Goal: Information Seeking & Learning: Compare options

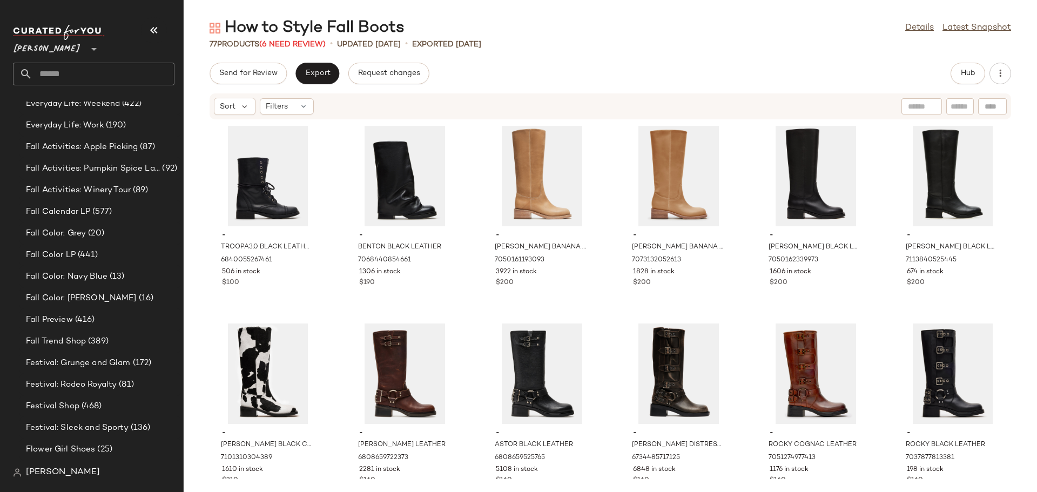
scroll to position [1225, 0]
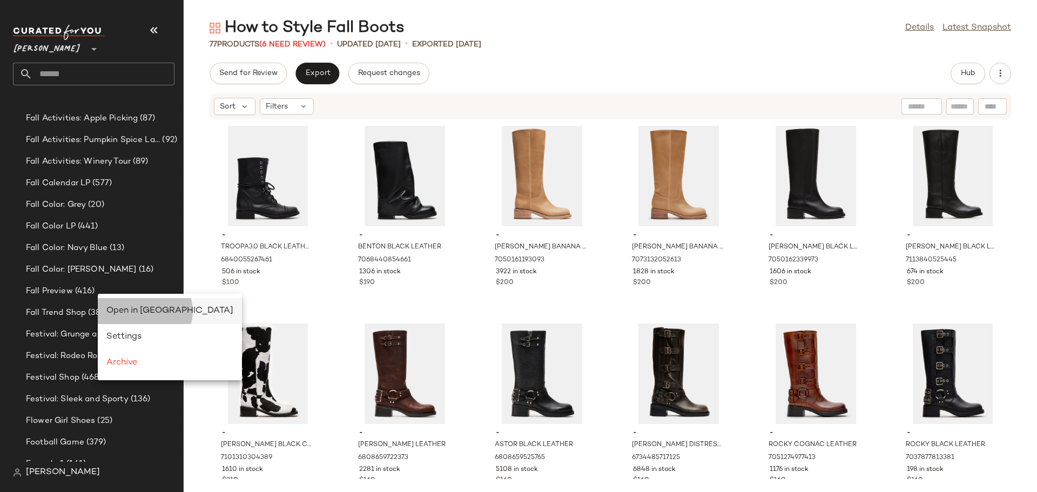
click at [132, 309] on span "Open in [GEOGRAPHIC_DATA]" at bounding box center [169, 310] width 127 height 9
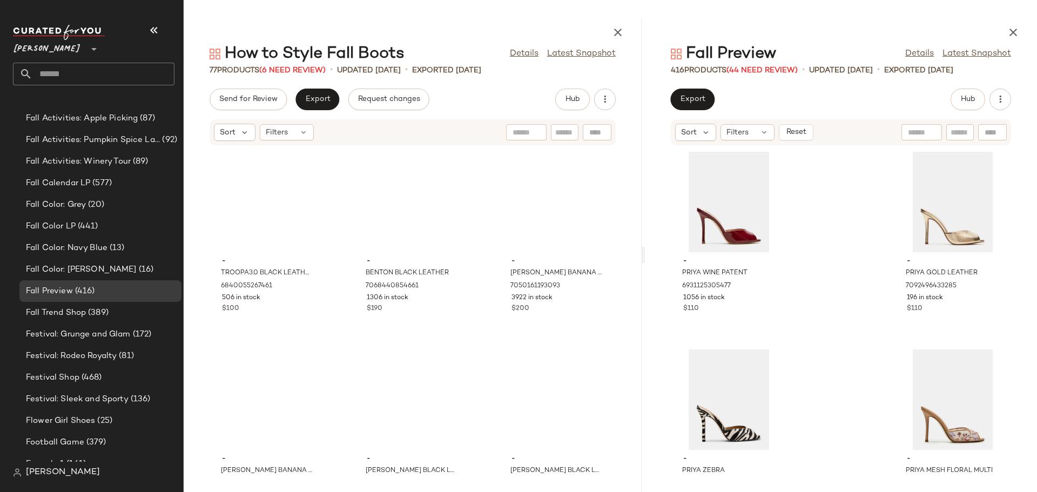
drag, startPoint x: 611, startPoint y: 260, endPoint x: 647, endPoint y: 245, distance: 38.5
click at [647, 245] on div "How to Style Fall Boots Details Latest Snapshot 77 Products (6 Need Review) • u…" at bounding box center [610, 254] width 853 height 475
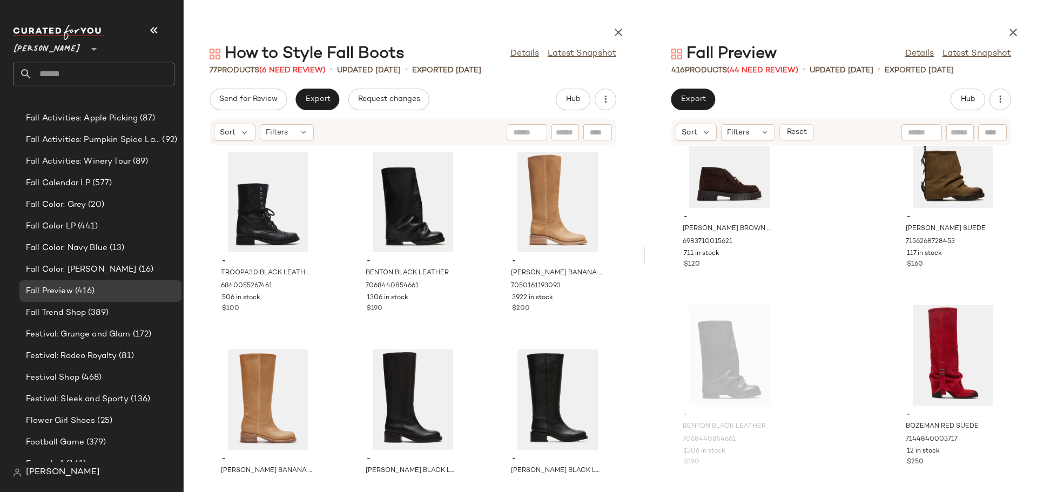
scroll to position [10105, 0]
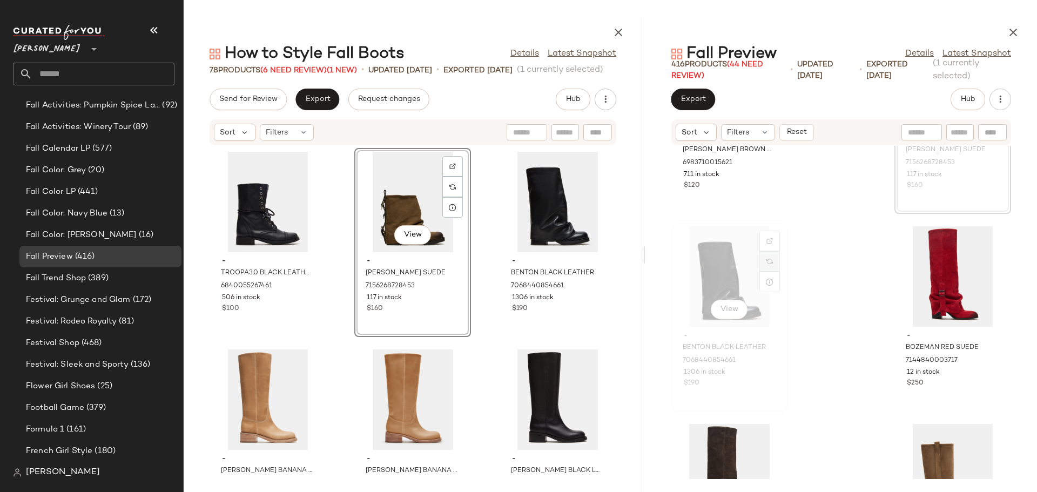
scroll to position [10210, 0]
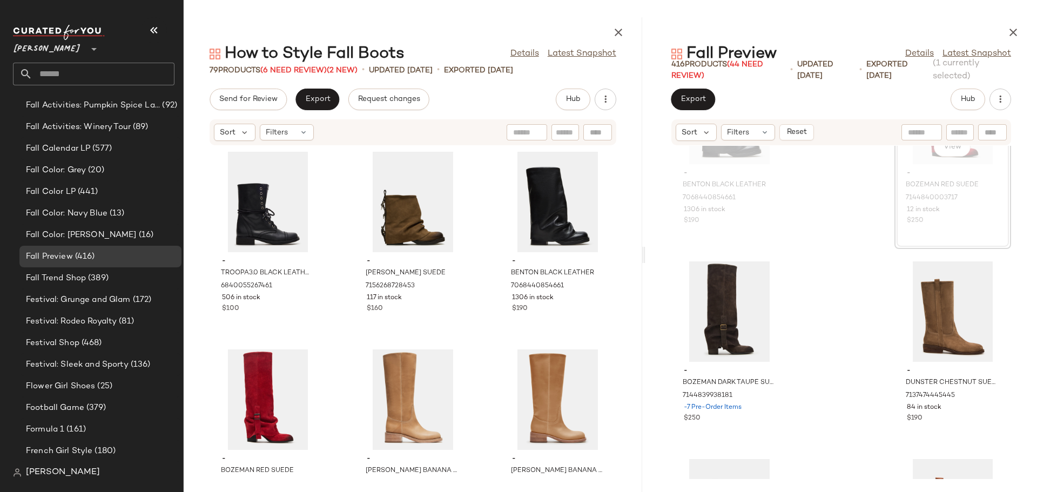
scroll to position [54, 0]
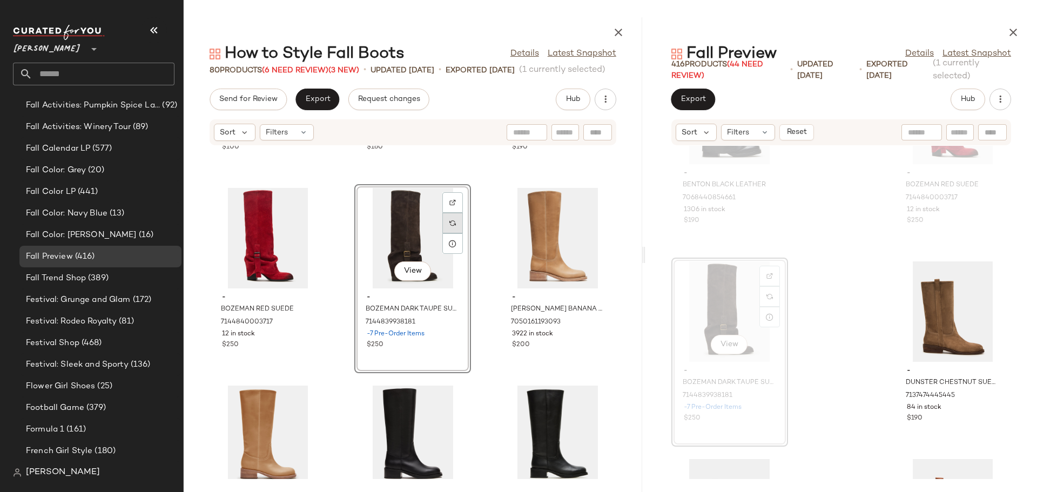
scroll to position [162, 0]
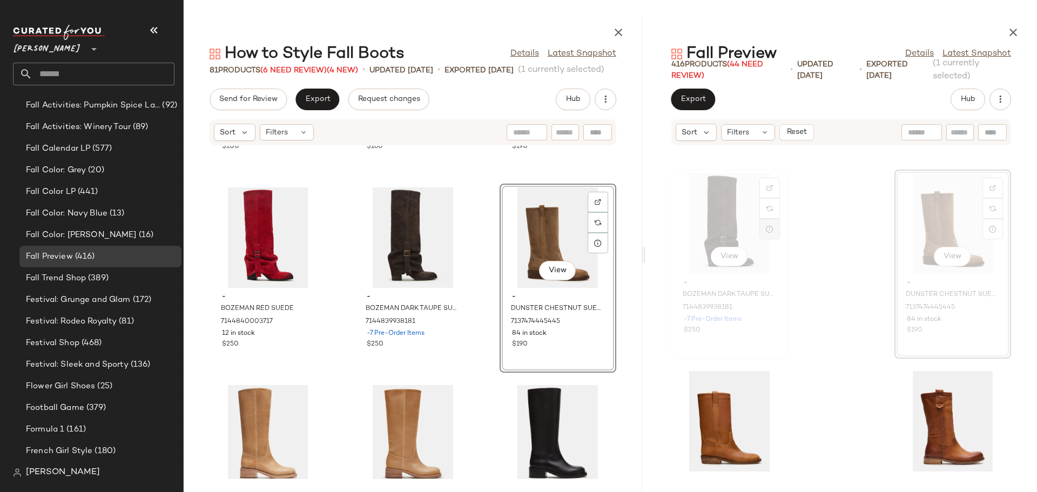
scroll to position [10480, 0]
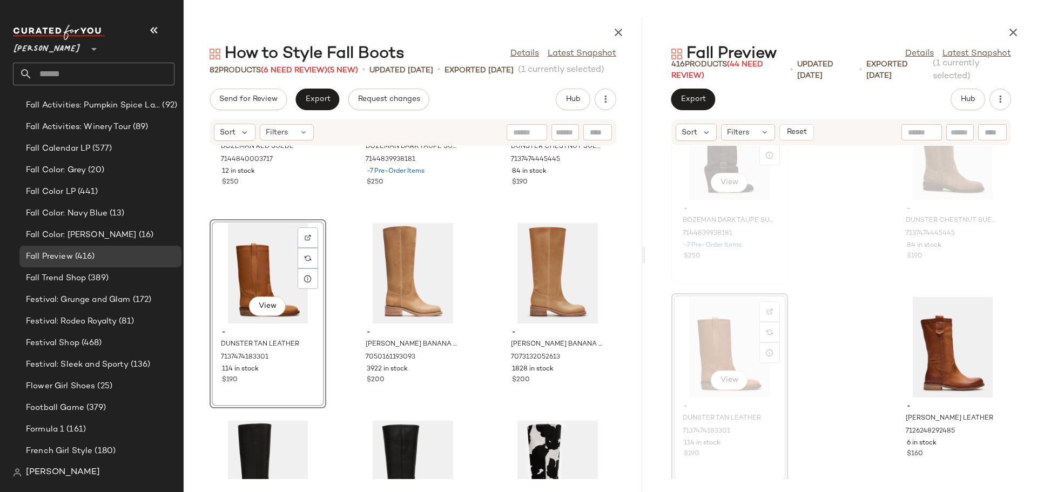
scroll to position [10642, 0]
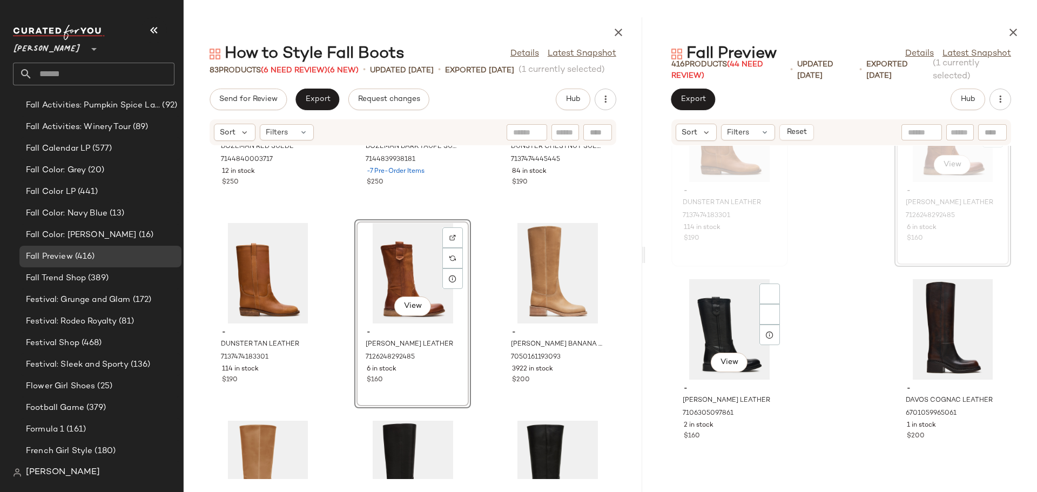
scroll to position [10750, 0]
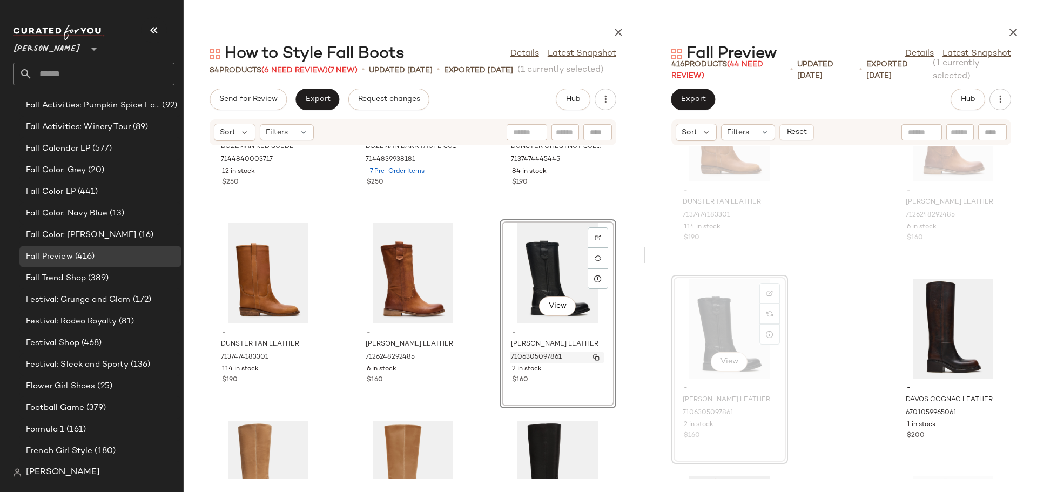
scroll to position [441, 0]
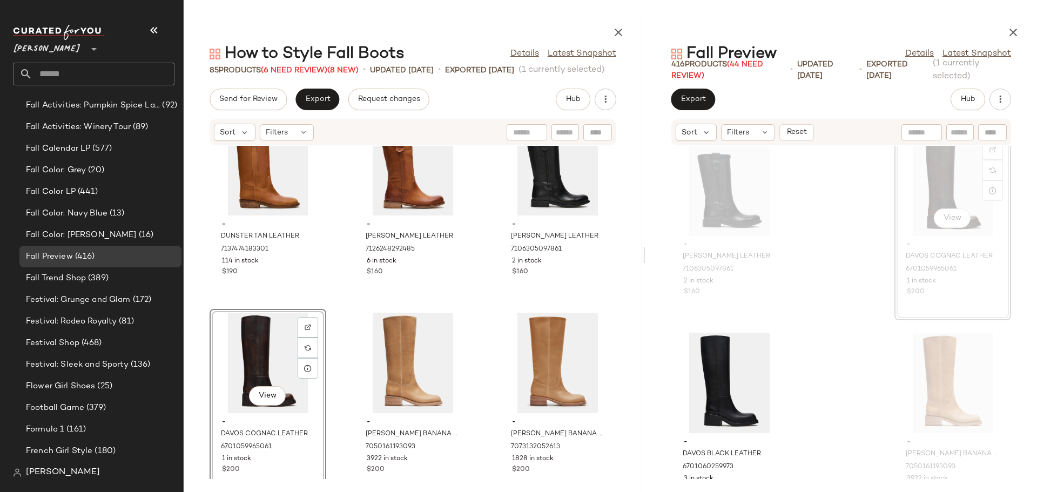
scroll to position [10912, 0]
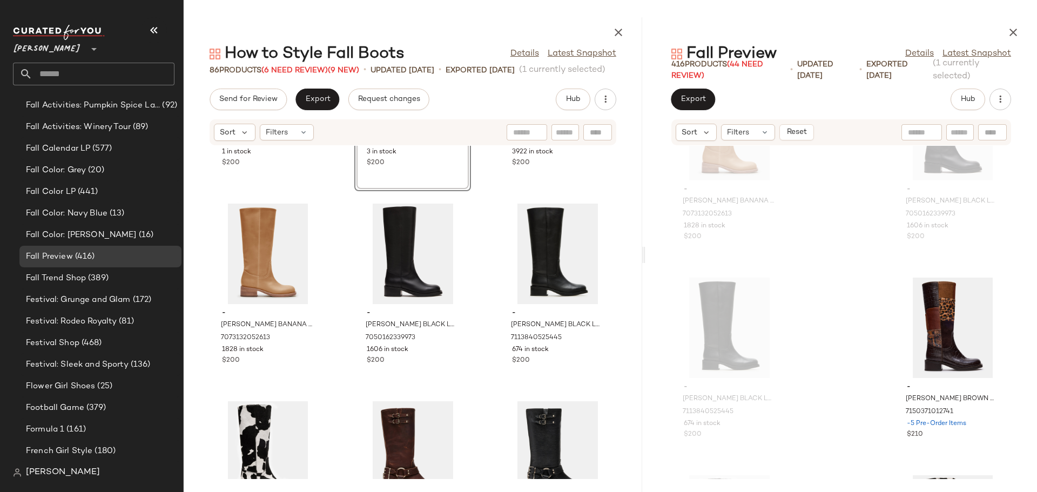
scroll to position [766, 0]
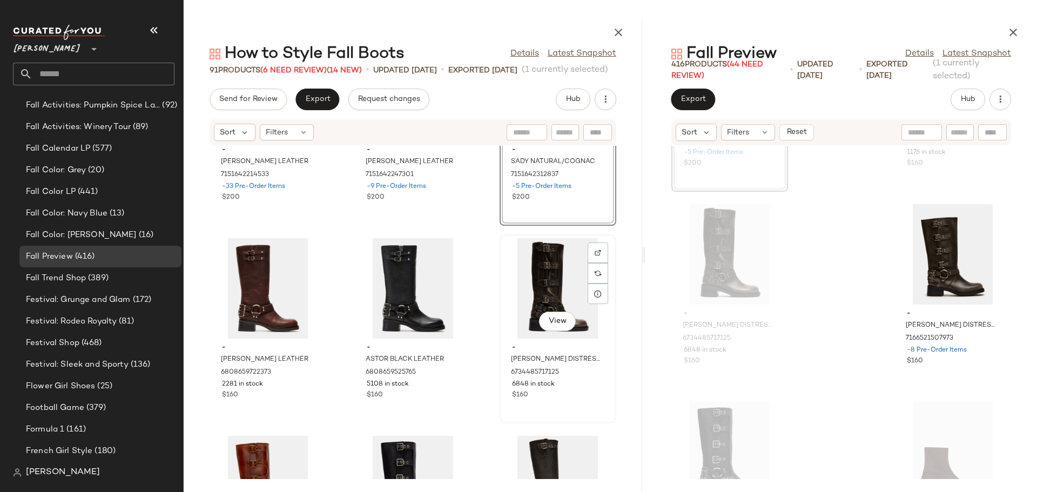
scroll to position [1359, 0]
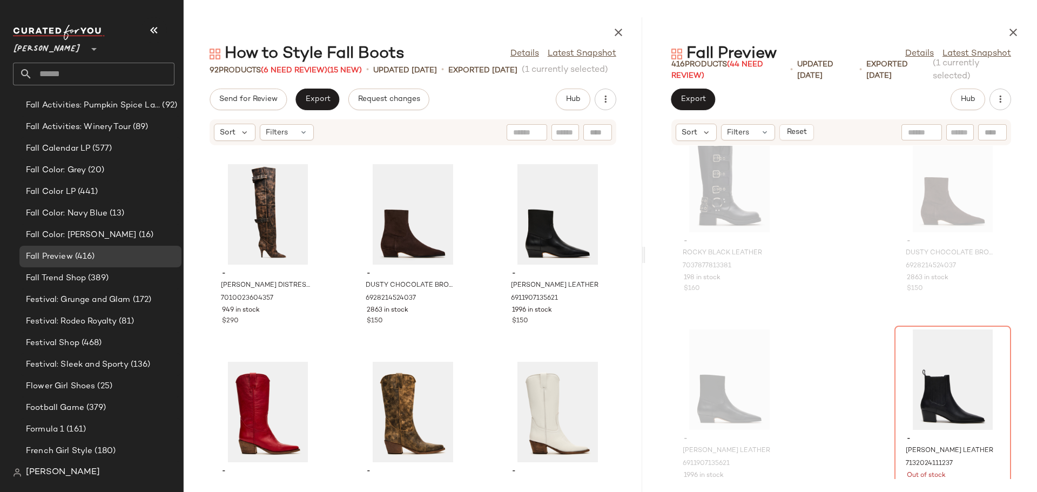
scroll to position [2763, 0]
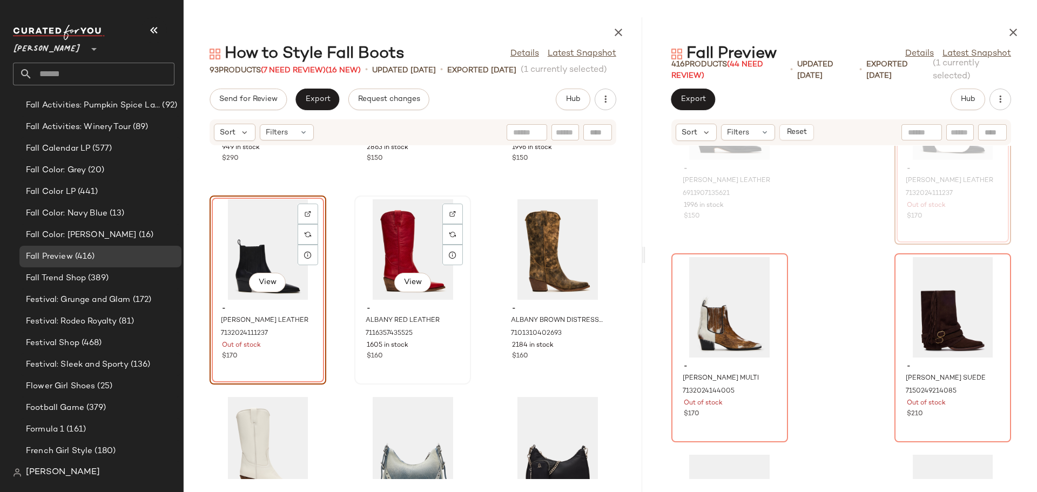
scroll to position [2871, 0]
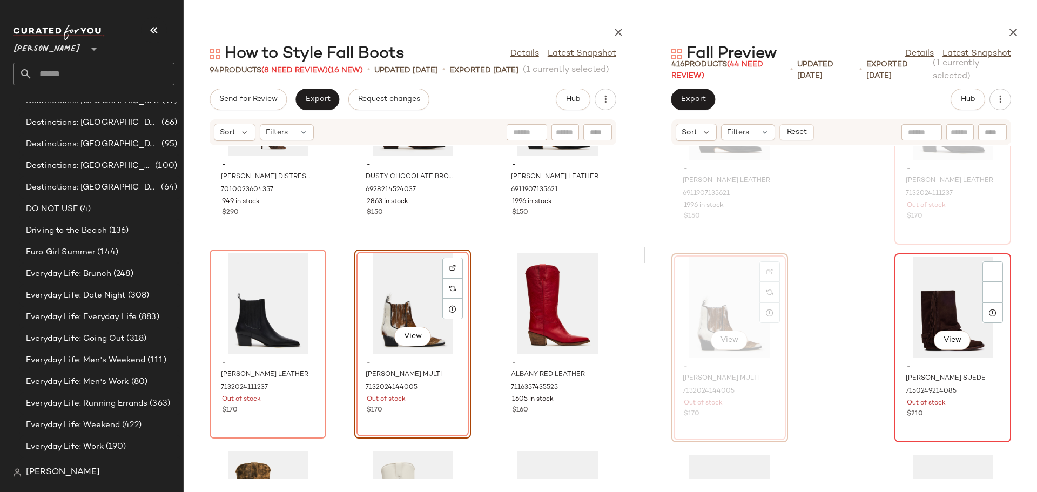
scroll to position [1260, 0]
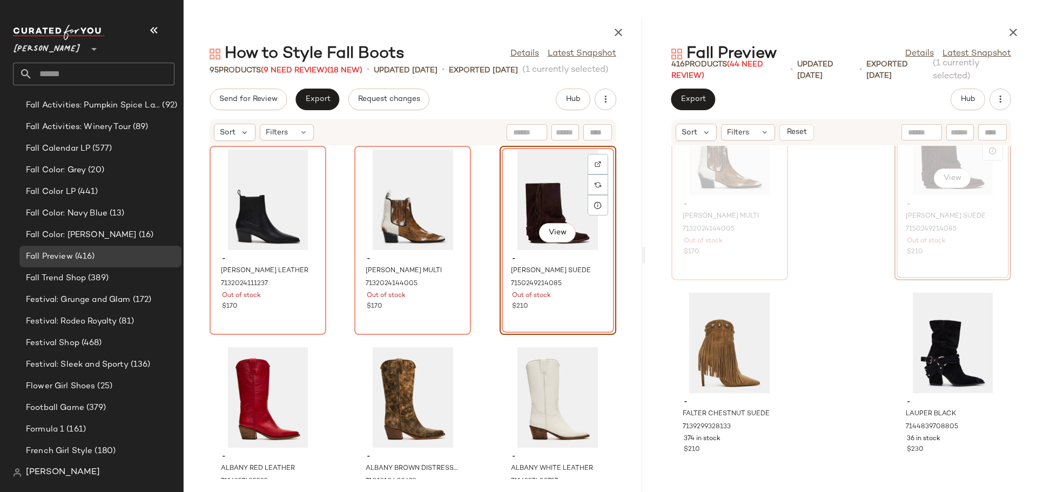
scroll to position [2979, 0]
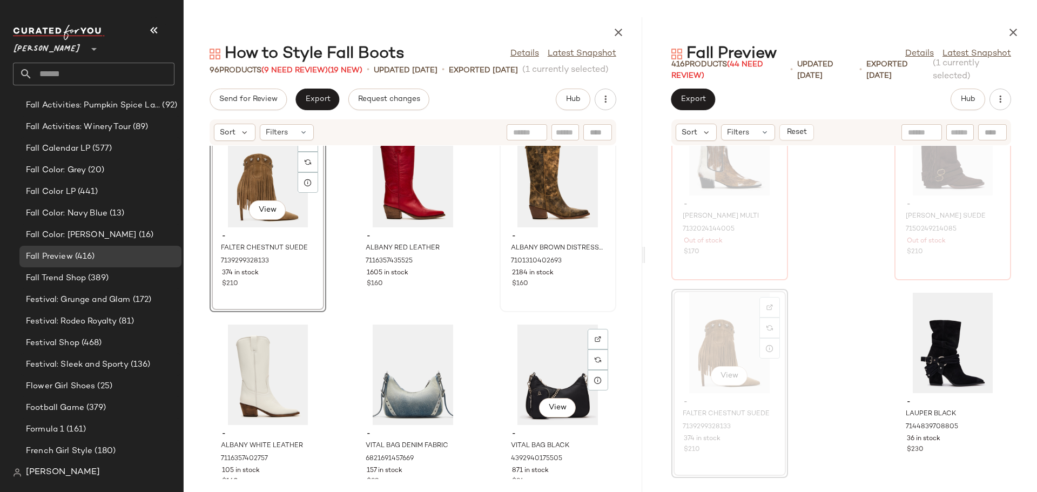
scroll to position [3141, 0]
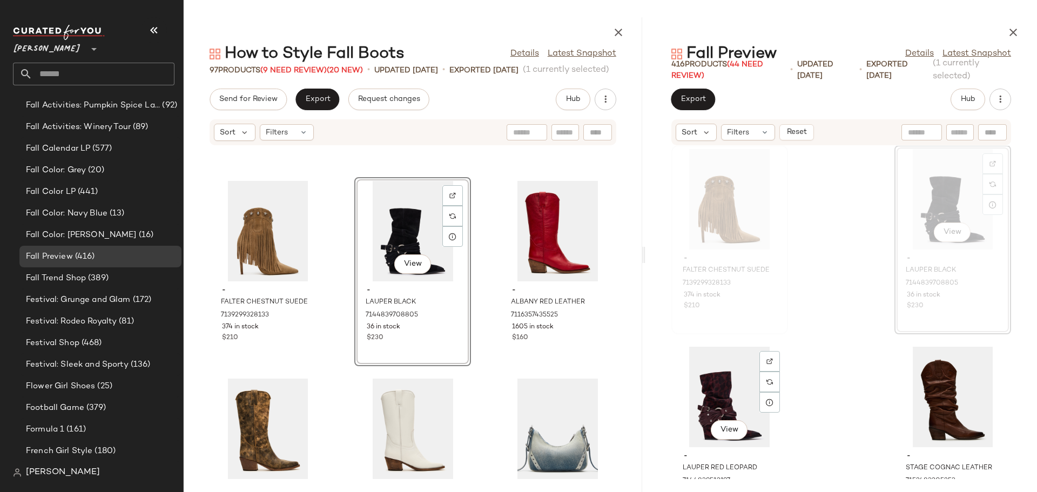
scroll to position [13072, 0]
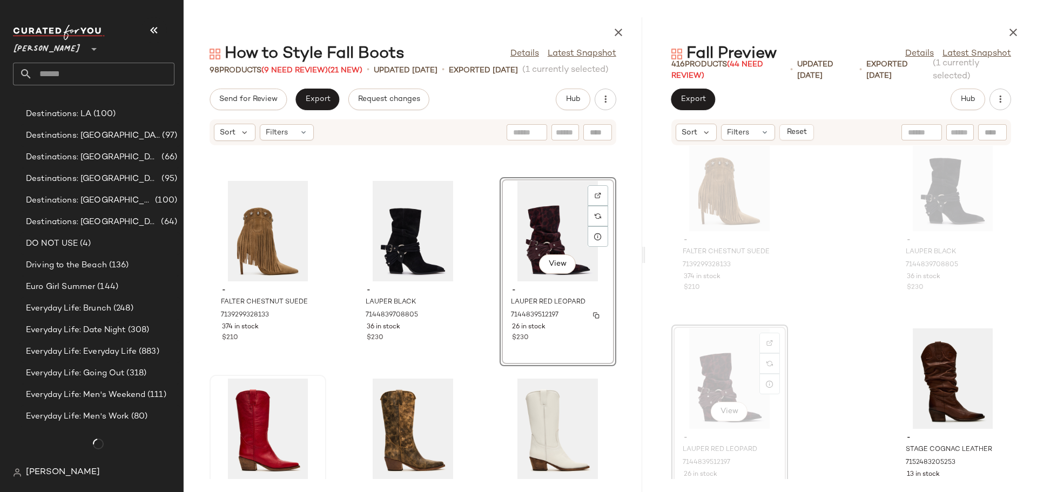
scroll to position [1260, 0]
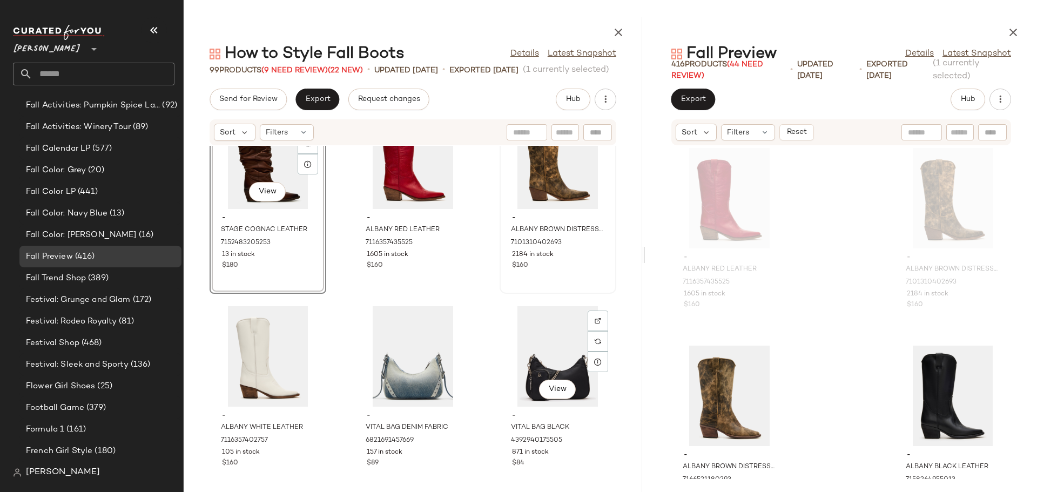
scroll to position [3357, 0]
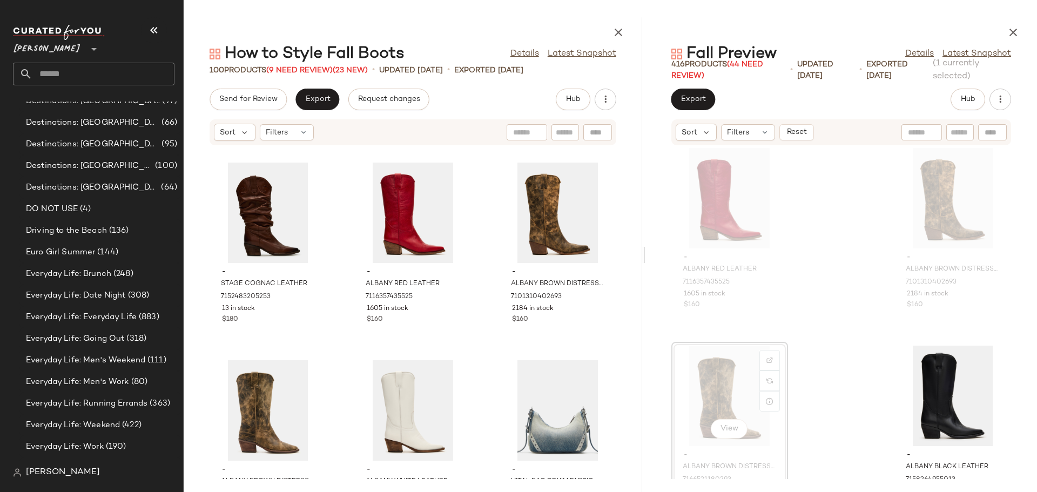
scroll to position [1260, 0]
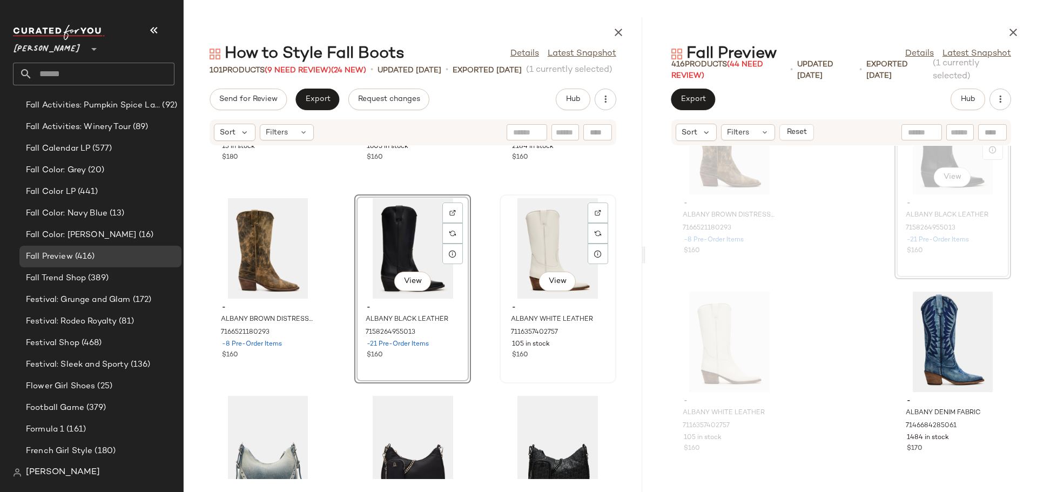
scroll to position [13719, 0]
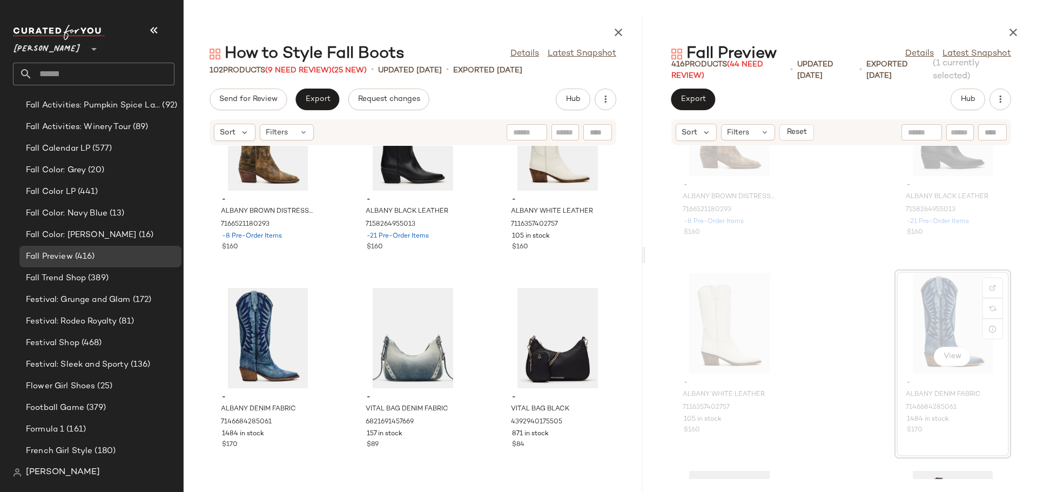
scroll to position [13827, 0]
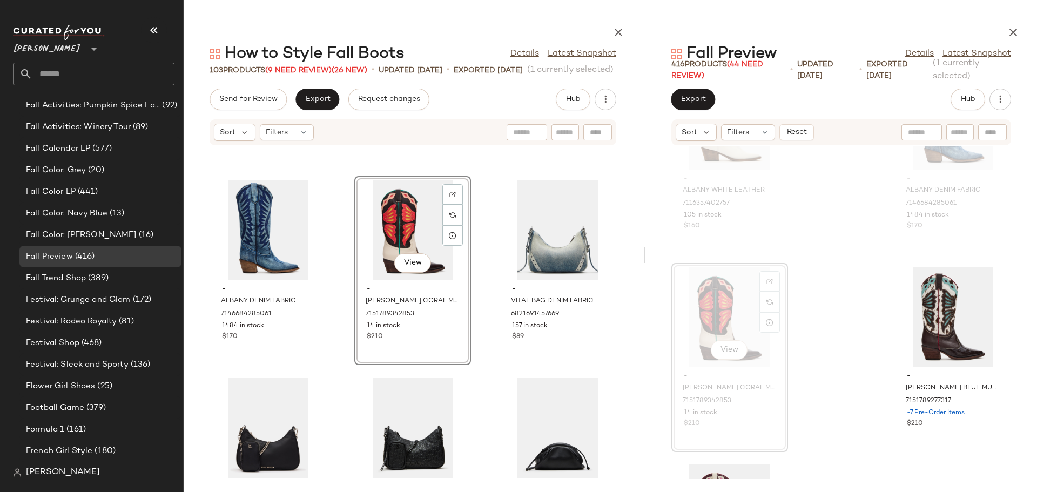
scroll to position [13935, 0]
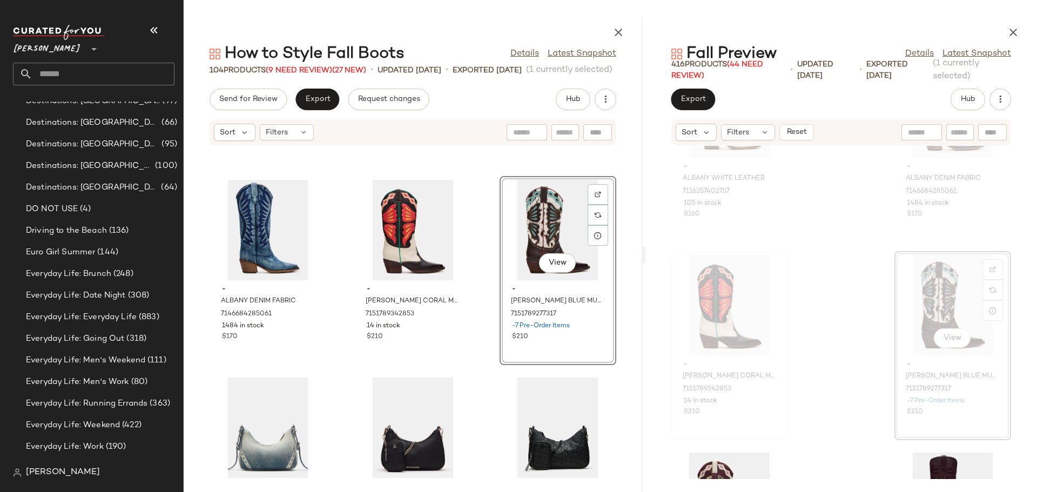
scroll to position [1260, 0]
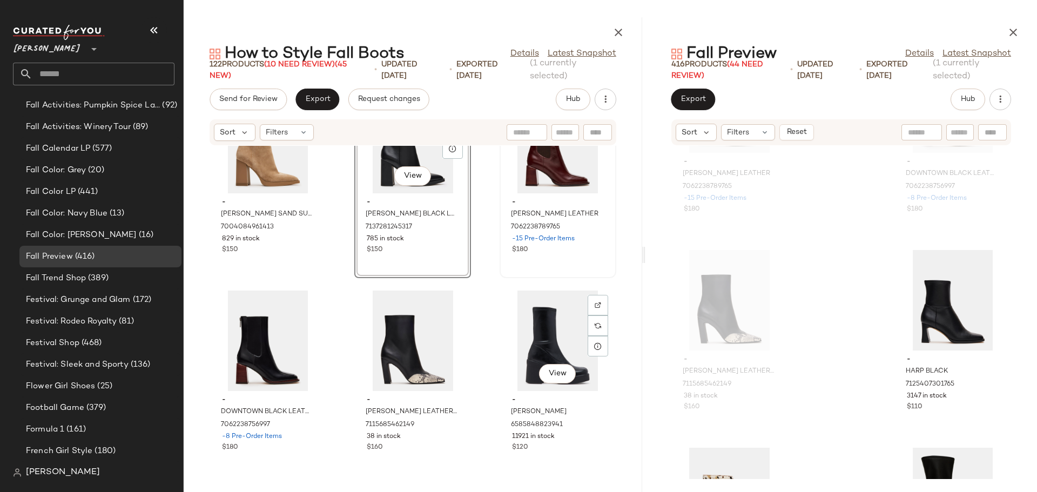
scroll to position [2637, 0]
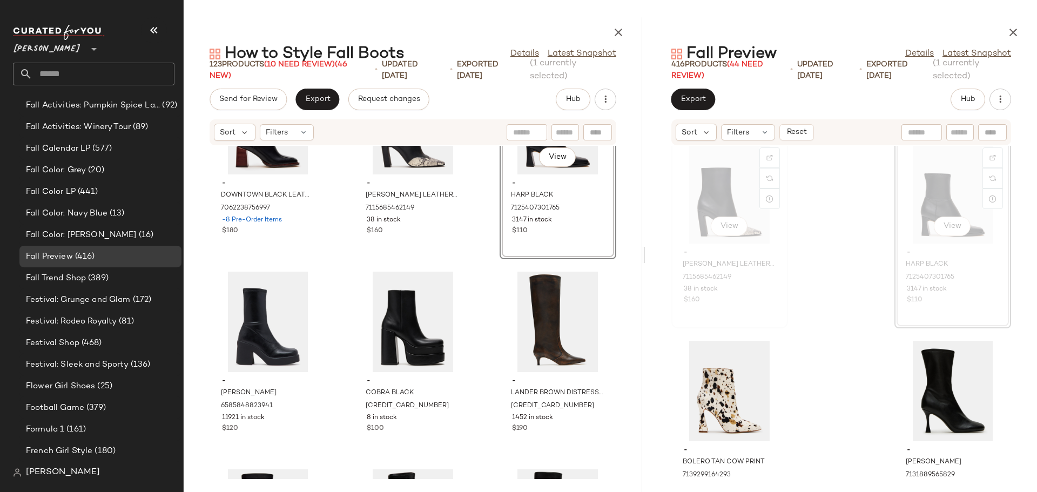
scroll to position [16419, 0]
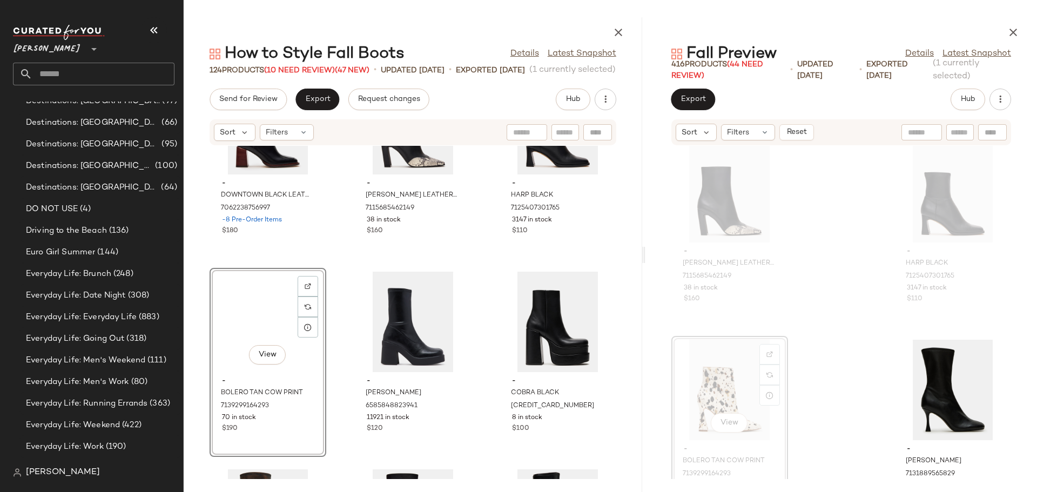
scroll to position [1260, 0]
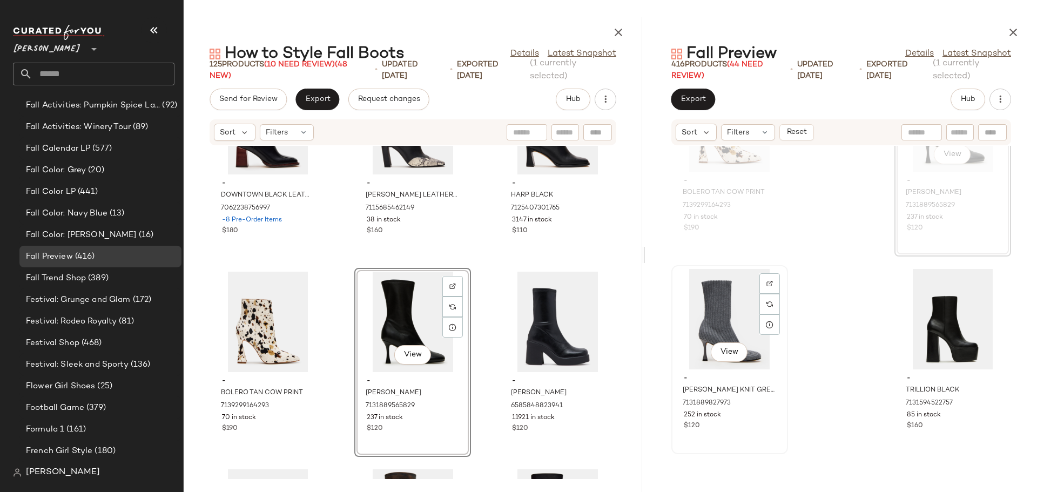
scroll to position [16689, 0]
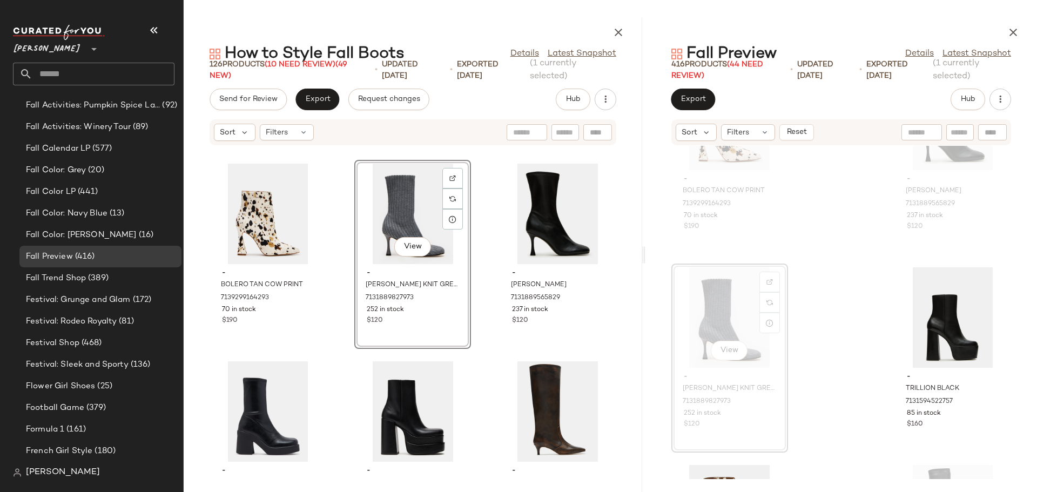
scroll to position [3015, 0]
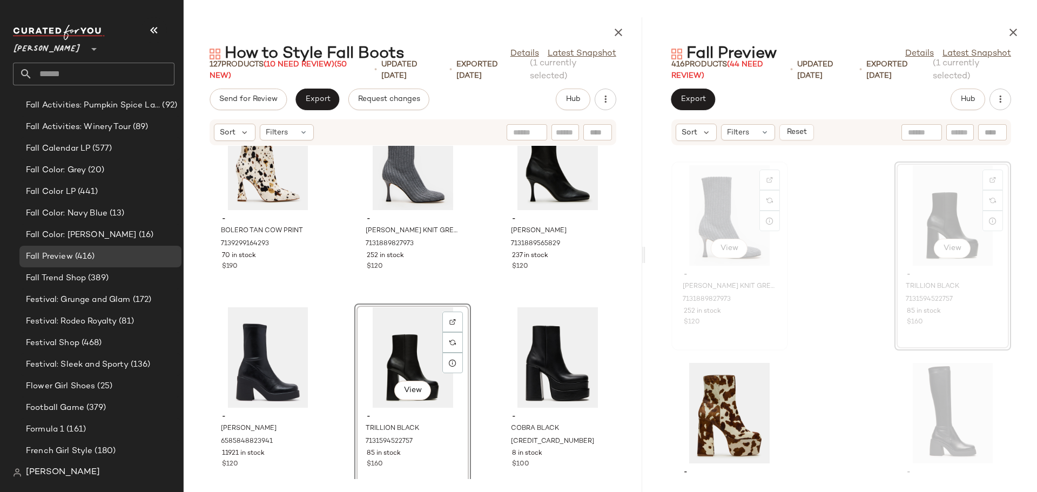
scroll to position [16851, 0]
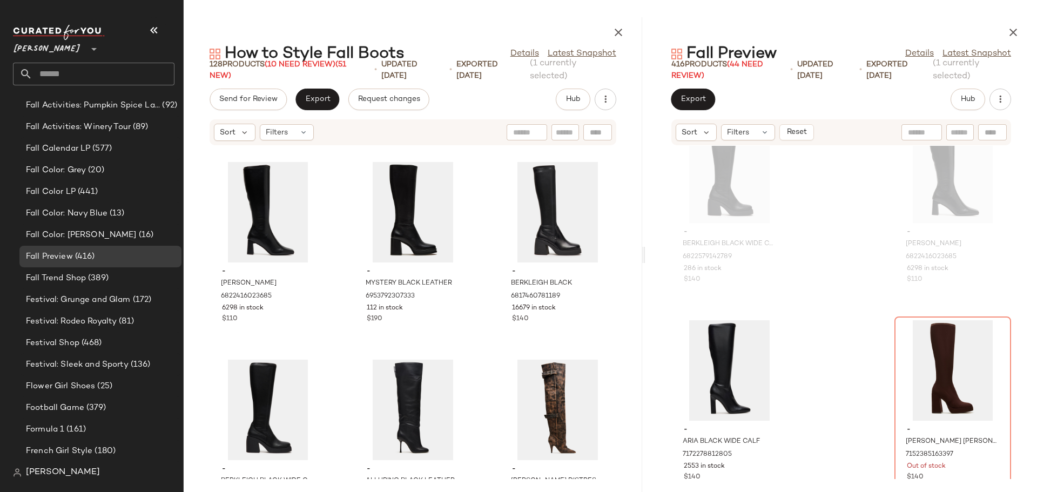
scroll to position [3567, 0]
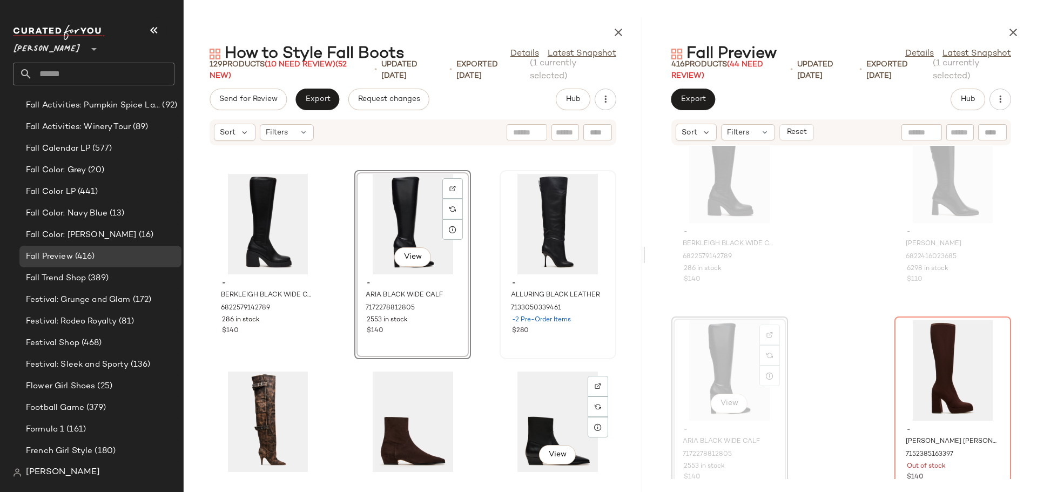
scroll to position [3687, 0]
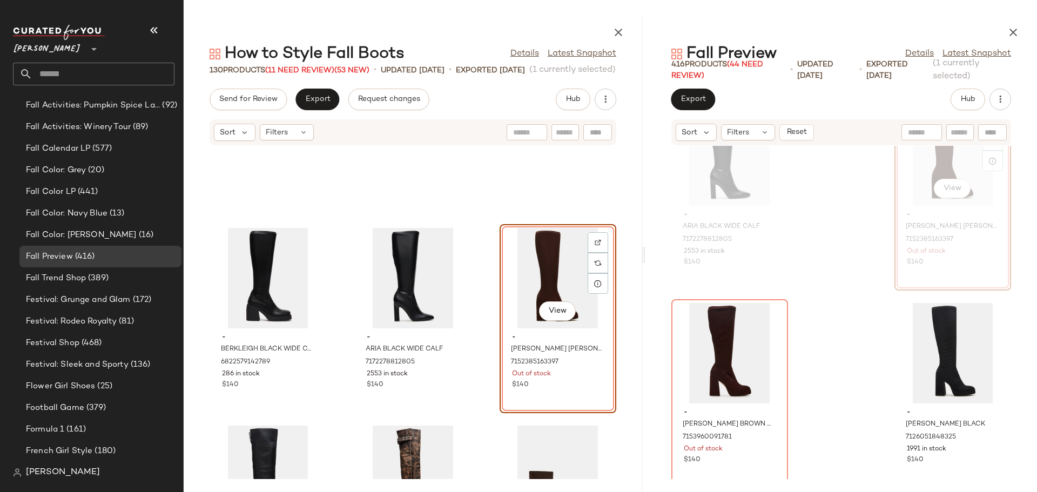
scroll to position [17445, 0]
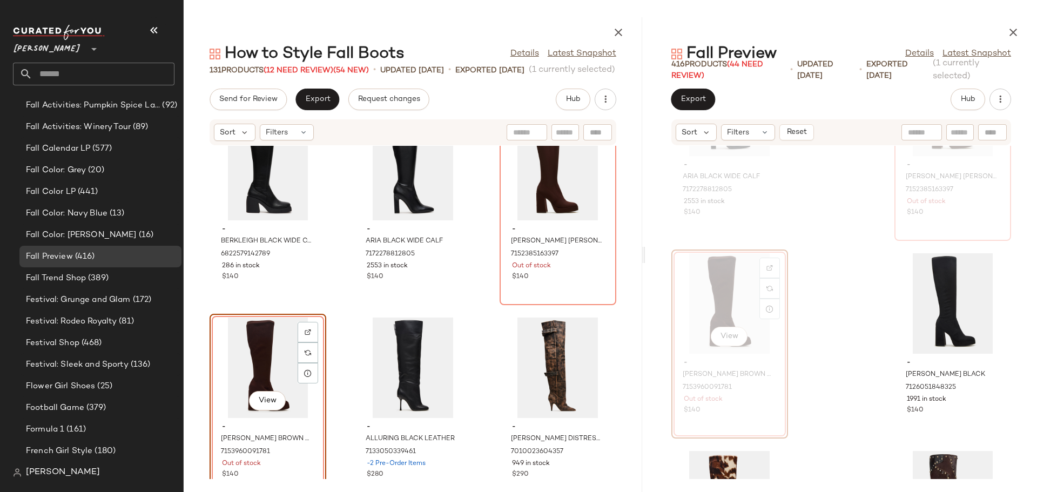
scroll to position [17553, 0]
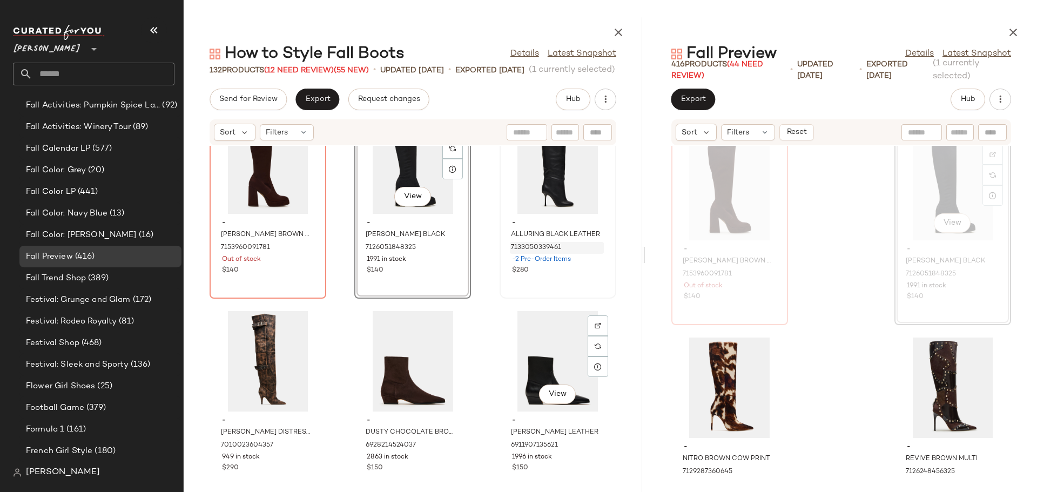
scroll to position [3945, 0]
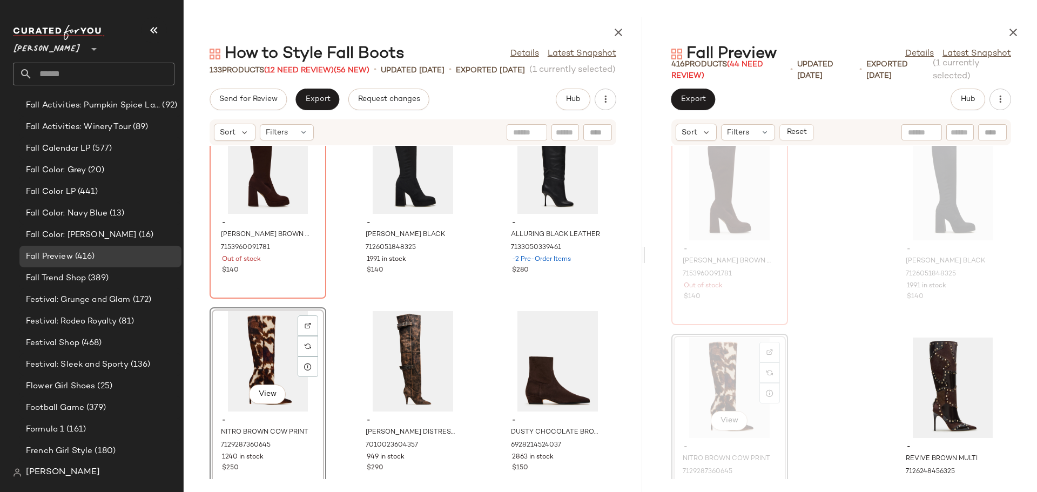
scroll to position [17661, 0]
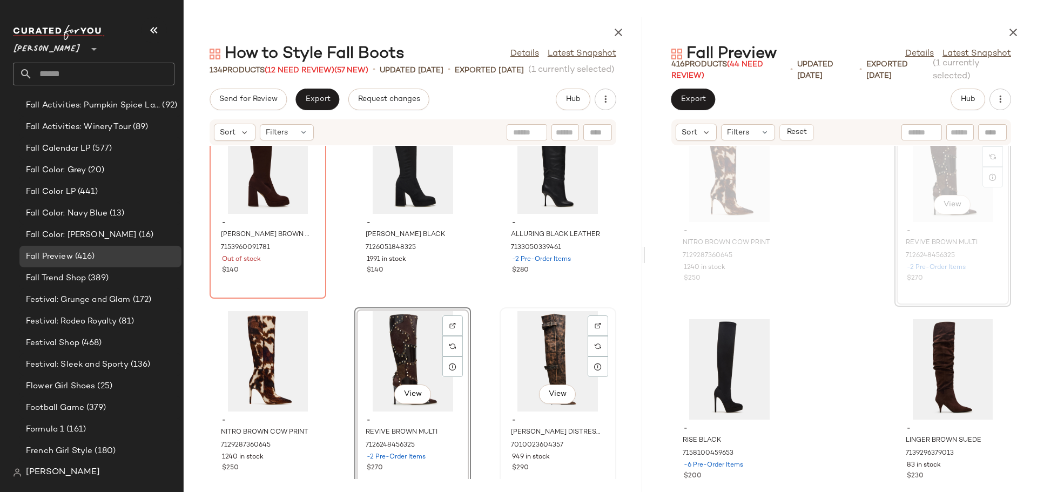
scroll to position [3945, 0]
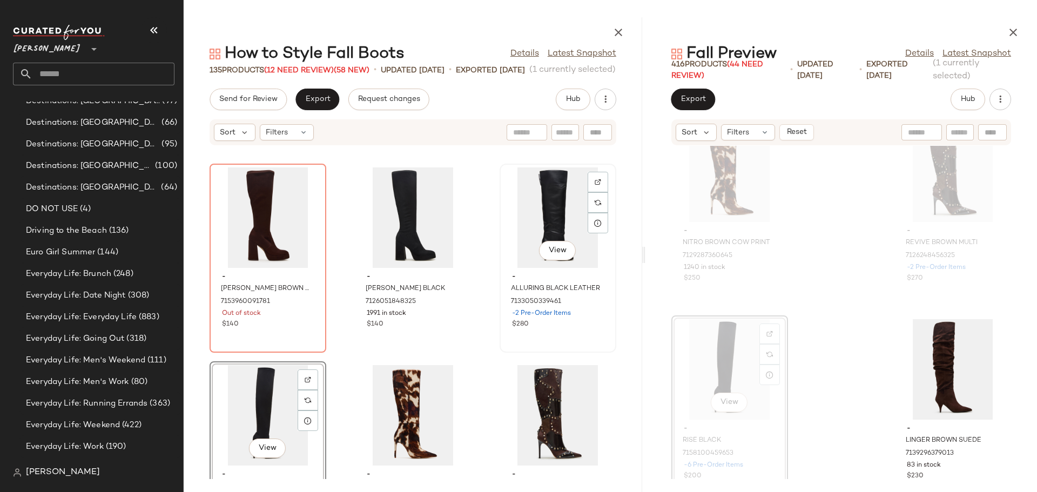
scroll to position [1260, 0]
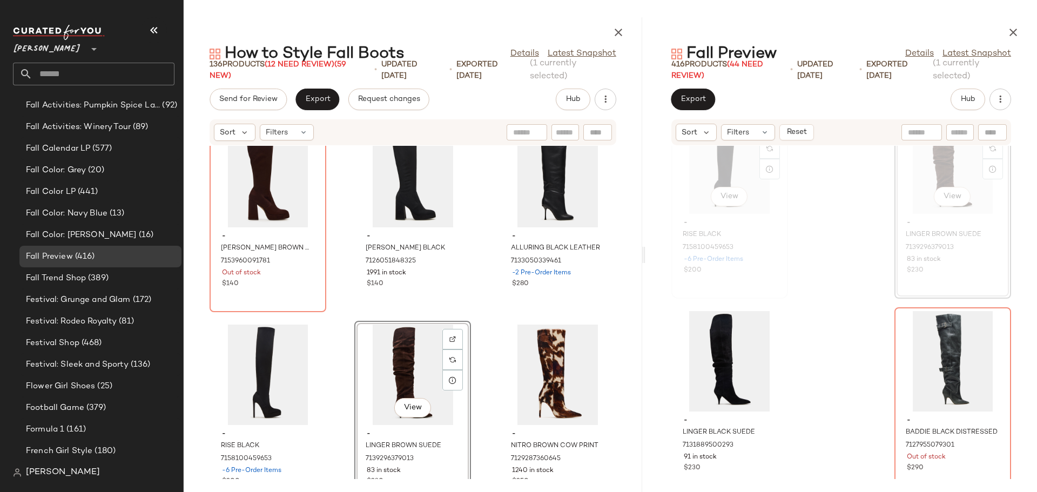
scroll to position [18039, 0]
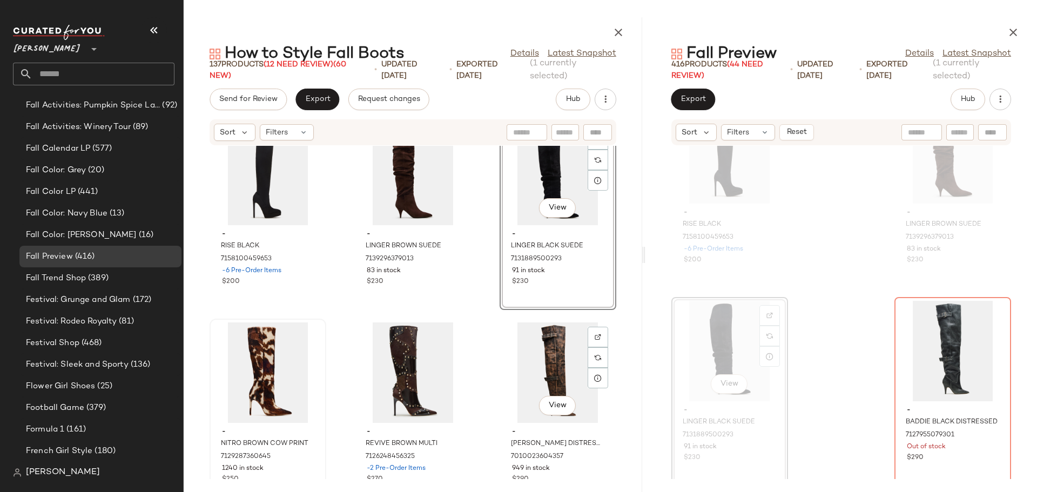
scroll to position [4202, 0]
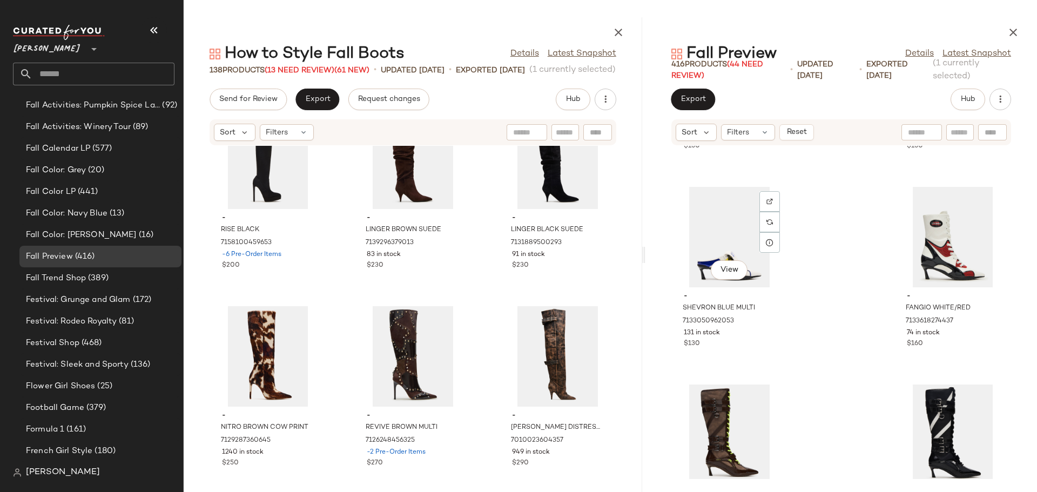
scroll to position [21495, 0]
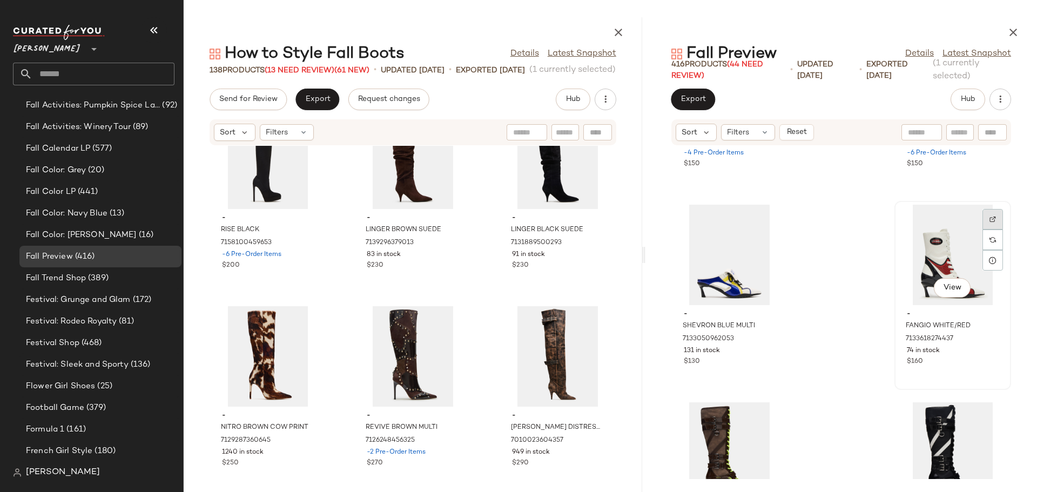
click at [989, 219] on img at bounding box center [992, 219] width 6 height 6
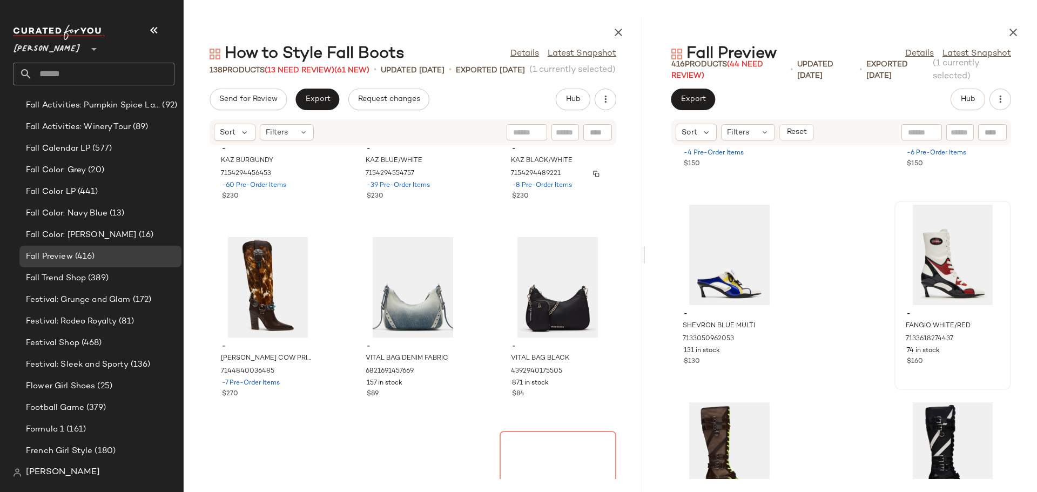
scroll to position [6091, 0]
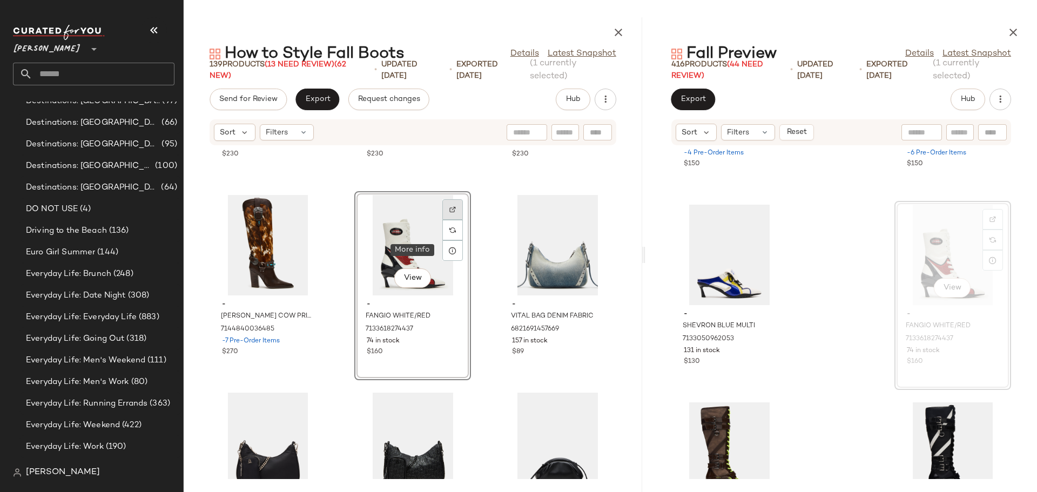
scroll to position [1260, 0]
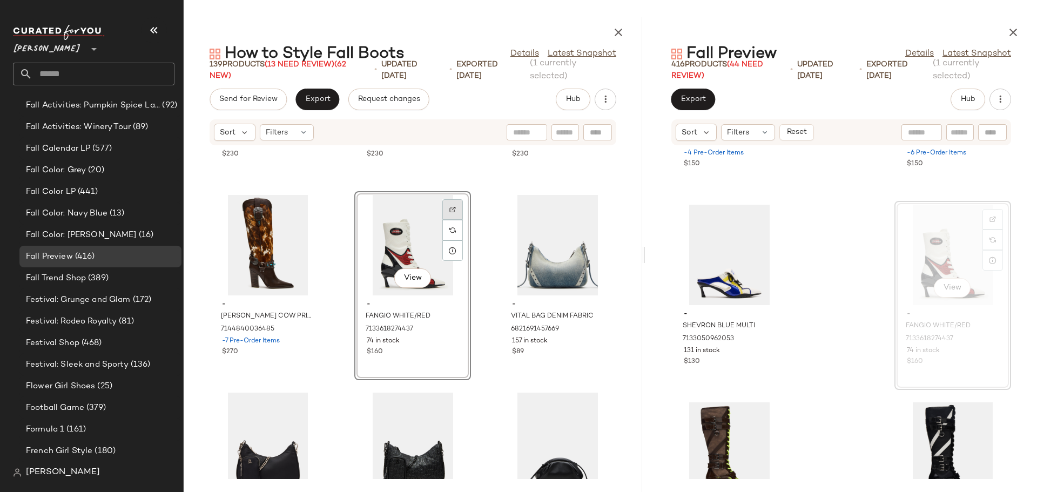
click at [451, 212] on img at bounding box center [452, 209] width 6 height 6
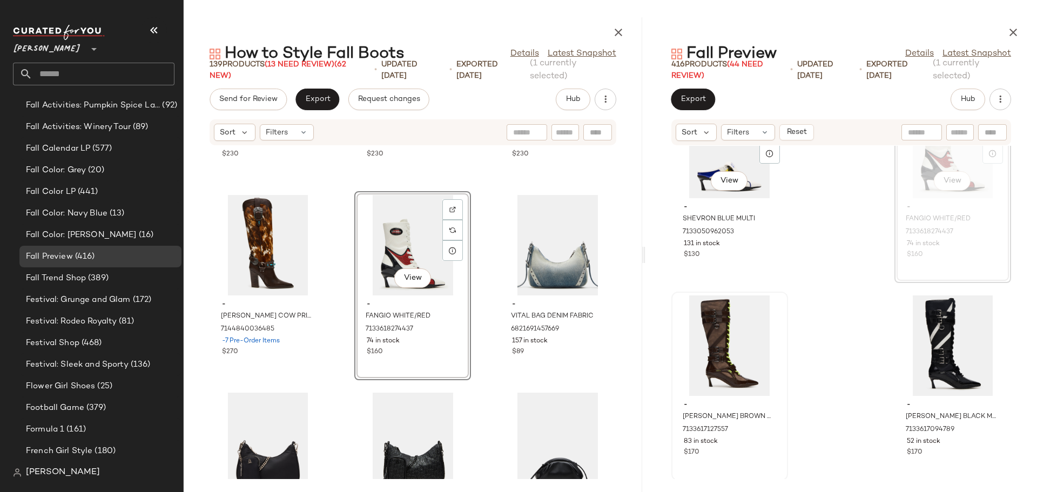
scroll to position [21603, 0]
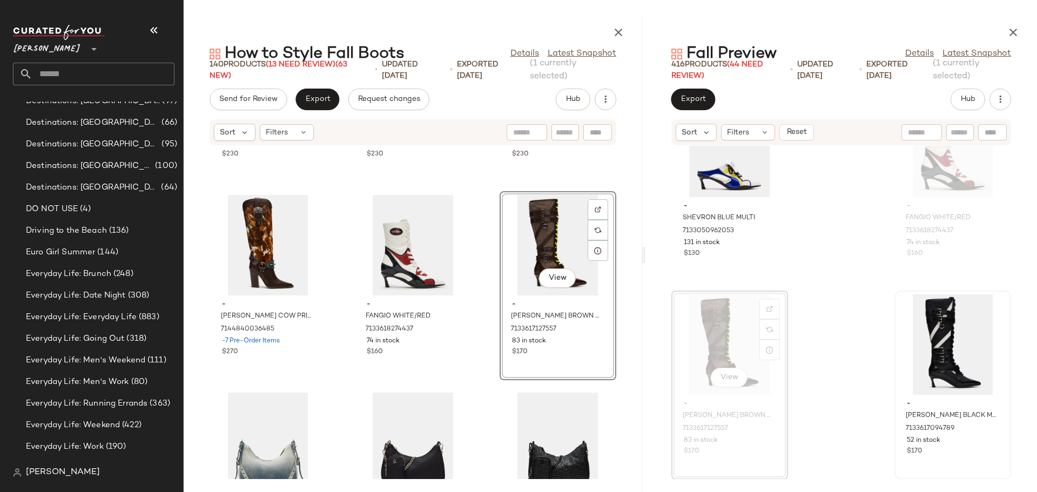
scroll to position [1260, 0]
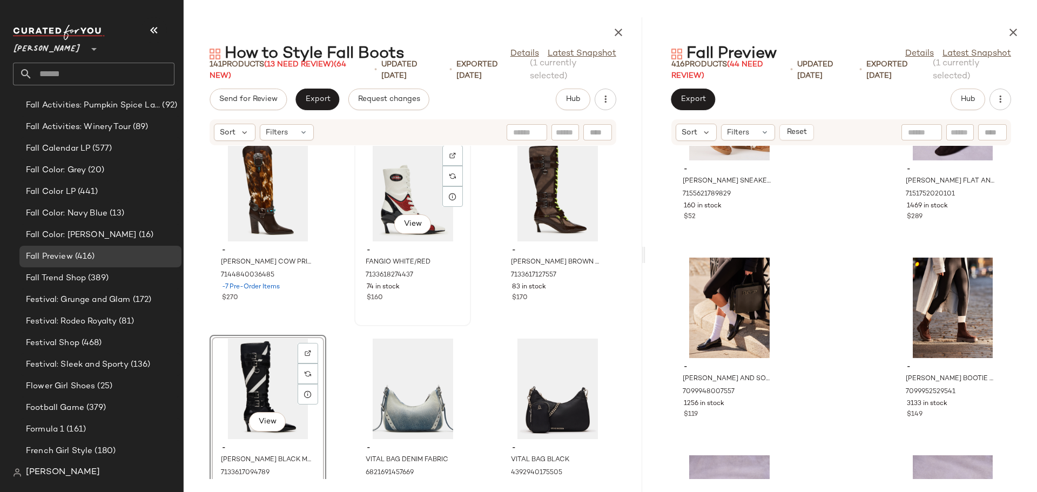
scroll to position [6199, 0]
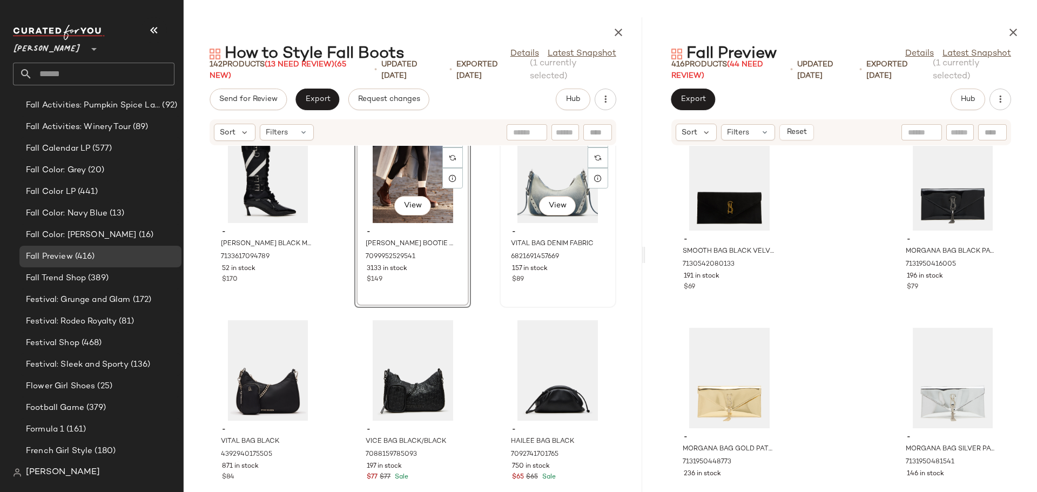
scroll to position [6307, 0]
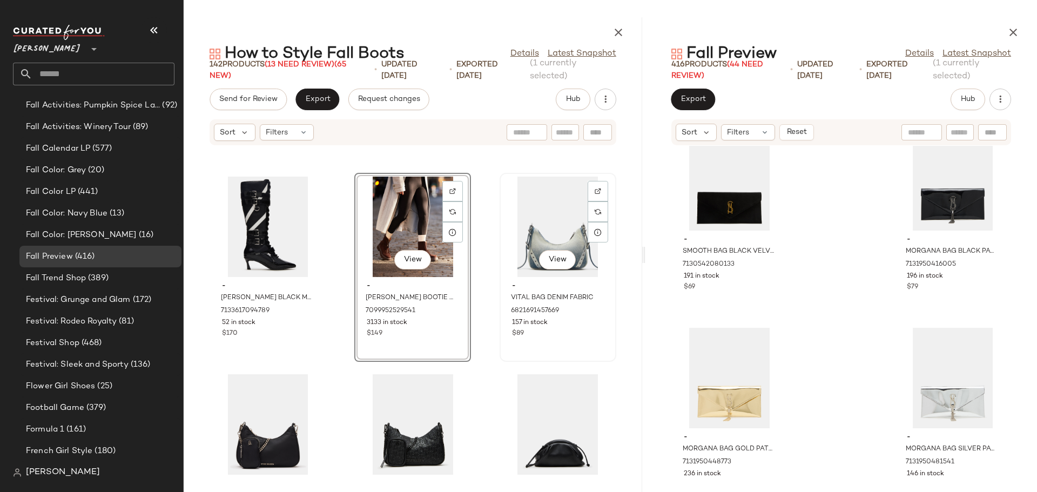
click at [543, 229] on div "View" at bounding box center [557, 227] width 109 height 100
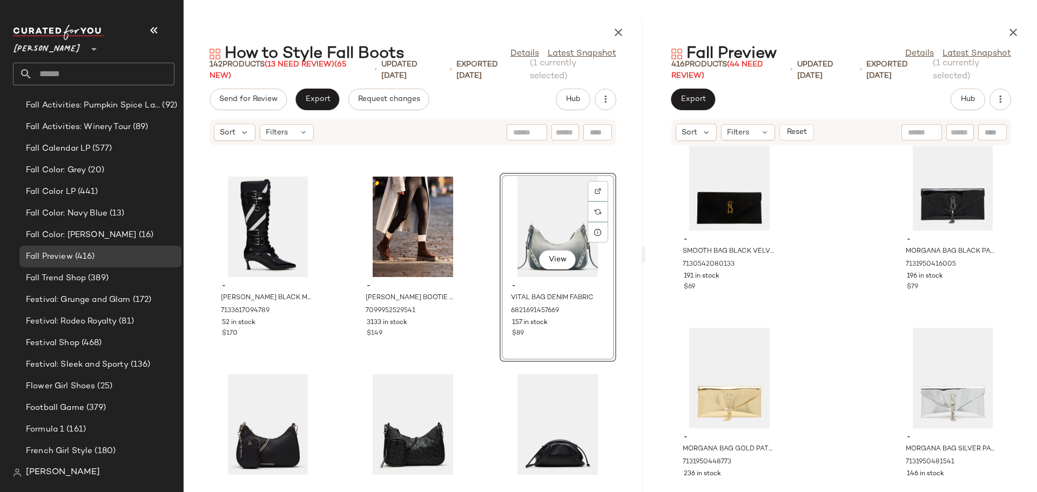
click at [520, 209] on div "View" at bounding box center [557, 227] width 109 height 100
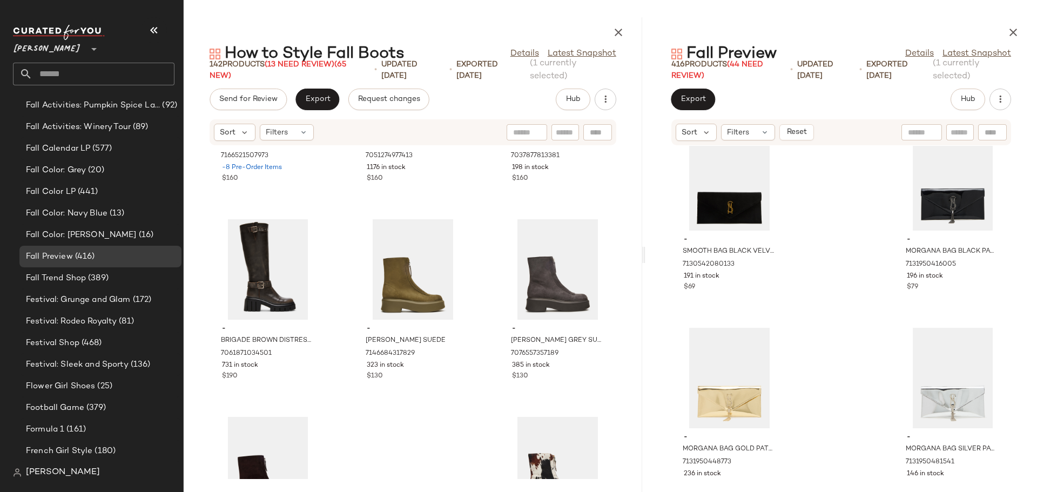
scroll to position [1736, 0]
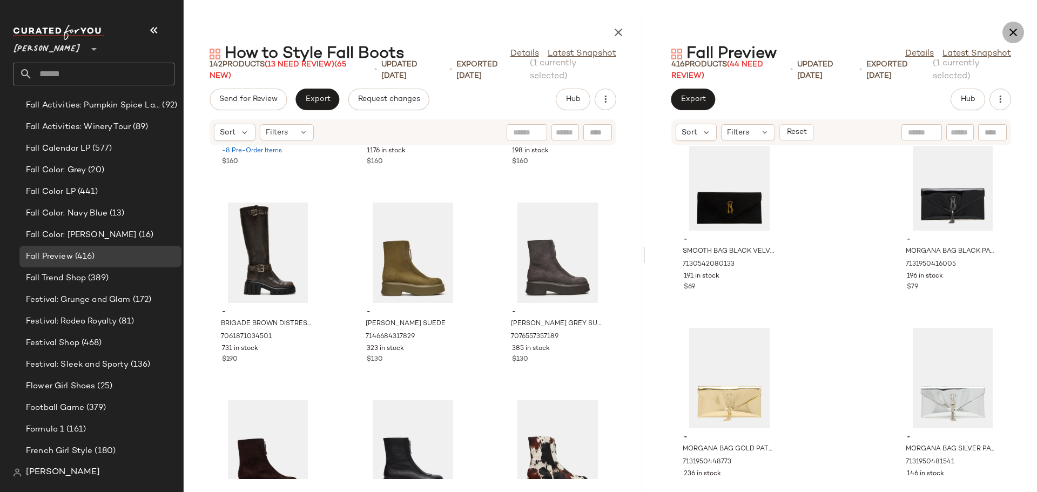
click at [1014, 33] on icon "button" at bounding box center [1012, 32] width 13 height 13
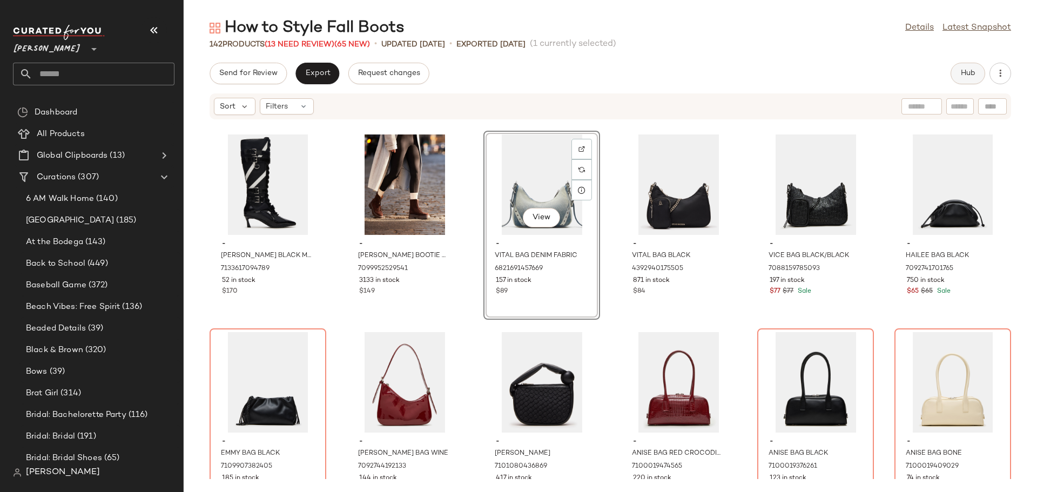
click at [966, 66] on button "Hub" at bounding box center [967, 74] width 35 height 22
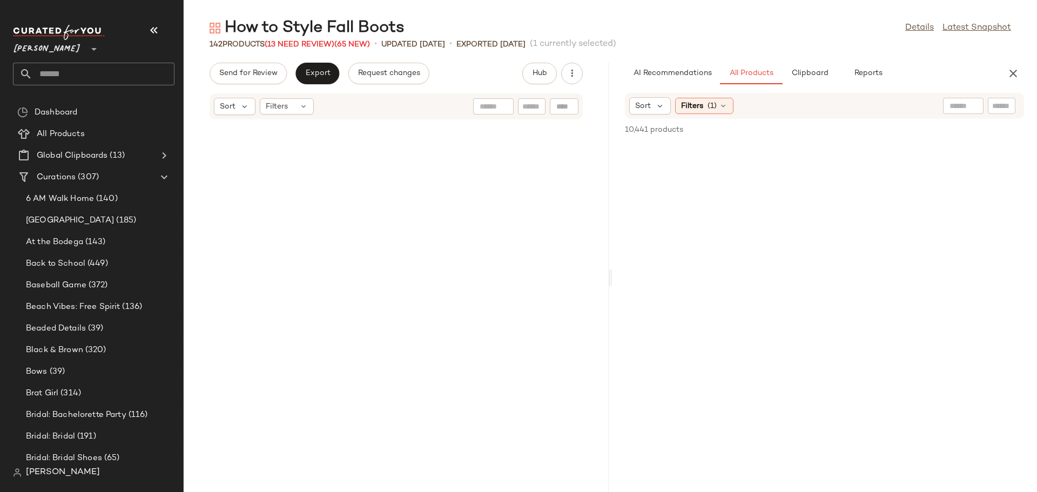
scroll to position [9683, 0]
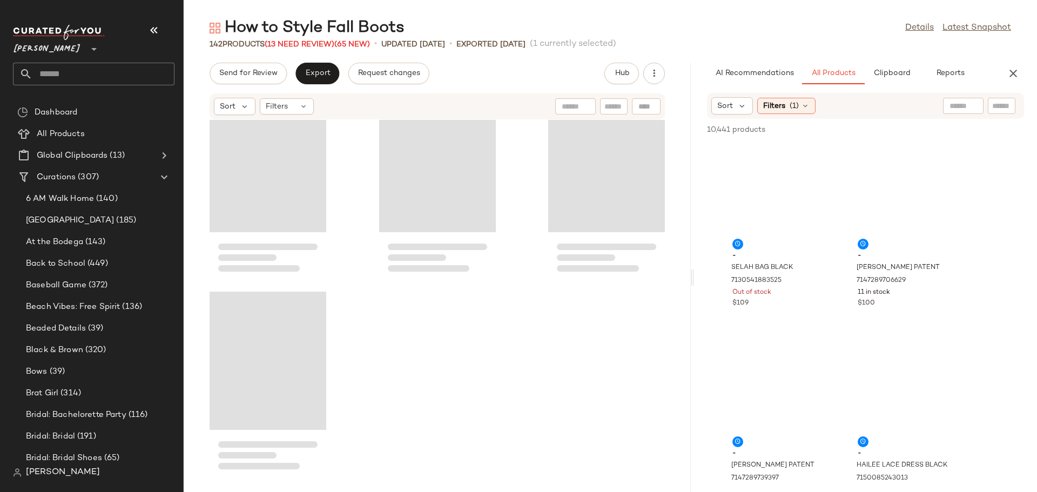
drag, startPoint x: 610, startPoint y: 276, endPoint x: 701, endPoint y: 273, distance: 91.3
click at [701, 273] on div "How to Style Fall Boots Details Latest Snapshot 142 Products (13 Need Review) (…" at bounding box center [610, 254] width 853 height 475
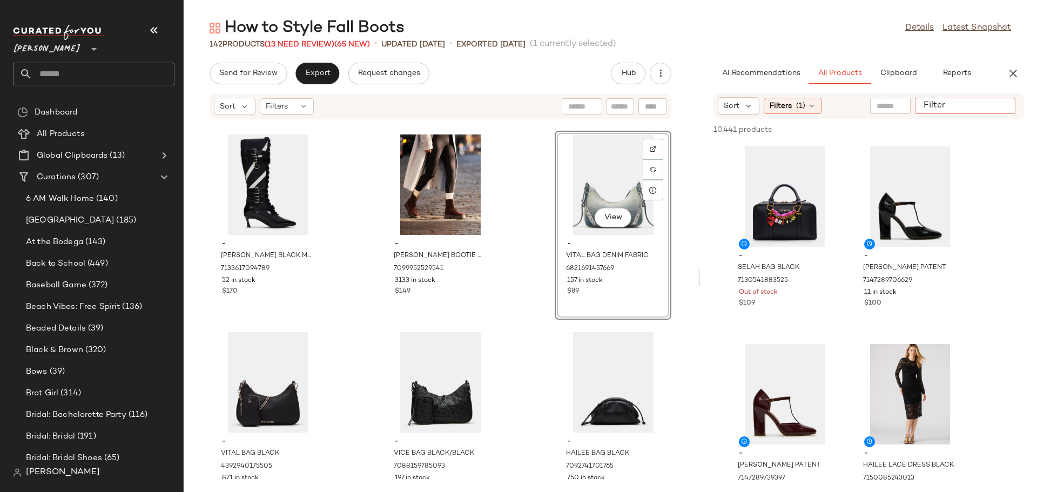
click at [997, 110] on input "Filter" at bounding box center [965, 105] width 92 height 11
click at [814, 105] on icon at bounding box center [811, 106] width 9 height 9
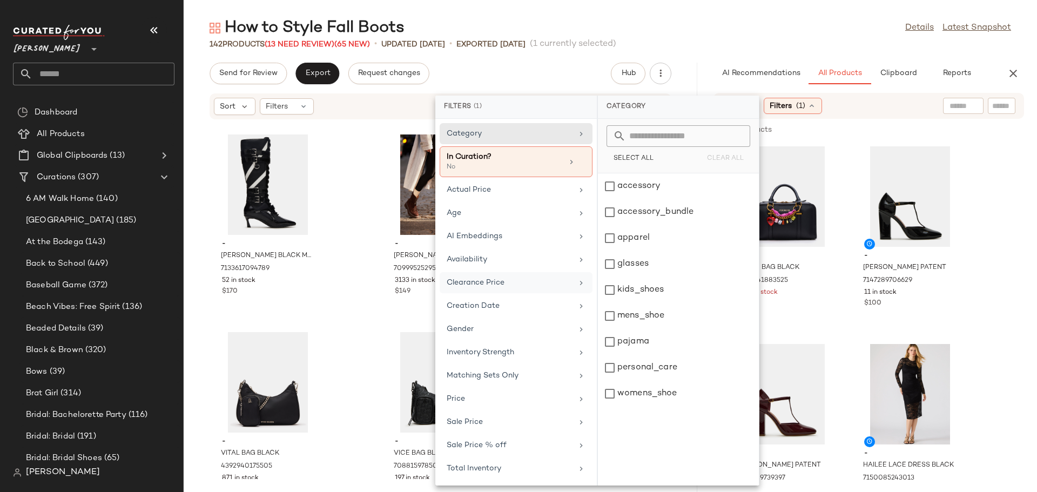
click at [510, 295] on div "Clearance Price" at bounding box center [515, 305] width 153 height 21
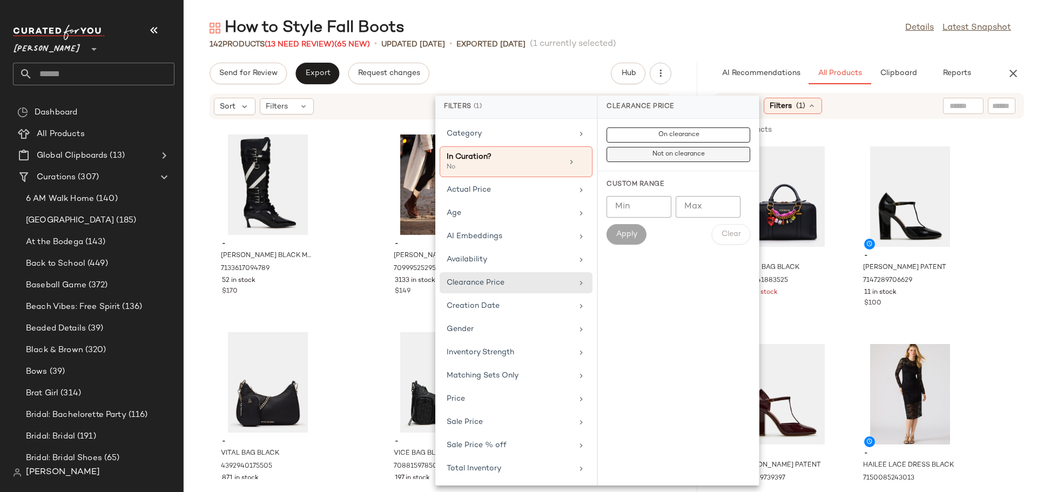
click at [637, 150] on button "Not on clearance" at bounding box center [678, 154] width 144 height 15
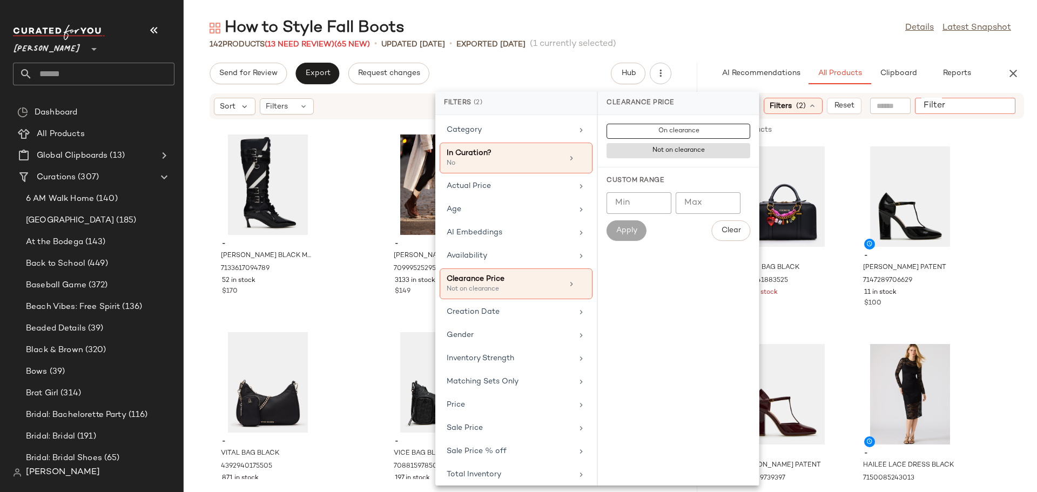
click at [997, 107] on input "Filter" at bounding box center [965, 105] width 92 height 11
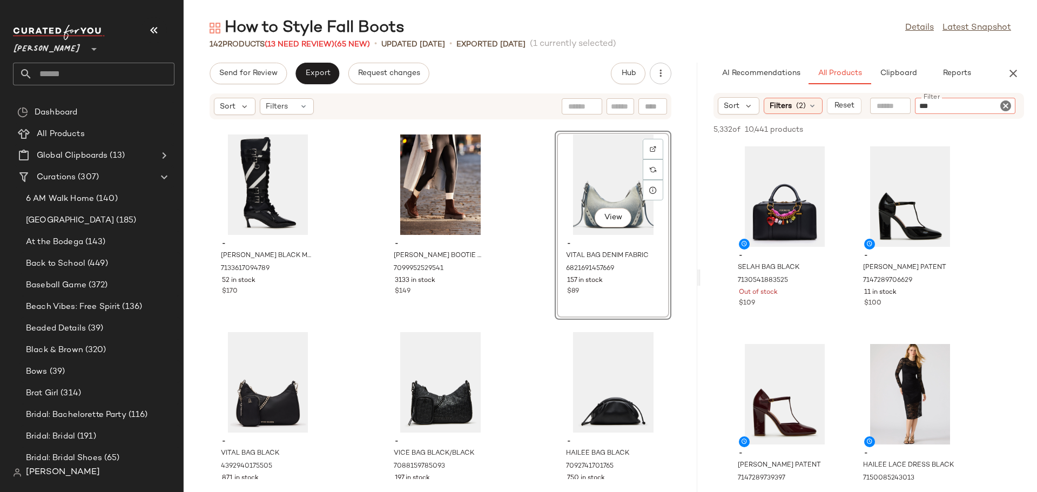
type input "****"
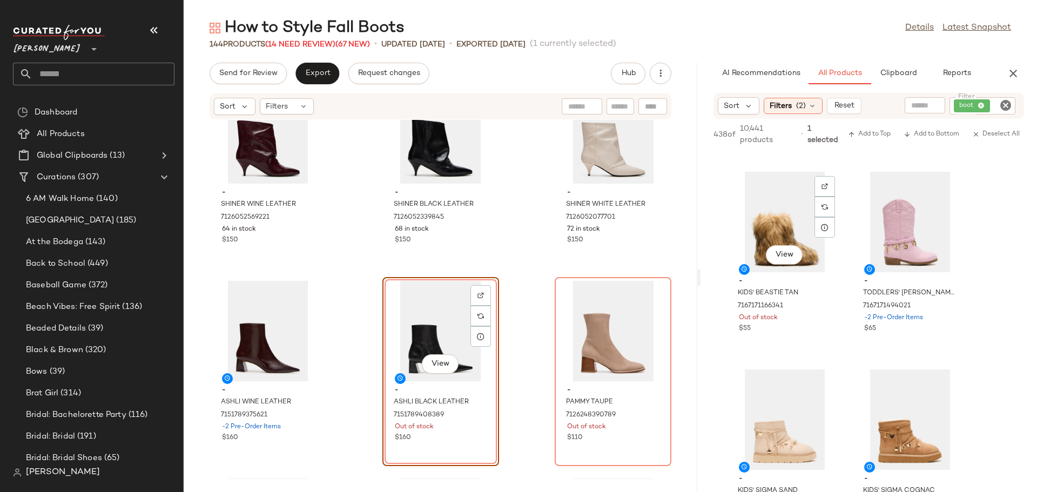
scroll to position [756, 0]
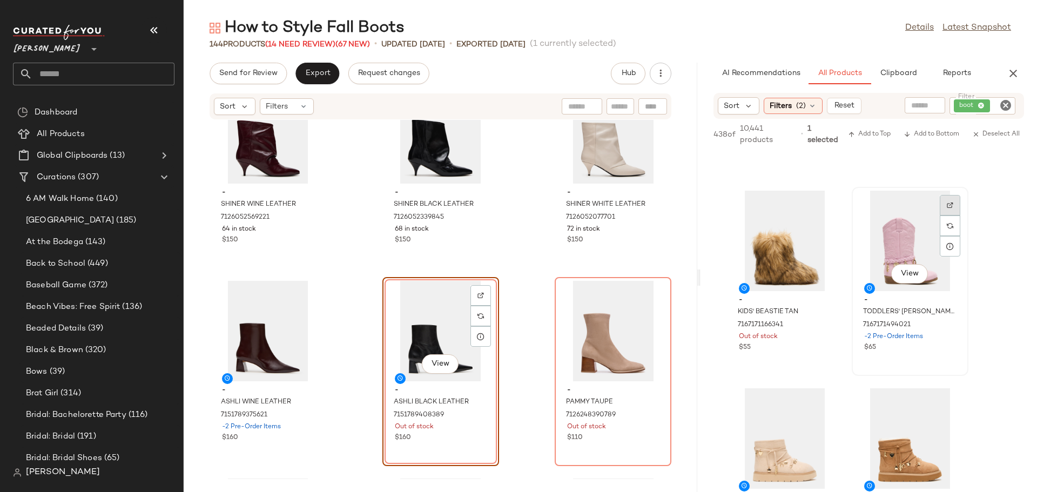
click at [953, 215] on div at bounding box center [949, 225] width 21 height 21
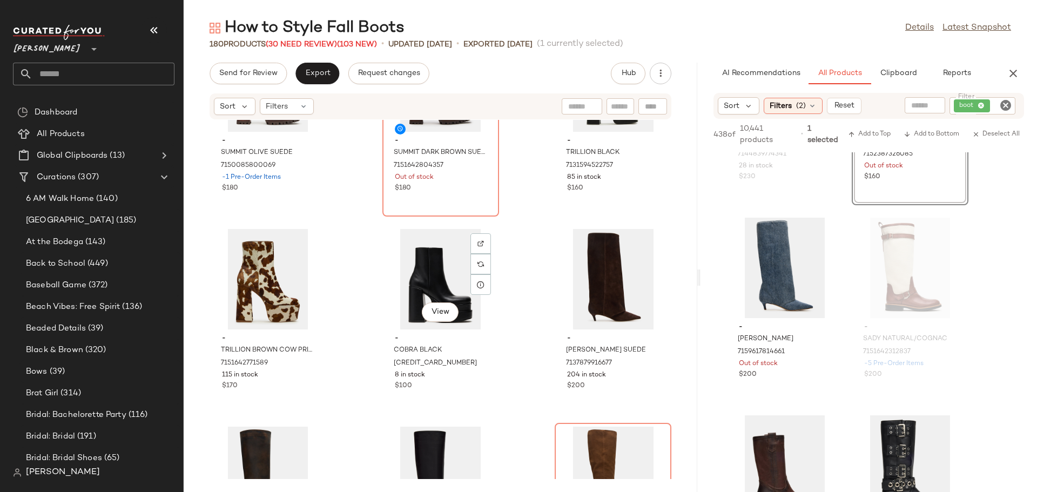
scroll to position [4701, 0]
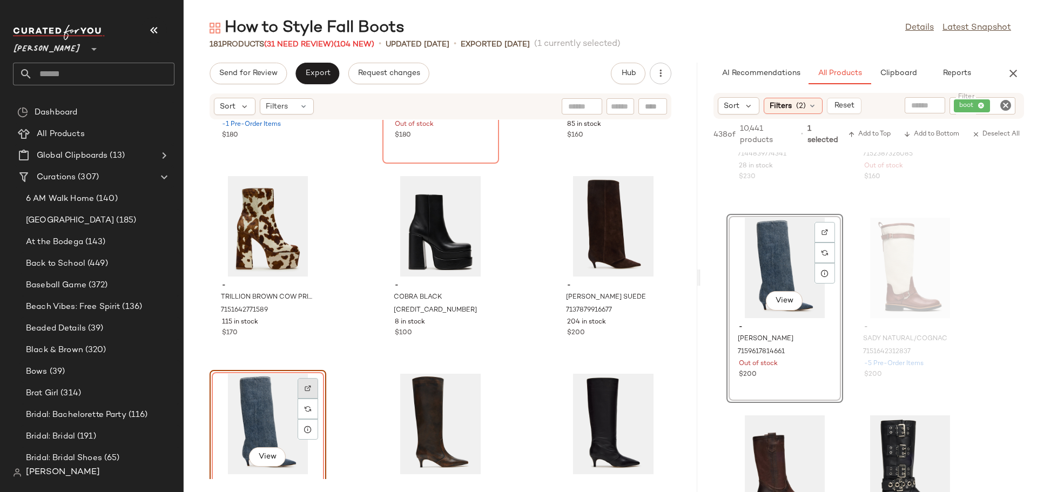
click at [308, 388] on img at bounding box center [308, 388] width 6 height 6
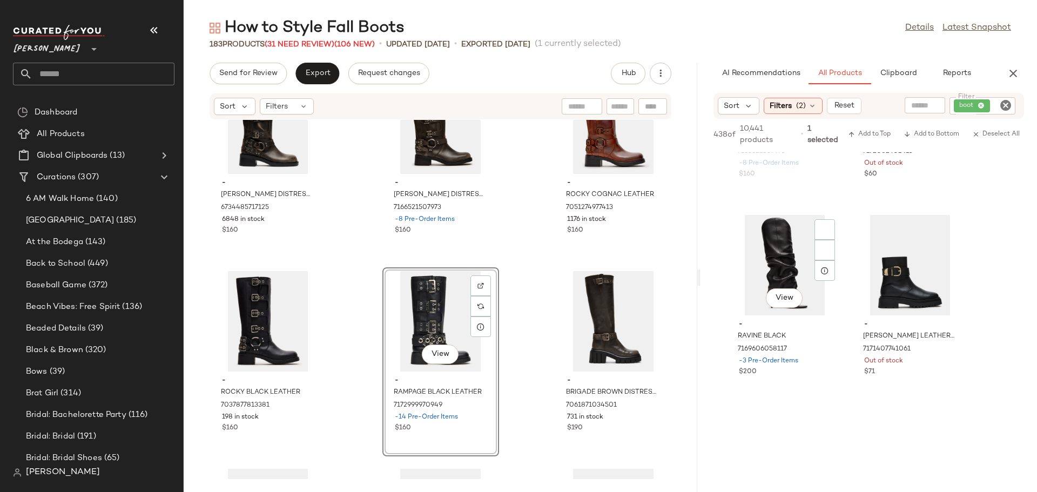
scroll to position [8045, 0]
click at [616, 105] on input "Filter" at bounding box center [584, 106] width 92 height 11
type input "******"
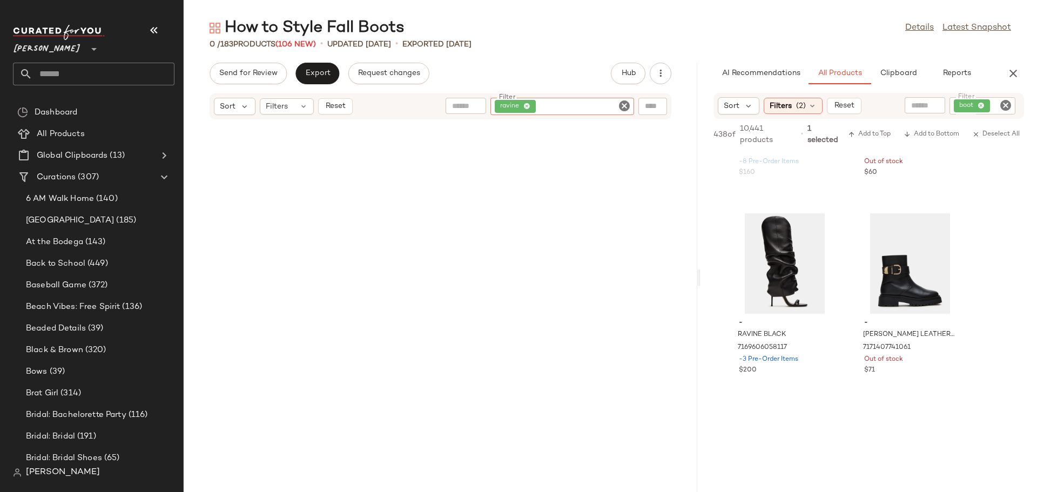
click at [623, 103] on icon "Clear Filter" at bounding box center [624, 105] width 13 height 13
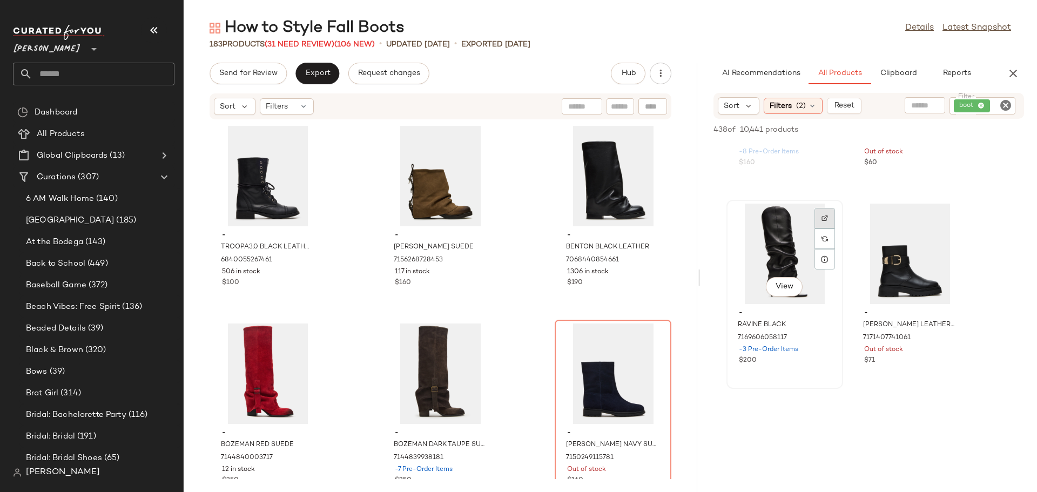
click at [821, 228] on div at bounding box center [824, 238] width 21 height 21
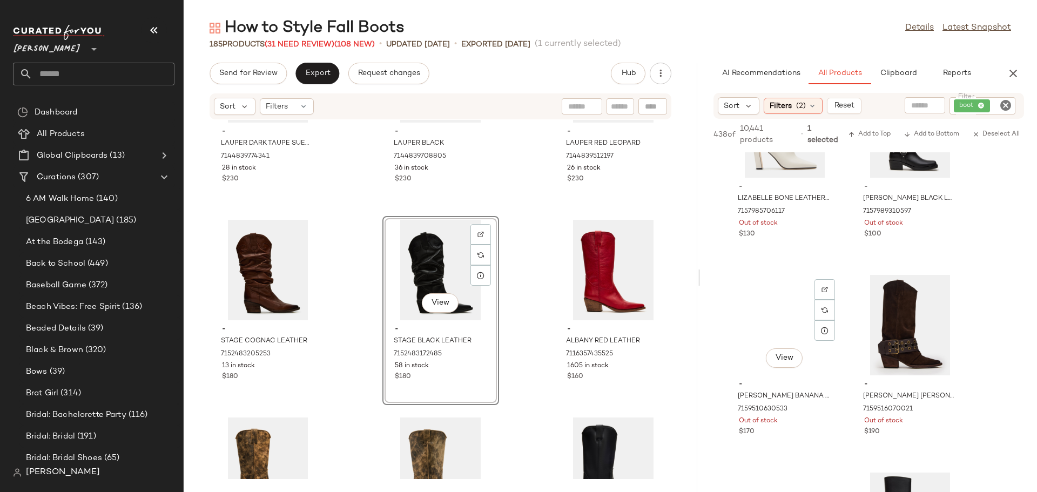
scroll to position [13860, 0]
click at [946, 292] on div at bounding box center [949, 310] width 21 height 62
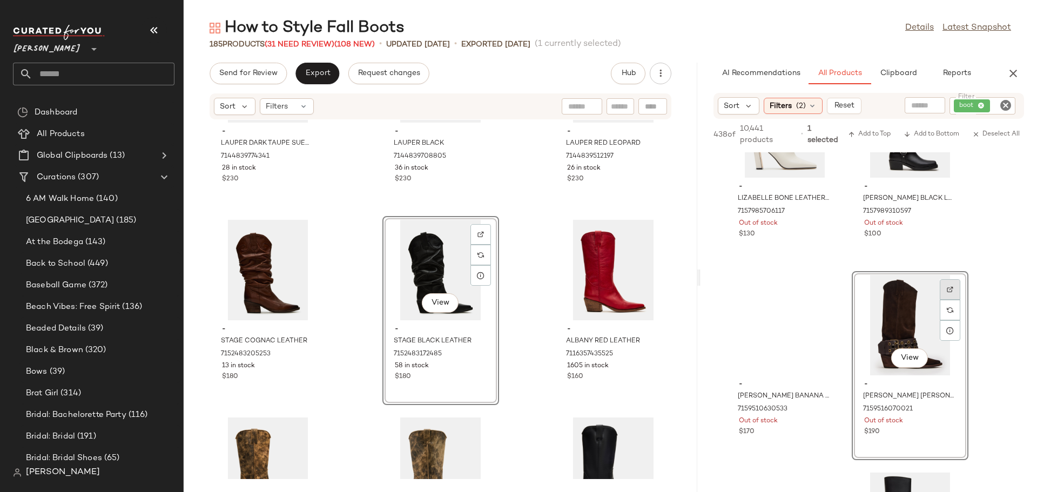
click at [946, 290] on img at bounding box center [949, 289] width 6 height 6
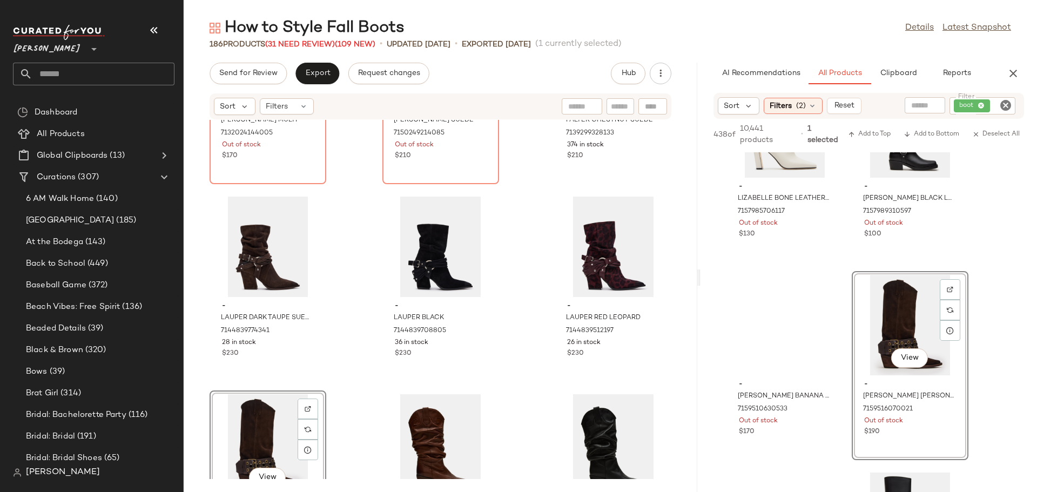
scroll to position [7484, 0]
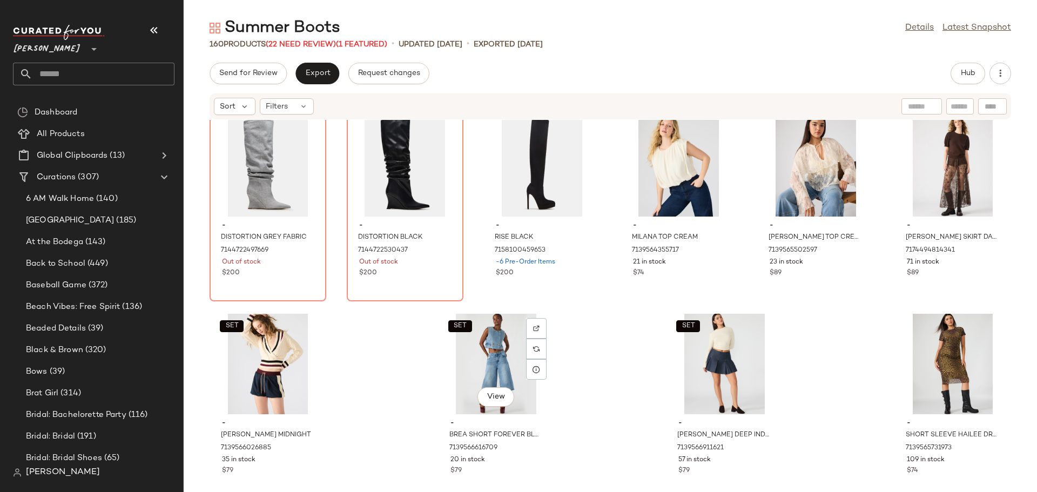
scroll to position [4978, 0]
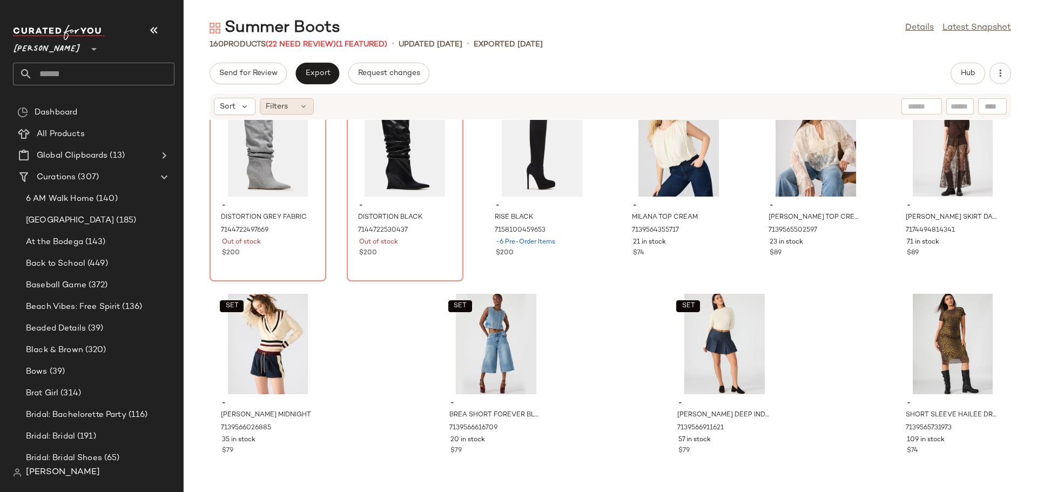
click at [301, 100] on div "Filters" at bounding box center [287, 106] width 54 height 16
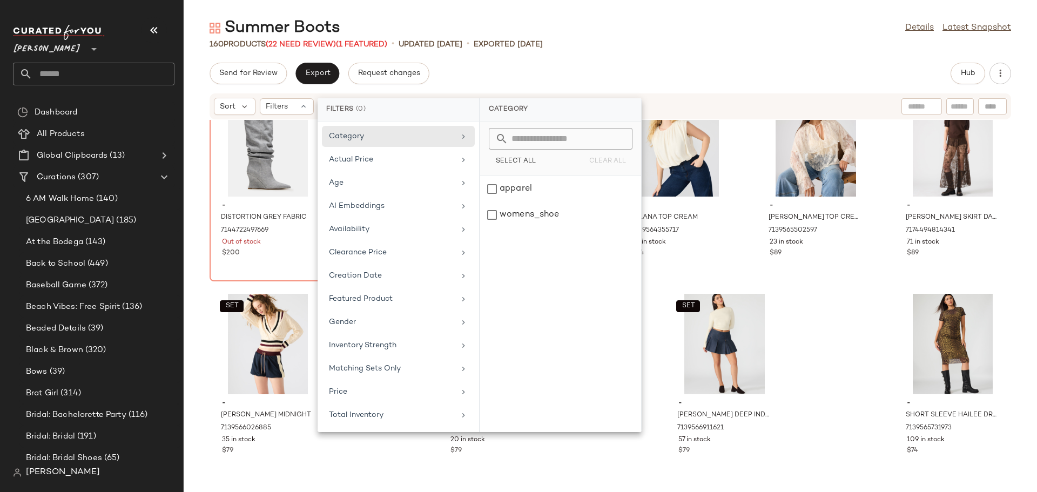
click at [610, 455] on div "- ALLURING BLACK LEATHER 7133050339461 -2 Pre-Order Items $280 - ALLURING ZEBRA…" at bounding box center [610, 299] width 853 height 359
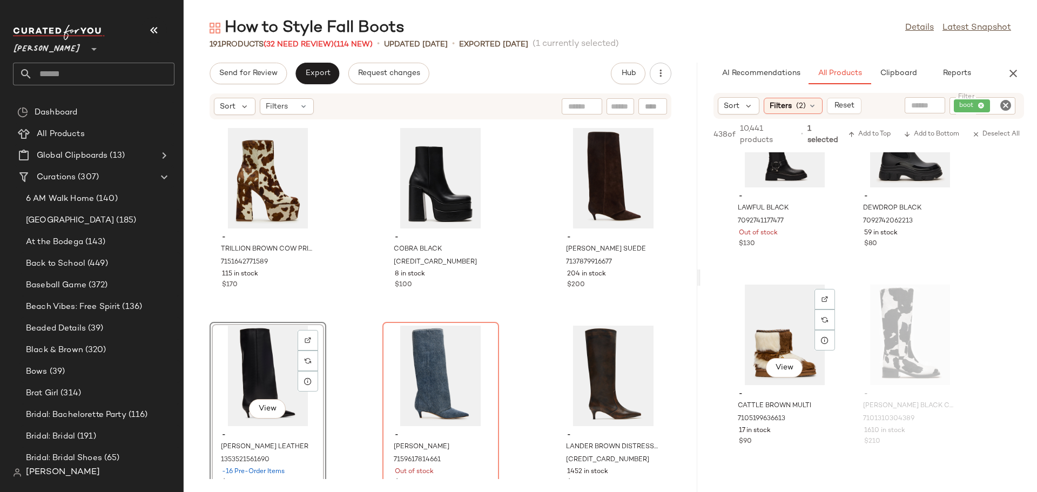
scroll to position [18594, 0]
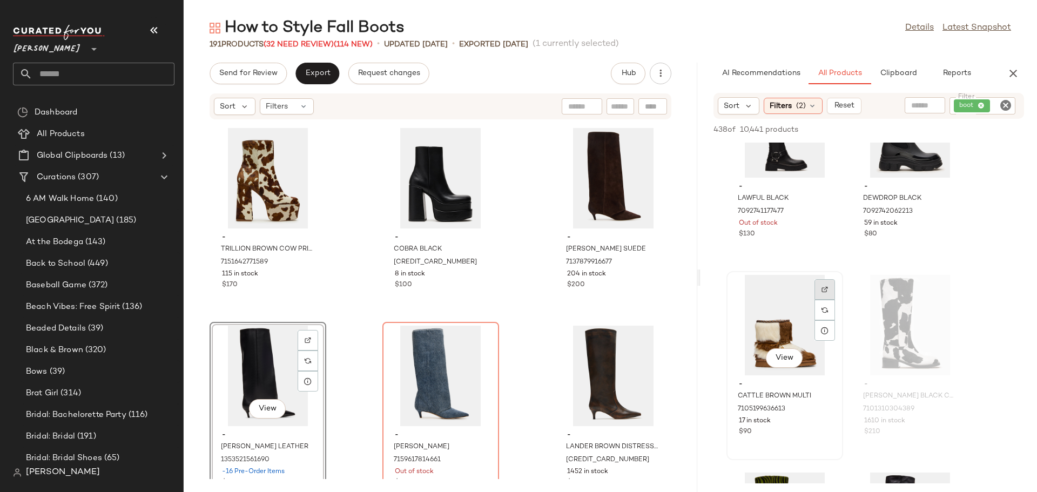
click at [826, 300] on div at bounding box center [824, 310] width 21 height 62
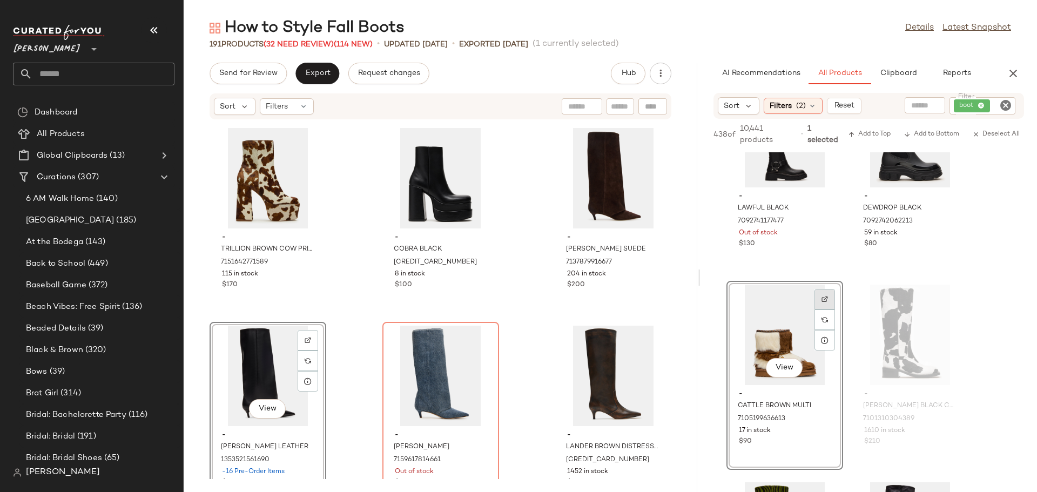
click at [826, 300] on img at bounding box center [824, 299] width 6 height 6
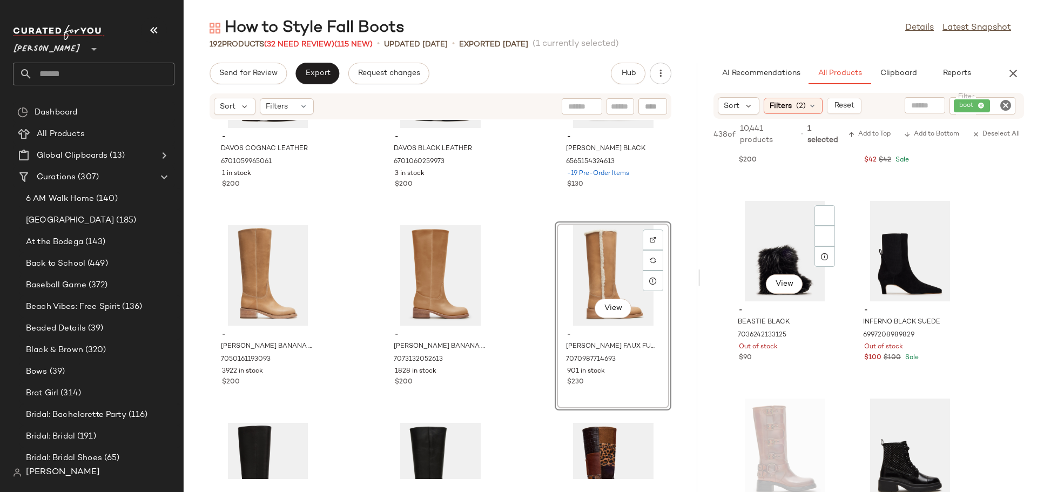
scroll to position [25063, 0]
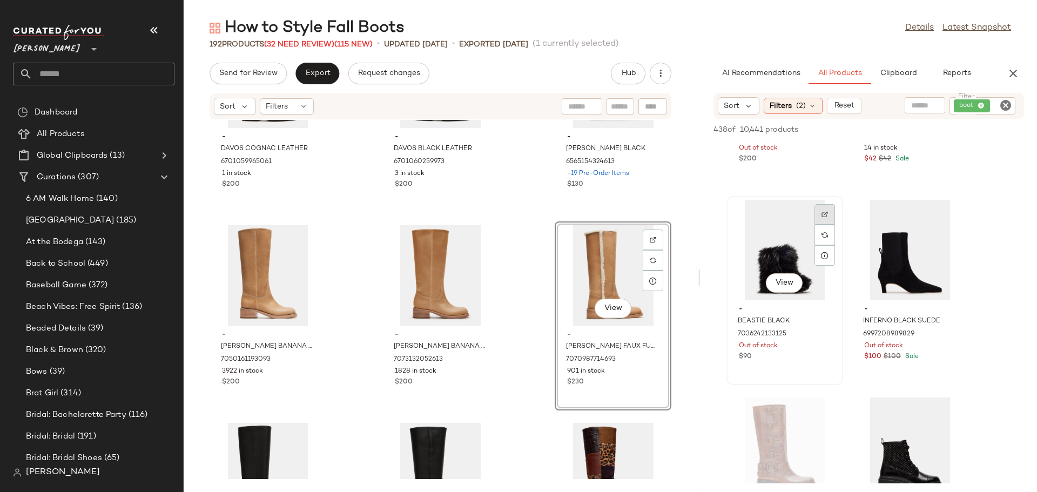
click at [822, 225] on div at bounding box center [824, 235] width 21 height 21
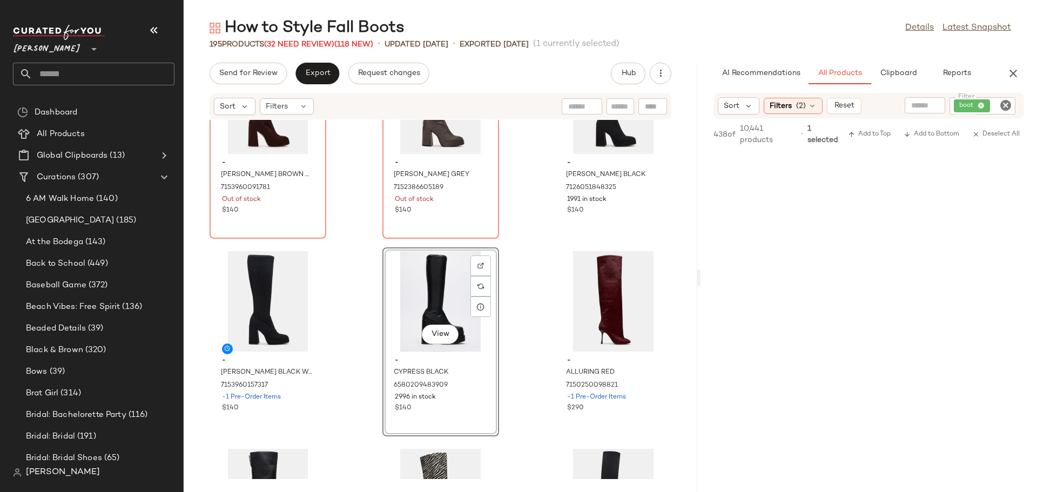
scroll to position [45421, 0]
click at [1004, 103] on icon "Clear Filter" at bounding box center [1005, 105] width 13 height 13
click at [1016, 70] on icon "button" at bounding box center [1012, 73] width 13 height 13
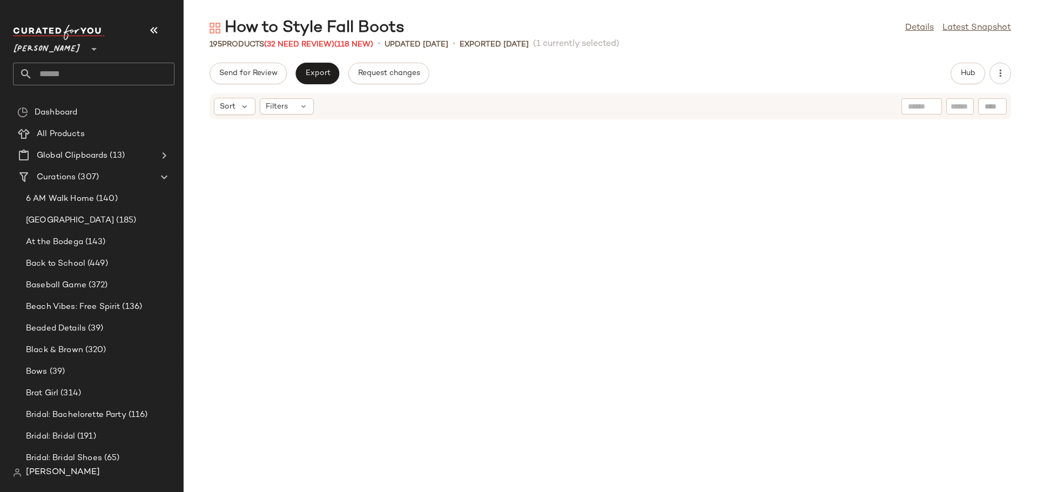
scroll to position [0, 0]
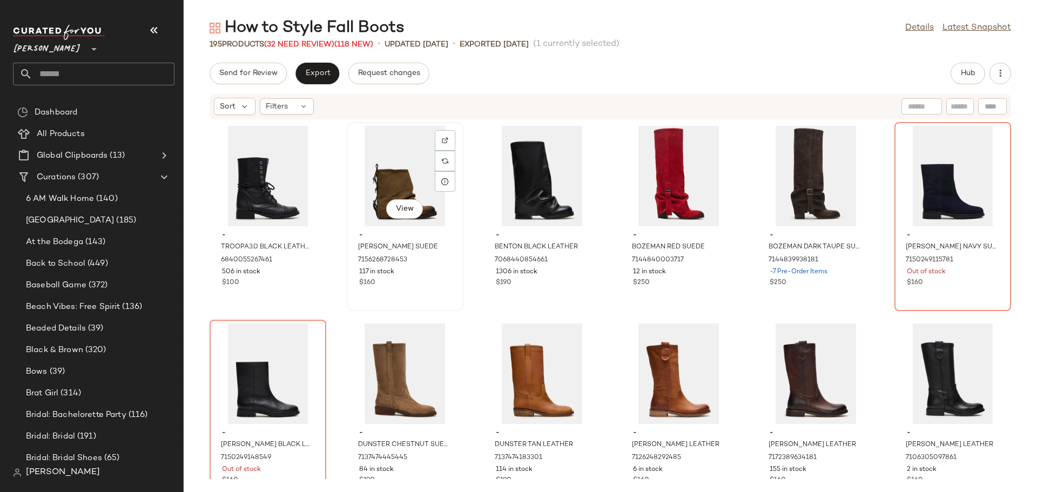
click at [382, 177] on div "View" at bounding box center [404, 176] width 109 height 100
click at [343, 321] on div "- TROOPA3.0 BLACK LEATHER 6840055267461 506 in stock $100 View - BENJI TAUPE SU…" at bounding box center [610, 299] width 853 height 359
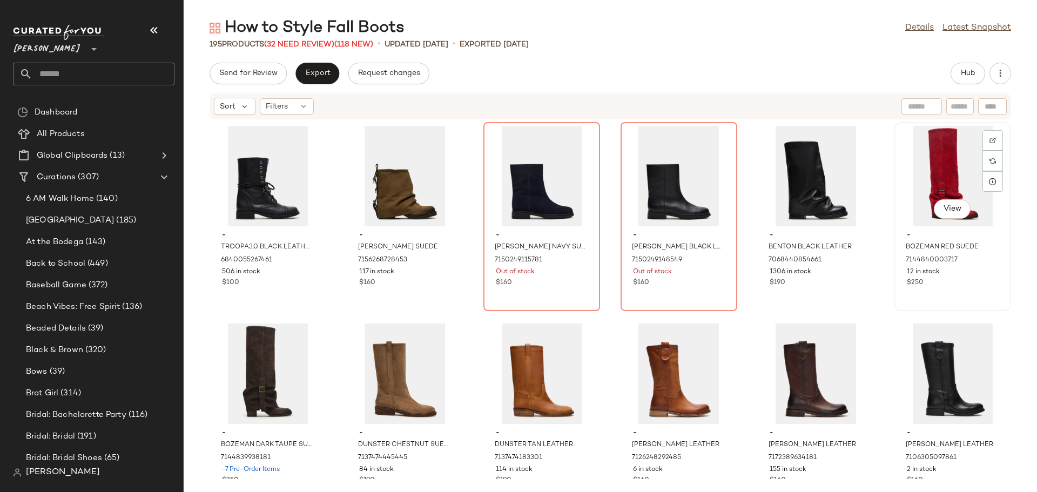
click at [936, 173] on div "View" at bounding box center [952, 176] width 109 height 100
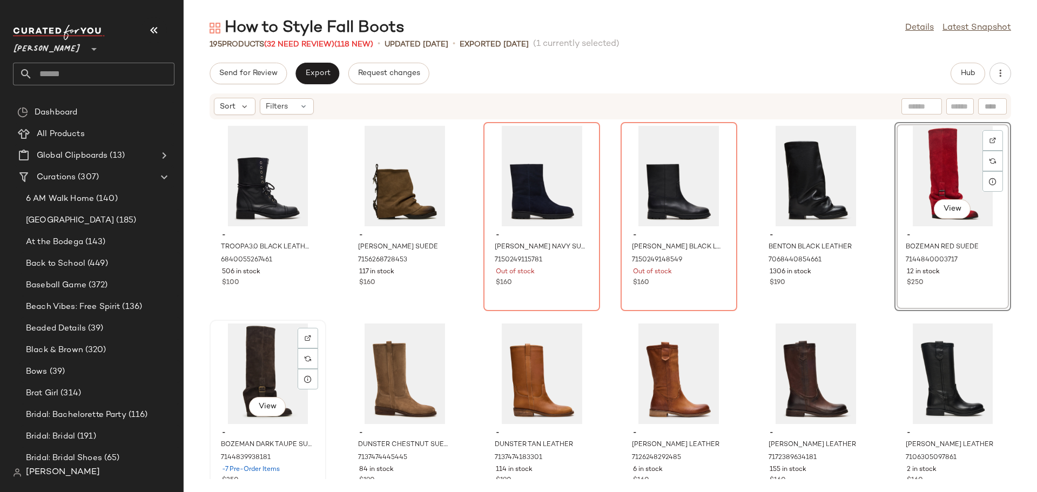
click at [268, 366] on div "View" at bounding box center [267, 373] width 109 height 100
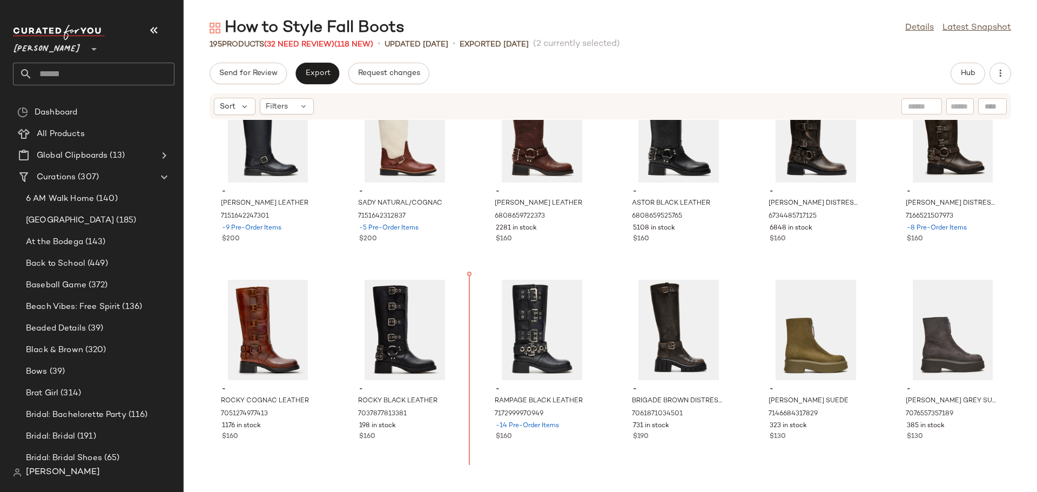
scroll to position [892, 0]
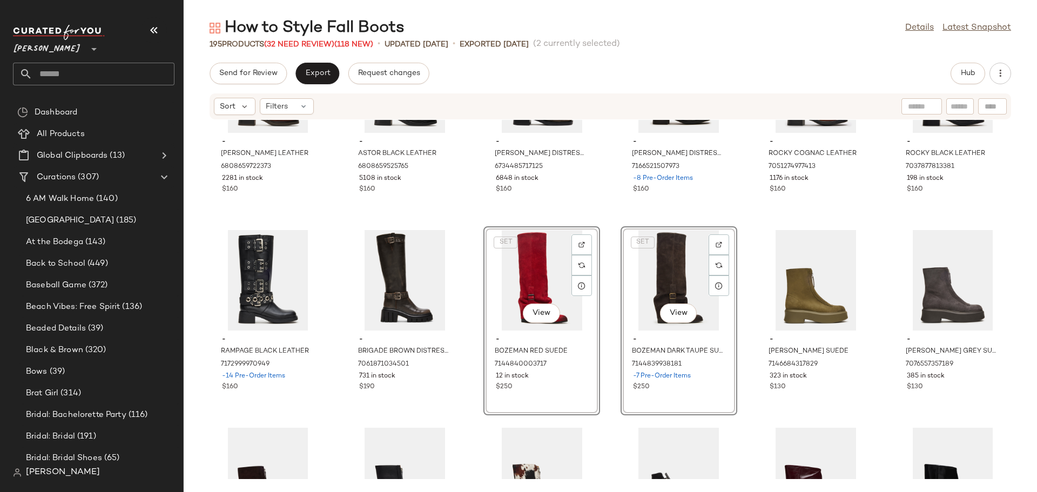
click at [468, 396] on div "- ASTOR BROWN LEATHER 6808659722373 2281 in stock $160 - ASTOR BLACK LEATHER 68…" at bounding box center [610, 299] width 853 height 359
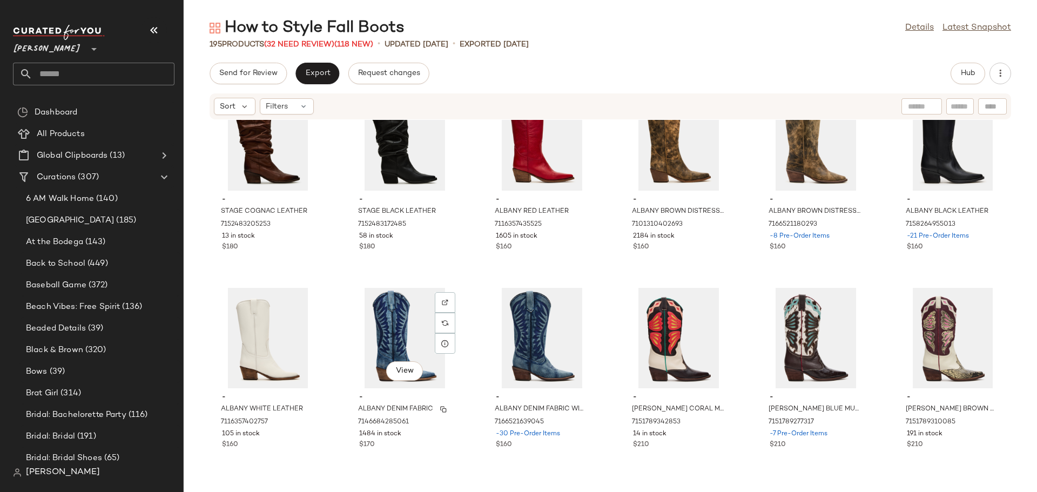
scroll to position [4220, 0]
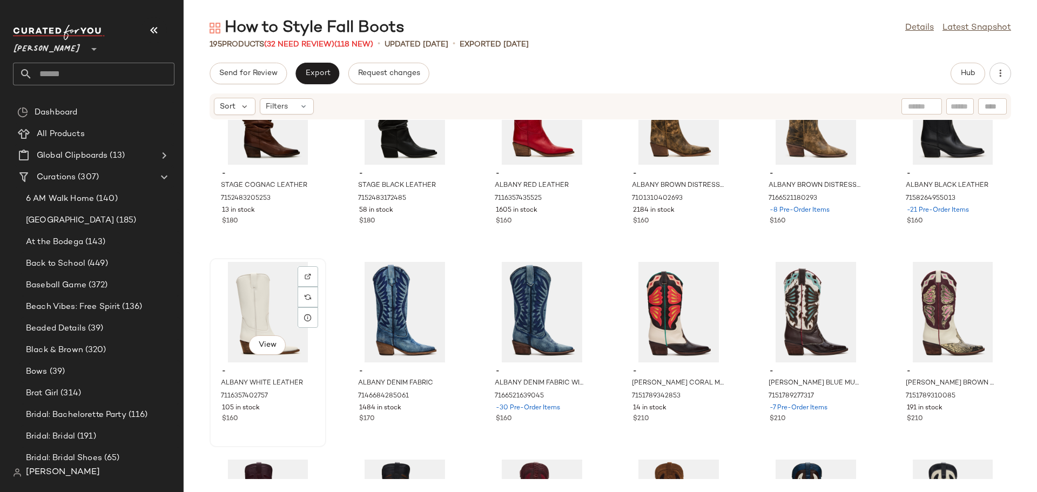
click at [261, 301] on div "View" at bounding box center [267, 312] width 109 height 100
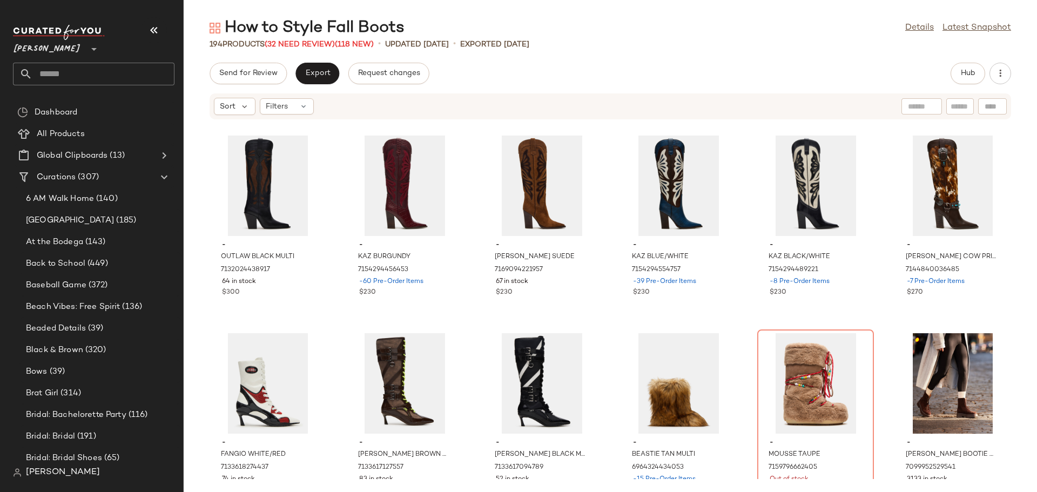
scroll to position [4598, 0]
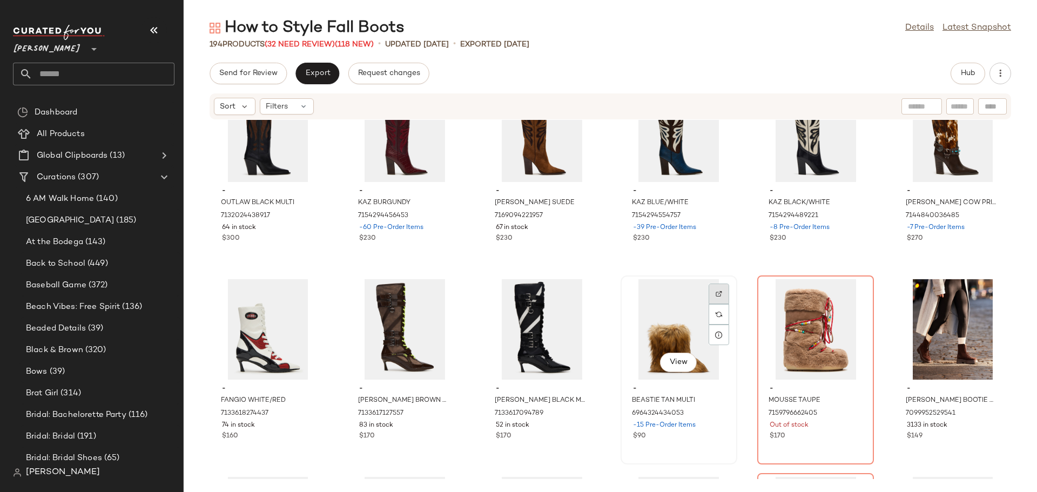
click at [715, 293] on img at bounding box center [718, 293] width 6 height 6
click at [669, 323] on div "View" at bounding box center [678, 329] width 109 height 100
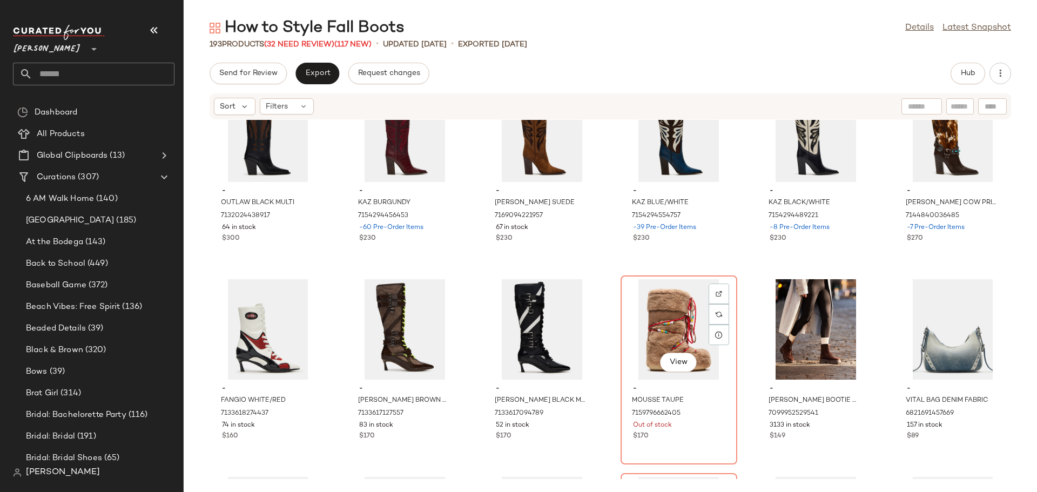
click at [669, 323] on div "View" at bounding box center [678, 329] width 109 height 100
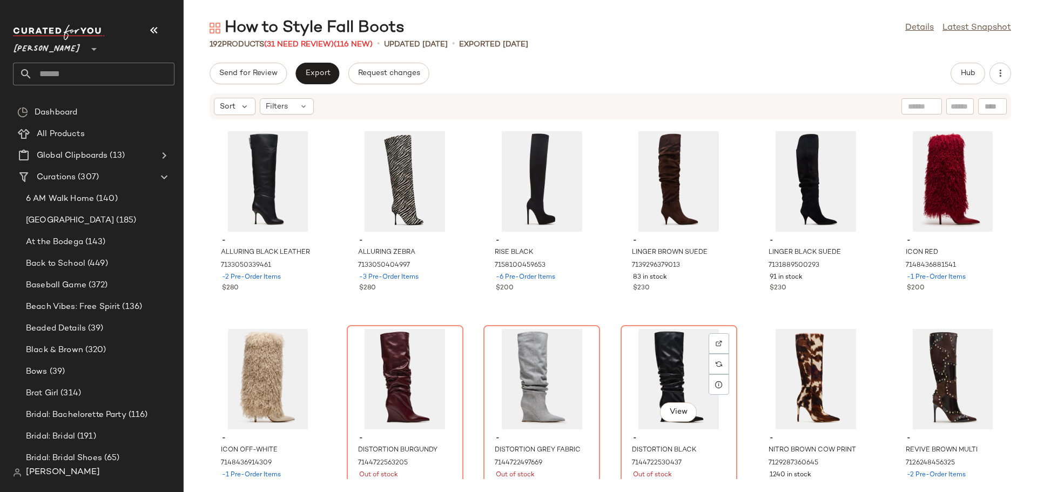
scroll to position [3410, 0]
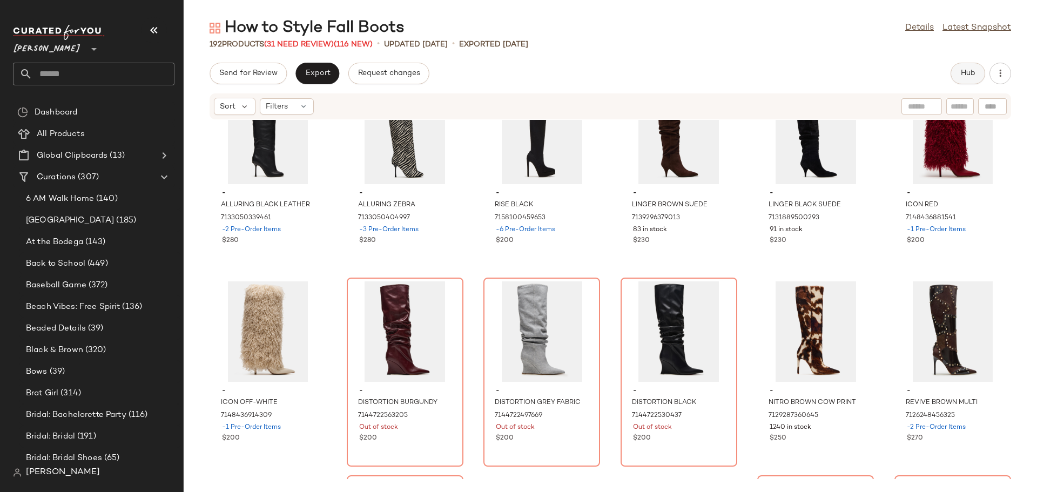
click at [967, 80] on button "Hub" at bounding box center [967, 74] width 35 height 22
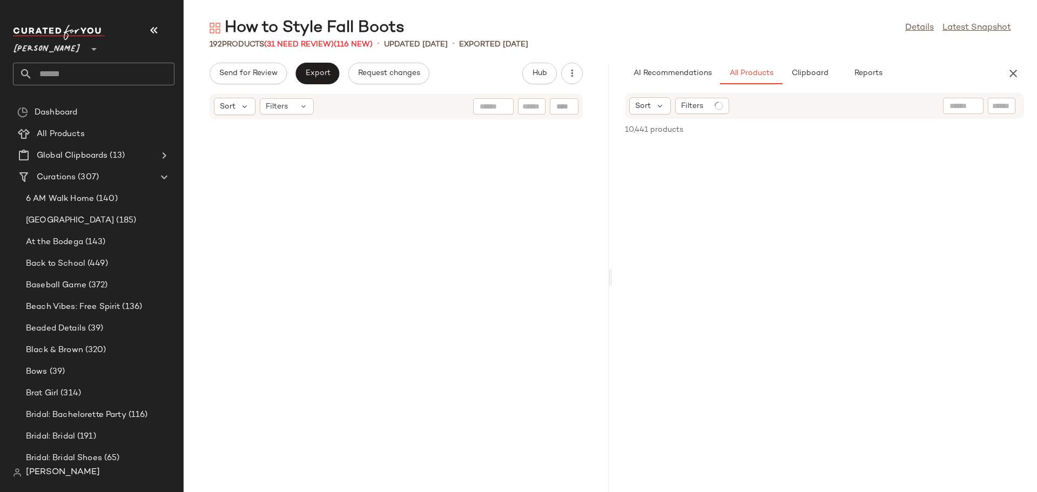
scroll to position [4200, 0]
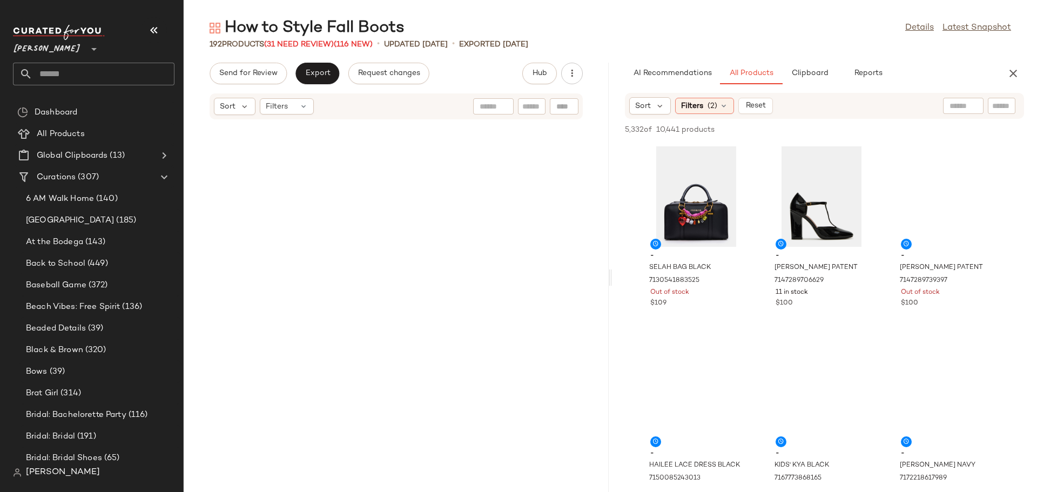
click at [996, 108] on input "text" at bounding box center [1001, 105] width 19 height 11
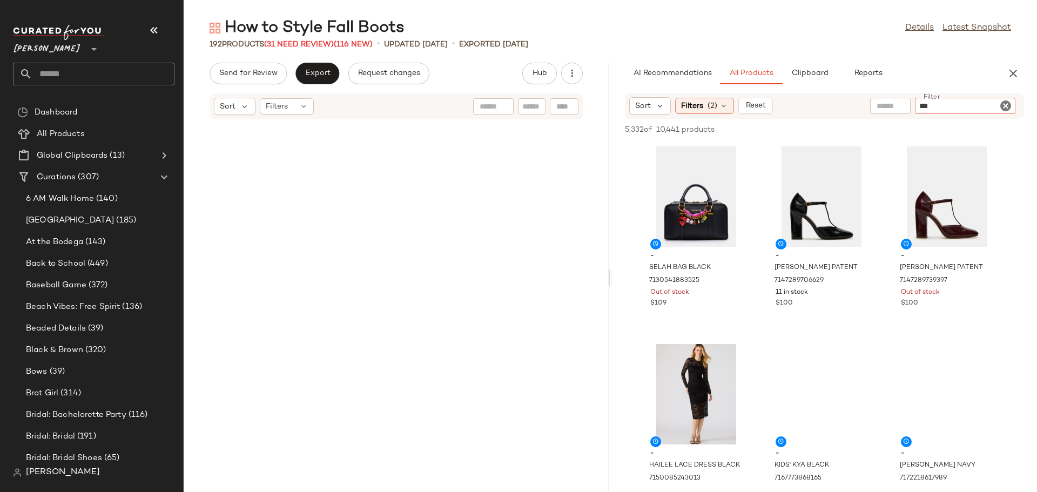
type input "****"
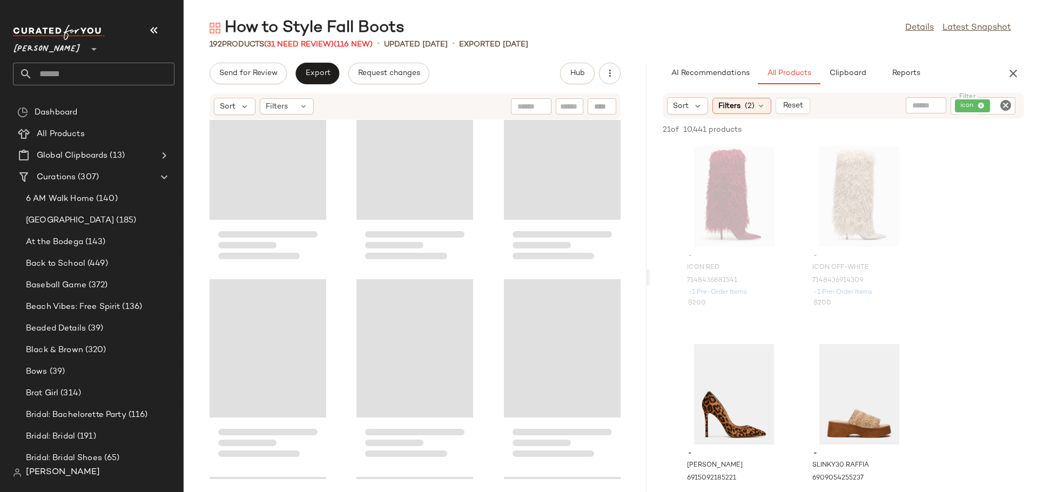
scroll to position [4003, 0]
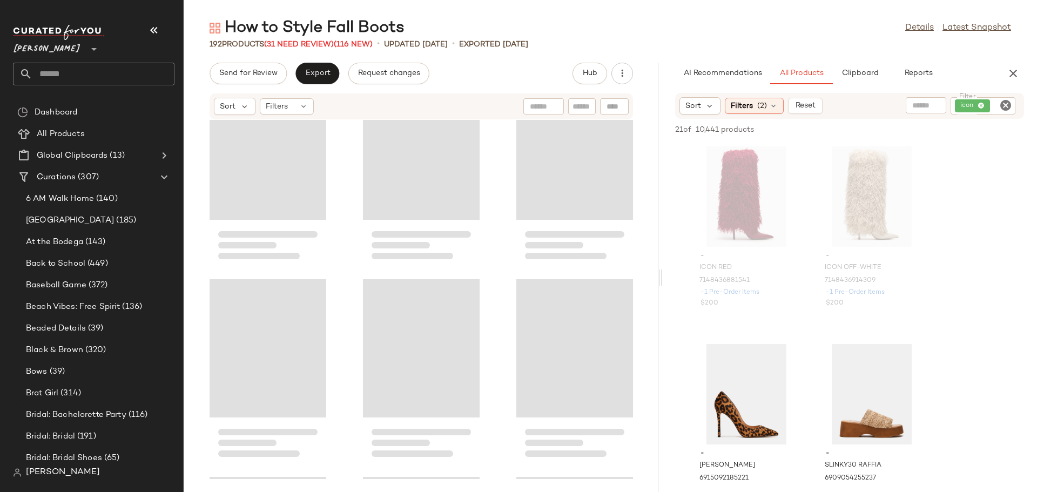
drag, startPoint x: 610, startPoint y: 280, endPoint x: 662, endPoint y: 282, distance: 52.4
click at [662, 282] on div "How to Style Fall Boots Details Latest Snapshot 192 Products (31 Need Review) (…" at bounding box center [610, 254] width 853 height 475
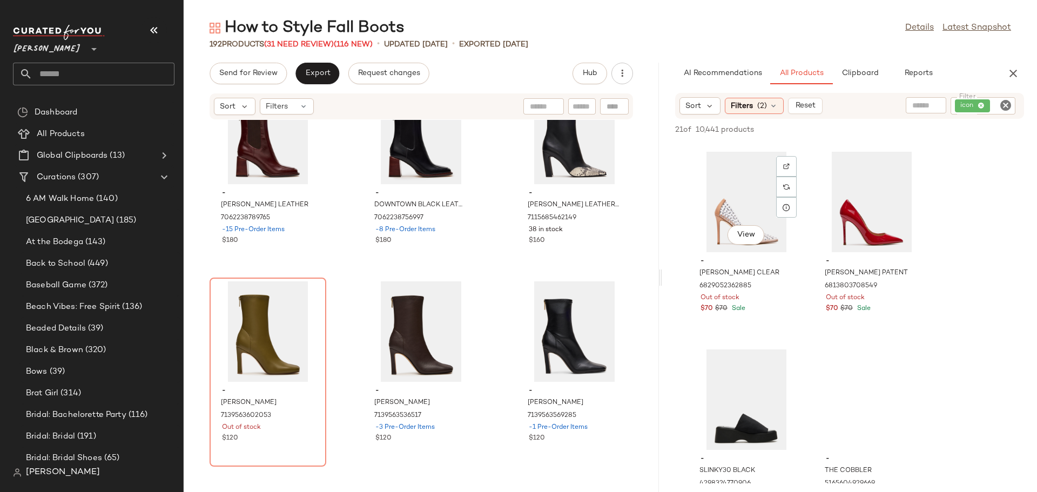
scroll to position [1080, 0]
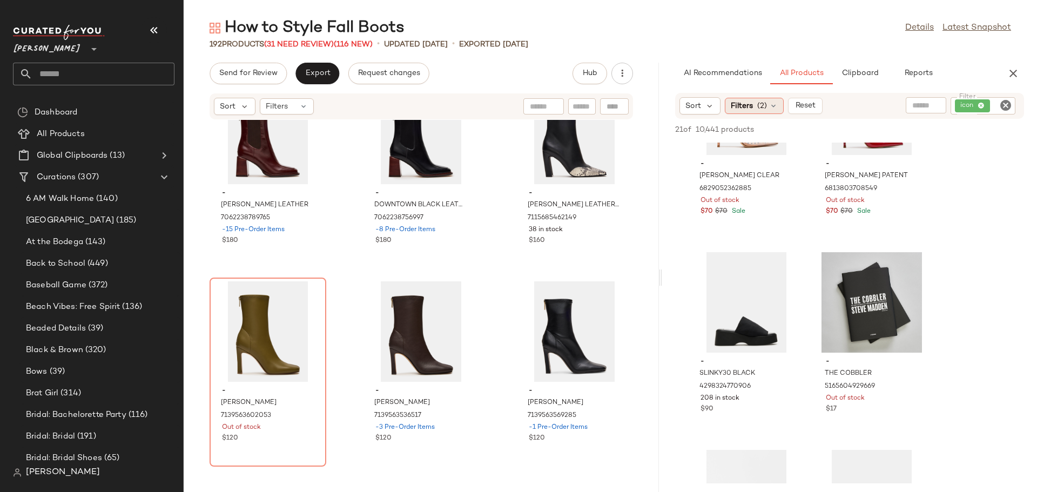
click at [776, 109] on icon at bounding box center [773, 106] width 9 height 9
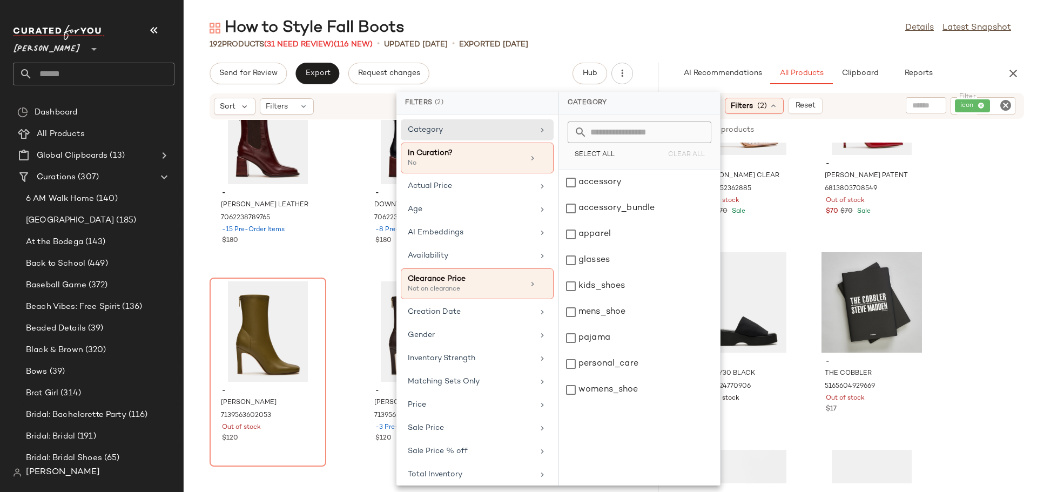
click at [776, 109] on icon at bounding box center [773, 106] width 9 height 9
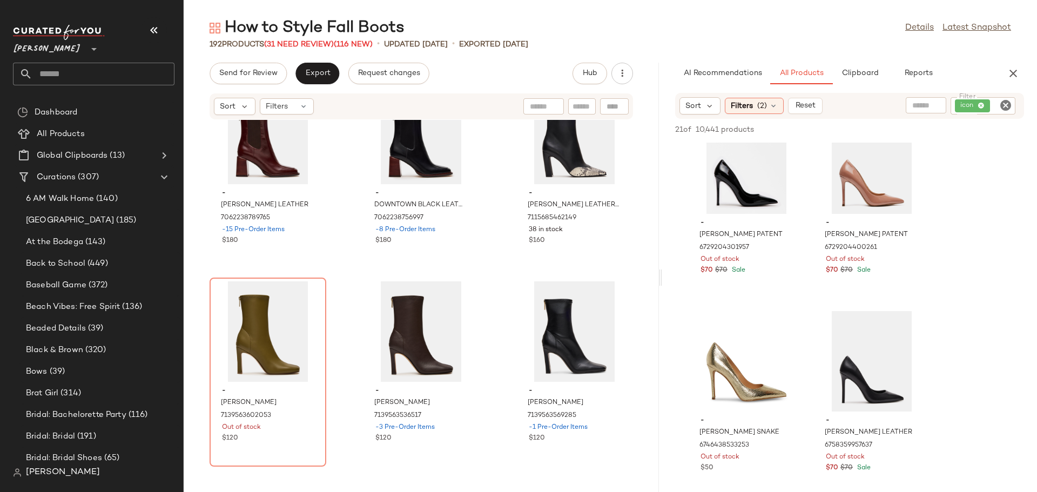
scroll to position [1458, 0]
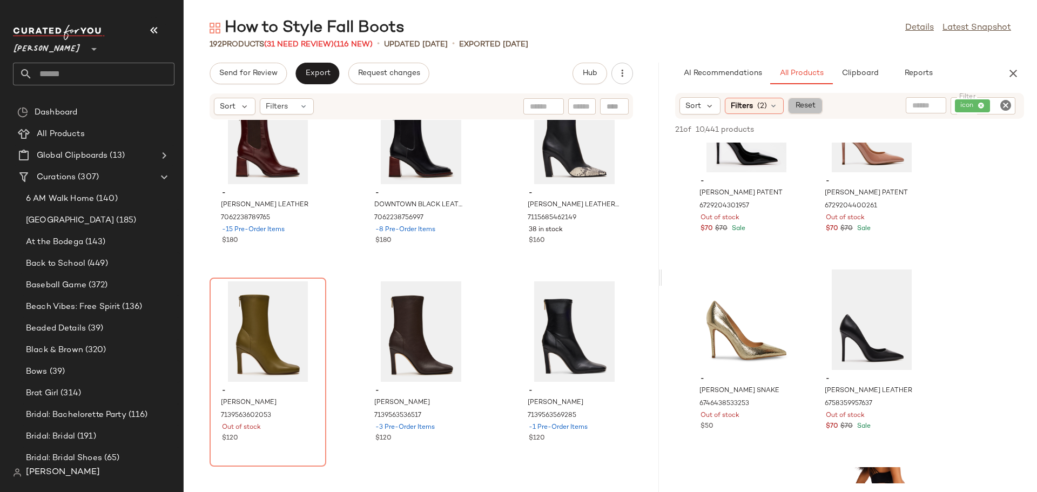
click at [801, 107] on span "Reset" at bounding box center [805, 106] width 21 height 9
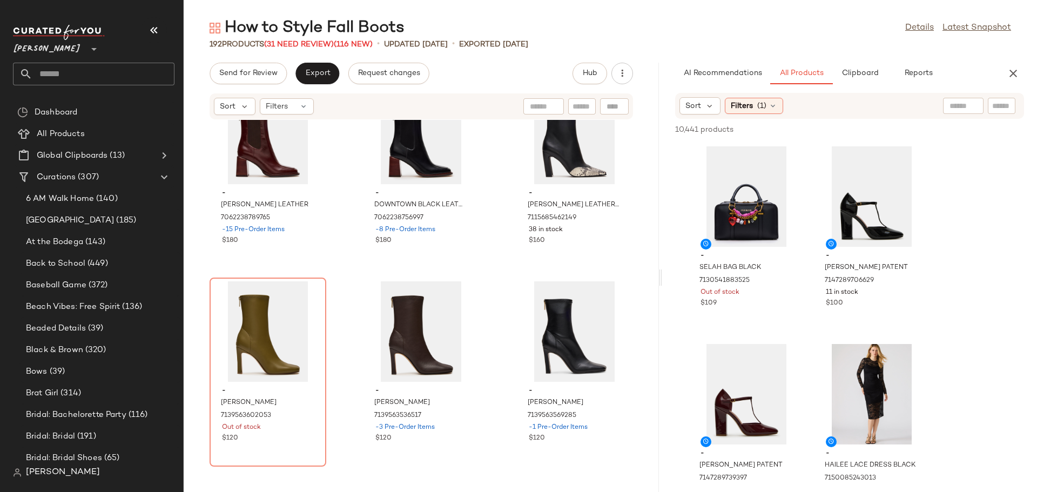
click at [990, 105] on div at bounding box center [1001, 106] width 28 height 16
type input "**********"
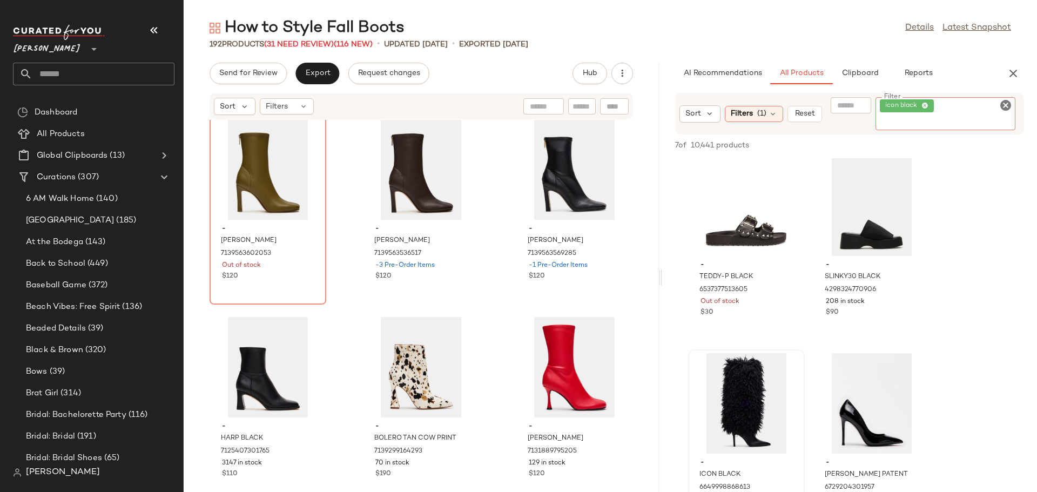
scroll to position [0, 0]
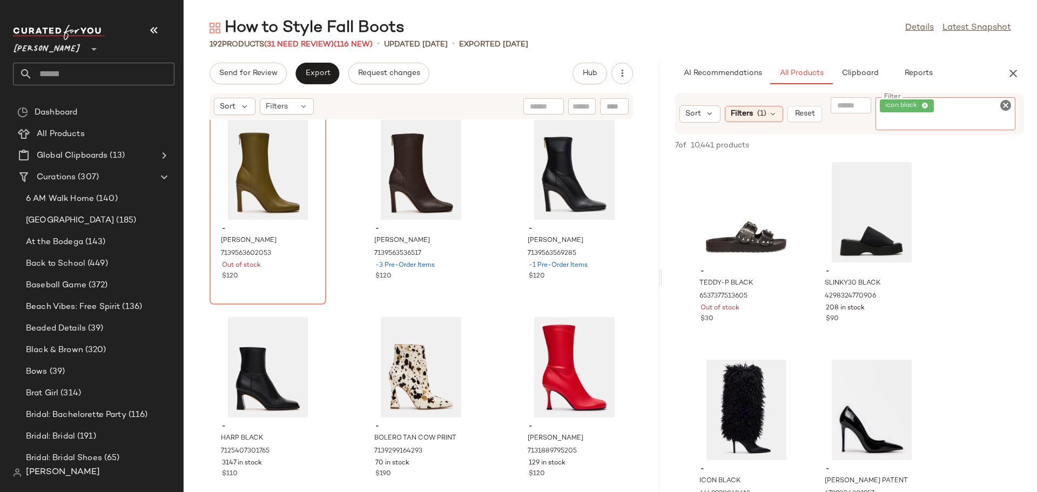
click at [1005, 105] on icon "Clear Filter" at bounding box center [1005, 105] width 13 height 13
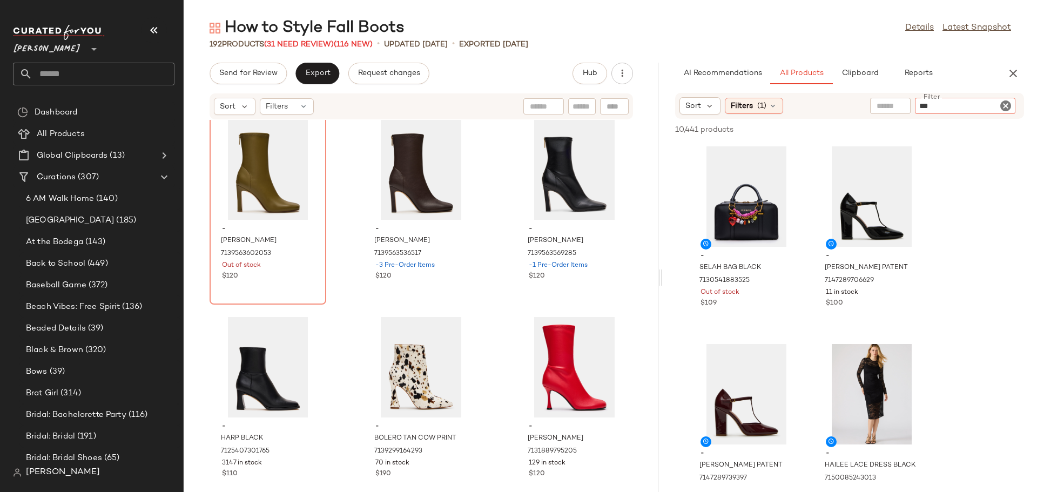
type input "****"
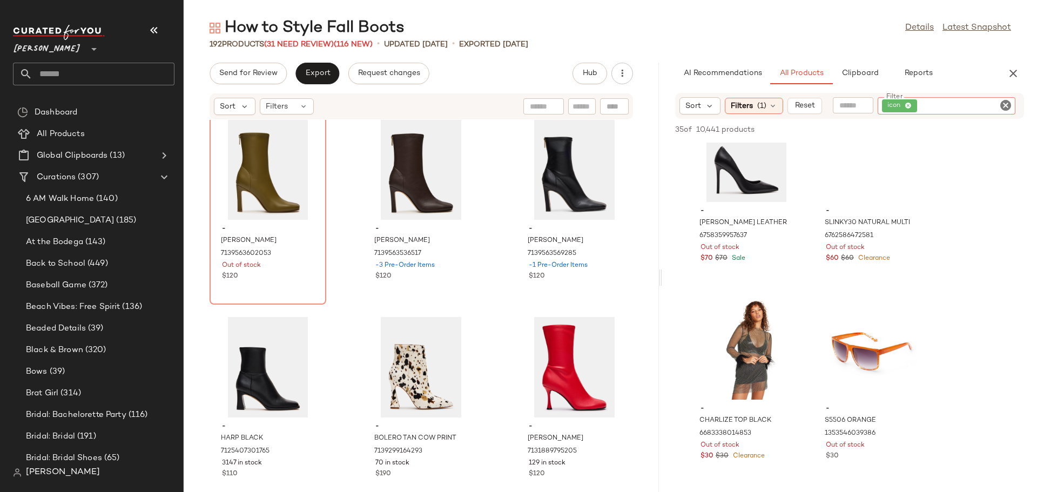
scroll to position [2861, 0]
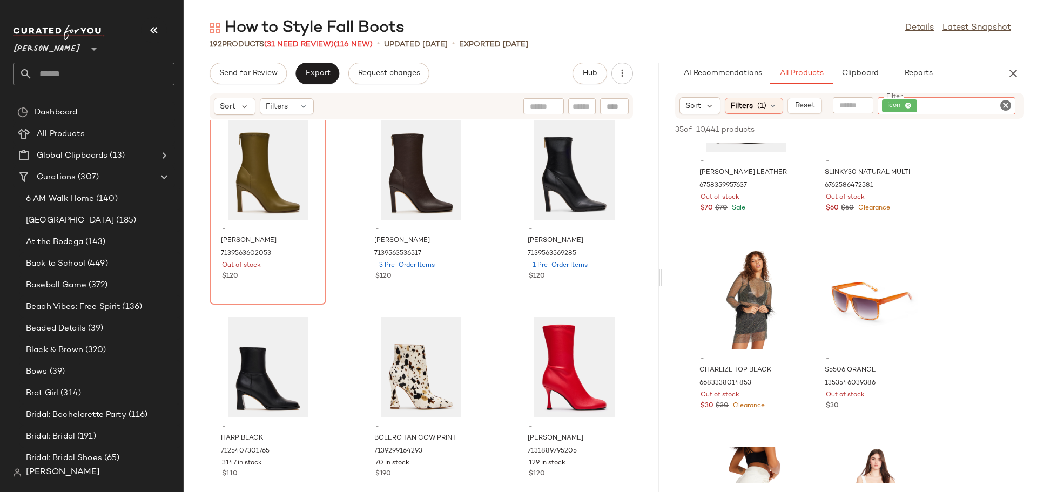
click at [1000, 105] on icon "Clear Filter" at bounding box center [1005, 105] width 13 height 13
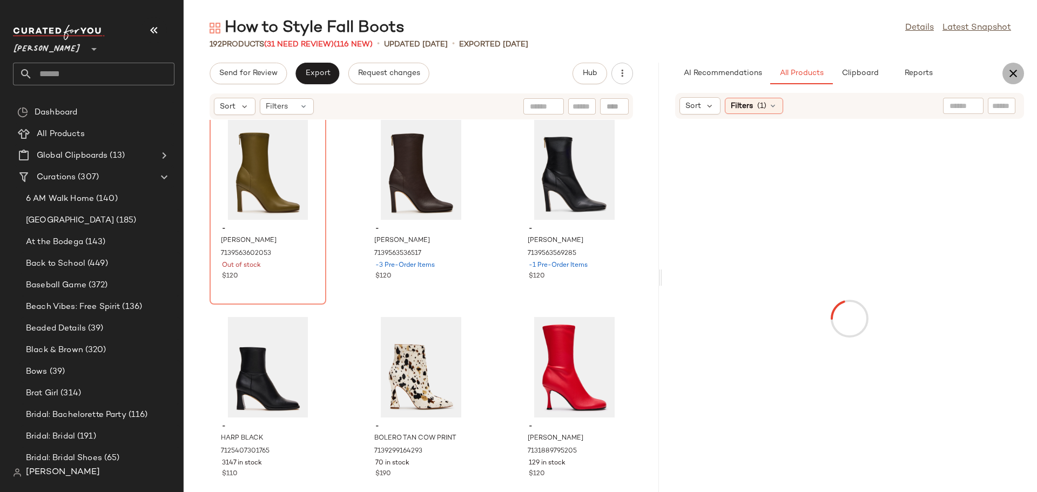
click at [1012, 74] on icon "button" at bounding box center [1012, 73] width 13 height 13
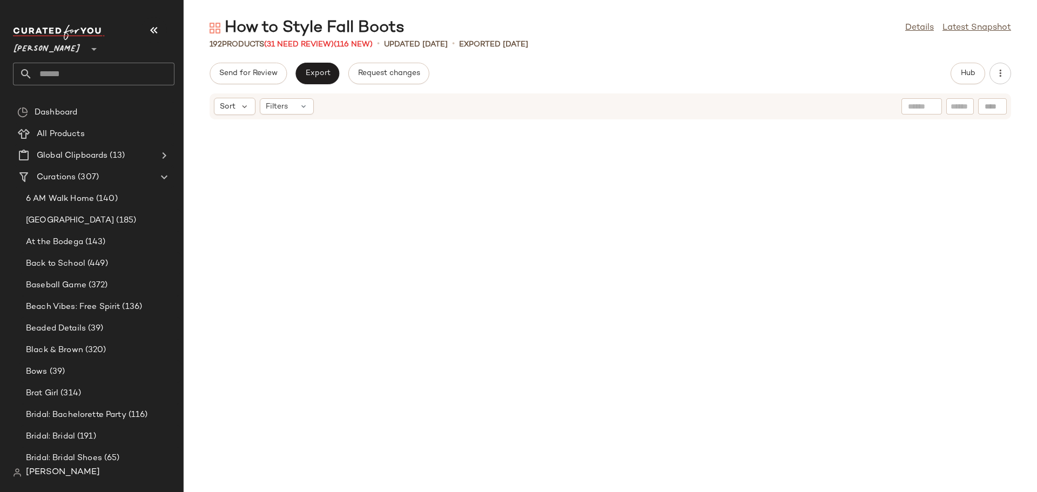
scroll to position [0, 0]
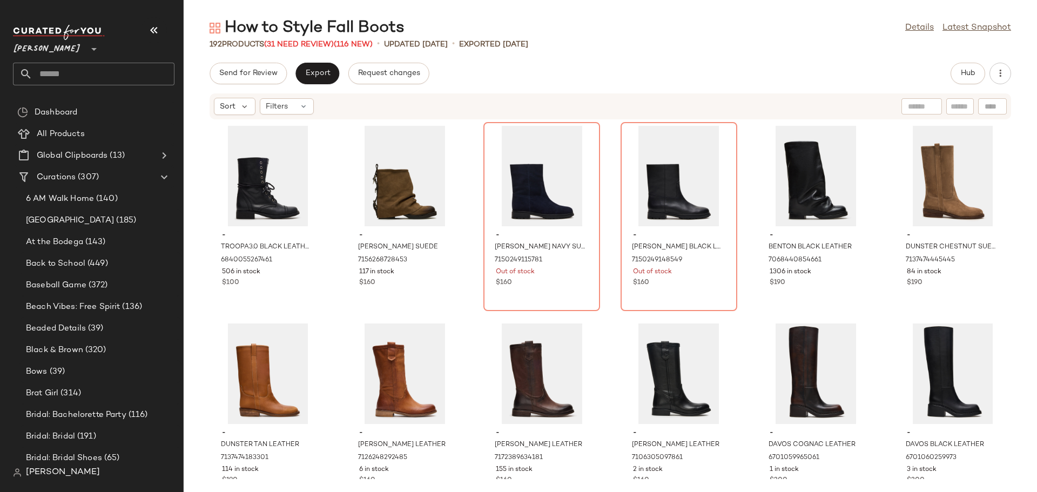
click at [343, 313] on div "- TROOPA3.0 BLACK LEATHER 6840055267461 506 in stock $100 - BENJI TAUPE SUEDE 7…" at bounding box center [610, 299] width 853 height 359
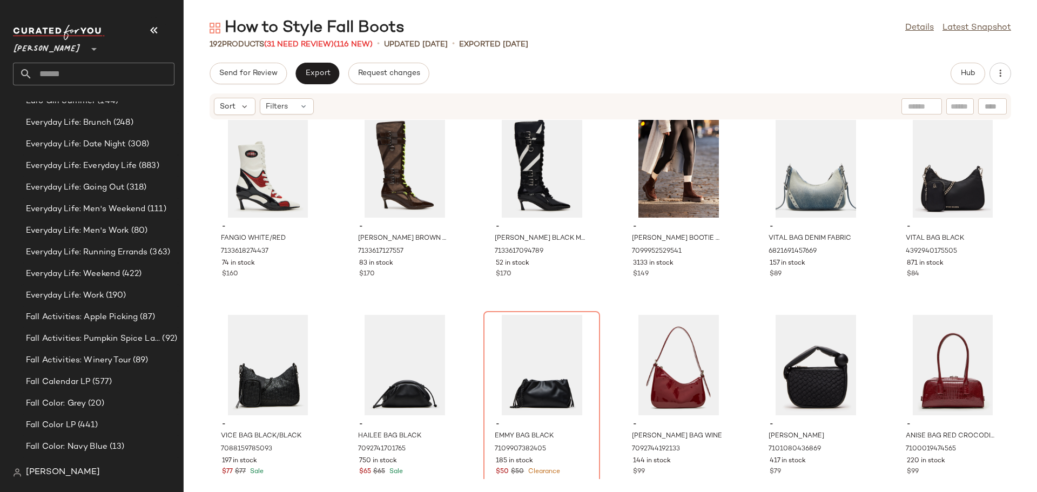
scroll to position [1080, 0]
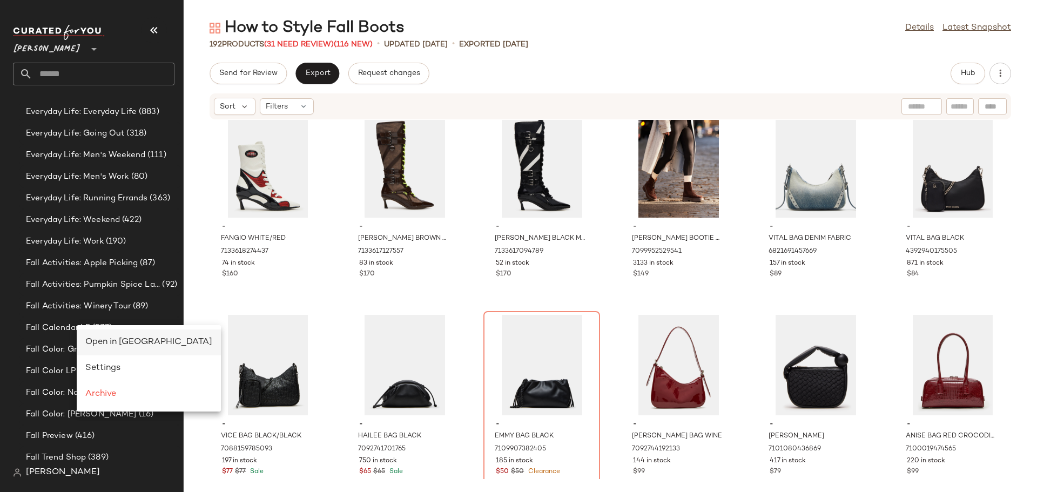
click at [115, 341] on span "Open in [GEOGRAPHIC_DATA]" at bounding box center [148, 341] width 127 height 9
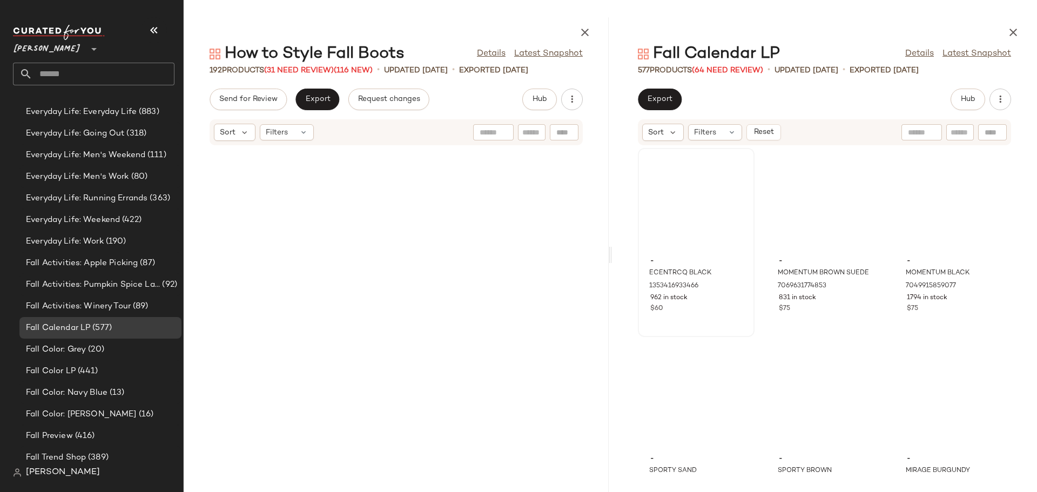
scroll to position [14227, 0]
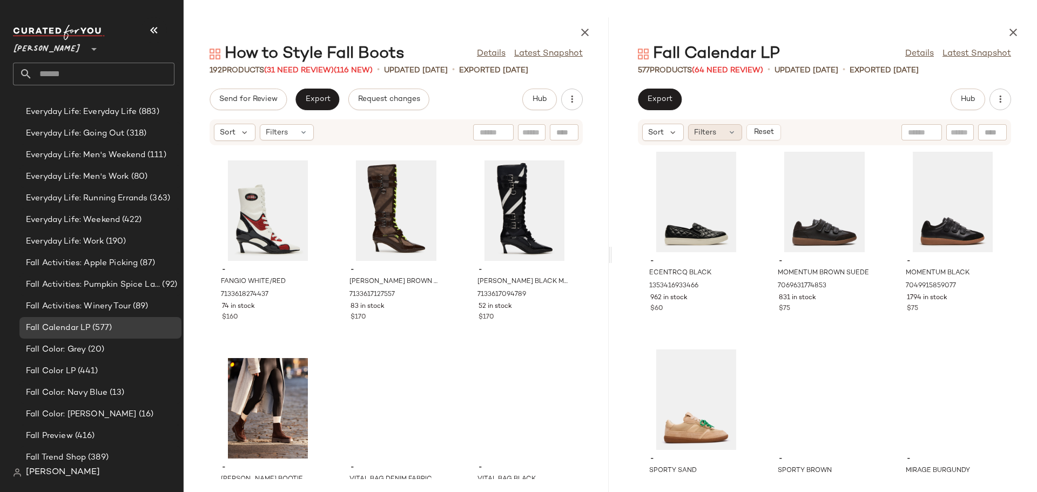
click at [728, 131] on icon at bounding box center [731, 132] width 9 height 9
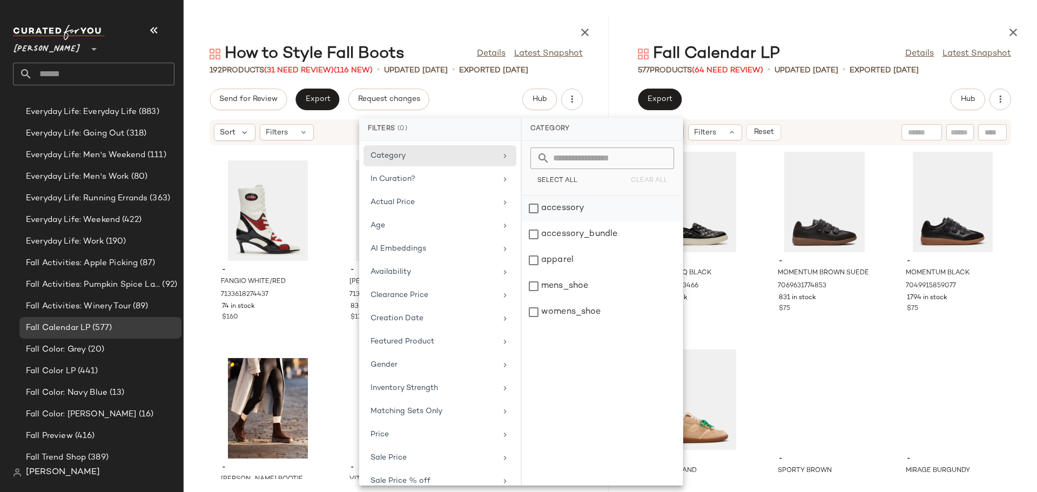
click at [535, 221] on div "accessory" at bounding box center [602, 234] width 161 height 26
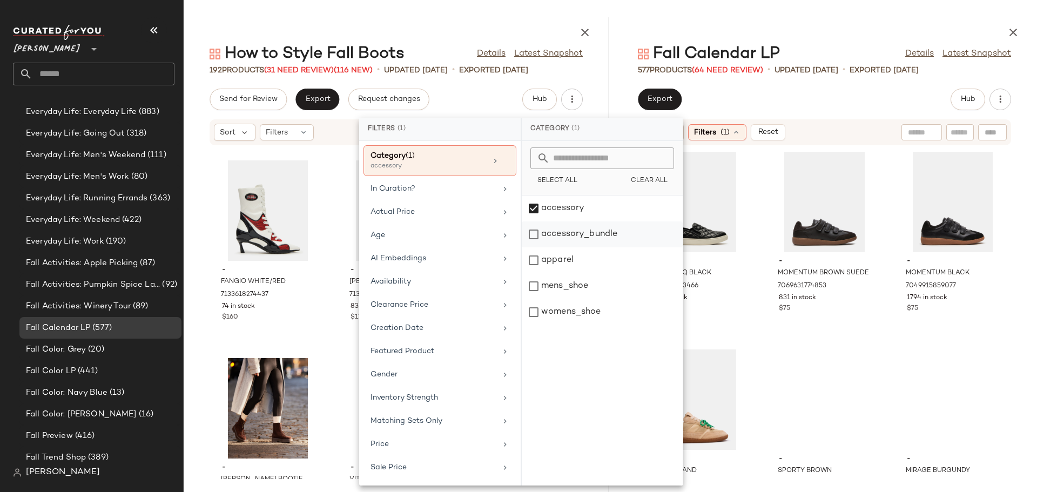
click at [529, 247] on div "accessory_bundle" at bounding box center [602, 260] width 161 height 26
click at [807, 258] on div "- ECENTRCQ BLACK 1353416933466 962 in stock $60 - MOMENTUM BROWN SUEDE 70696317…" at bounding box center [824, 312] width 425 height 333
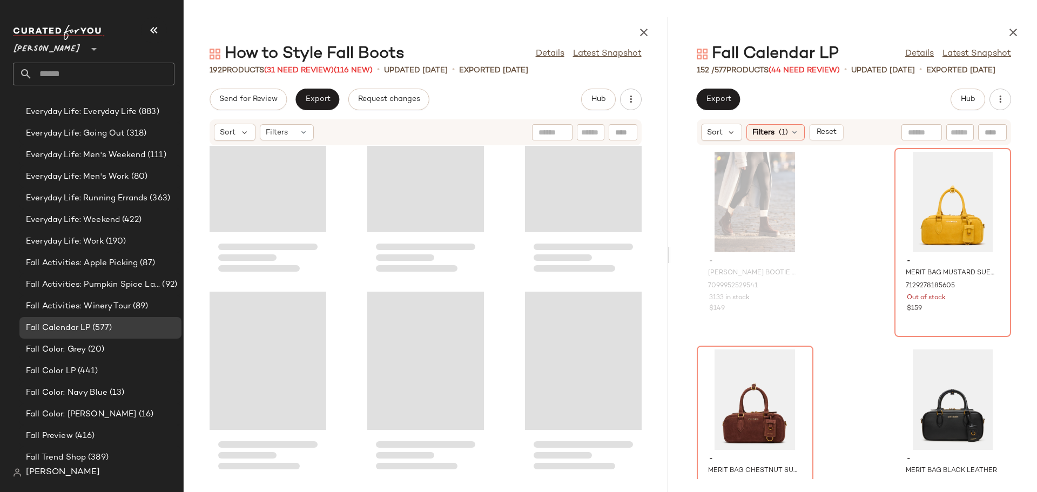
drag, startPoint x: 610, startPoint y: 255, endPoint x: 672, endPoint y: 255, distance: 62.6
click at [672, 255] on div "How to Style Fall Boots Details Latest Snapshot 192 Products (31 Need Review) (…" at bounding box center [610, 254] width 853 height 475
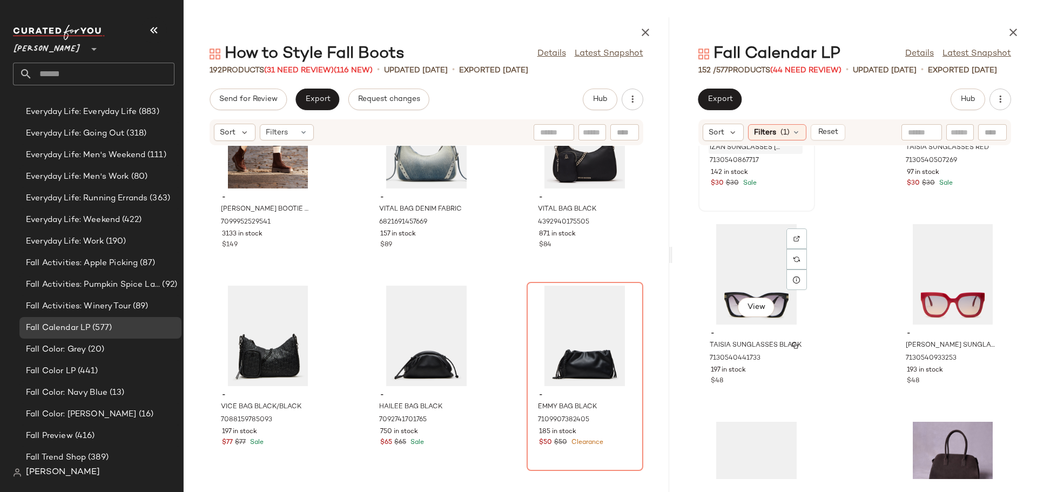
scroll to position [2114, 0]
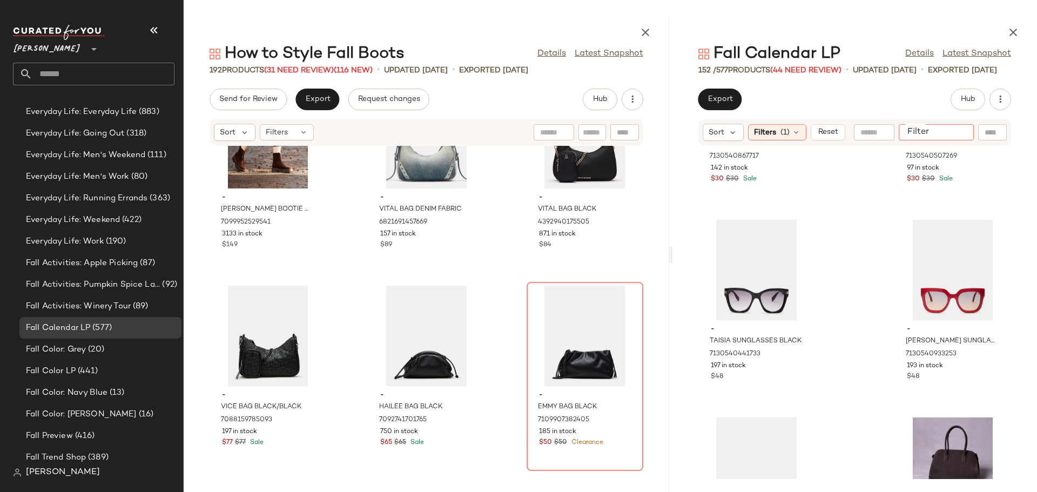
click at [951, 133] on input "Filter" at bounding box center [949, 132] width 92 height 11
type input "*****"
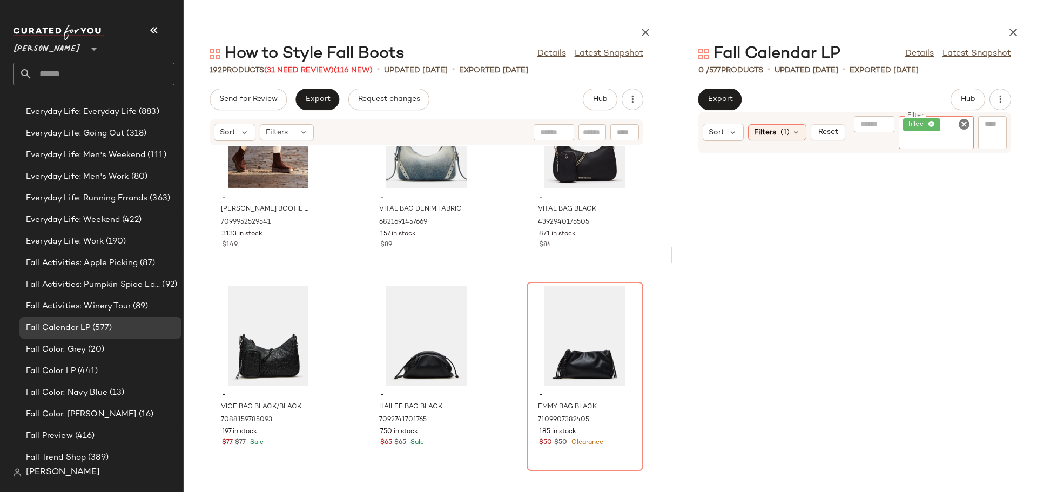
click at [964, 121] on icon "Clear Filter" at bounding box center [963, 124] width 13 height 13
click at [936, 134] on input "Filter" at bounding box center [949, 132] width 92 height 11
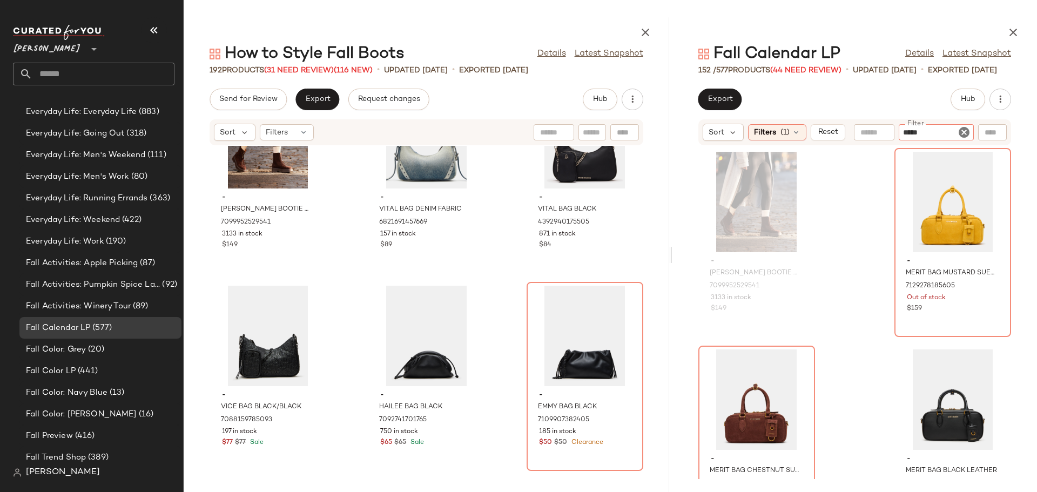
type input "******"
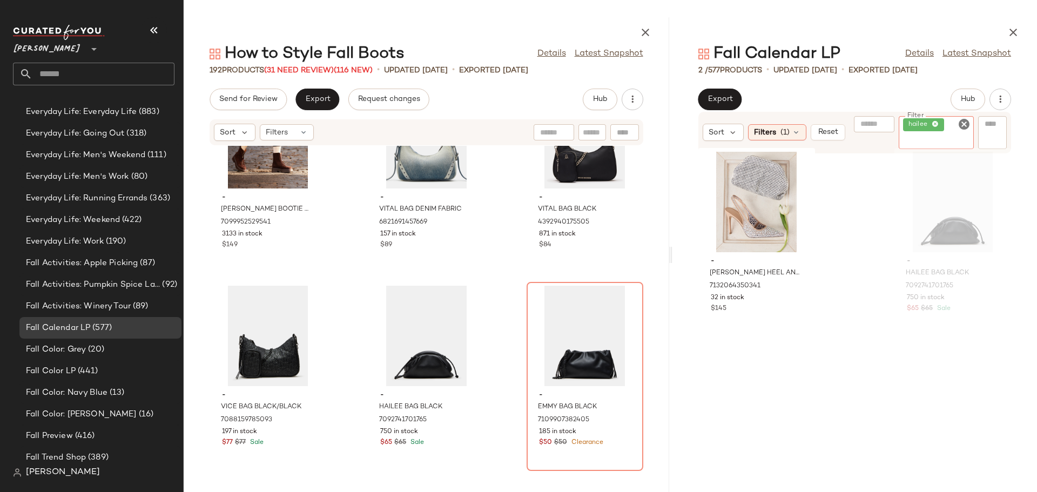
click at [962, 125] on icon "Clear Filter" at bounding box center [963, 124] width 13 height 13
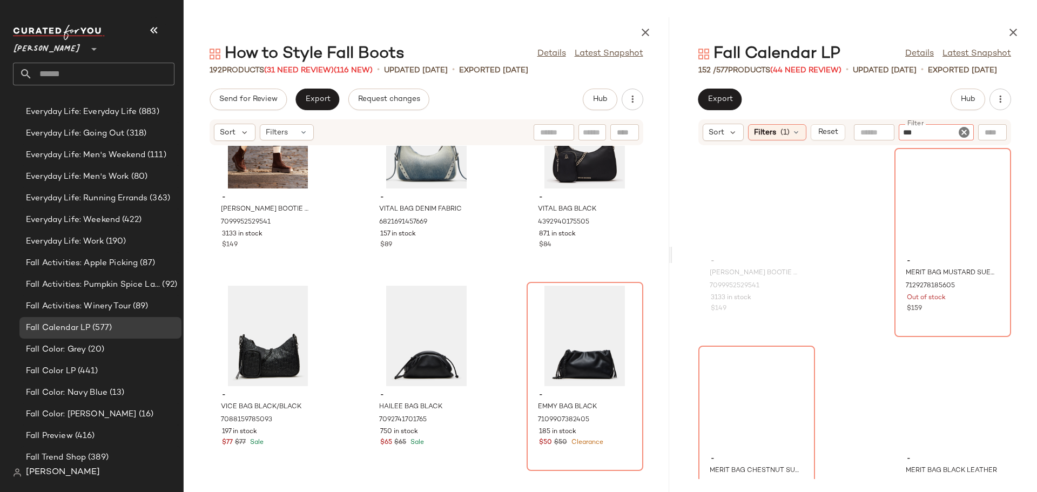
type input "****"
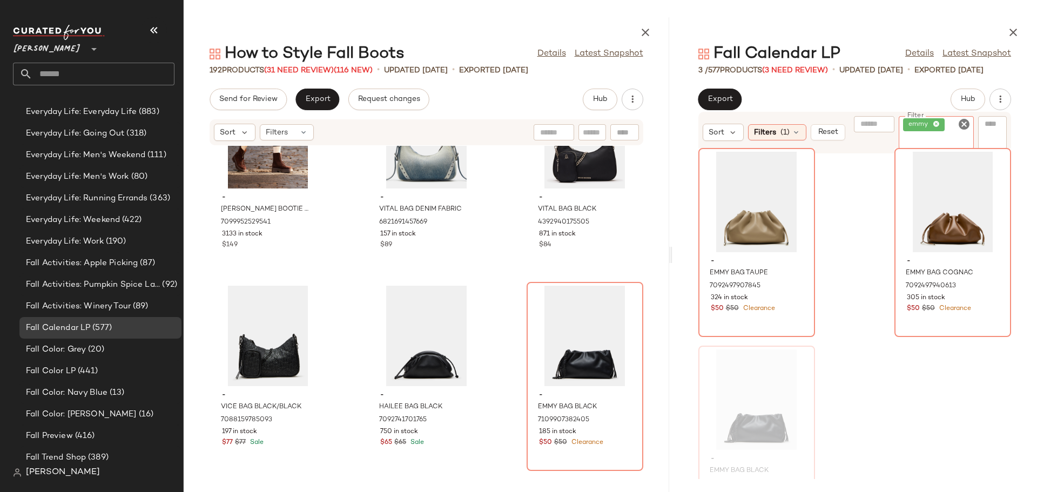
click at [962, 125] on icon "Clear Filter" at bounding box center [963, 124] width 13 height 13
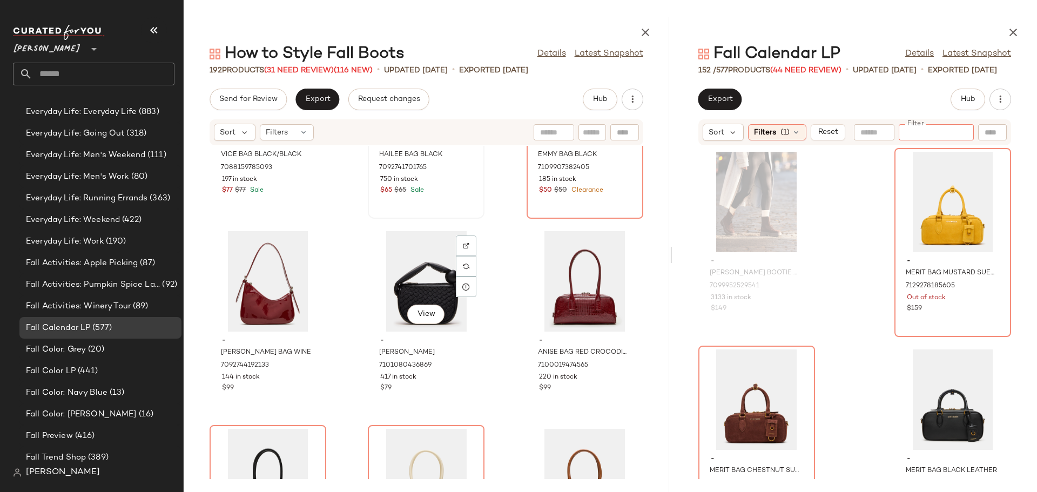
scroll to position [10025, 0]
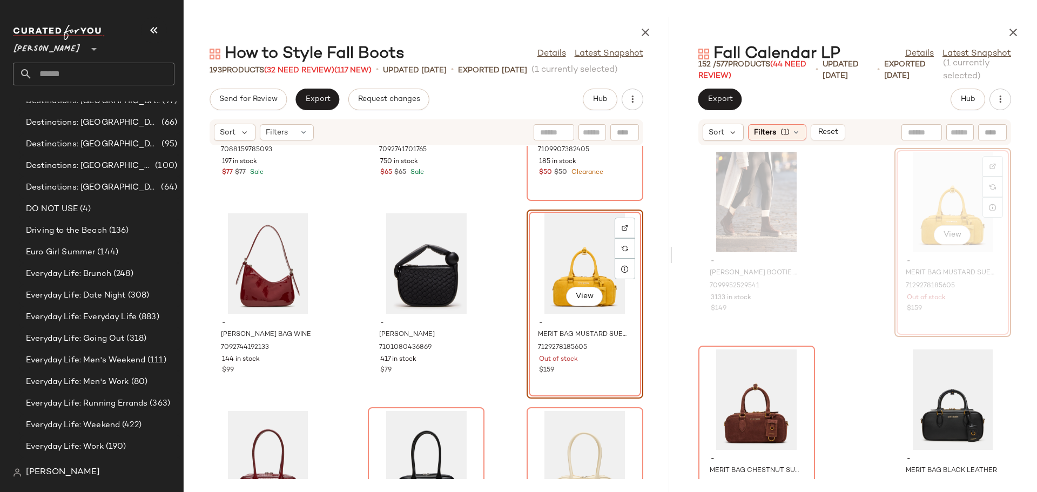
scroll to position [1080, 0]
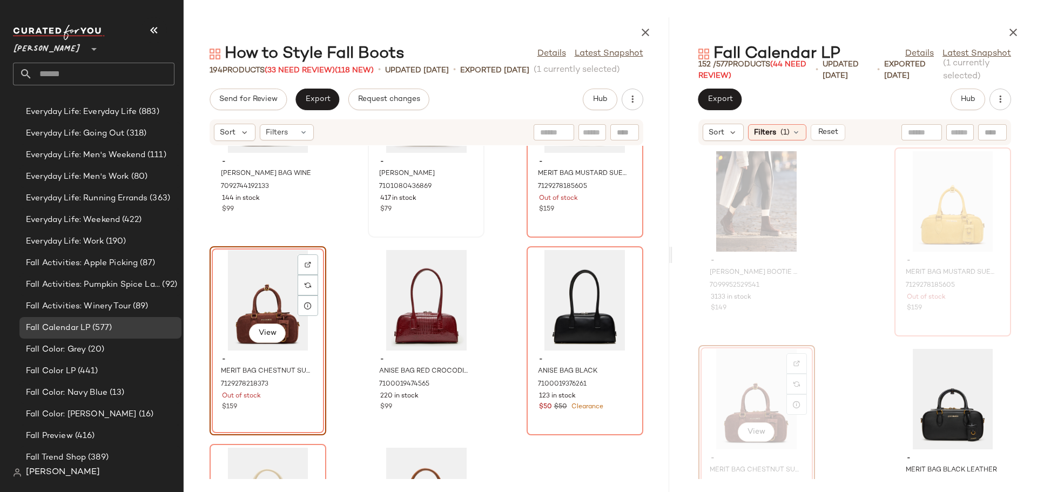
scroll to position [10187, 0]
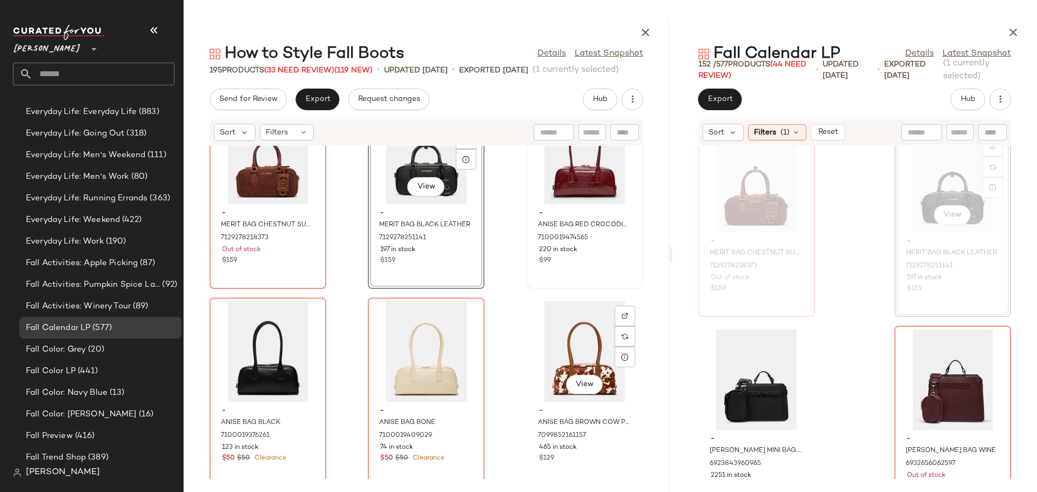
scroll to position [10349, 0]
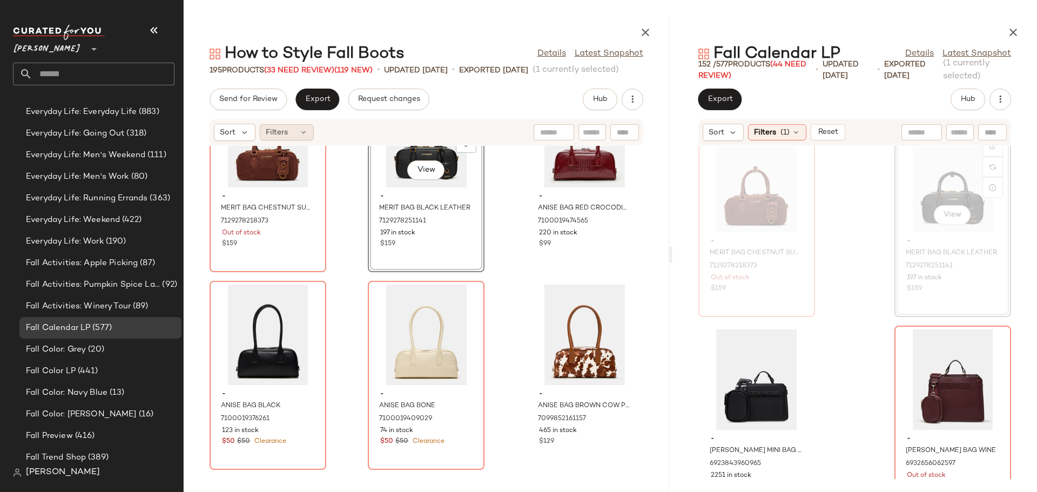
click at [300, 130] on icon at bounding box center [303, 132] width 9 height 9
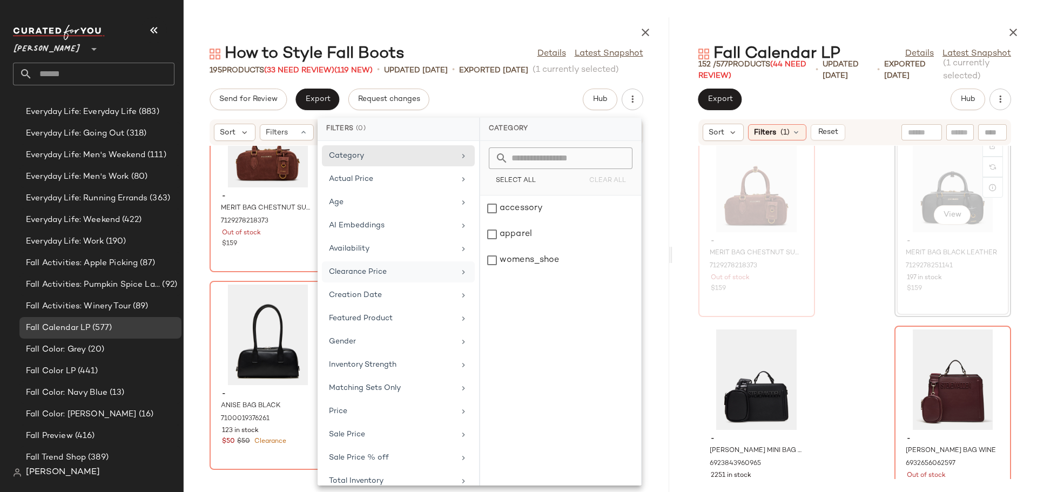
click at [369, 269] on div "Clearance Price" at bounding box center [392, 271] width 126 height 11
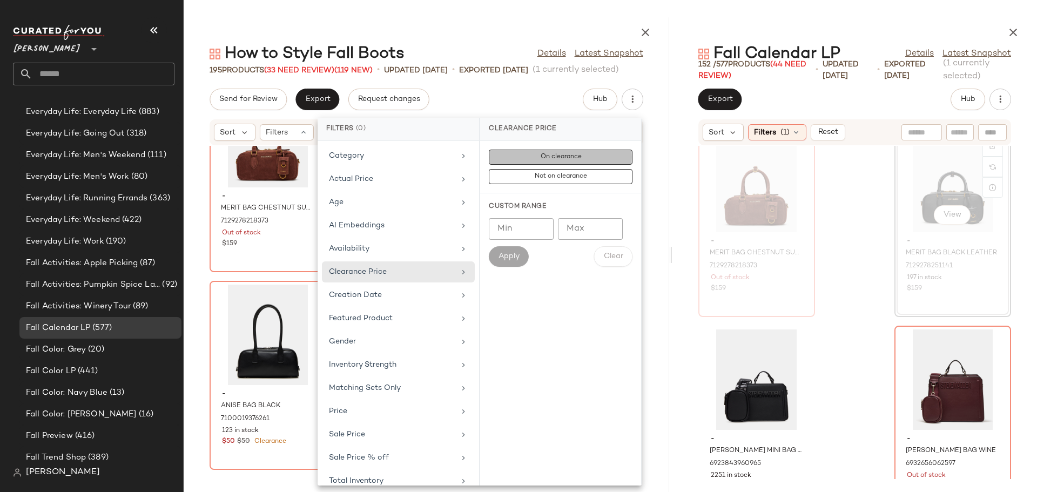
click at [549, 155] on span "On clearance" at bounding box center [560, 157] width 42 height 8
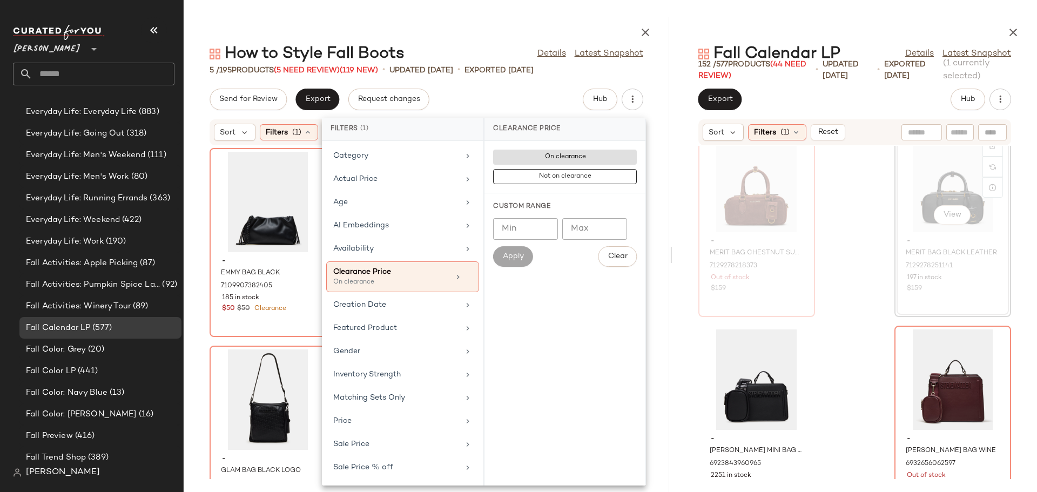
click at [196, 308] on div "- EMMY BAG BLACK 7109907382405 185 in stock $50 $50 Clearance - ANISE BAG BLACK…" at bounding box center [426, 312] width 485 height 333
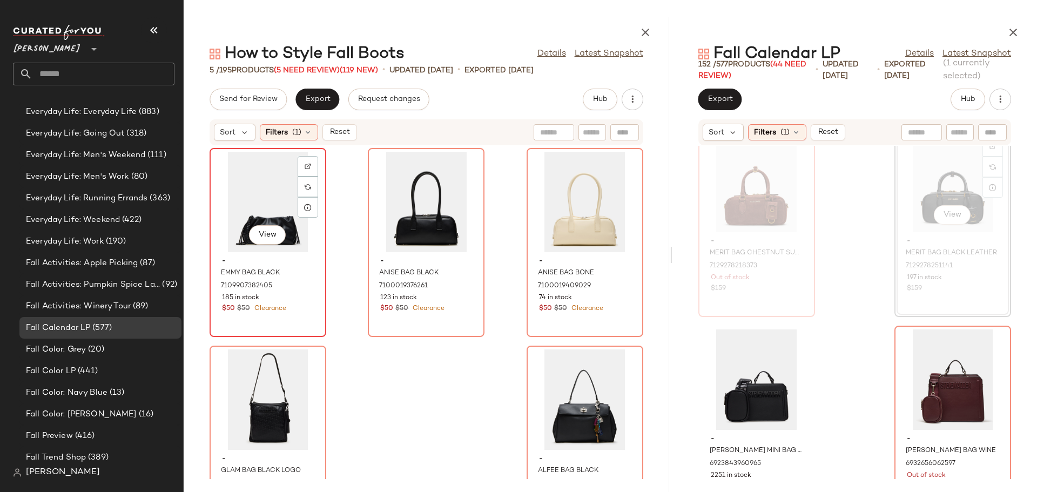
click at [227, 208] on div "View" at bounding box center [267, 202] width 109 height 100
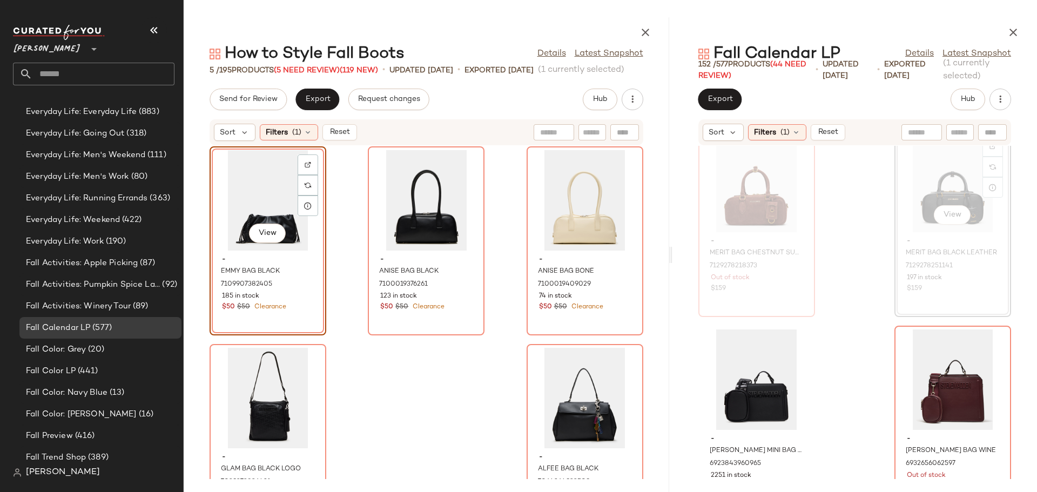
scroll to position [56, 0]
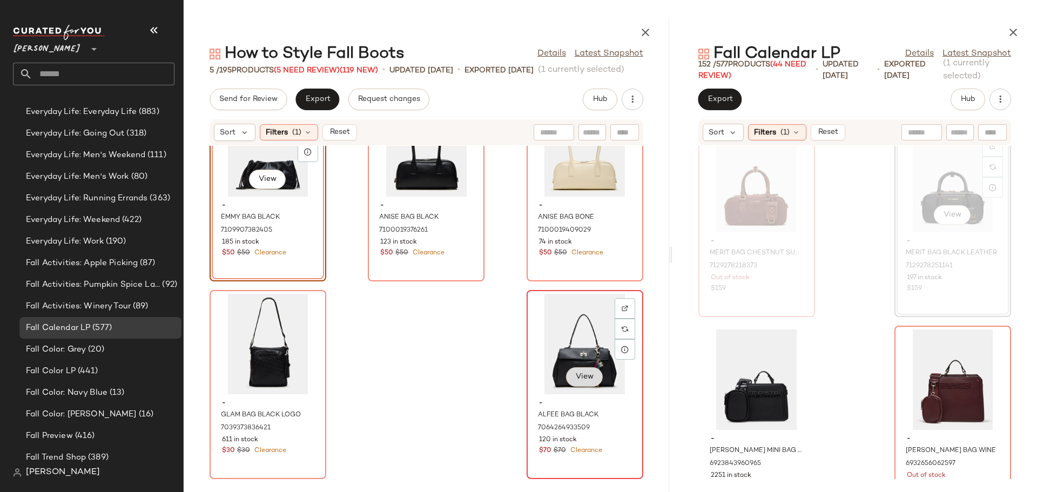
click at [567, 369] on button "View" at bounding box center [584, 376] width 37 height 19
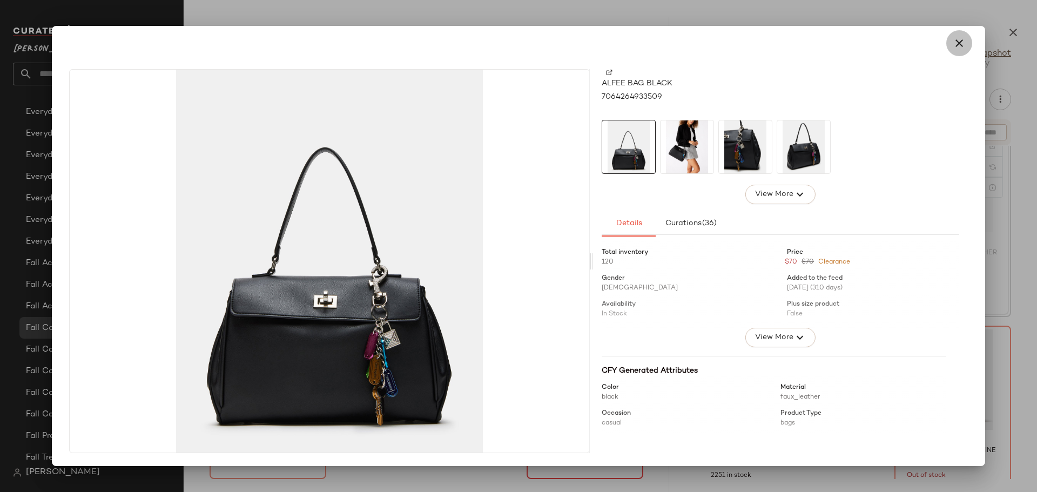
click at [963, 43] on icon "button" at bounding box center [958, 43] width 13 height 13
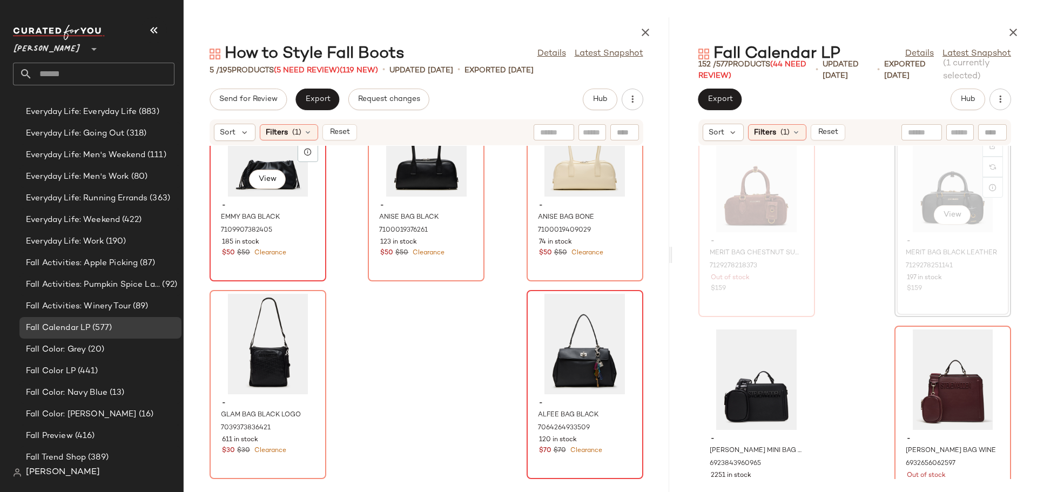
click at [304, 265] on div "View - EMMY BAG BLACK 7109907382405 185 in stock $50 $50 Clearance" at bounding box center [268, 186] width 114 height 187
click at [609, 463] on div "View - ALFEE BAG BLACK 7064264933509 120 in stock $70 $70 Clearance" at bounding box center [584, 384] width 114 height 187
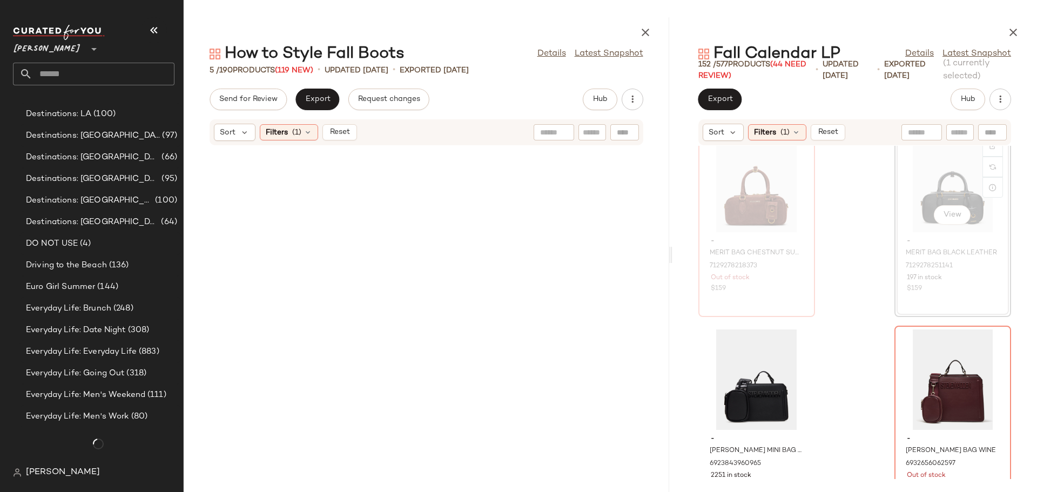
scroll to position [1080, 0]
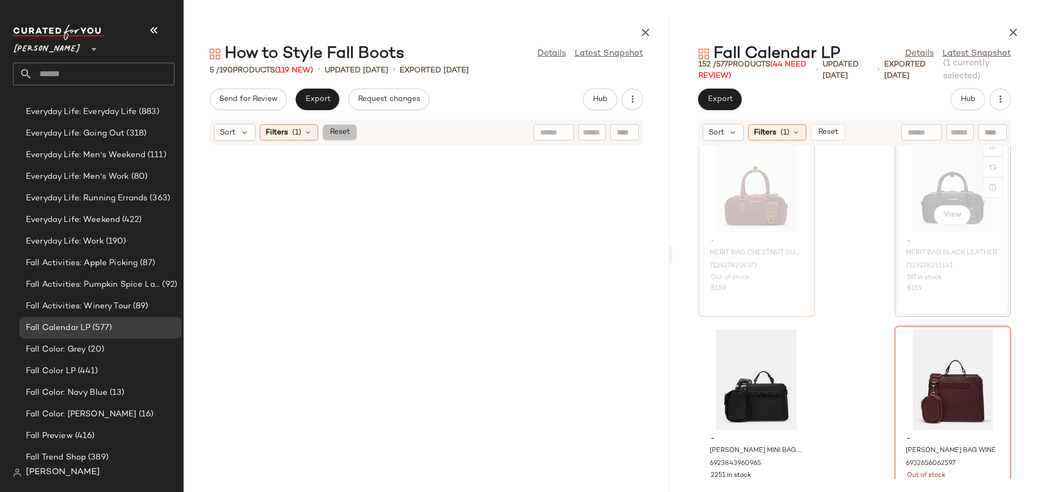
click at [334, 133] on span "Reset" at bounding box center [339, 132] width 21 height 9
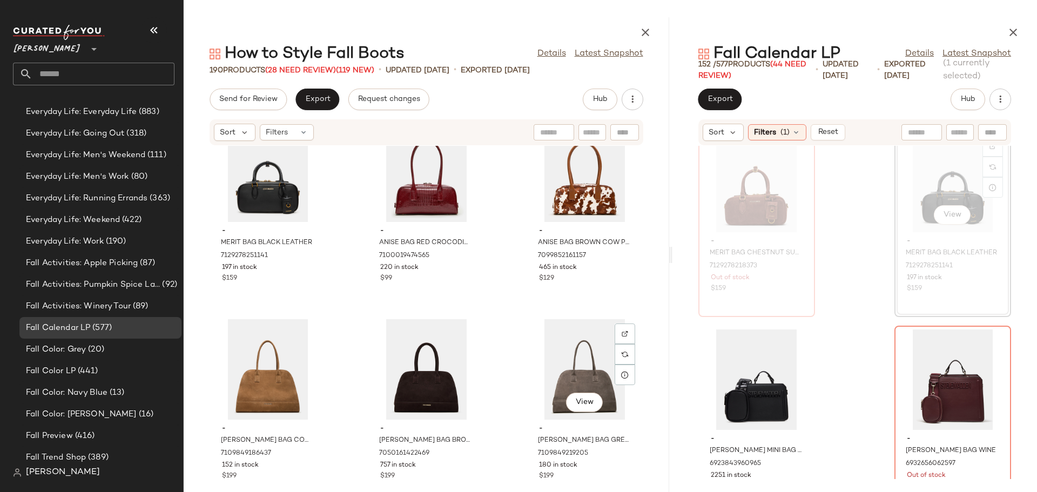
scroll to position [10318, 0]
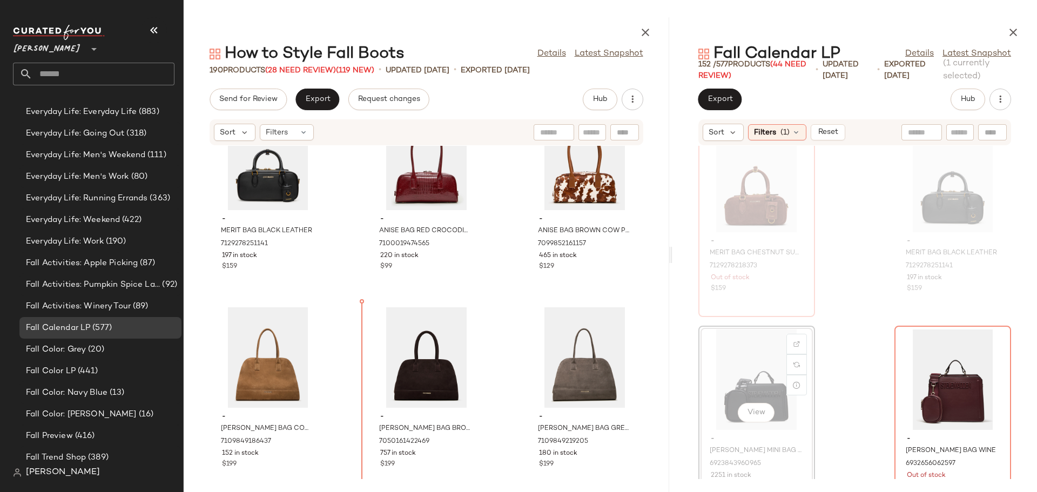
scroll to position [10333, 0]
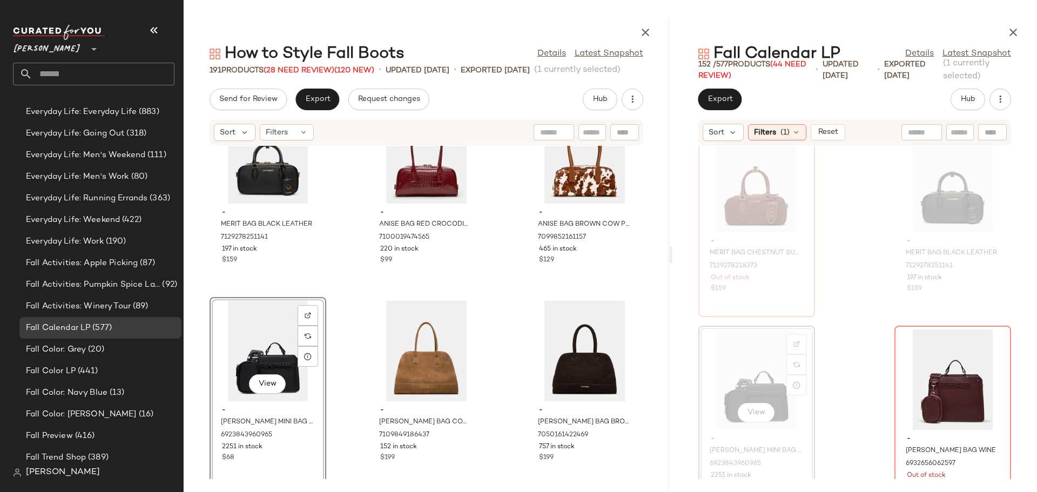
scroll to position [280, 0]
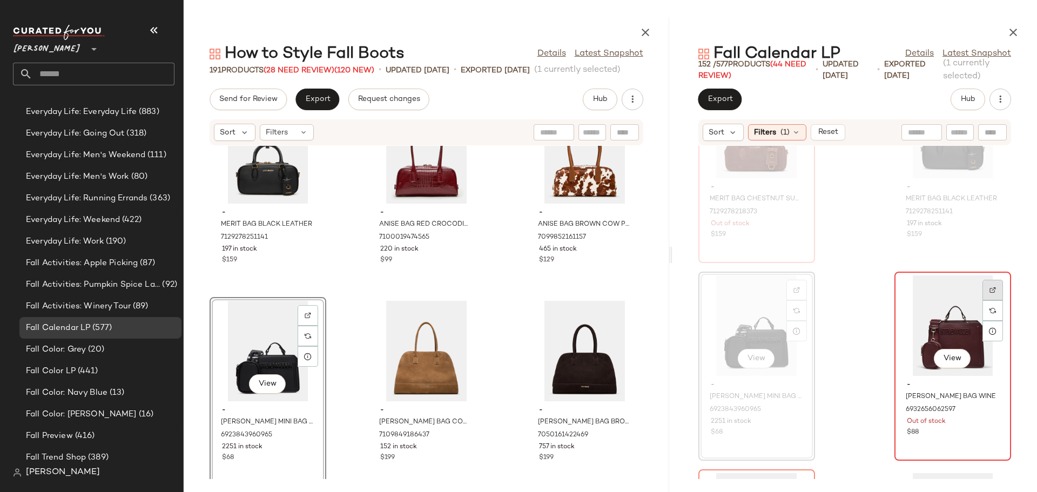
click at [989, 289] on img at bounding box center [992, 290] width 6 height 6
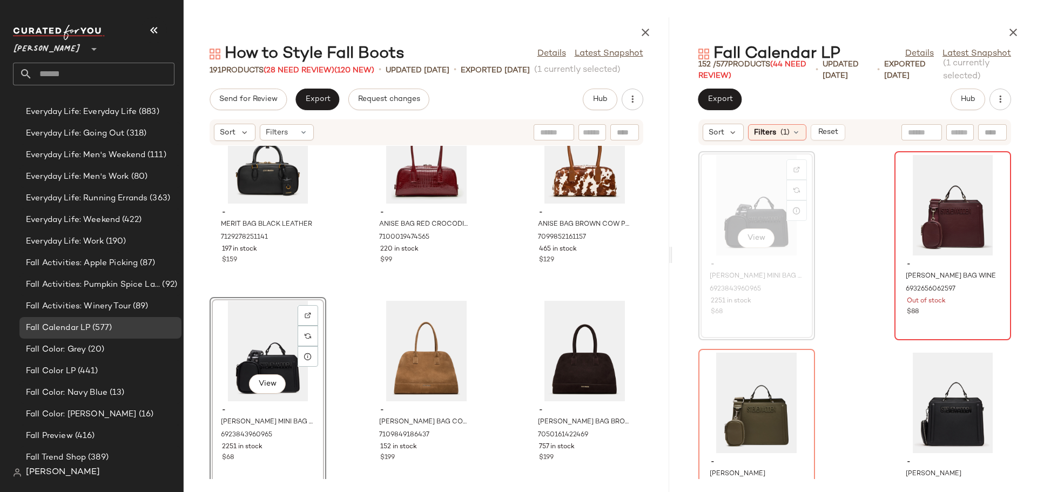
scroll to position [442, 0]
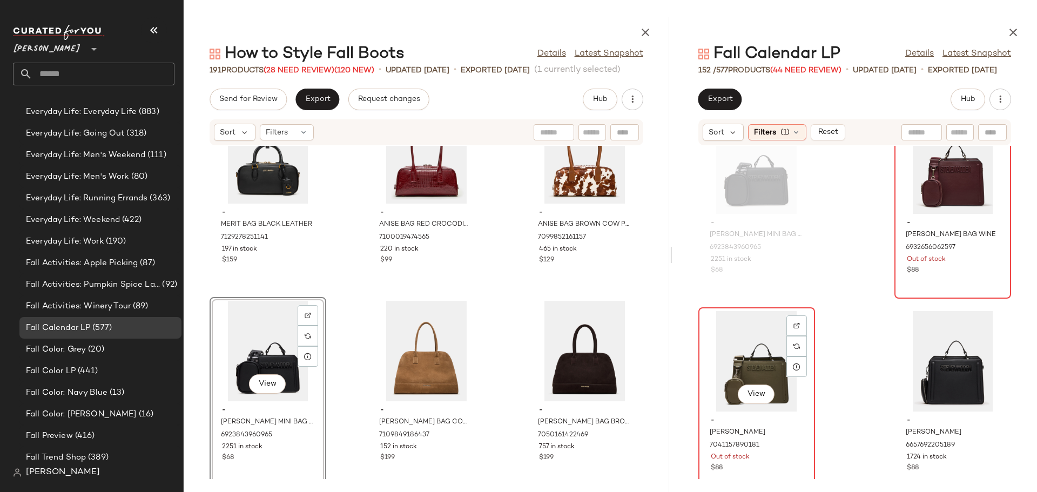
click at [741, 362] on div "View" at bounding box center [756, 361] width 109 height 100
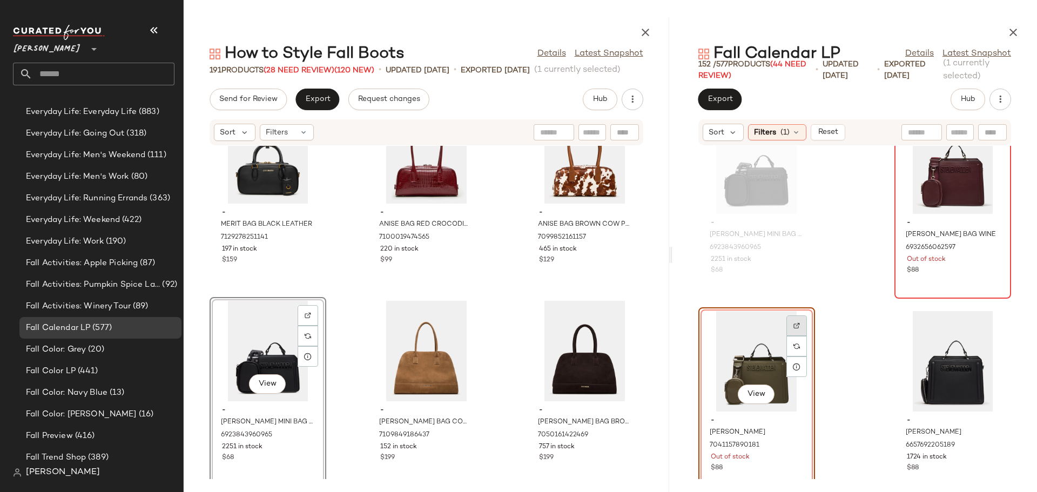
click at [798, 336] on div at bounding box center [796, 346] width 21 height 21
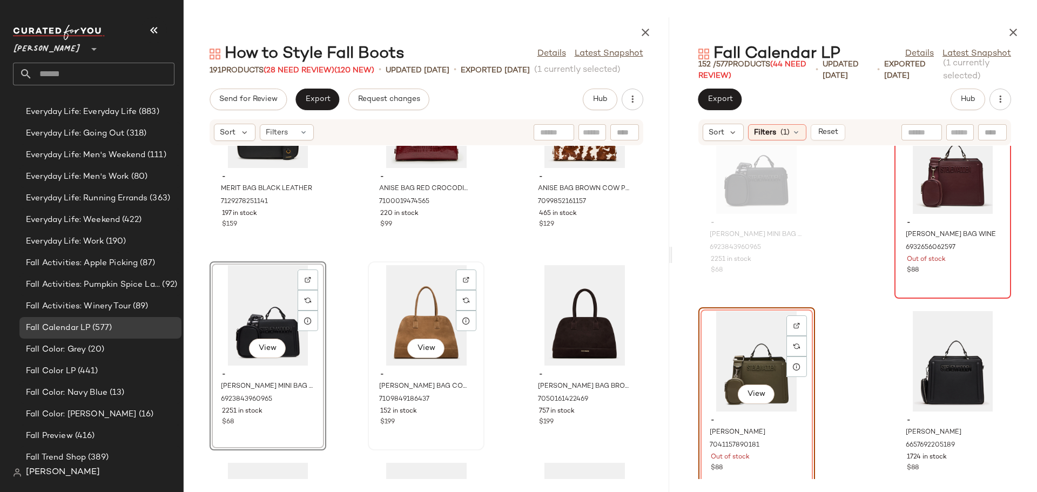
scroll to position [10387, 0]
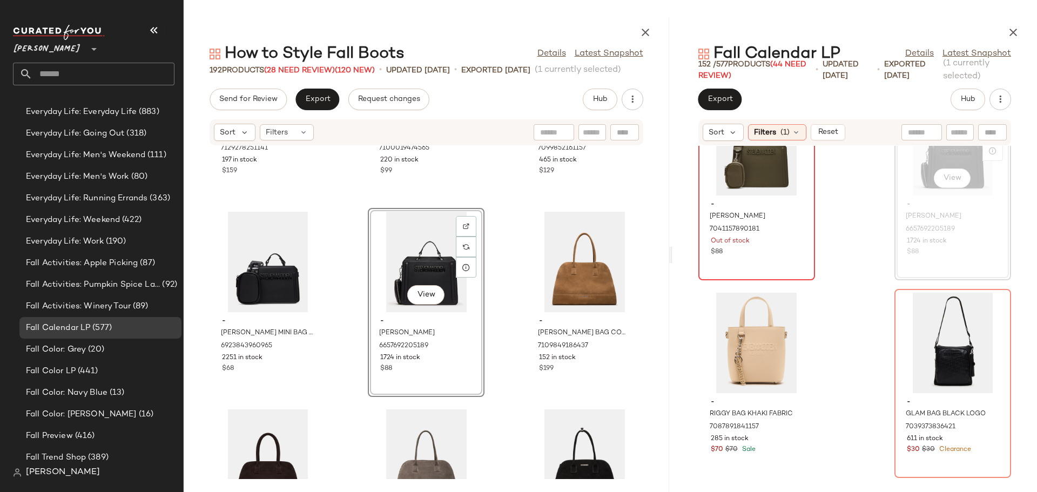
scroll to position [10441, 0]
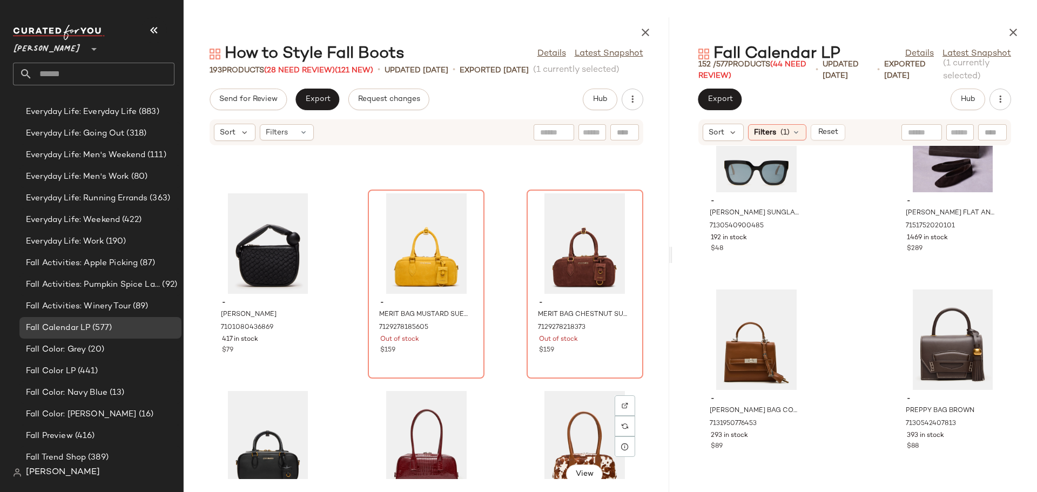
scroll to position [10063, 0]
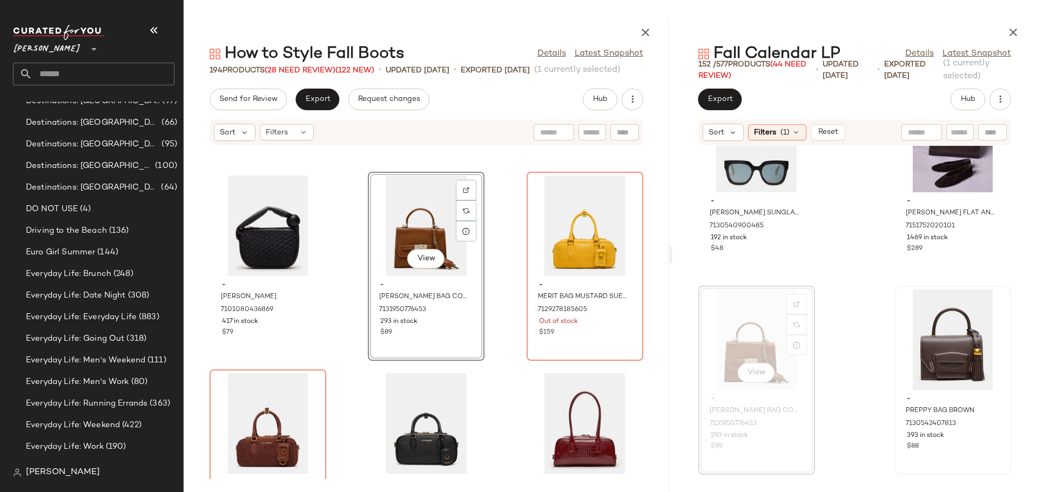
scroll to position [1080, 0]
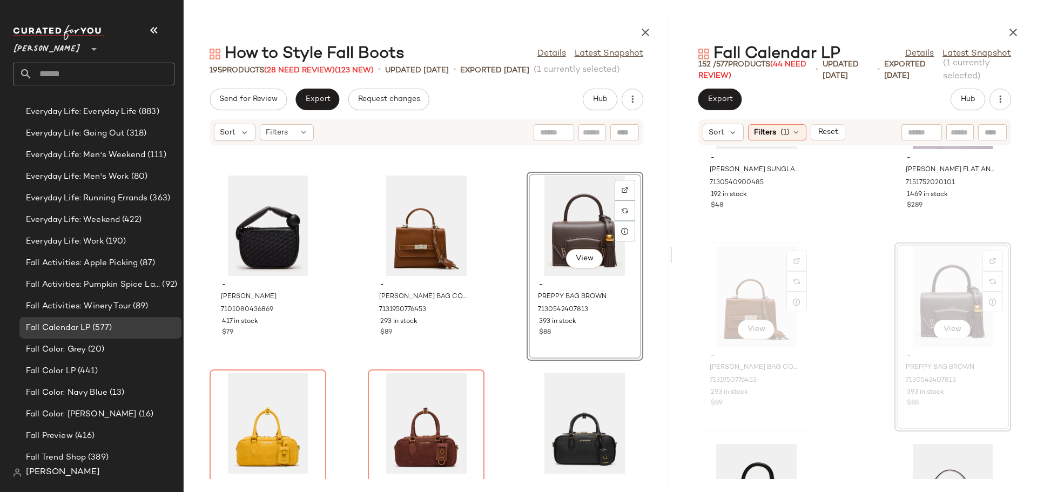
scroll to position [2602, 0]
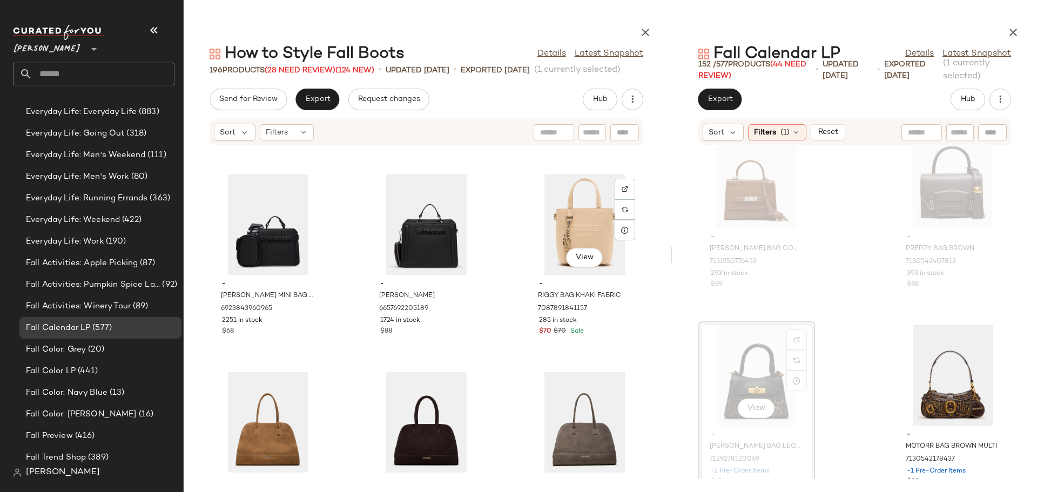
scroll to position [10603, 0]
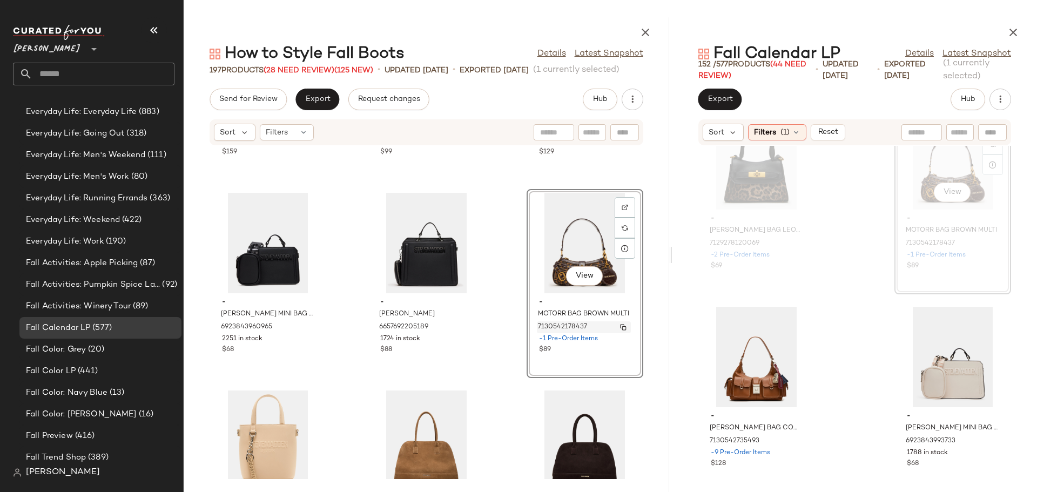
scroll to position [10657, 0]
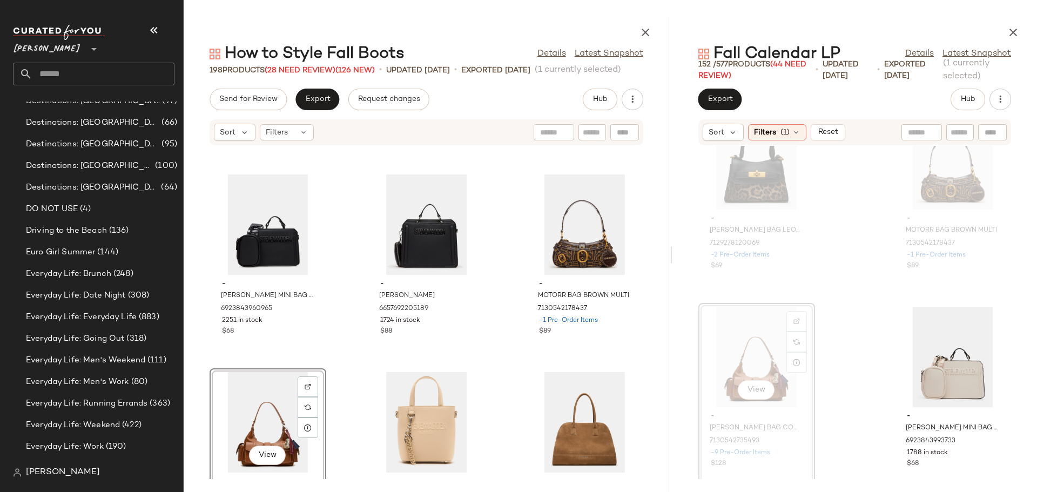
scroll to position [1080, 0]
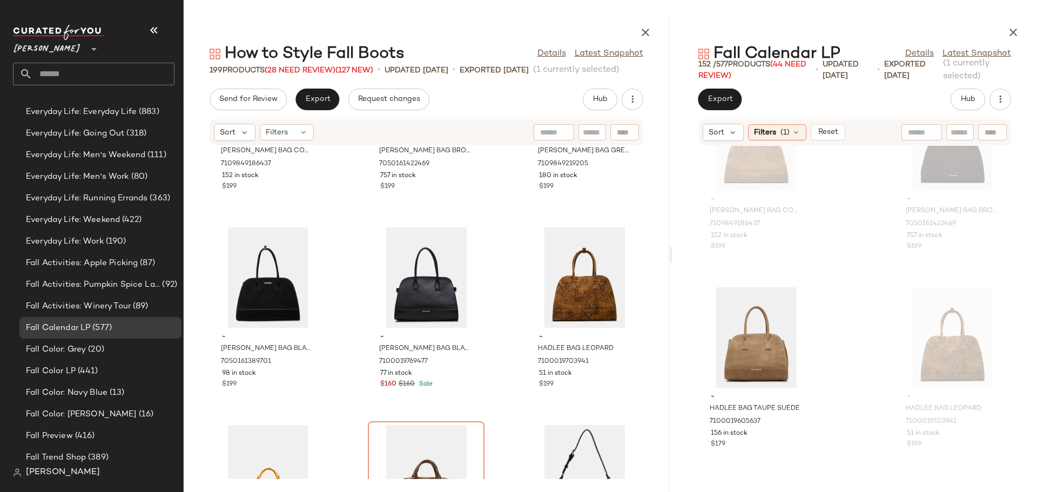
scroll to position [11142, 0]
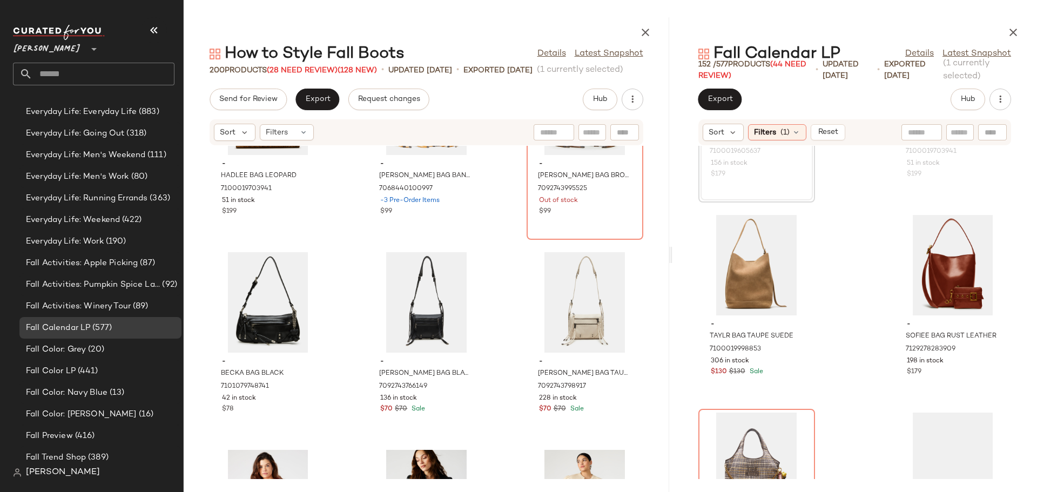
scroll to position [11520, 0]
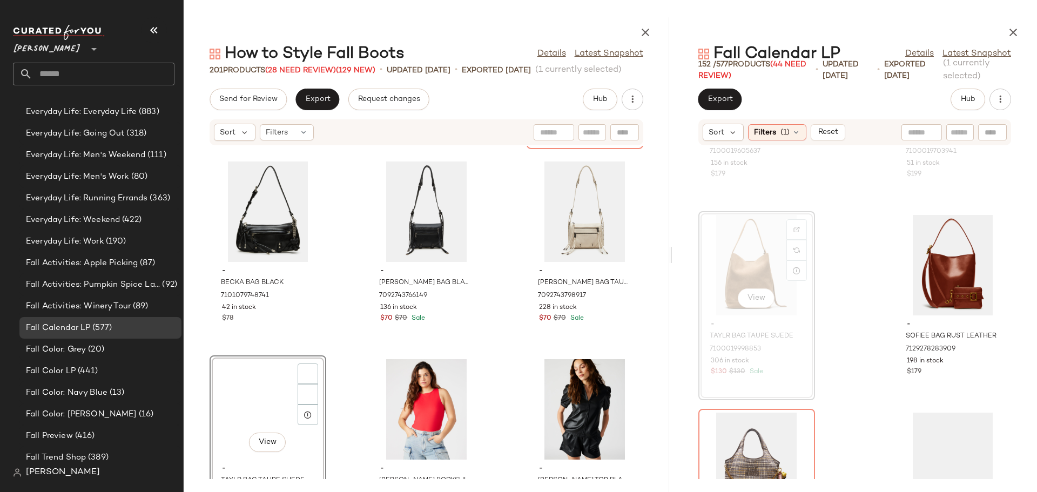
scroll to position [11736, 0]
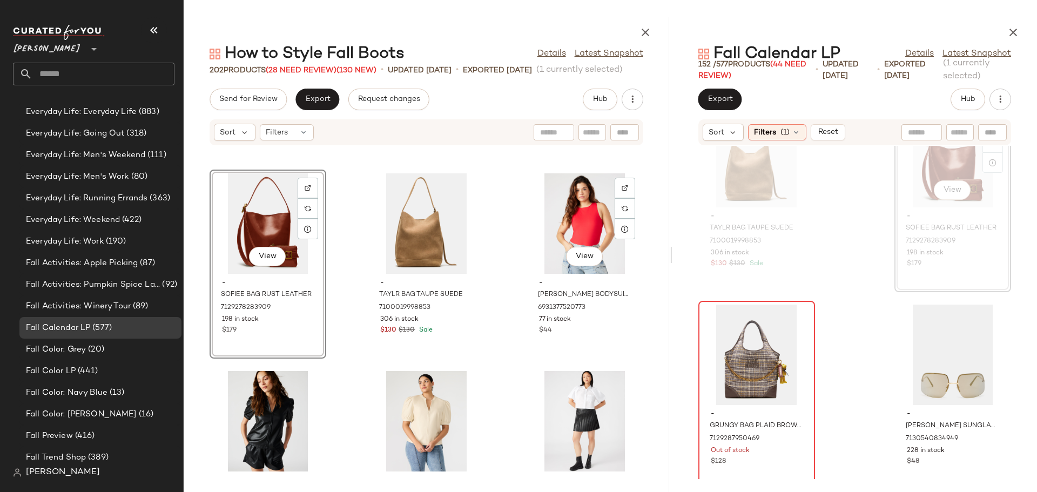
scroll to position [11844, 0]
click at [796, 316] on img at bounding box center [796, 319] width 6 height 6
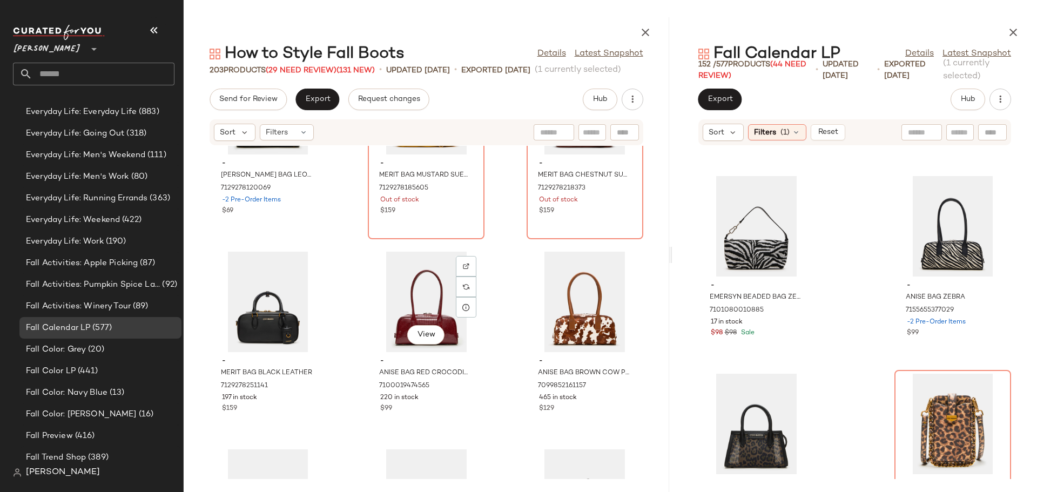
scroll to position [10387, 0]
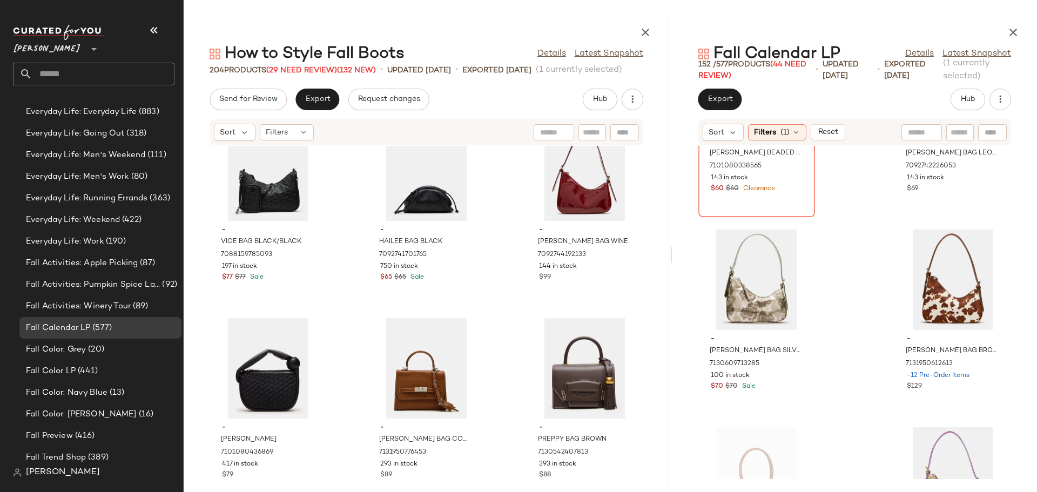
scroll to position [9901, 0]
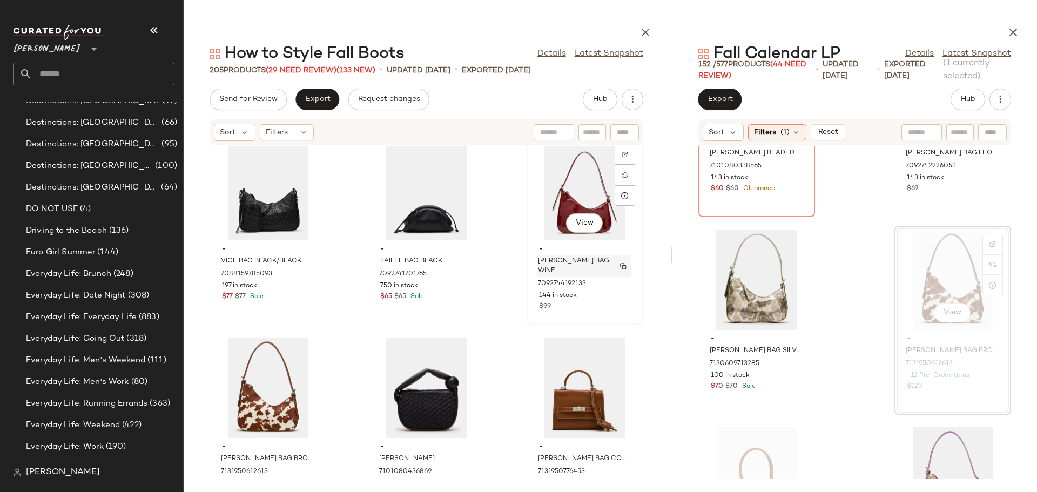
scroll to position [1080, 0]
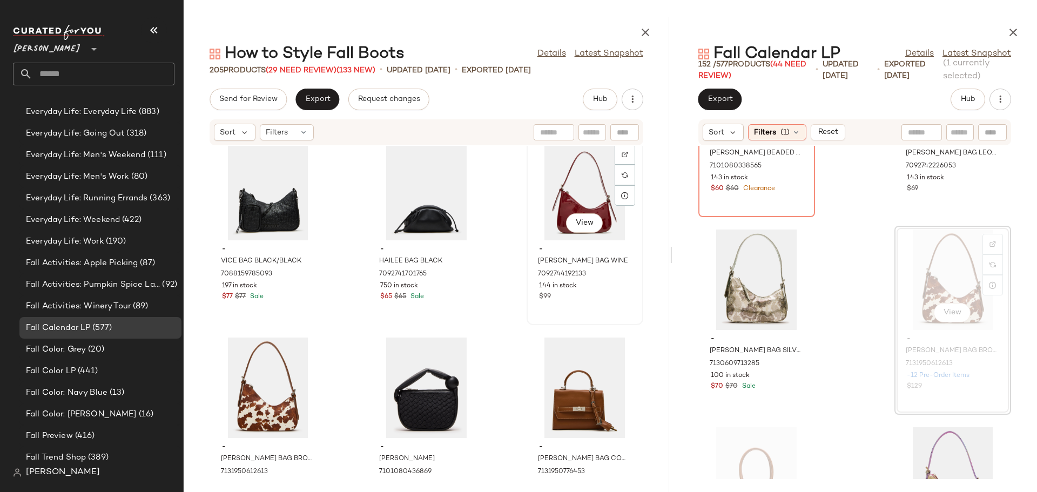
click at [562, 196] on div "View" at bounding box center [584, 190] width 109 height 100
click at [257, 378] on div "View" at bounding box center [267, 387] width 109 height 100
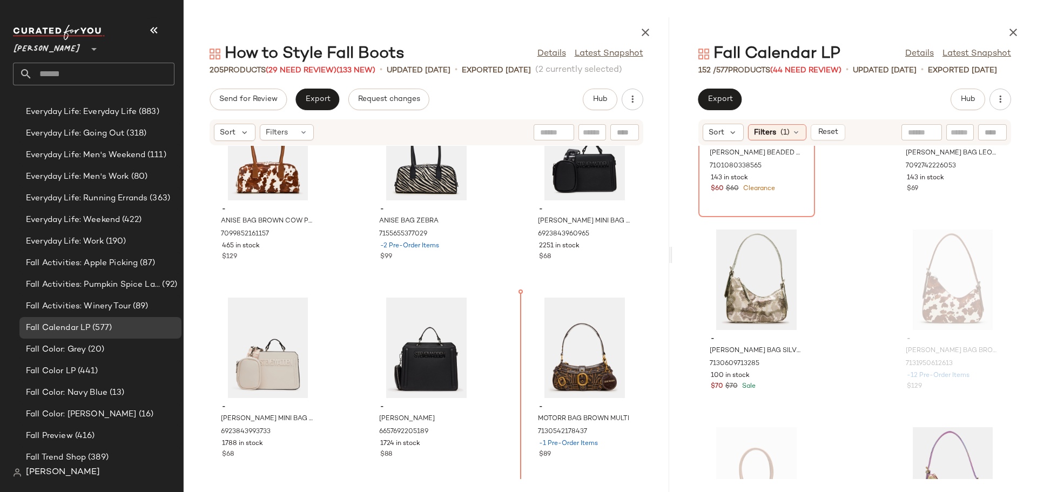
scroll to position [10739, 0]
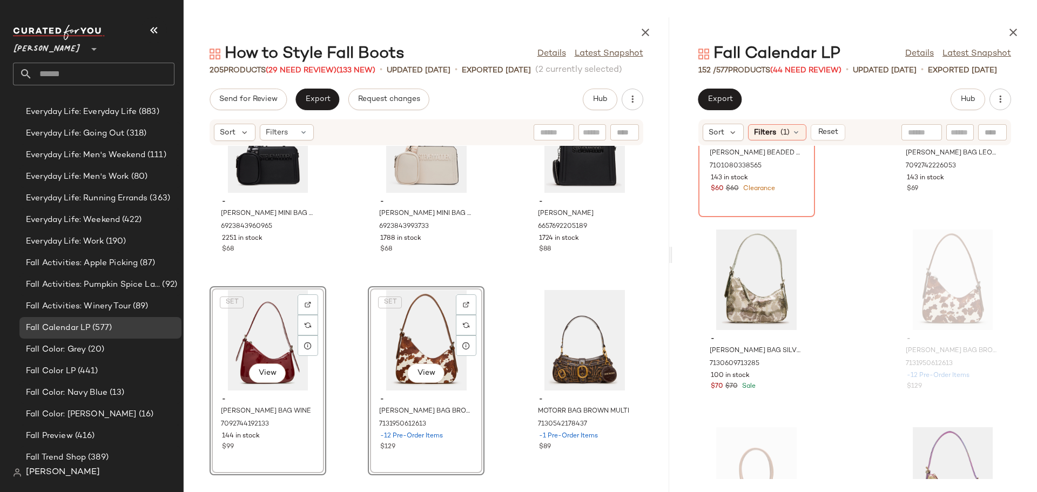
click at [504, 397] on div "- EVELYN MINI BAG BLACK 6923843960965 2251 in stock $68 - EVELYN MINI BAG CREAM…" at bounding box center [426, 312] width 485 height 333
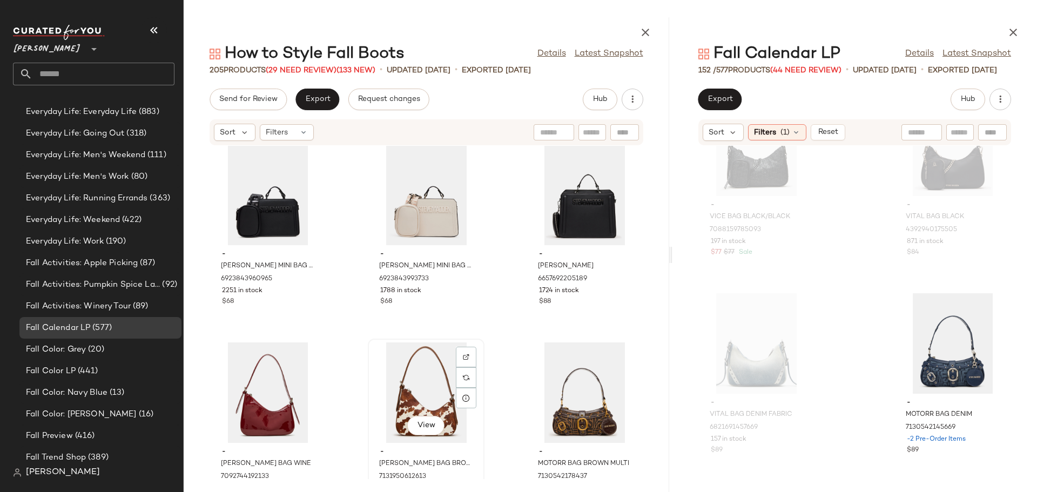
scroll to position [10793, 0]
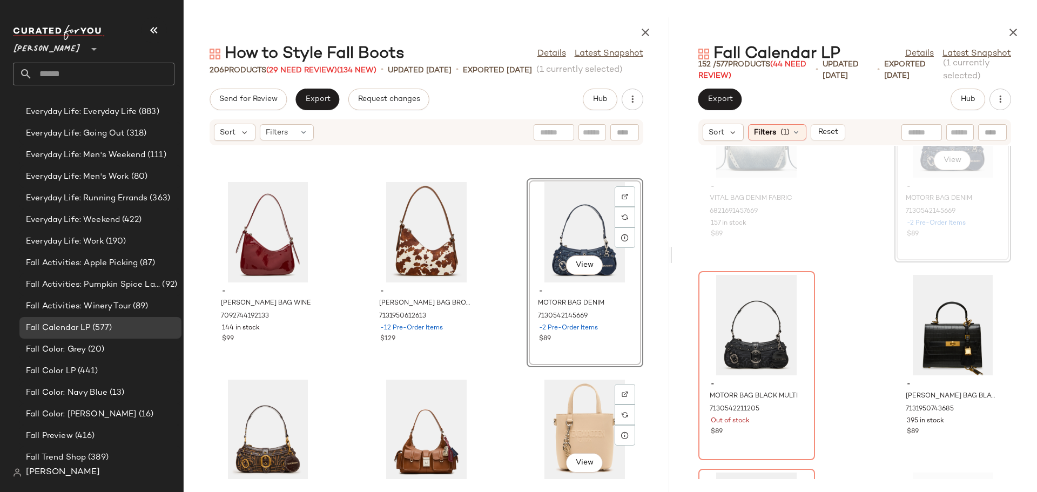
scroll to position [10955, 0]
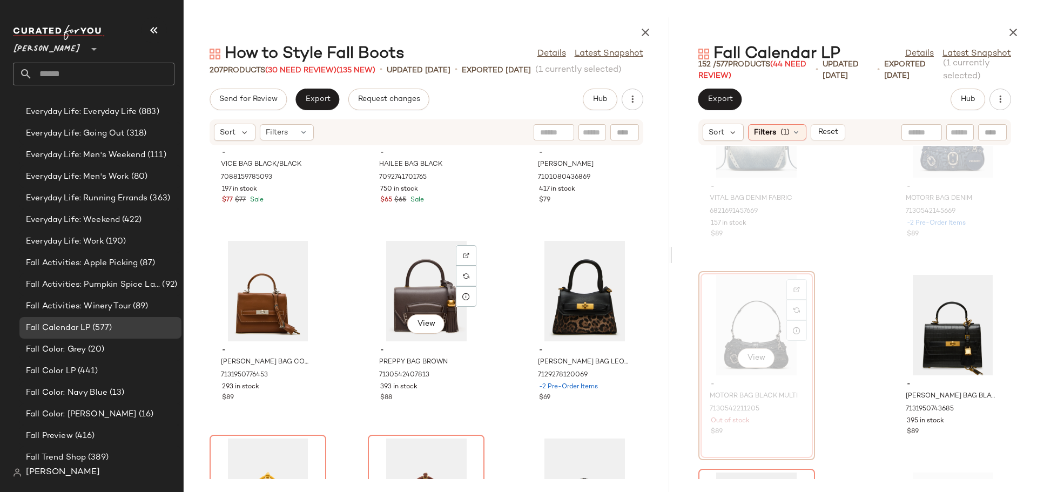
scroll to position [9983, 0]
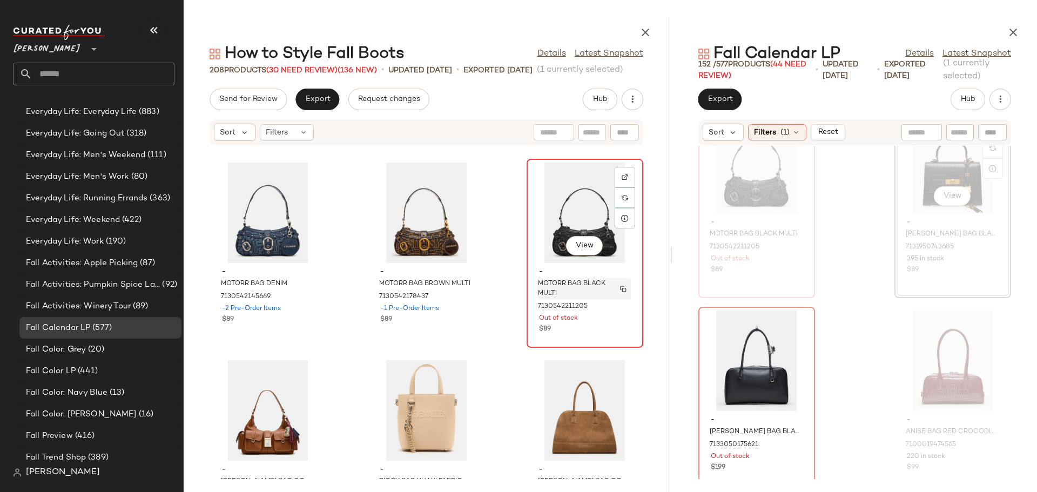
scroll to position [11171, 0]
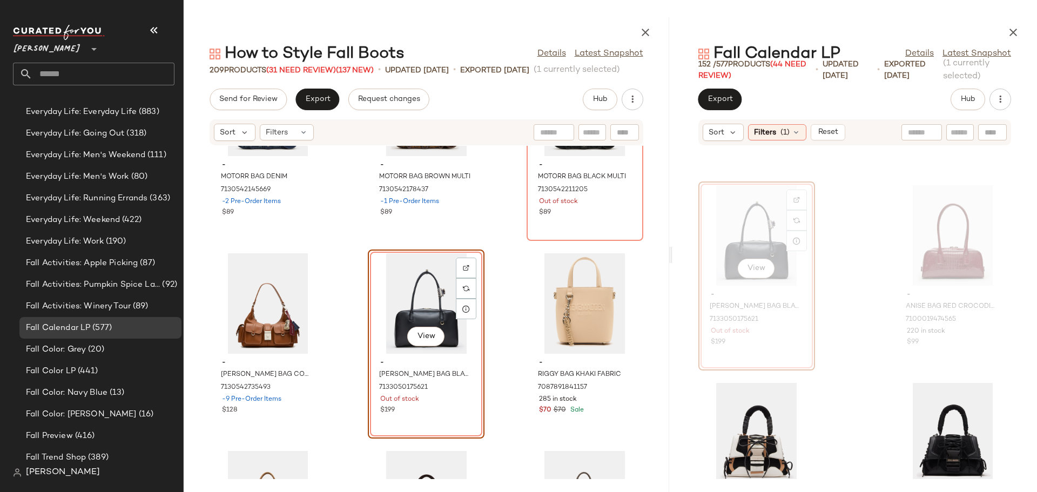
scroll to position [11078, 0]
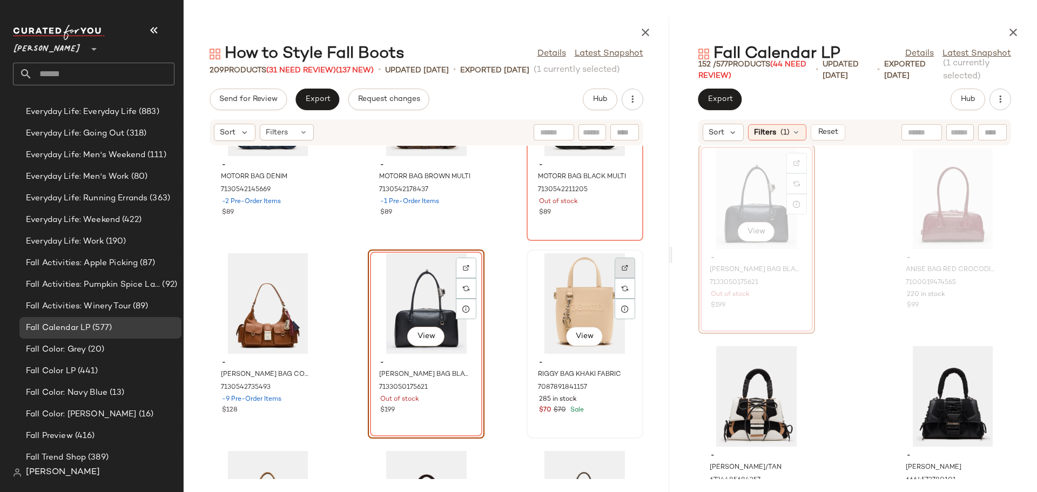
click at [621, 267] on img at bounding box center [624, 268] width 6 height 6
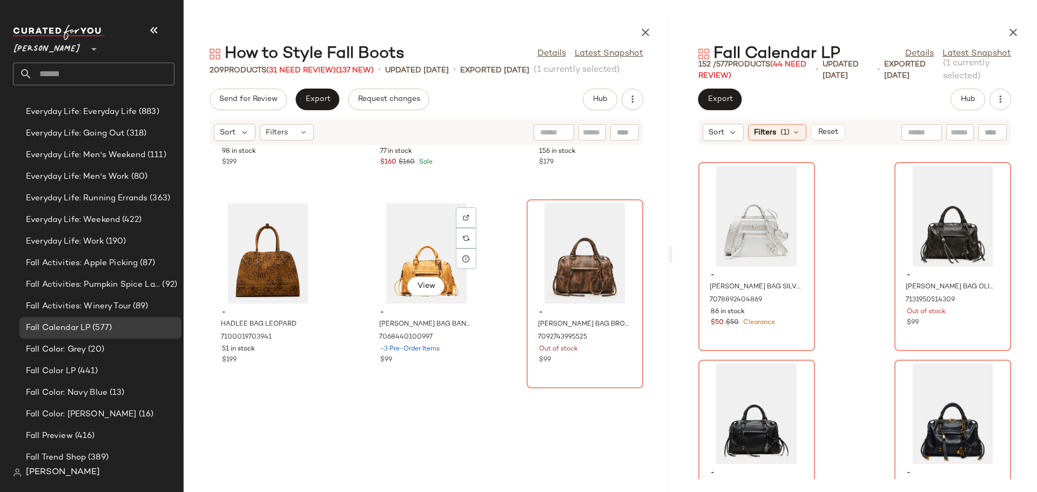
scroll to position [11872, 0]
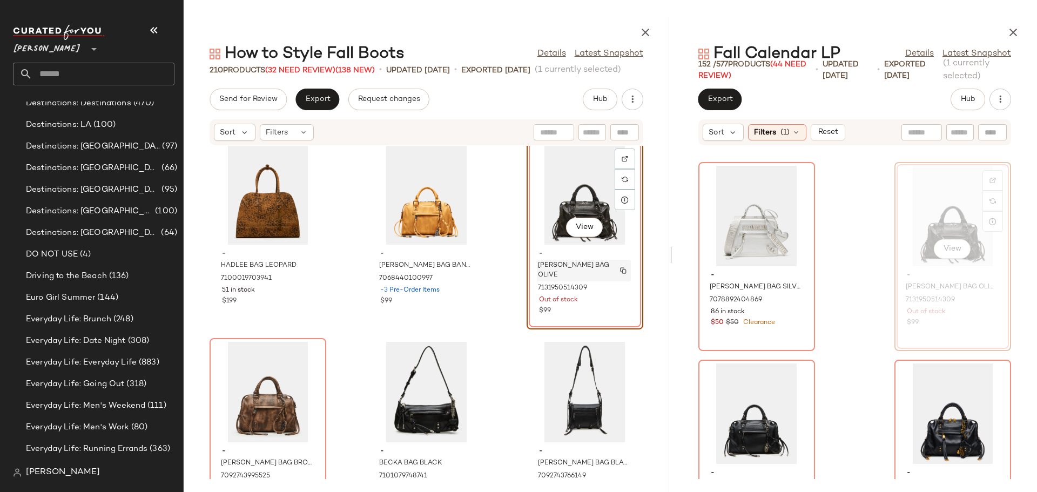
scroll to position [1080, 0]
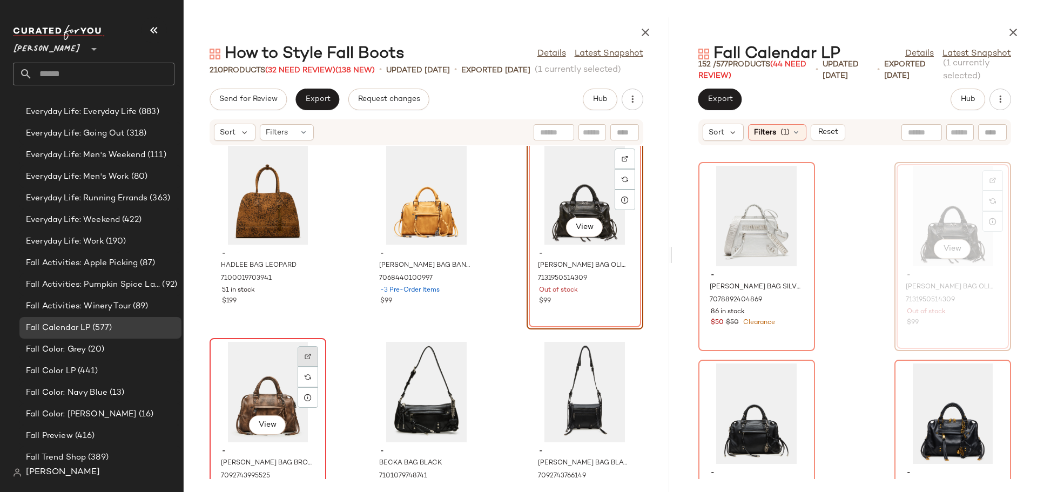
click at [307, 355] on img at bounding box center [308, 356] width 6 height 6
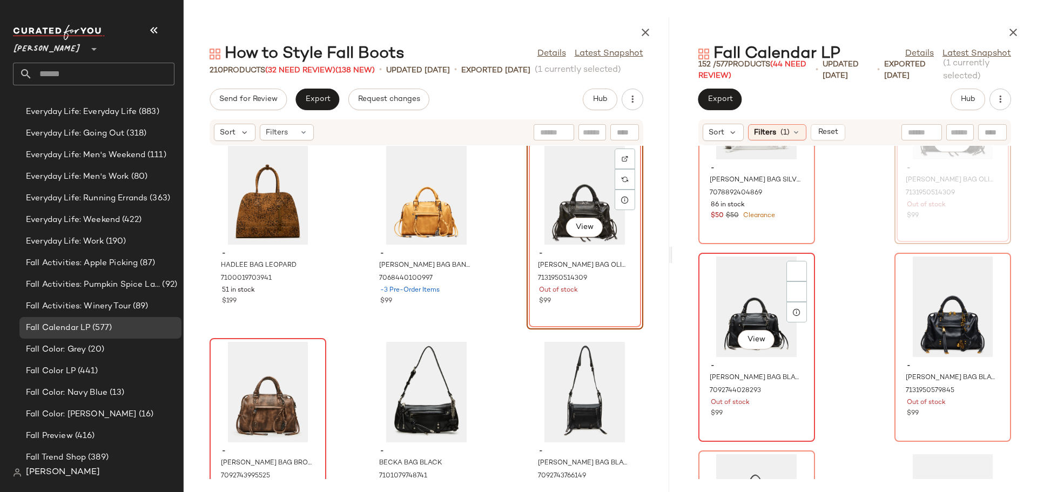
scroll to position [11564, 0]
click at [797, 269] on img at bounding box center [796, 270] width 6 height 6
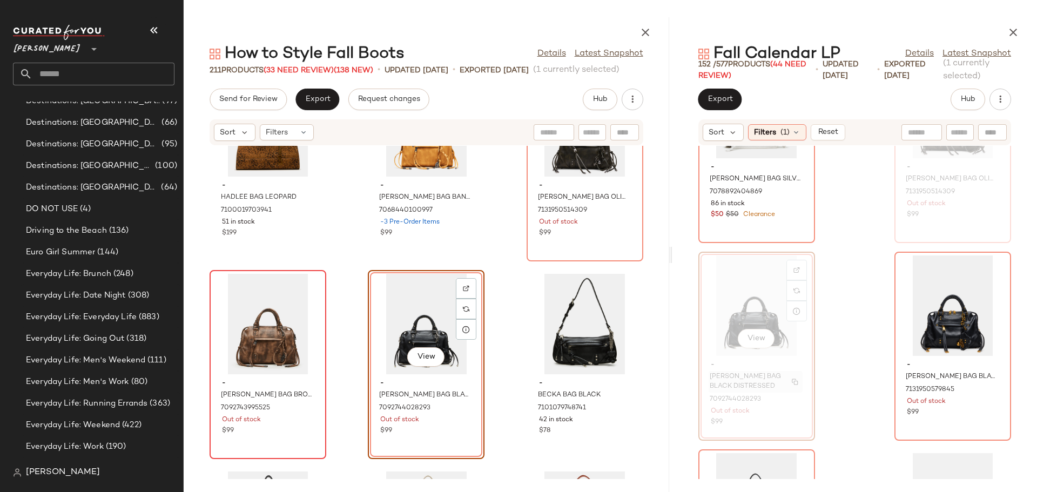
scroll to position [1080, 0]
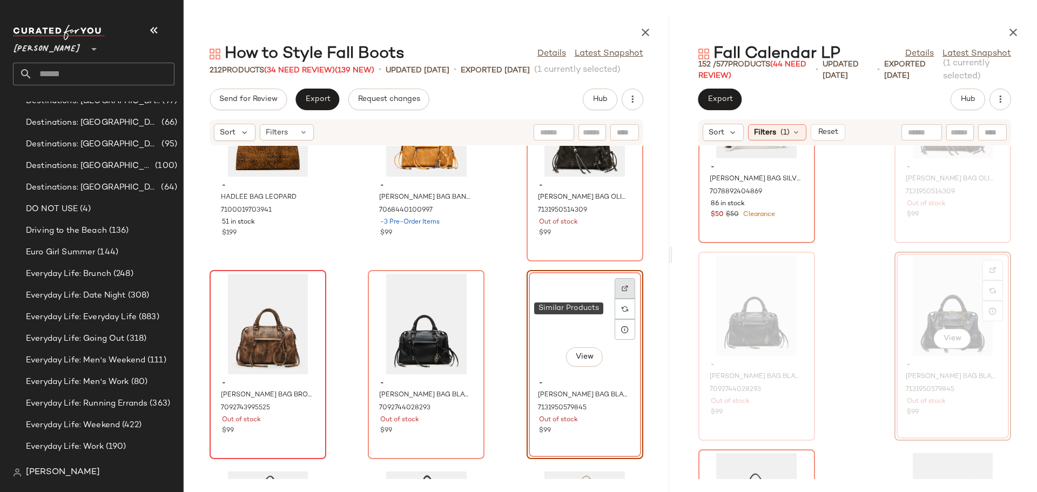
scroll to position [1080, 0]
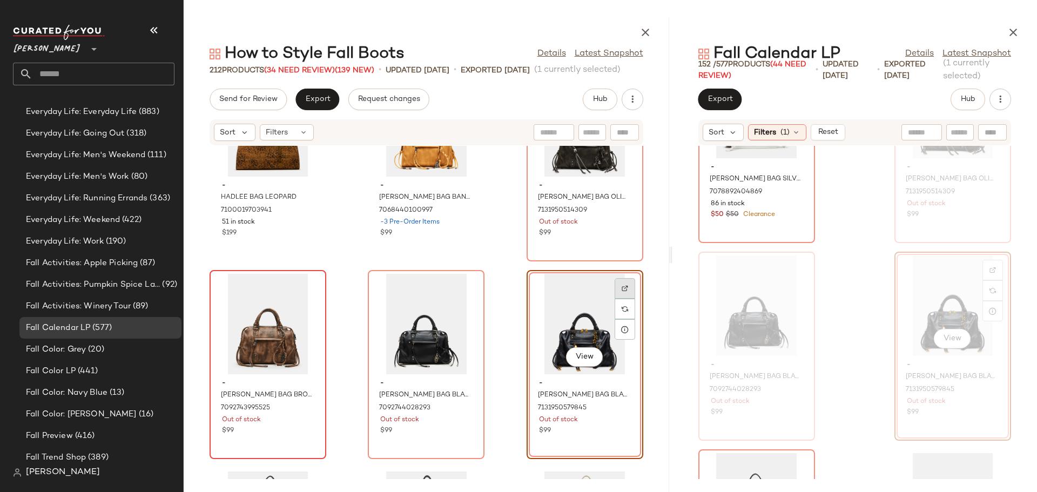
click at [621, 299] on div at bounding box center [624, 309] width 21 height 21
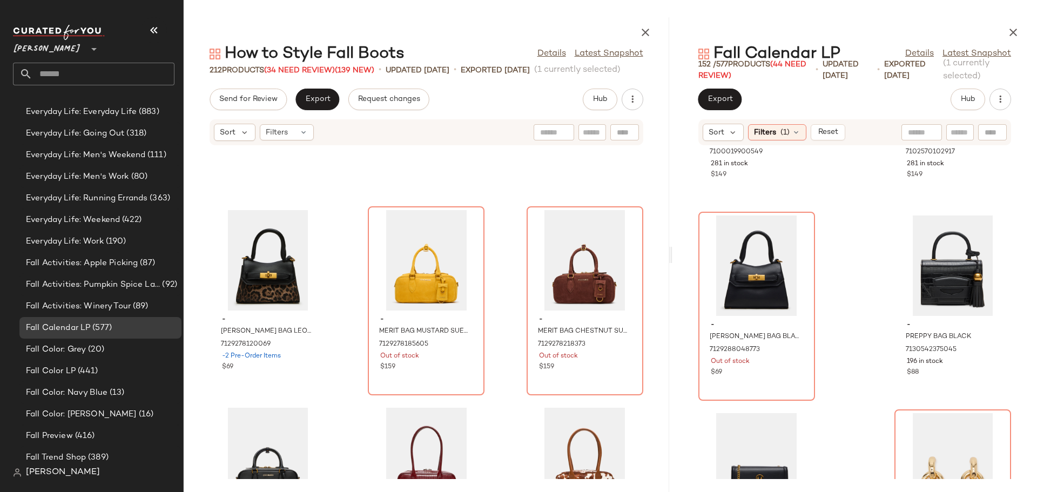
scroll to position [10213, 0]
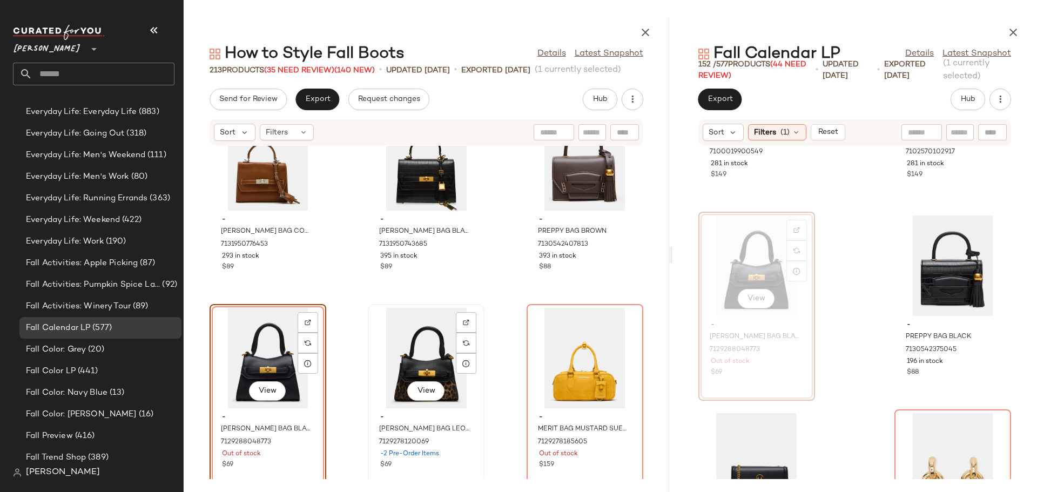
scroll to position [10051, 0]
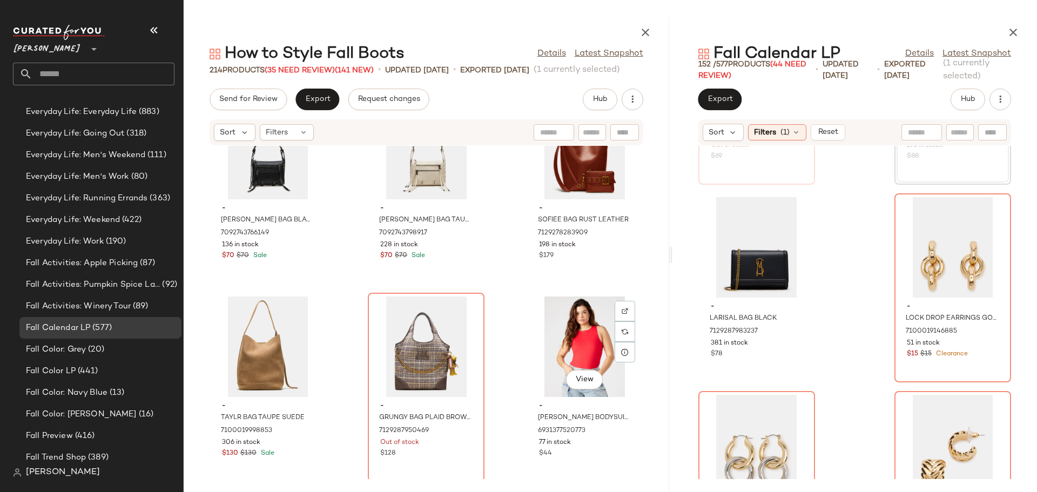
scroll to position [12534, 0]
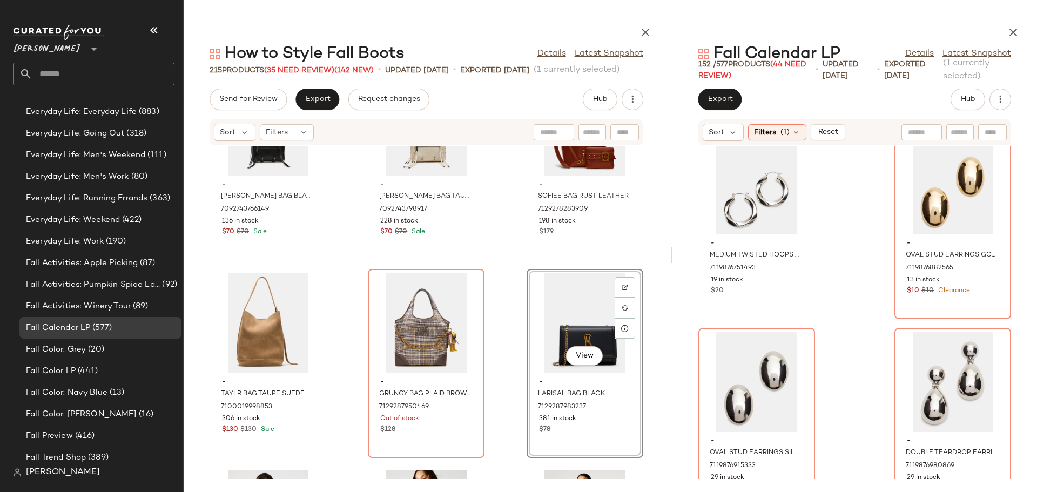
scroll to position [14687, 0]
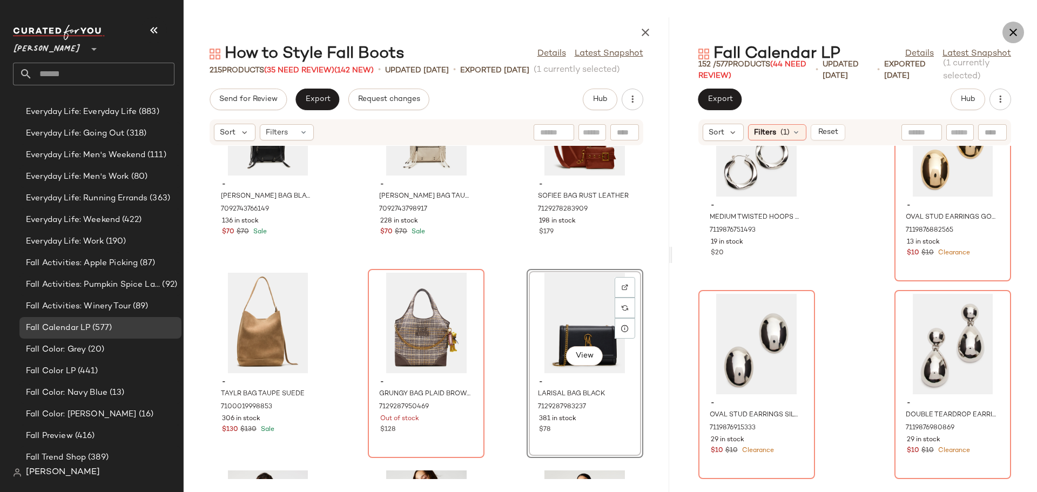
click at [1014, 31] on icon "button" at bounding box center [1012, 32] width 13 height 13
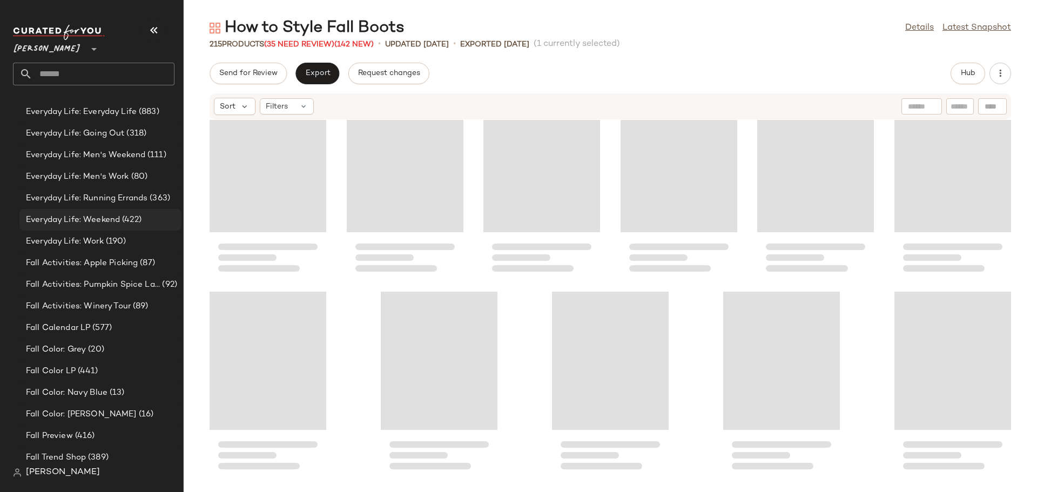
scroll to position [6126, 0]
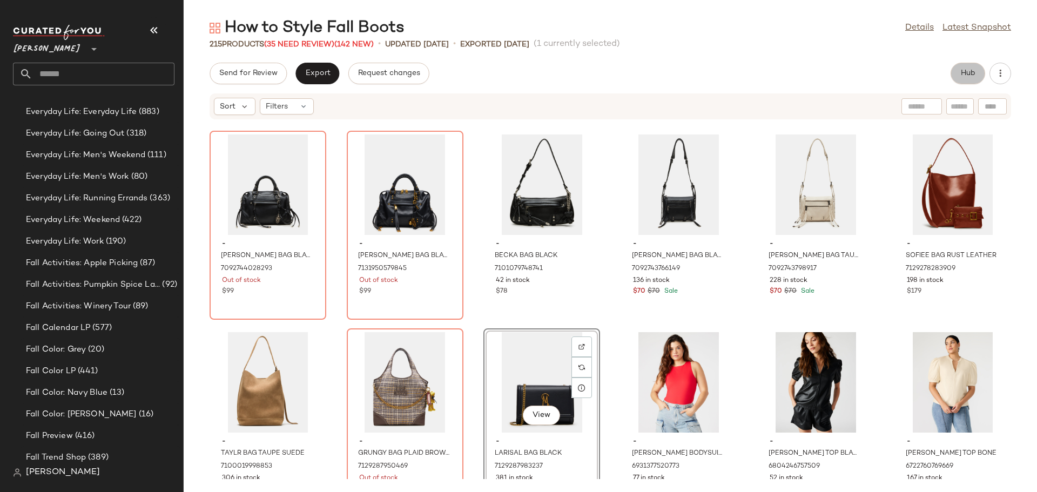
click at [963, 73] on span "Hub" at bounding box center [967, 73] width 15 height 9
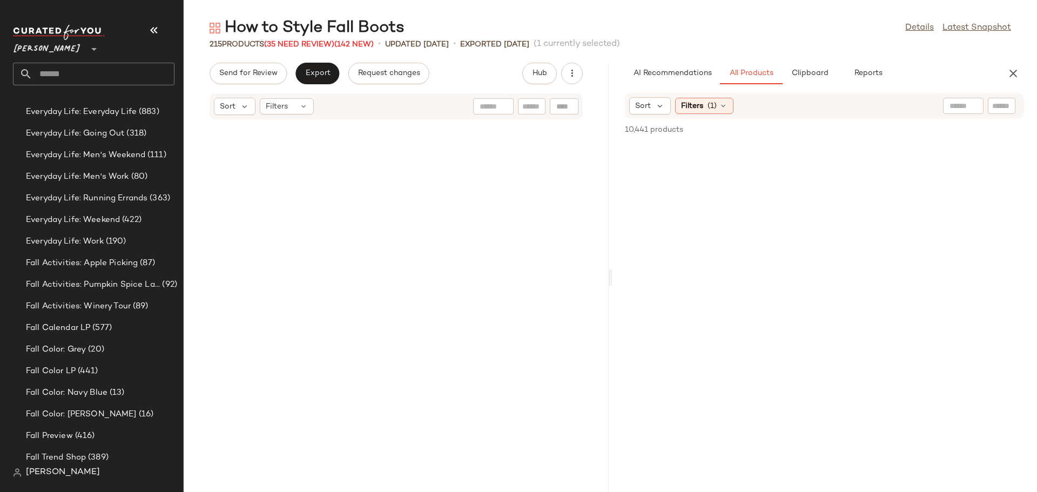
scroll to position [18377, 0]
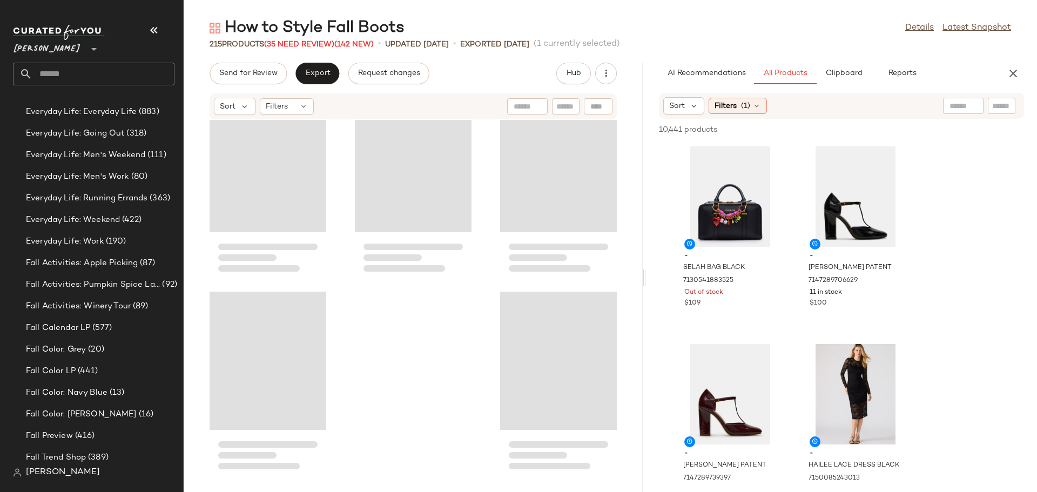
drag, startPoint x: 610, startPoint y: 280, endPoint x: 646, endPoint y: 280, distance: 36.2
click at [646, 280] on div "How to Style Fall Boots Details Latest Snapshot 215 Products (35 Need Review) (…" at bounding box center [610, 254] width 853 height 475
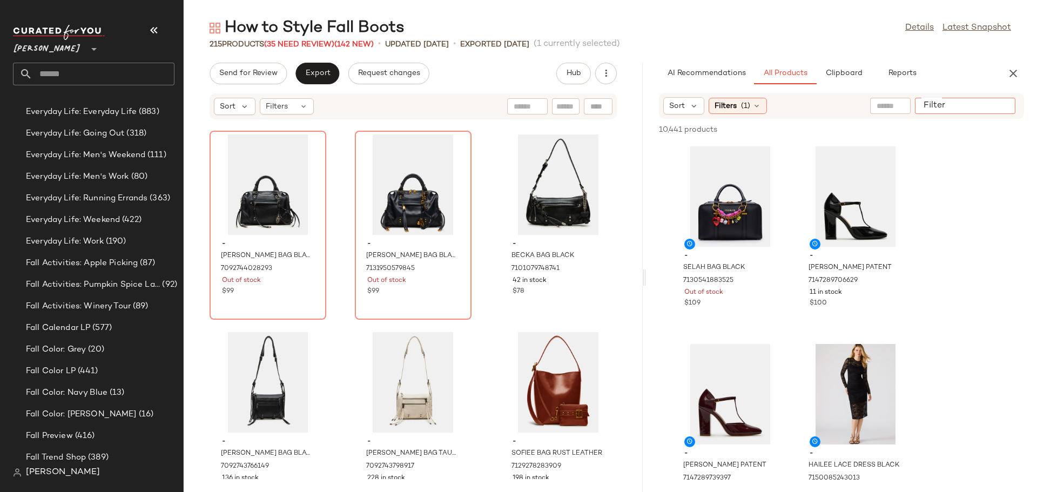
click at [1003, 102] on input "Filter" at bounding box center [965, 105] width 92 height 11
type input "*******"
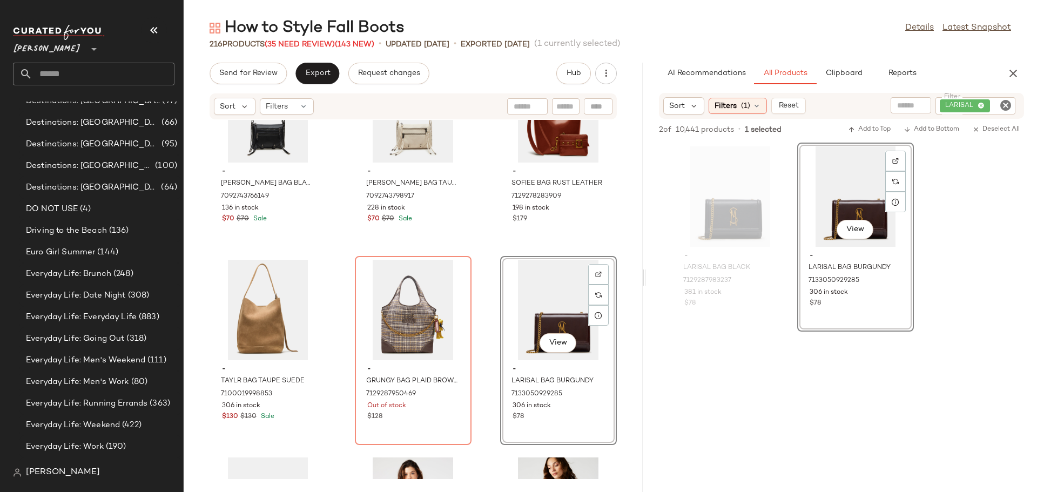
scroll to position [1080, 0]
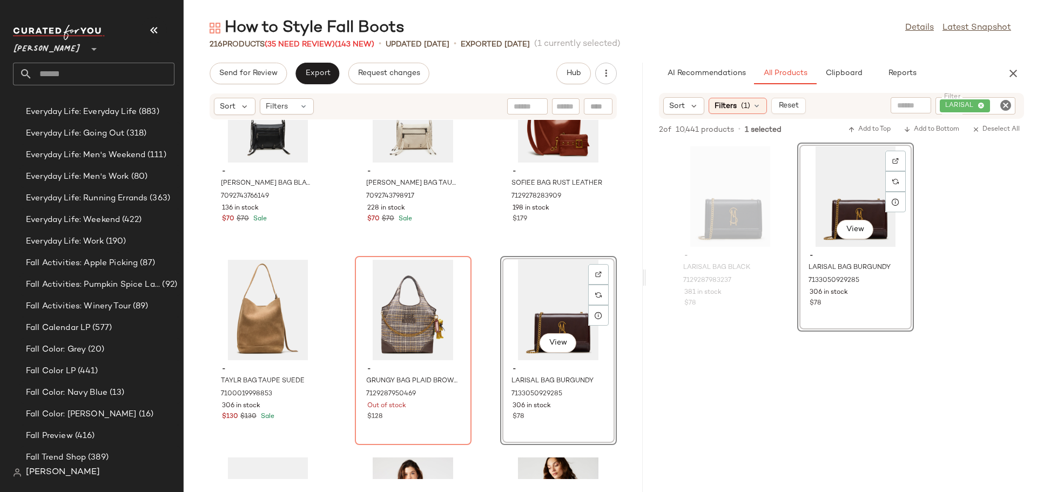
click at [1004, 104] on icon "Clear Filter" at bounding box center [1005, 105] width 13 height 13
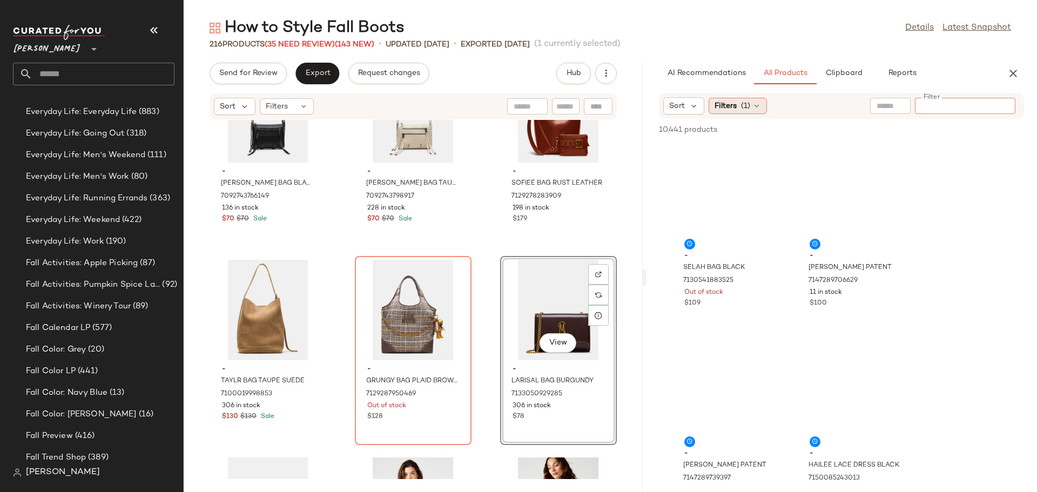
click at [759, 105] on icon at bounding box center [756, 106] width 9 height 9
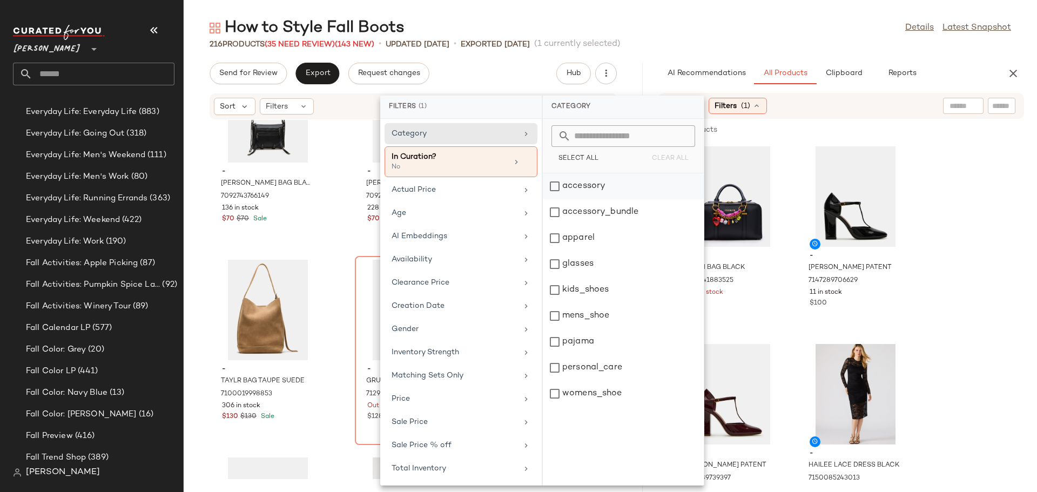
click at [555, 199] on div "accessory" at bounding box center [623, 212] width 161 height 26
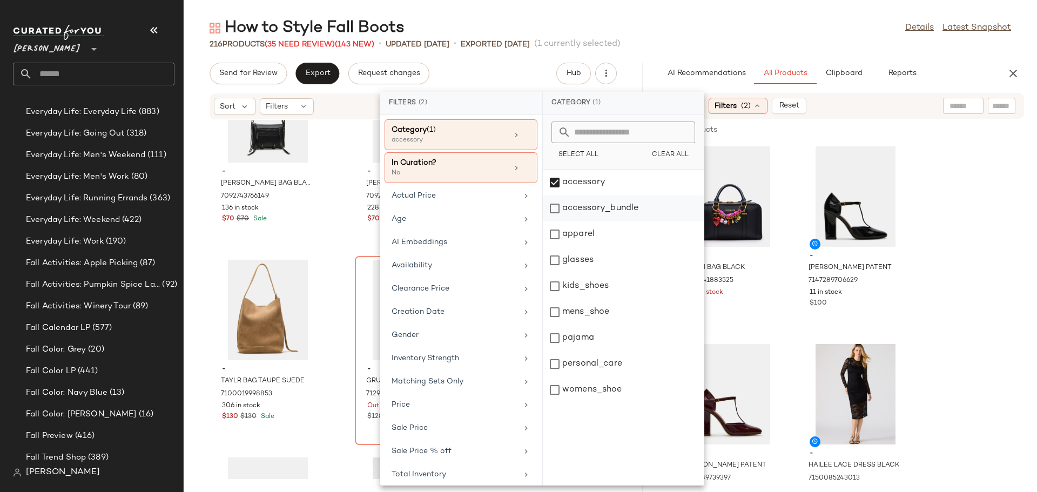
click at [553, 221] on div "accessory_bundle" at bounding box center [623, 234] width 161 height 26
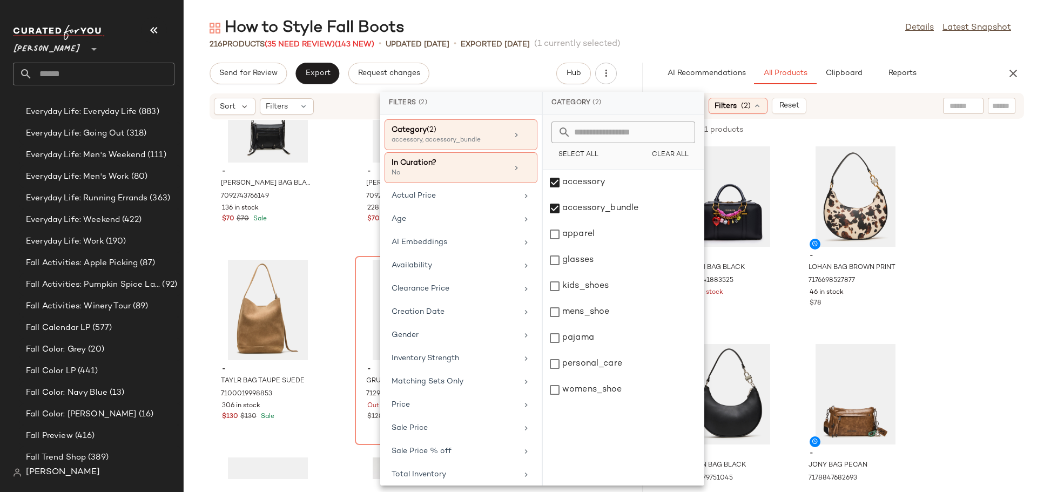
click at [1003, 106] on input "text" at bounding box center [1001, 105] width 19 height 11
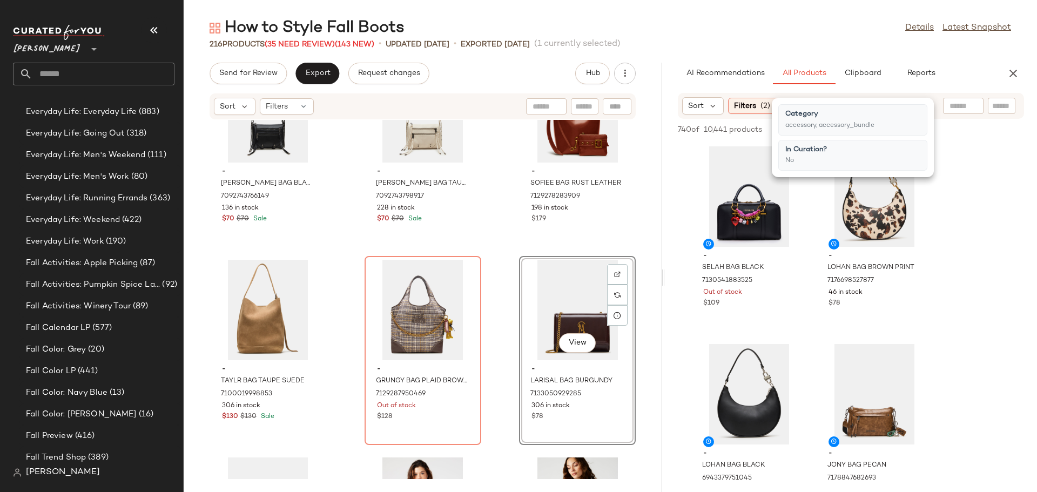
drag, startPoint x: 643, startPoint y: 278, endPoint x: 667, endPoint y: 279, distance: 23.8
click at [667, 279] on div "How to Style Fall Boots Details Latest Snapshot 216 Products (35 Need Review) (…" at bounding box center [610, 254] width 853 height 475
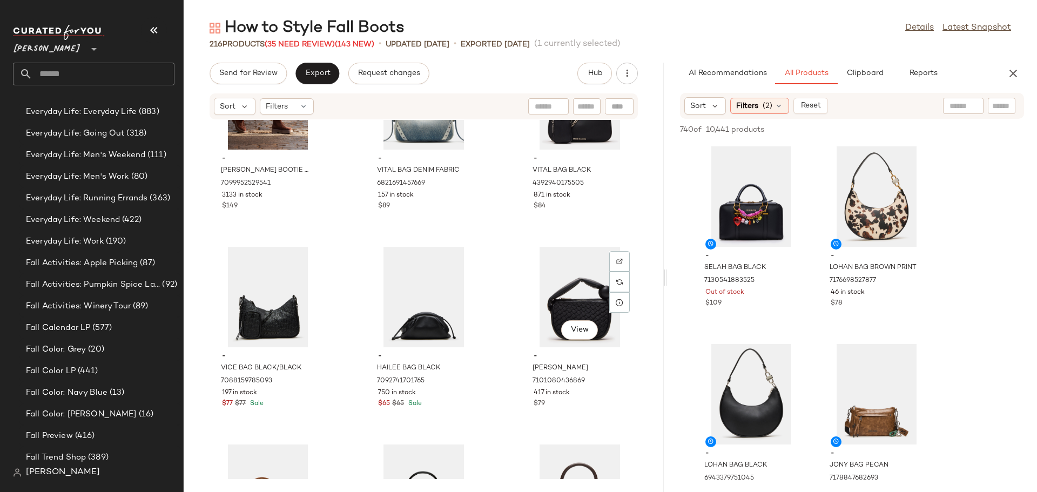
scroll to position [9822, 0]
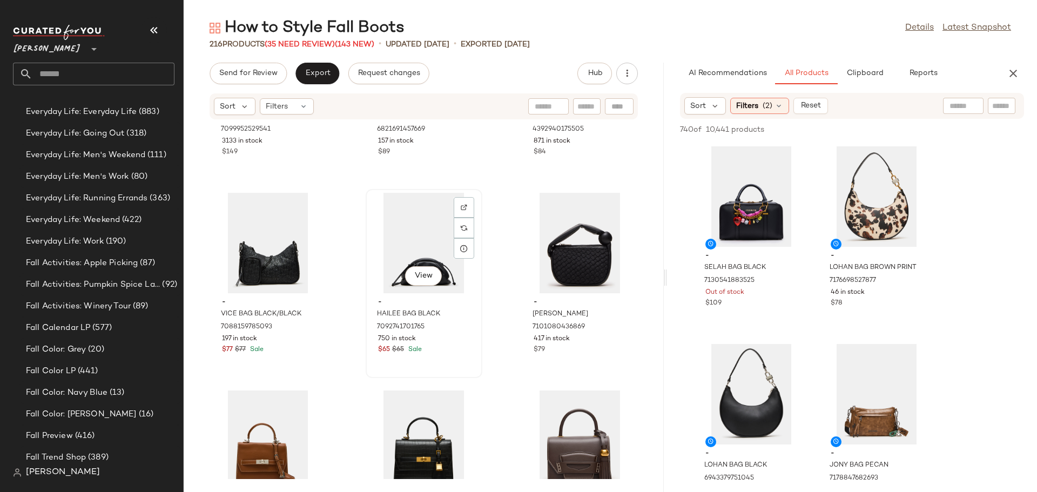
click at [407, 243] on div "View" at bounding box center [423, 243] width 109 height 100
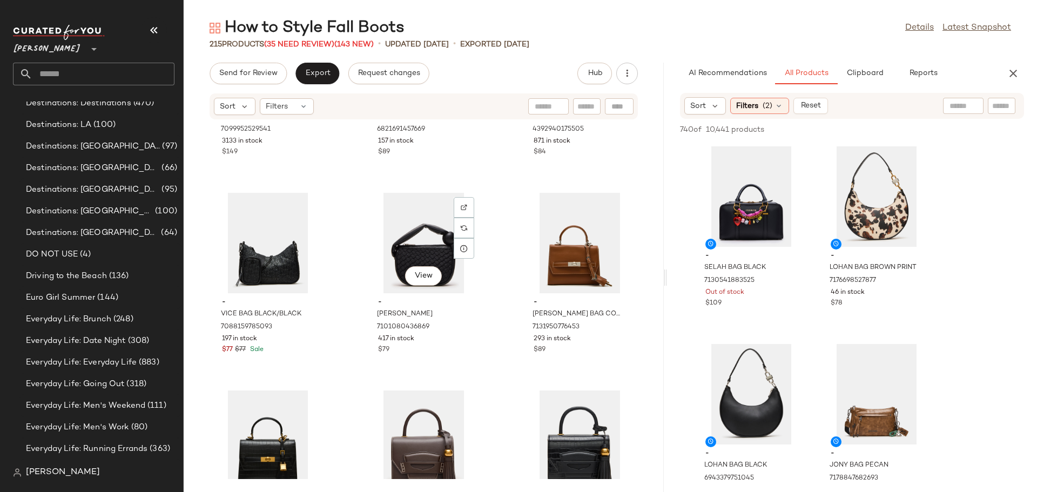
scroll to position [1080, 0]
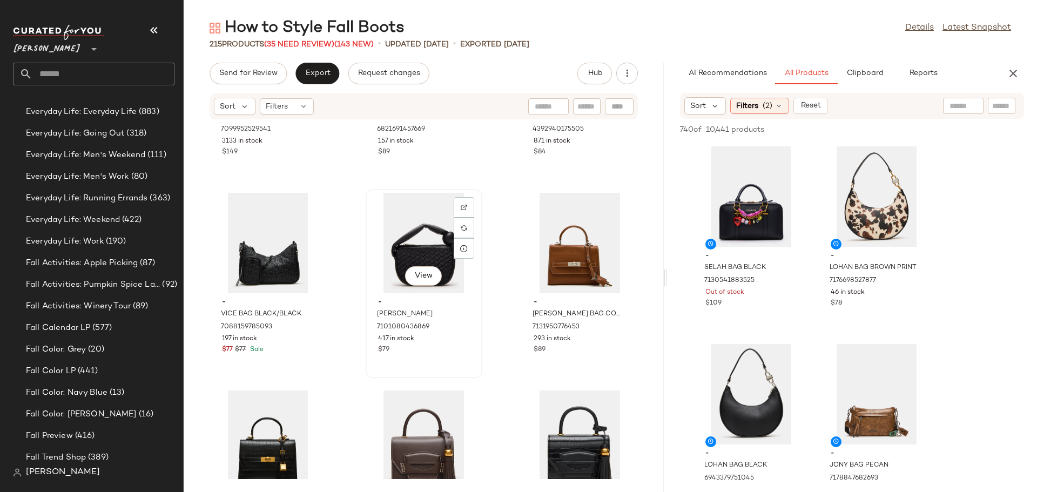
click at [408, 256] on div "View" at bounding box center [423, 243] width 109 height 100
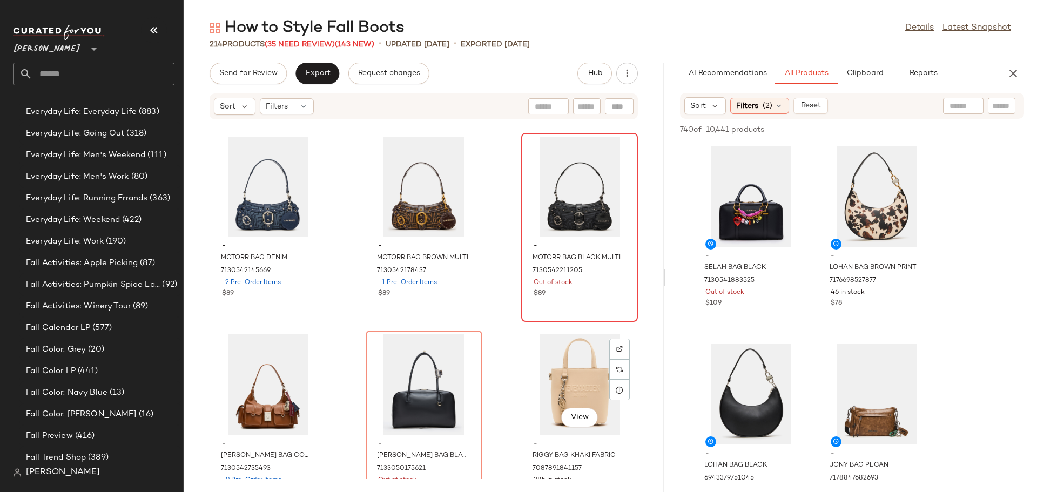
scroll to position [11118, 0]
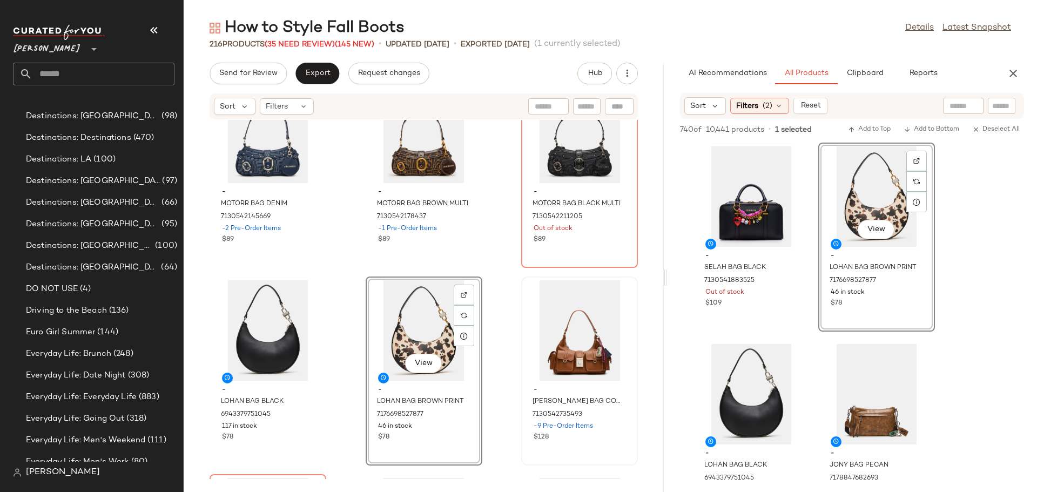
scroll to position [1080, 0]
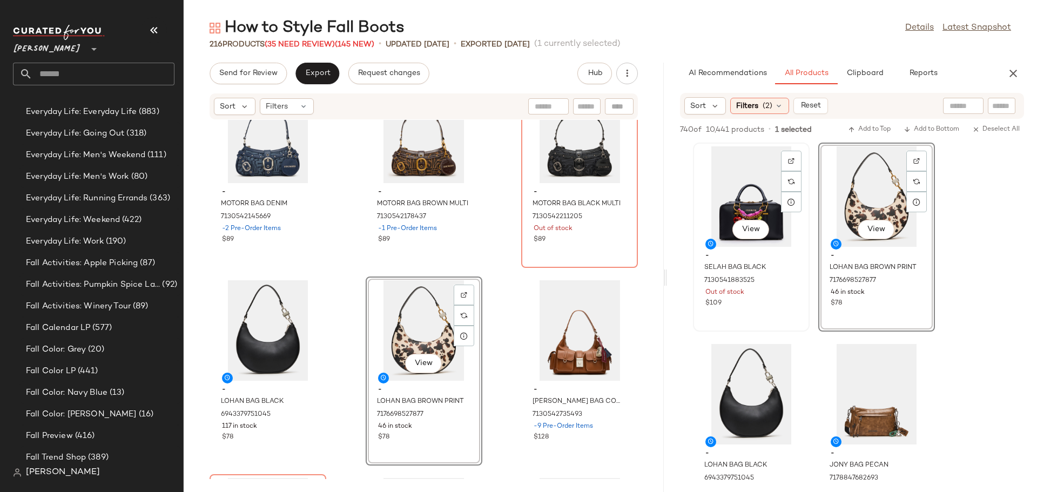
drag, startPoint x: 726, startPoint y: 201, endPoint x: 732, endPoint y: 200, distance: 5.5
click at [726, 200] on div "View" at bounding box center [750, 196] width 109 height 100
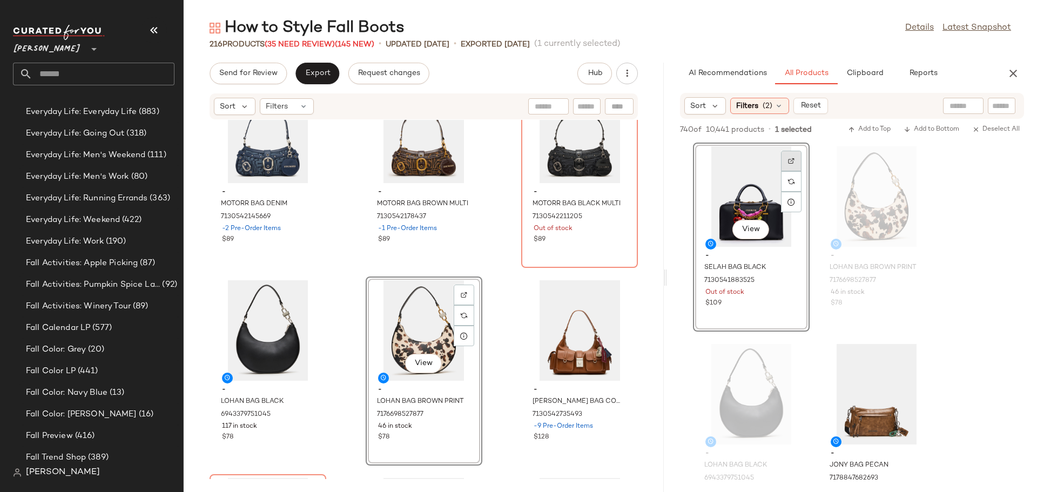
click at [792, 160] on img at bounding box center [791, 161] width 6 height 6
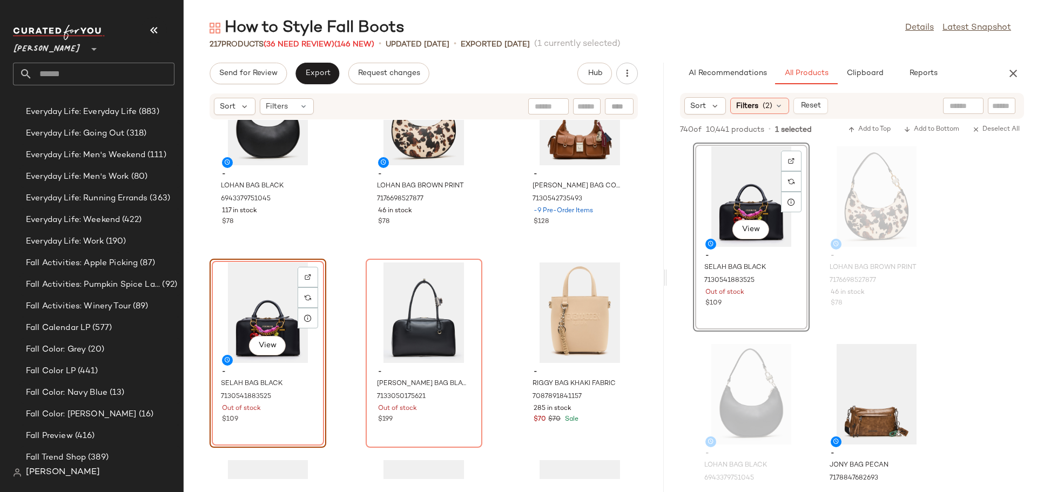
scroll to position [11334, 0]
click at [559, 316] on div "View" at bounding box center [579, 312] width 109 height 100
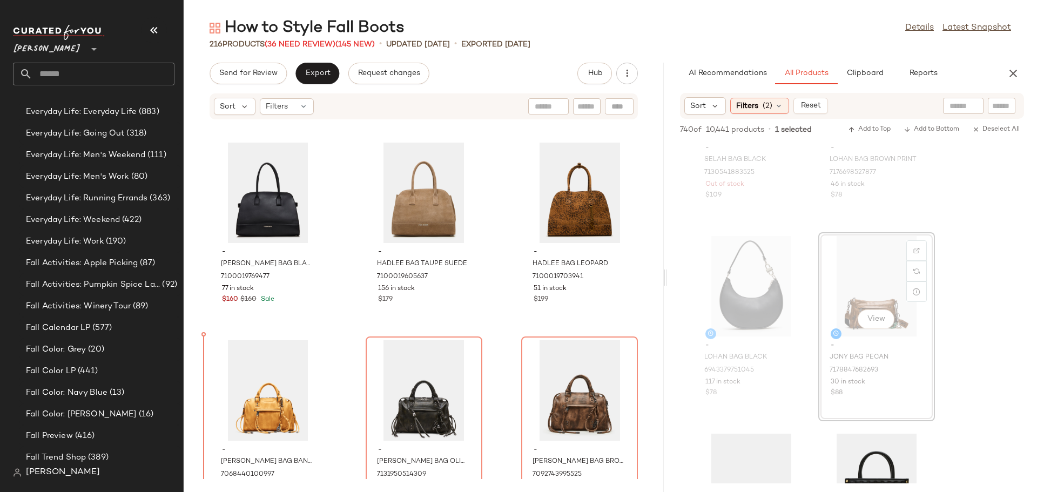
scroll to position [11849, 0]
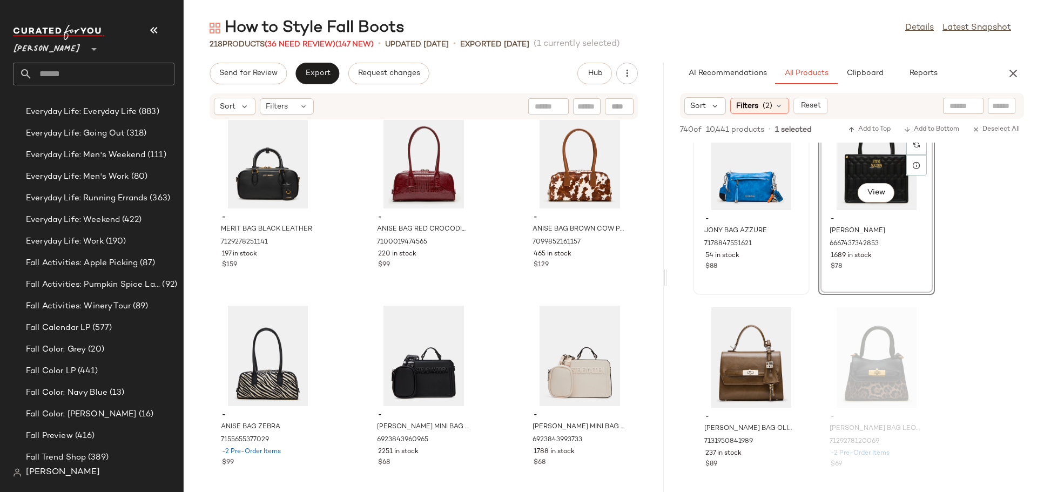
scroll to position [10476, 0]
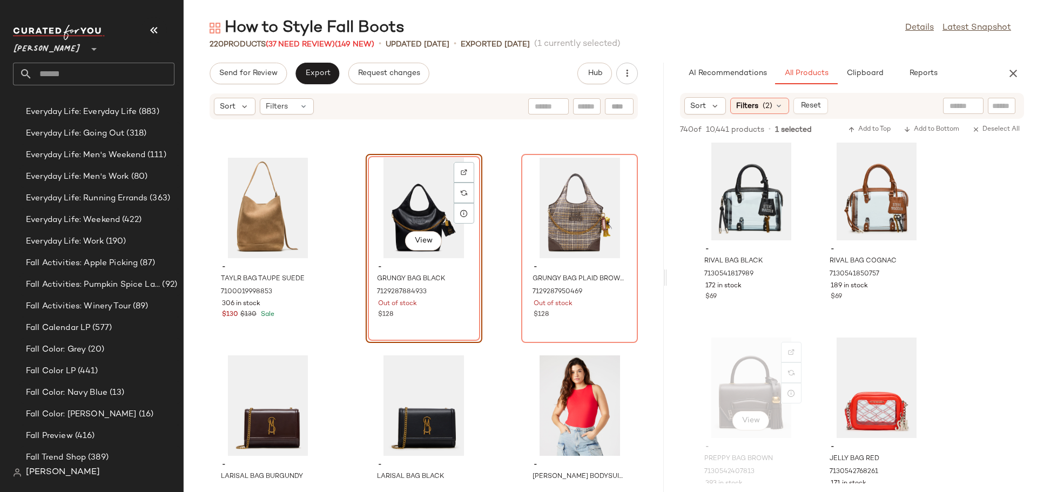
scroll to position [3509, 0]
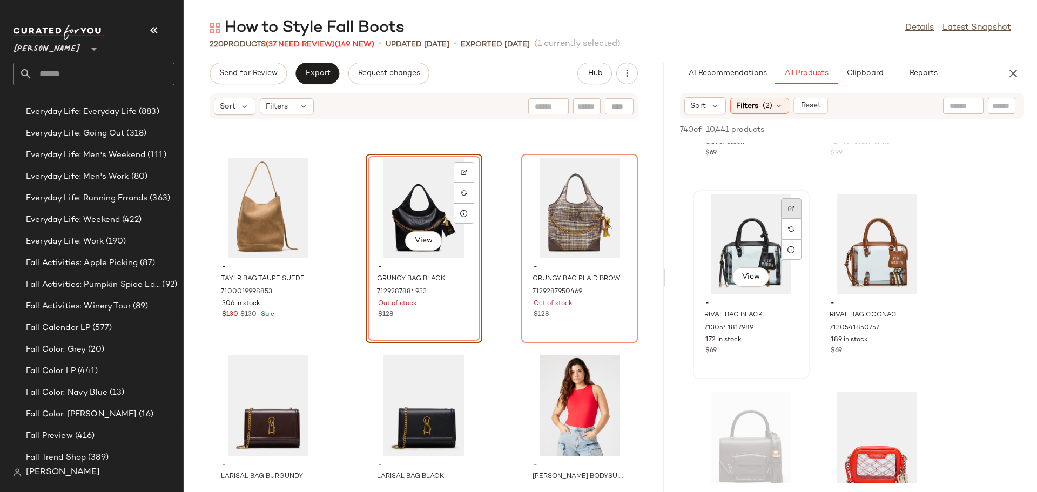
click at [791, 207] on img at bounding box center [791, 208] width 6 height 6
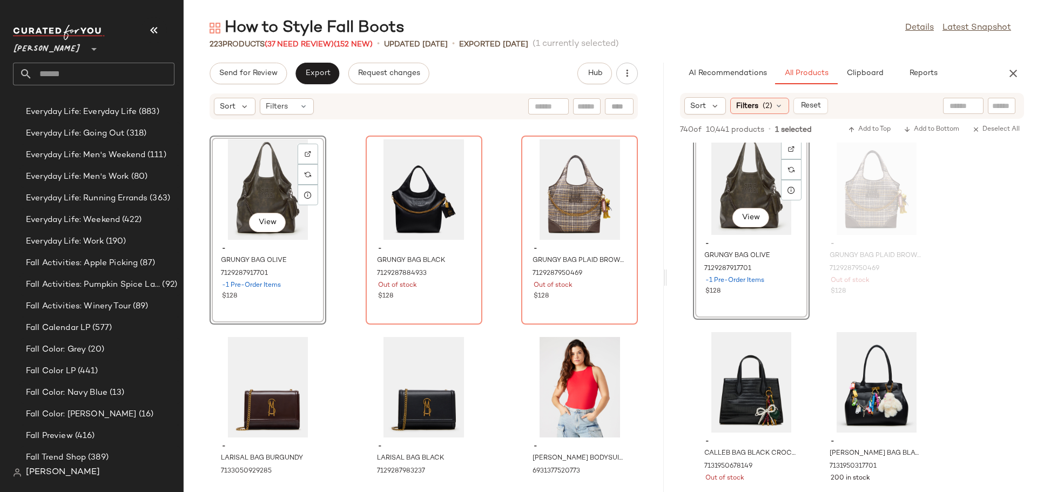
scroll to position [6587, 0]
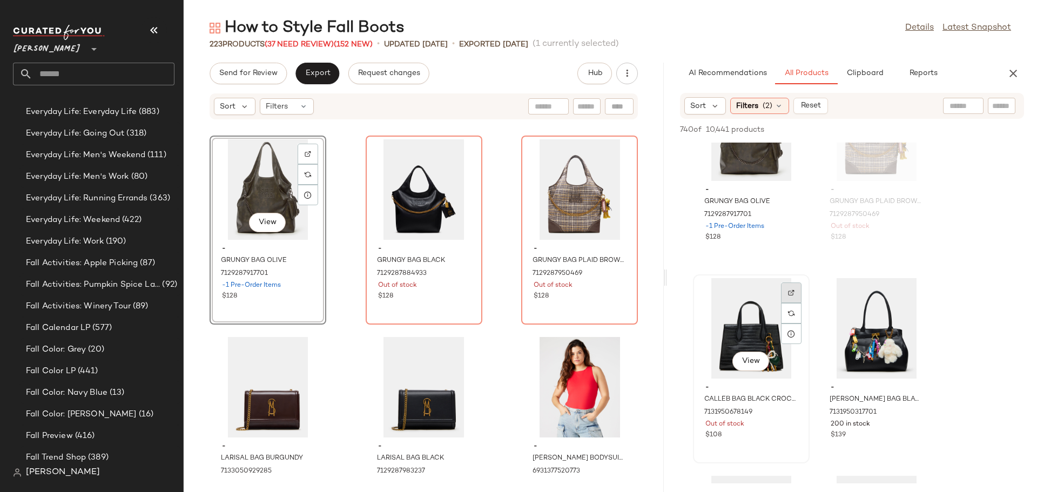
click at [789, 290] on img at bounding box center [791, 292] width 6 height 6
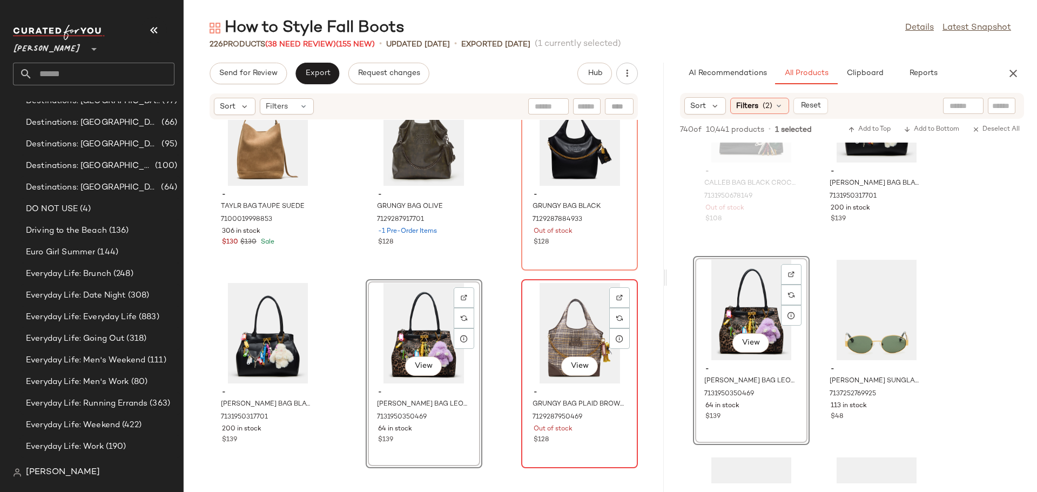
scroll to position [1080, 0]
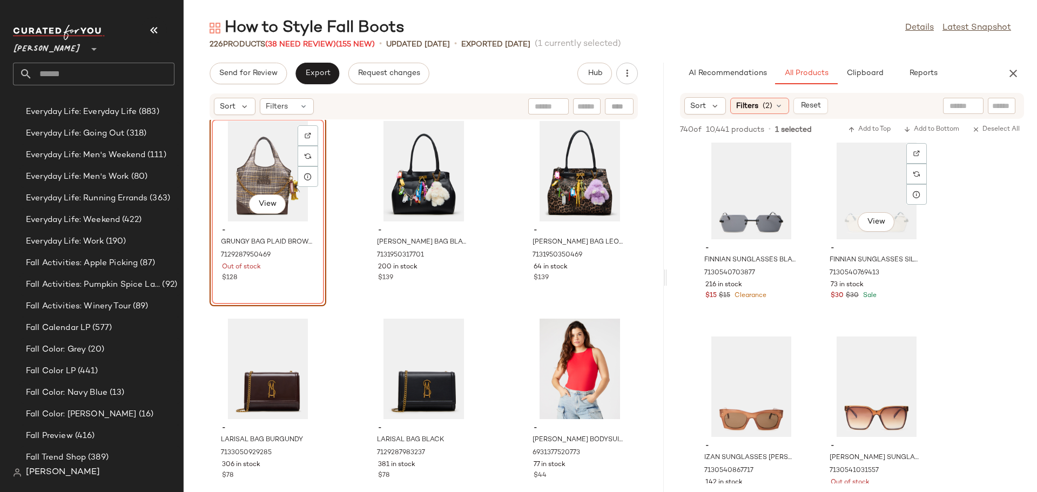
scroll to position [18532, 0]
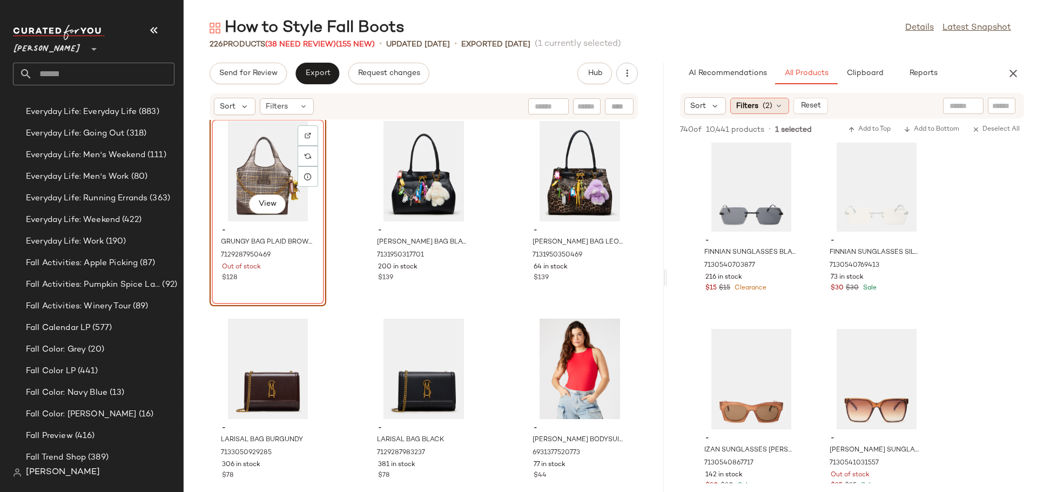
click at [778, 102] on icon at bounding box center [778, 106] width 9 height 9
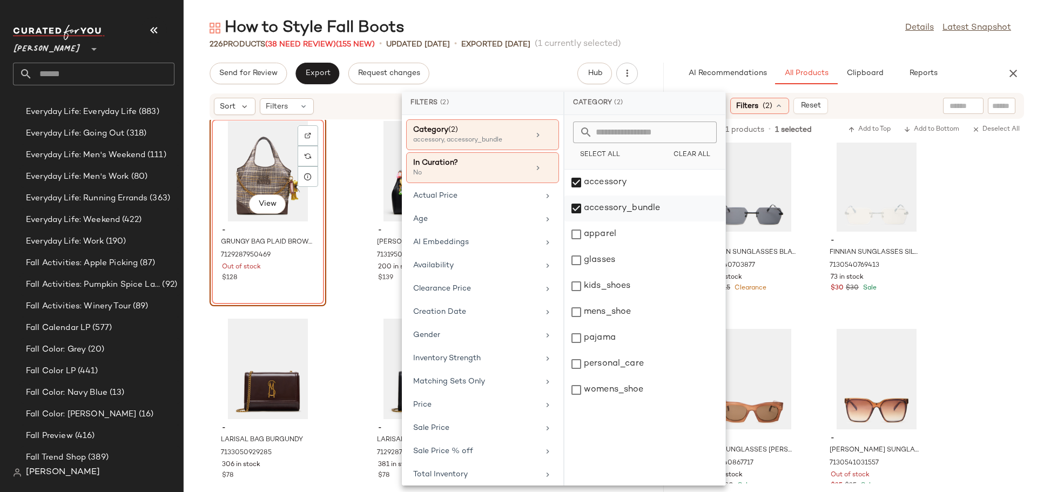
click at [574, 221] on div "accessory_bundle" at bounding box center [644, 234] width 161 height 26
drag, startPoint x: 576, startPoint y: 180, endPoint x: 573, endPoint y: 188, distance: 8.9
click at [576, 195] on div "accessory" at bounding box center [644, 208] width 161 height 26
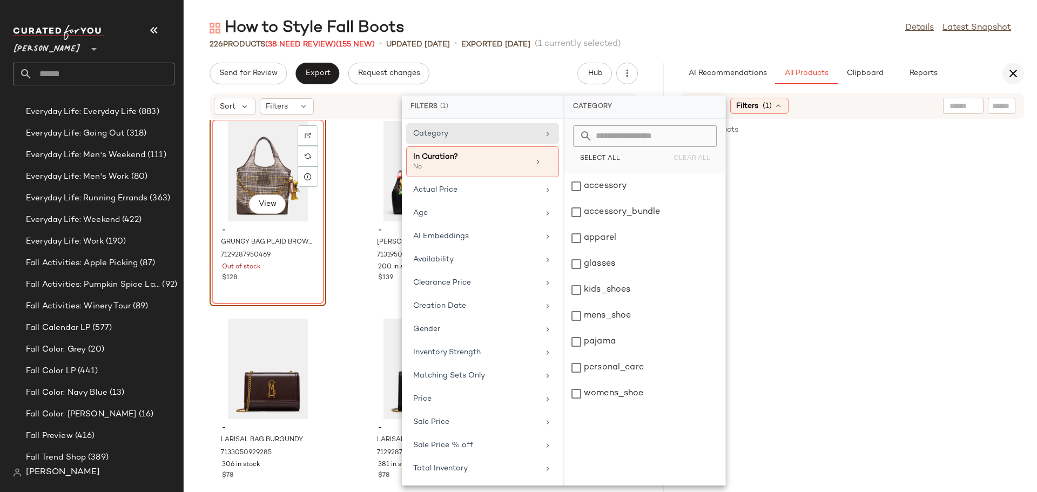
click at [1007, 74] on icon "button" at bounding box center [1012, 73] width 13 height 13
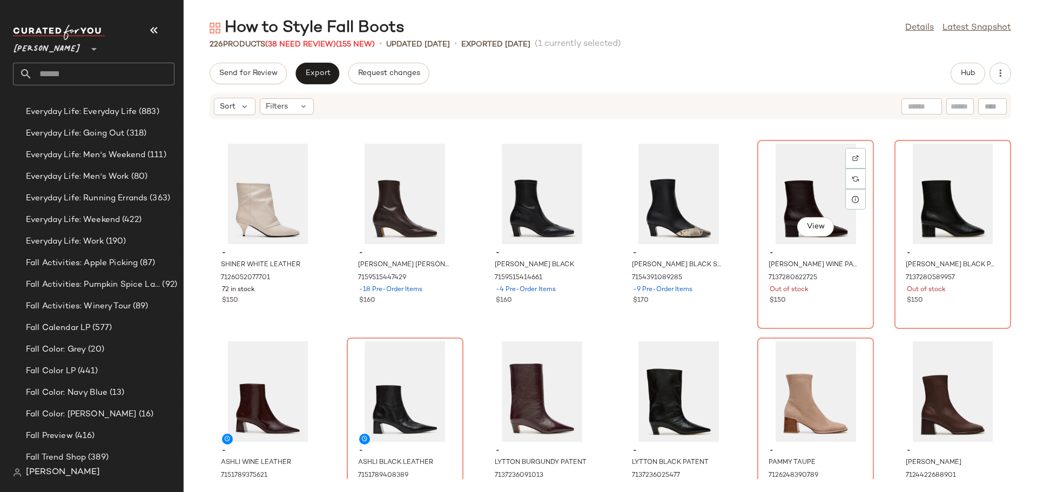
scroll to position [1412, 0]
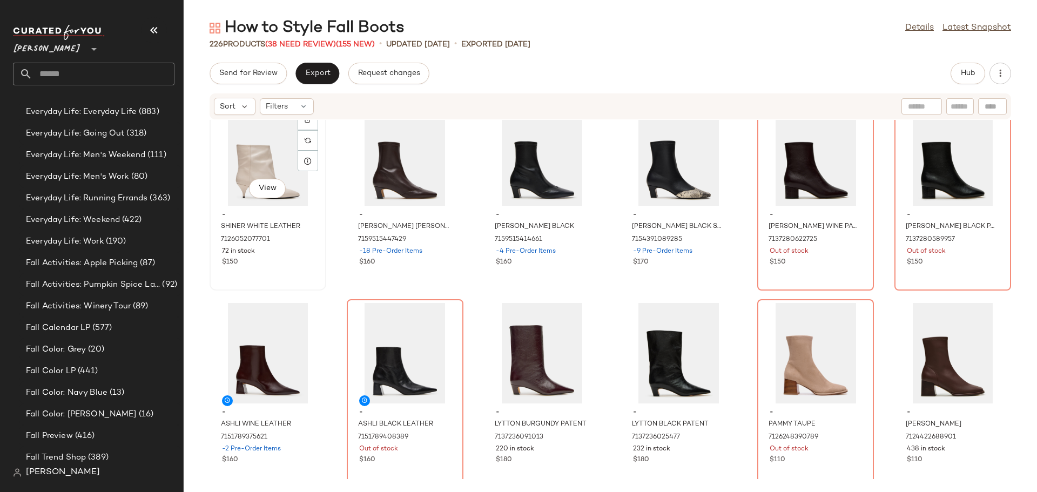
click at [238, 168] on div "View" at bounding box center [267, 155] width 109 height 100
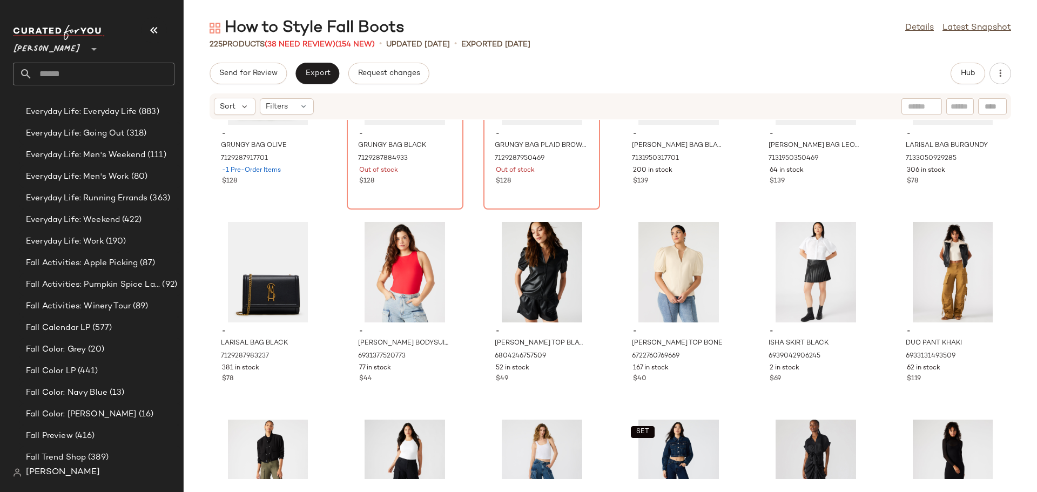
scroll to position [6649, 0]
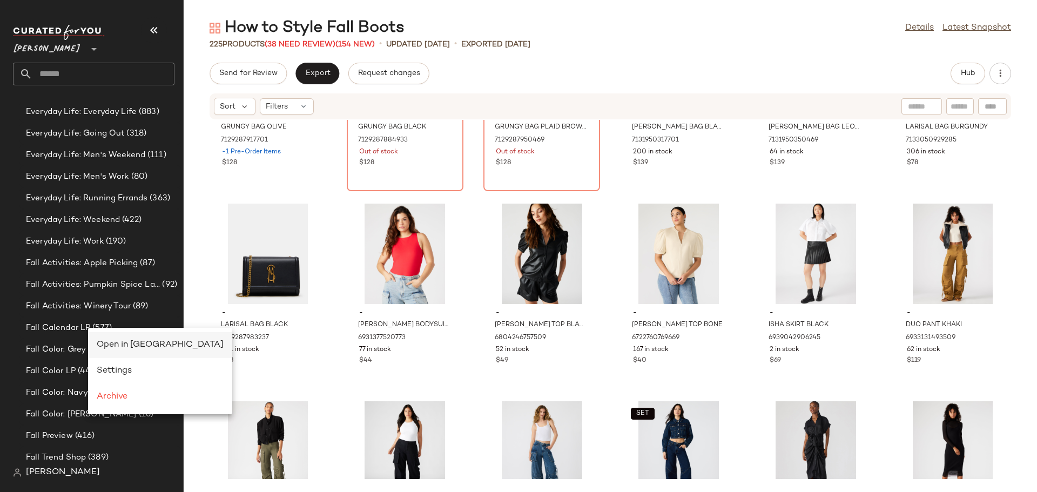
click at [120, 346] on span "Open in [GEOGRAPHIC_DATA]" at bounding box center [160, 344] width 127 height 9
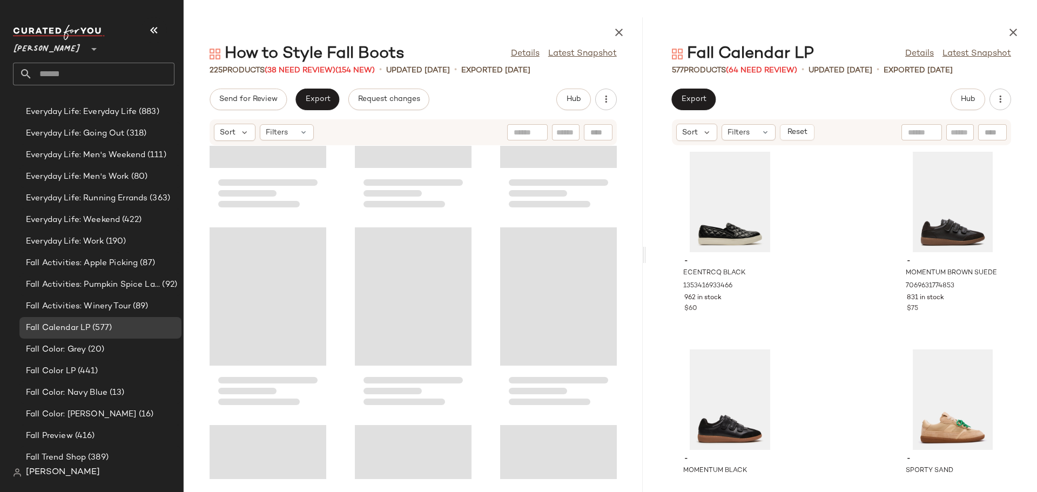
scroll to position [6847, 0]
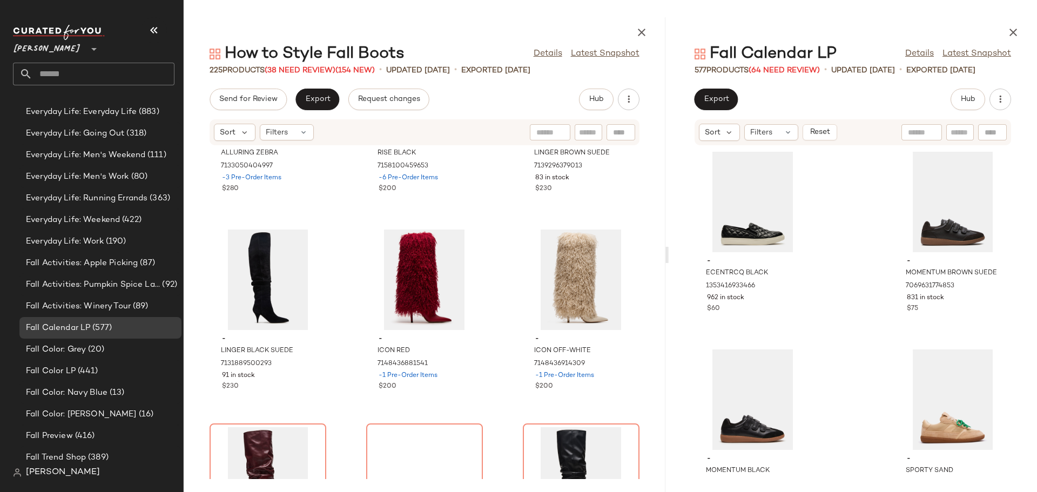
drag, startPoint x: 608, startPoint y: 259, endPoint x: 667, endPoint y: 255, distance: 58.9
click at [667, 255] on div at bounding box center [667, 254] width 4 height 475
click at [781, 134] on div "Filters" at bounding box center [771, 132] width 54 height 16
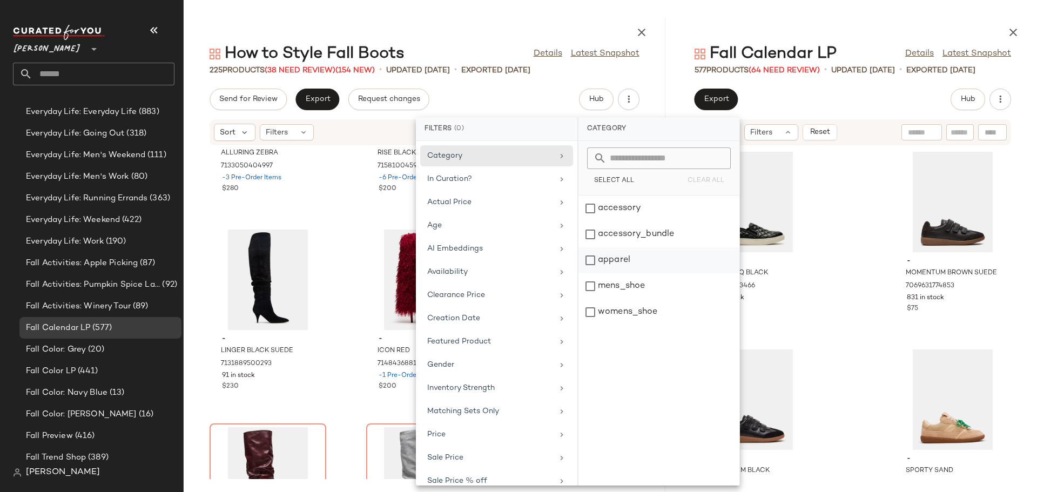
click at [592, 273] on div "apparel" at bounding box center [658, 286] width 161 height 26
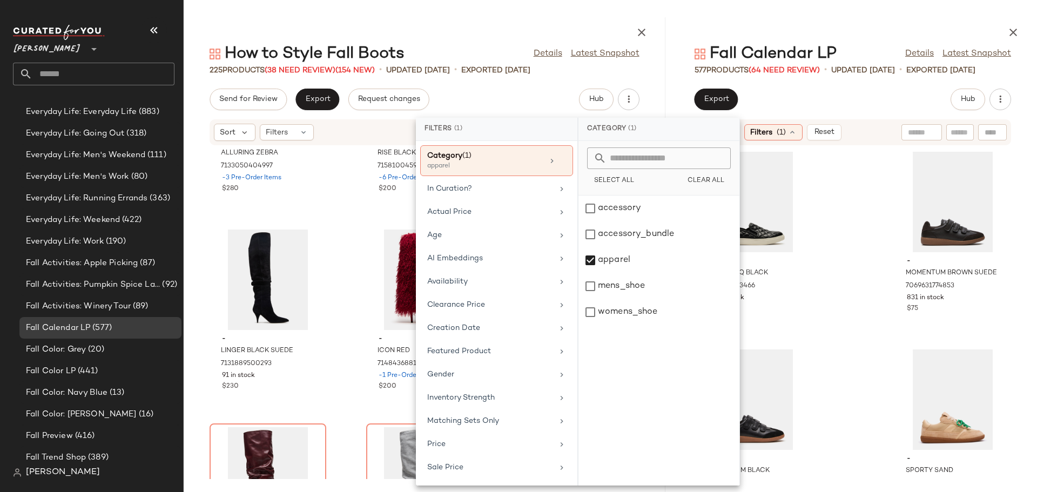
click at [867, 270] on div "- ECENTRCQ BLACK 1353416933466 962 in stock $60 - MOMENTUM BROWN SUEDE 70696317…" at bounding box center [852, 312] width 368 height 333
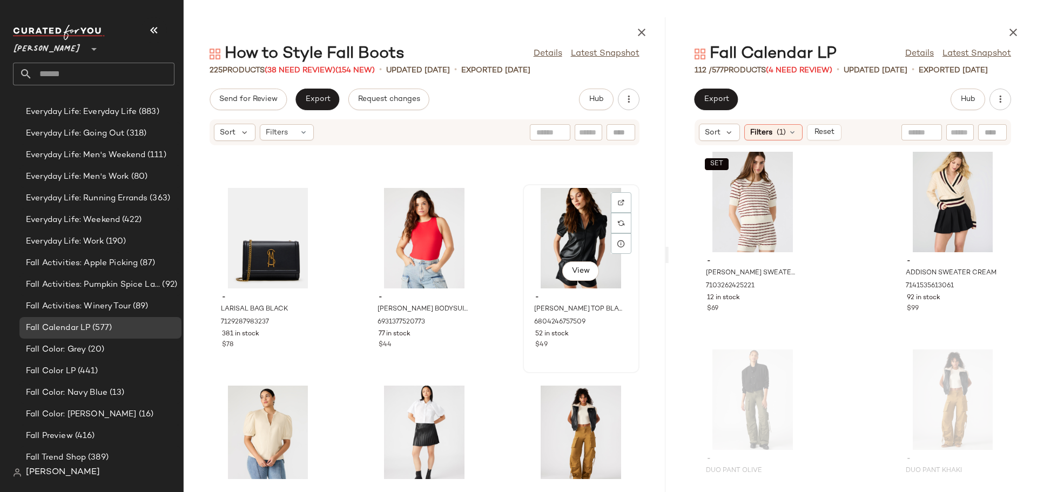
scroll to position [13464, 0]
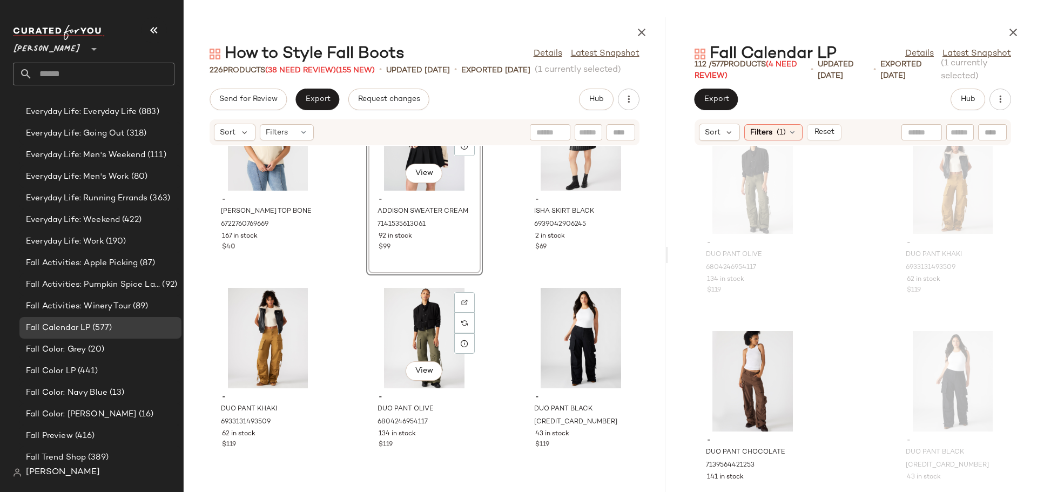
scroll to position [13733, 0]
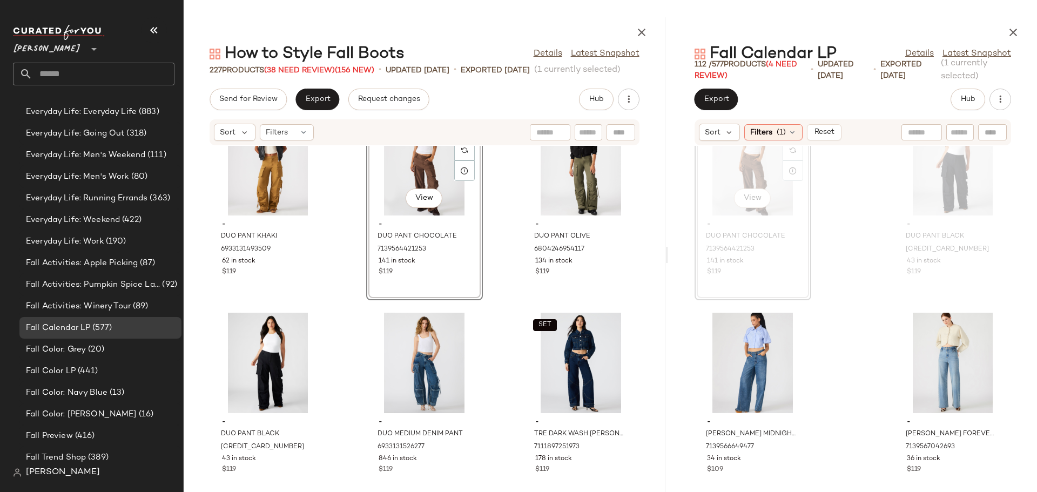
scroll to position [13895, 0]
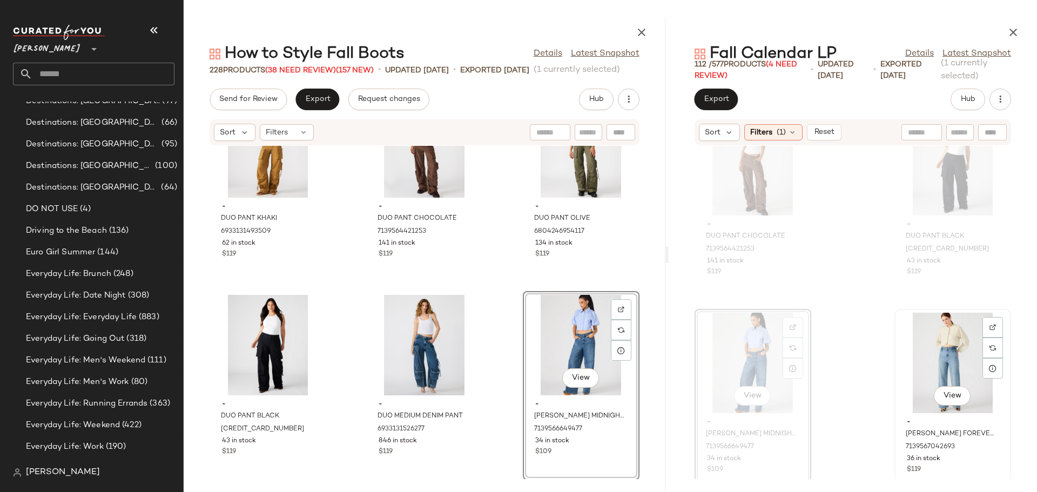
scroll to position [1080, 0]
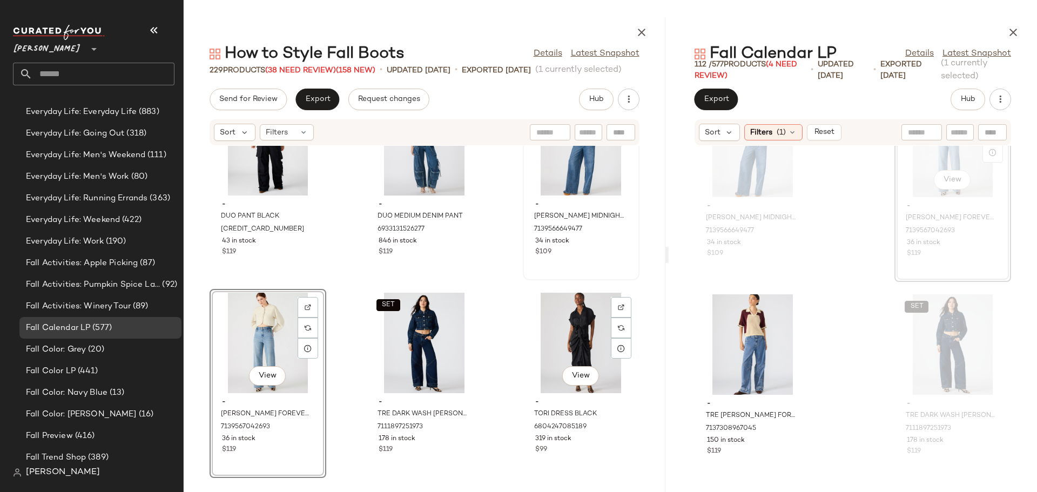
scroll to position [14111, 0]
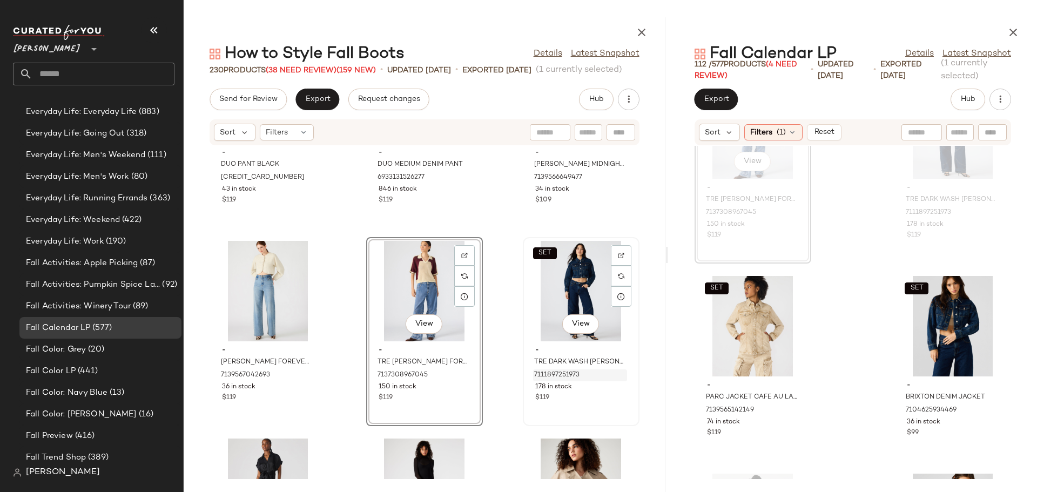
scroll to position [14219, 0]
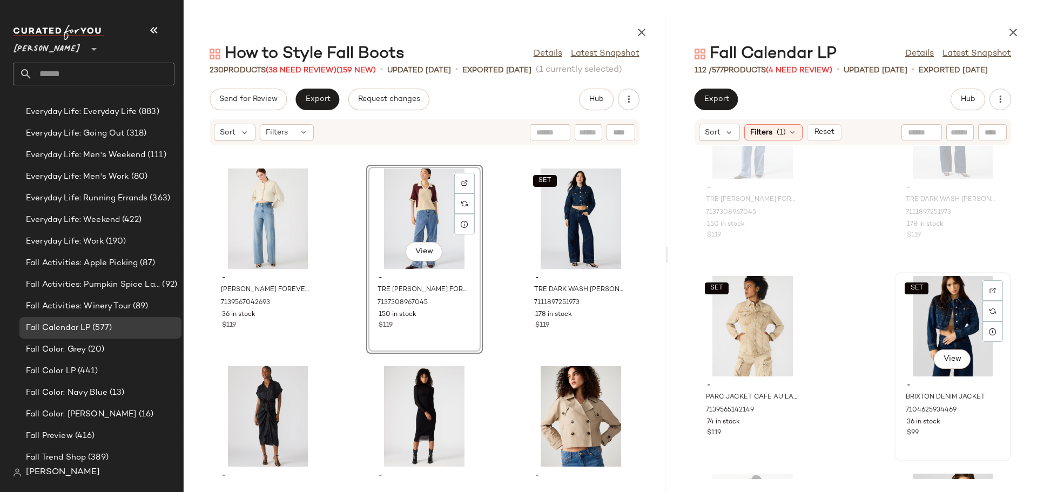
click at [923, 341] on div "SET View" at bounding box center [952, 326] width 109 height 100
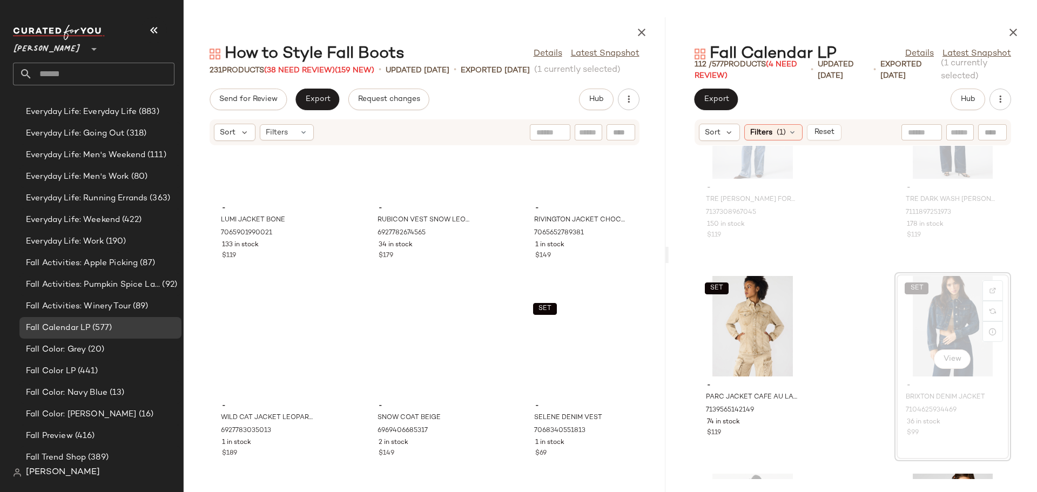
scroll to position [14885, 0]
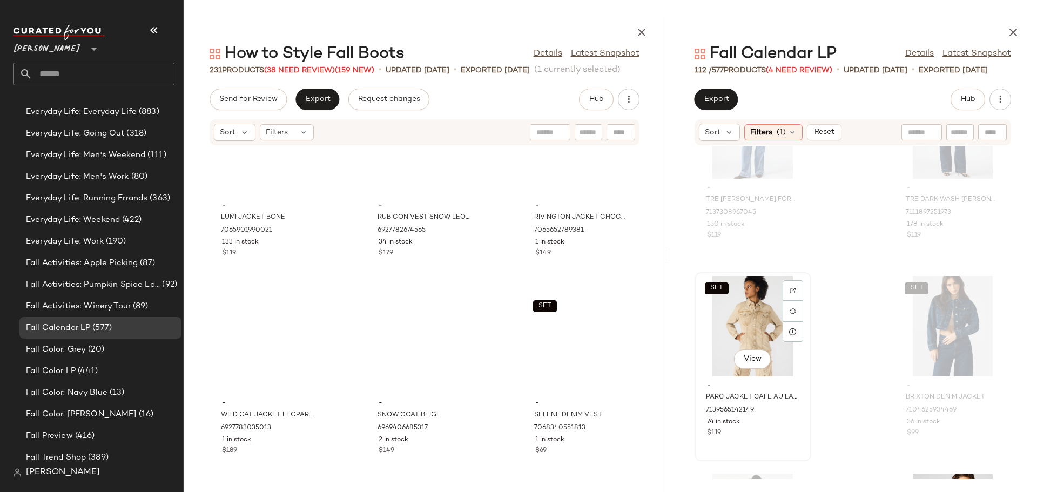
click at [726, 329] on div "SET View" at bounding box center [752, 326] width 109 height 100
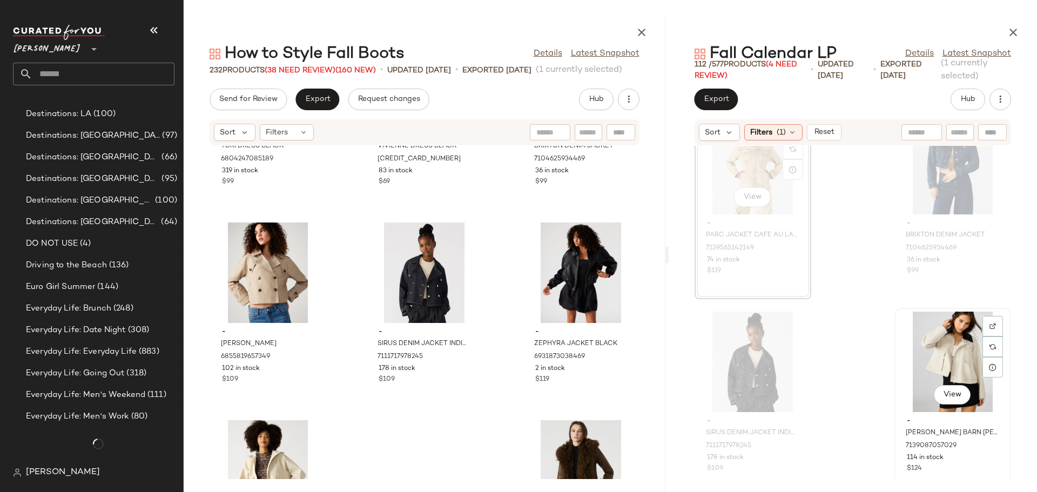
scroll to position [875, 0]
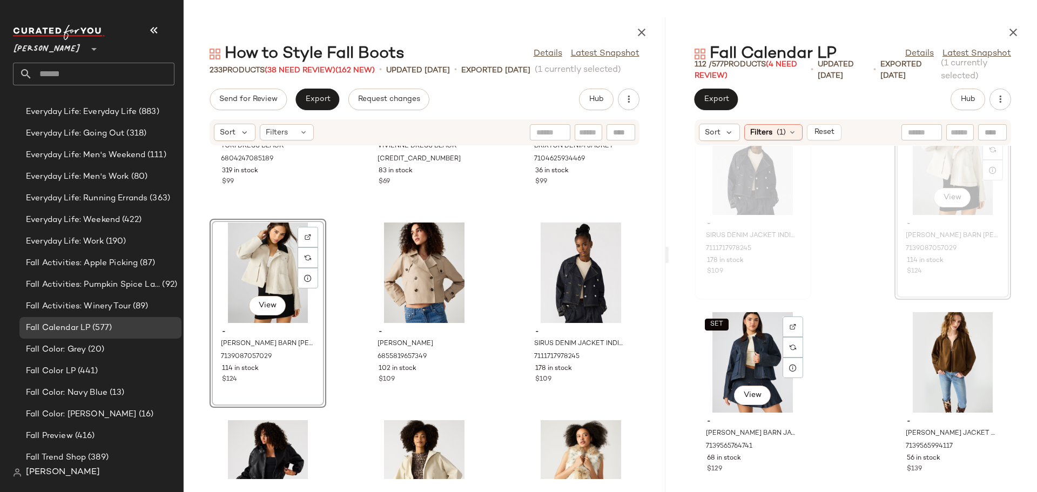
scroll to position [1250, 0]
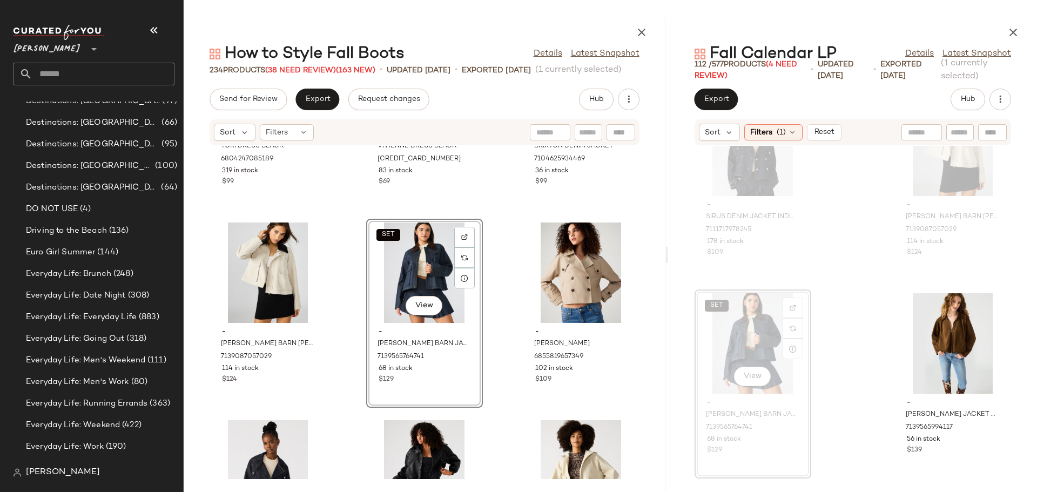
scroll to position [1080, 0]
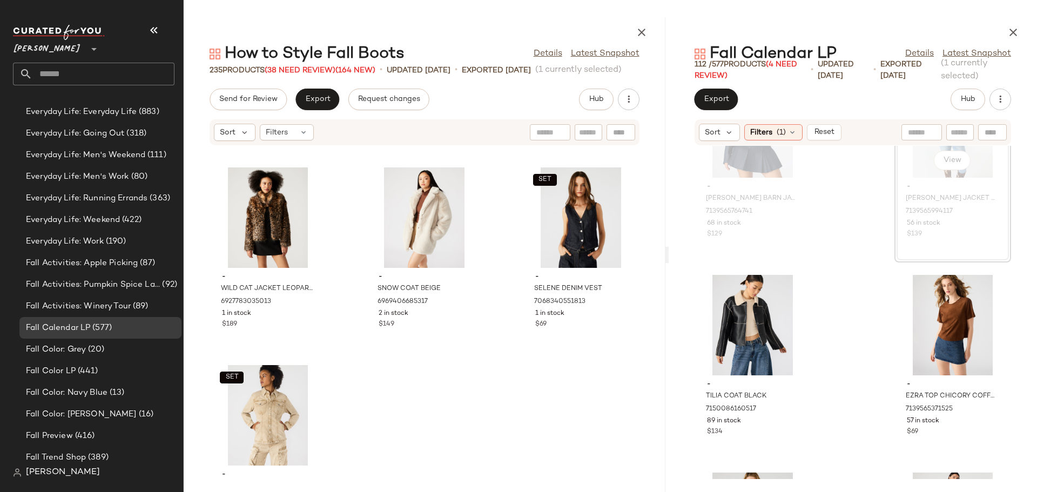
scroll to position [15154, 0]
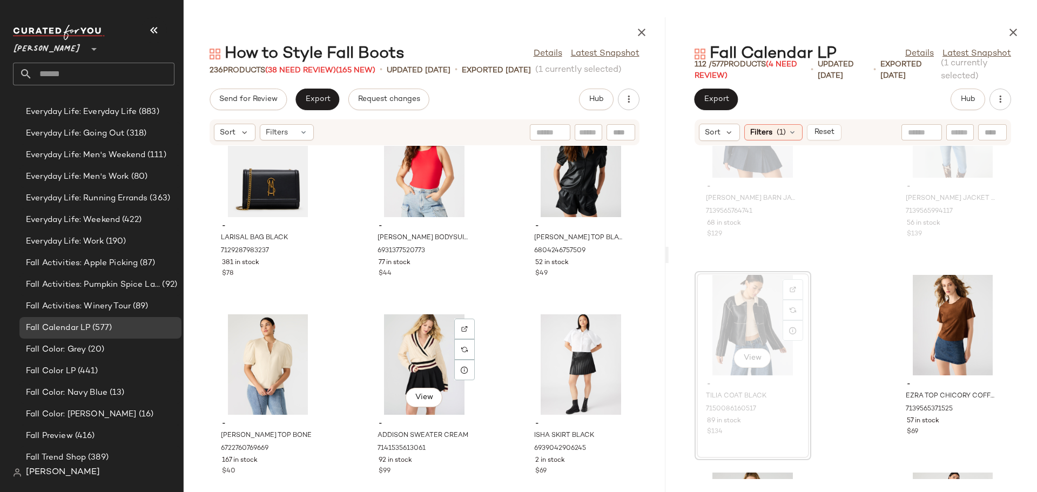
scroll to position [13427, 0]
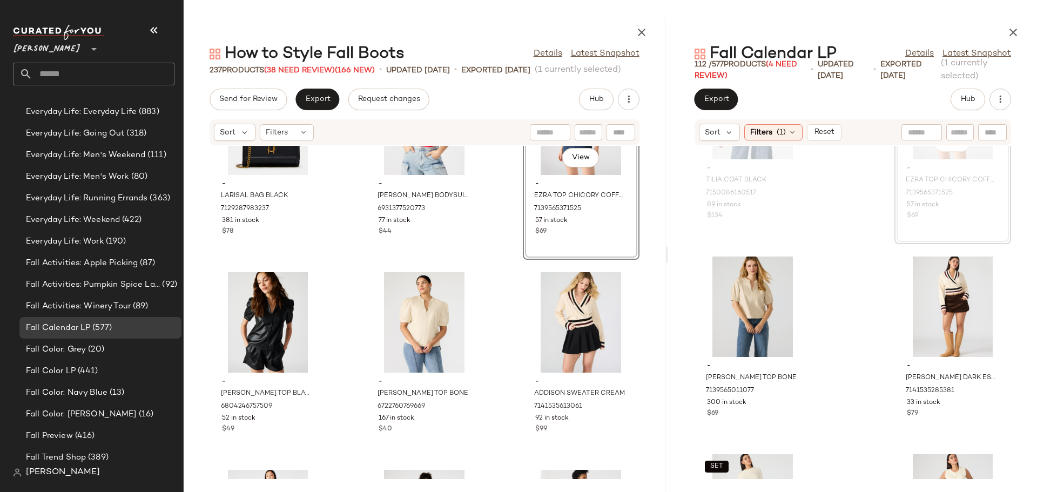
scroll to position [13535, 0]
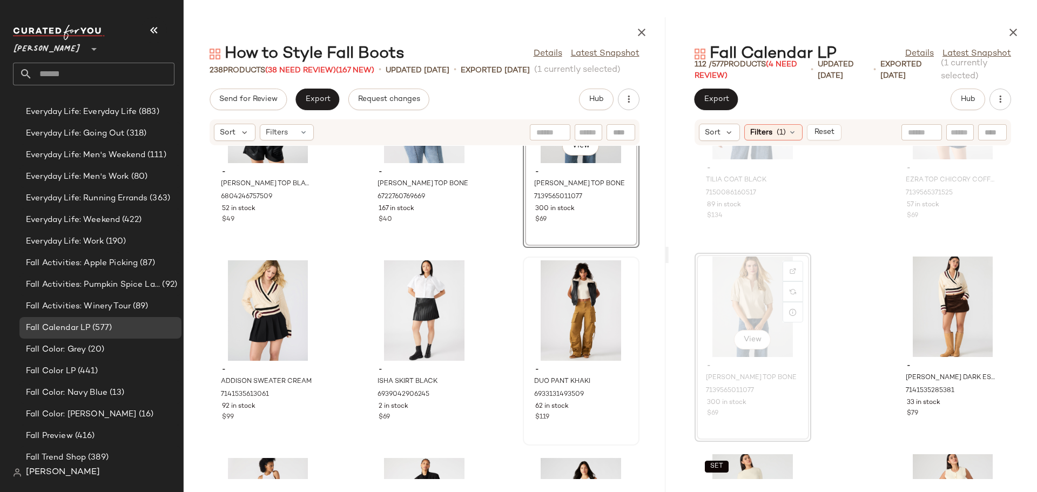
scroll to position [13751, 0]
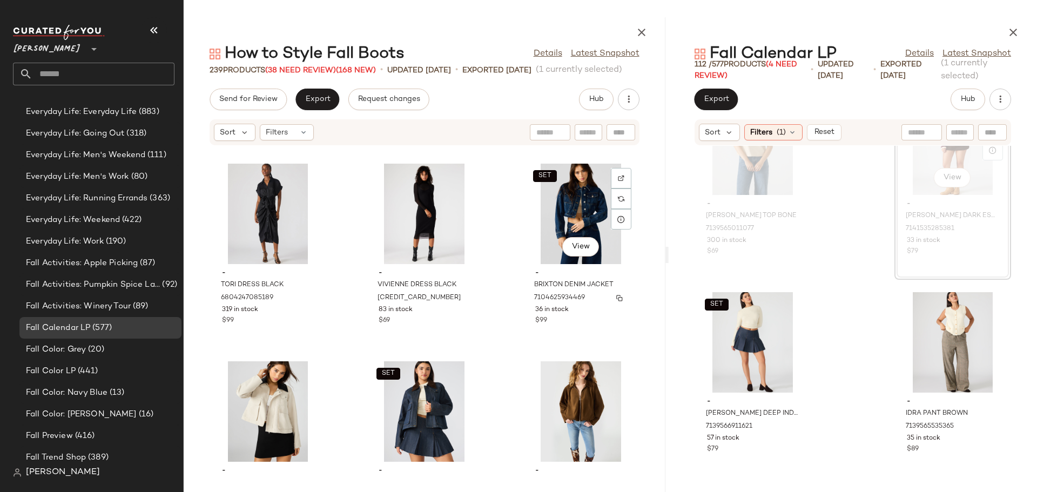
scroll to position [14669, 0]
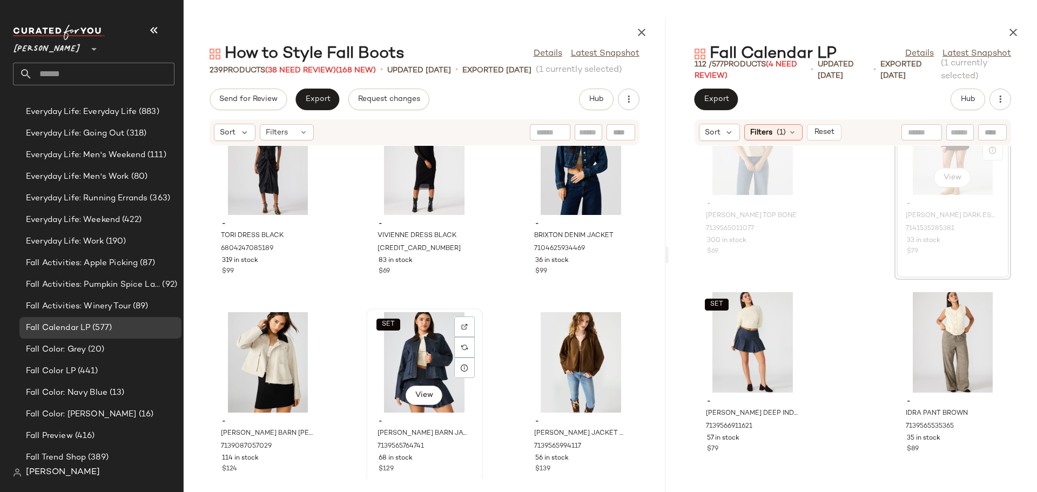
click at [403, 350] on div "SET View" at bounding box center [424, 362] width 109 height 100
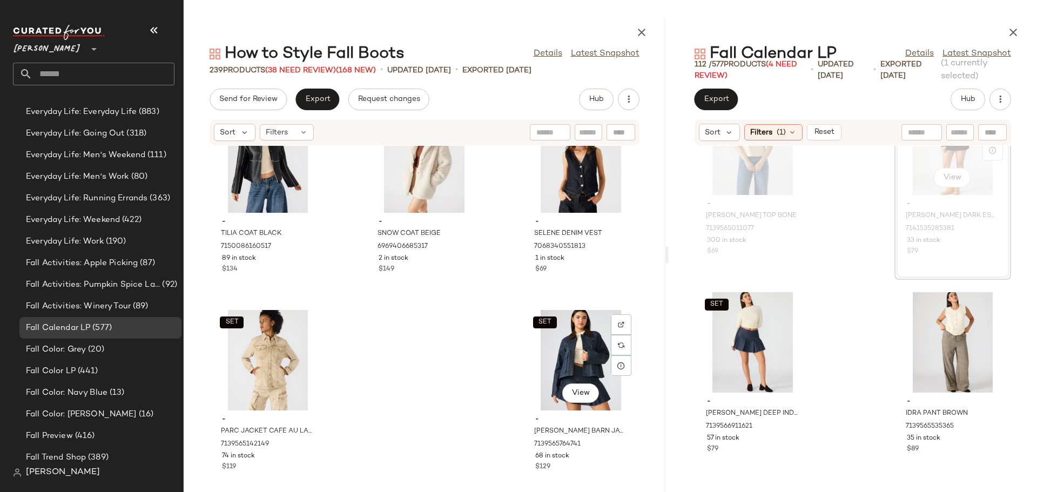
scroll to position [15477, 0]
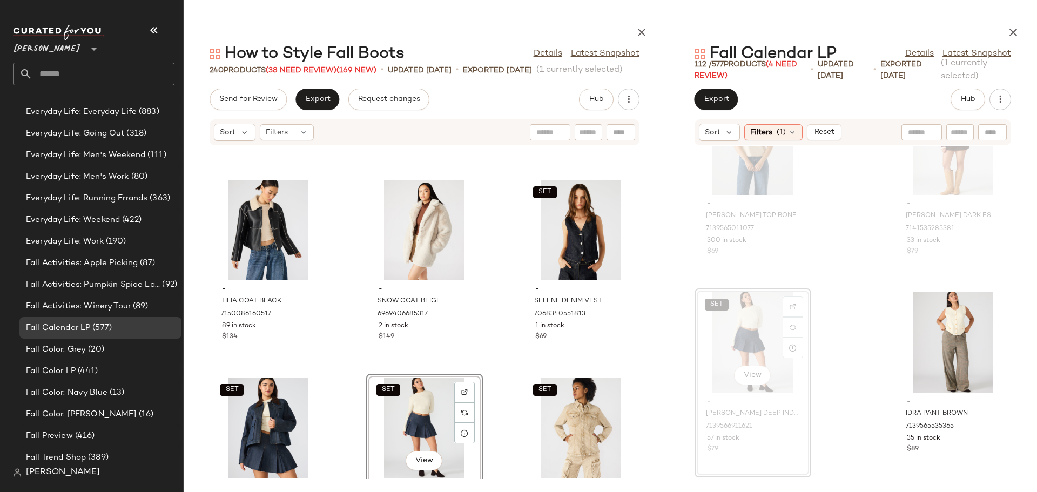
scroll to position [15369, 0]
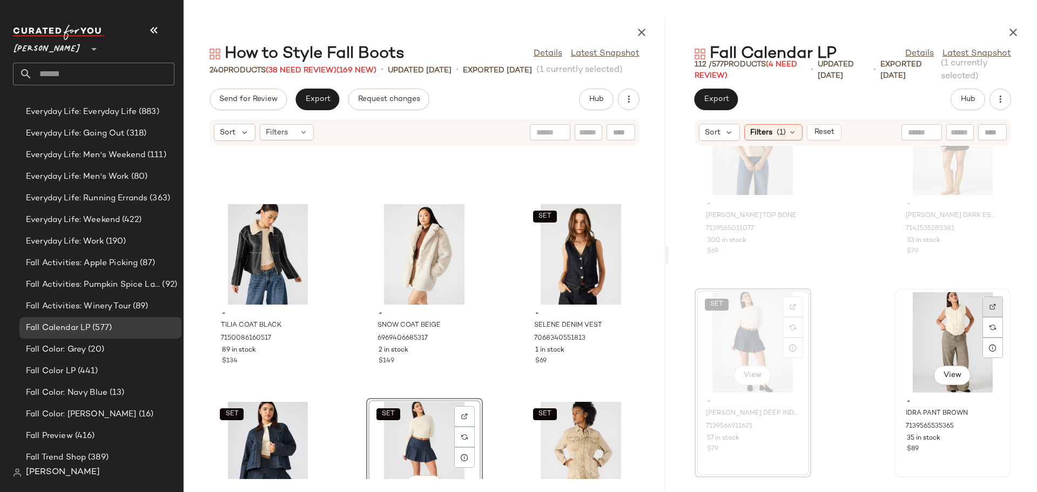
click at [989, 308] on img at bounding box center [992, 306] width 6 height 6
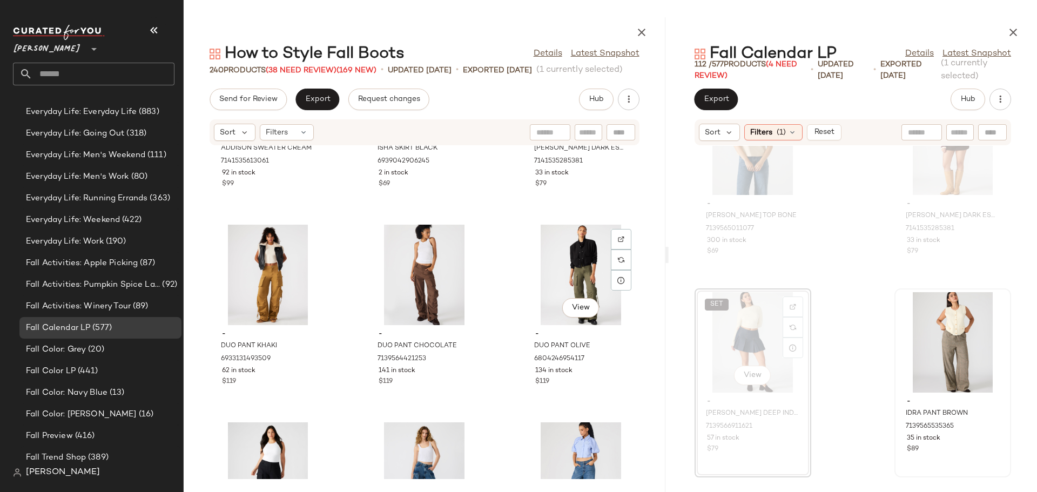
scroll to position [13912, 0]
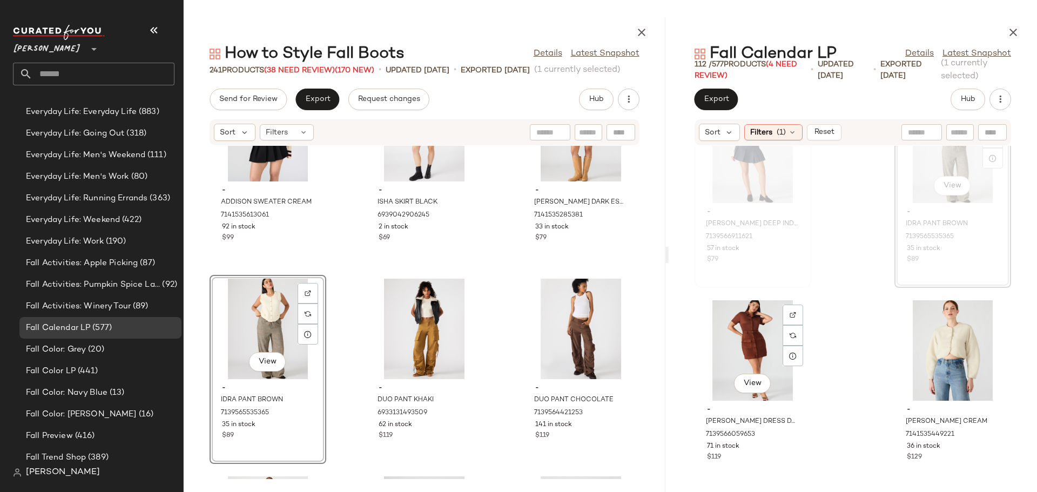
scroll to position [2060, 0]
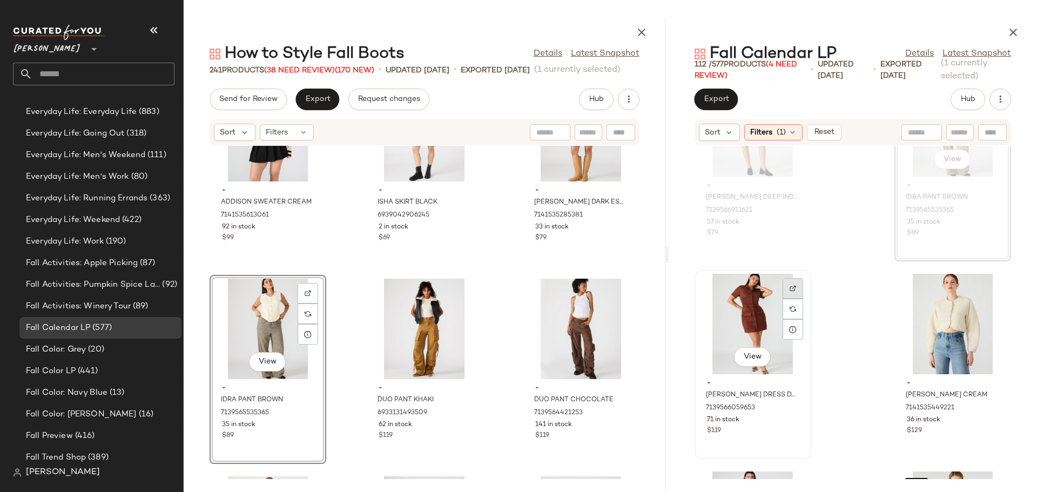
click at [793, 288] on img at bounding box center [792, 288] width 6 height 6
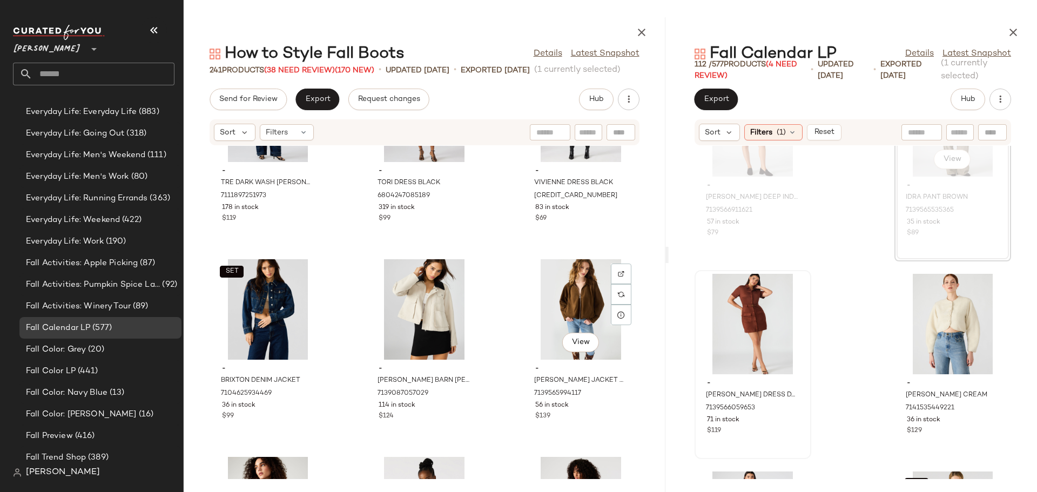
scroll to position [14775, 0]
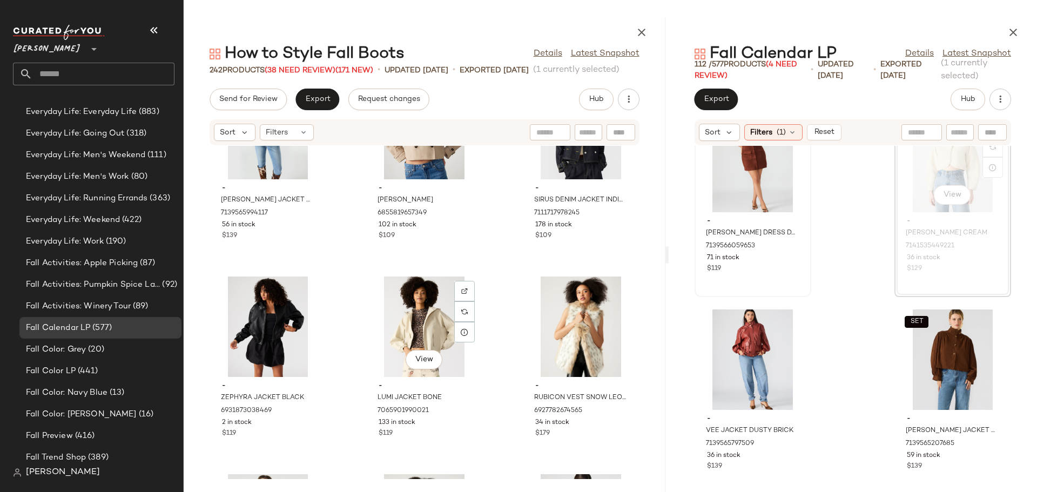
scroll to position [15153, 0]
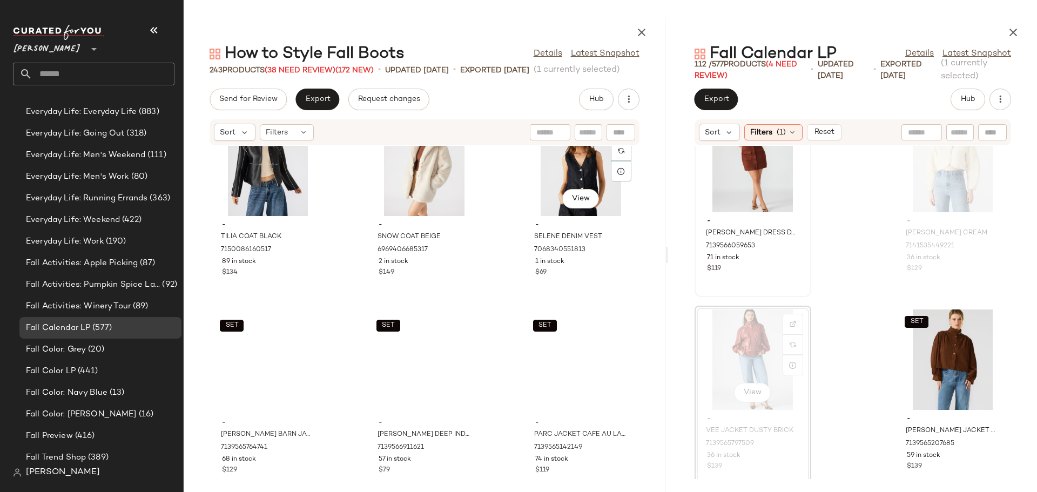
scroll to position [15675, 0]
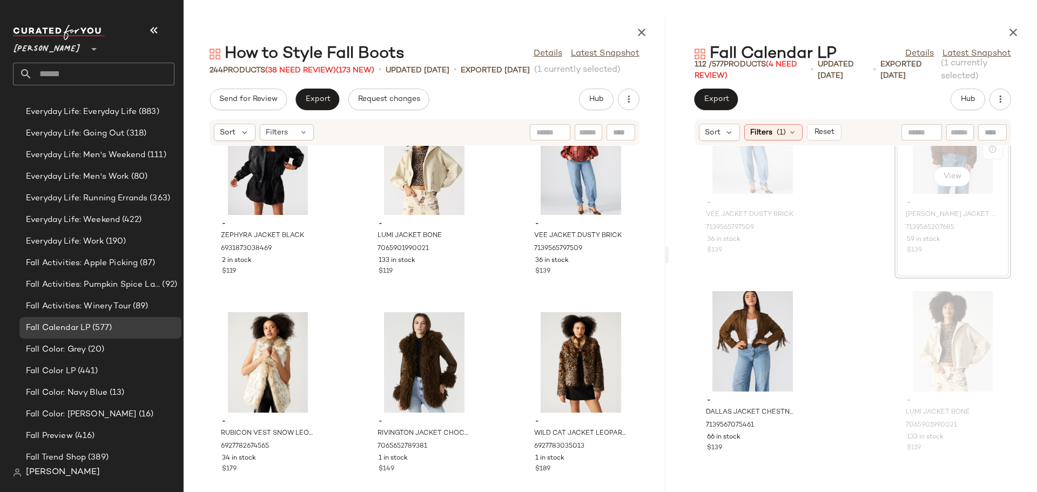
scroll to position [15189, 0]
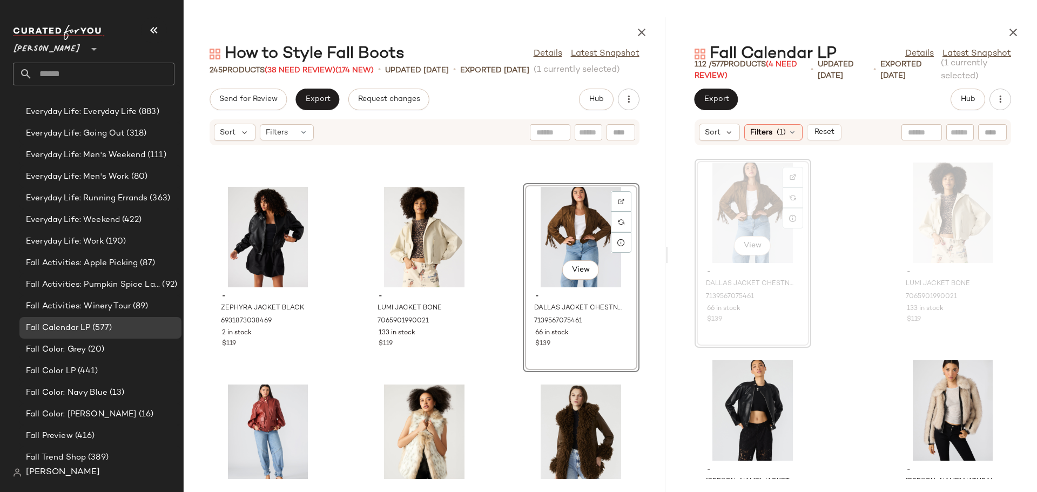
scroll to position [2600, 0]
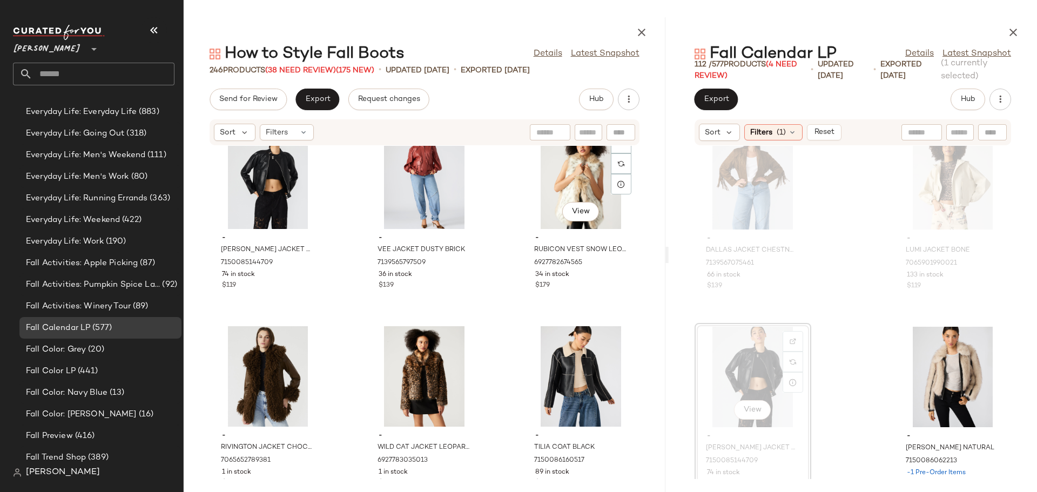
scroll to position [15459, 0]
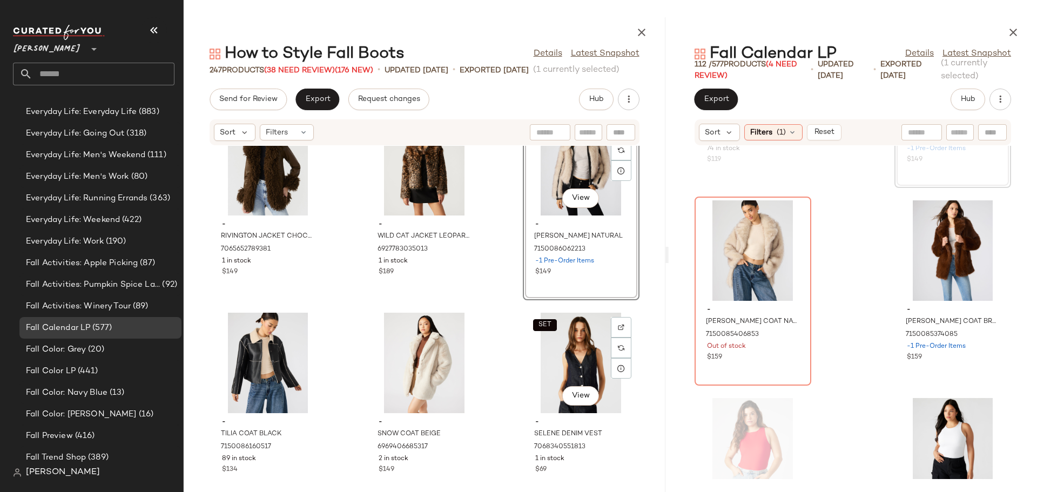
scroll to position [15675, 0]
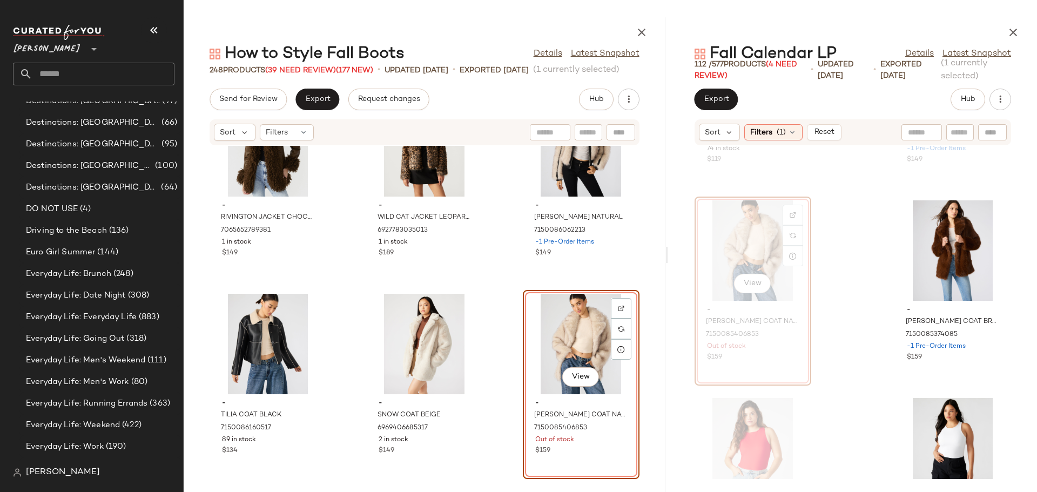
scroll to position [1080, 0]
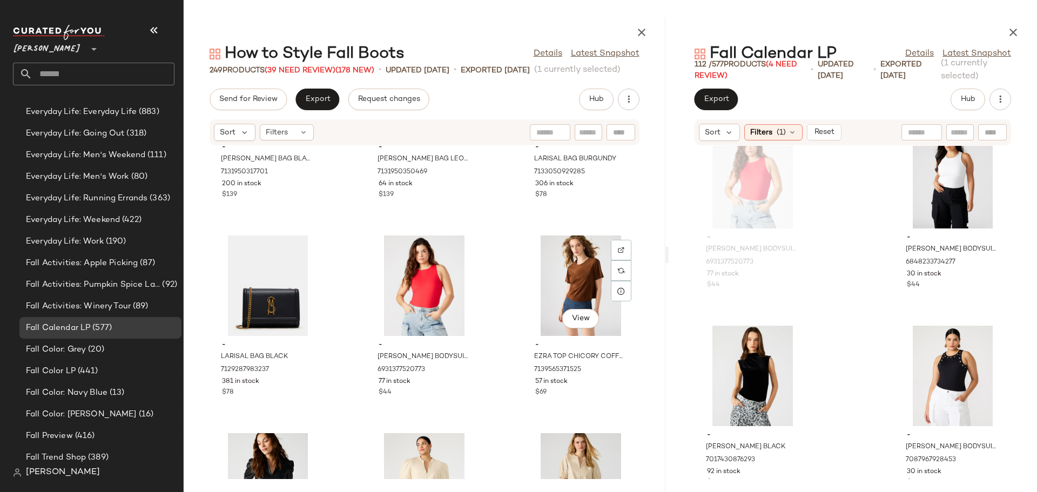
scroll to position [13353, 0]
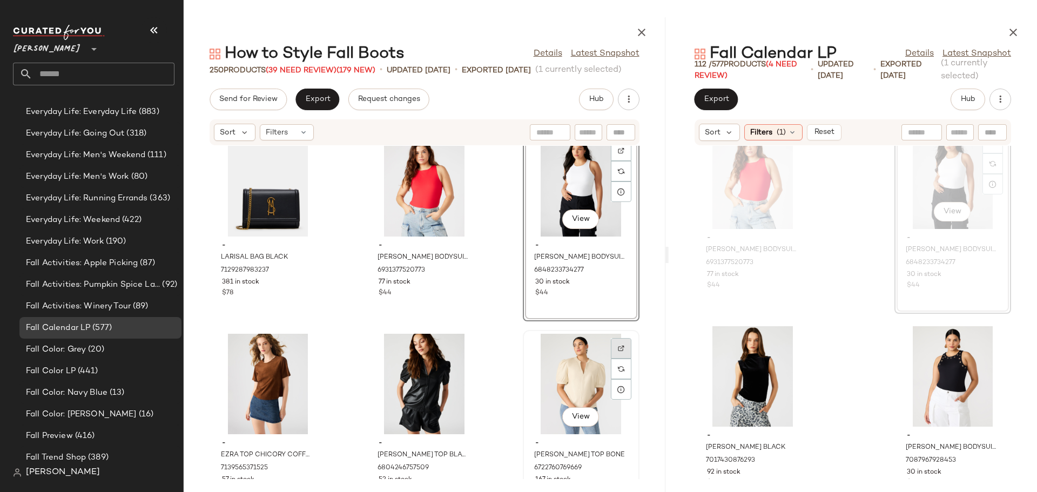
scroll to position [13407, 0]
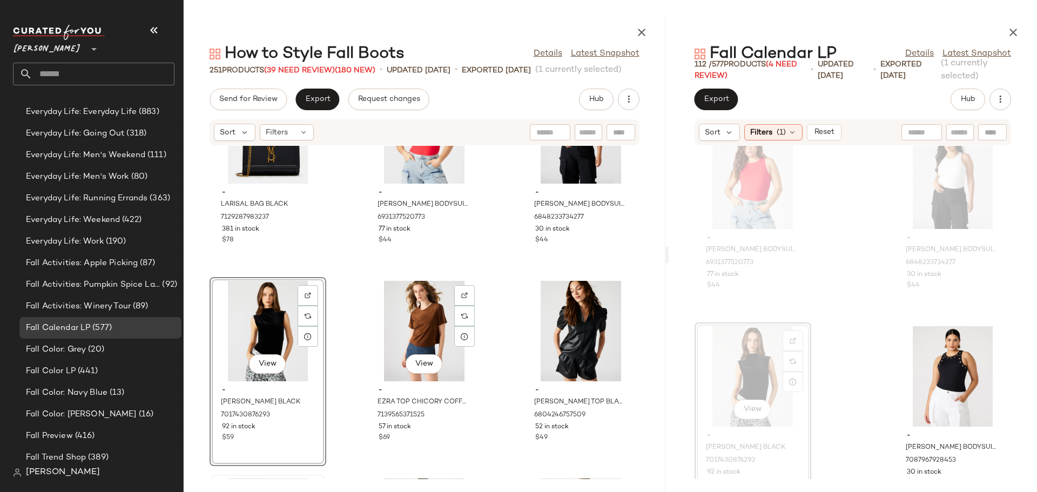
scroll to position [13515, 0]
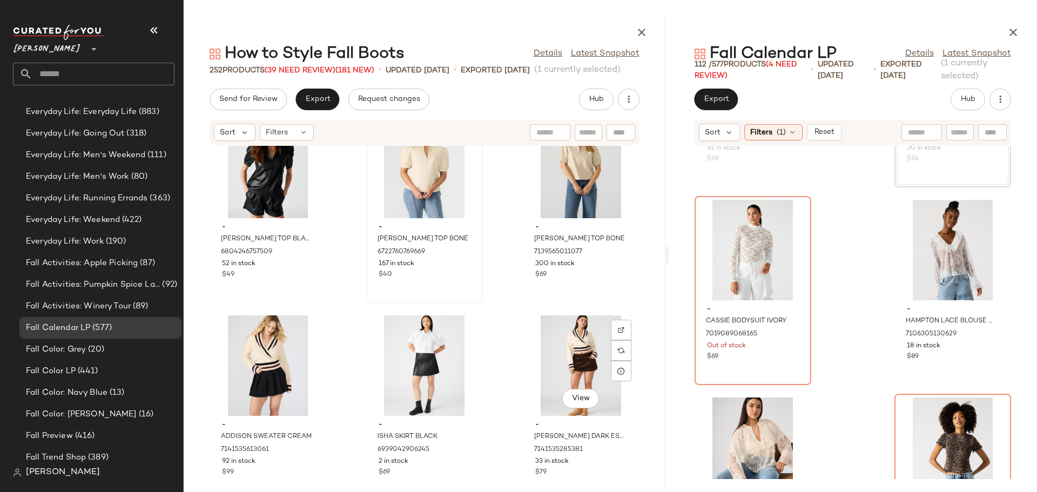
scroll to position [13893, 0]
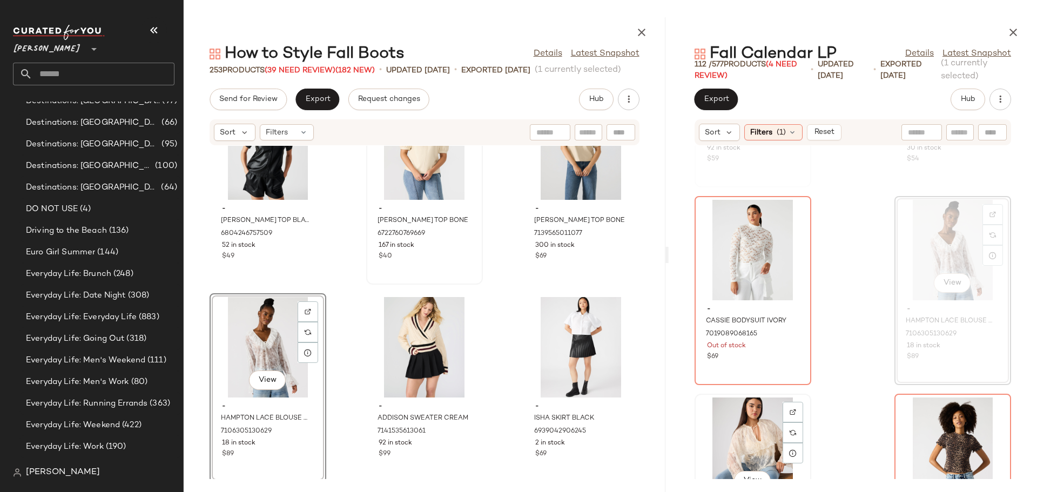
scroll to position [1080, 0]
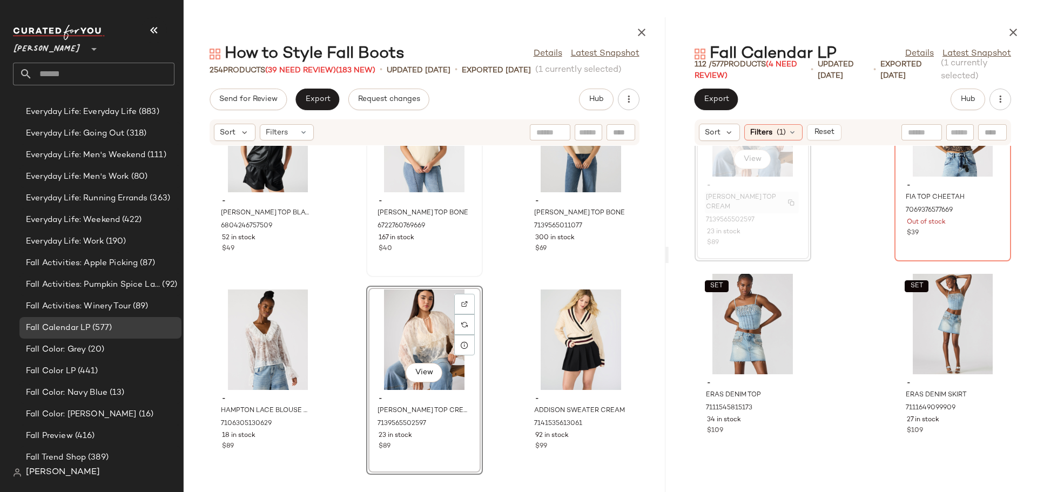
scroll to position [3843, 0]
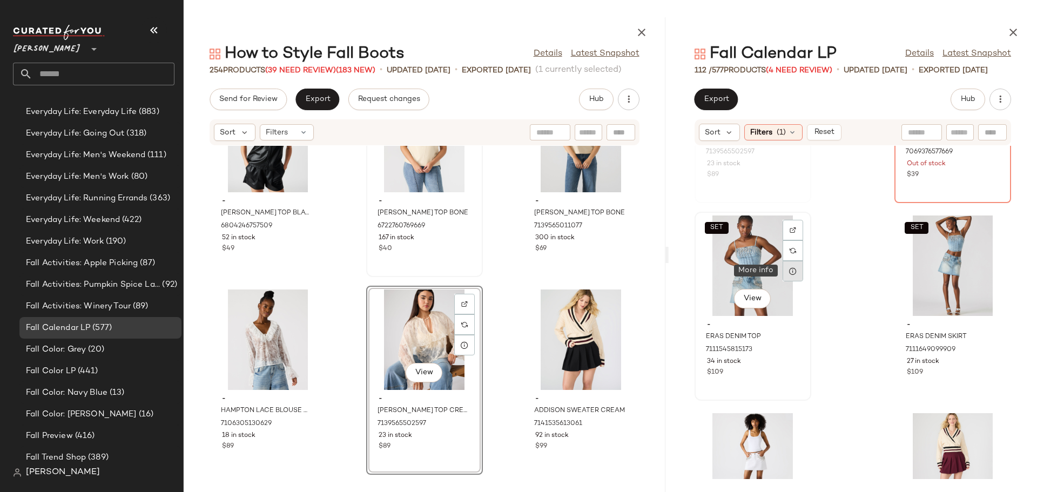
click at [791, 268] on icon at bounding box center [792, 271] width 9 height 9
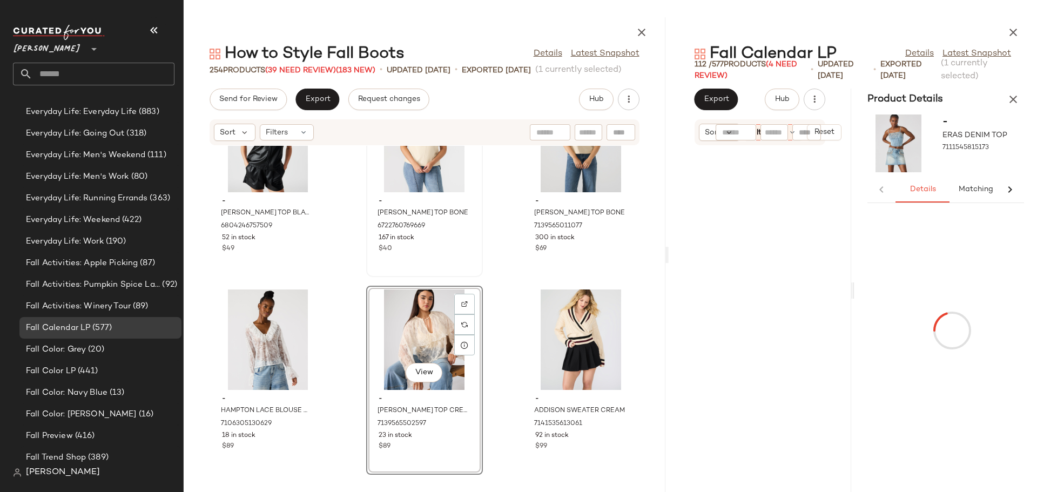
scroll to position [7904, 0]
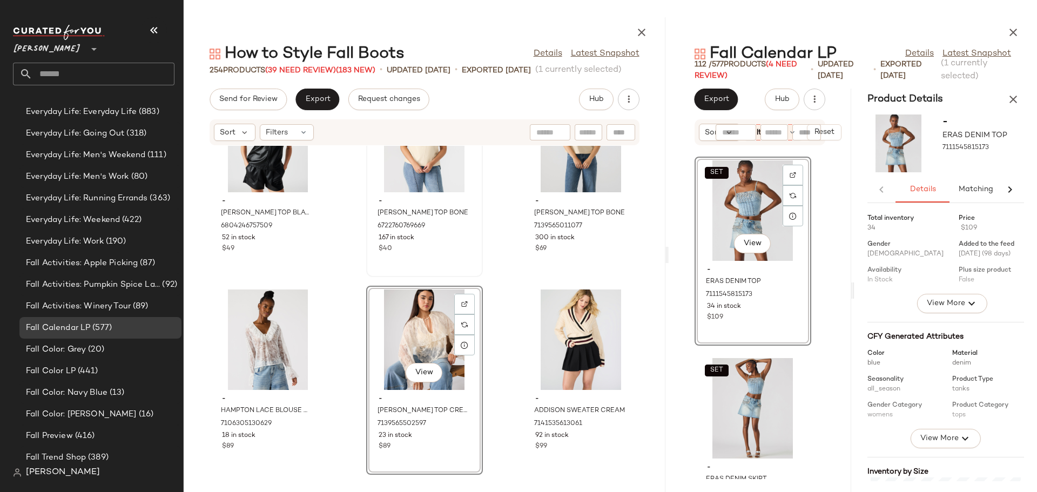
click at [1010, 188] on icon at bounding box center [1009, 189] width 13 height 13
click at [956, 190] on span "Curations (39)" at bounding box center [954, 189] width 52 height 9
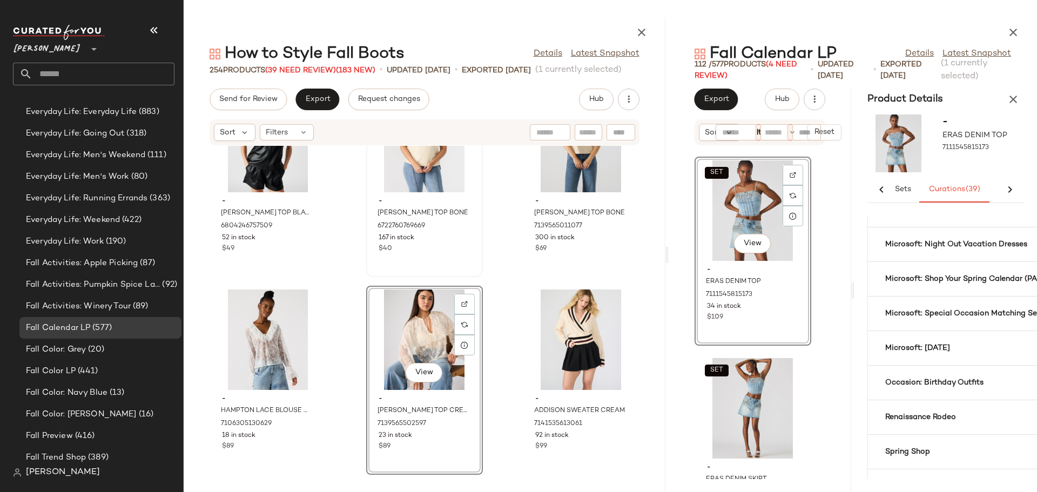
scroll to position [810, 0]
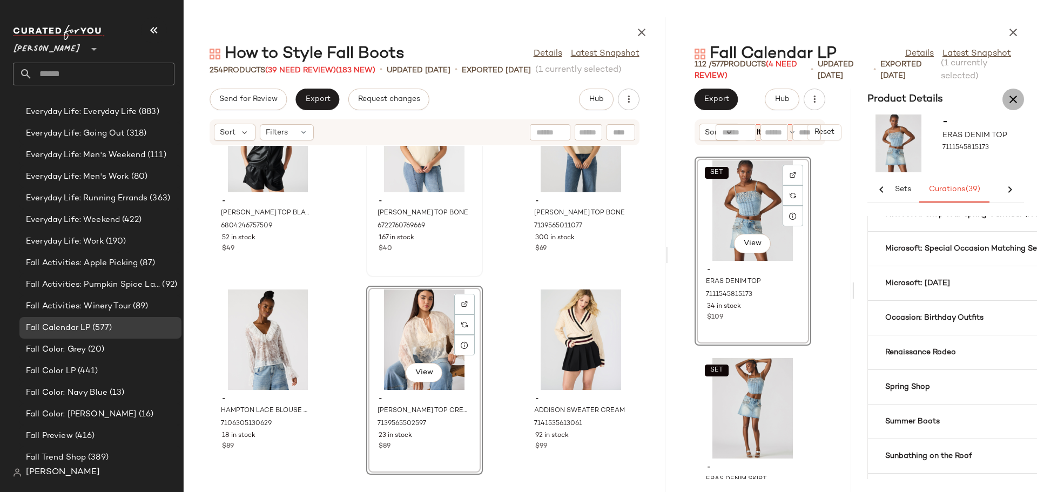
click at [1018, 103] on icon "button" at bounding box center [1012, 99] width 13 height 13
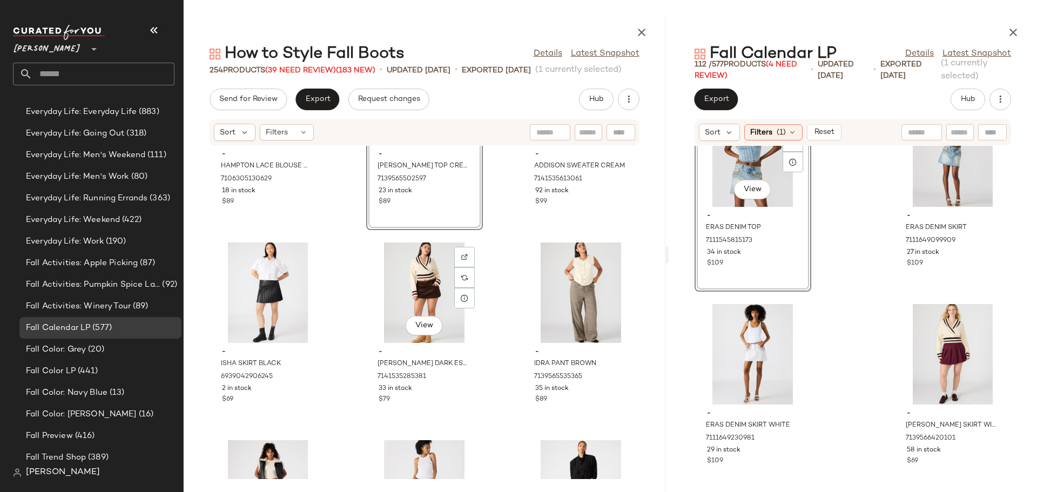
scroll to position [14171, 0]
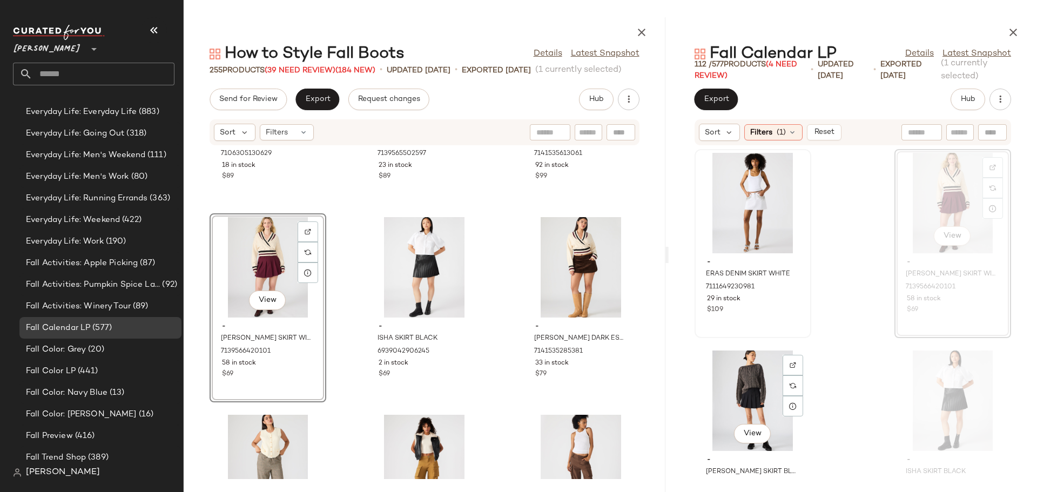
scroll to position [4168, 0]
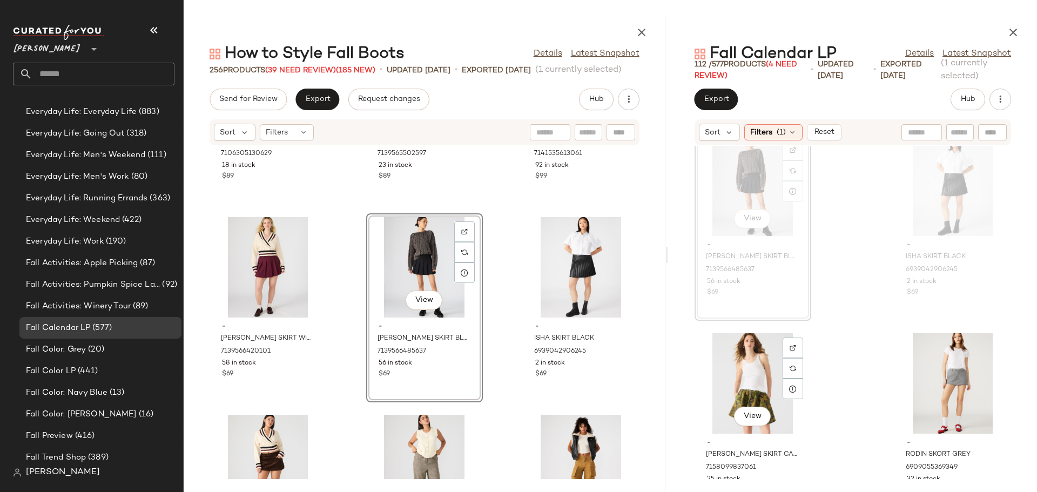
scroll to position [4384, 0]
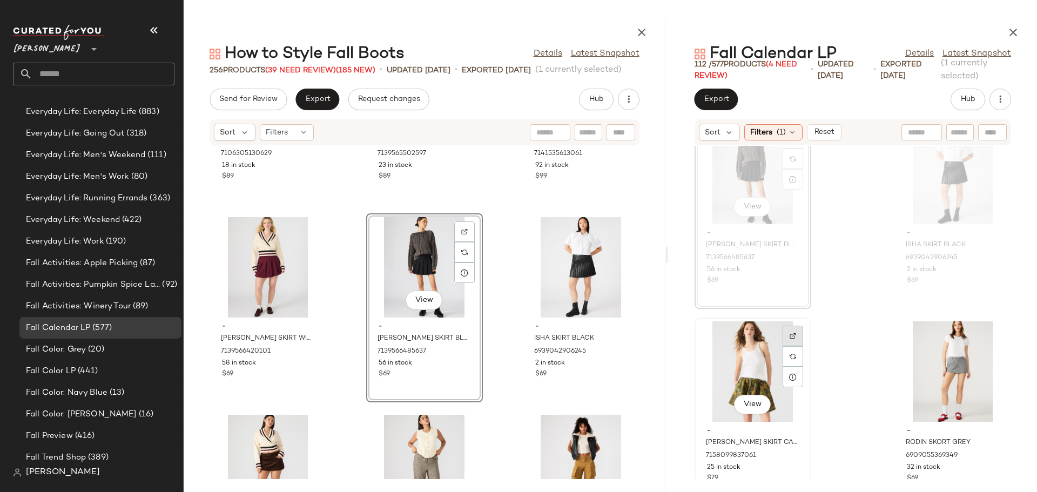
click at [793, 335] on img at bounding box center [792, 336] width 6 height 6
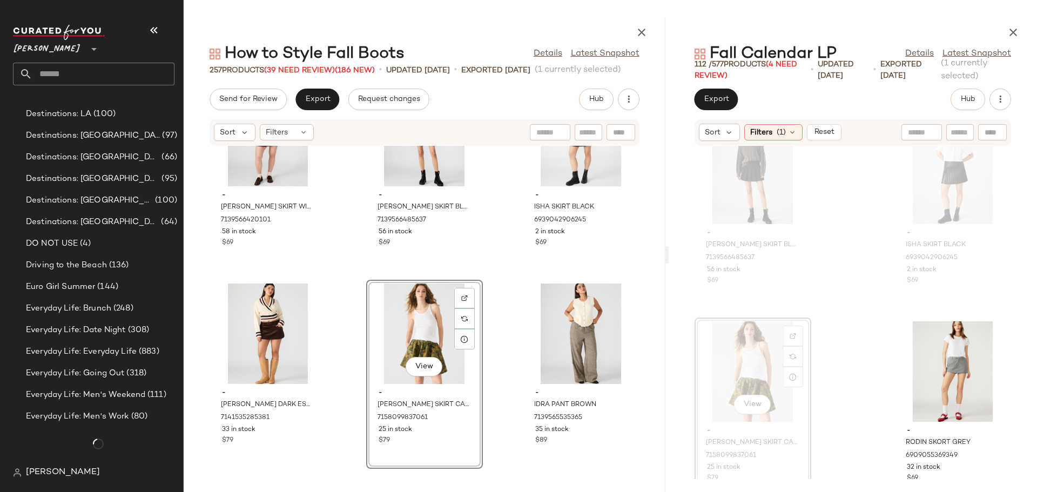
scroll to position [1080, 0]
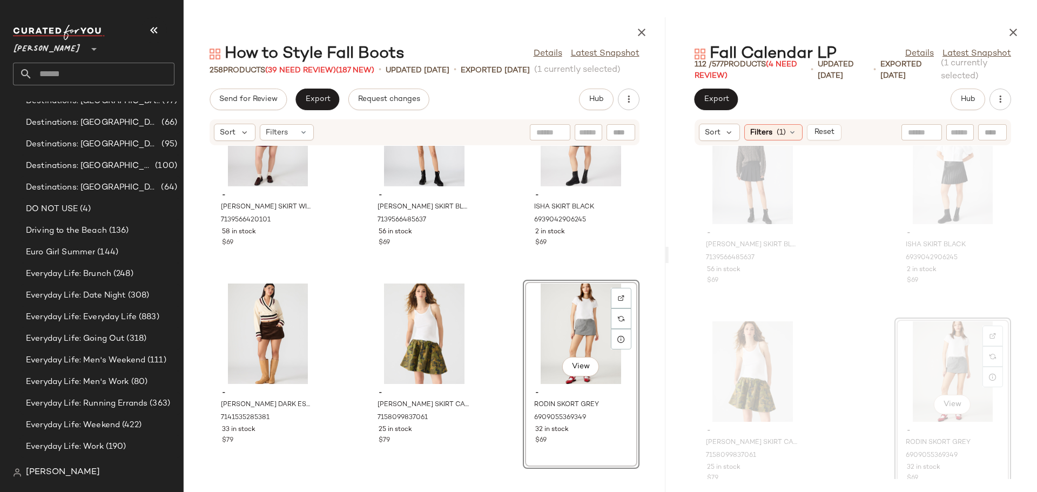
scroll to position [1080, 0]
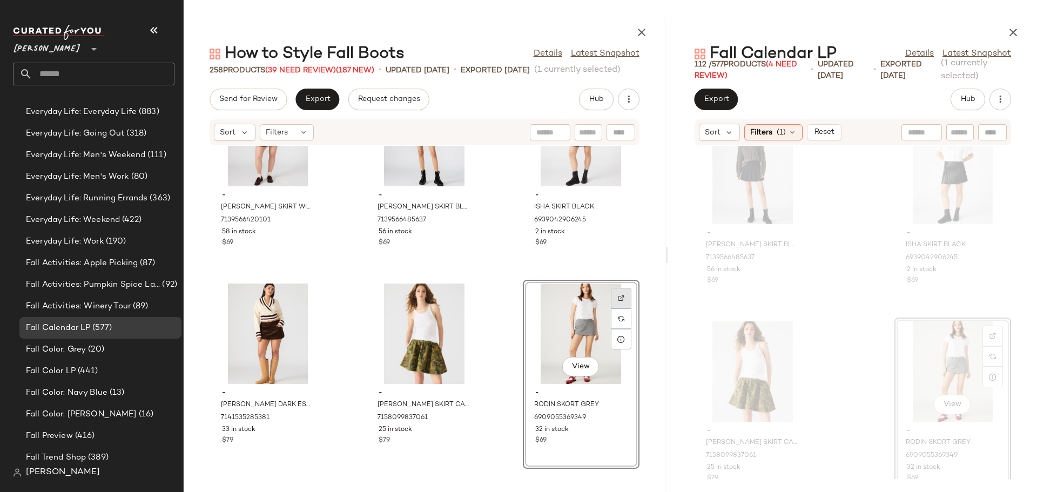
click at [618, 297] on img at bounding box center [621, 298] width 6 height 6
click at [571, 328] on div "View" at bounding box center [580, 333] width 109 height 100
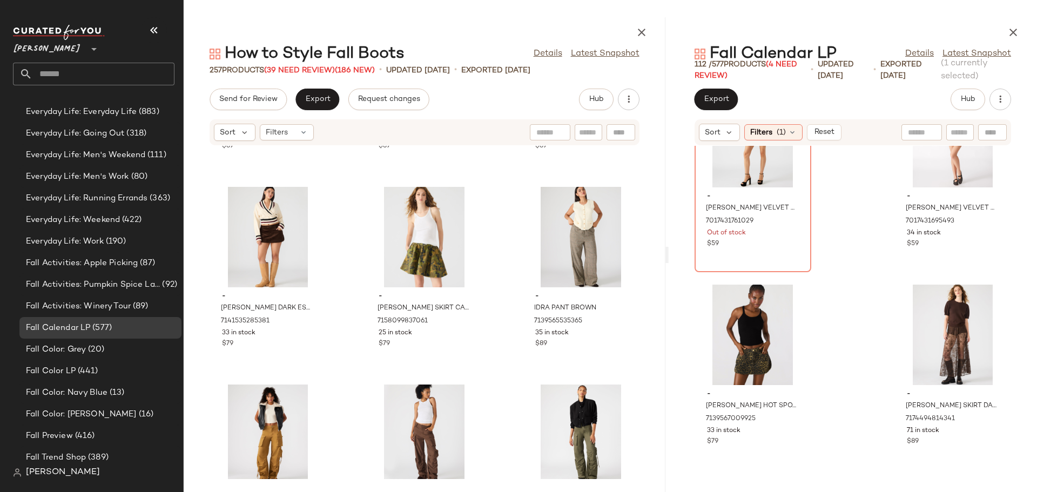
scroll to position [14410, 0]
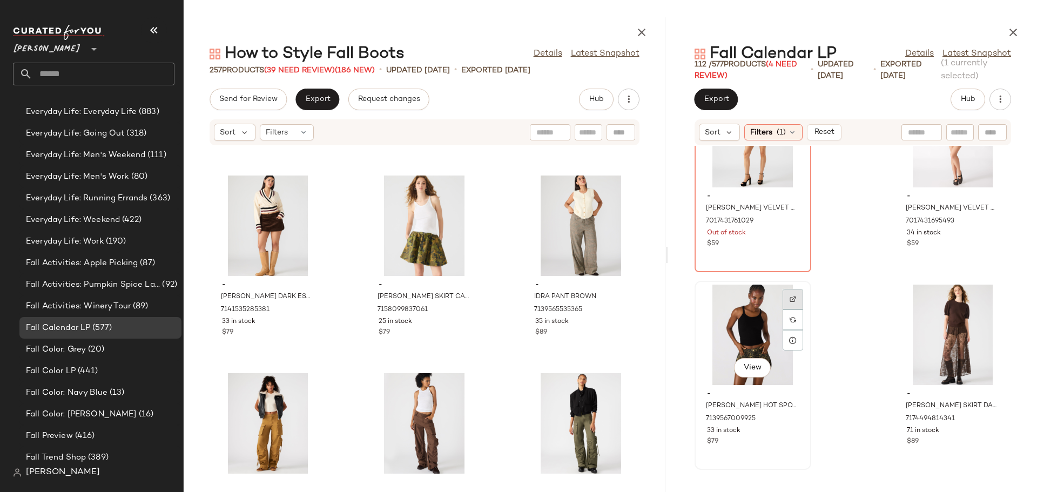
click at [793, 298] on img at bounding box center [792, 299] width 6 height 6
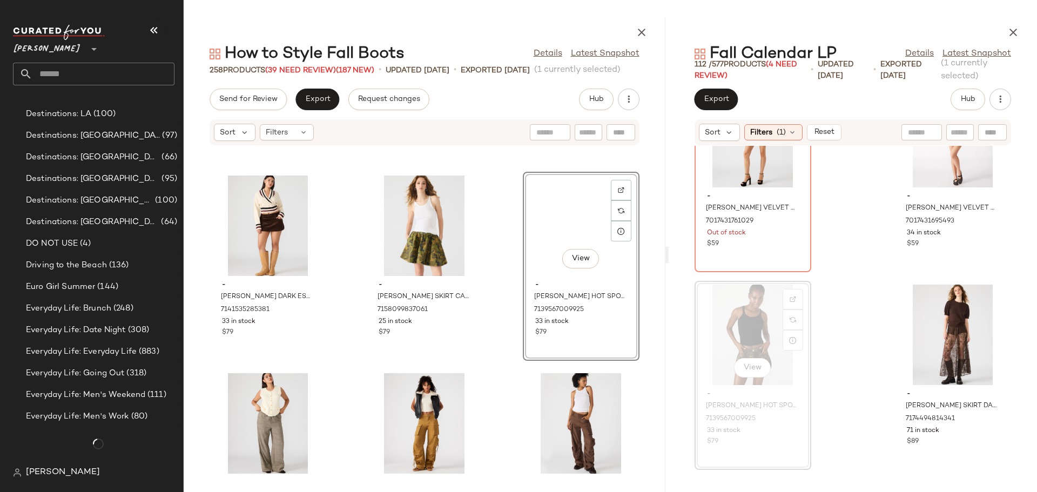
scroll to position [1080, 0]
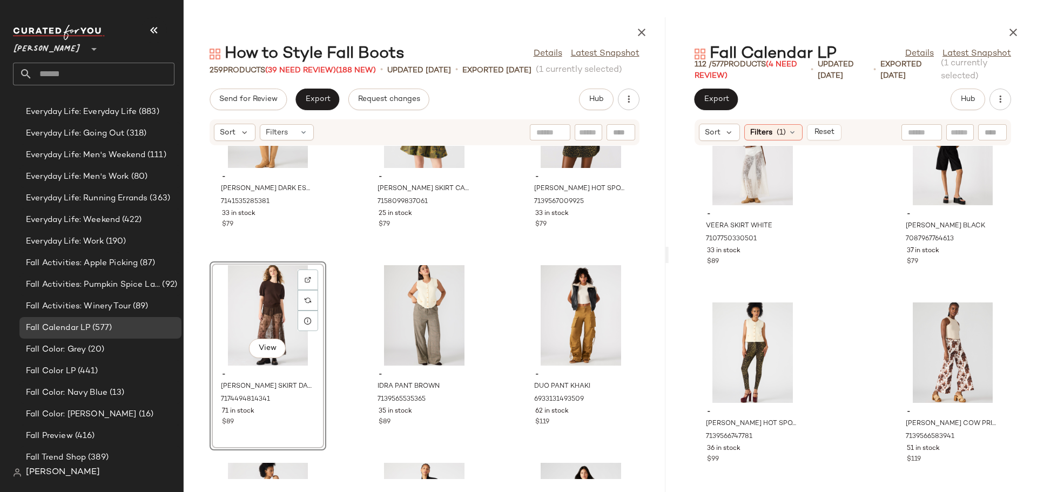
scroll to position [5194, 0]
click at [795, 317] on img at bounding box center [792, 316] width 6 height 6
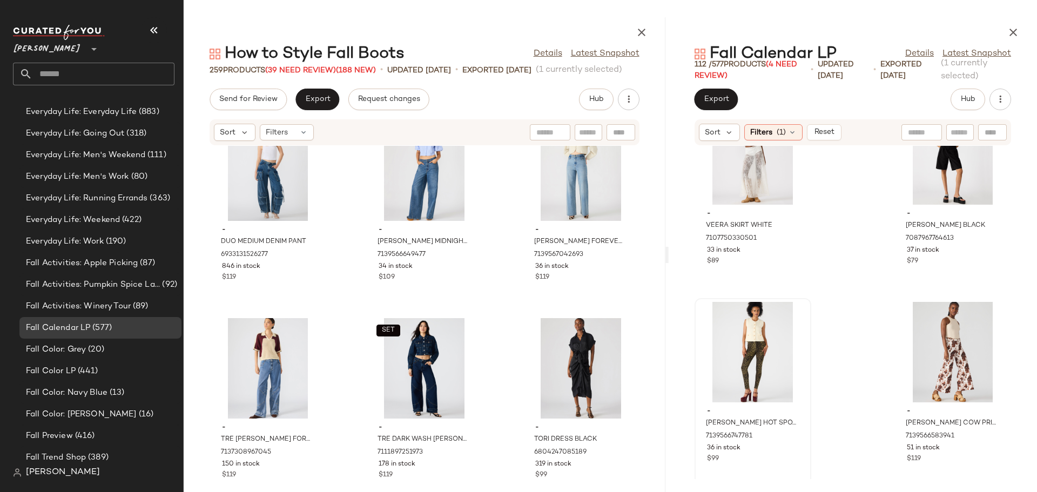
scroll to position [15112, 0]
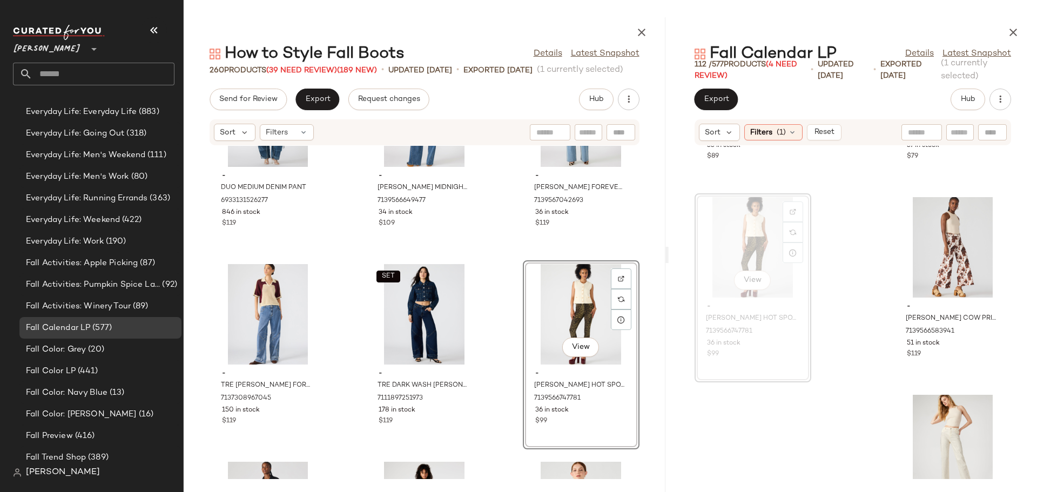
scroll to position [5302, 0]
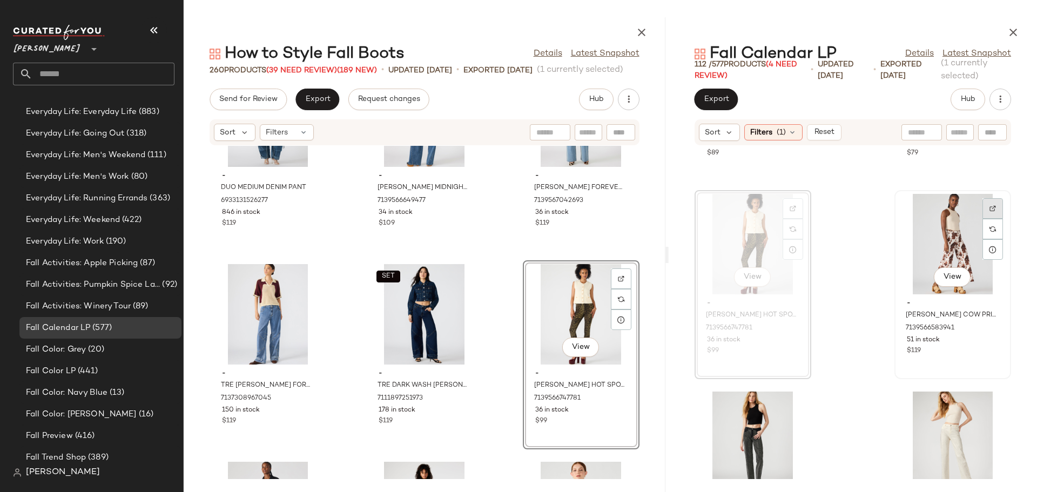
click at [989, 206] on img at bounding box center [992, 208] width 6 height 6
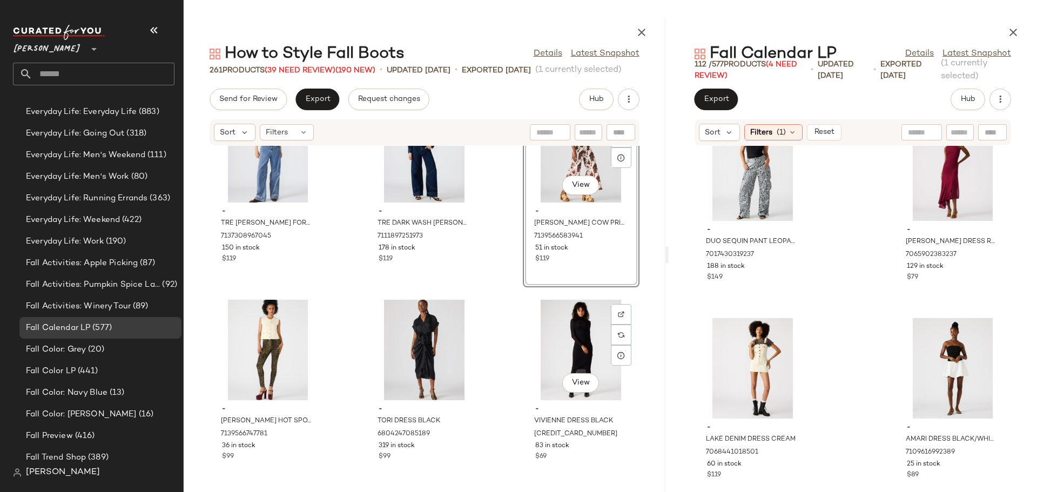
scroll to position [15328, 0]
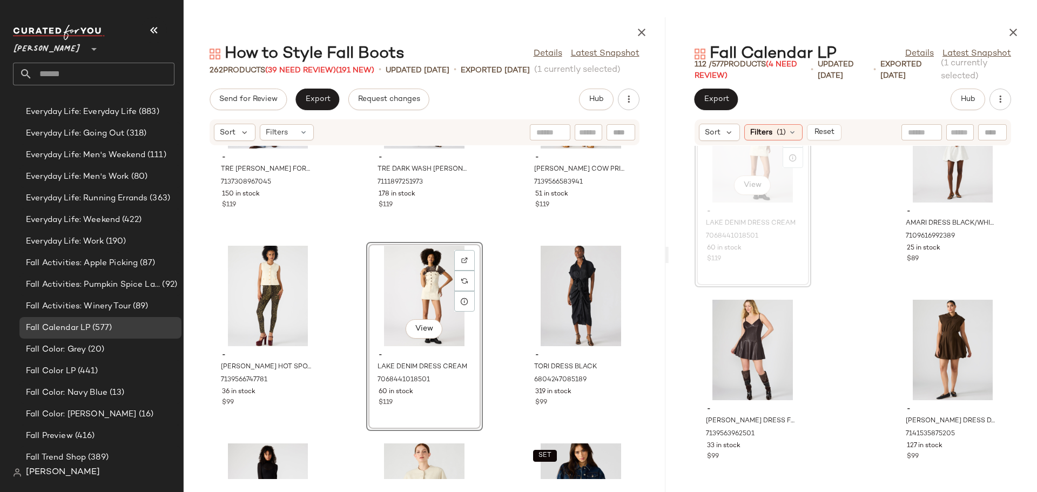
scroll to position [15382, 0]
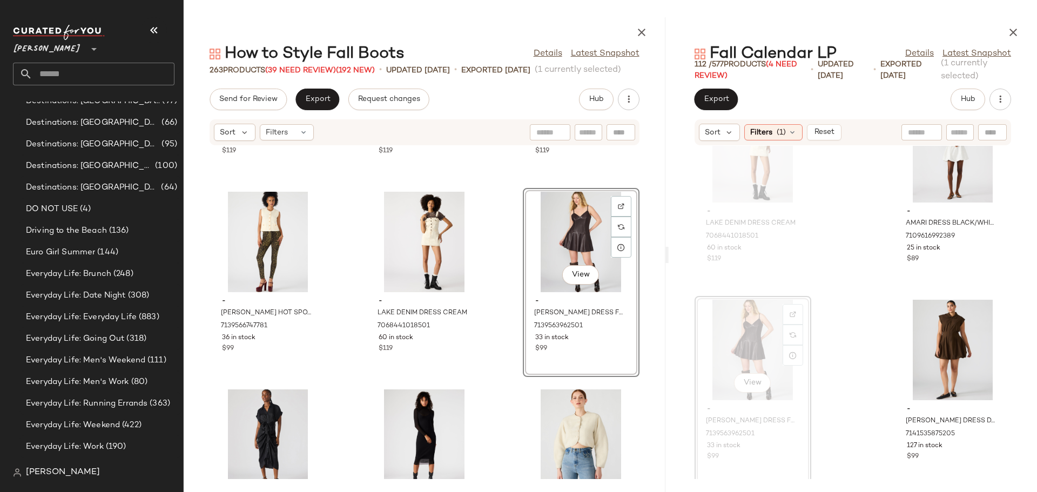
scroll to position [1080, 0]
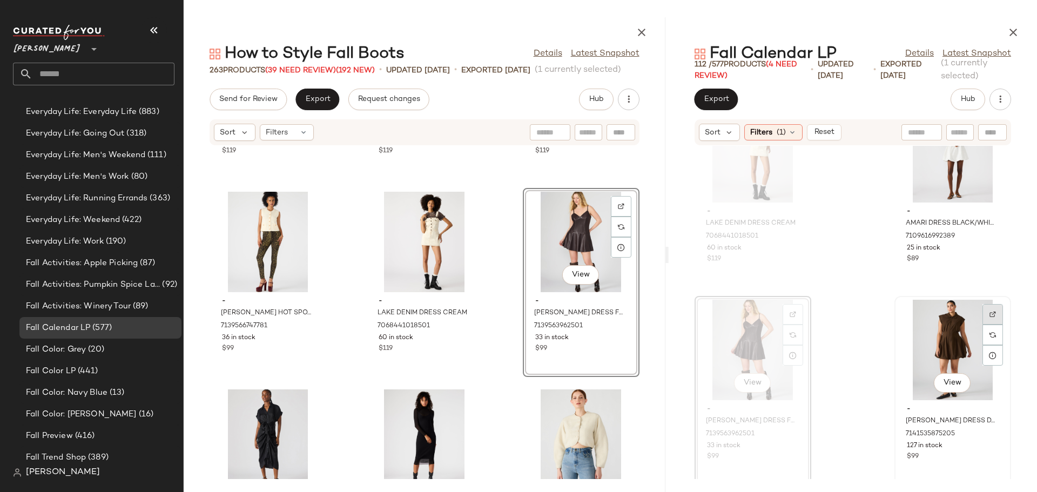
click at [989, 312] on img at bounding box center [992, 314] width 6 height 6
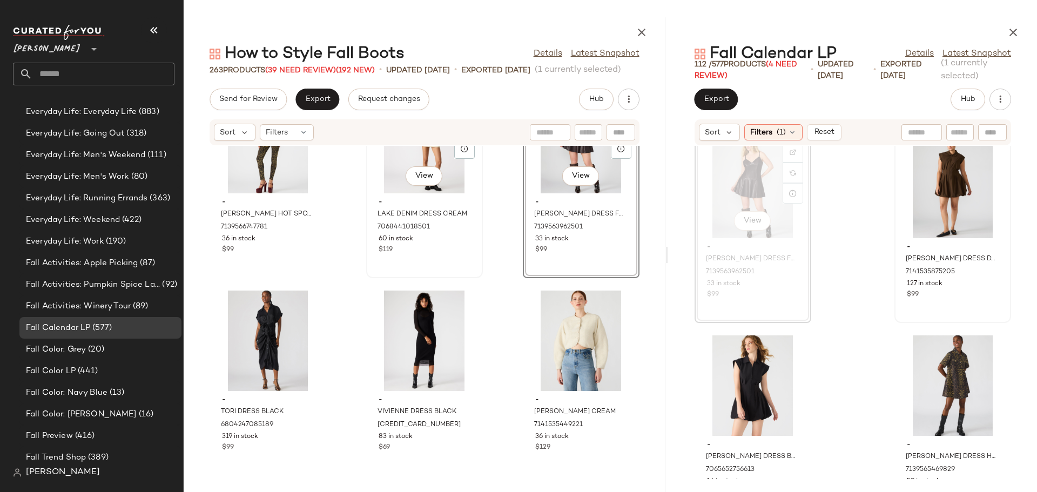
scroll to position [15490, 0]
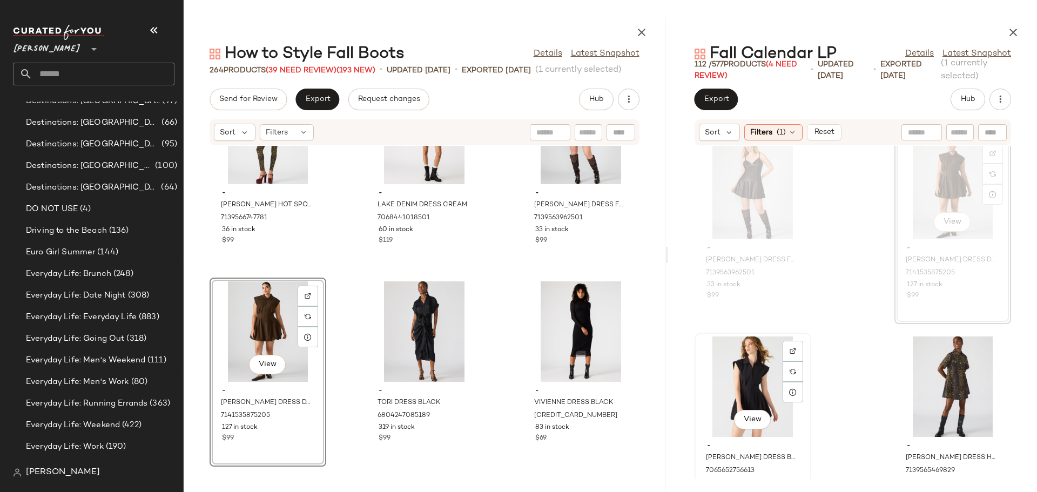
scroll to position [1080, 0]
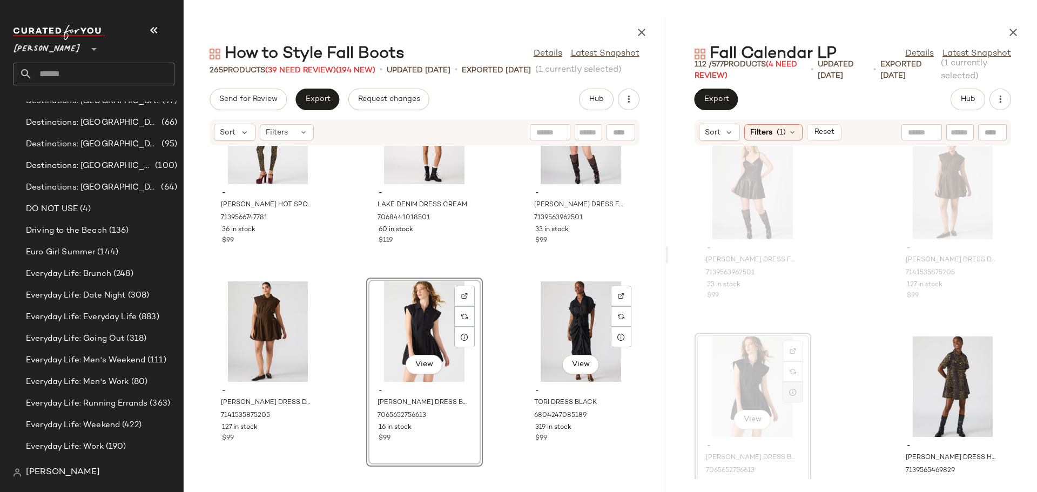
scroll to position [1080, 0]
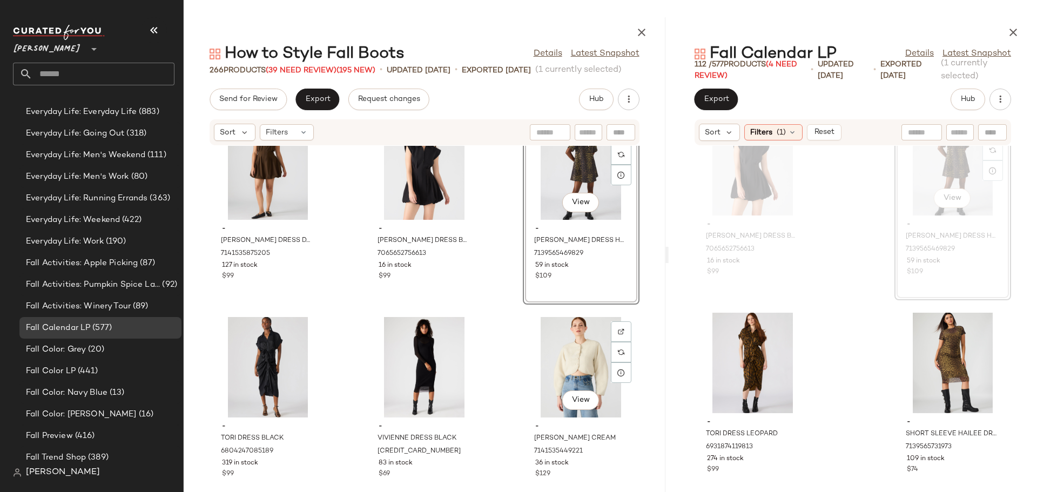
scroll to position [15706, 0]
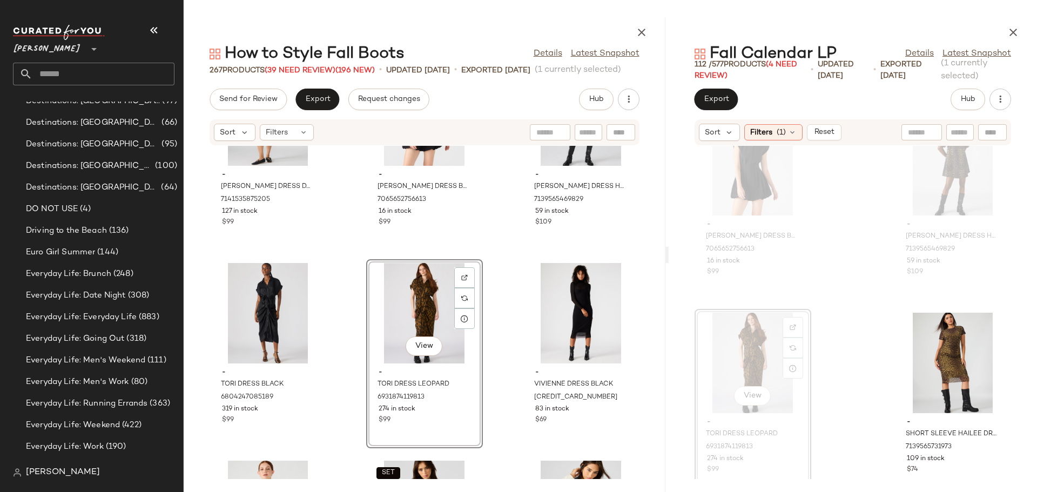
scroll to position [1080, 0]
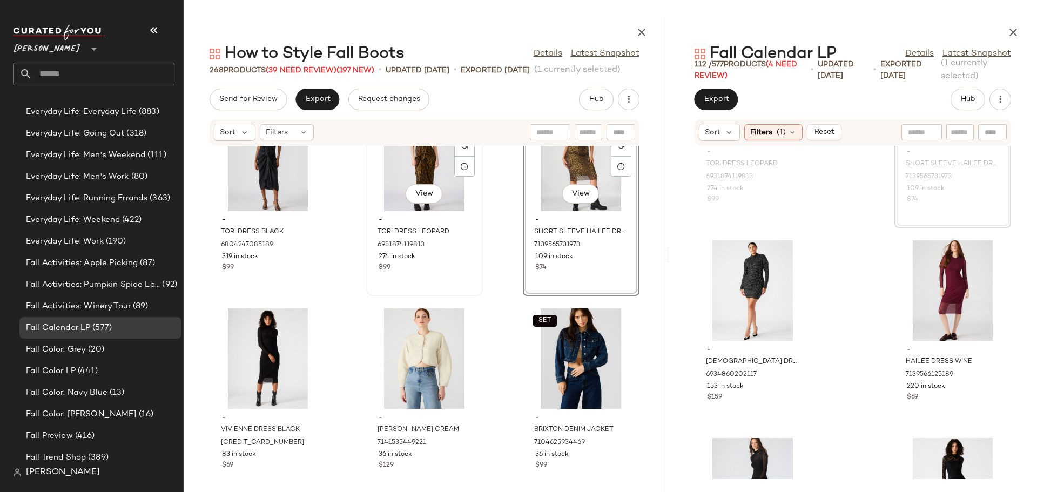
scroll to position [15868, 0]
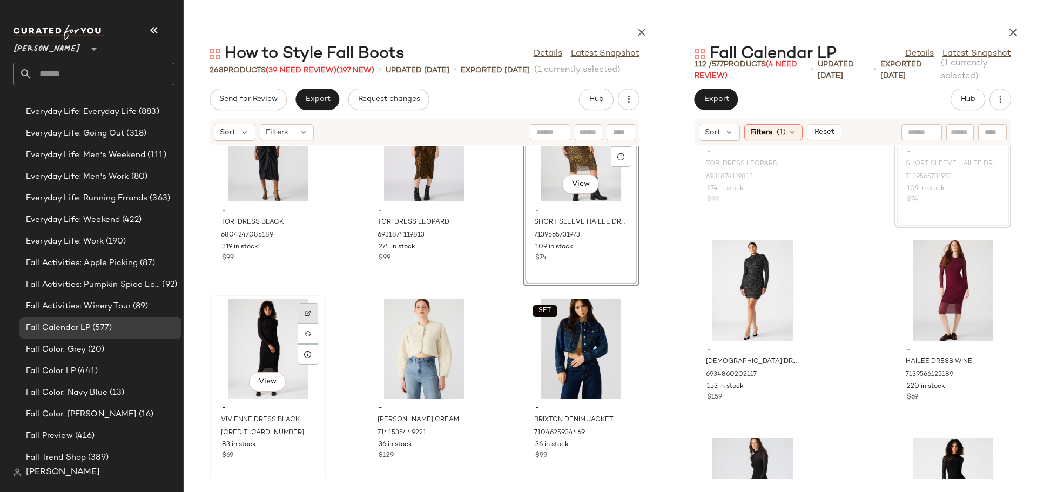
click at [307, 312] on img at bounding box center [308, 313] width 6 height 6
click at [989, 253] on img at bounding box center [992, 255] width 6 height 6
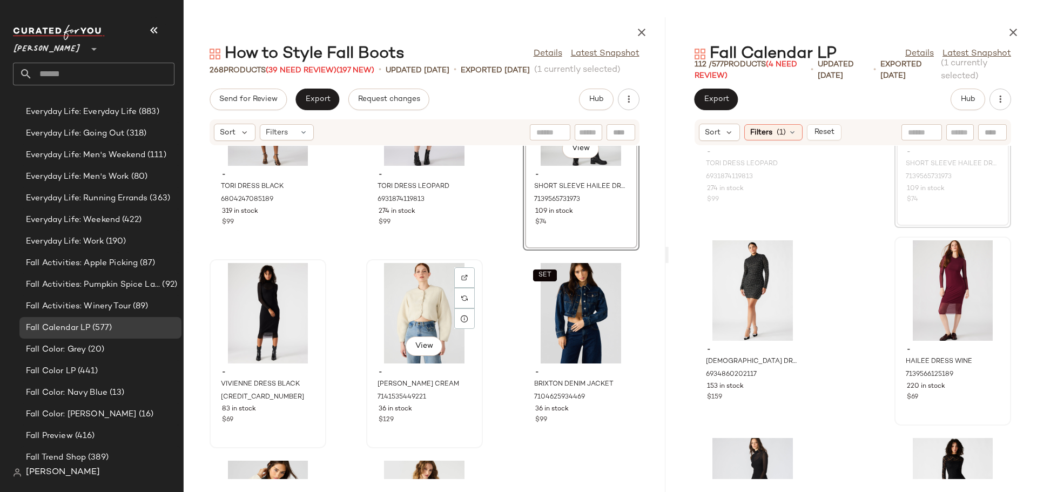
scroll to position [15922, 0]
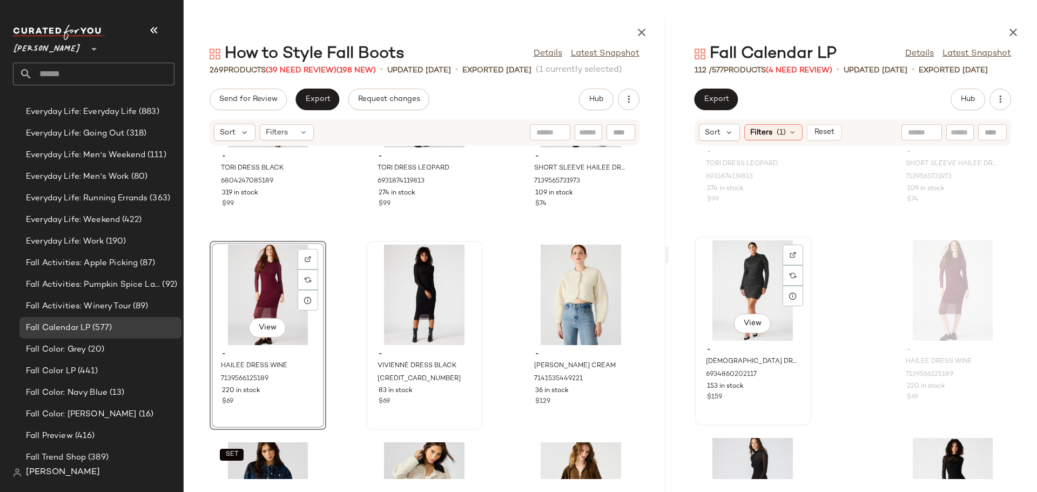
scroll to position [7142, 0]
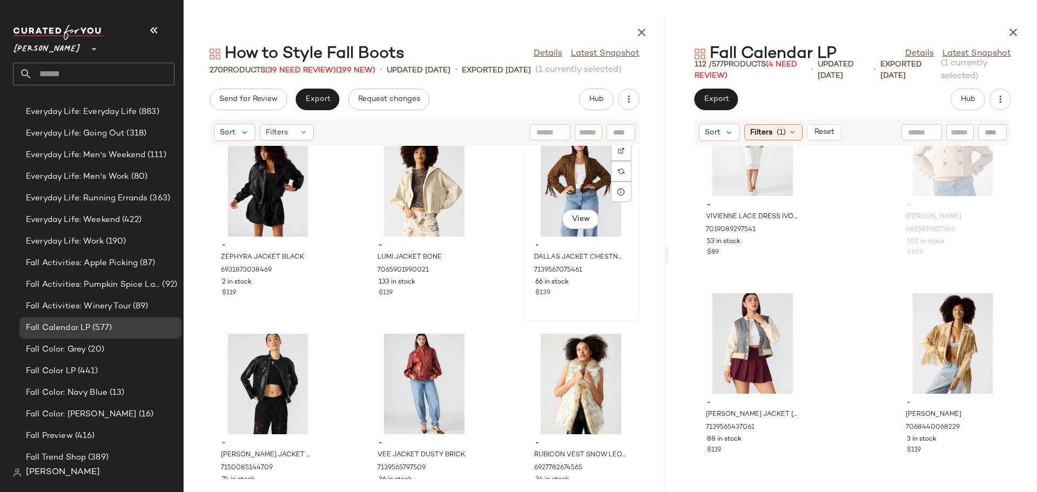
scroll to position [16624, 0]
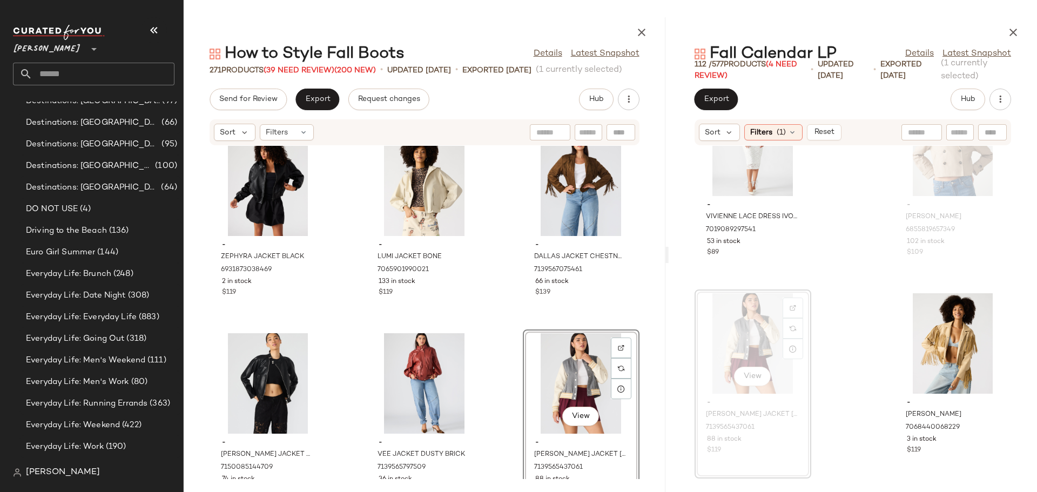
scroll to position [1080, 0]
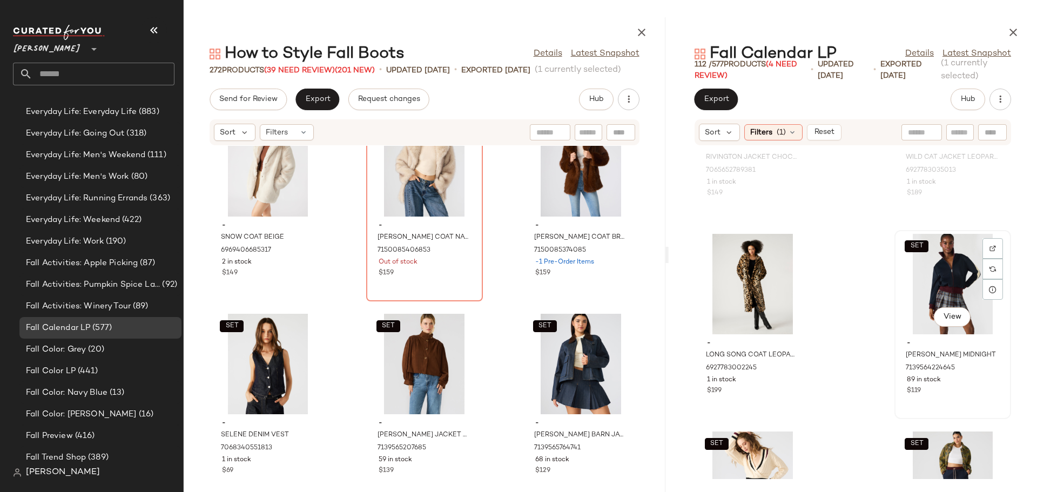
scroll to position [8222, 0]
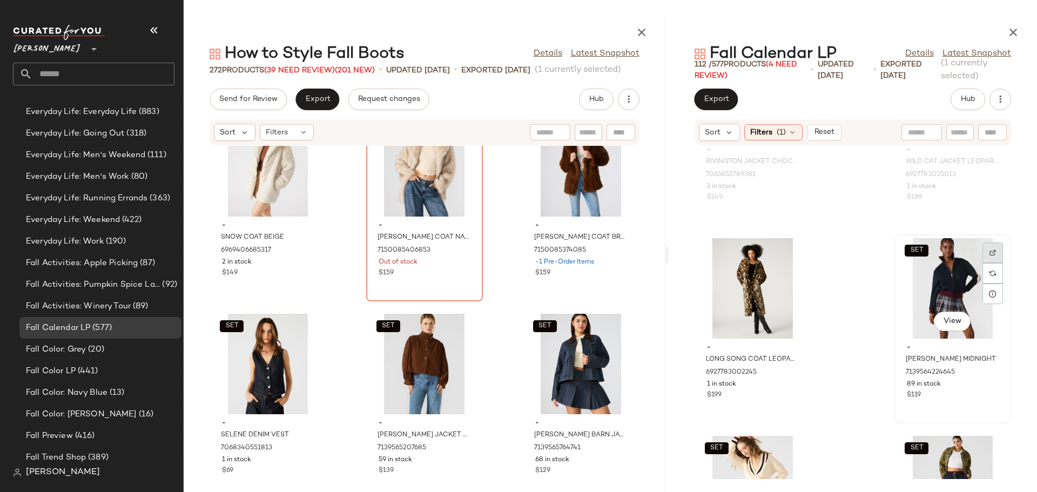
click at [989, 253] on img at bounding box center [992, 252] width 6 height 6
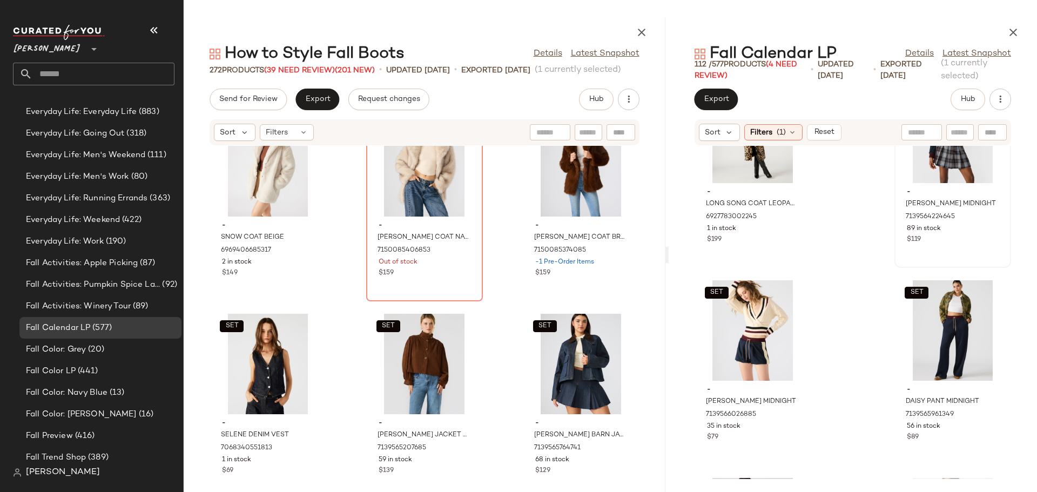
scroll to position [8384, 0]
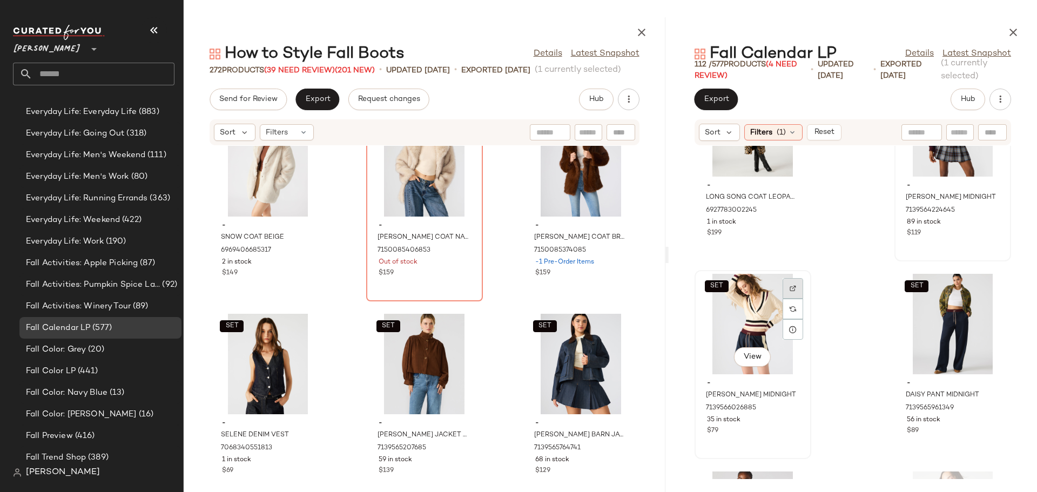
click at [795, 299] on div at bounding box center [792, 309] width 21 height 21
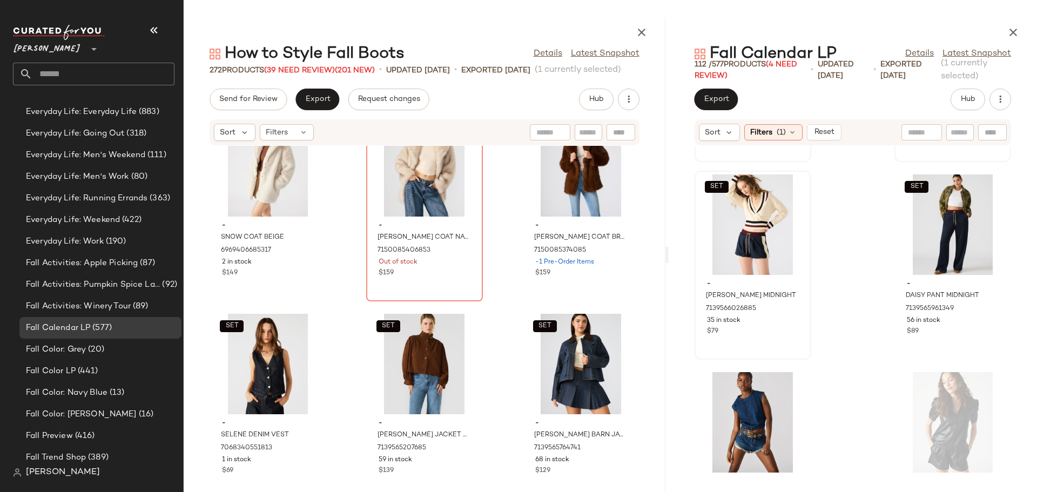
scroll to position [8492, 0]
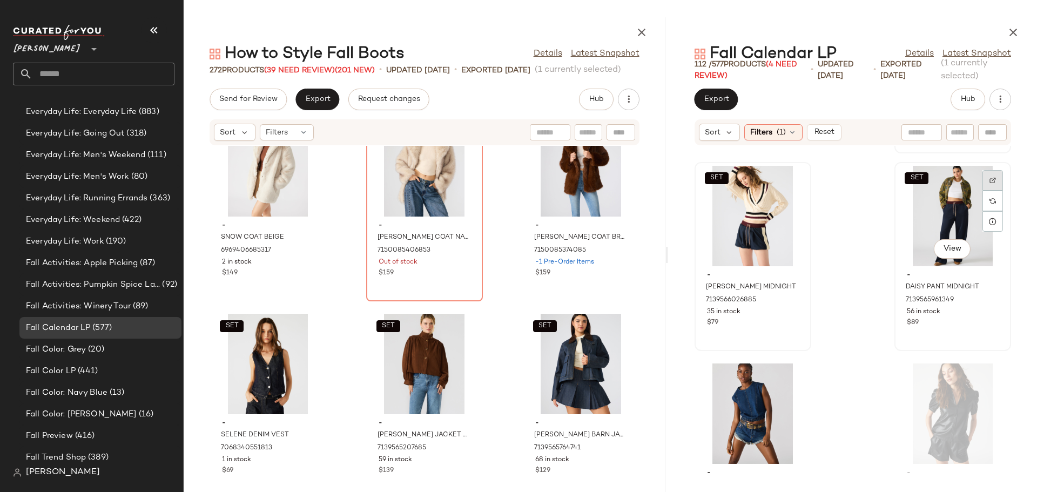
click at [989, 178] on img at bounding box center [992, 180] width 6 height 6
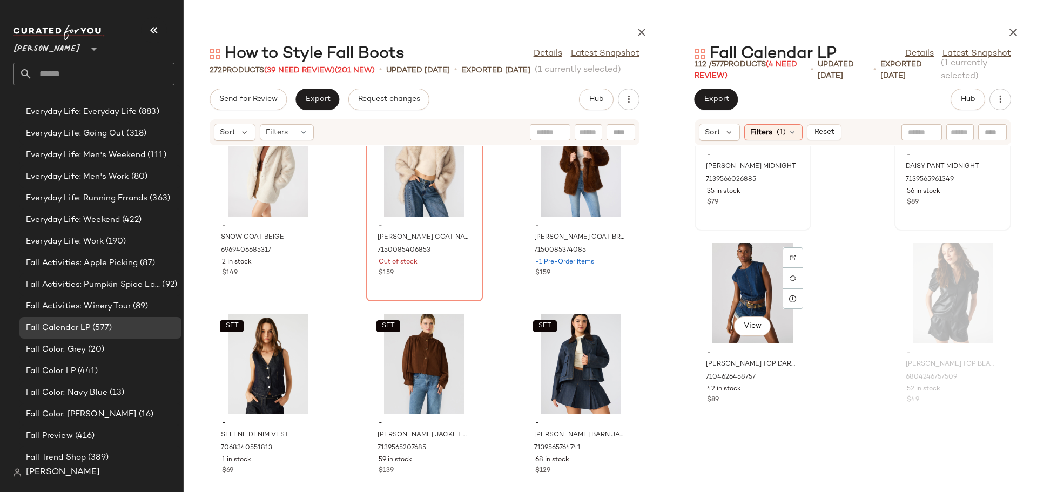
scroll to position [8654, 0]
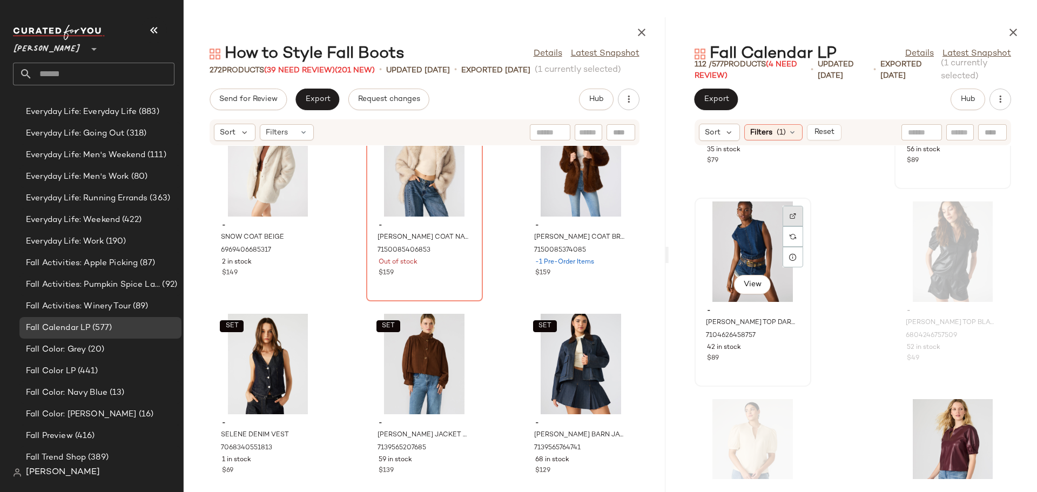
click at [791, 216] on img at bounding box center [792, 216] width 6 height 6
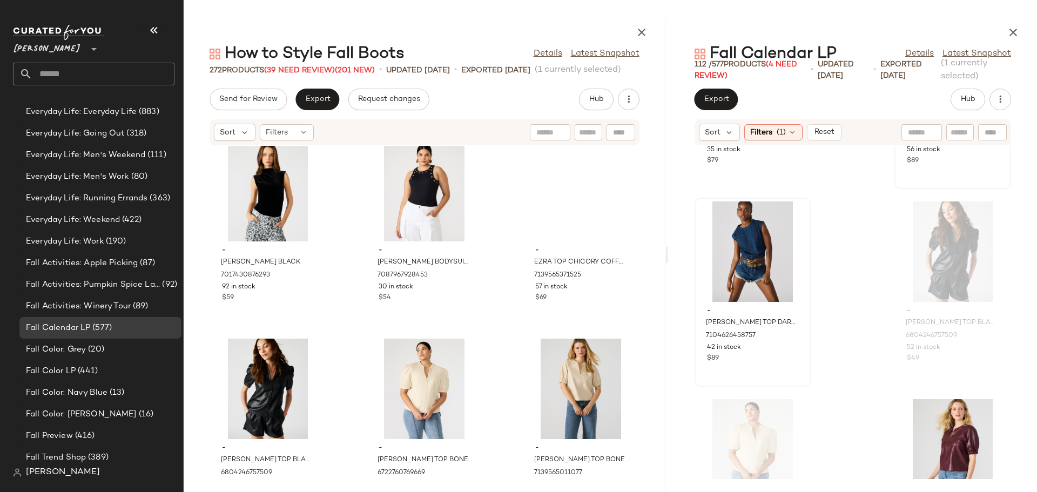
scroll to position [13600, 0]
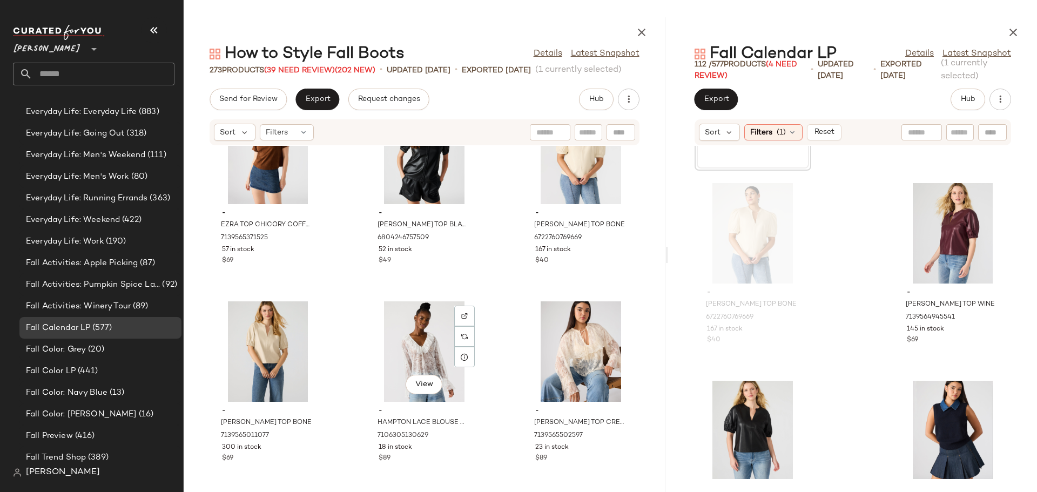
scroll to position [13870, 0]
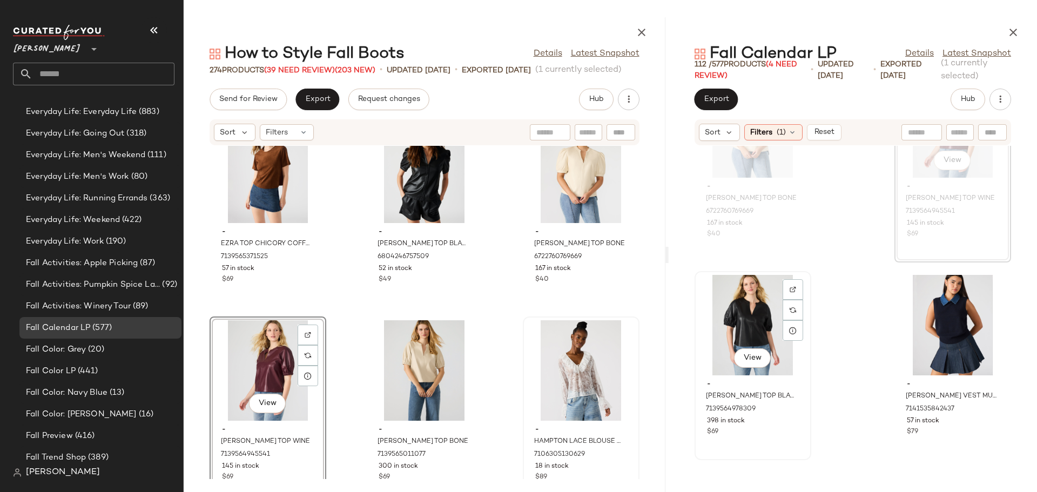
scroll to position [8977, 0]
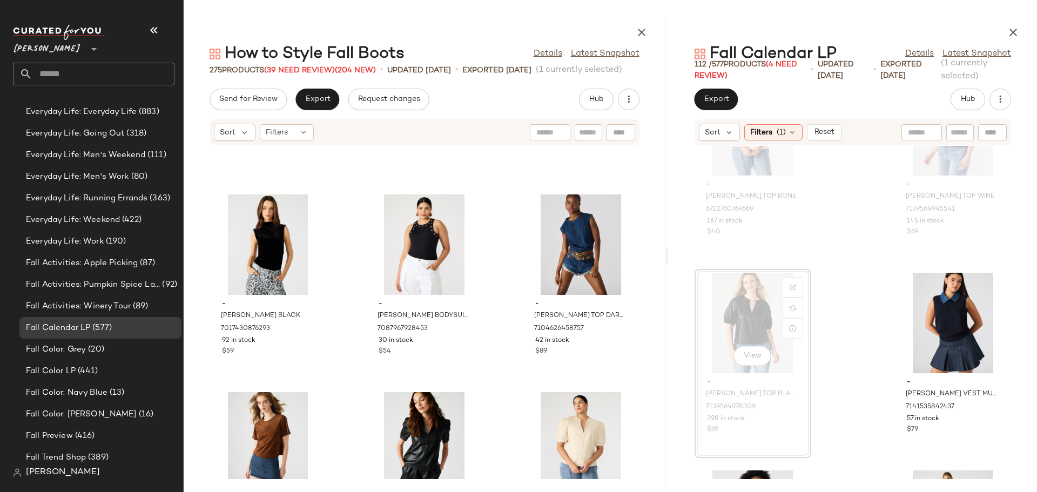
scroll to position [13600, 0]
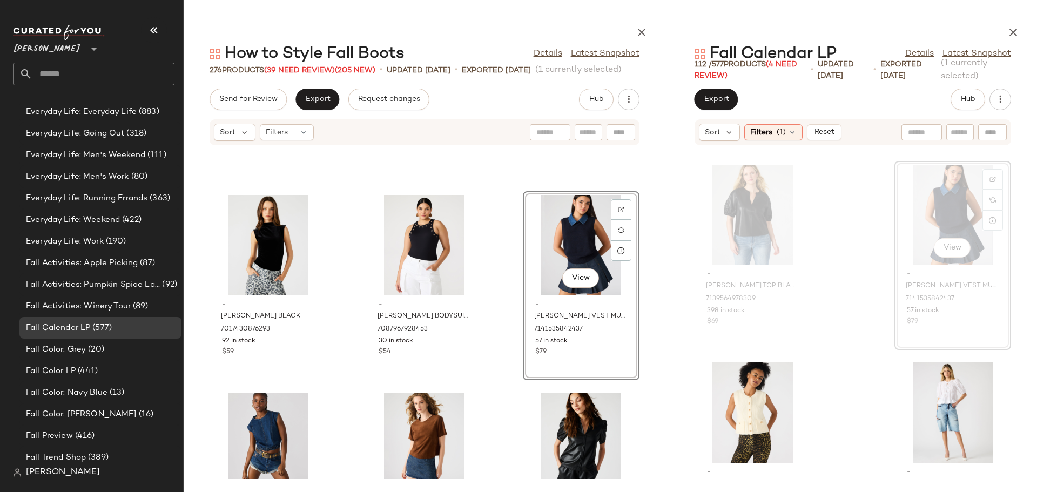
scroll to position [9139, 0]
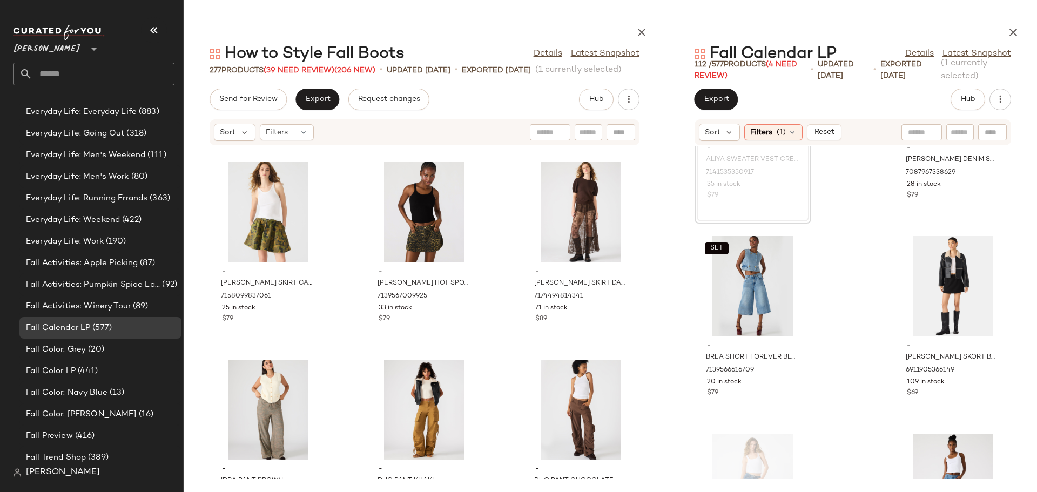
scroll to position [14842, 0]
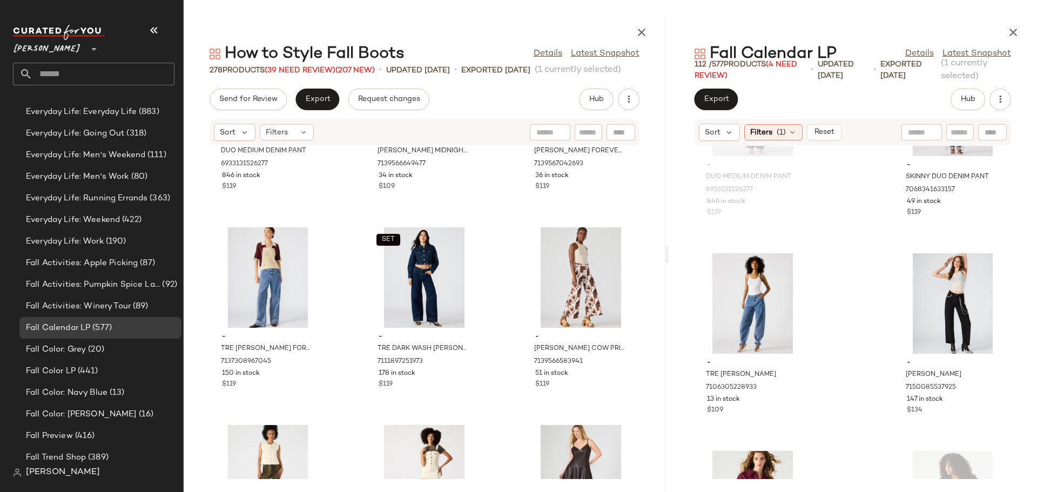
scroll to position [15598, 0]
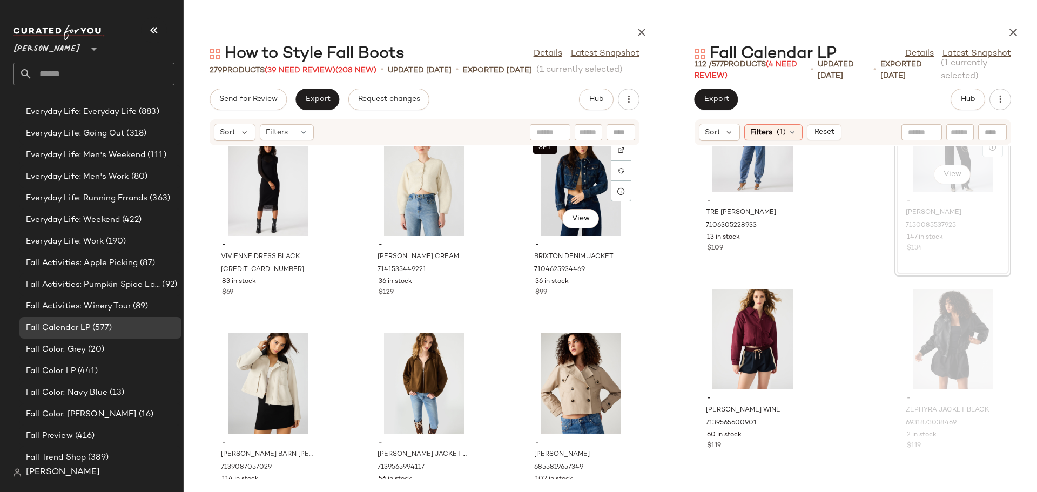
scroll to position [16570, 0]
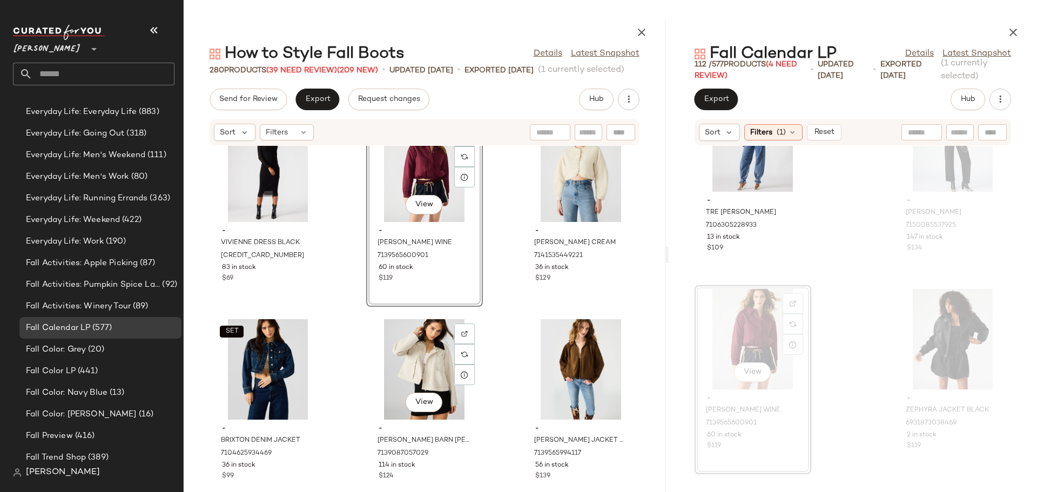
scroll to position [16624, 0]
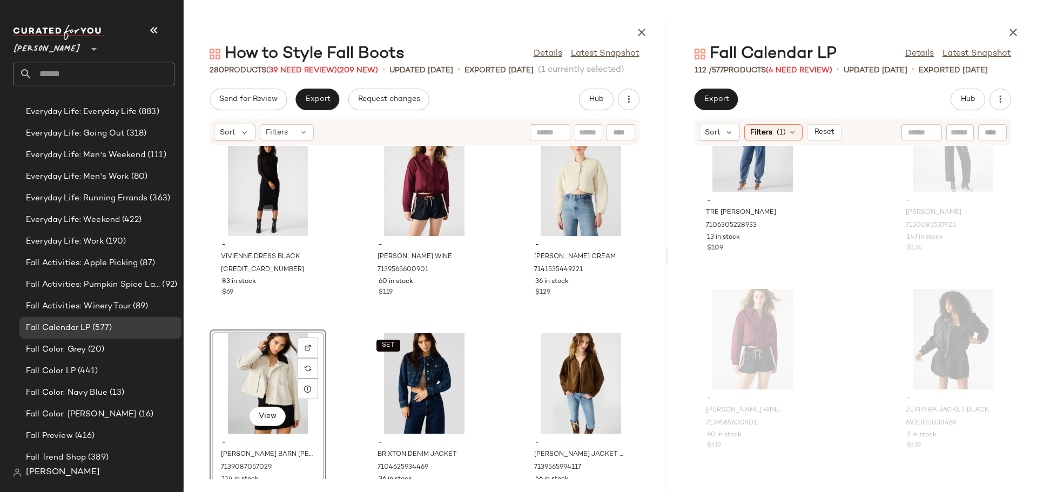
click at [339, 401] on div "- VIVIENNE DRESS BLACK 6829721813125 83 in stock $69 - SELMA JACKET WINE 713956…" at bounding box center [425, 312] width 482 height 333
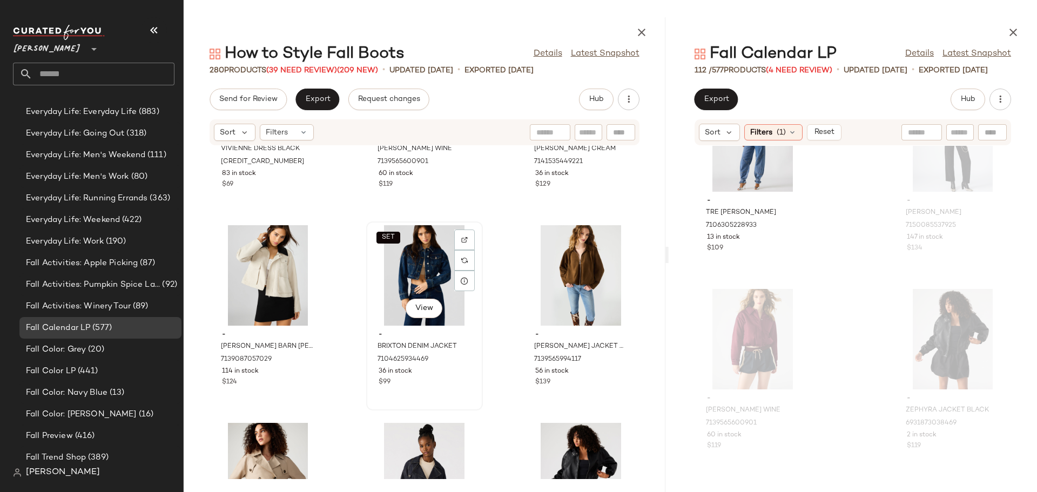
scroll to position [16786, 0]
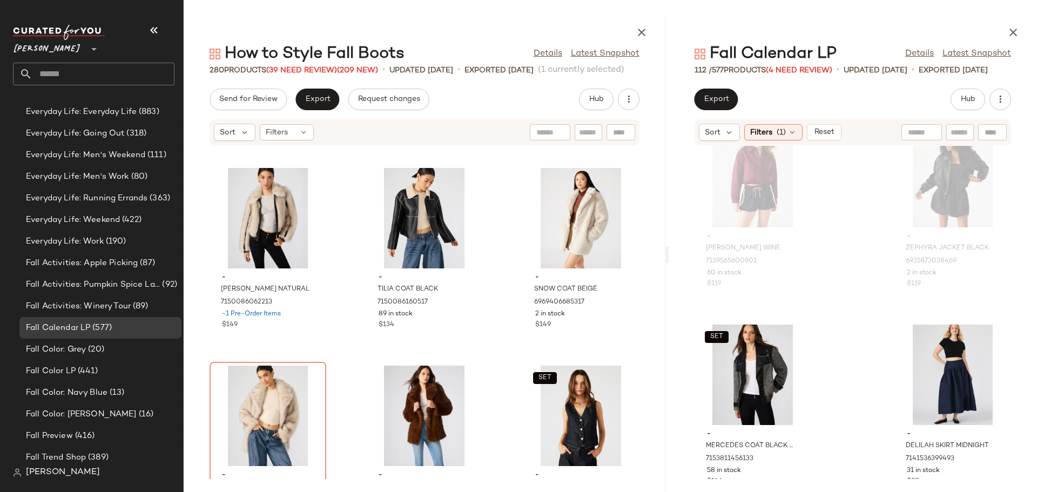
scroll to position [17757, 0]
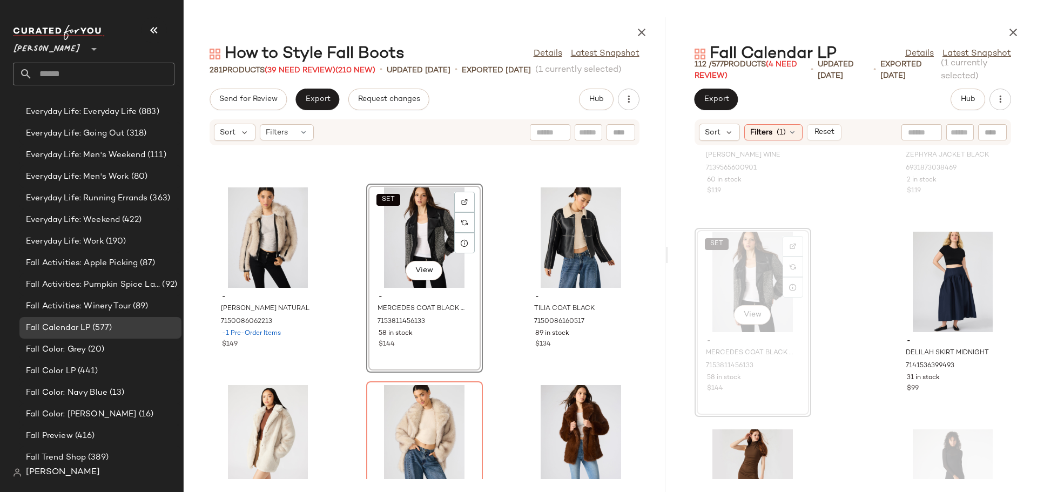
scroll to position [10219, 0]
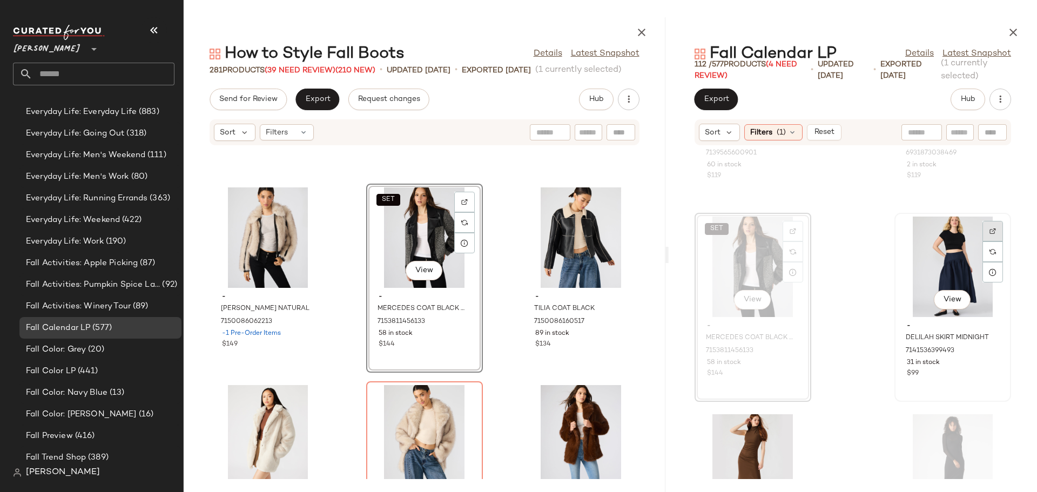
click at [989, 233] on img at bounding box center [992, 231] width 6 height 6
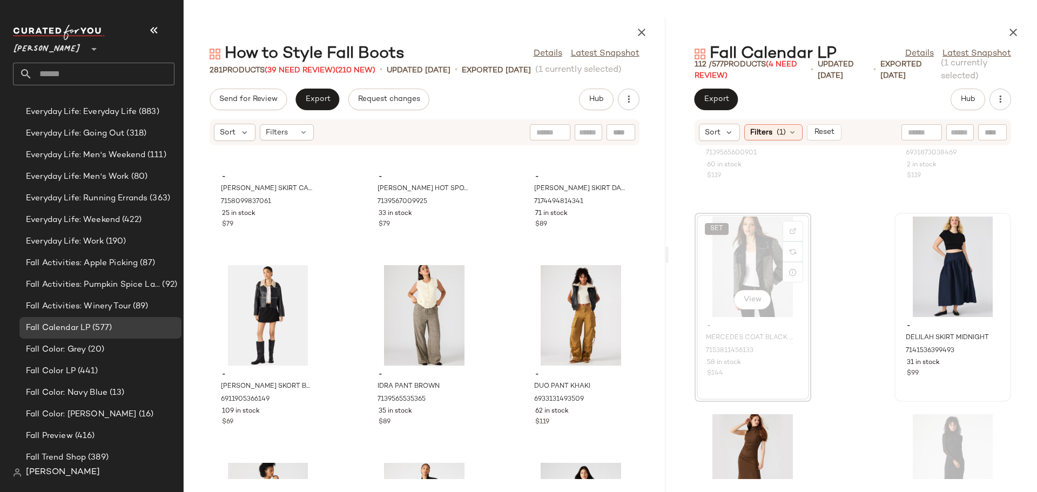
scroll to position [14842, 0]
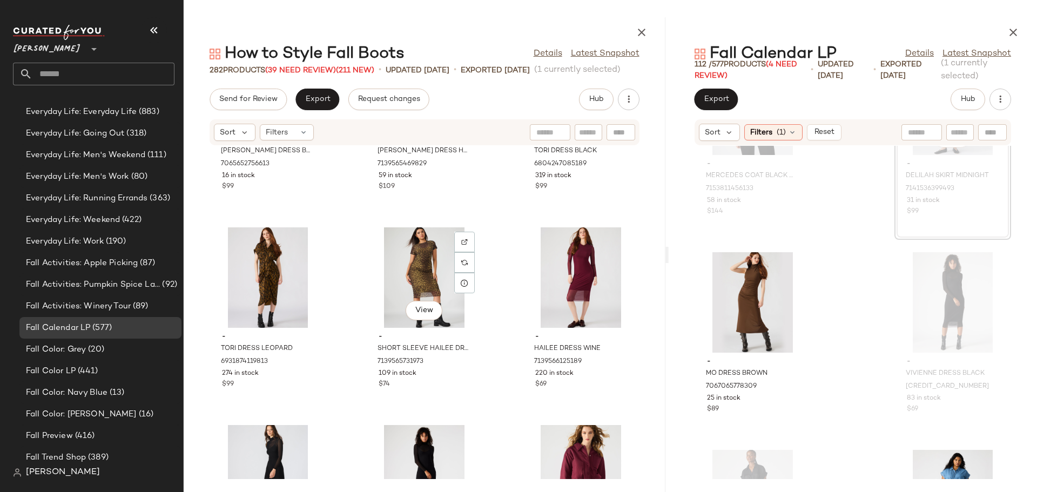
scroll to position [16353, 0]
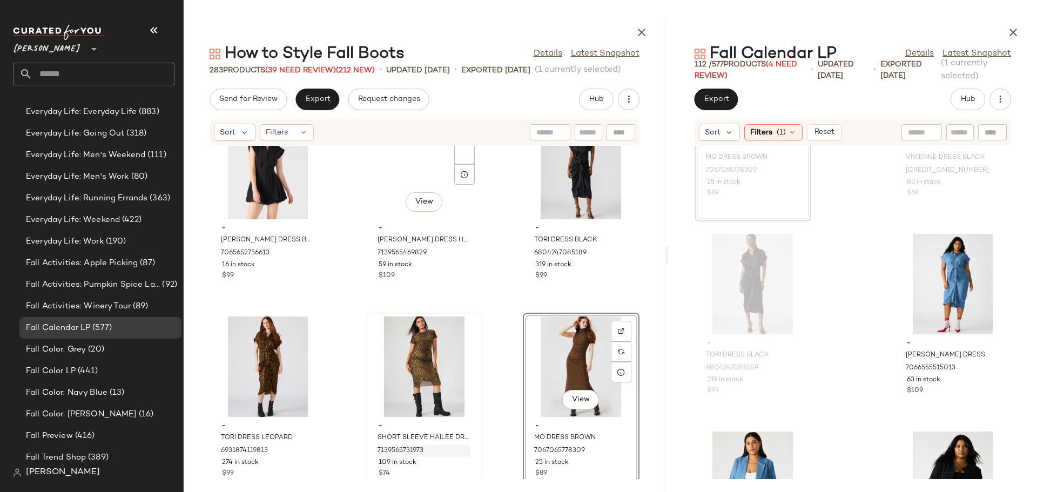
scroll to position [16191, 0]
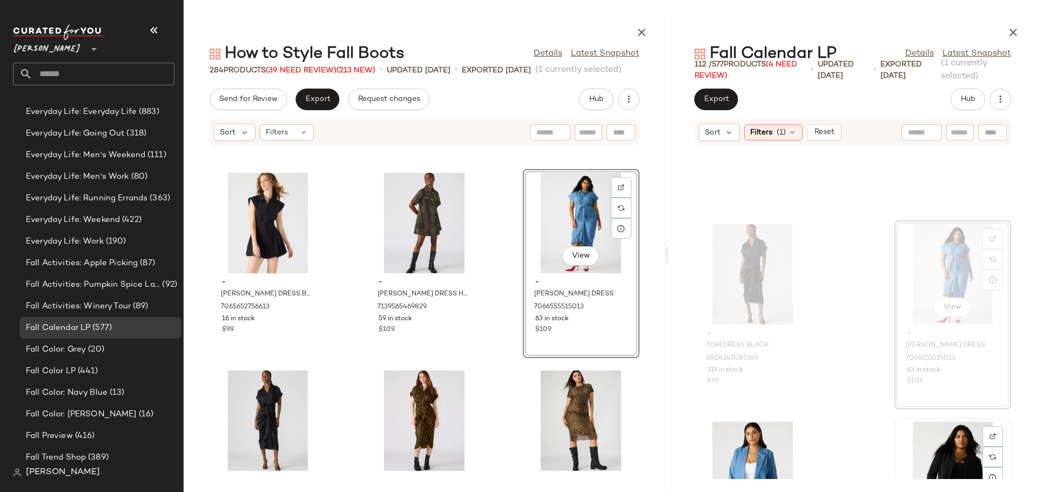
scroll to position [10735, 0]
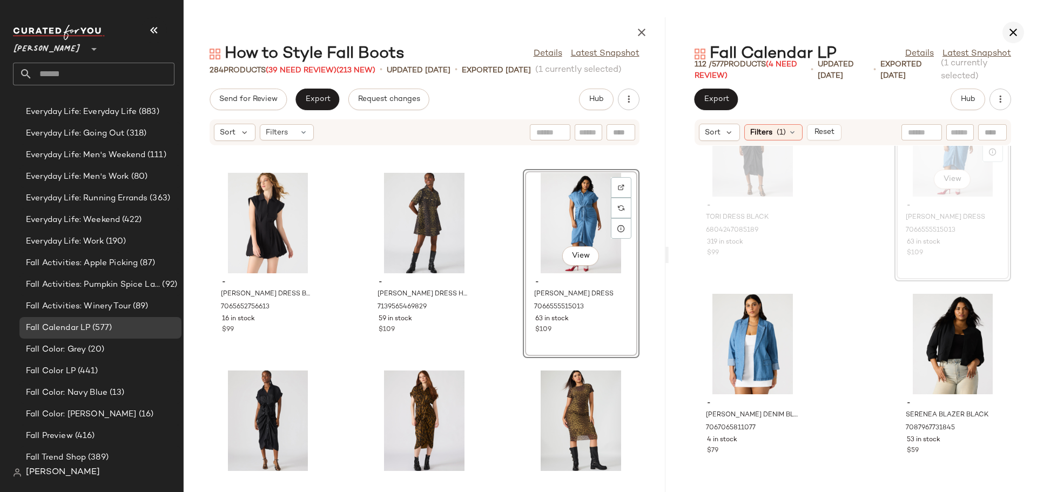
click at [1009, 35] on icon "button" at bounding box center [1012, 32] width 13 height 13
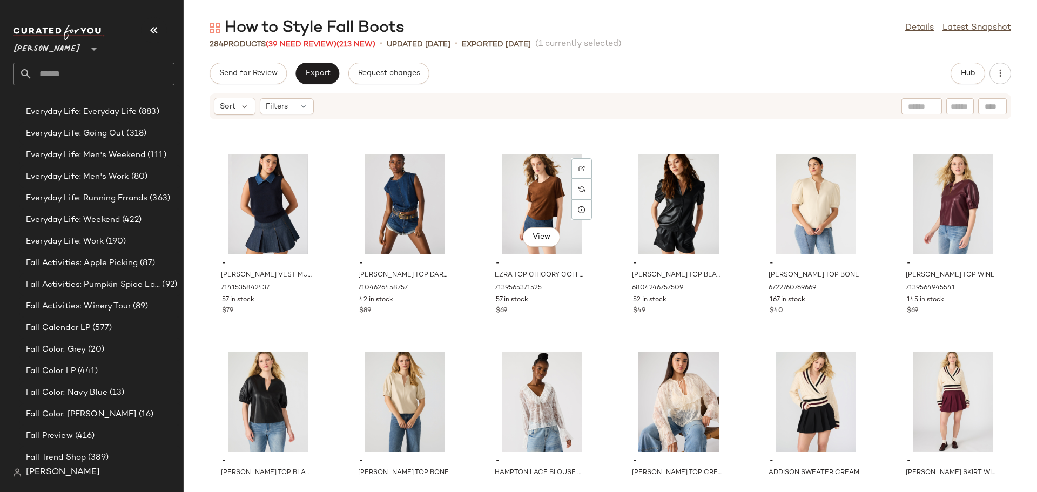
scroll to position [6914, 0]
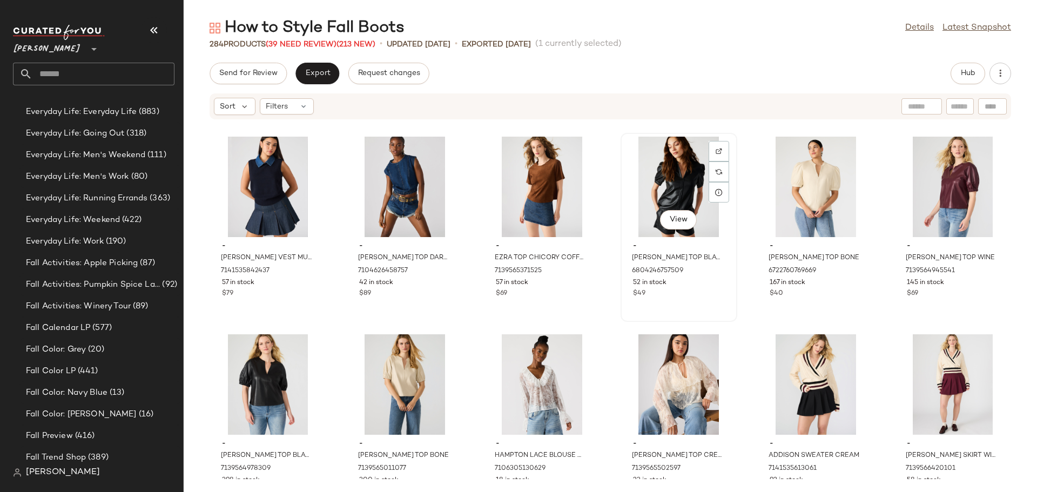
click at [680, 172] on div "View" at bounding box center [678, 187] width 109 height 100
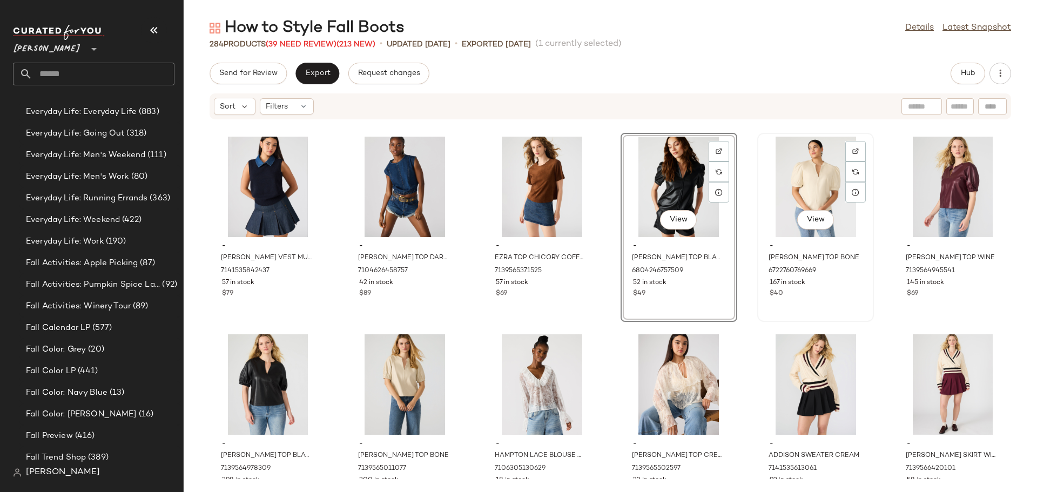
click at [800, 178] on div "View" at bounding box center [815, 187] width 109 height 100
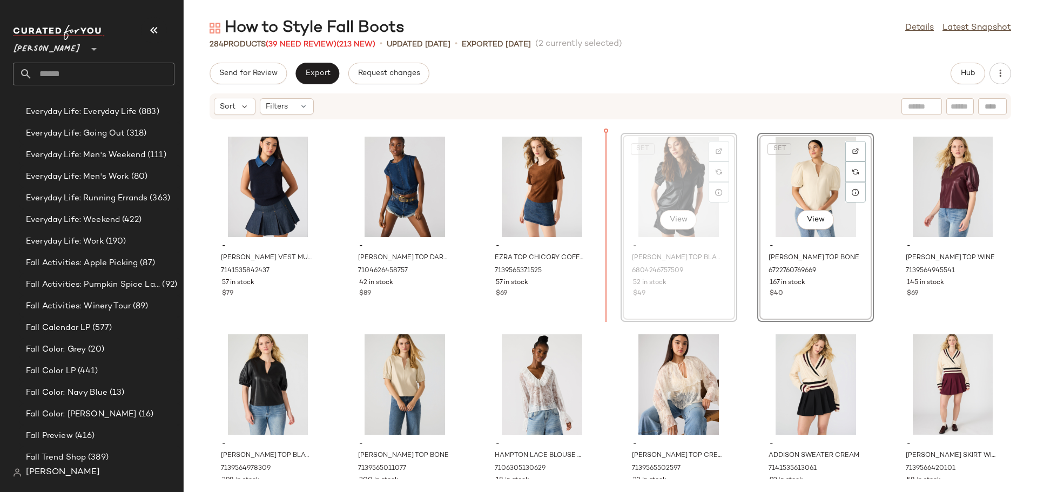
scroll to position [6913, 0]
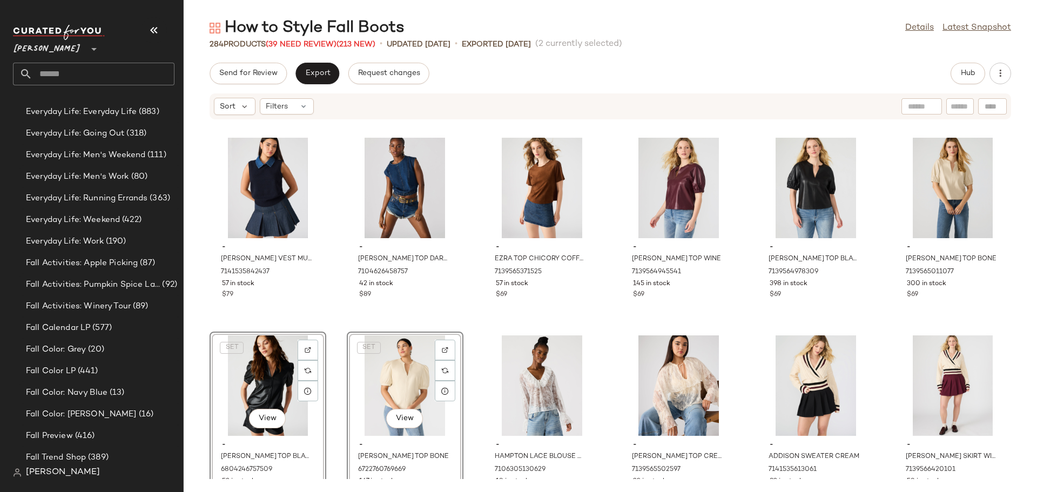
click at [478, 388] on div "- LARISAL BAG BLACK 7129287983237 381 in stock $78 - NICO BODYSUIT RED 69313775…" at bounding box center [610, 299] width 853 height 359
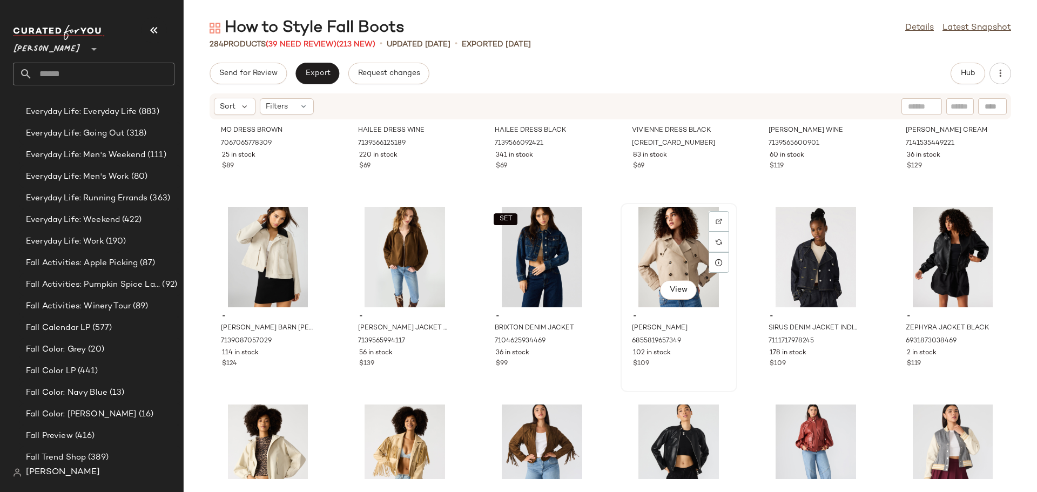
scroll to position [8479, 0]
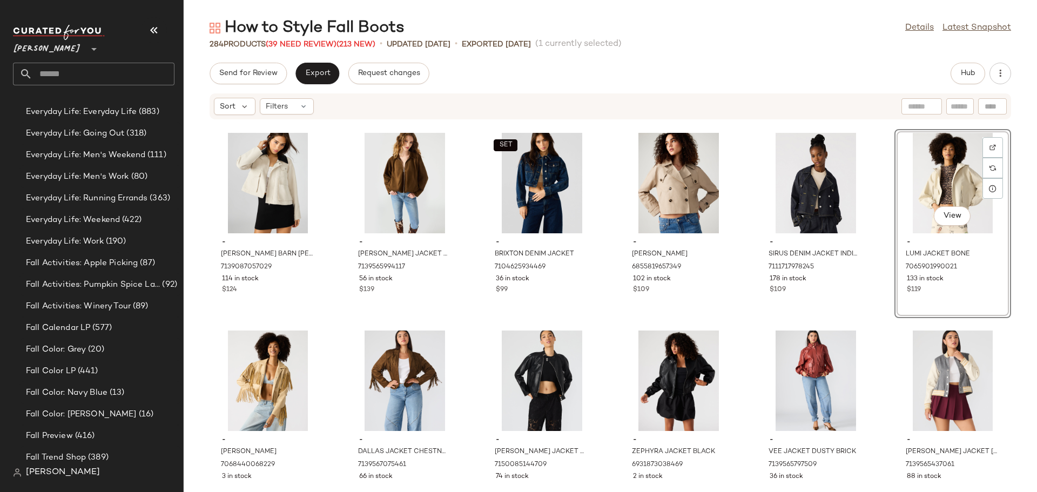
scroll to position [8499, 0]
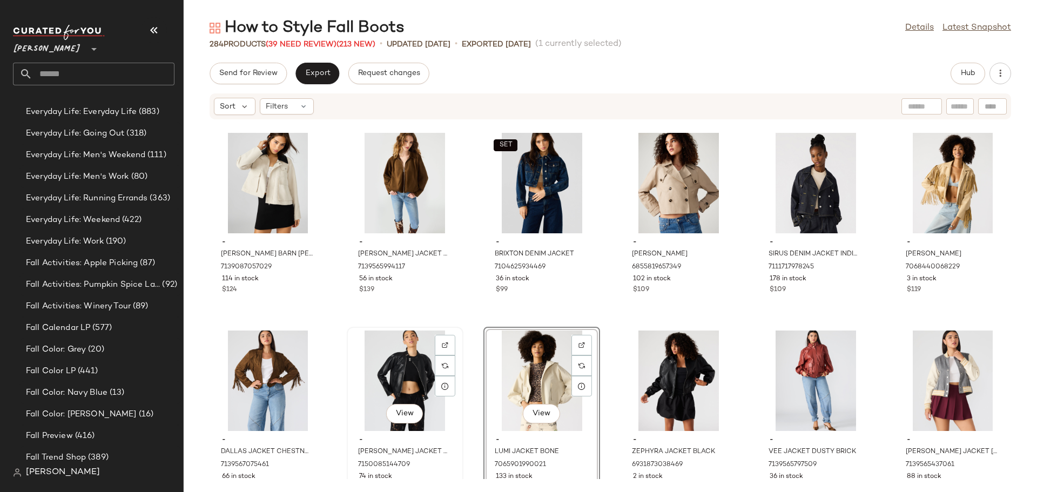
click at [461, 410] on div "View - JETT JACKET BLACK 7150085144709 74 in stock $119" at bounding box center [405, 421] width 117 height 189
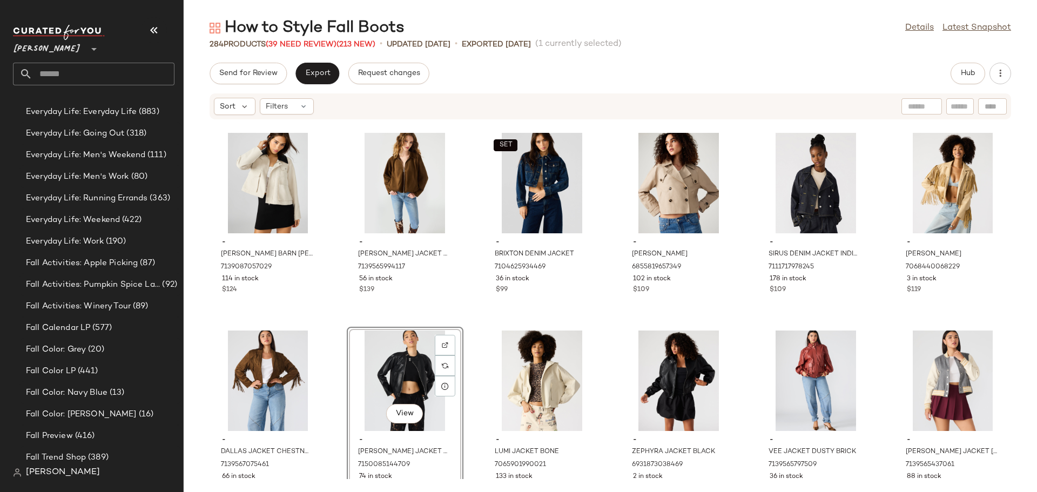
click at [476, 395] on div "- MO DRESS BROWN 7067065778309 25 in stock $89 - HAILEE DRESS WINE 713956612518…" at bounding box center [610, 299] width 853 height 359
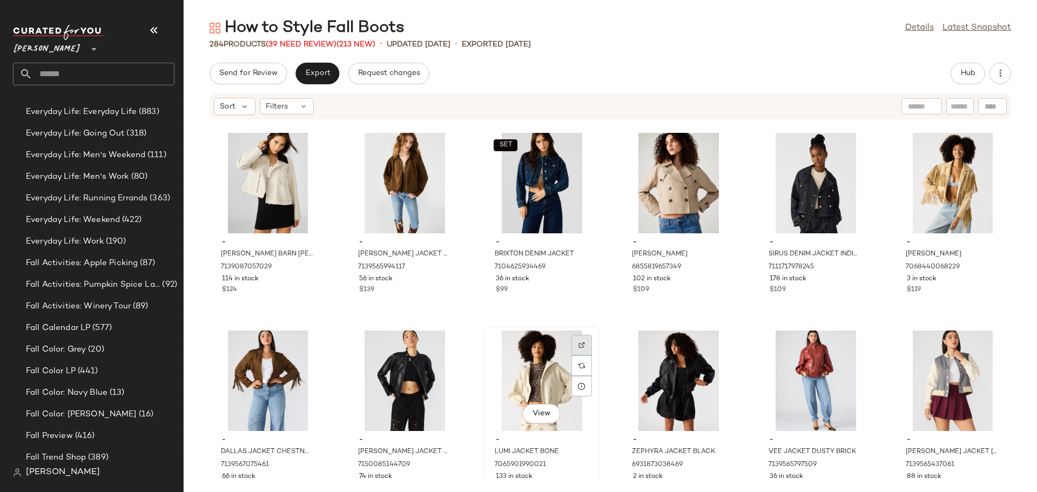
click at [578, 346] on img at bounding box center [581, 345] width 6 height 6
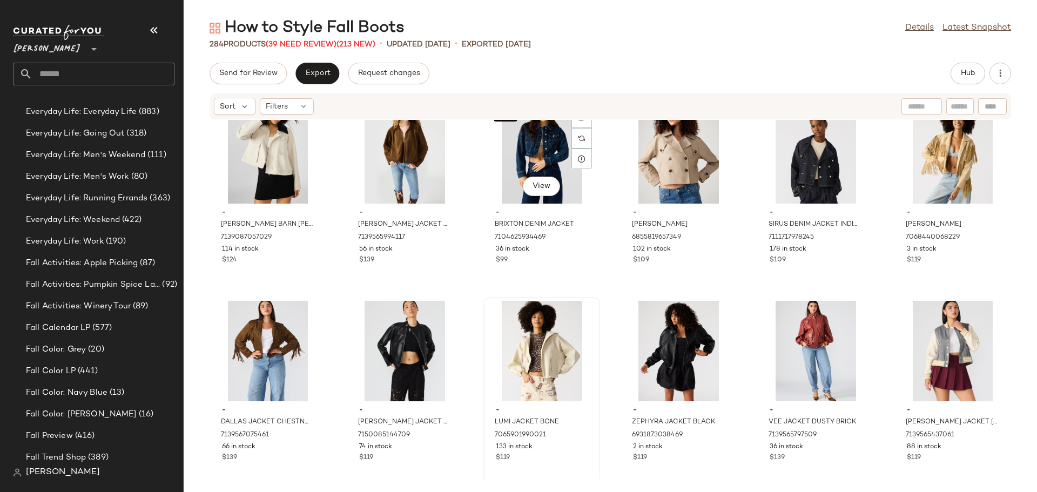
scroll to position [8553, 0]
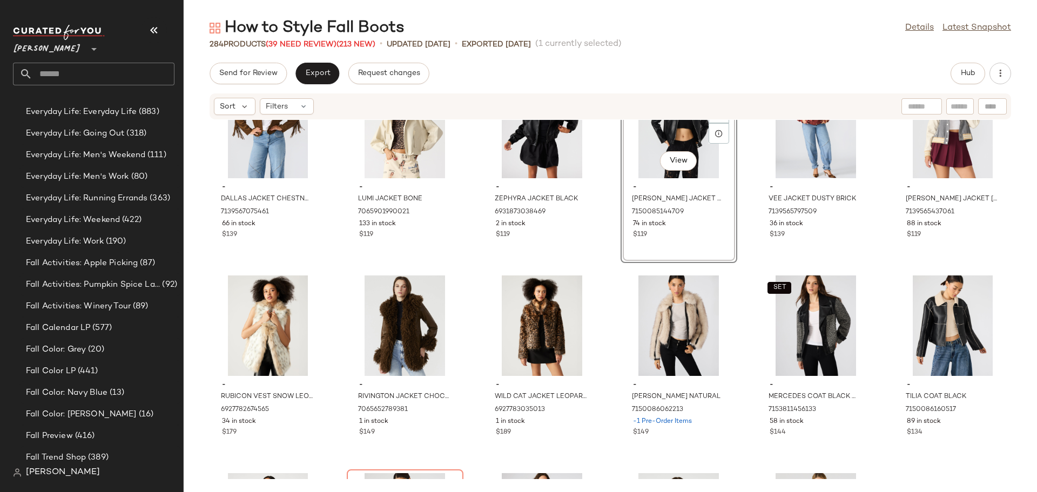
scroll to position [8769, 0]
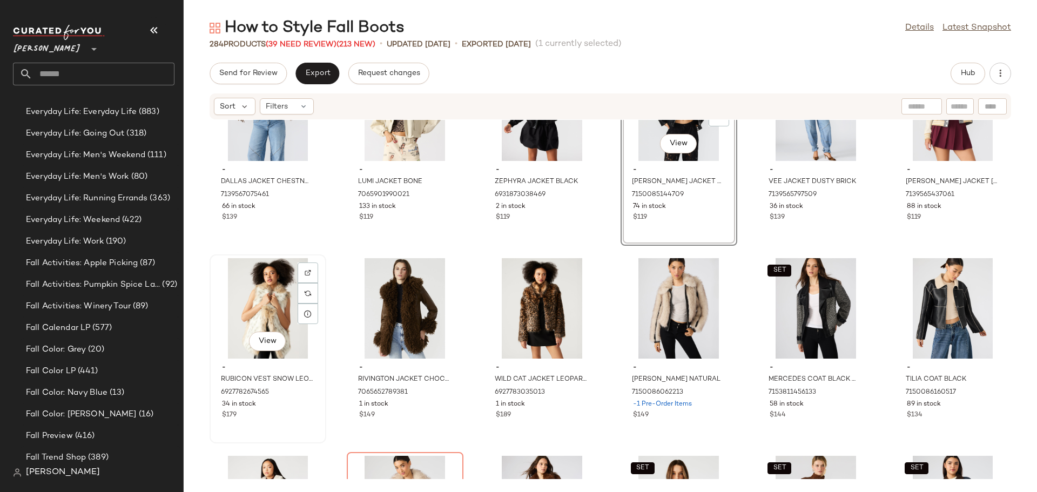
click at [288, 414] on div "$179" at bounding box center [268, 415] width 92 height 10
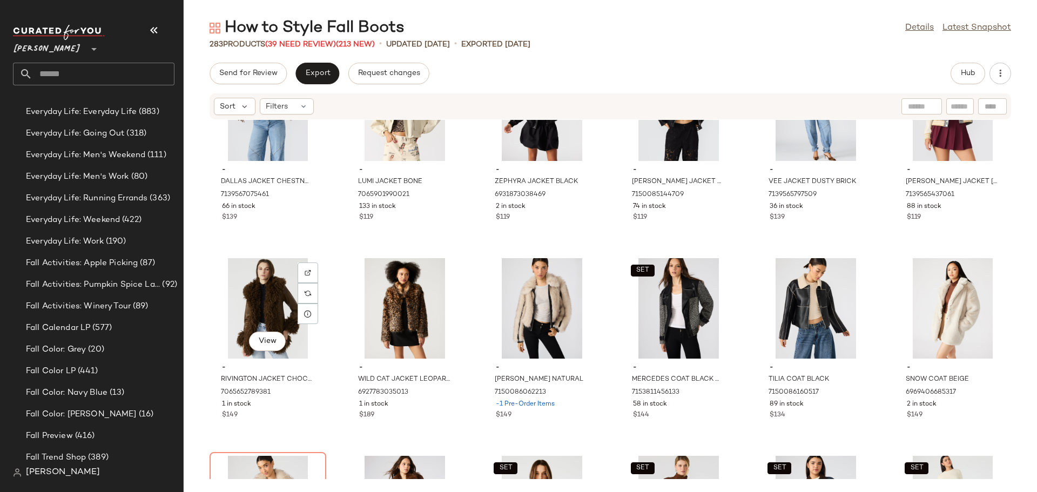
click at [288, 414] on div "$149" at bounding box center [268, 415] width 92 height 10
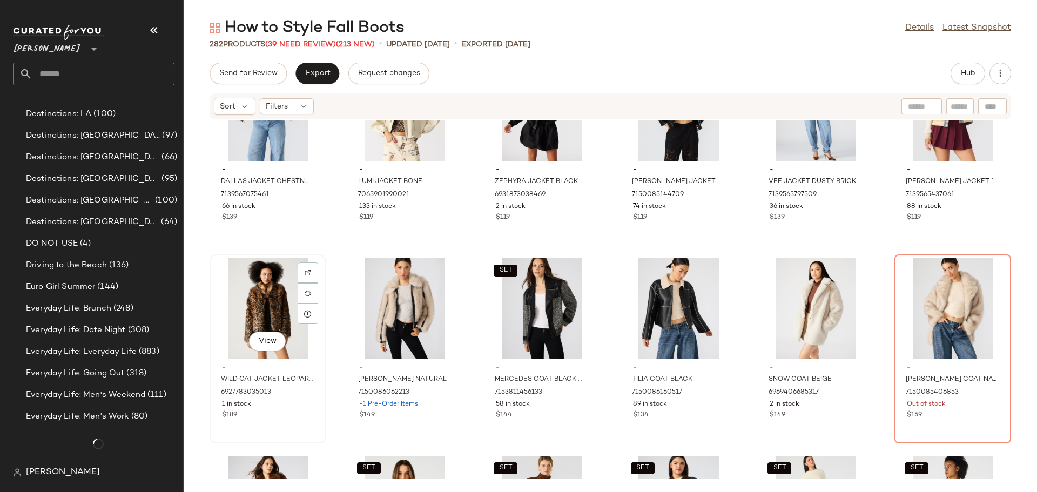
click at [290, 415] on div "$189" at bounding box center [268, 415] width 92 height 10
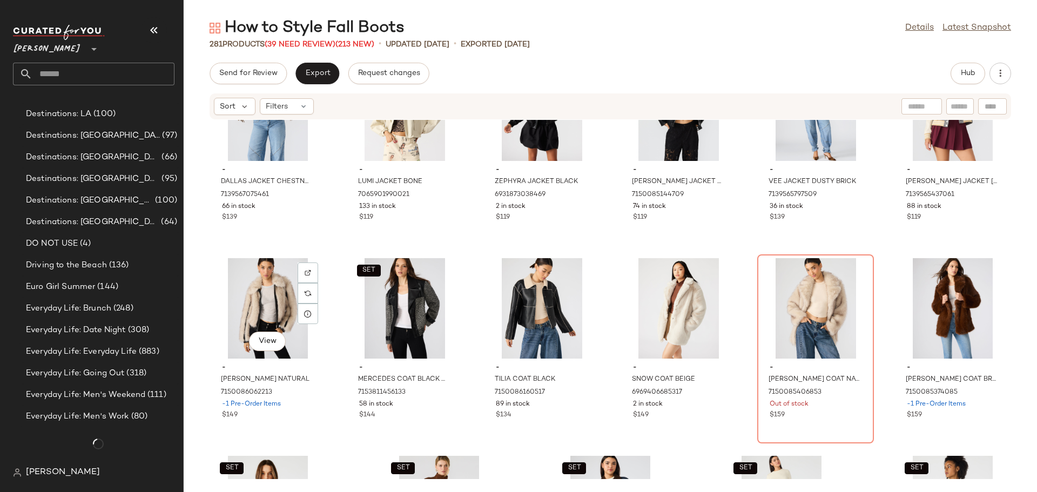
scroll to position [1080, 0]
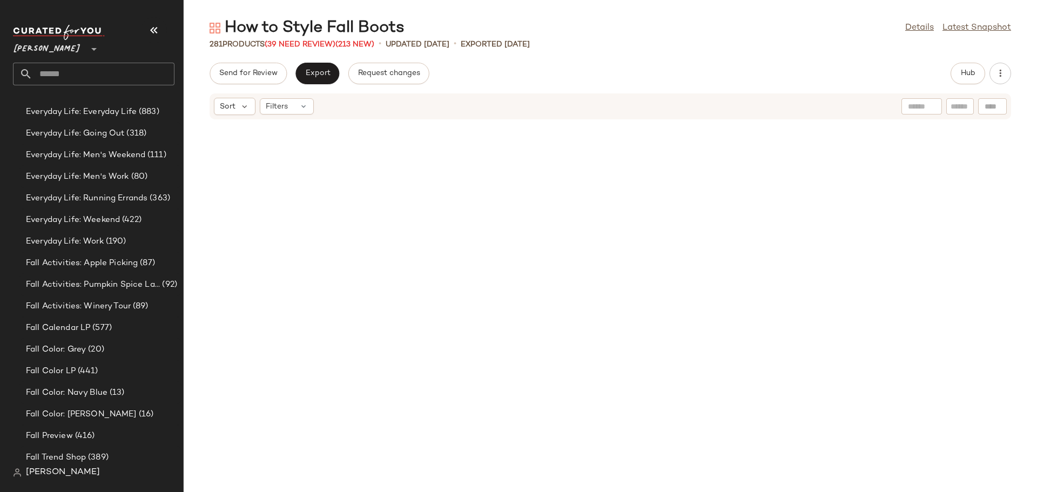
scroll to position [8769, 0]
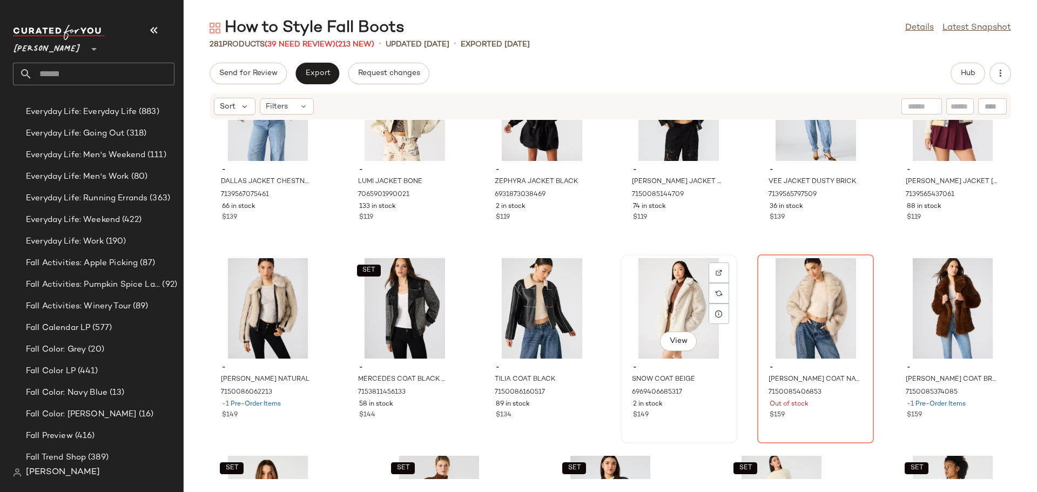
click at [676, 421] on div "- SNOW COAT BEIGE 6969406685317 2 in stock $149" at bounding box center [678, 389] width 109 height 63
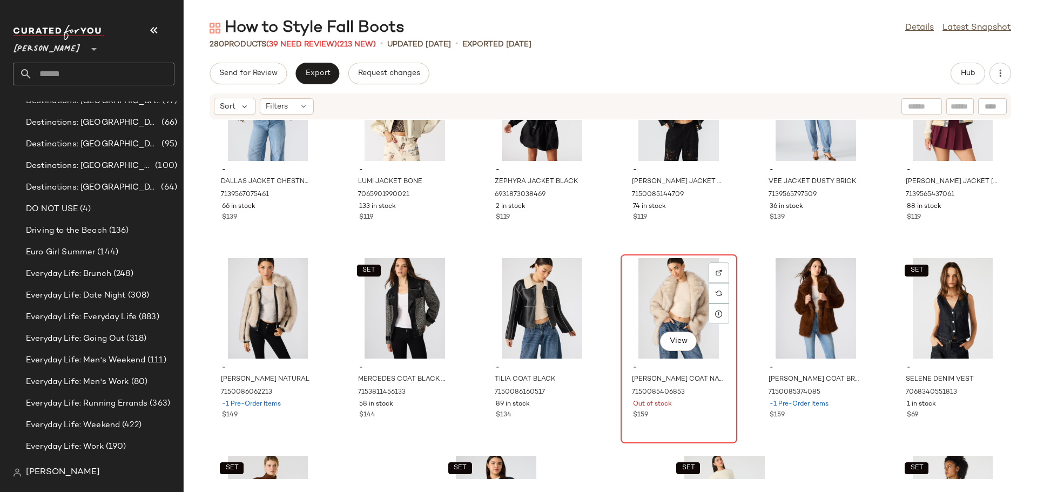
scroll to position [1080, 0]
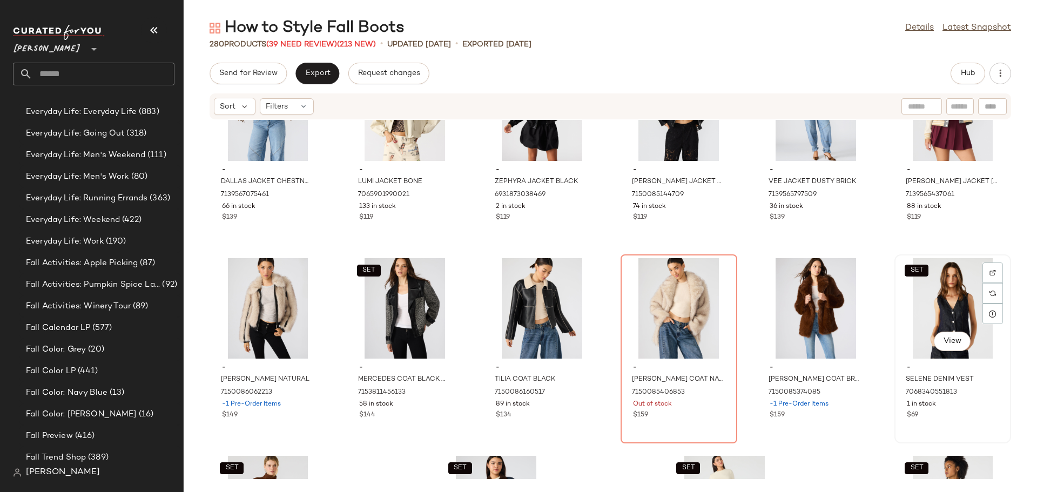
click at [898, 319] on div "SET View" at bounding box center [952, 308] width 109 height 100
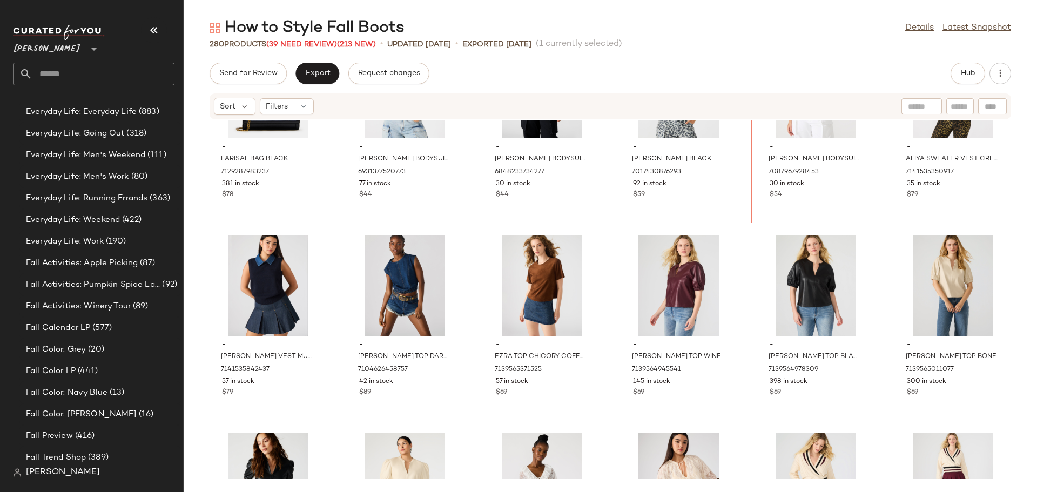
scroll to position [6815, 0]
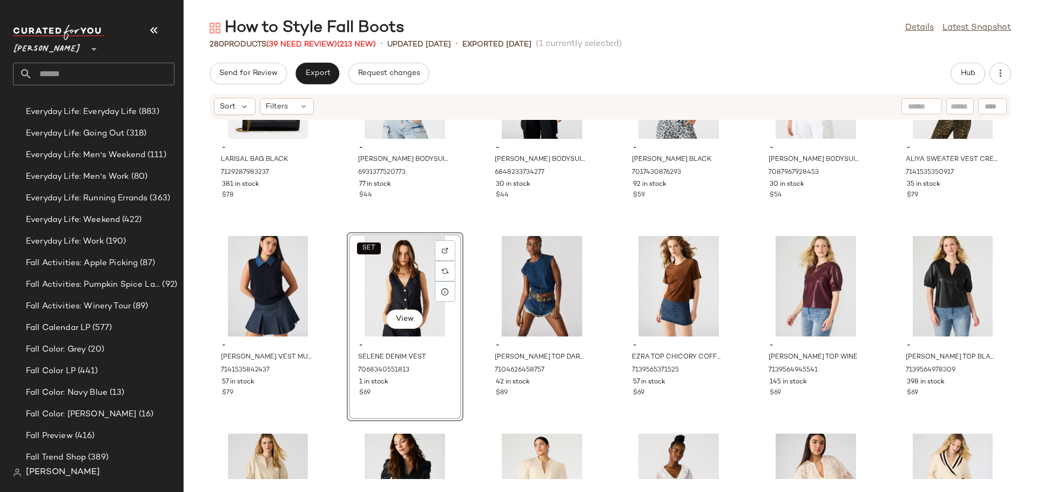
click at [477, 344] on div "- LARISAL BAG BLACK 7129287983237 381 in stock $78 - NICO BODYSUIT RED 69313775…" at bounding box center [610, 299] width 853 height 359
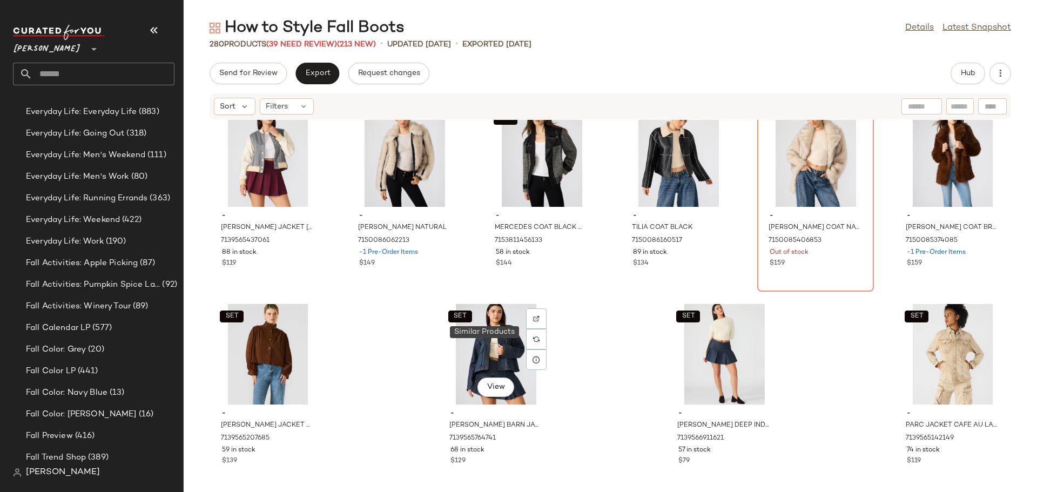
scroll to position [8931, 0]
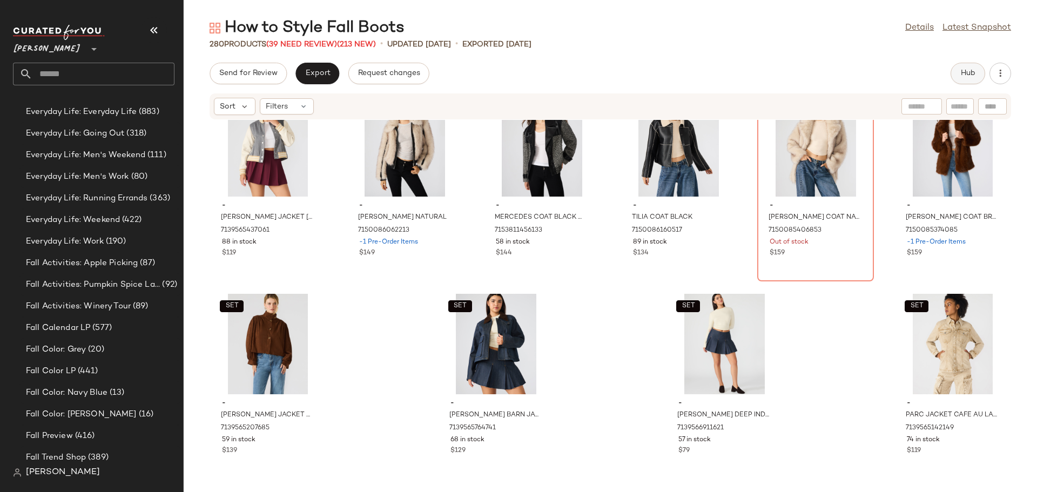
click at [969, 71] on span "Hub" at bounding box center [967, 73] width 15 height 9
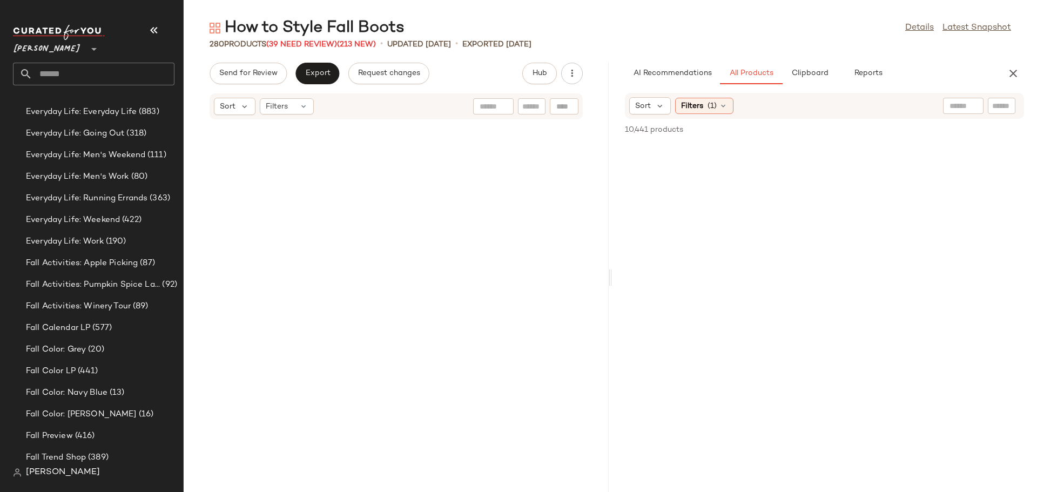
scroll to position [26677, 0]
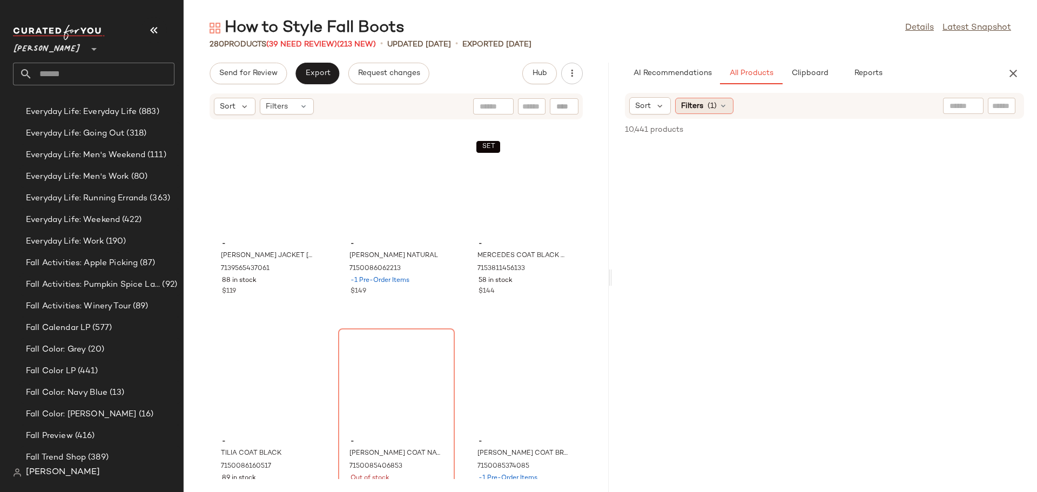
click at [721, 106] on icon at bounding box center [723, 106] width 9 height 9
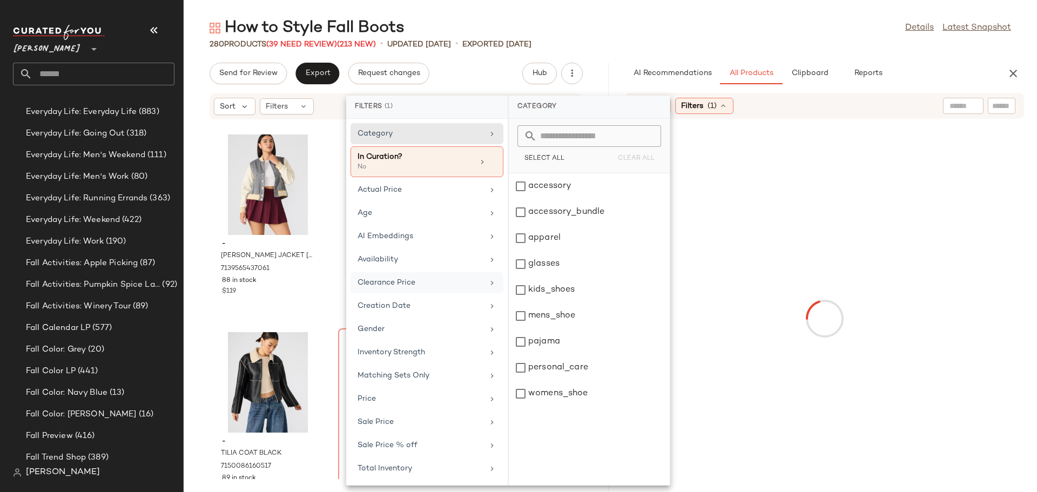
click at [425, 283] on div "Clearance Price" at bounding box center [420, 282] width 126 height 11
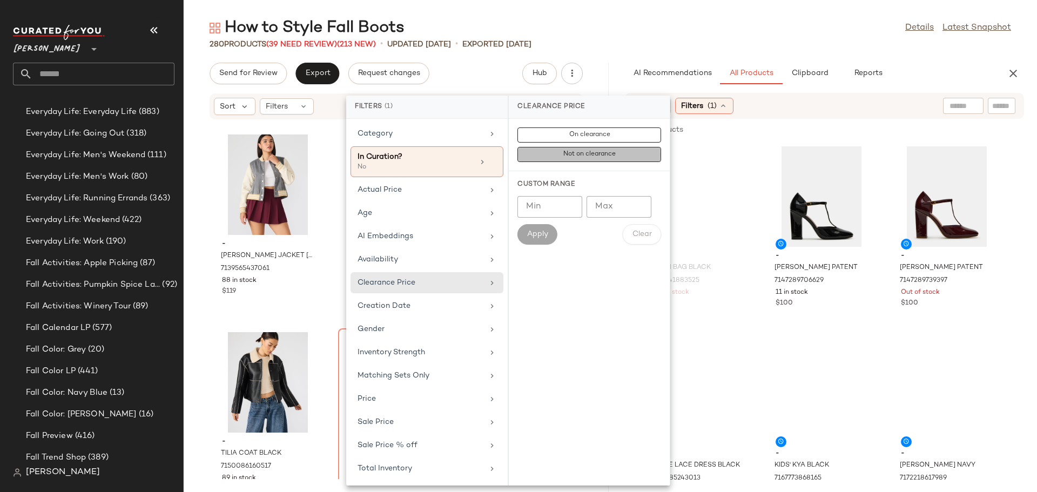
click at [572, 156] on span "Not on clearance" at bounding box center [589, 155] width 53 height 8
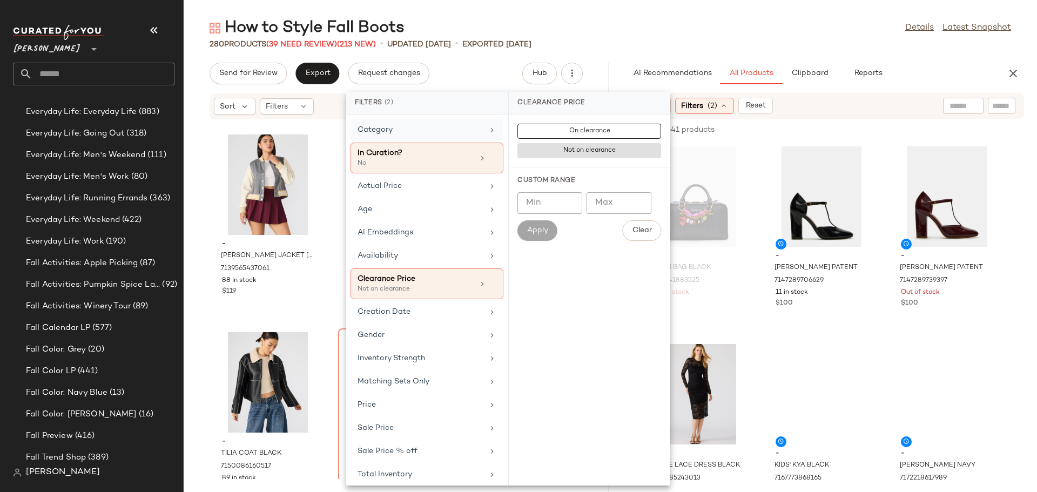
click at [452, 129] on div "Category" at bounding box center [420, 129] width 126 height 11
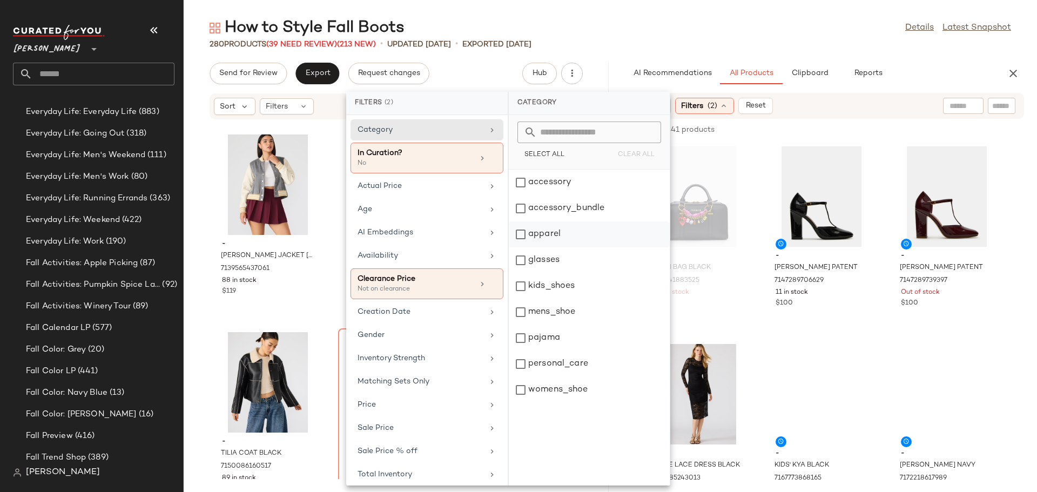
click at [521, 247] on div "apparel" at bounding box center [589, 260] width 161 height 26
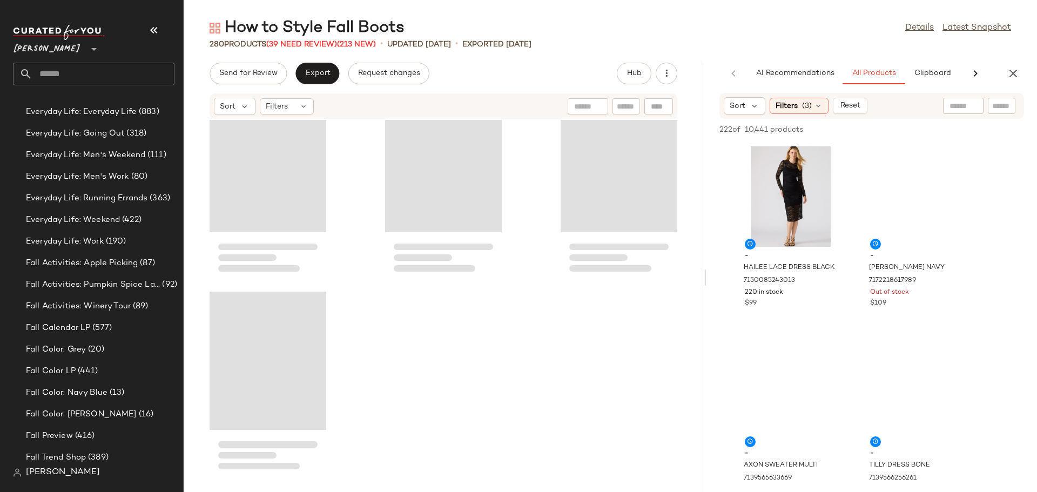
drag, startPoint x: 610, startPoint y: 279, endPoint x: 707, endPoint y: 283, distance: 97.8
click at [707, 283] on div "How to Style Fall Boots Details Latest Snapshot 280 Products (39 Need Review) (…" at bounding box center [610, 254] width 853 height 475
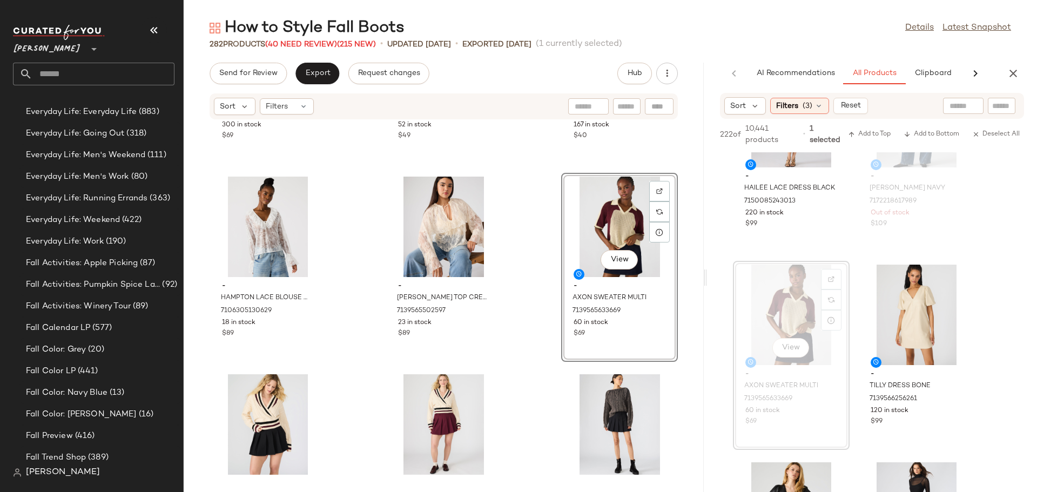
scroll to position [108, 0]
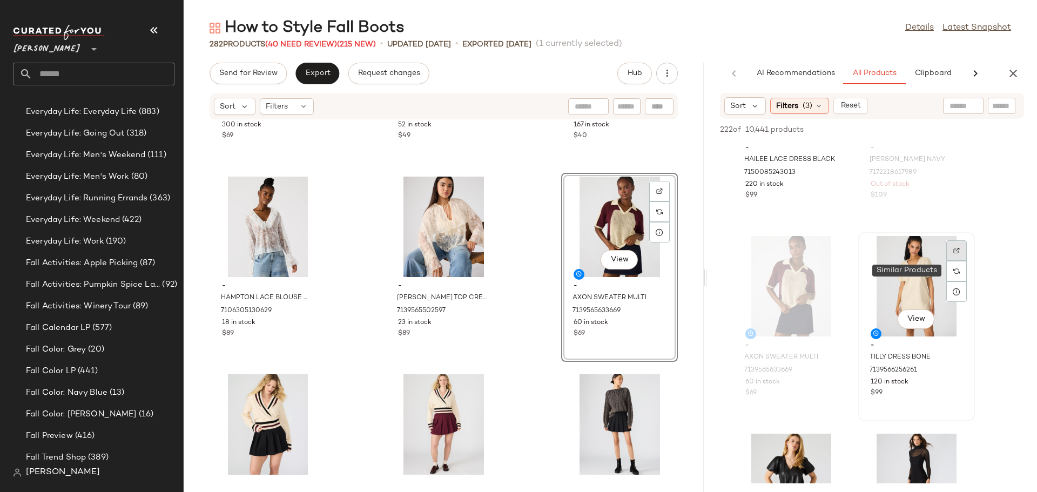
click at [955, 261] on div at bounding box center [956, 271] width 21 height 62
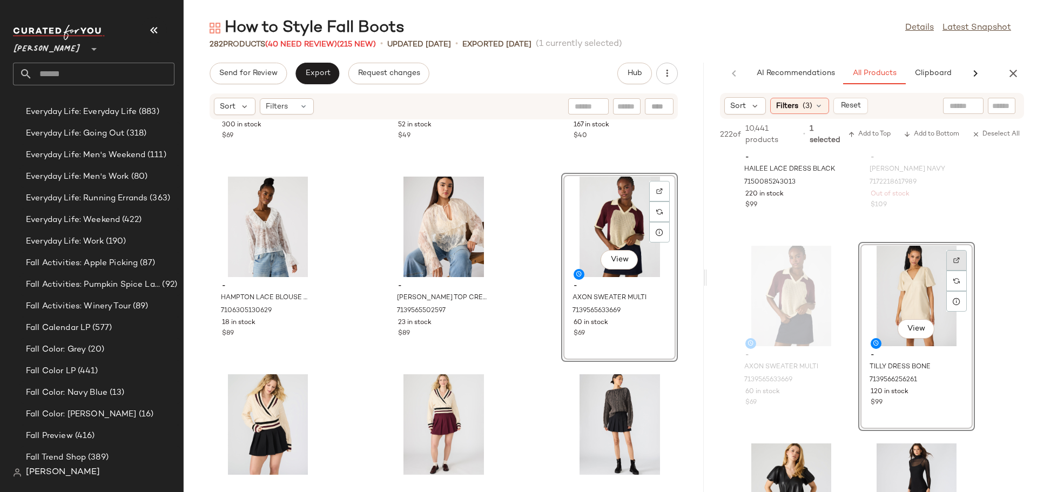
click at [955, 261] on img at bounding box center [956, 260] width 6 height 6
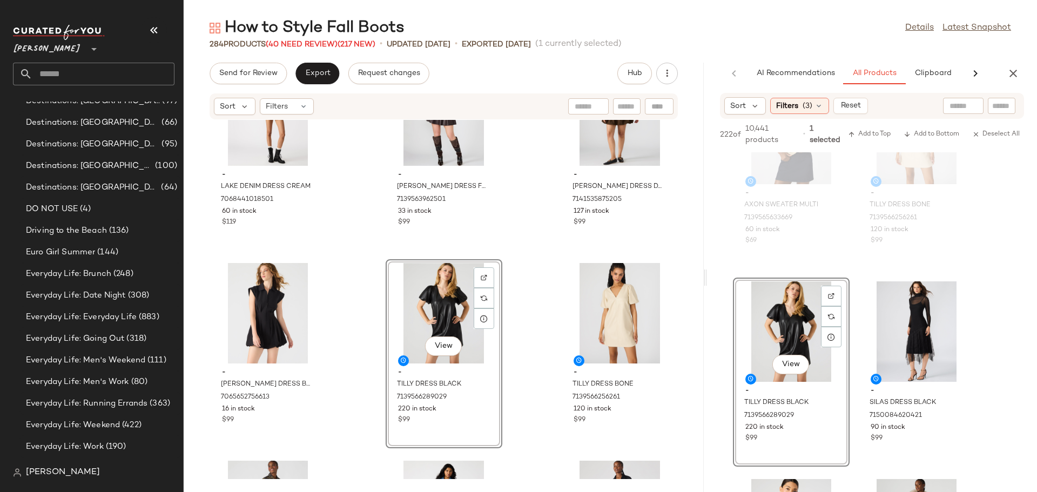
scroll to position [1080, 0]
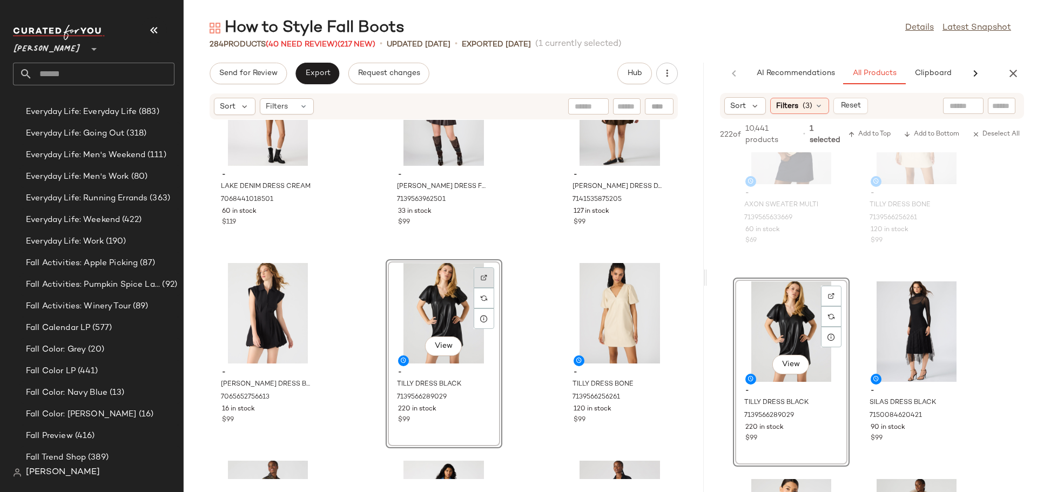
click at [482, 278] on img at bounding box center [484, 277] width 6 height 6
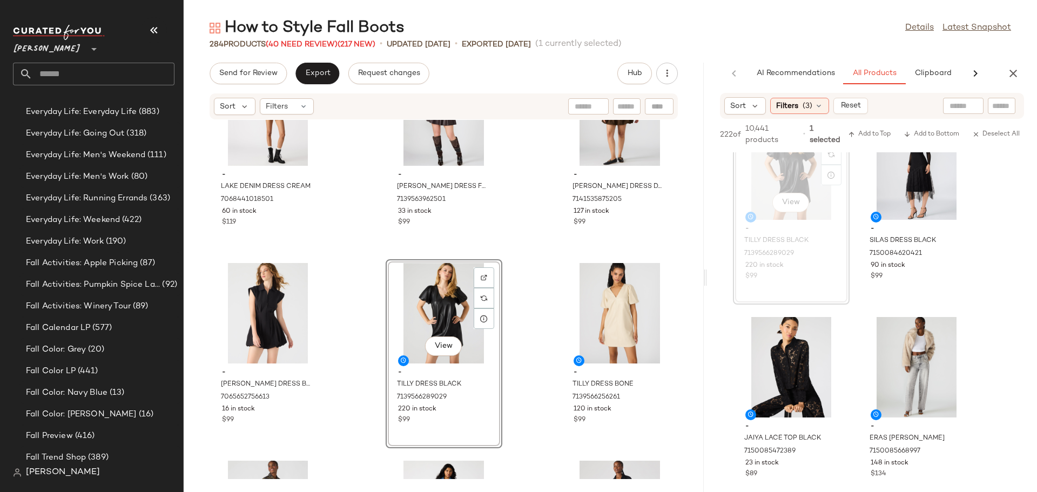
scroll to position [486, 0]
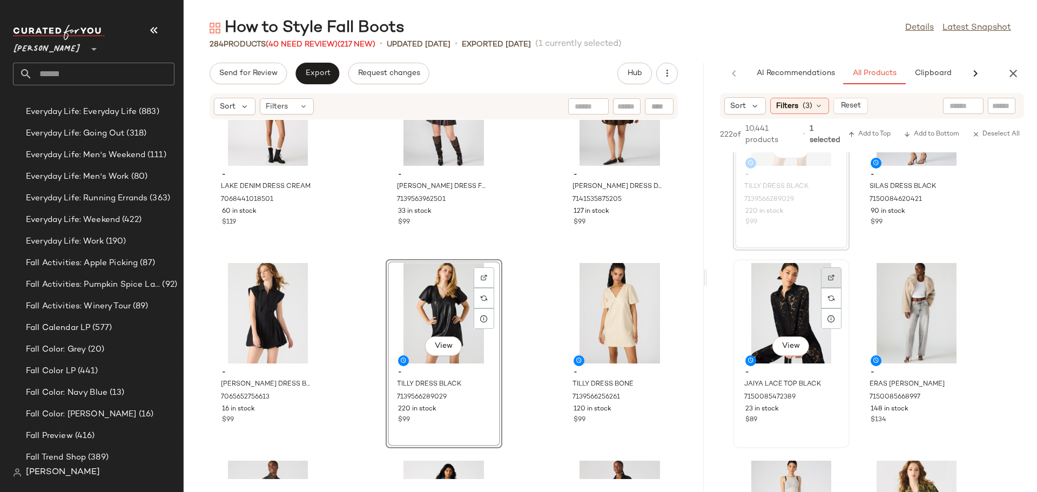
click at [831, 278] on div at bounding box center [831, 298] width 21 height 62
click at [831, 278] on img at bounding box center [831, 277] width 6 height 6
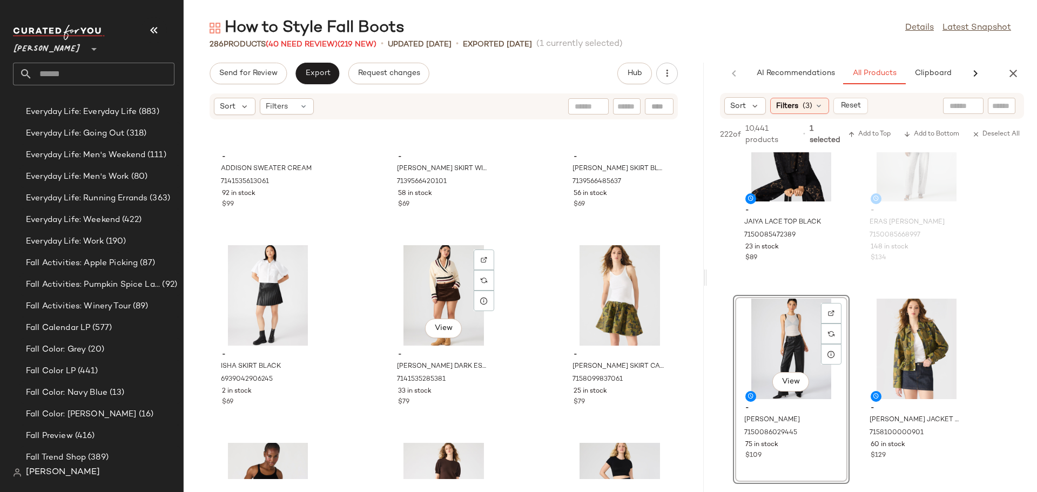
scroll to position [14707, 0]
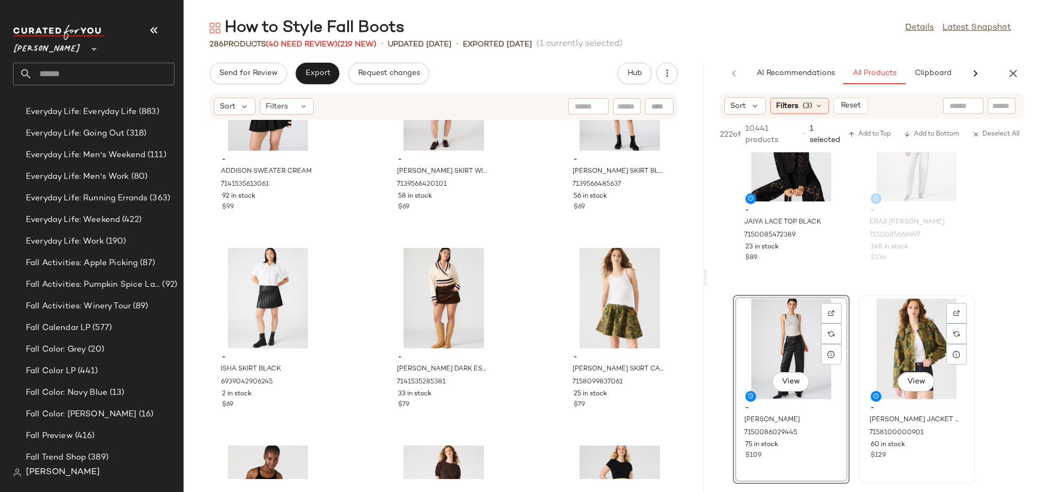
click at [910, 337] on div "View" at bounding box center [916, 349] width 109 height 100
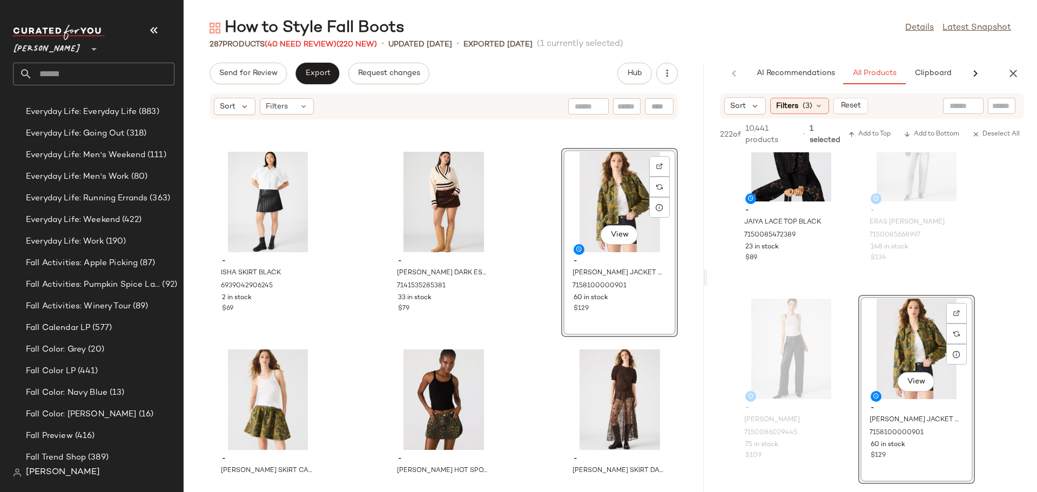
scroll to position [14815, 0]
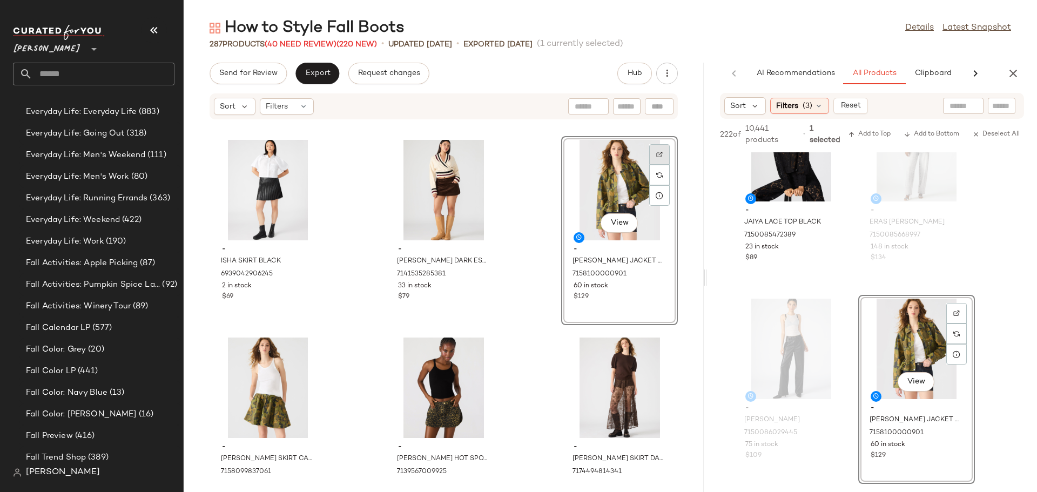
click at [656, 155] on img at bounding box center [659, 154] width 6 height 6
click at [257, 383] on div "View" at bounding box center [267, 387] width 109 height 100
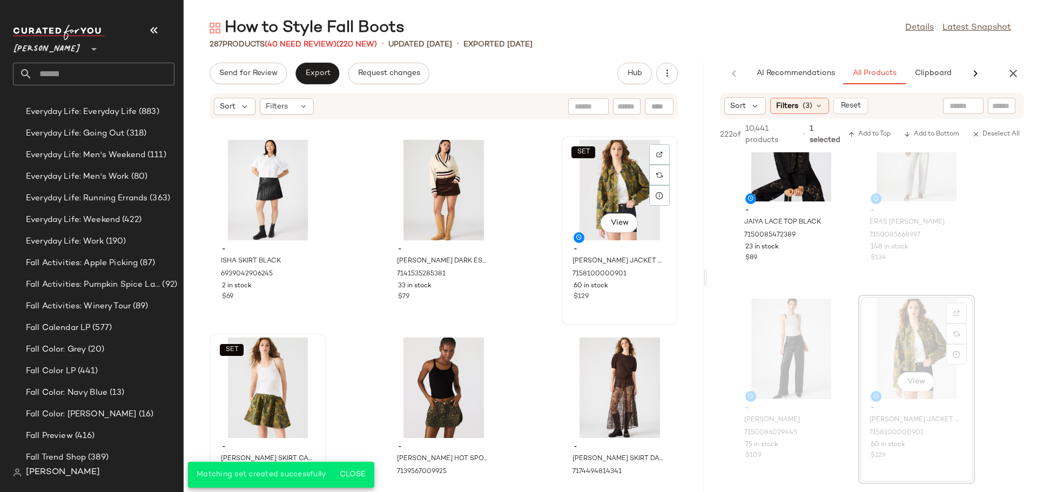
click at [638, 299] on div "$129" at bounding box center [619, 297] width 92 height 10
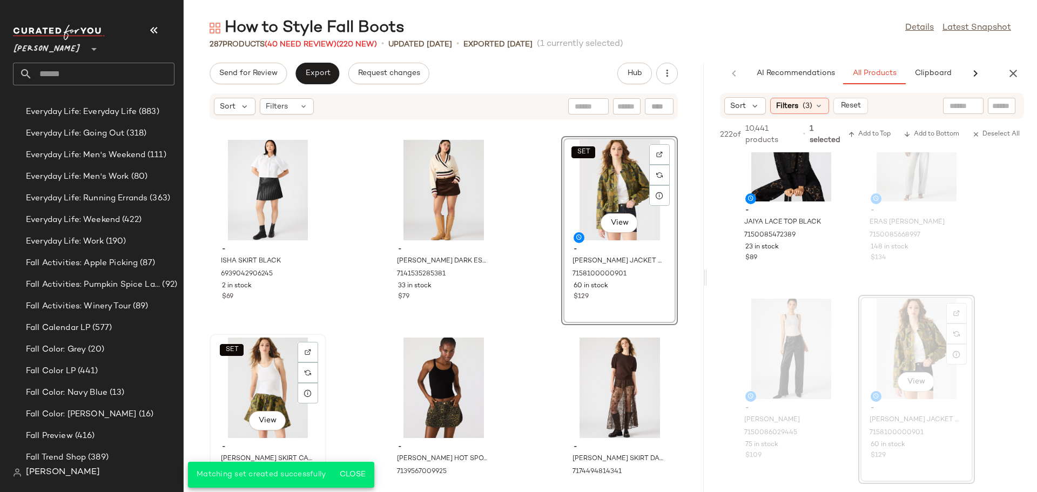
click at [319, 429] on div "SET View" at bounding box center [267, 387] width 109 height 100
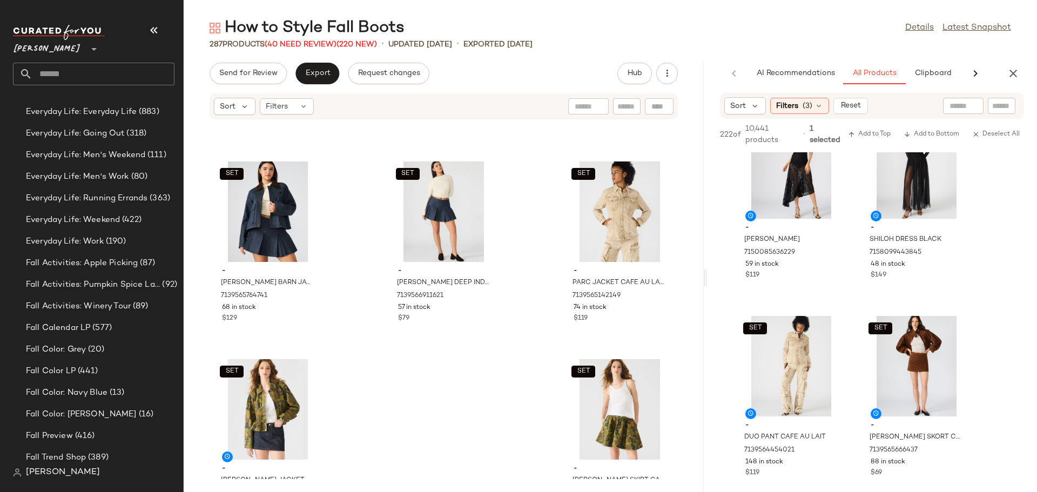
scroll to position [18505, 0]
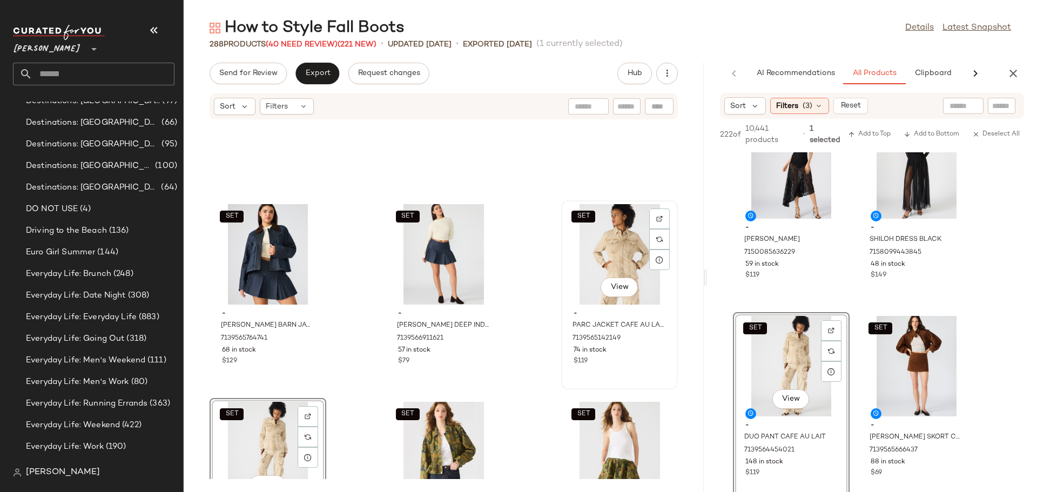
scroll to position [1080, 0]
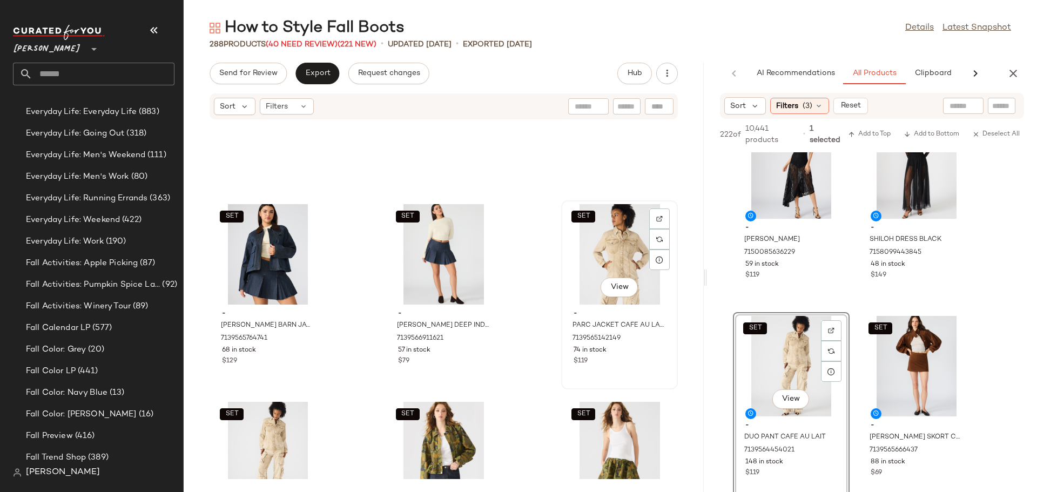
click at [590, 266] on div "SET View" at bounding box center [619, 254] width 109 height 100
click at [215, 454] on div "SET View" at bounding box center [267, 452] width 109 height 100
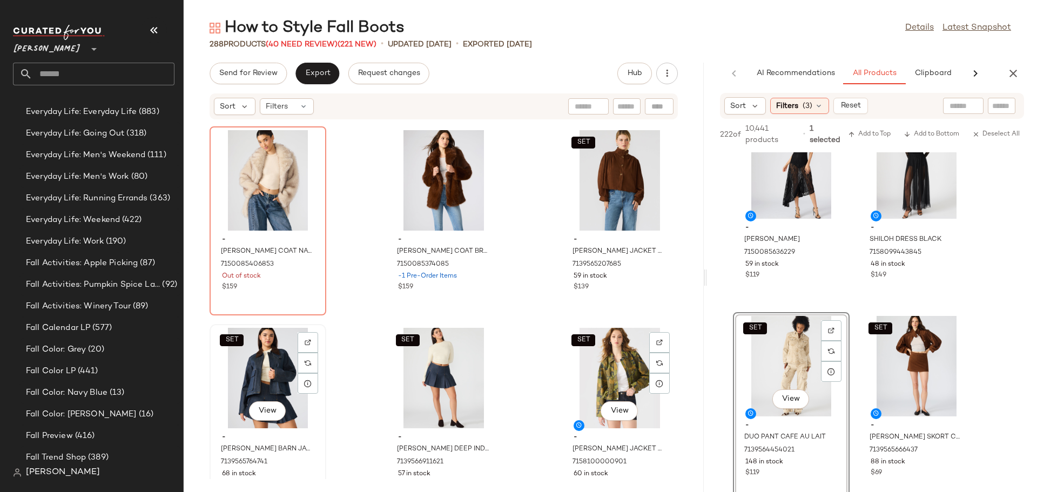
scroll to position [18343, 0]
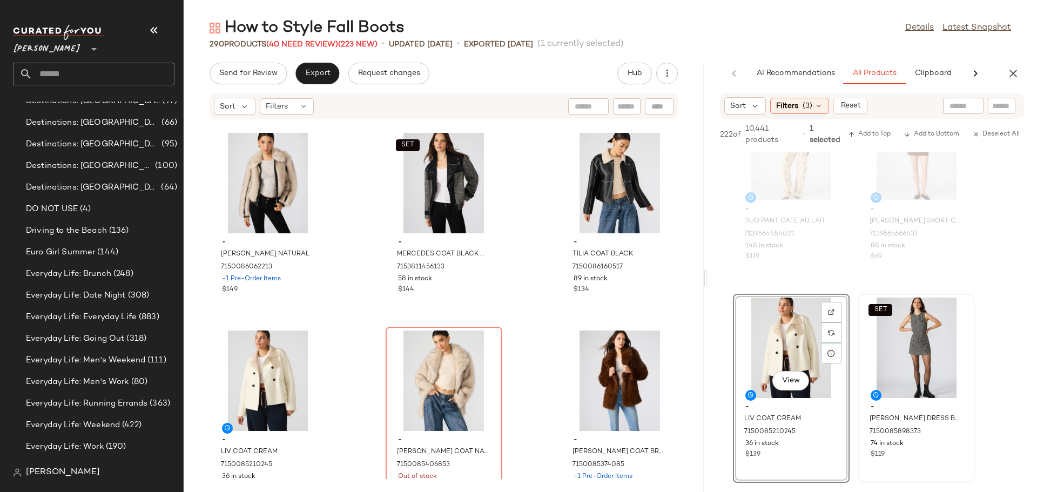
scroll to position [1080, 0]
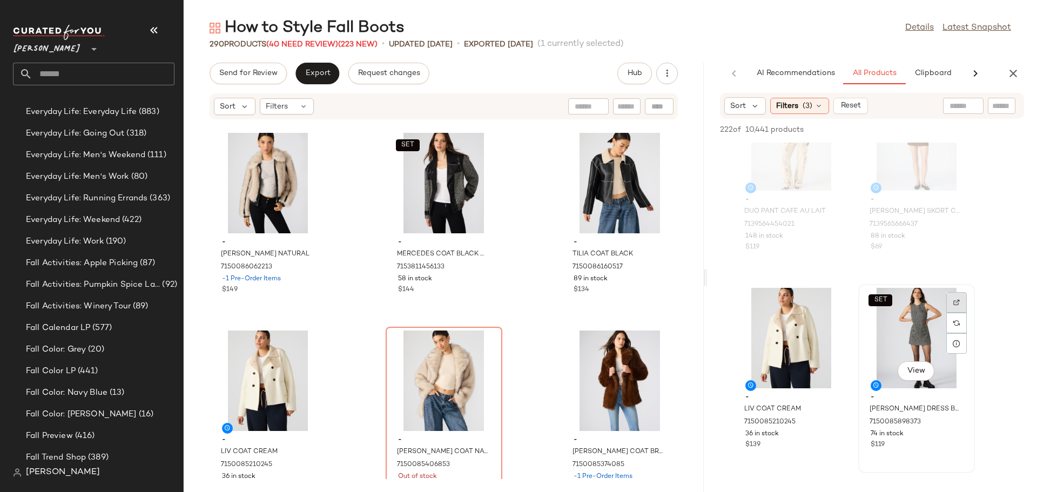
click at [955, 313] on div at bounding box center [956, 323] width 21 height 21
click at [955, 300] on img at bounding box center [956, 302] width 6 height 6
click at [434, 177] on div "SET View" at bounding box center [443, 183] width 109 height 100
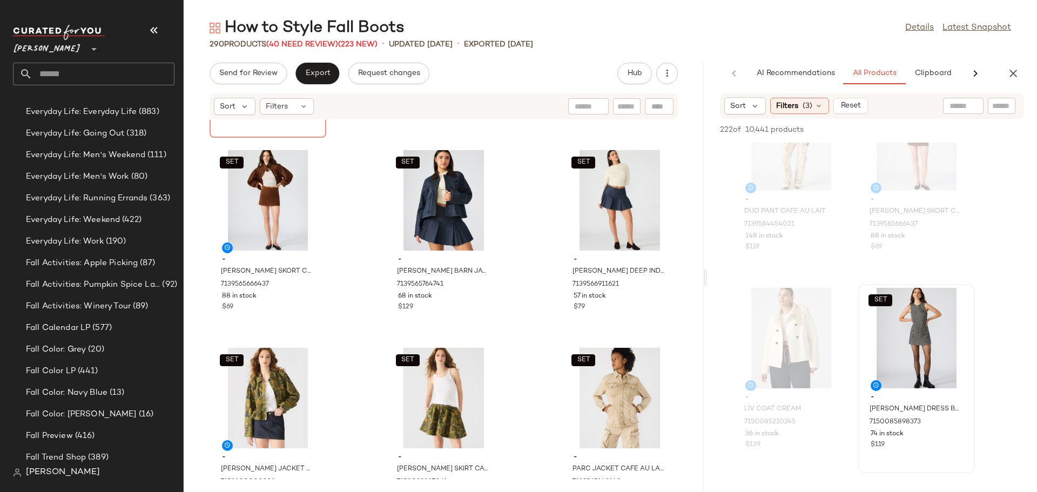
scroll to position [18811, 0]
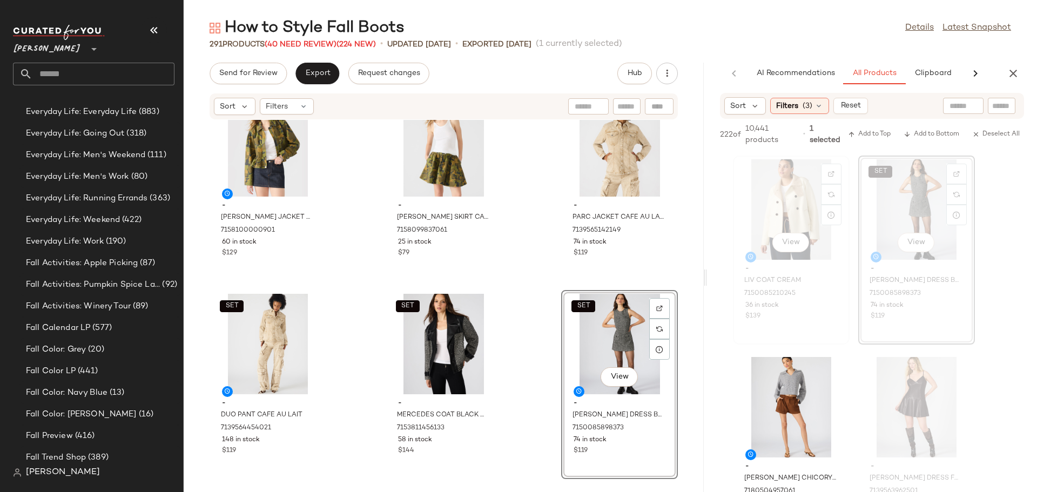
scroll to position [1404, 0]
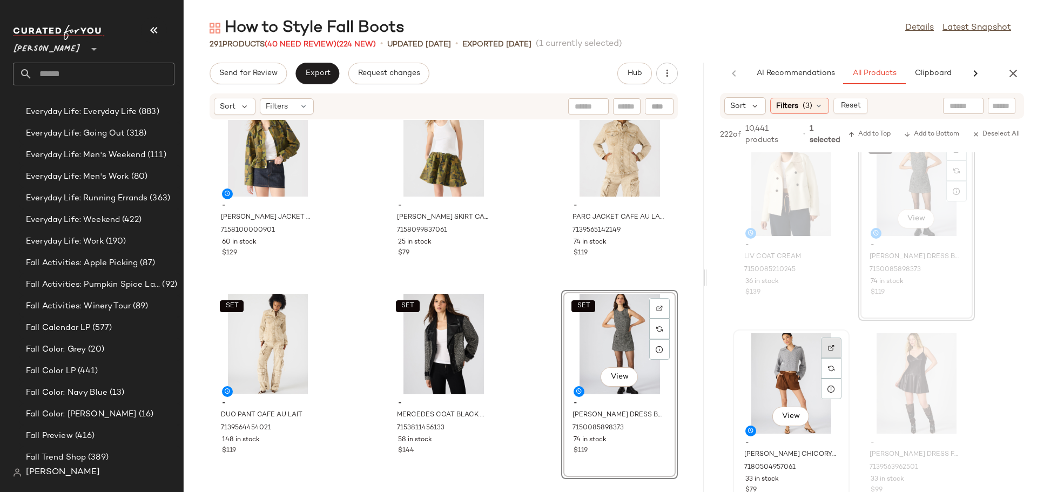
click at [831, 358] on div at bounding box center [831, 368] width 21 height 21
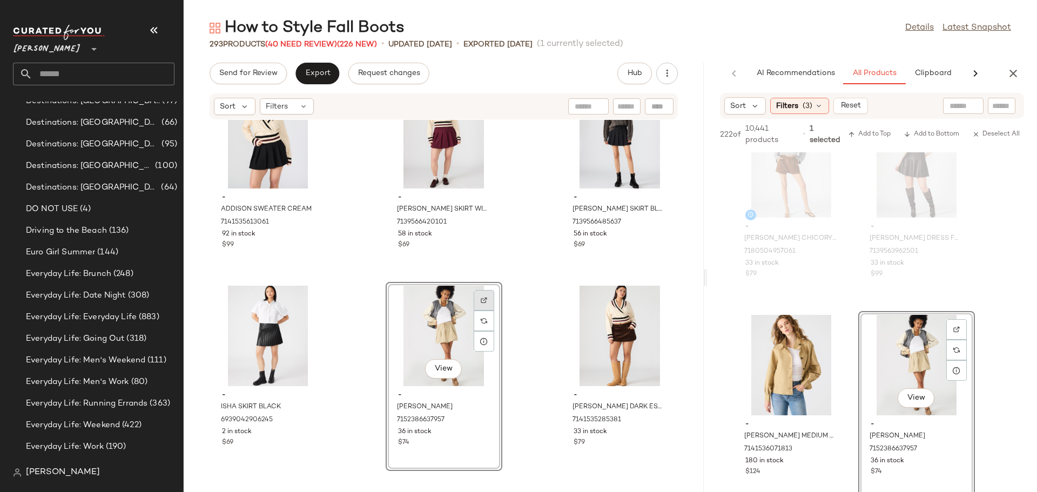
scroll to position [1080, 0]
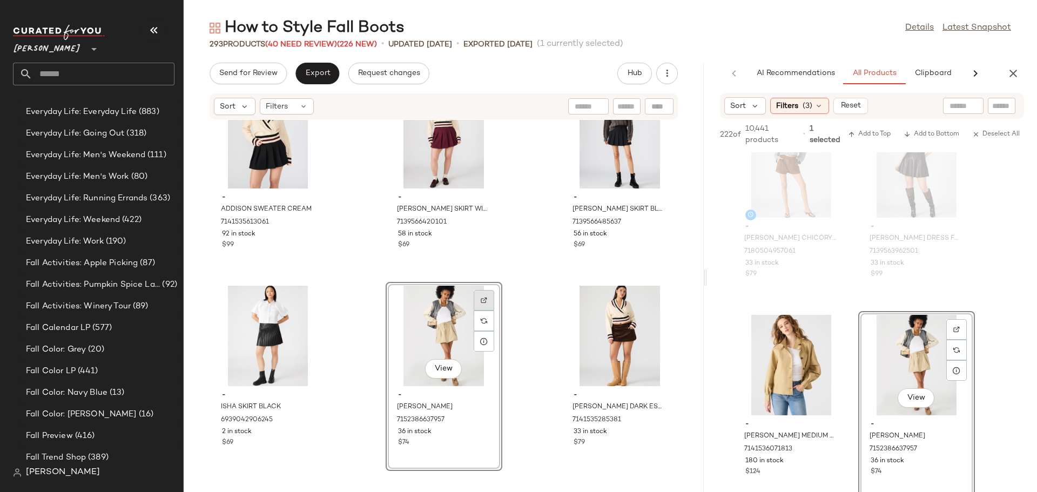
click at [482, 301] on img at bounding box center [484, 300] width 6 height 6
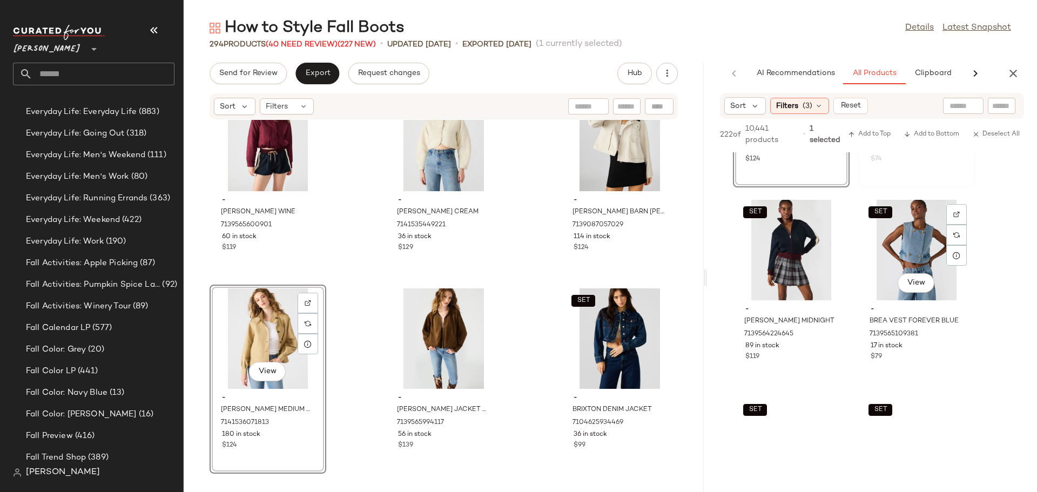
scroll to position [1944, 0]
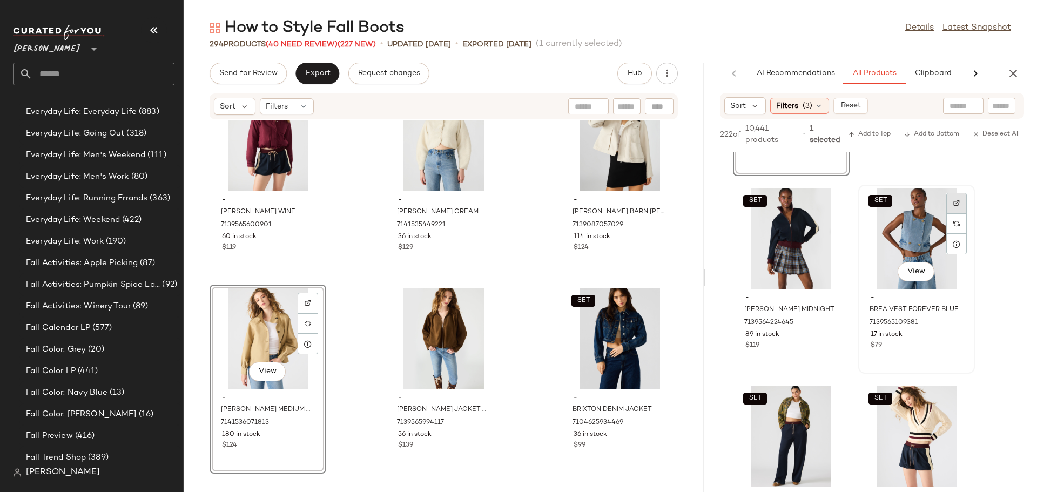
click at [956, 205] on div at bounding box center [956, 224] width 21 height 62
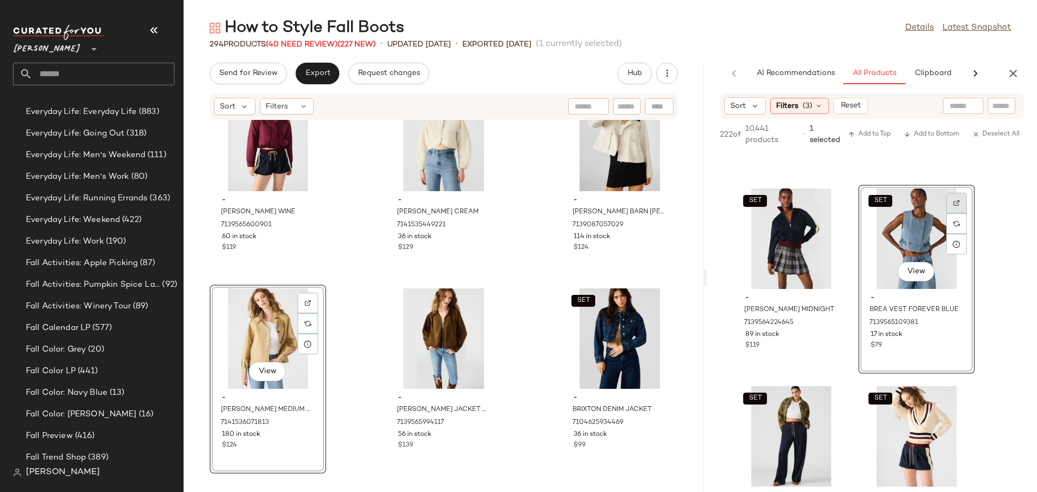
click at [956, 205] on img at bounding box center [956, 203] width 6 height 6
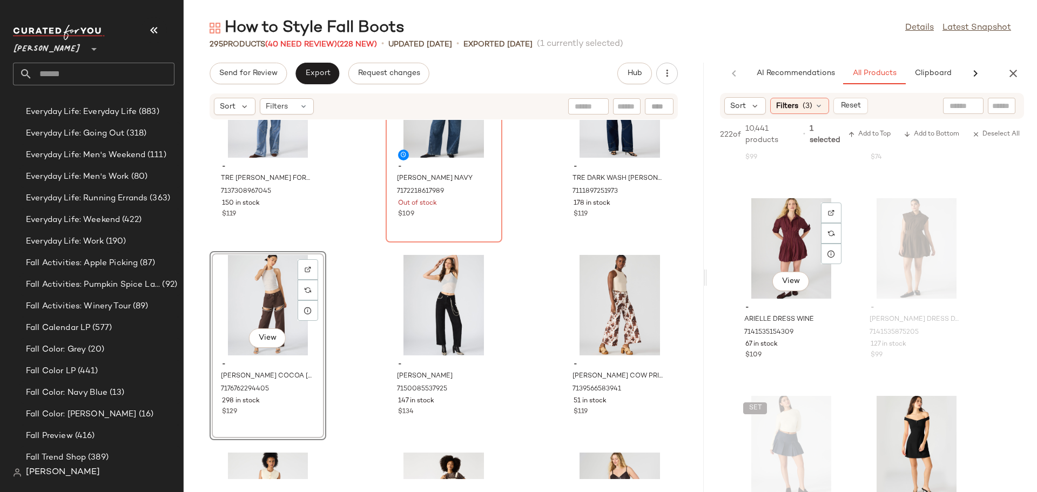
scroll to position [6101, 0]
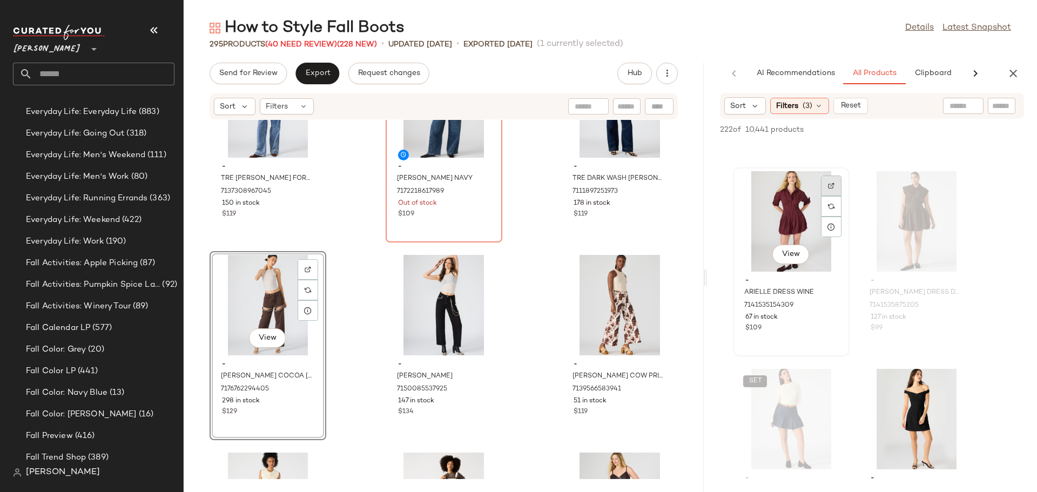
click at [832, 196] on div at bounding box center [831, 206] width 21 height 21
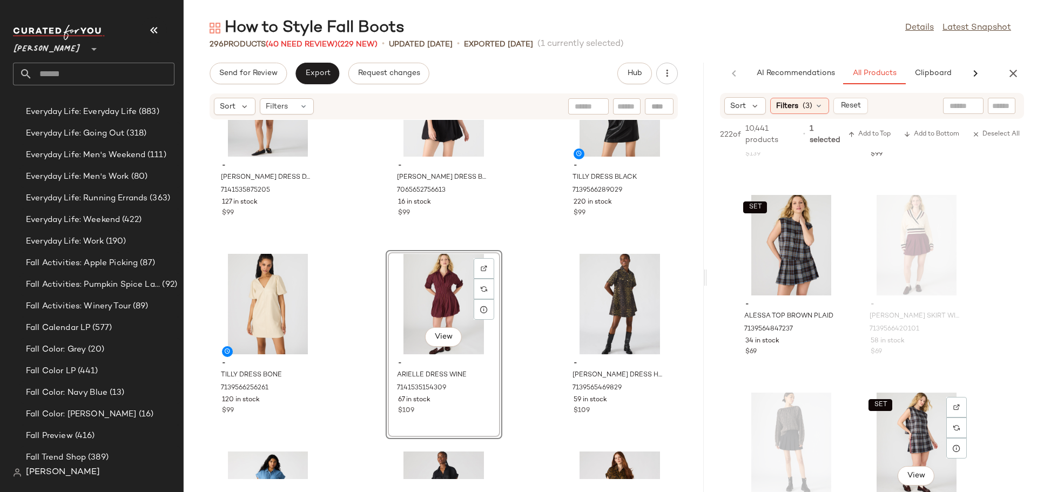
scroll to position [7667, 0]
click at [952, 418] on div at bounding box center [956, 428] width 21 height 21
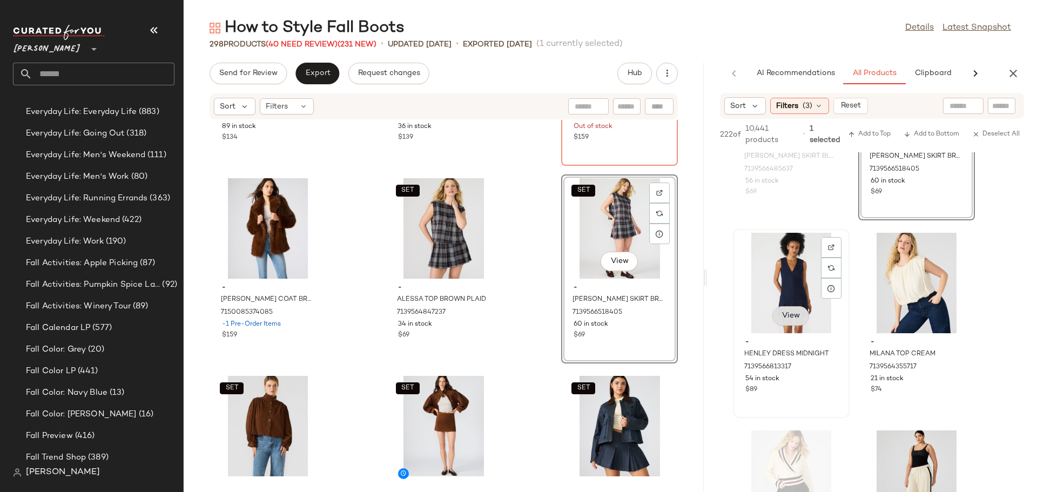
scroll to position [8045, 0]
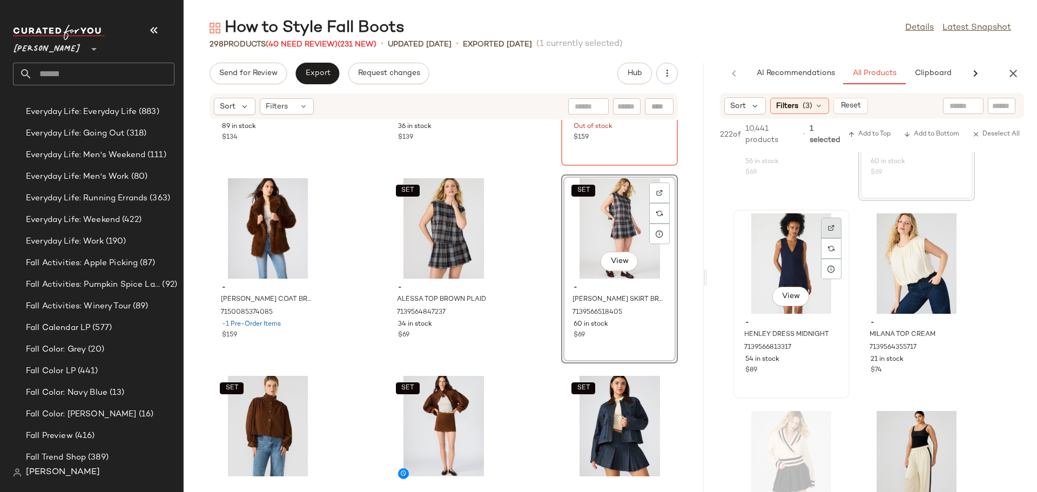
click at [830, 238] on div at bounding box center [831, 248] width 21 height 21
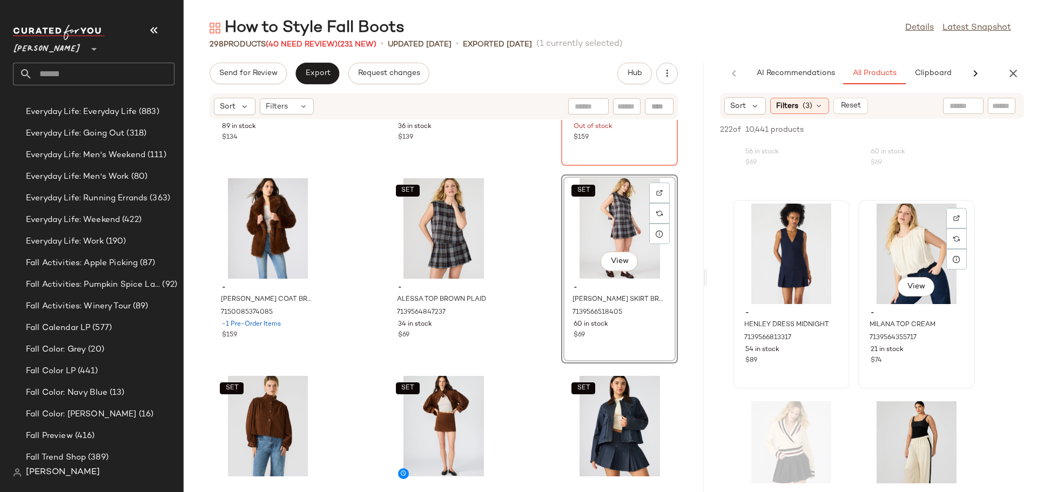
click at [897, 248] on div "View" at bounding box center [916, 254] width 109 height 100
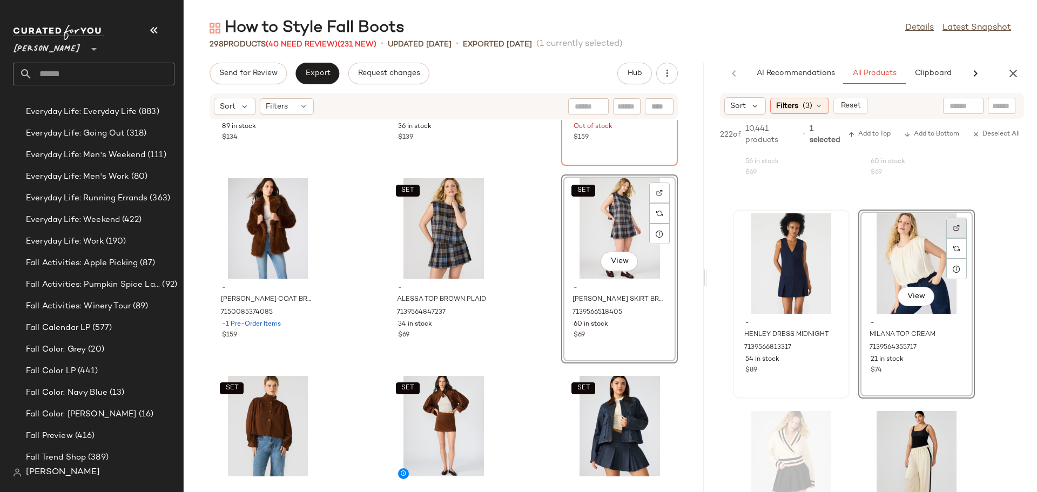
click at [955, 231] on img at bounding box center [956, 228] width 6 height 6
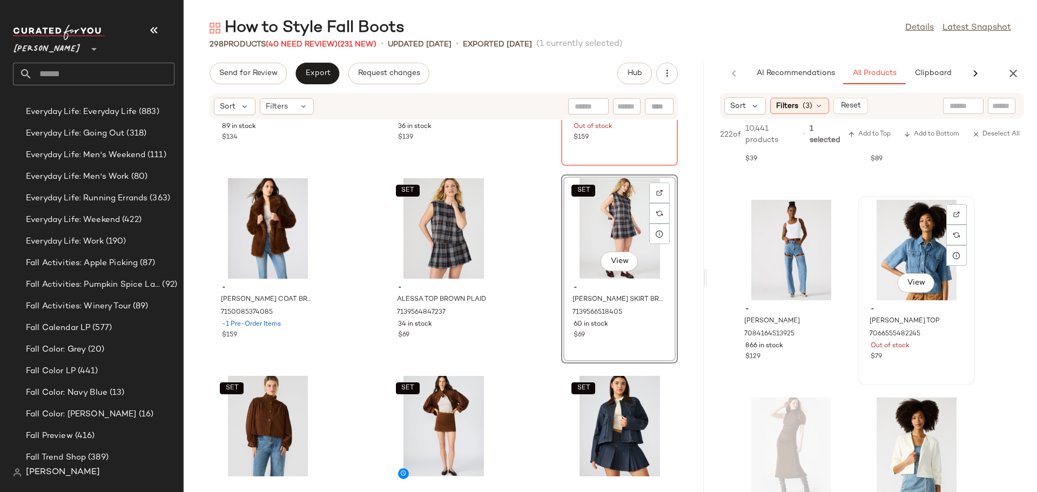
scroll to position [15154, 0]
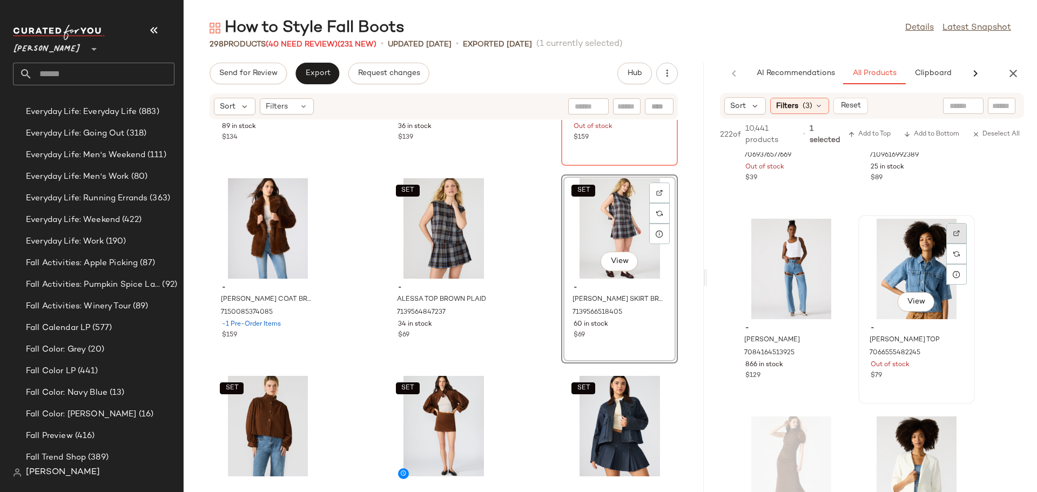
click at [954, 243] on div at bounding box center [956, 253] width 21 height 21
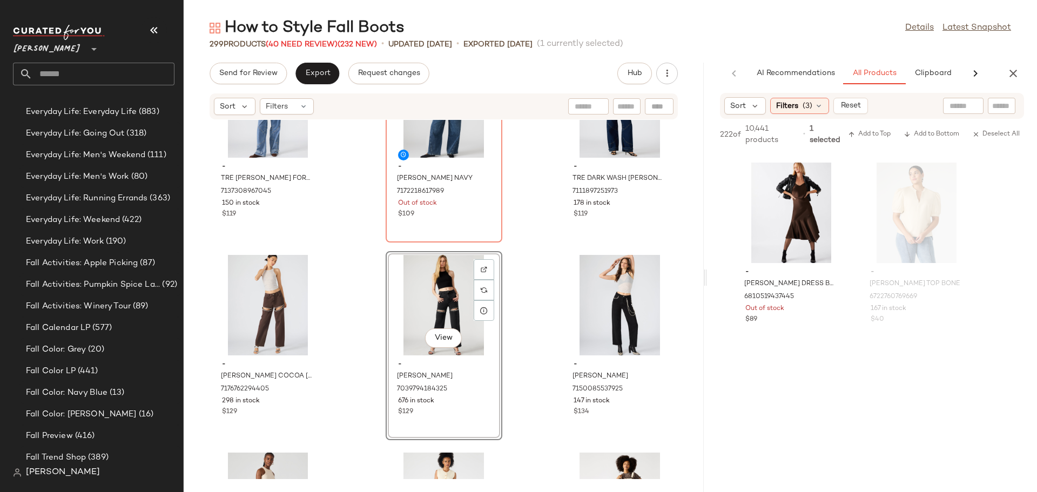
scroll to position [22403, 0]
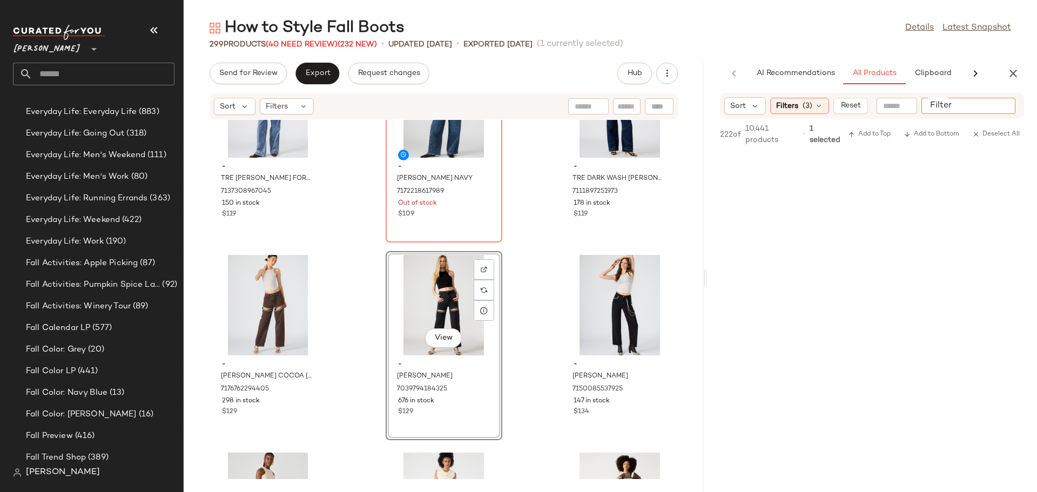
click at [1005, 105] on input "Filter" at bounding box center [971, 105] width 92 height 11
type input "******"
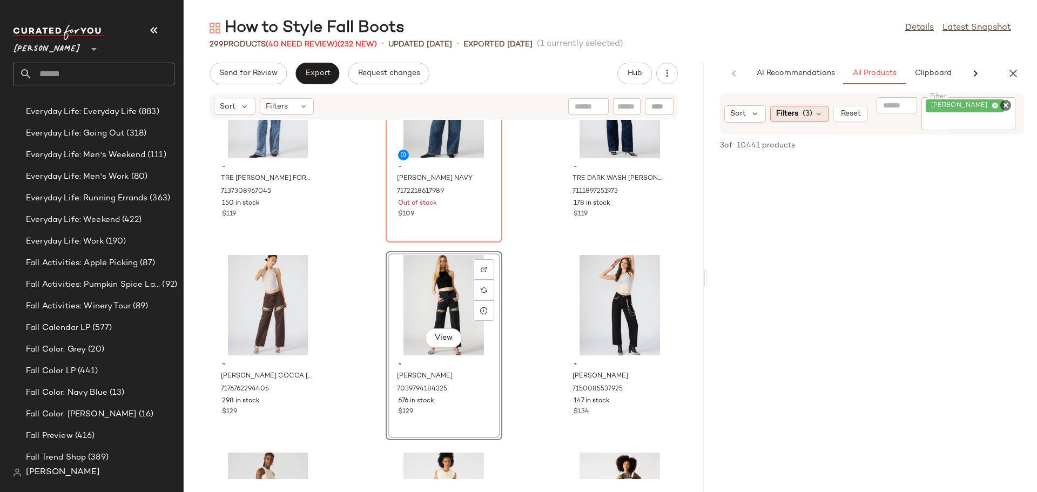
click at [823, 115] on div "Sort Filters (3) Reset Filter taylor Filter" at bounding box center [872, 114] width 304 height 42
click at [821, 110] on icon at bounding box center [818, 114] width 9 height 9
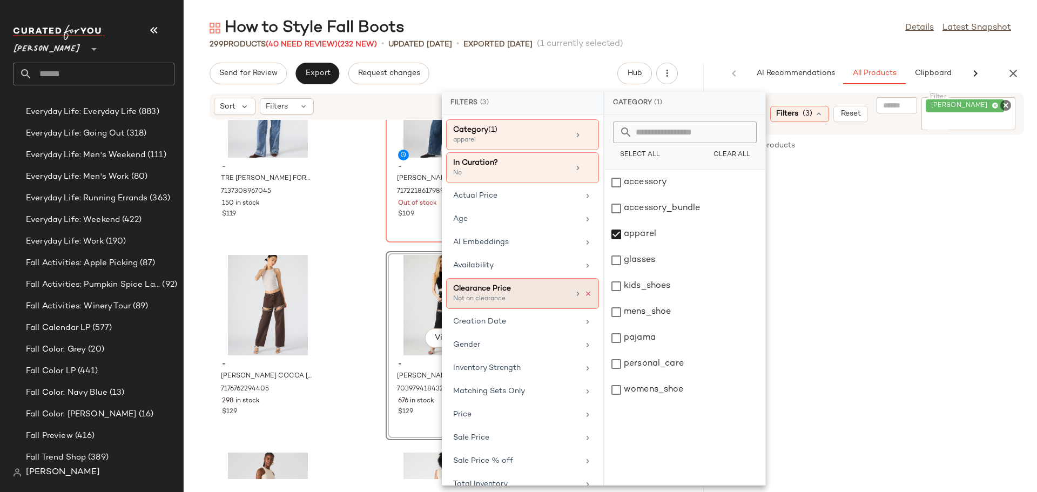
click at [584, 290] on icon at bounding box center [588, 294] width 8 height 8
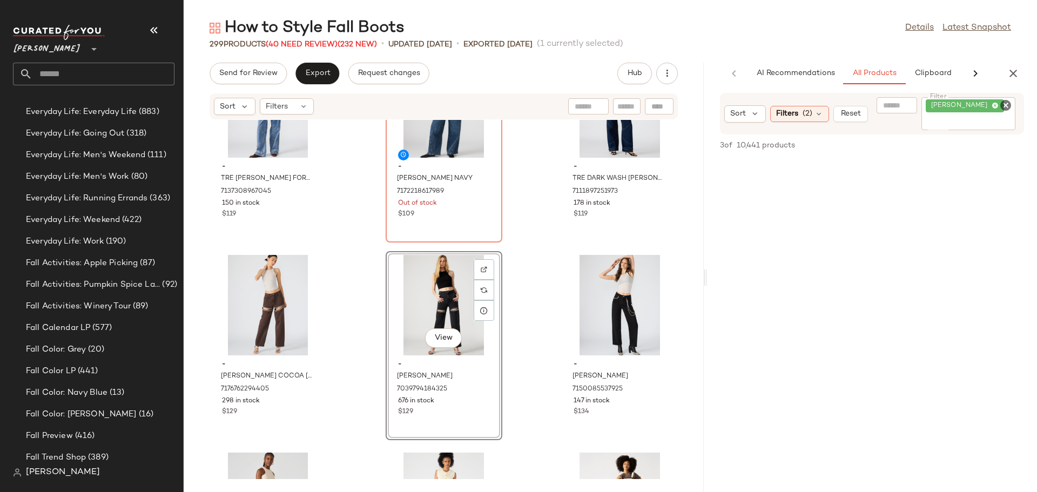
click at [1005, 103] on icon "Clear Filter" at bounding box center [1005, 105] width 13 height 13
click at [815, 103] on icon at bounding box center [818, 106] width 9 height 9
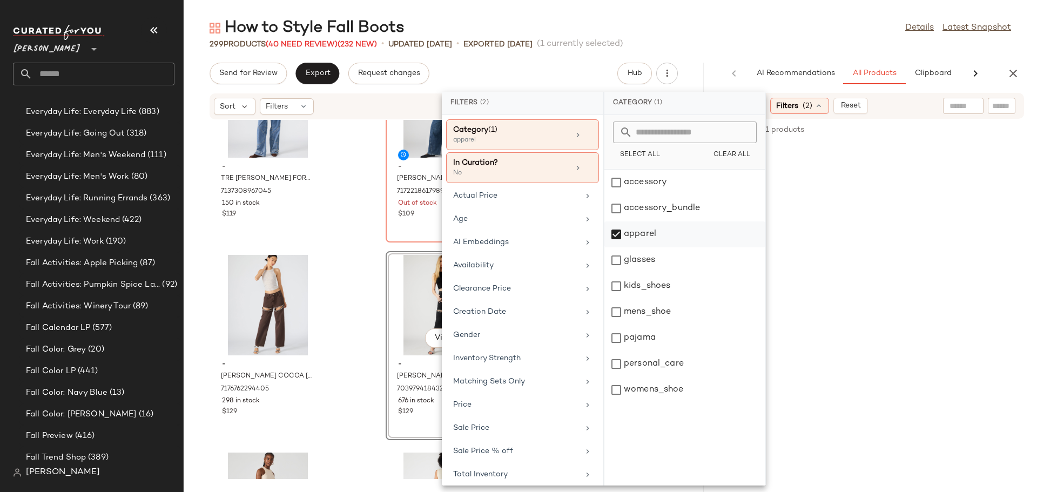
click at [620, 247] on div "apparel" at bounding box center [684, 260] width 161 height 26
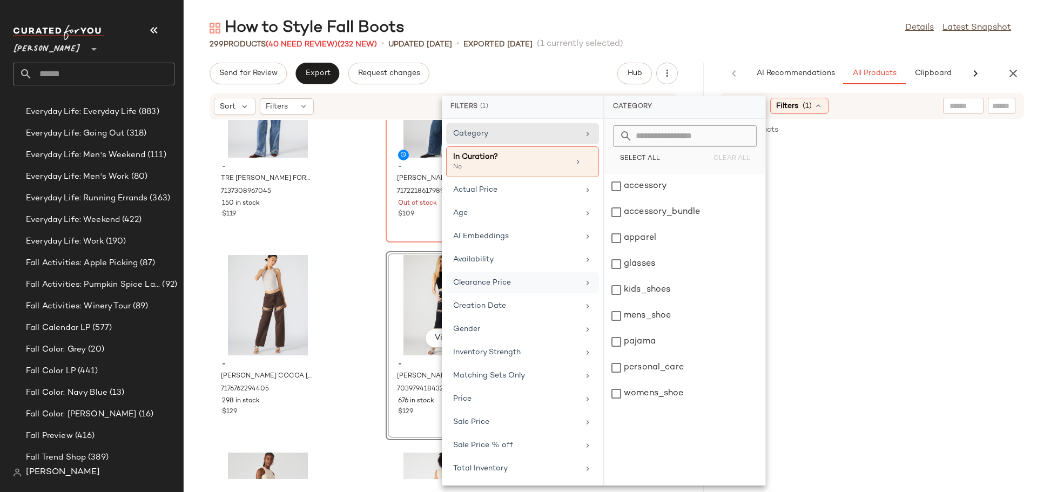
click at [549, 285] on div "Clearance Price" at bounding box center [516, 282] width 126 height 11
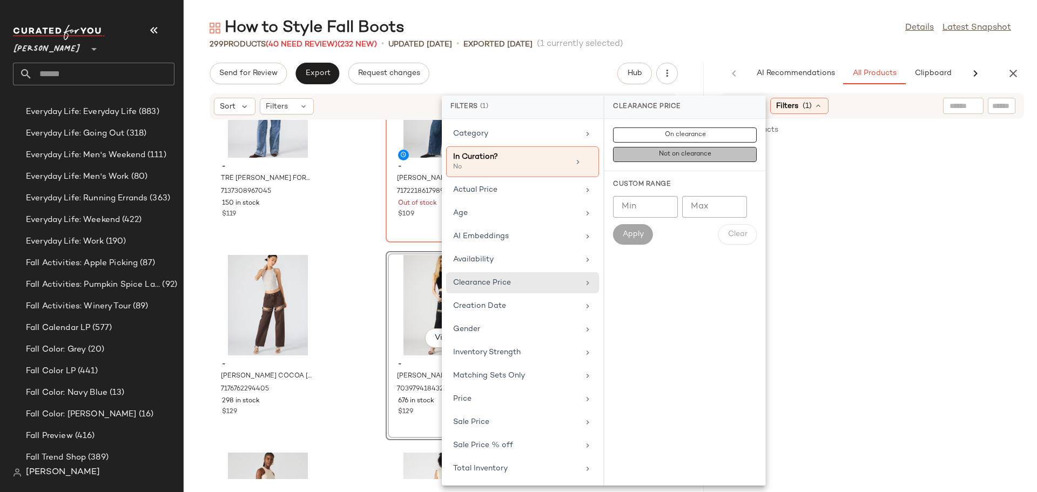
click at [679, 152] on span "Not on clearance" at bounding box center [684, 155] width 53 height 8
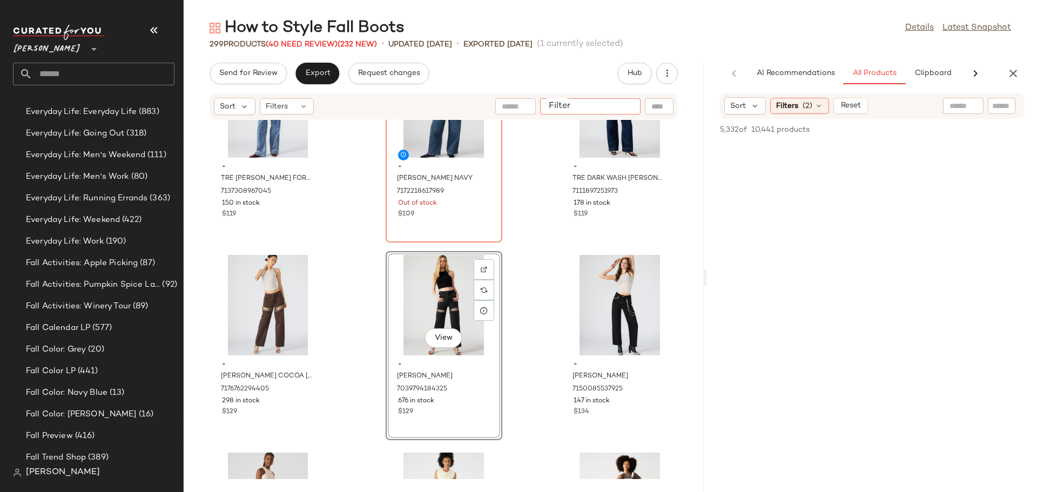
click at [631, 108] on input "Filter" at bounding box center [590, 106] width 92 height 11
type input "******"
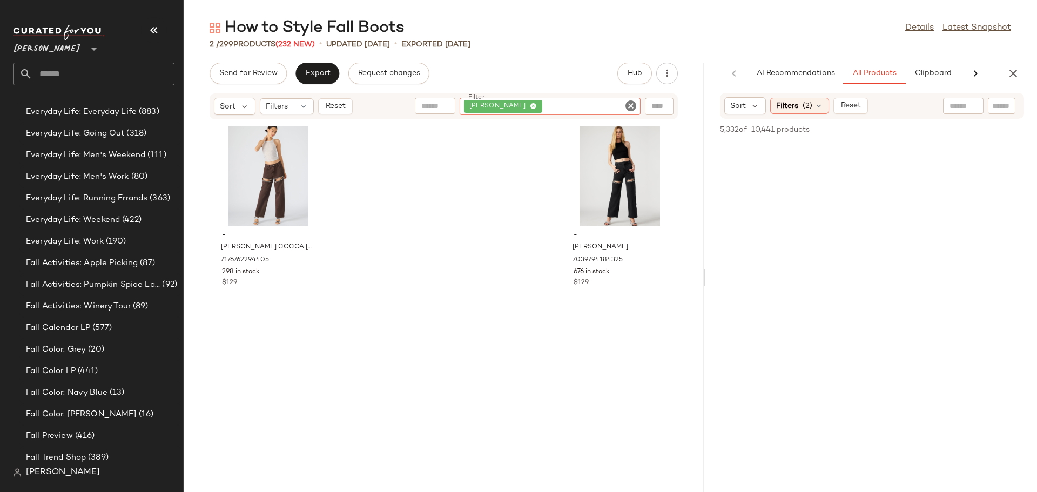
click at [627, 104] on icon "Clear Filter" at bounding box center [630, 105] width 13 height 13
click at [814, 102] on icon at bounding box center [818, 106] width 9 height 9
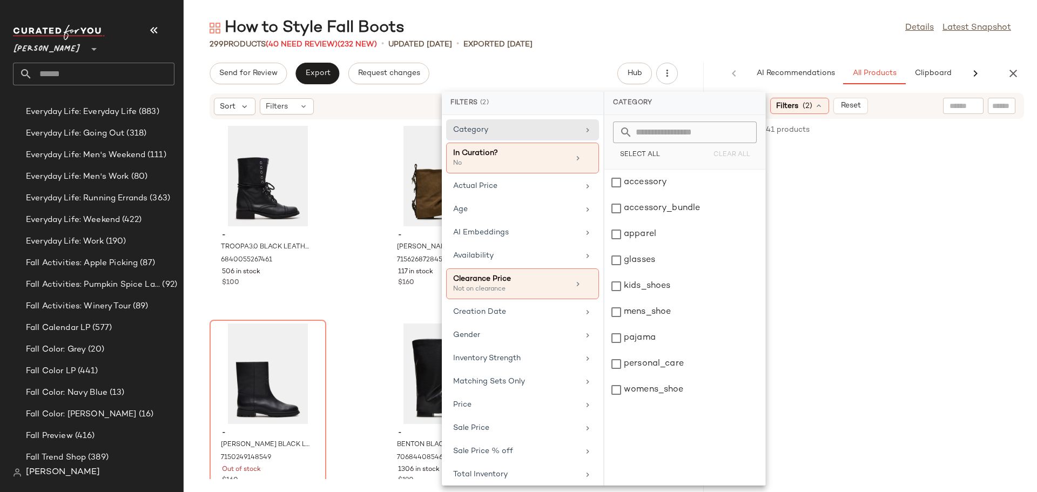
click at [991, 107] on div at bounding box center [1001, 106] width 28 height 16
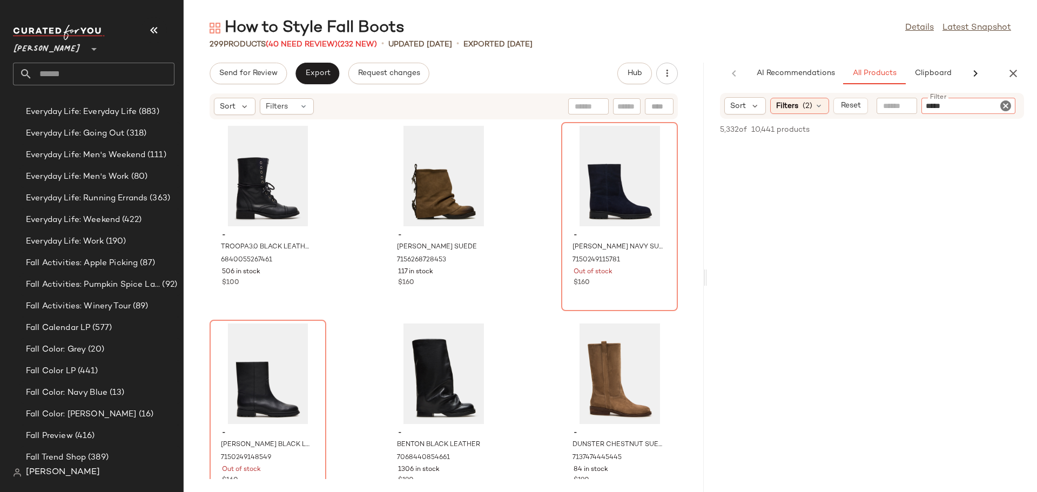
type input "******"
click at [1005, 107] on icon "Clear Filter" at bounding box center [1005, 105] width 13 height 13
click at [1013, 75] on icon "button" at bounding box center [1012, 73] width 13 height 13
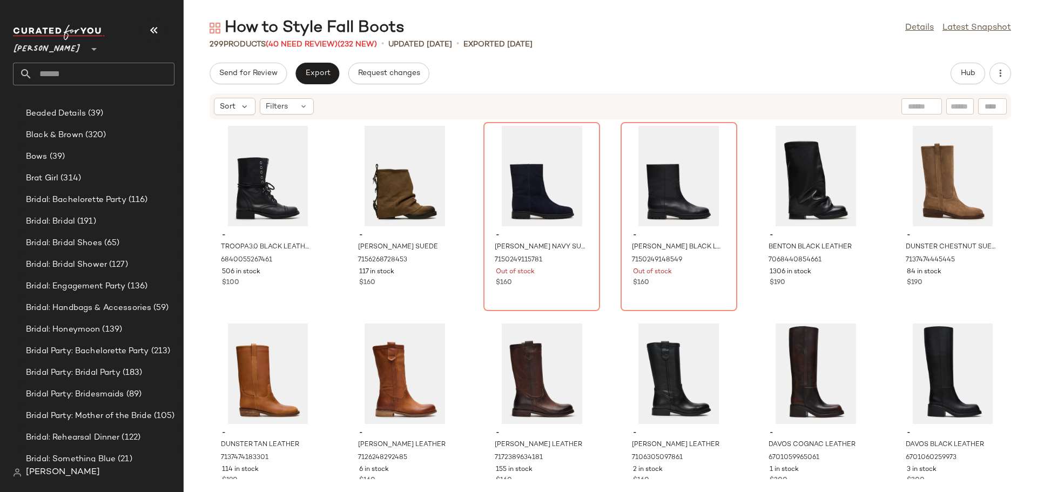
scroll to position [0, 0]
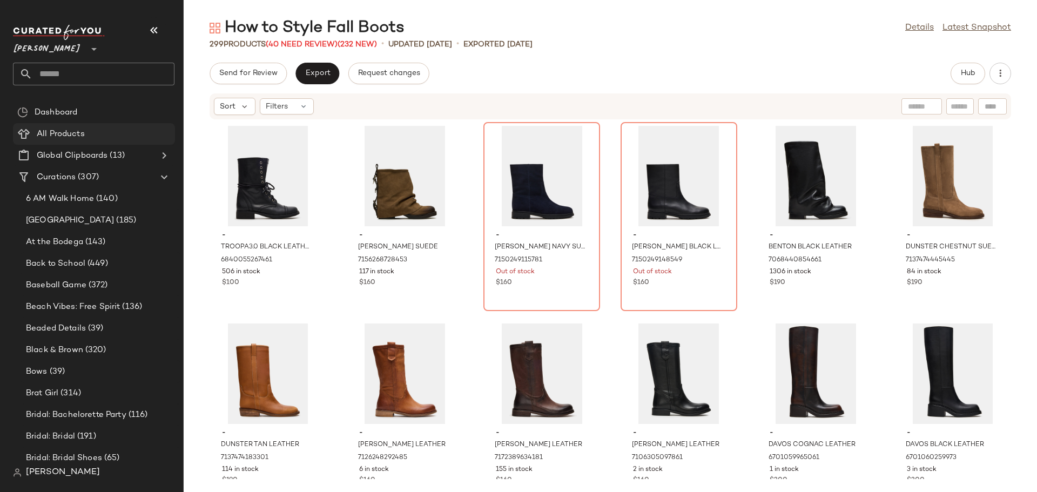
click at [93, 128] on div "All Products" at bounding box center [101, 134] width 137 height 12
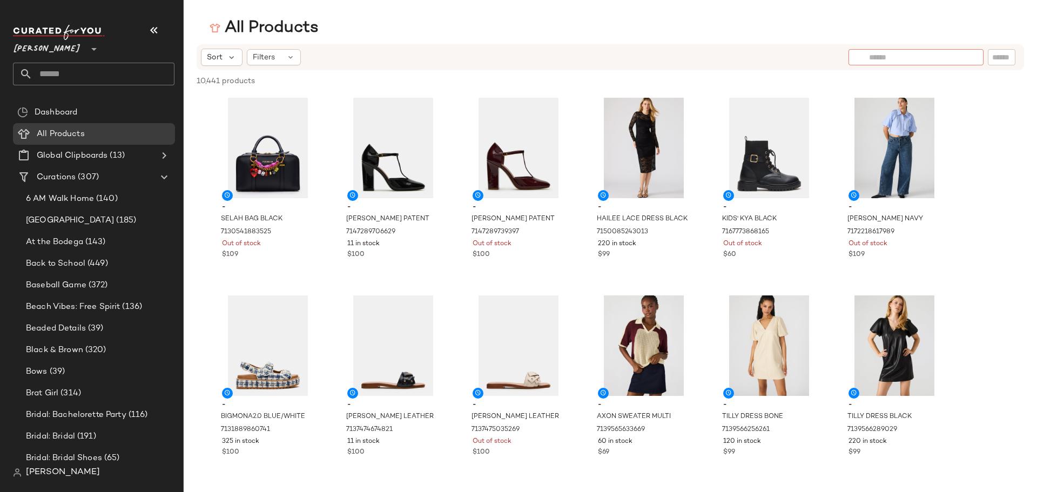
click at [956, 57] on input "text" at bounding box center [916, 57] width 94 height 11
click at [991, 53] on div at bounding box center [1001, 57] width 28 height 16
type input "******"
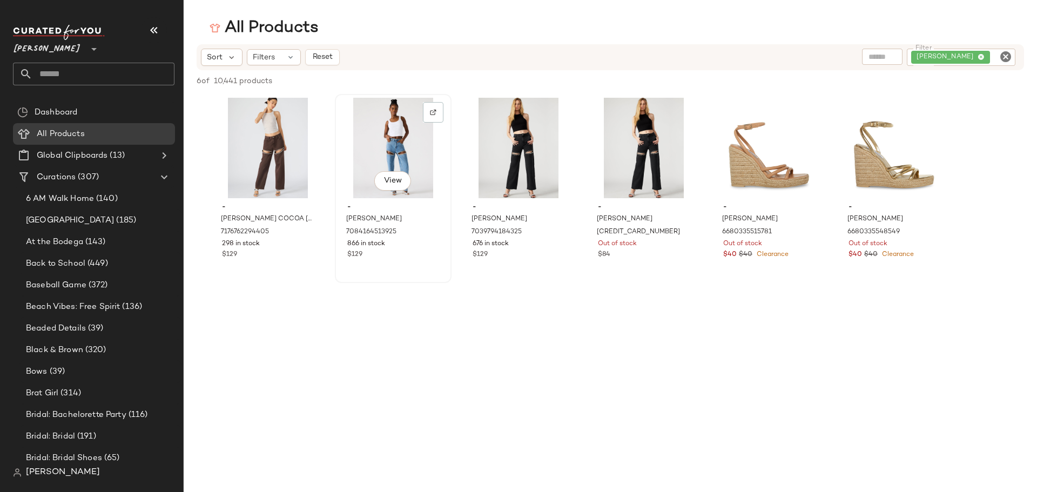
click at [390, 137] on div "View" at bounding box center [393, 148] width 109 height 100
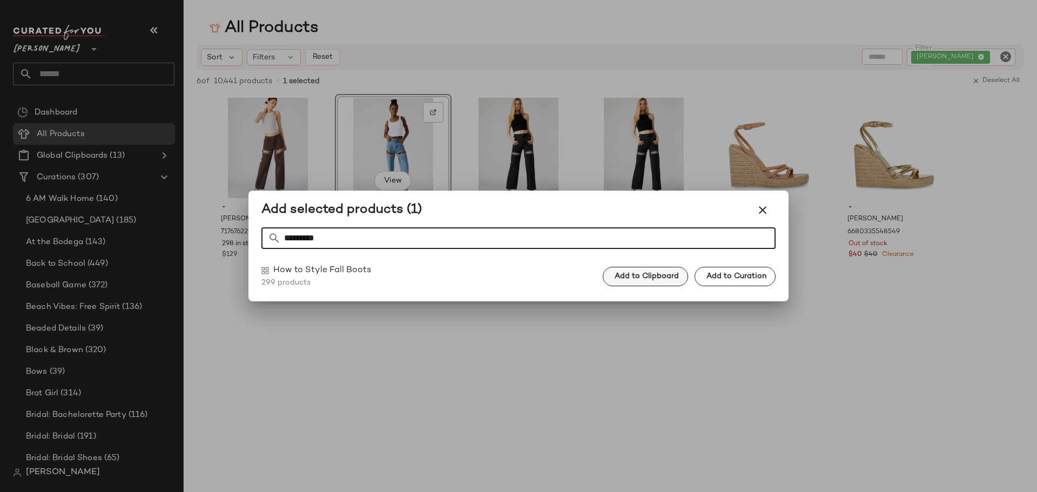
type input "*********"
click at [630, 279] on span "Add to Clipboard" at bounding box center [646, 276] width 65 height 9
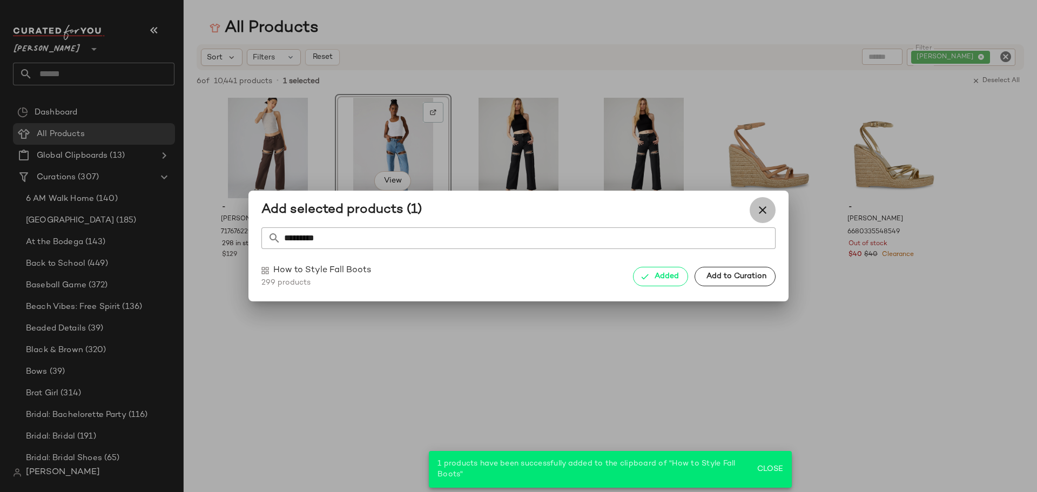
click at [763, 208] on icon "button" at bounding box center [762, 210] width 13 height 13
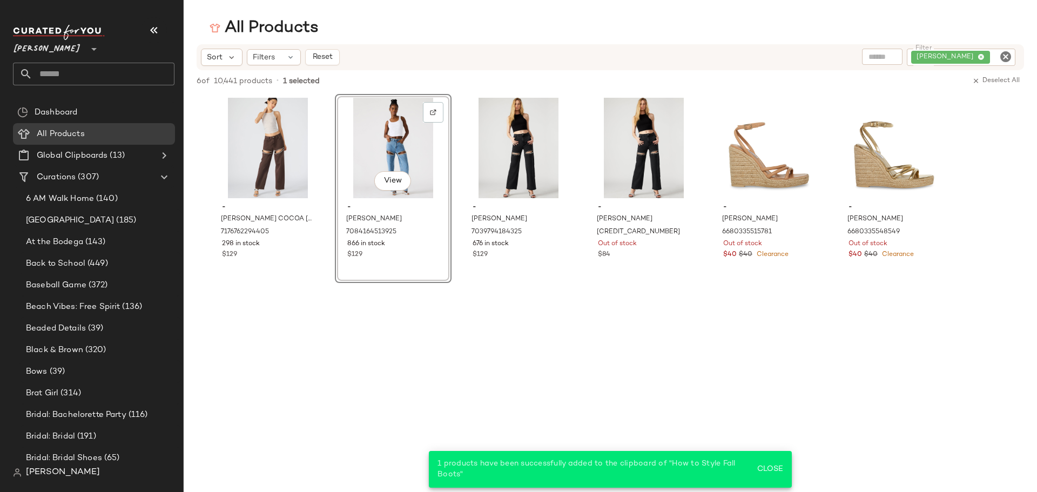
click at [1004, 56] on icon "Clear Filter" at bounding box center [1005, 56] width 13 height 13
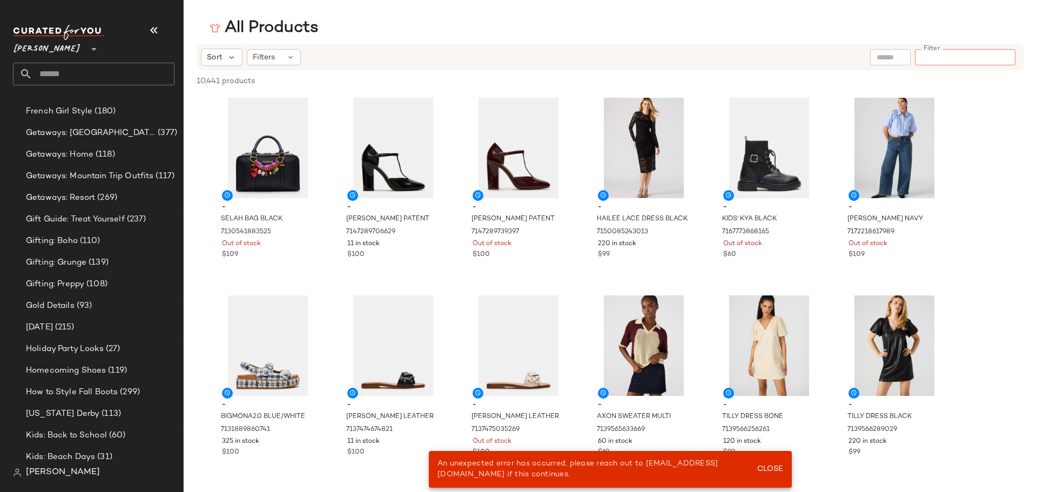
scroll to position [1620, 0]
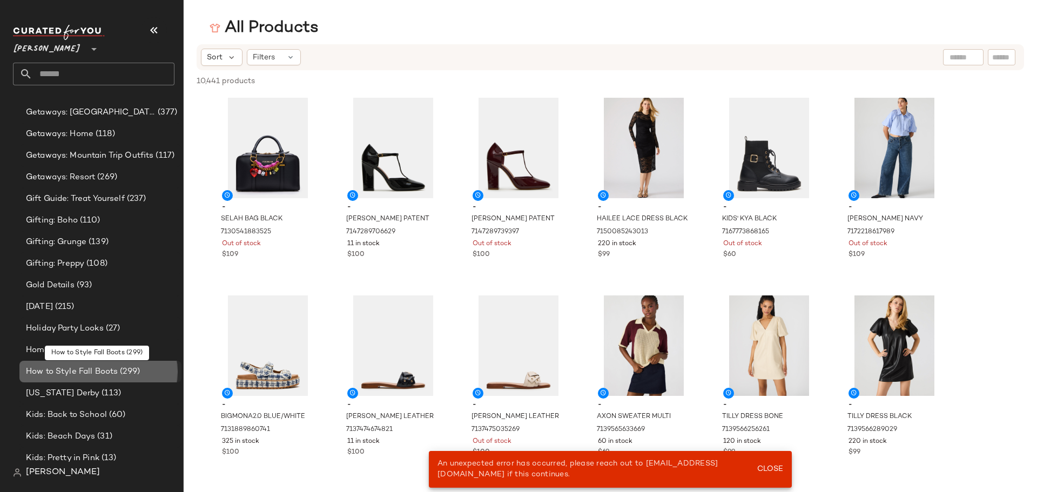
click at [119, 370] on span "(299)" at bounding box center [129, 372] width 22 height 12
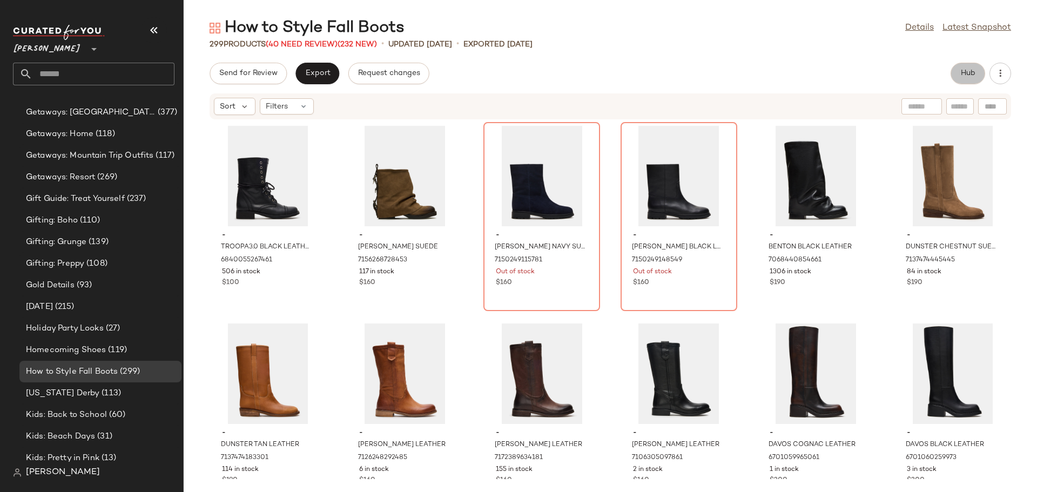
click at [968, 70] on span "Hub" at bounding box center [967, 73] width 15 height 9
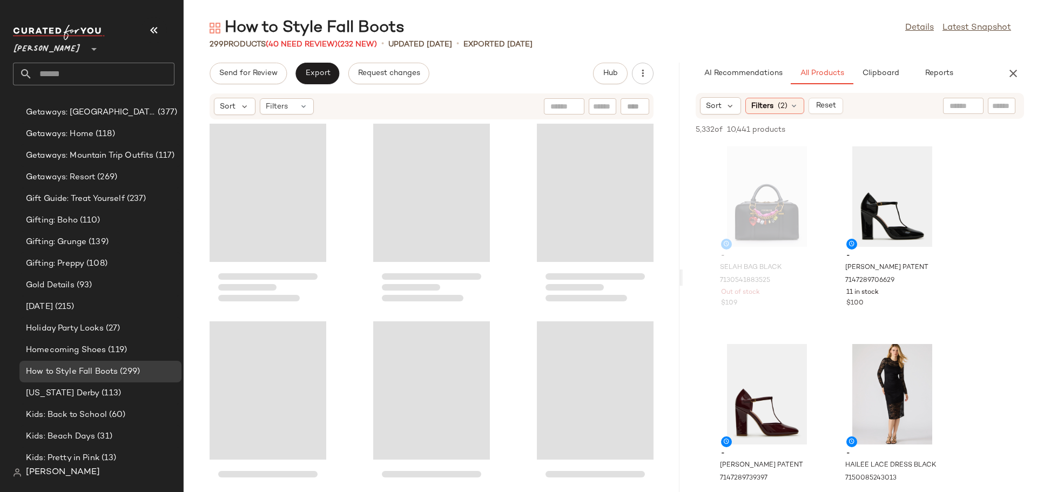
drag, startPoint x: 610, startPoint y: 280, endPoint x: 683, endPoint y: 280, distance: 72.9
click at [683, 280] on div "How to Style Fall Boots Details Latest Snapshot 299 Products (40 Need Review) (…" at bounding box center [610, 254] width 853 height 475
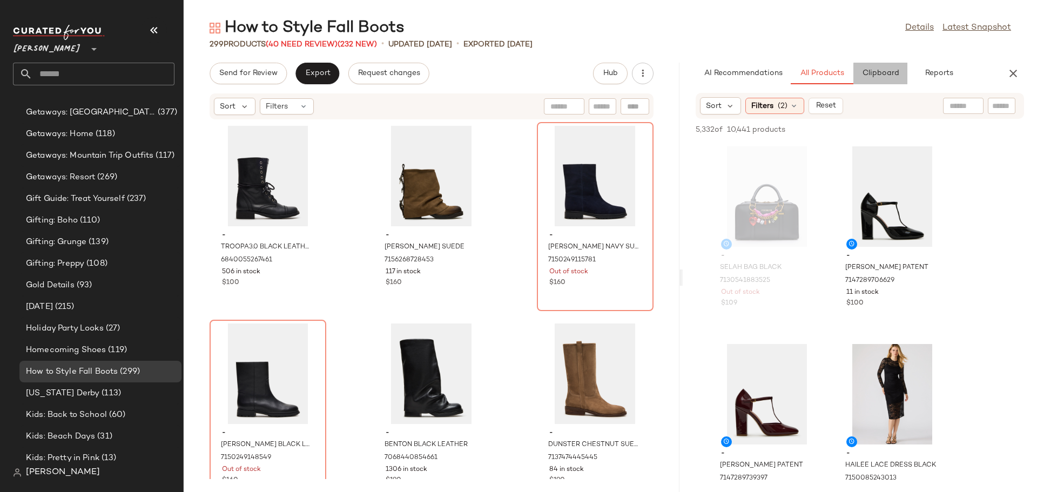
click at [879, 74] on span "Clipboard" at bounding box center [879, 73] width 37 height 9
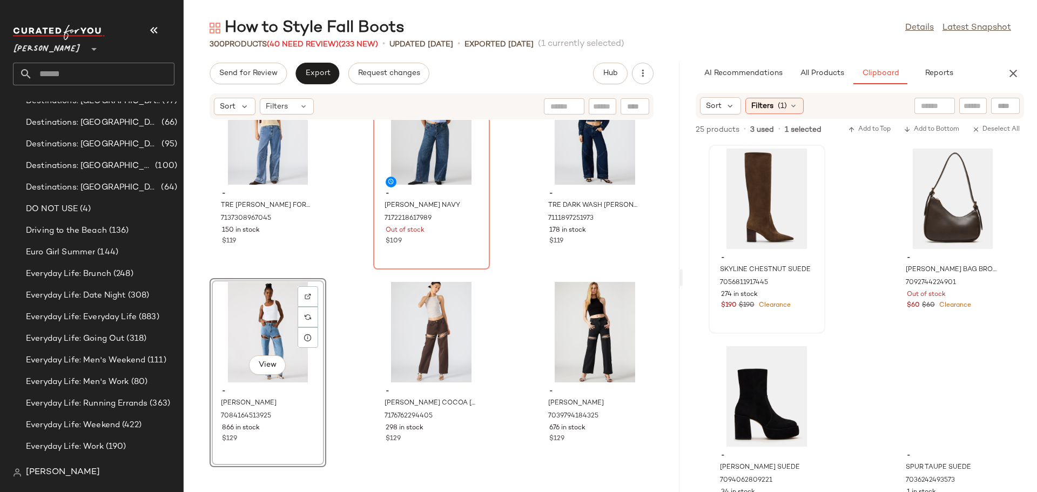
scroll to position [1654, 0]
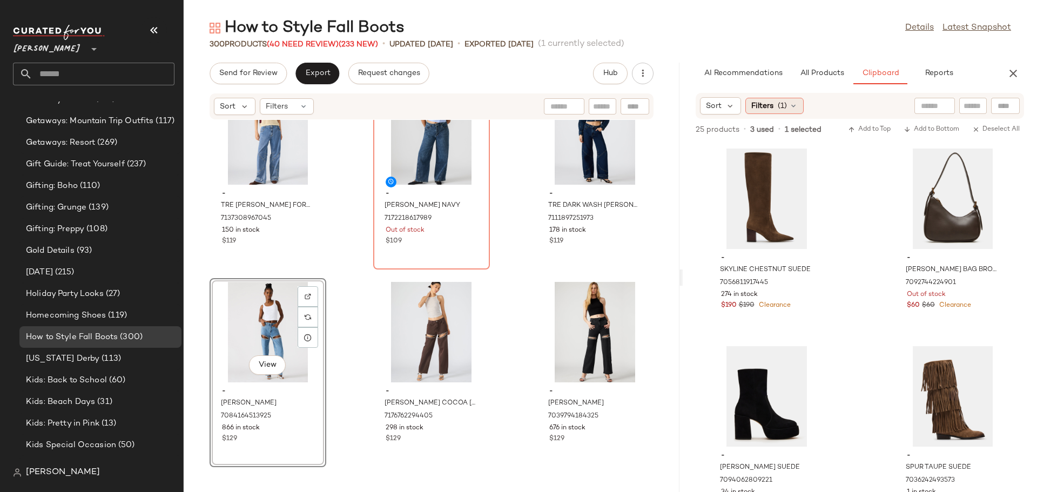
click at [796, 107] on icon at bounding box center [793, 106] width 9 height 9
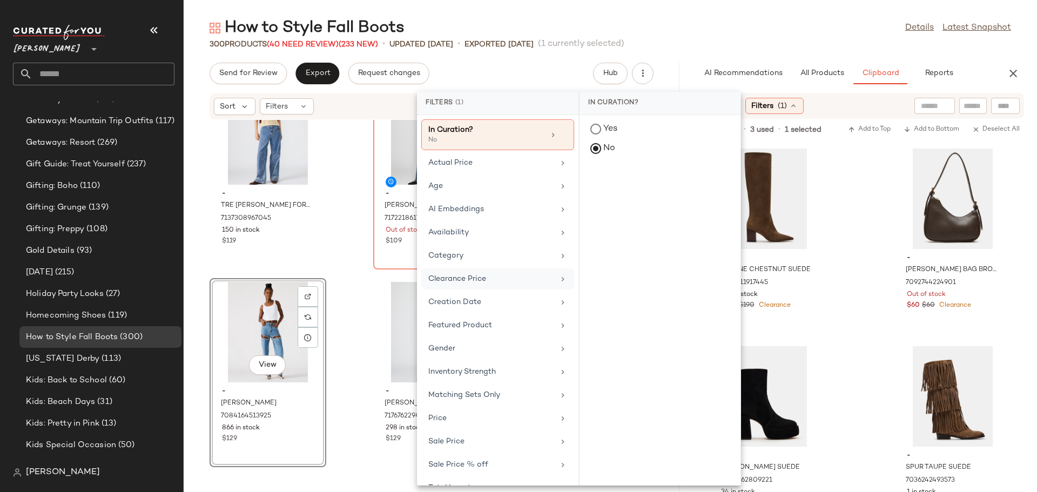
click at [508, 292] on div "Clearance Price" at bounding box center [497, 302] width 153 height 21
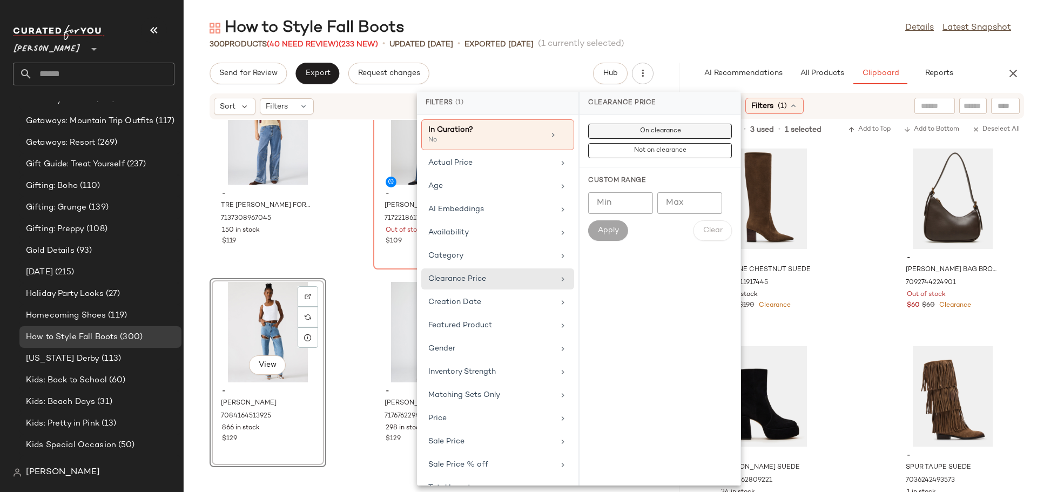
click at [656, 130] on span "On clearance" at bounding box center [660, 131] width 42 height 8
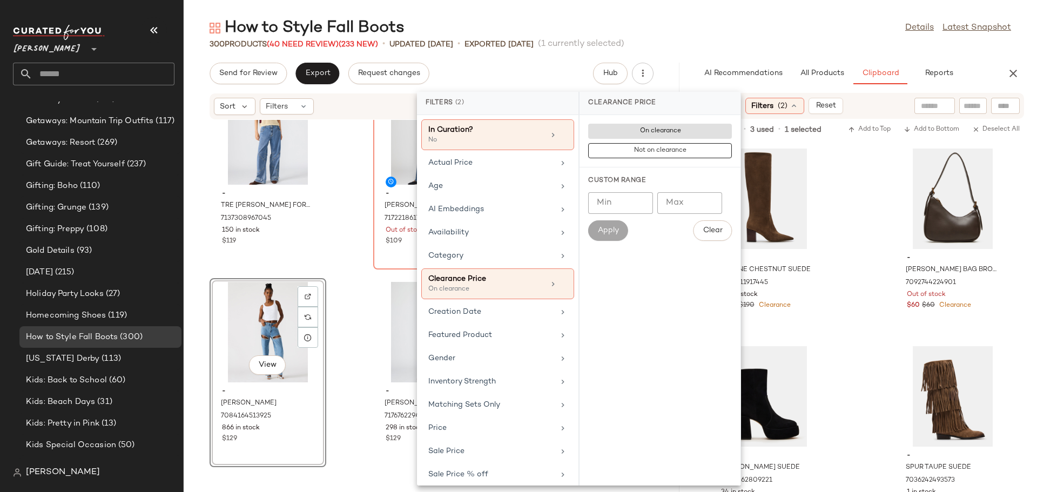
click at [864, 257] on div "- SKYLINE CHESTNUT SUEDE 7056811917445 274 in stock $190 $190 Clearance - SMITH…" at bounding box center [859, 317] width 355 height 349
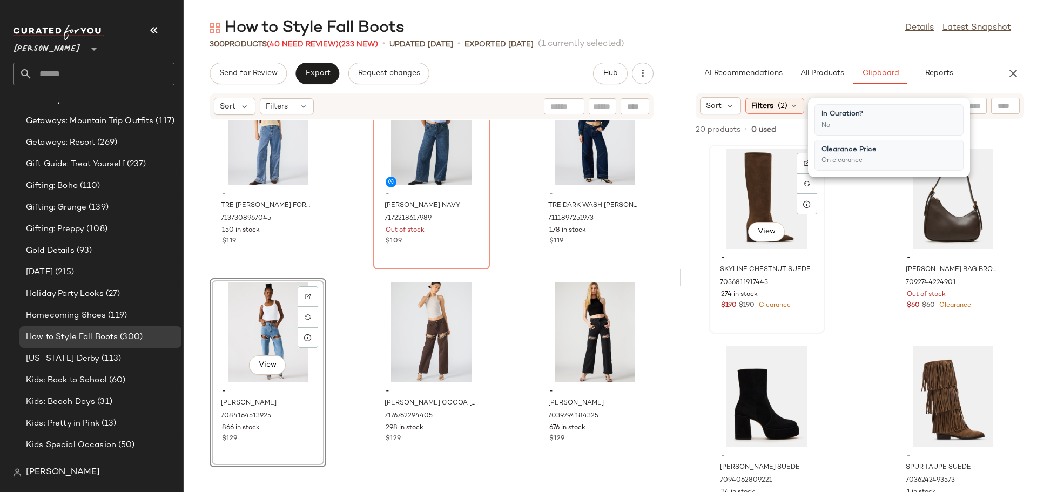
click at [740, 190] on div "View" at bounding box center [766, 198] width 109 height 100
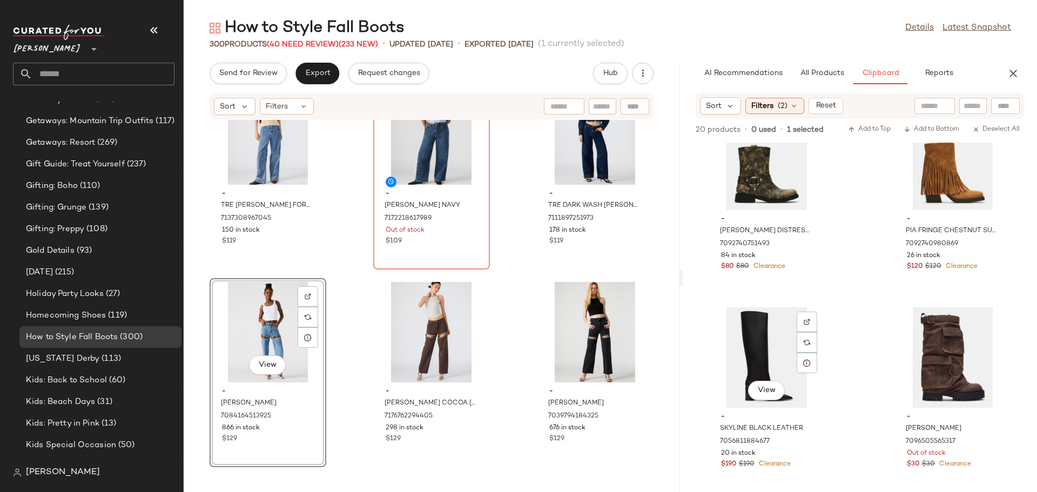
scroll to position [1629, 0]
click at [916, 354] on div "View" at bounding box center [952, 357] width 109 height 100
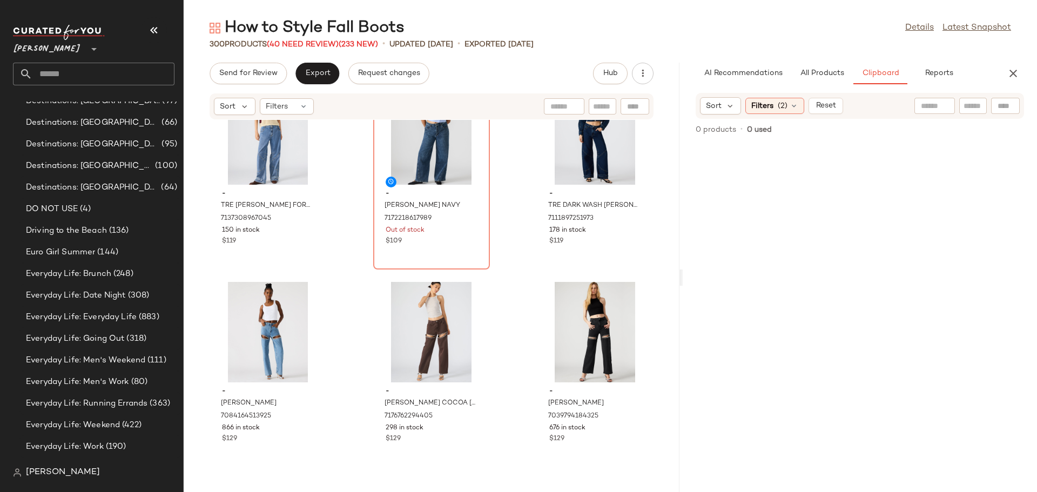
scroll to position [1654, 0]
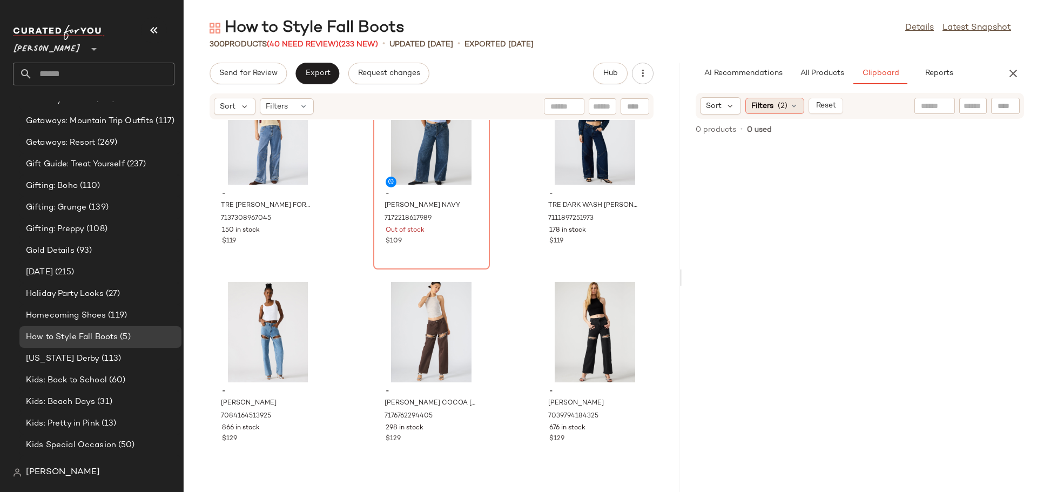
click at [793, 107] on icon at bounding box center [793, 106] width 9 height 9
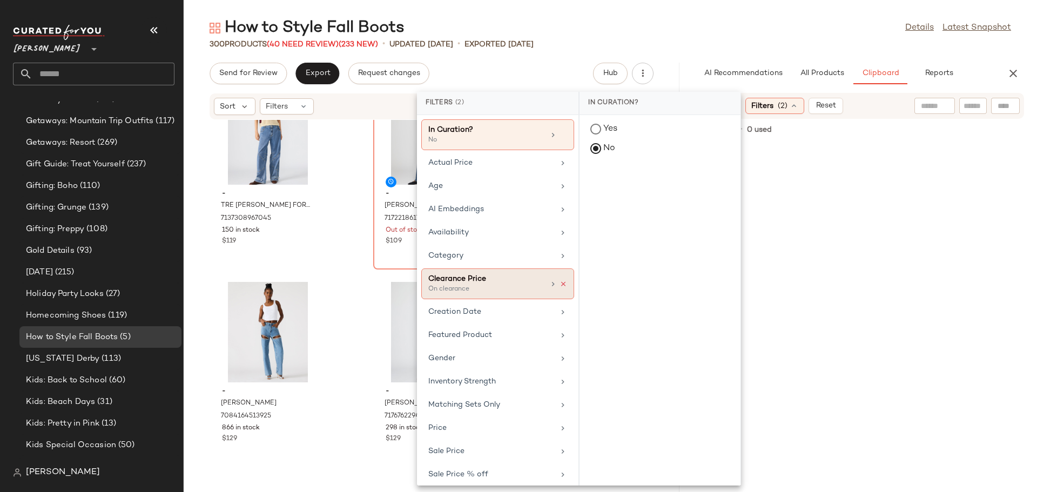
click at [559, 282] on icon at bounding box center [563, 284] width 8 height 8
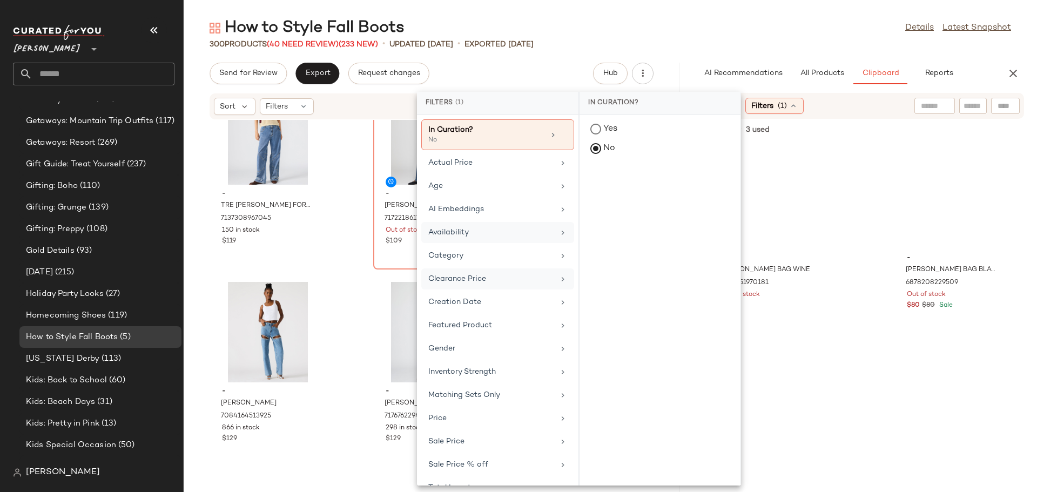
click at [537, 233] on div "Availability" at bounding box center [491, 232] width 126 height 11
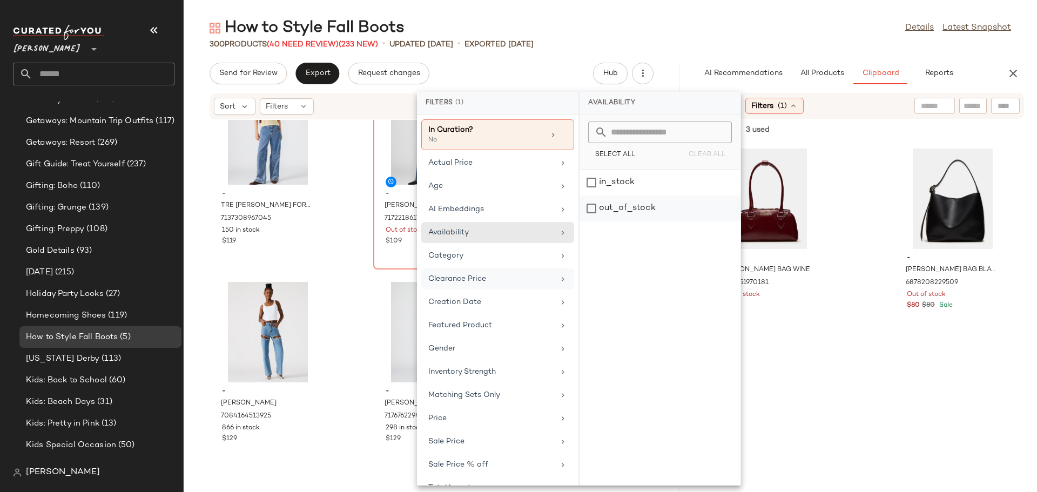
click at [593, 204] on div "out_of_stock" at bounding box center [659, 208] width 161 height 26
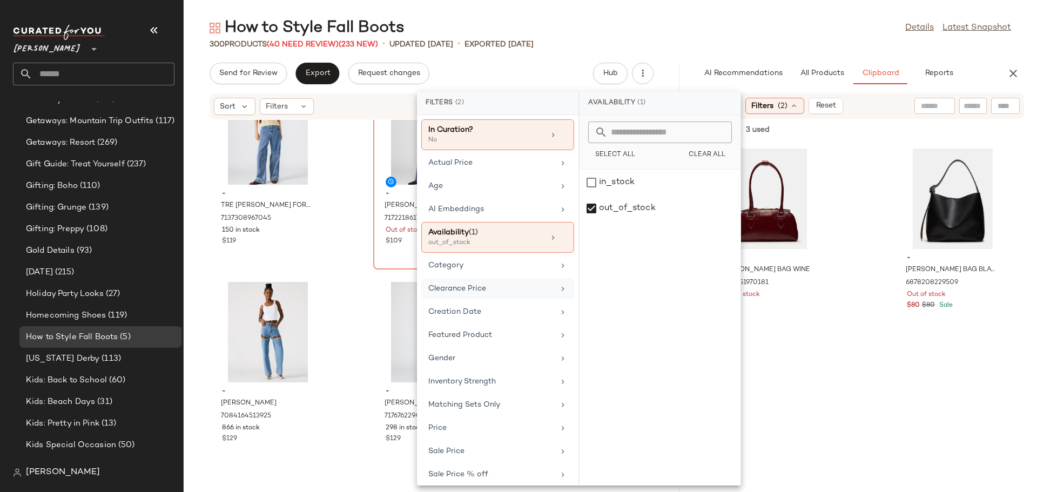
click at [839, 313] on div "- CURTIS BAG WINE 7065651970181 Out of stock $109 - LACY BAG BLACK 687820822950…" at bounding box center [859, 317] width 355 height 349
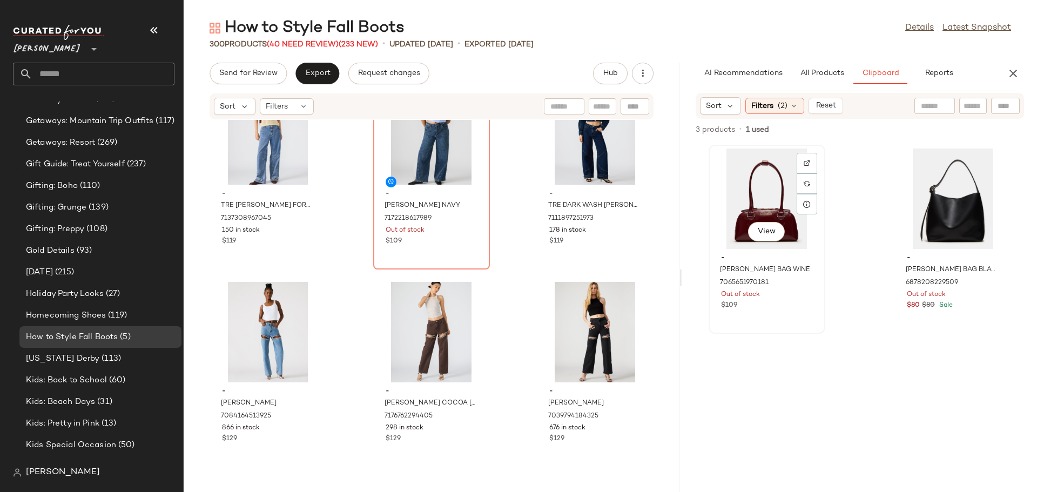
click at [761, 206] on div "View" at bounding box center [766, 198] width 109 height 100
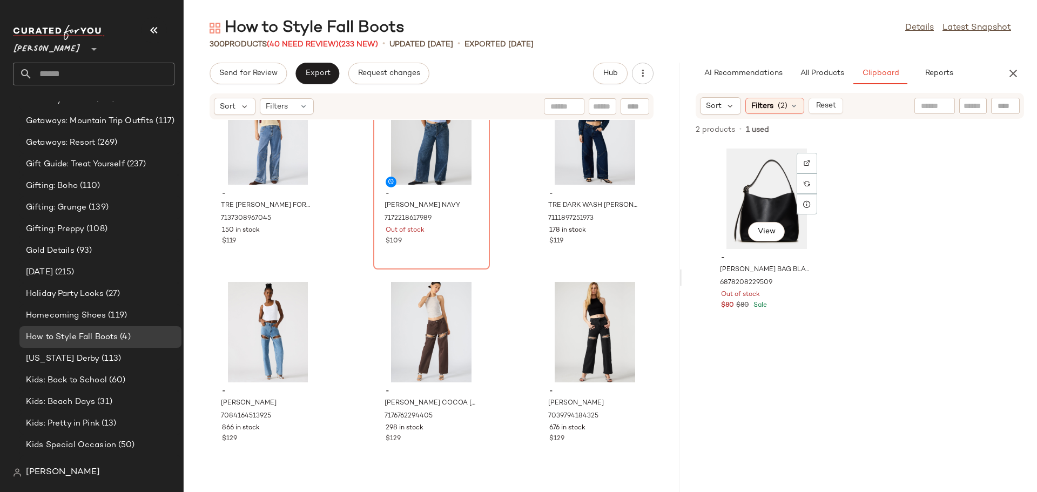
click at [761, 206] on div "View" at bounding box center [766, 198] width 109 height 100
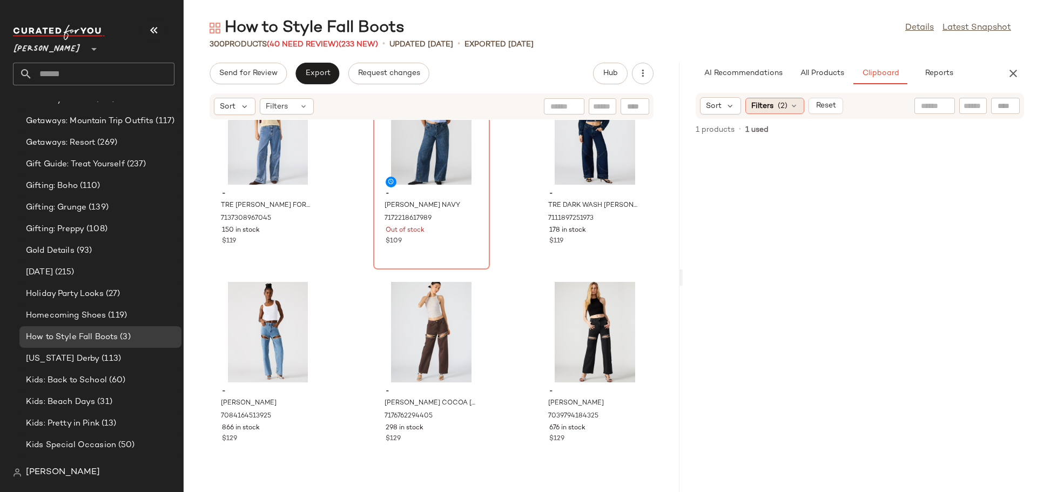
click at [799, 106] on div "Filters (2)" at bounding box center [774, 106] width 59 height 16
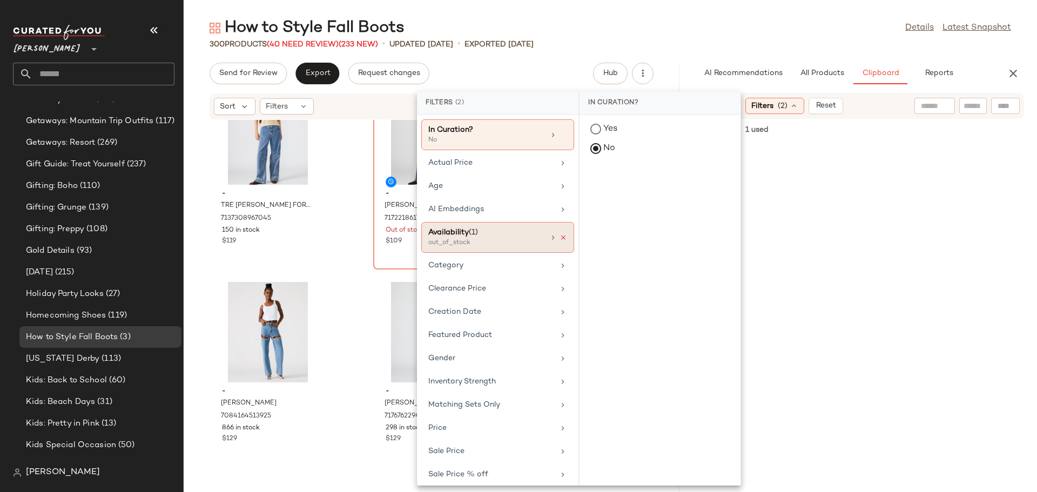
click at [559, 237] on icon at bounding box center [563, 238] width 8 height 8
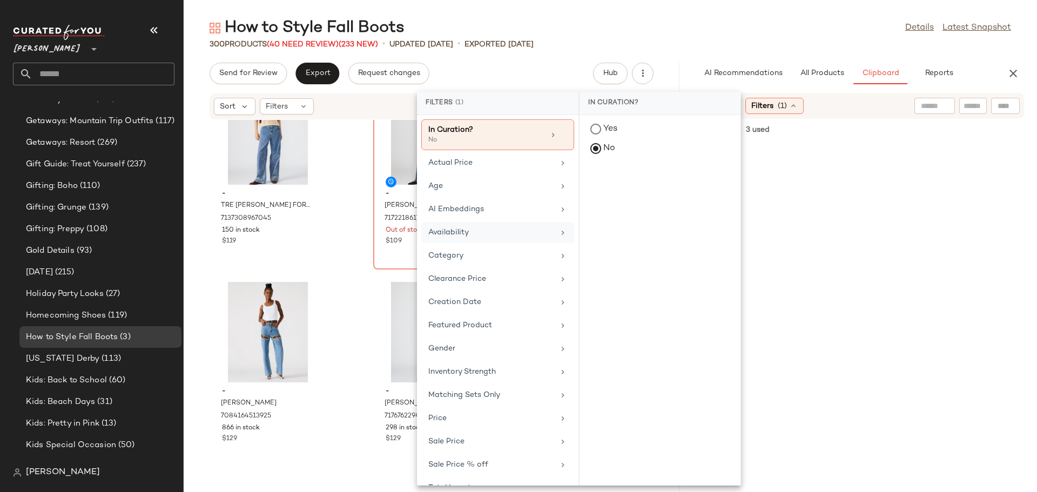
click at [869, 265] on div at bounding box center [859, 317] width 355 height 349
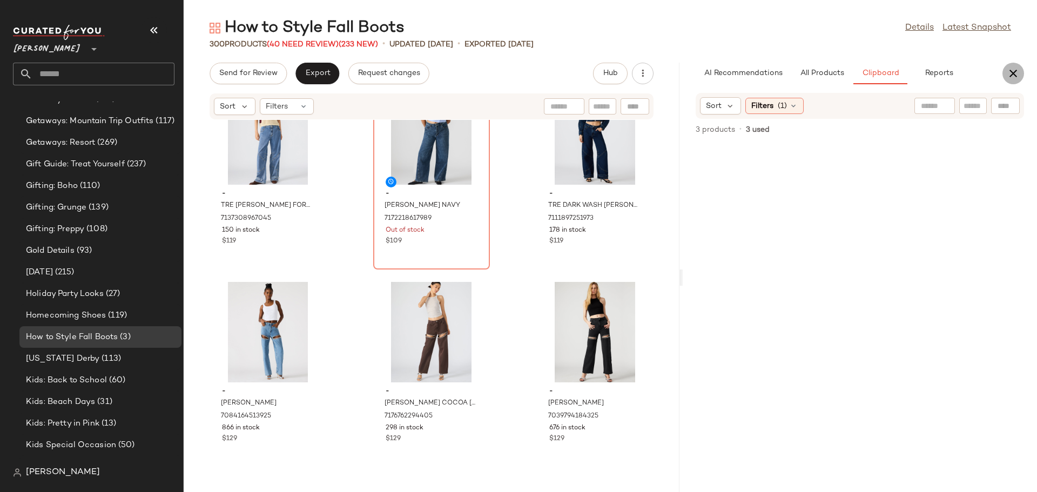
click at [1013, 71] on icon "button" at bounding box center [1012, 73] width 13 height 13
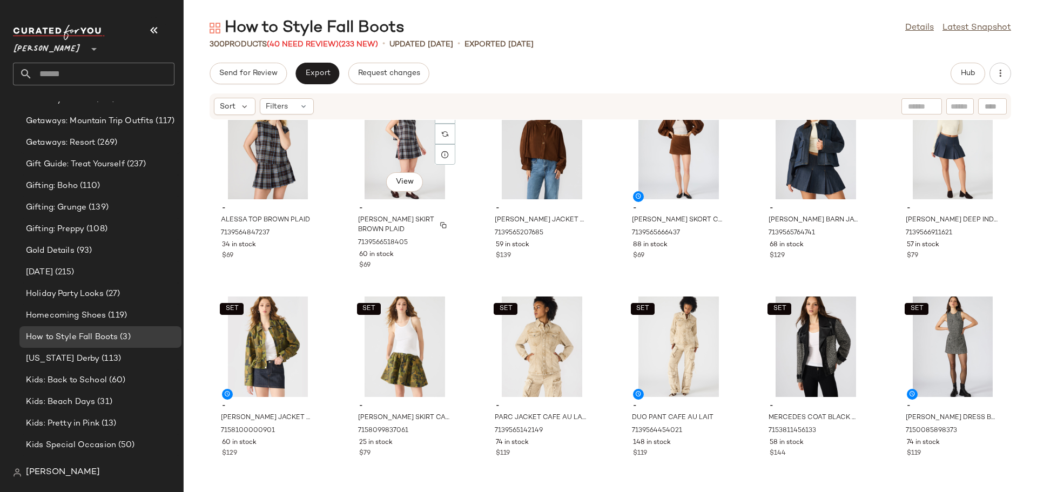
scroll to position [9523, 0]
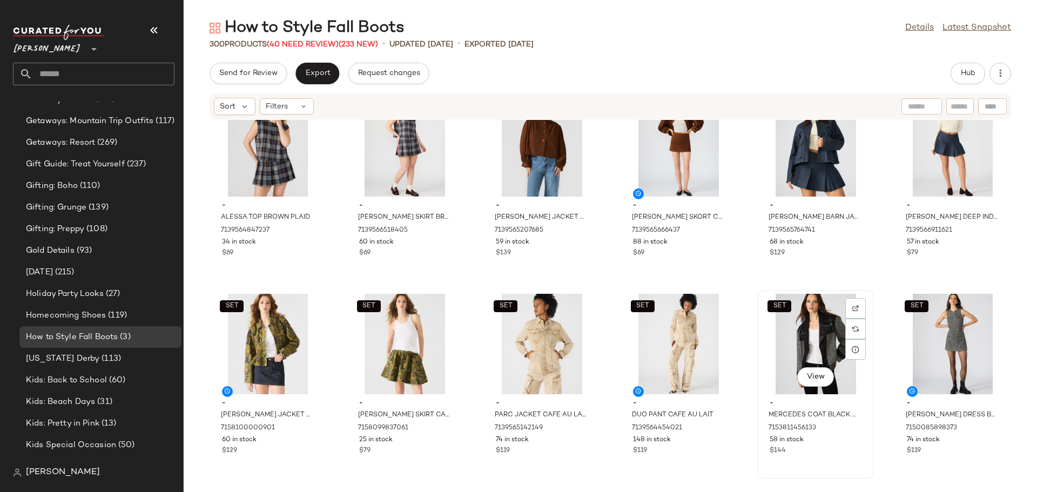
click at [784, 347] on div "SET View" at bounding box center [815, 344] width 109 height 100
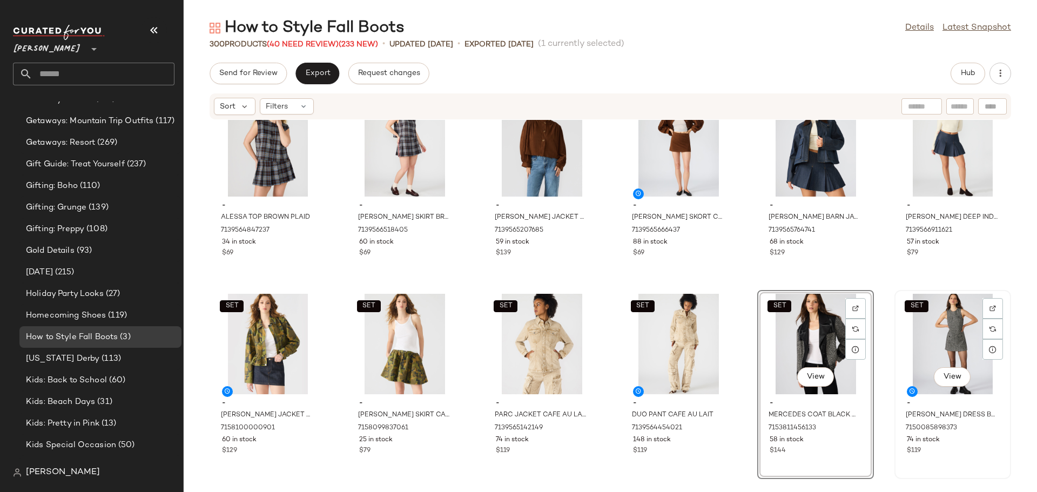
click at [934, 348] on div "SET View" at bounding box center [952, 344] width 109 height 100
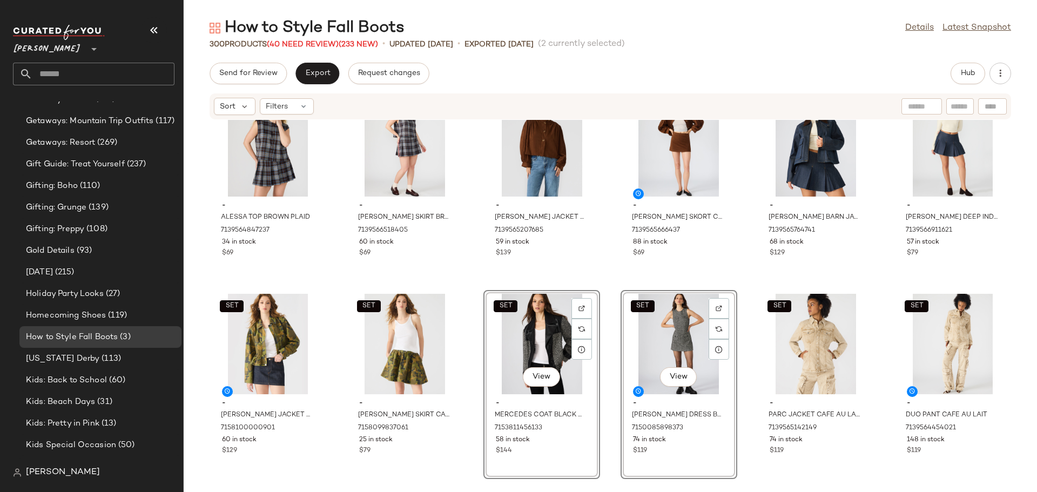
click at [740, 378] on div "SET - ALESSA TOP BROWN PLAID 7139564847237 34 in stock $69 SET - MARGO SKIRT BR…" at bounding box center [610, 299] width 853 height 359
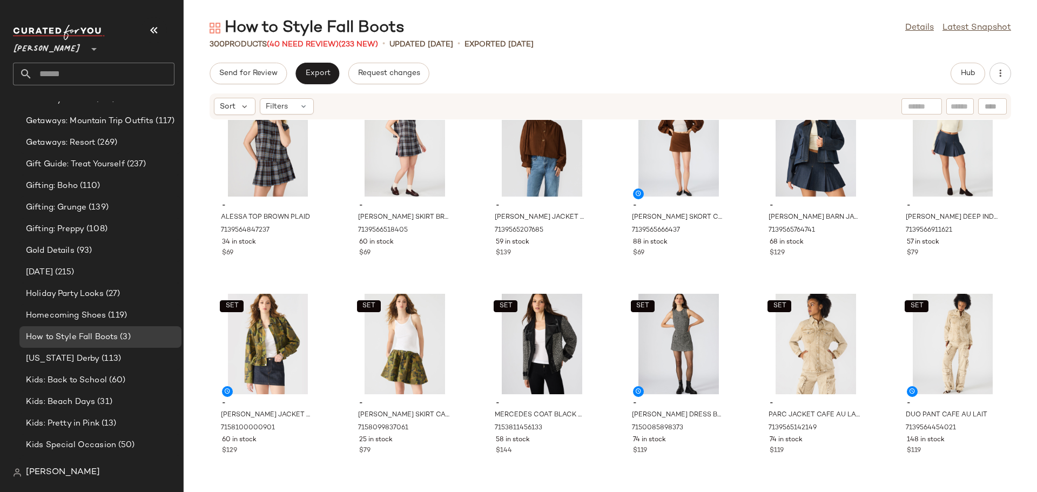
scroll to position [9469, 0]
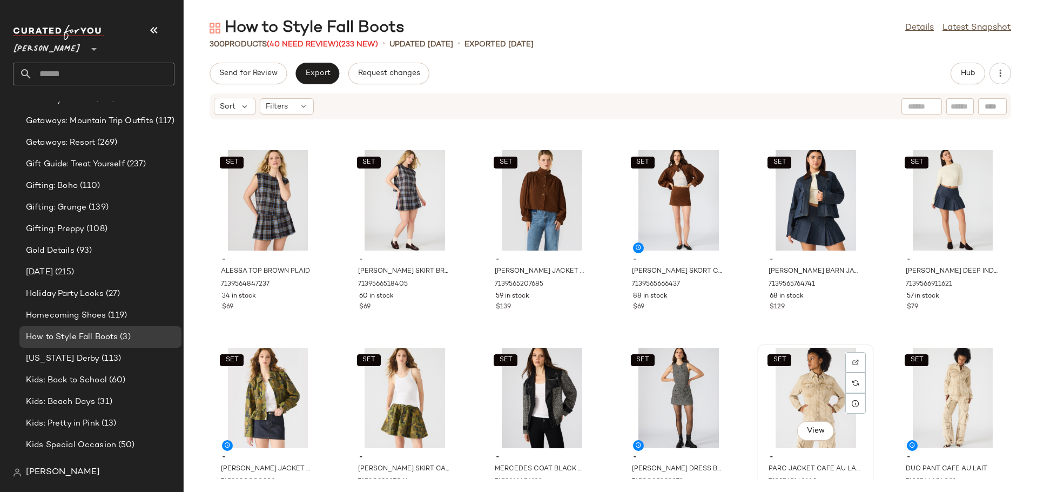
click at [809, 384] on div "SET View" at bounding box center [815, 398] width 109 height 100
click at [936, 381] on div "SET View" at bounding box center [952, 398] width 109 height 100
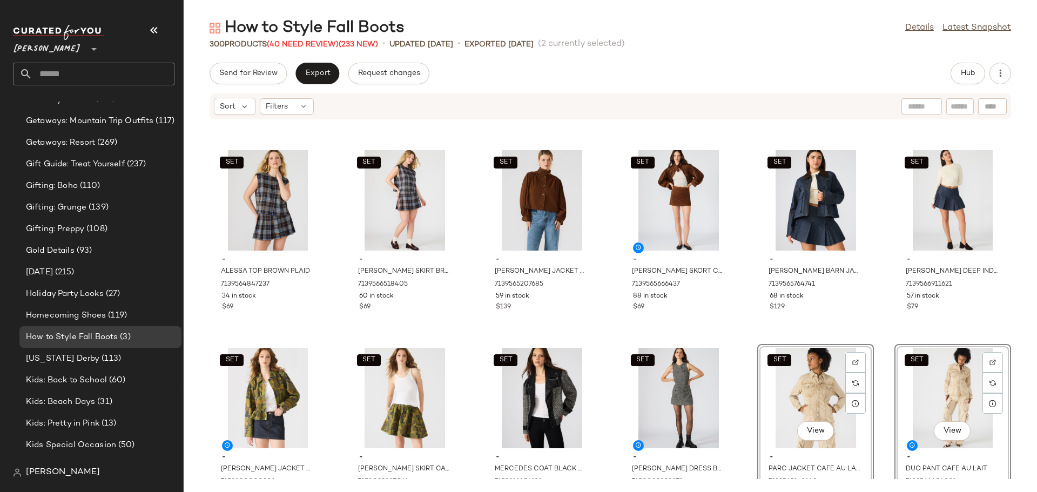
scroll to position [9470, 0]
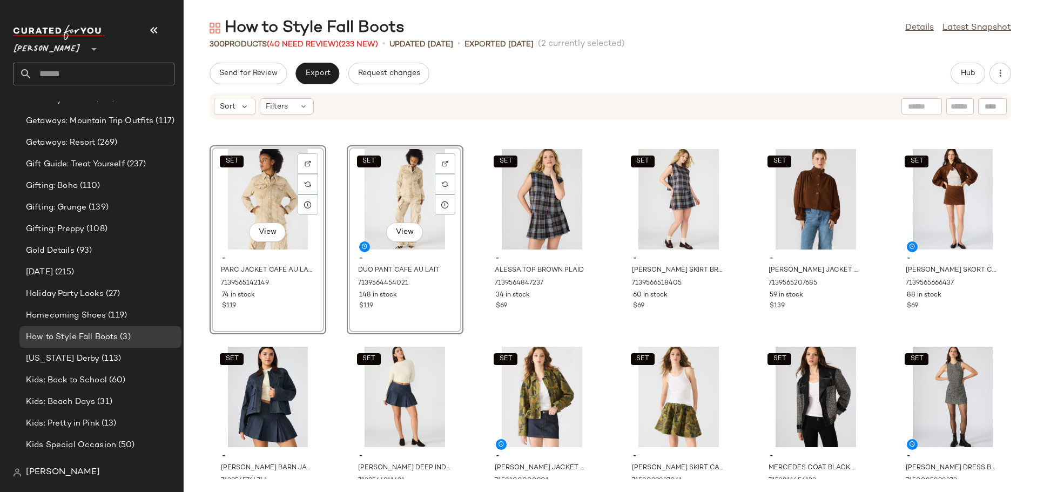
click at [332, 308] on div "SET View - PARC JACKET CAFE AU LAIT 7139565142149 74 in stock $119 SET View - D…" at bounding box center [610, 299] width 853 height 359
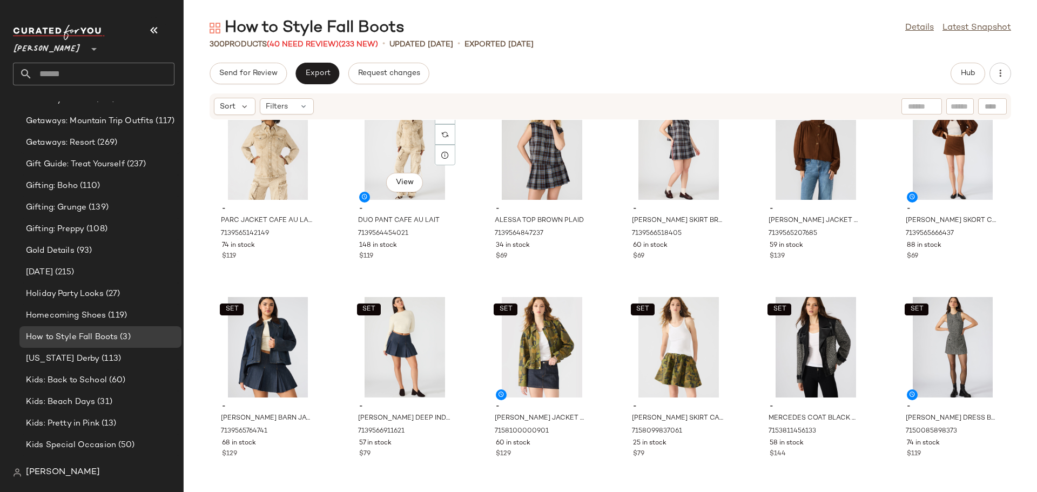
scroll to position [9523, 0]
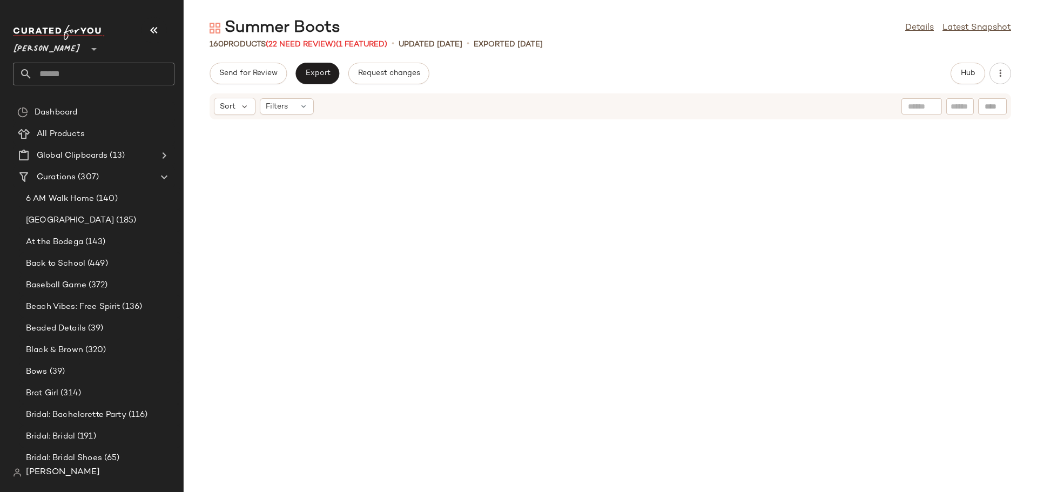
scroll to position [4978, 0]
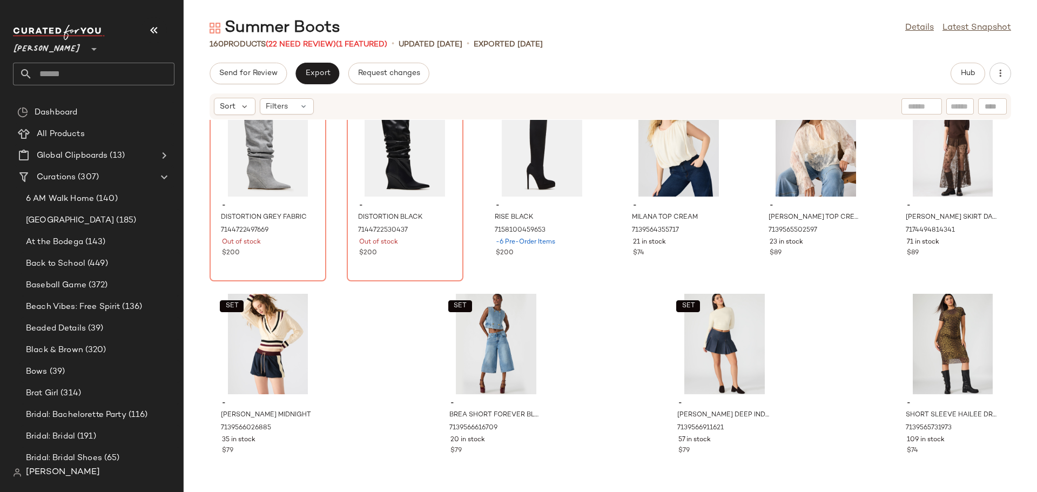
click at [572, 315] on div "- ALLURING BLACK LEATHER 7133050339461 -2 Pre-Order Items $280 - ALLURING ZEBRA…" at bounding box center [610, 299] width 853 height 359
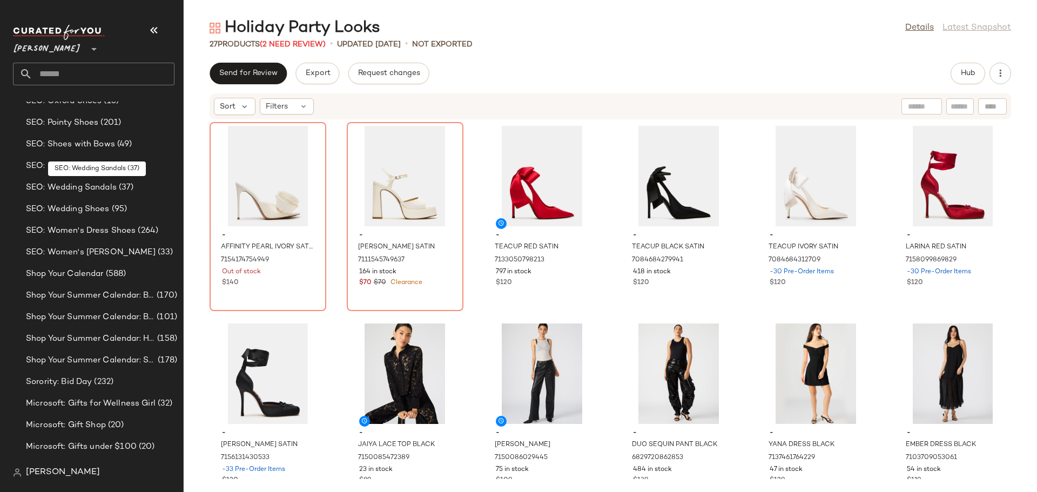
scroll to position [4223, 0]
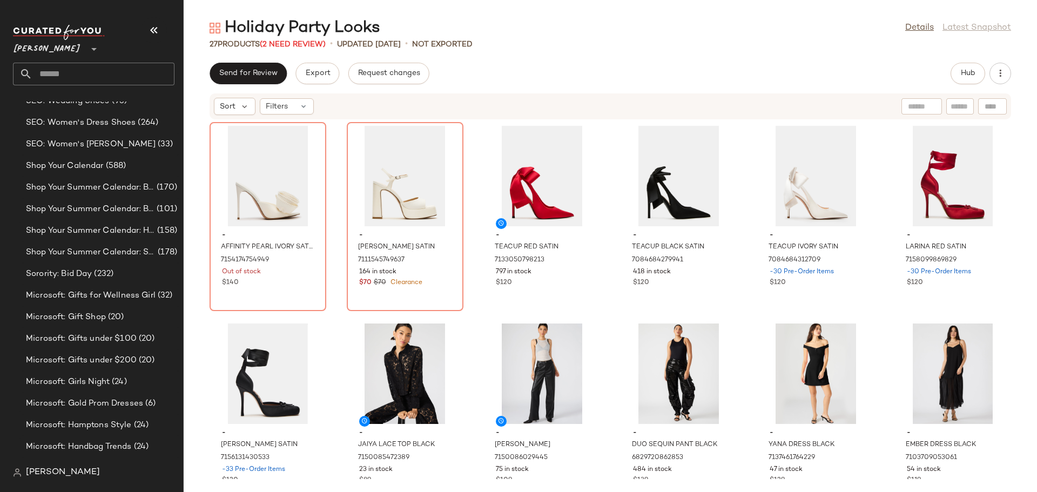
click at [67, 72] on input "text" at bounding box center [103, 74] width 142 height 23
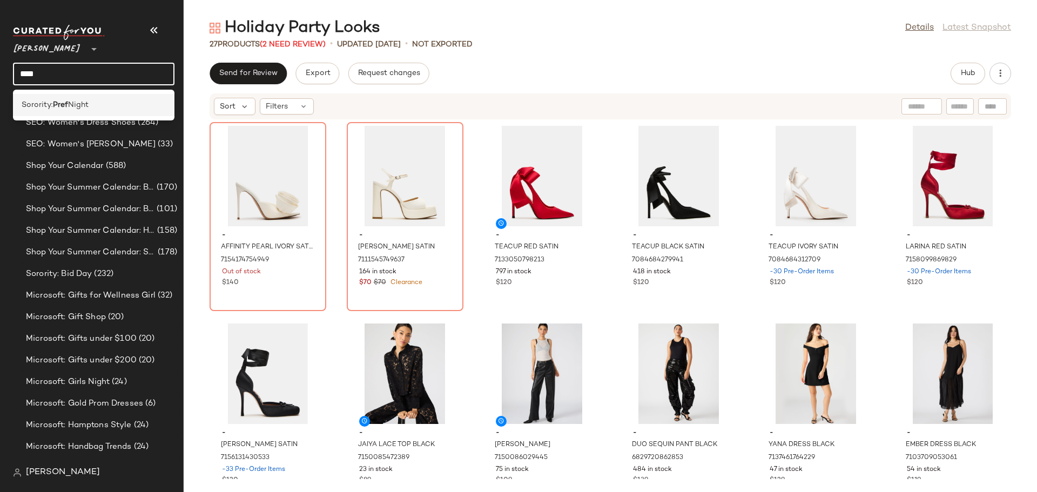
type input "****"
click at [51, 105] on span "Sorority:" at bounding box center [37, 104] width 31 height 11
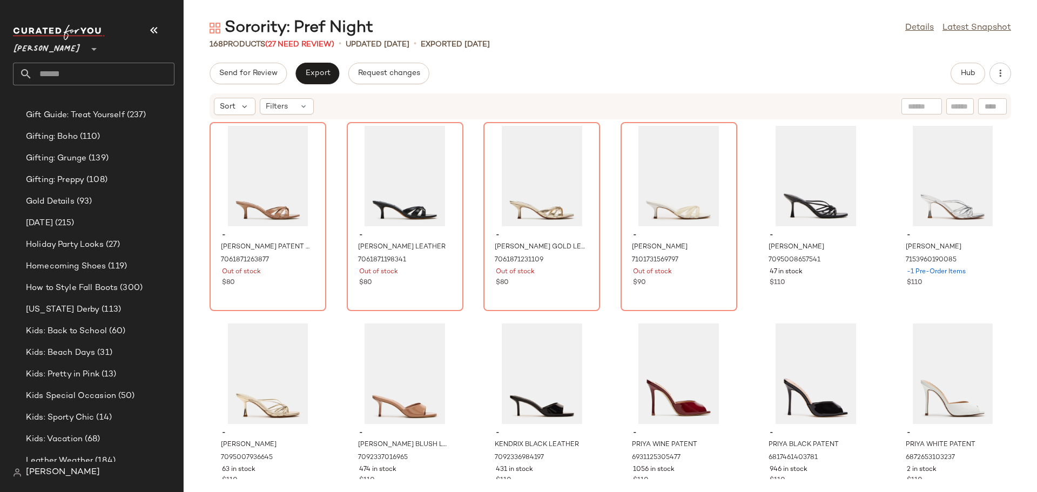
scroll to position [1704, 0]
click at [110, 241] on span "(27)" at bounding box center [112, 244] width 17 height 12
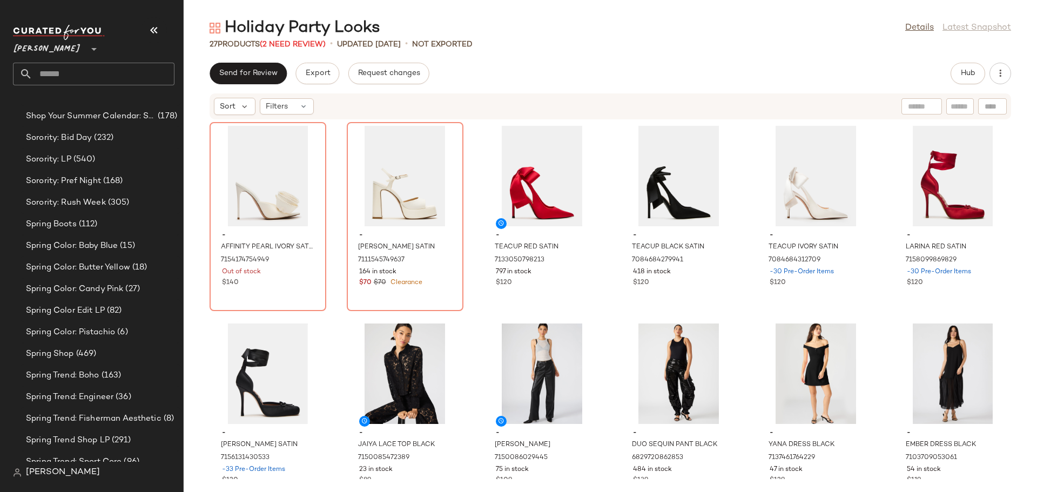
scroll to position [5430, 0]
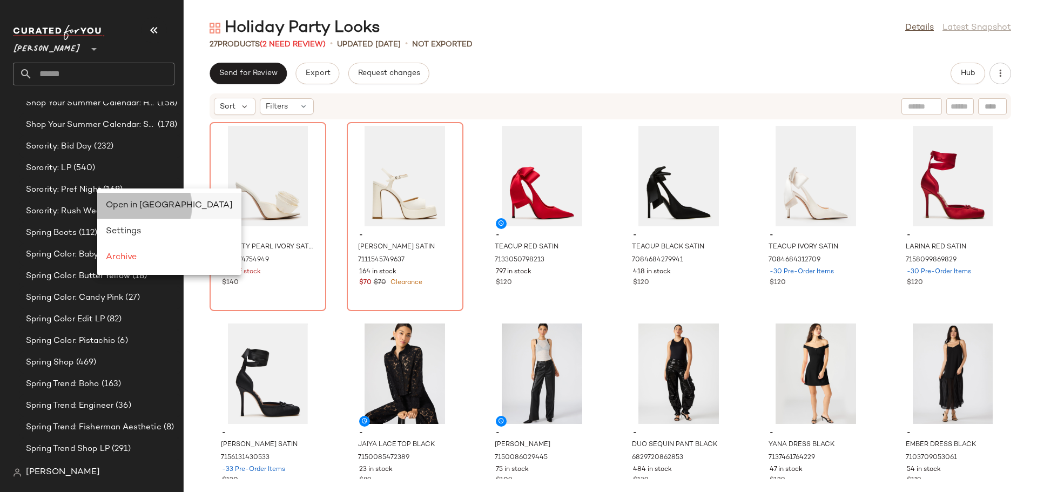
click at [121, 204] on span "Open in [GEOGRAPHIC_DATA]" at bounding box center [169, 205] width 127 height 9
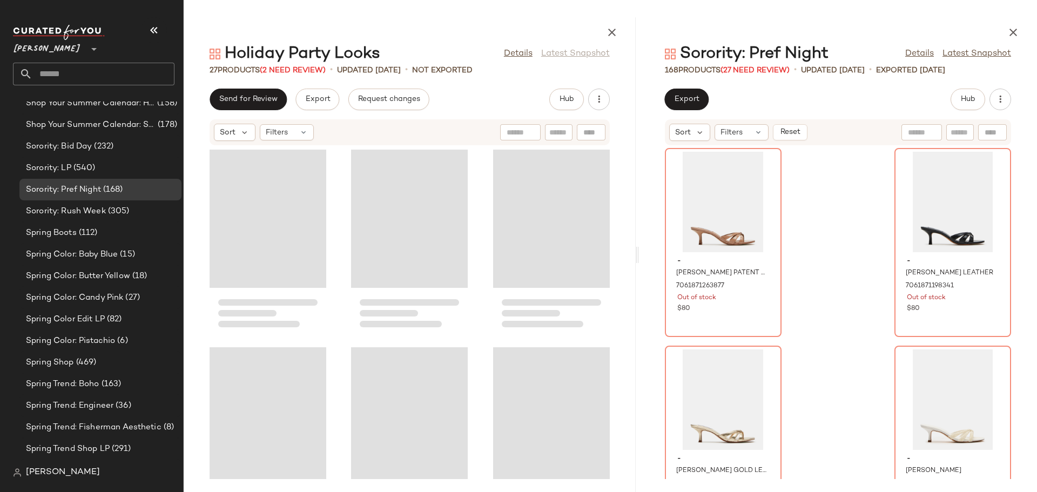
drag, startPoint x: 611, startPoint y: 254, endPoint x: 641, endPoint y: 254, distance: 29.7
click at [641, 254] on div "Holiday Party Looks Details Latest Snapshot 27 Products (2 Need Review) • updat…" at bounding box center [610, 254] width 853 height 475
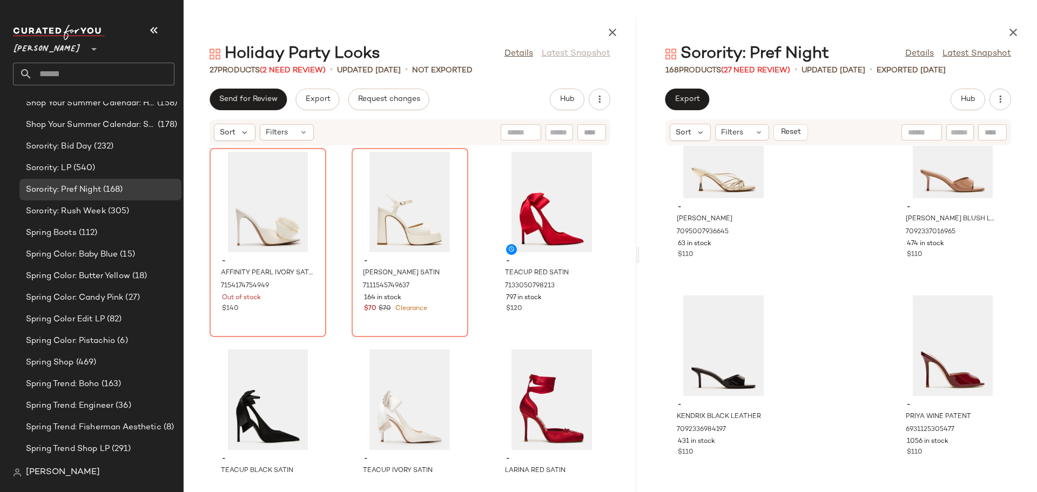
scroll to position [657, 0]
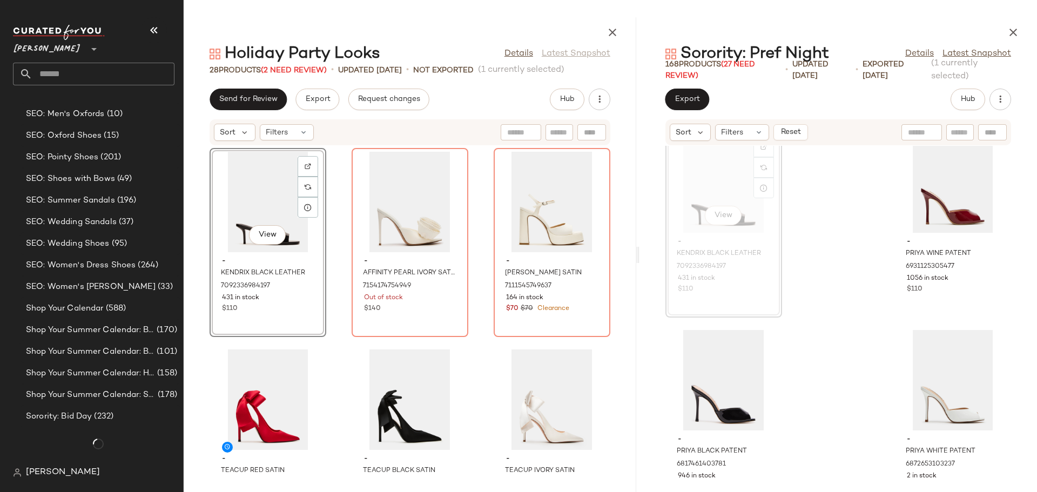
scroll to position [5464, 0]
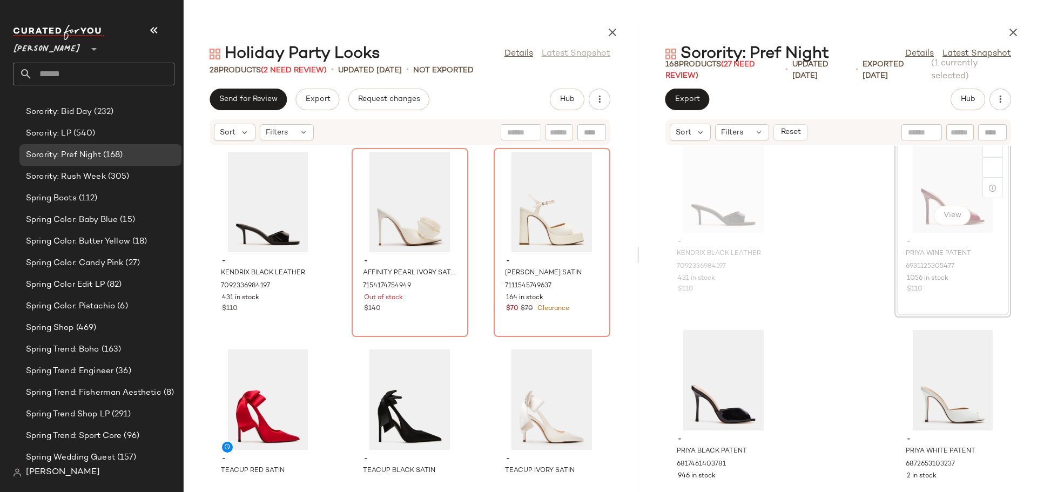
scroll to position [816, 0]
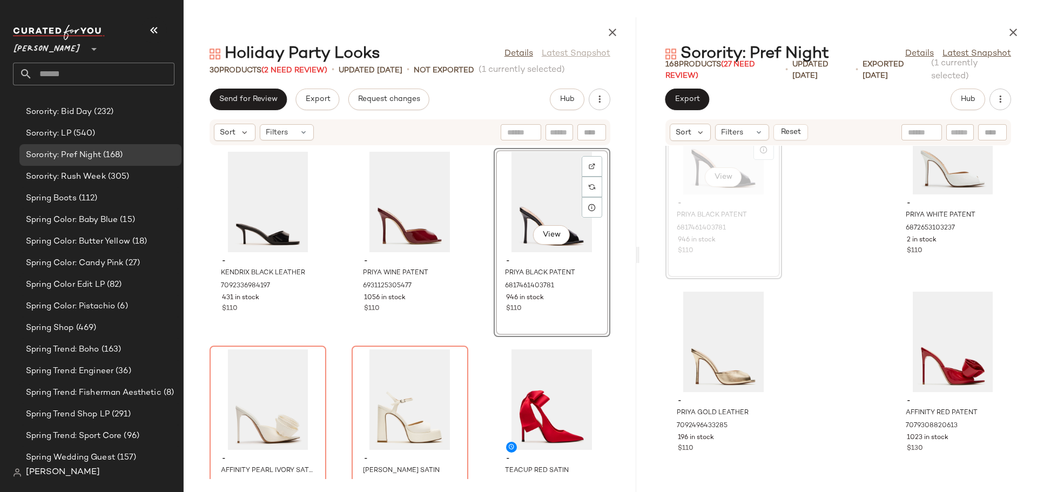
scroll to position [1086, 0]
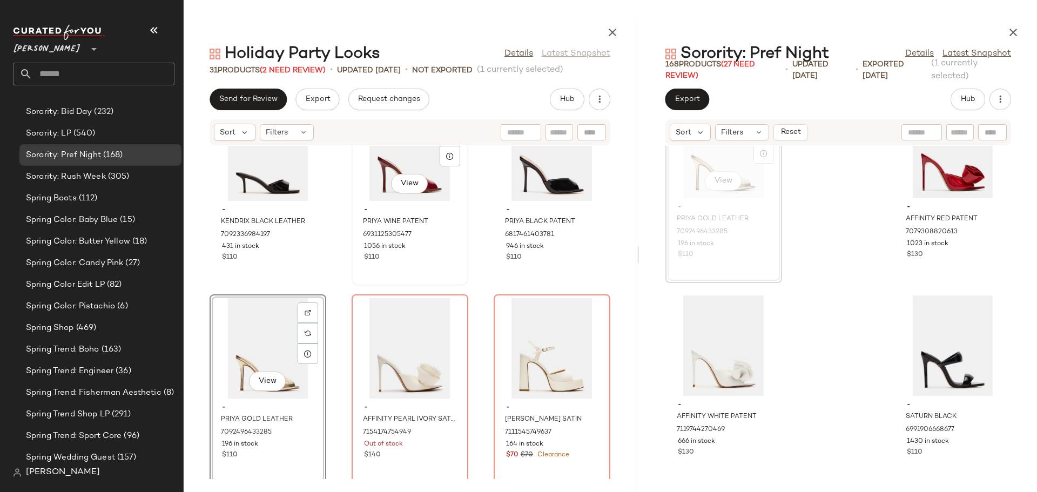
scroll to position [54, 0]
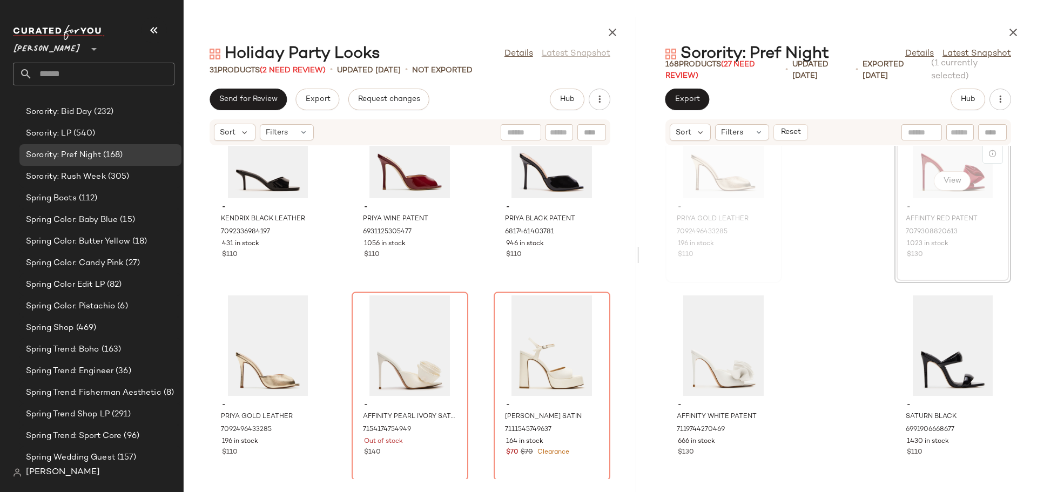
scroll to position [1248, 0]
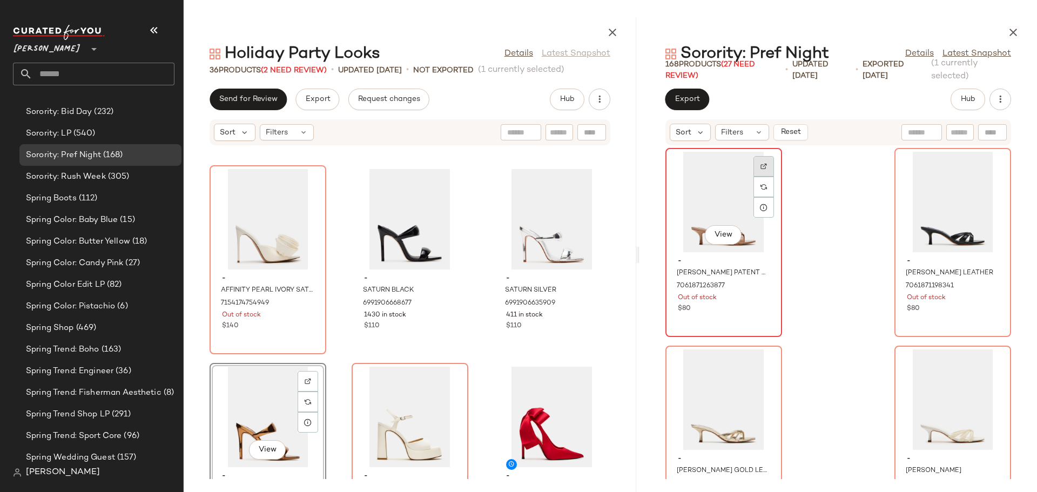
click at [766, 164] on img at bounding box center [763, 166] width 6 height 6
click at [920, 205] on div "View" at bounding box center [952, 202] width 109 height 100
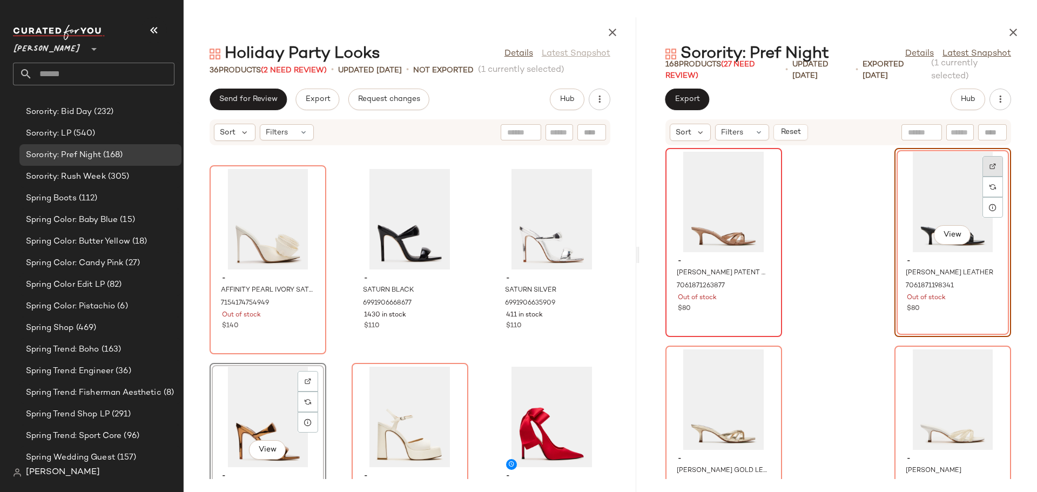
click at [989, 165] on img at bounding box center [992, 166] width 6 height 6
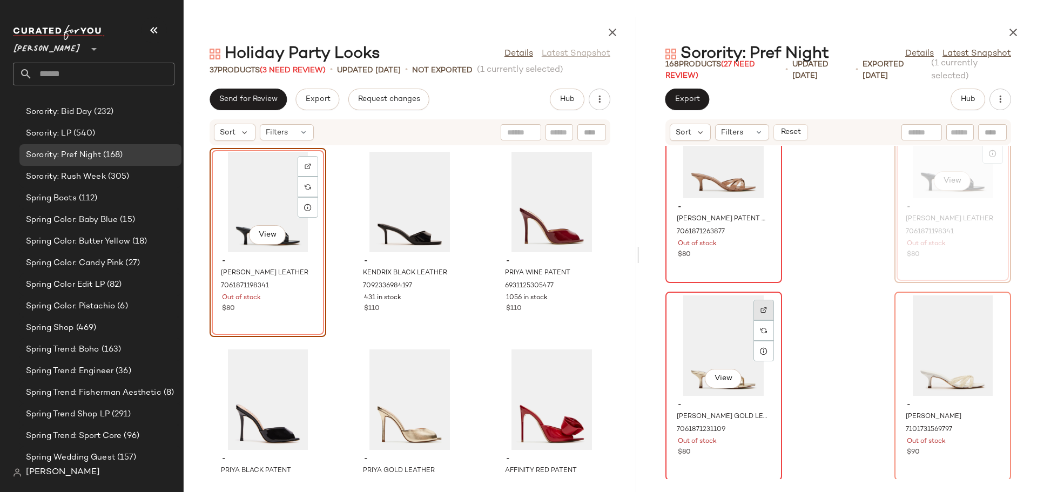
click at [707, 355] on div "View" at bounding box center [723, 345] width 109 height 100
click at [762, 309] on img at bounding box center [763, 310] width 6 height 6
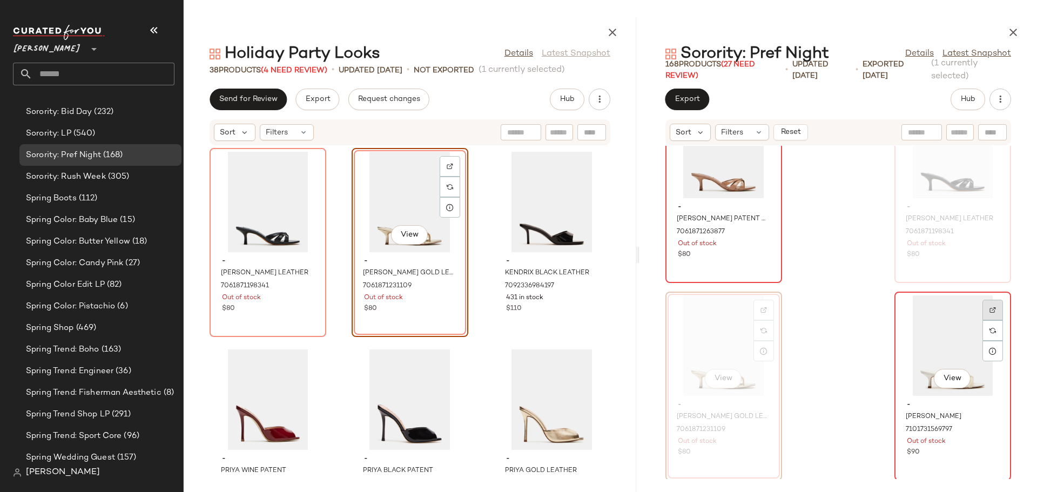
click at [989, 310] on img at bounding box center [992, 310] width 6 height 6
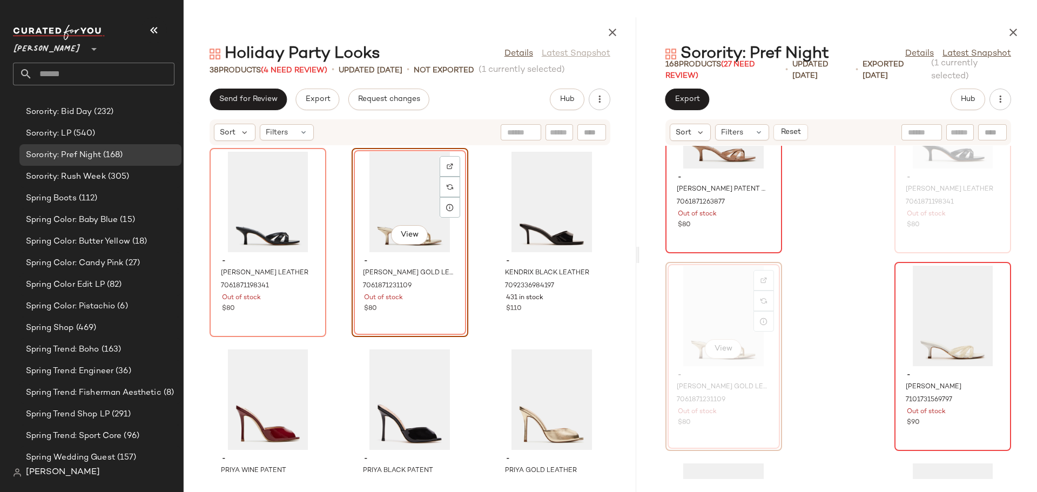
scroll to position [108, 0]
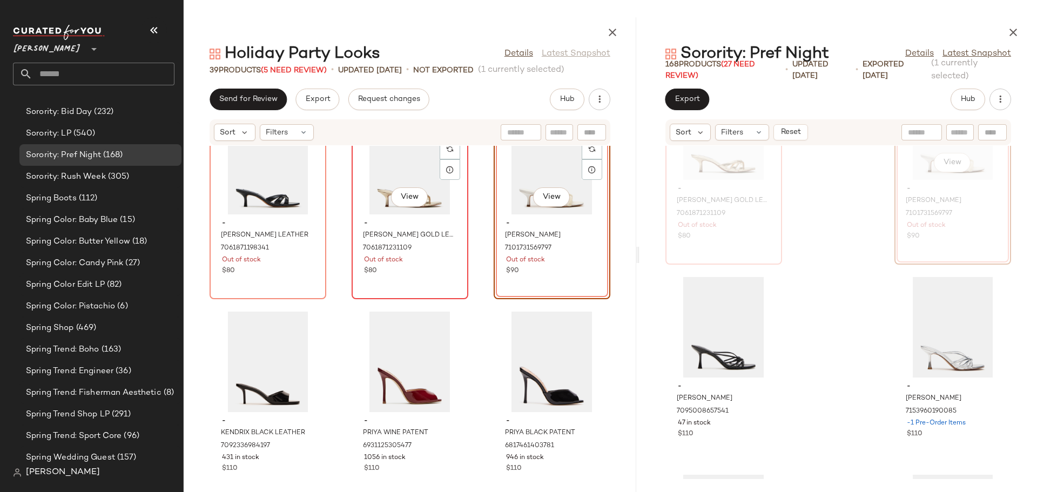
scroll to position [54, 0]
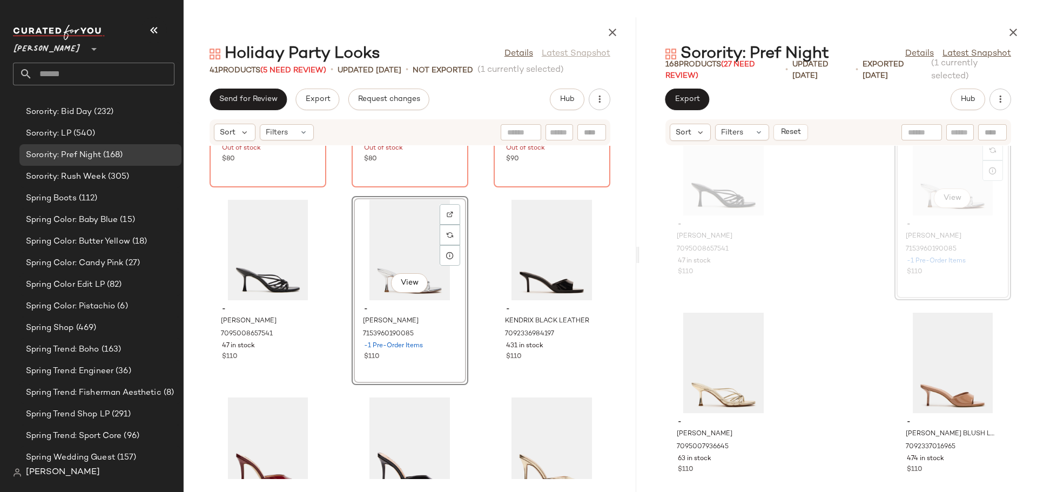
scroll to position [162, 0]
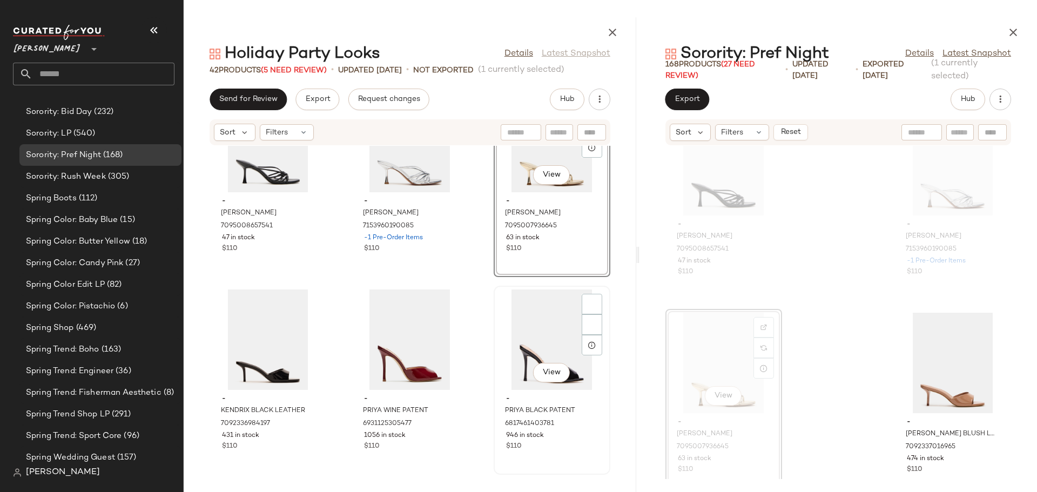
scroll to position [279, 0]
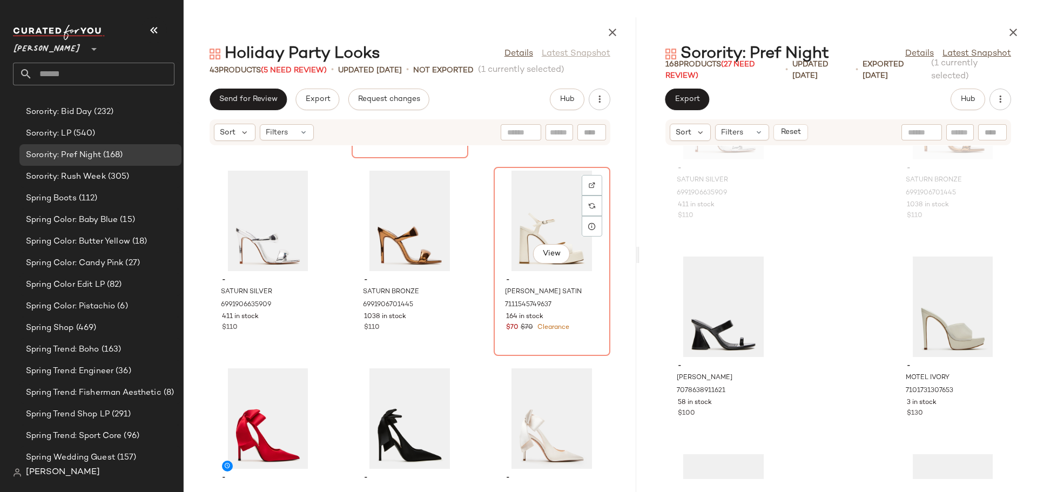
scroll to position [980, 0]
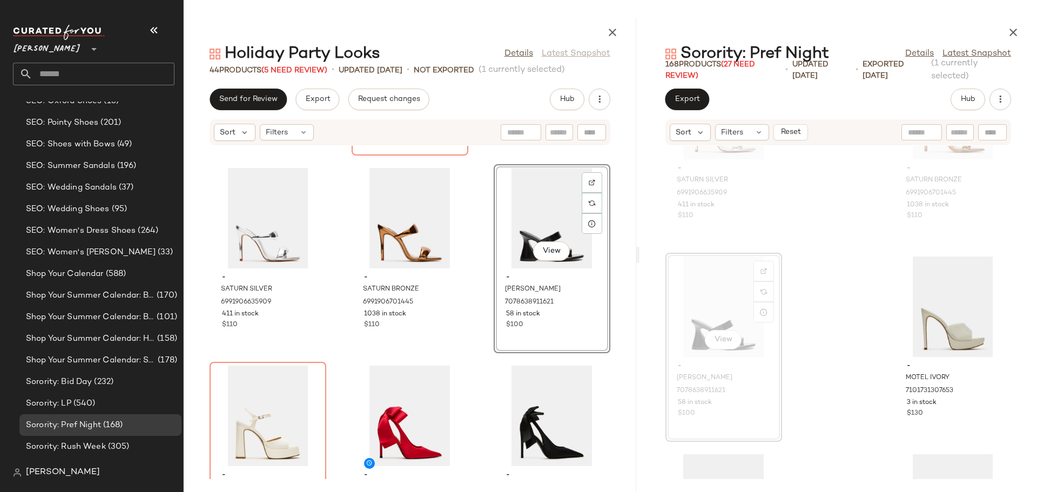
scroll to position [5464, 0]
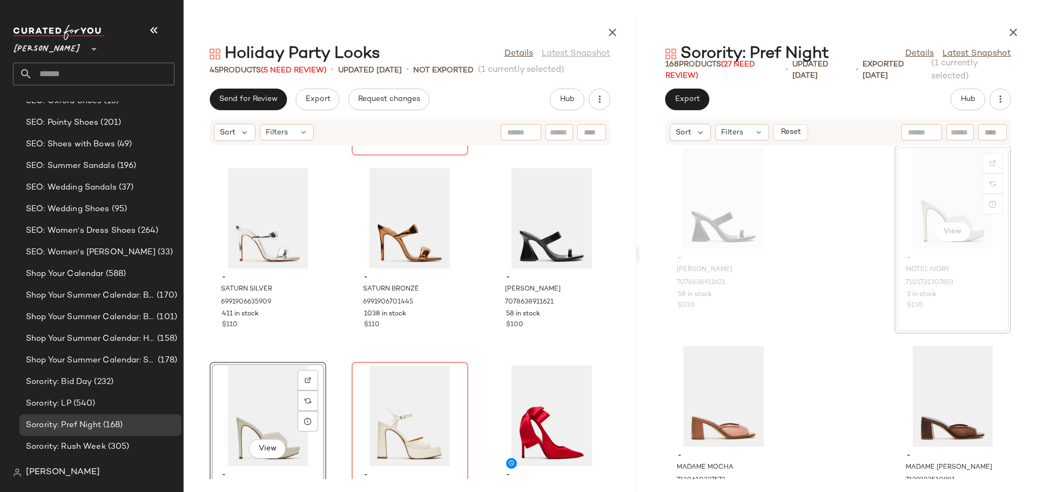
scroll to position [5464, 0]
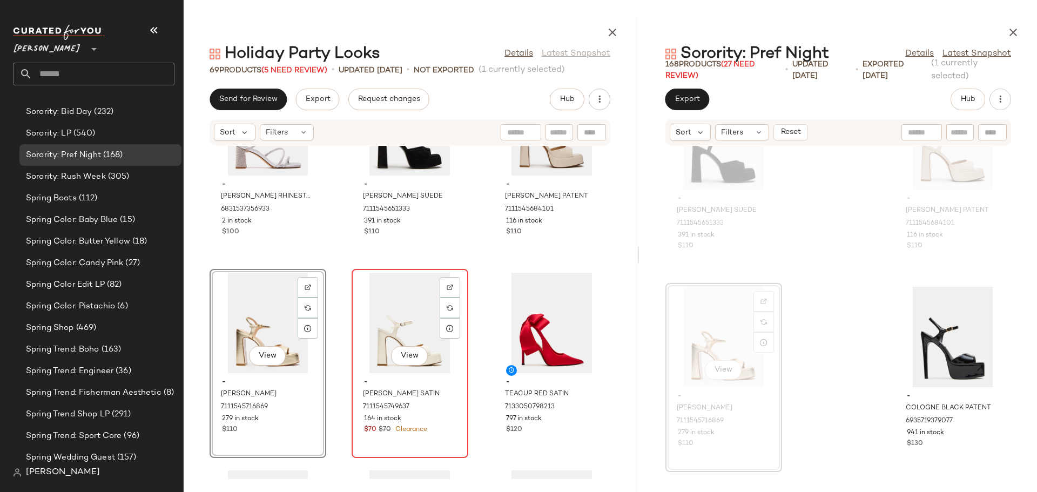
click at [380, 328] on div "View" at bounding box center [409, 323] width 109 height 100
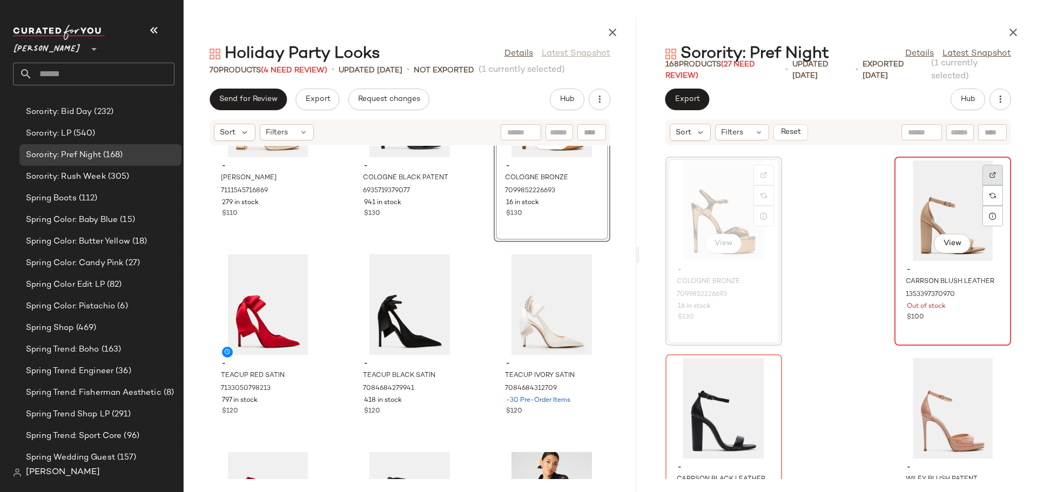
click at [989, 174] on img at bounding box center [992, 175] width 6 height 6
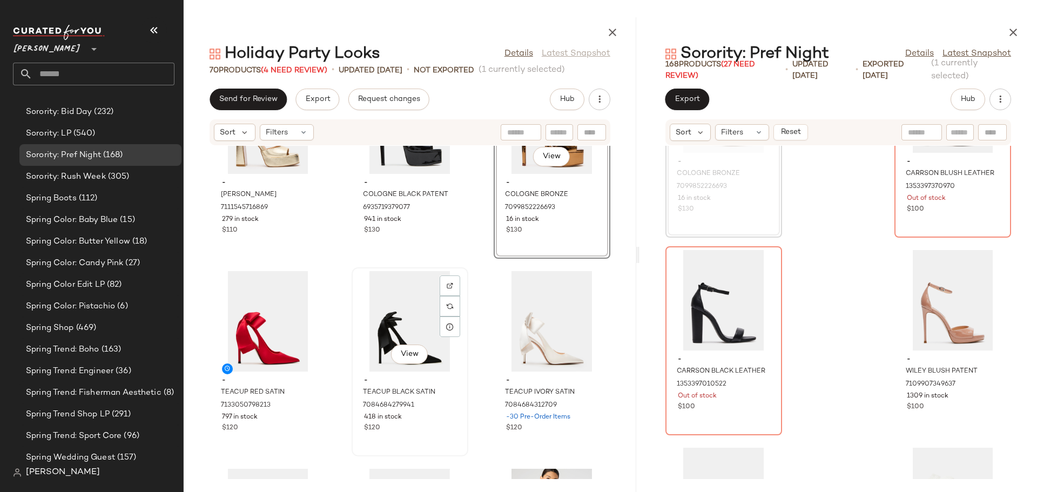
scroll to position [2870, 0]
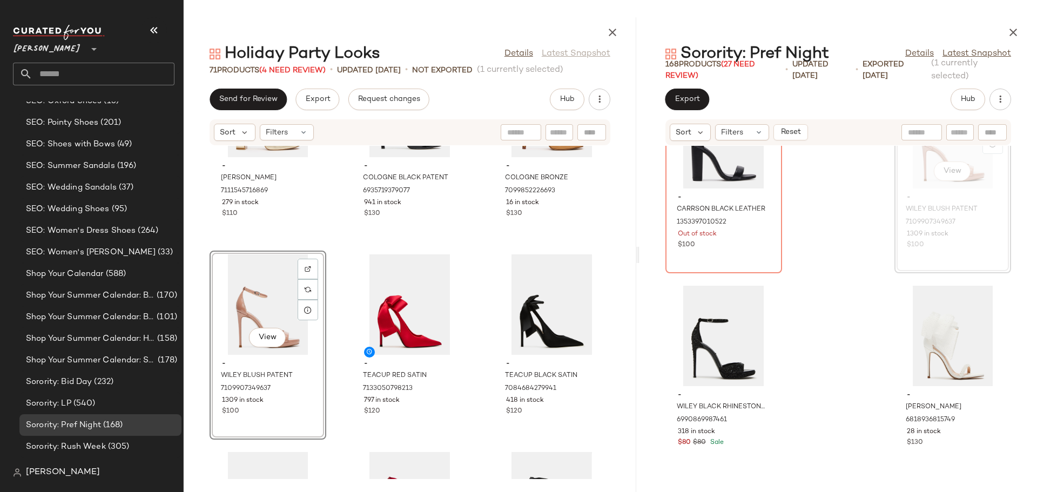
scroll to position [5464, 0]
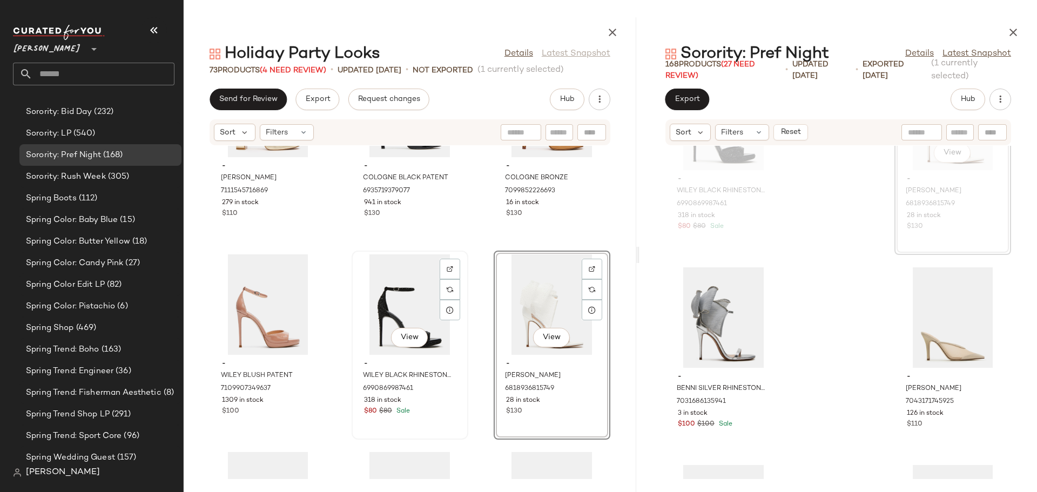
scroll to position [2924, 0]
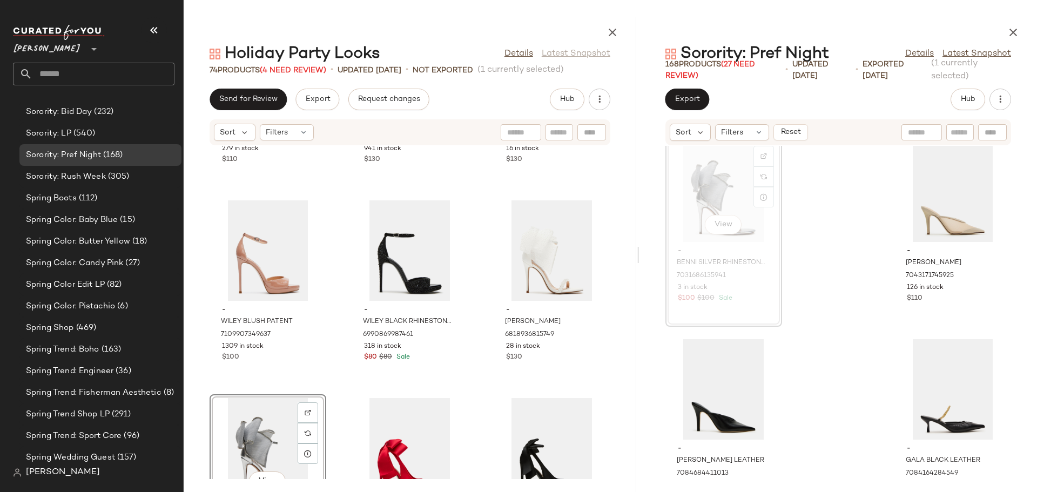
scroll to position [5732, 0]
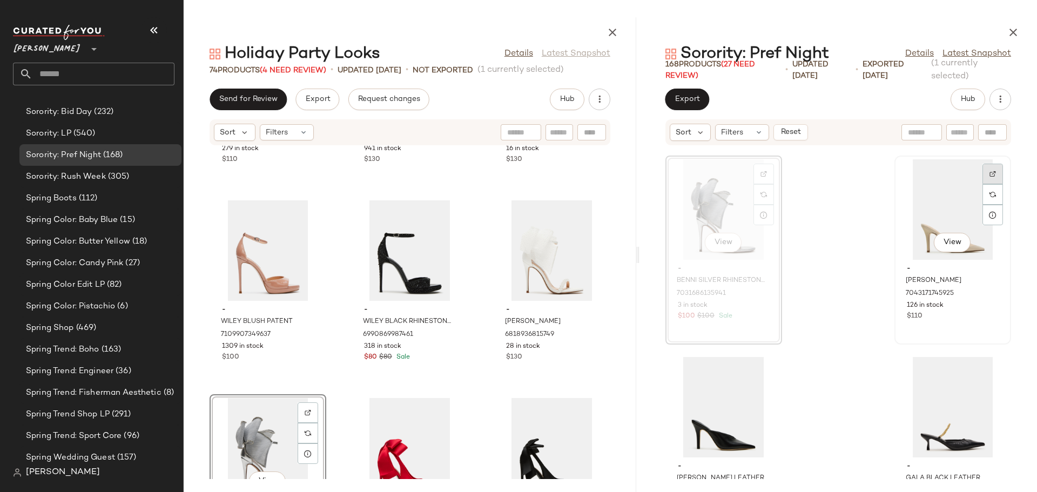
click at [989, 174] on img at bounding box center [992, 174] width 6 height 6
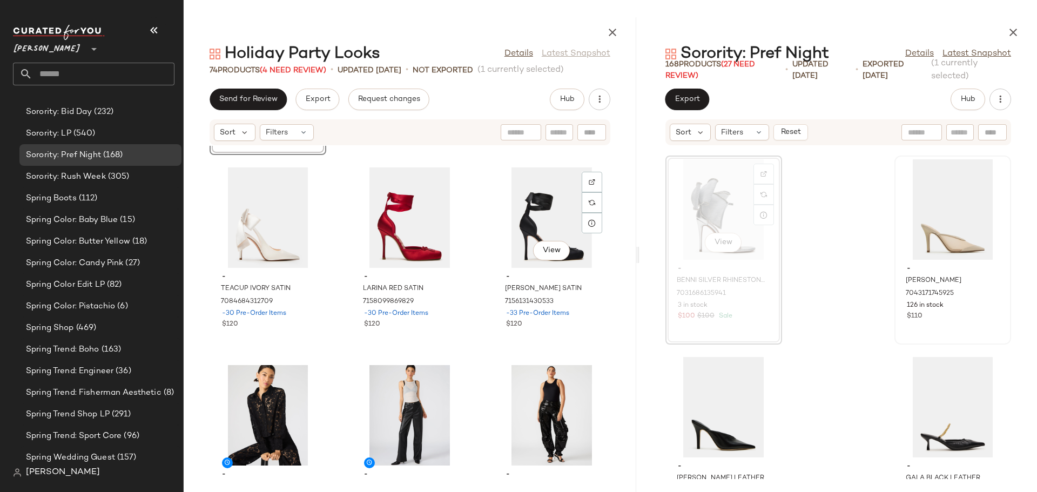
scroll to position [3356, 0]
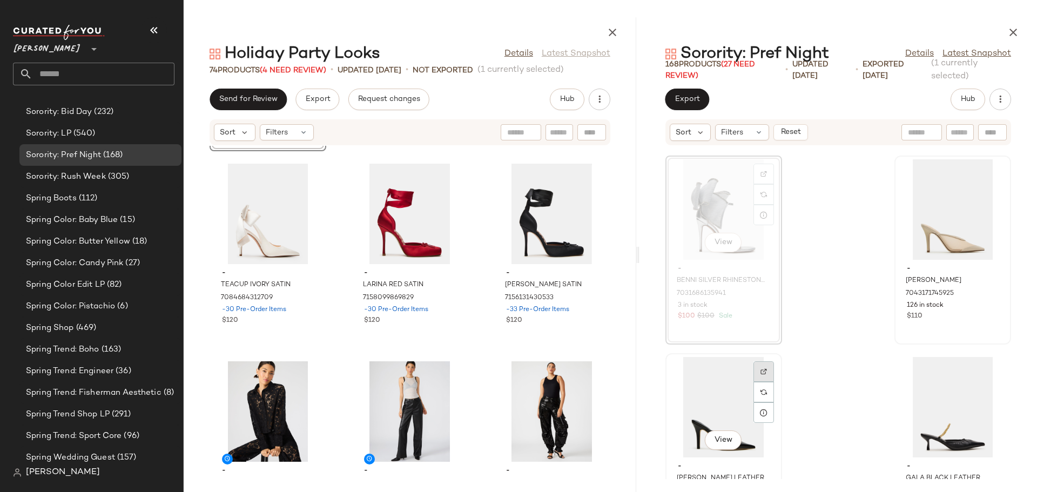
click at [765, 373] on img at bounding box center [763, 371] width 6 height 6
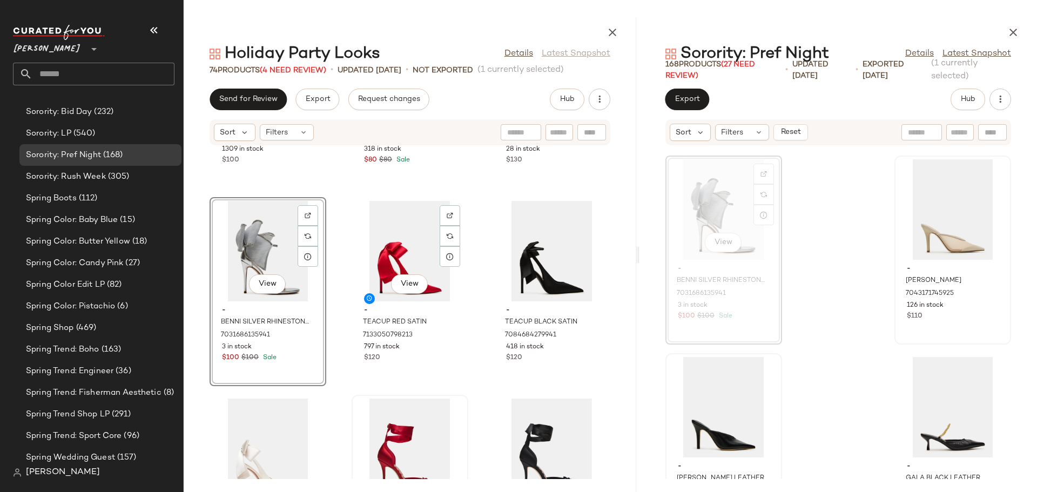
scroll to position [3140, 0]
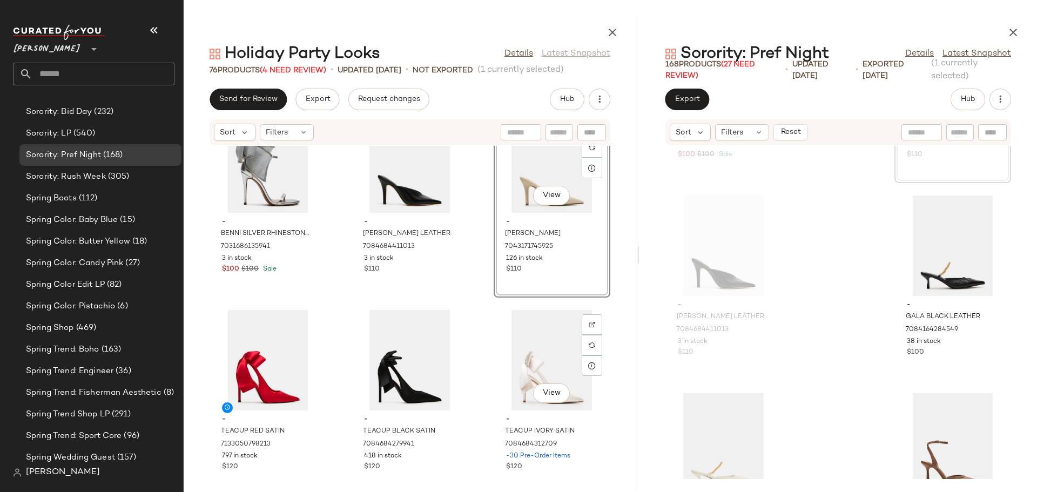
scroll to position [3194, 0]
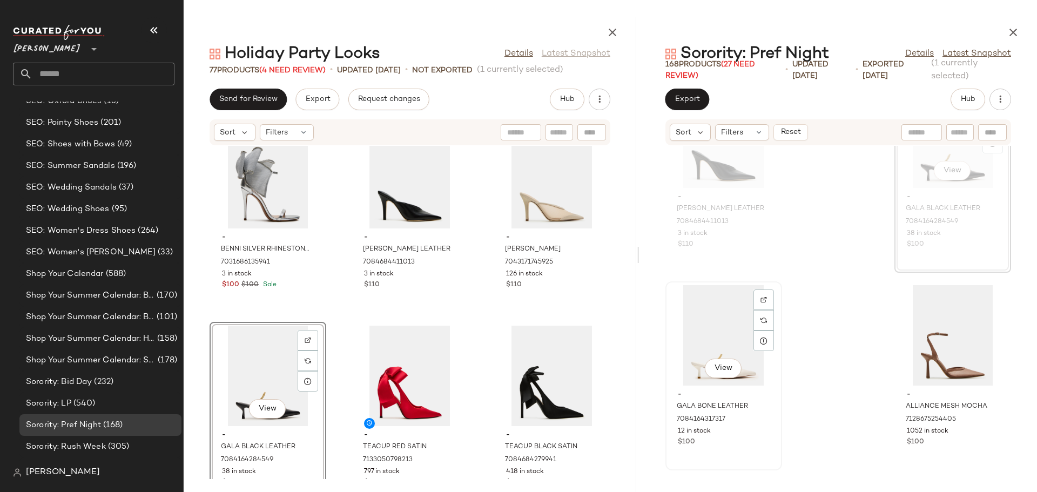
scroll to position [5464, 0]
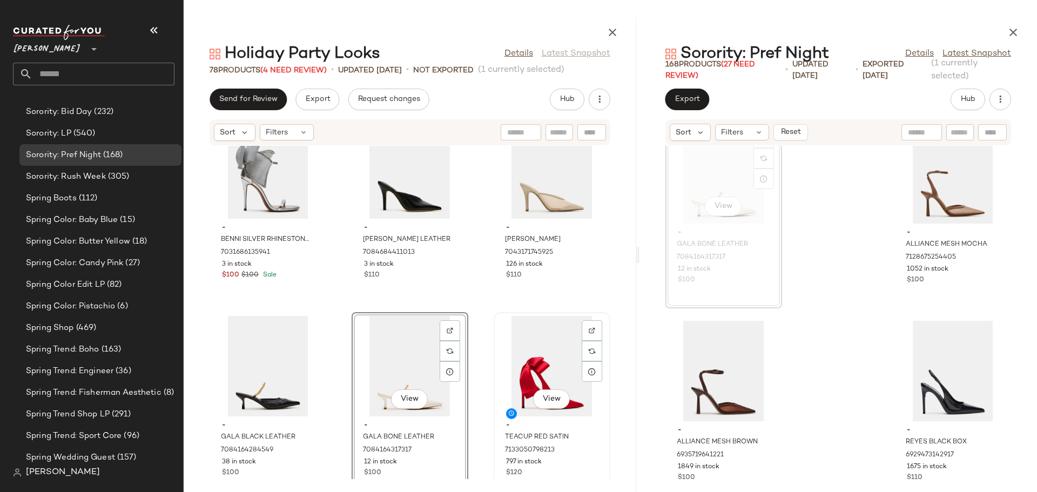
scroll to position [3258, 0]
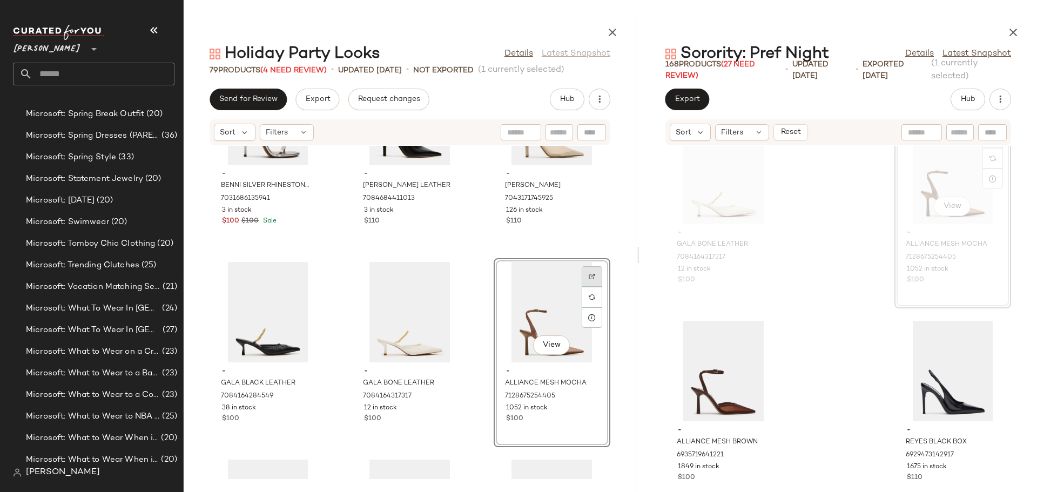
scroll to position [5194, 0]
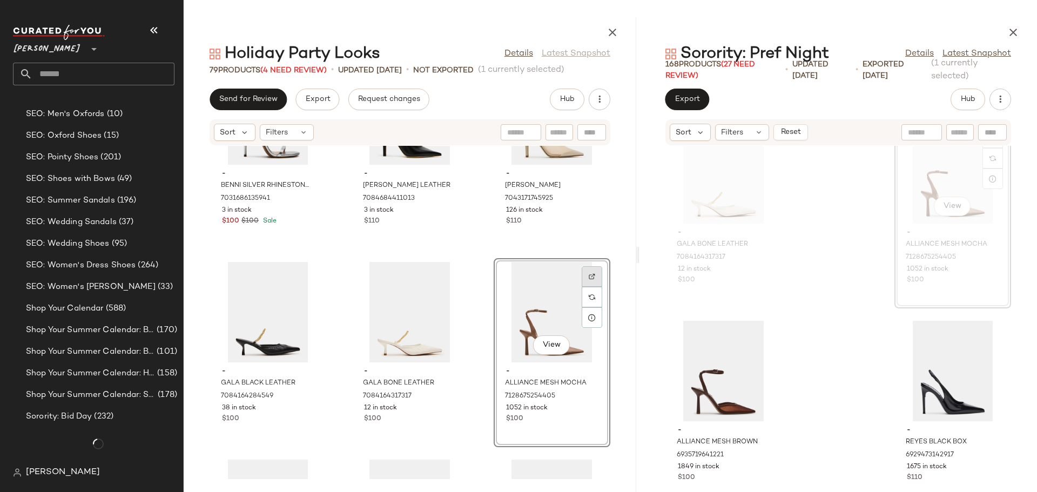
click at [588, 275] on img at bounding box center [591, 276] width 6 height 6
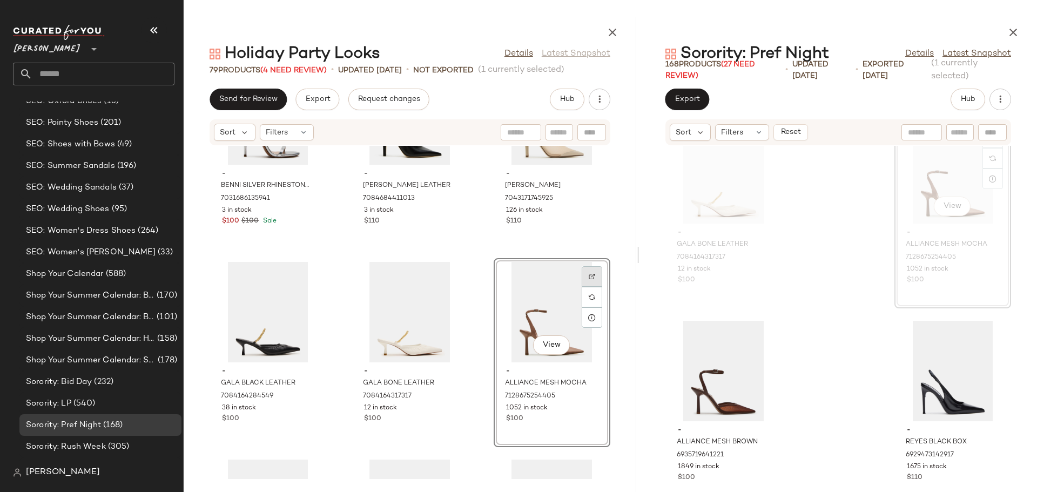
scroll to position [5464, 0]
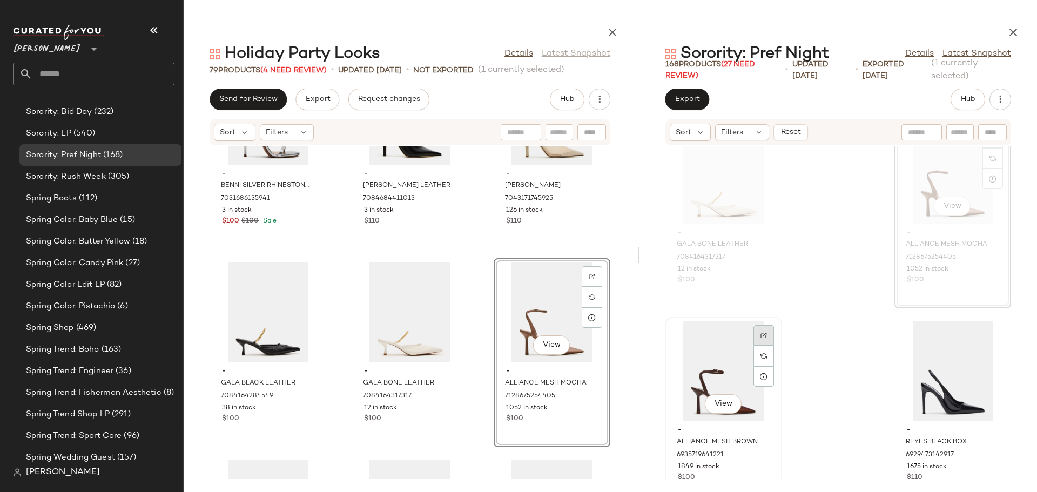
click at [762, 334] on img at bounding box center [763, 335] width 6 height 6
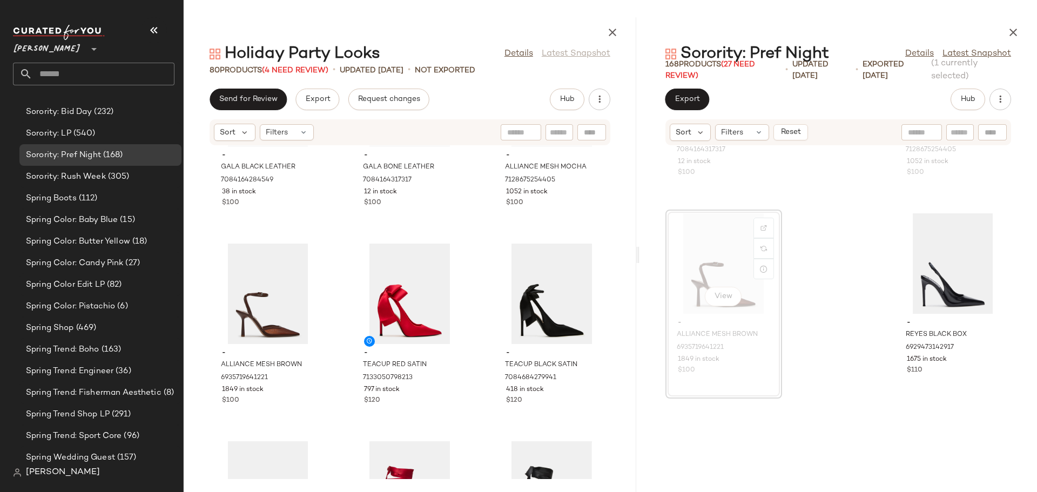
scroll to position [6271, 0]
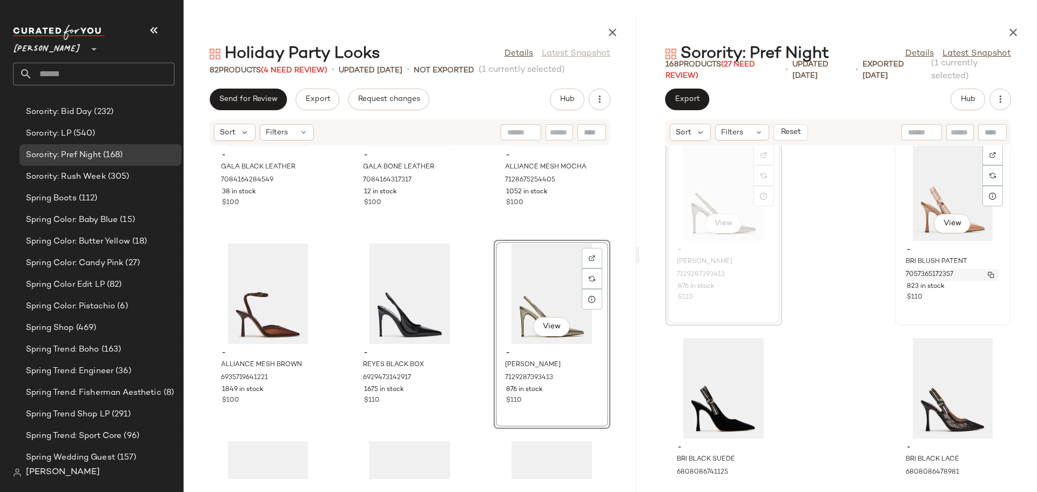
scroll to position [6487, 0]
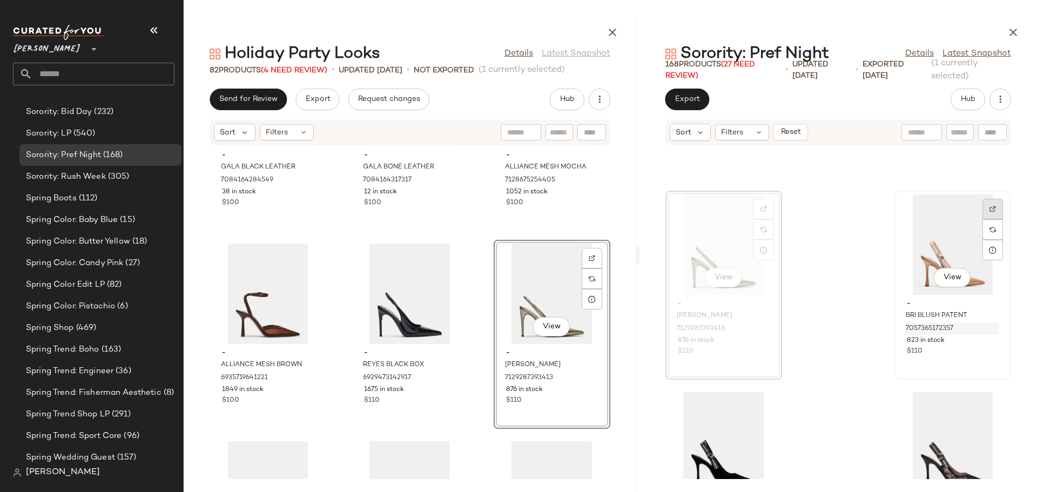
click at [989, 206] on img at bounding box center [992, 209] width 6 height 6
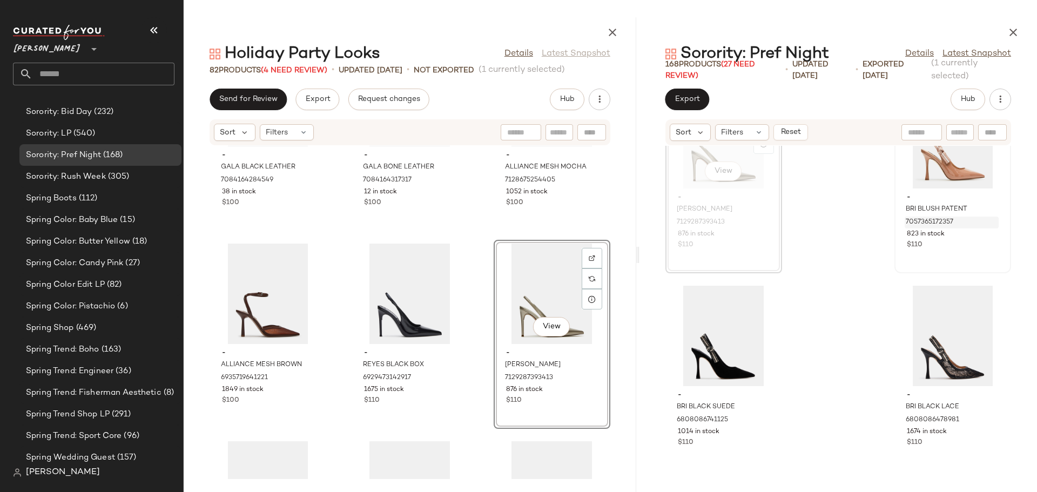
scroll to position [6649, 0]
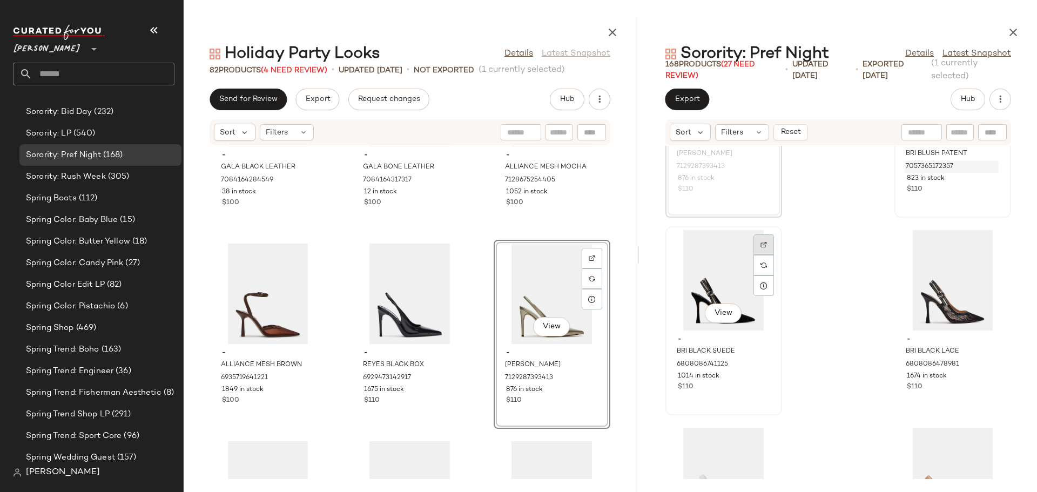
click at [767, 255] on div at bounding box center [763, 265] width 21 height 21
click at [989, 242] on img at bounding box center [992, 244] width 6 height 6
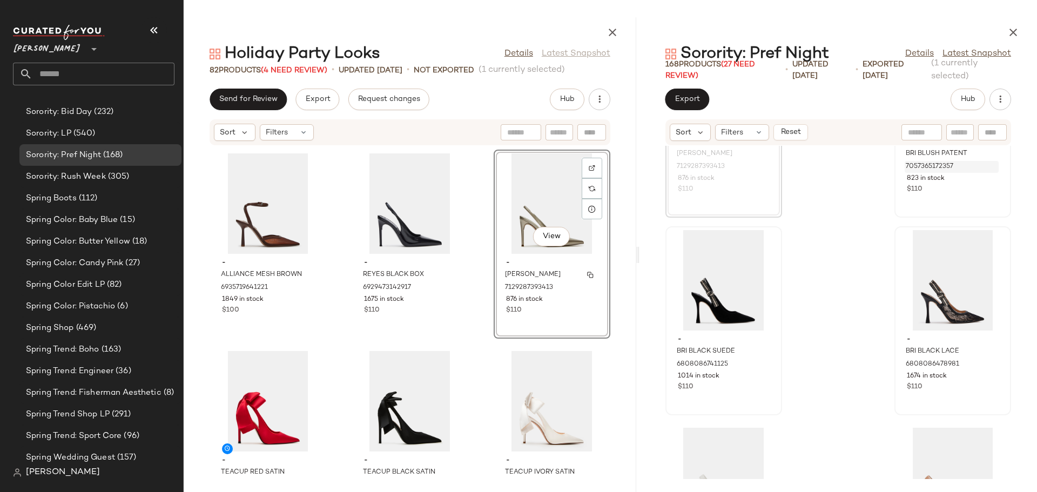
scroll to position [3582, 0]
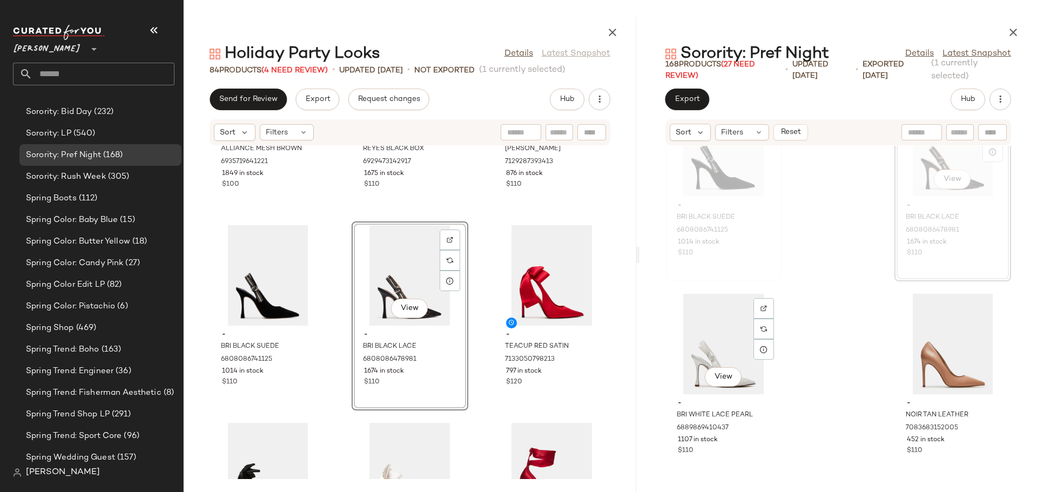
scroll to position [6811, 0]
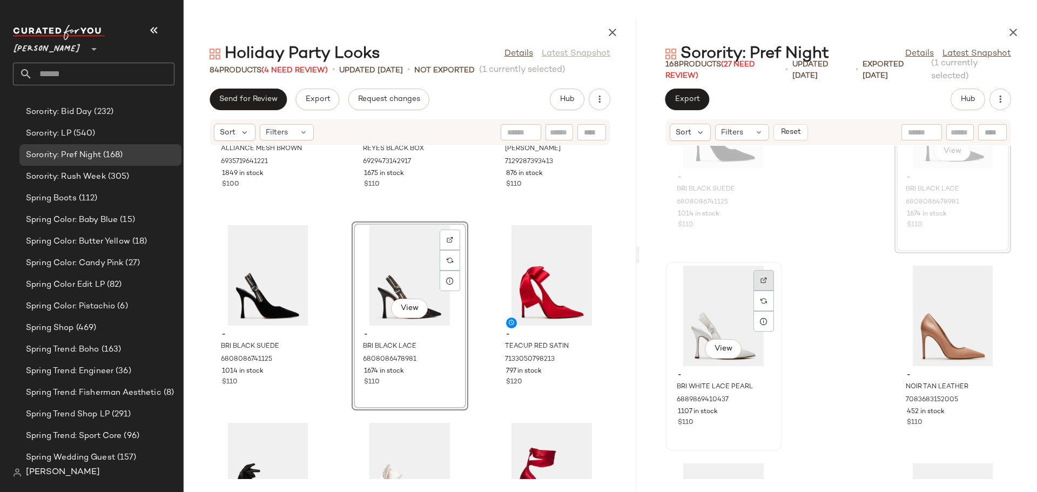
click at [765, 279] on img at bounding box center [763, 280] width 6 height 6
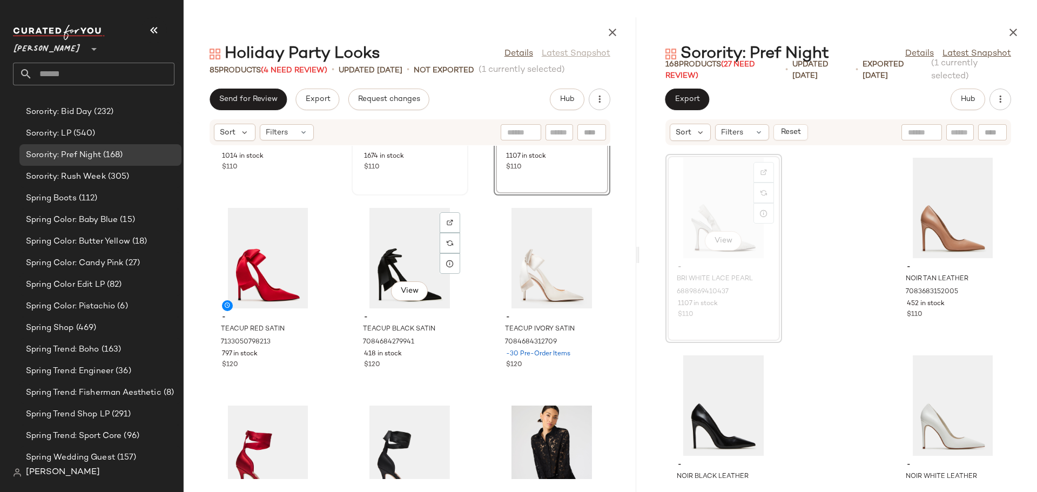
scroll to position [3906, 0]
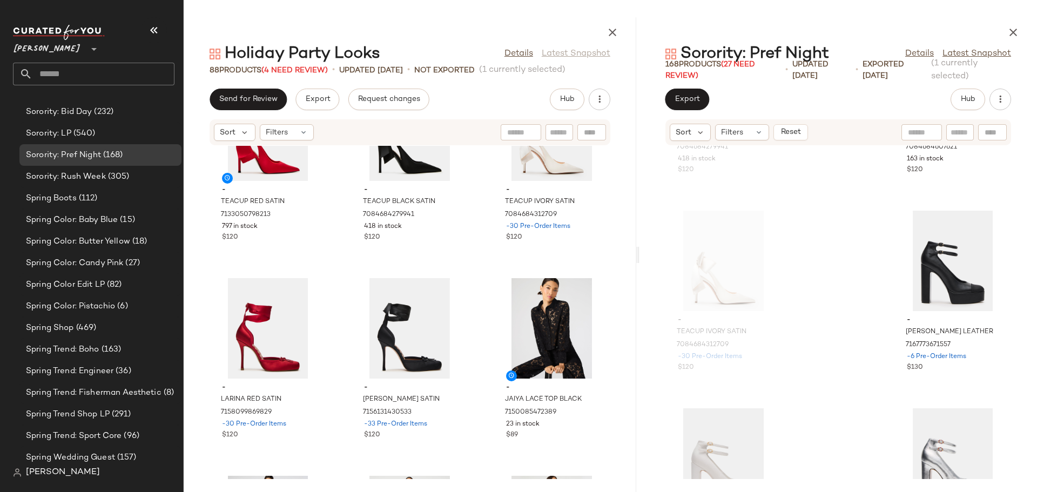
scroll to position [4284, 0]
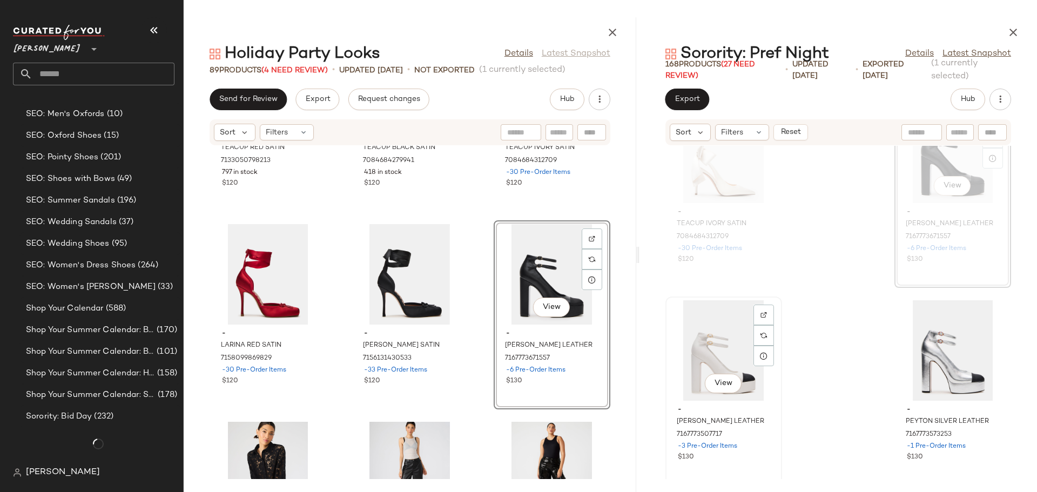
scroll to position [5464, 0]
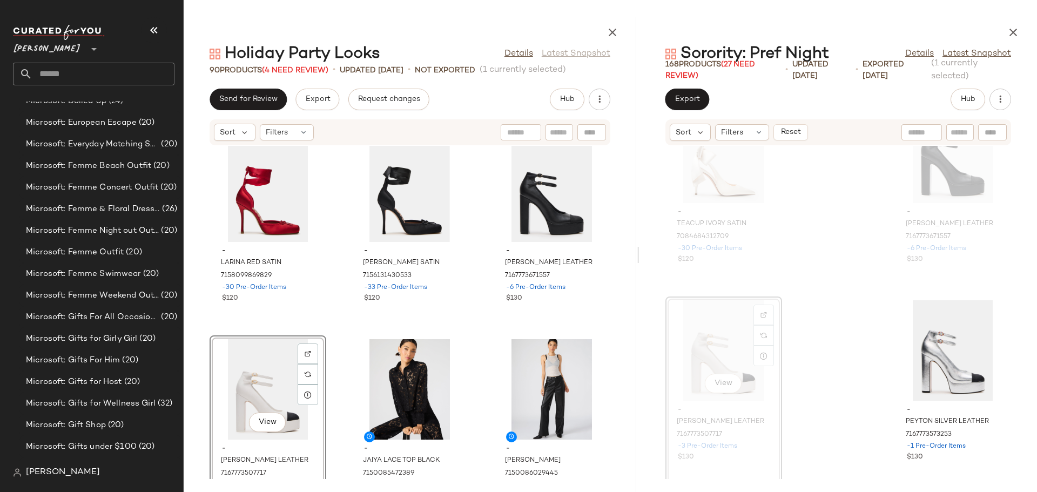
scroll to position [4392, 0]
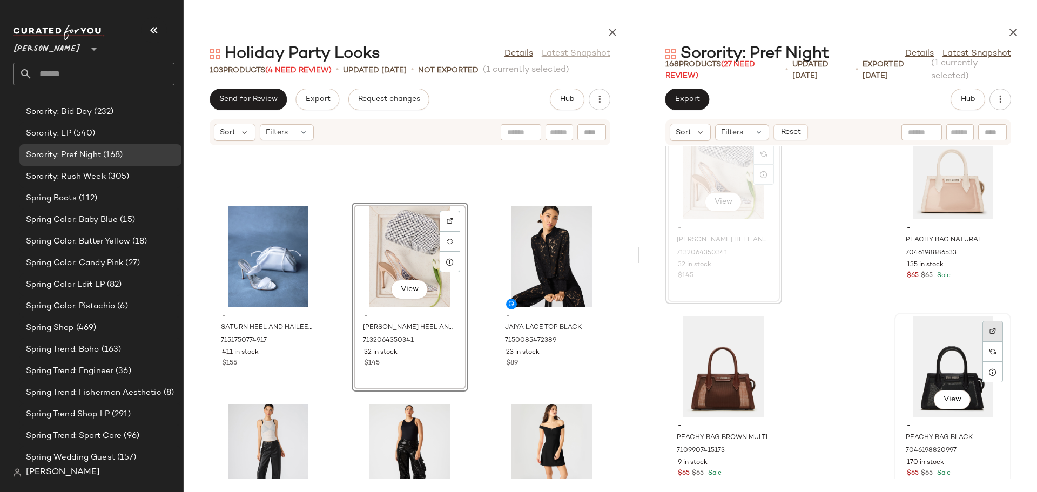
click at [989, 331] on img at bounding box center [992, 331] width 6 height 6
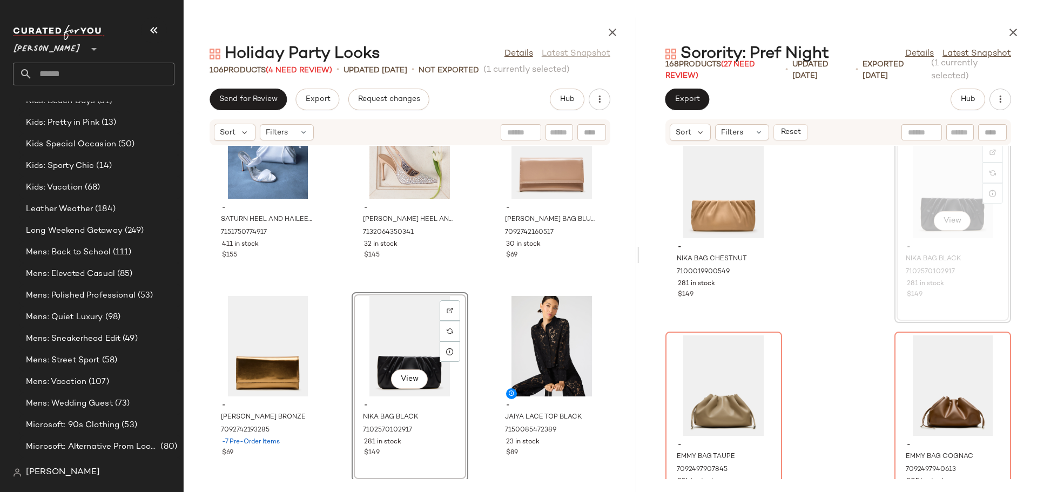
scroll to position [3035, 0]
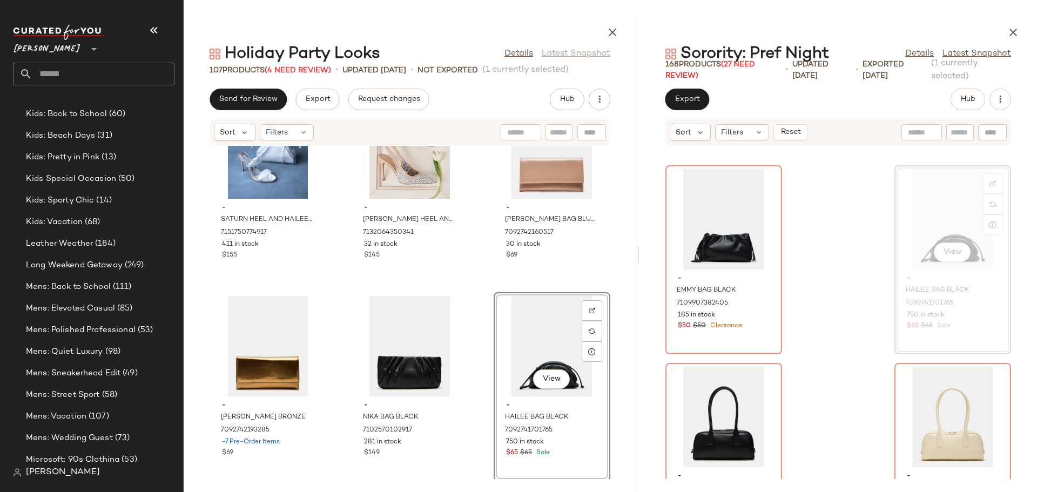
scroll to position [10346, 0]
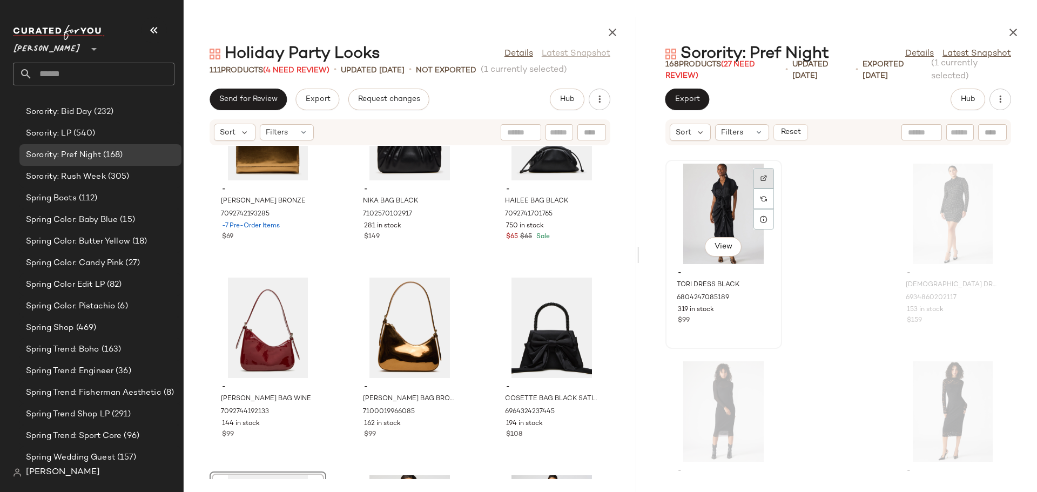
click at [763, 176] on img at bounding box center [763, 178] width 6 height 6
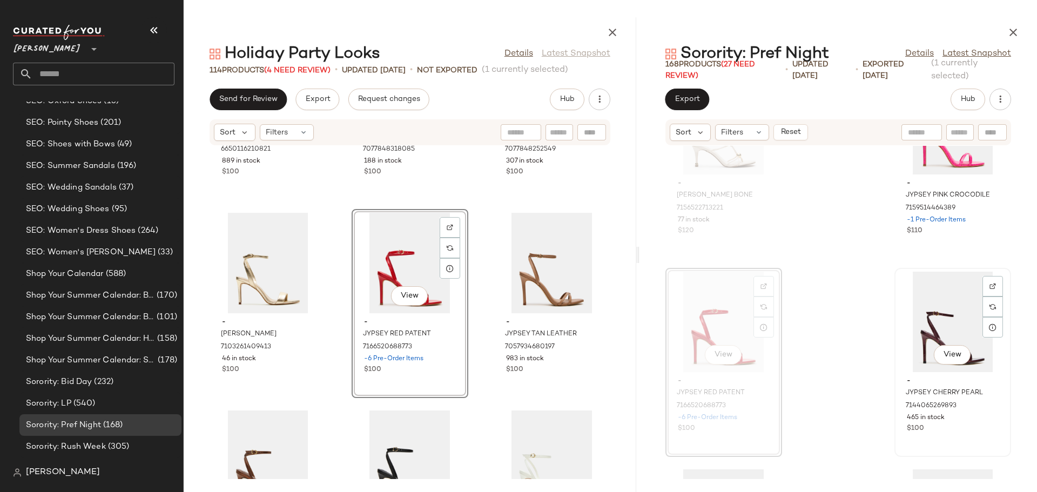
scroll to position [5464, 0]
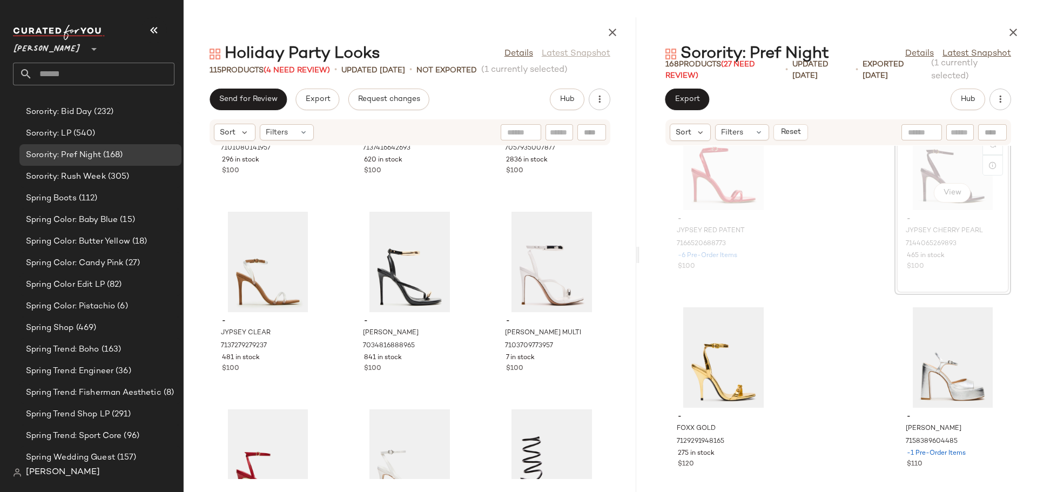
scroll to position [2374, 0]
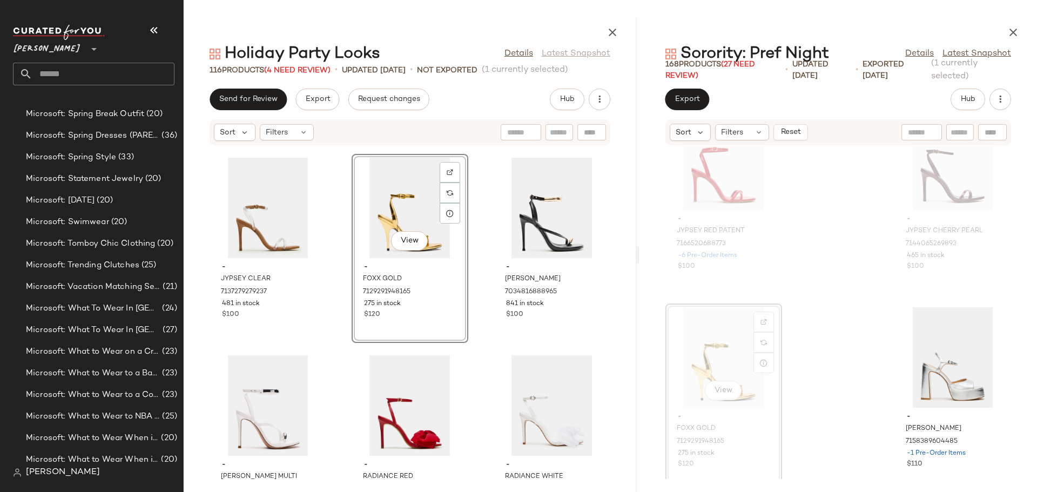
scroll to position [5194, 0]
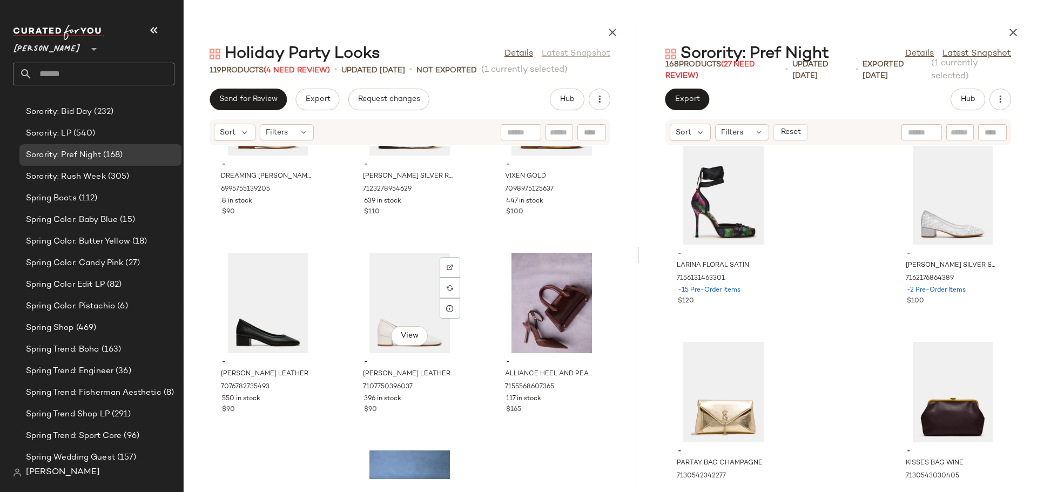
scroll to position [5451, 0]
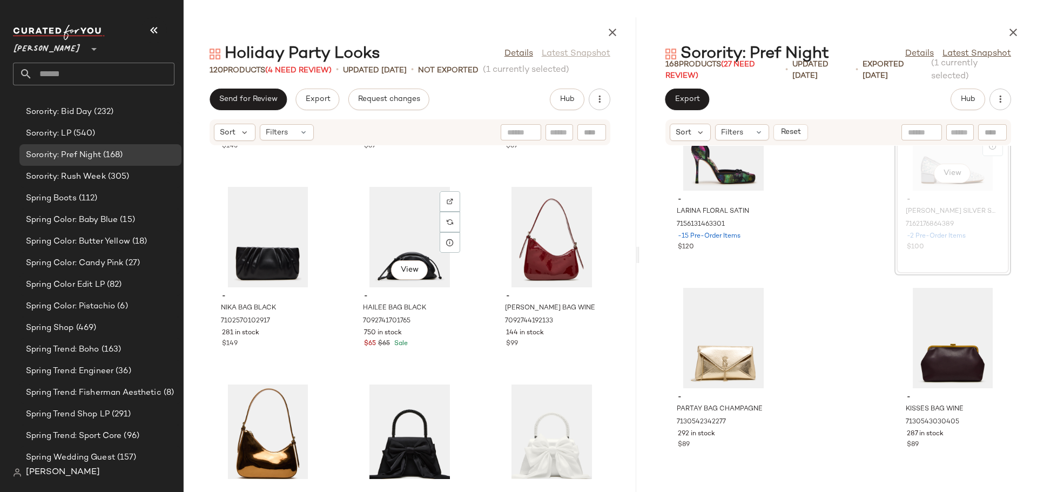
scroll to position [6153, 0]
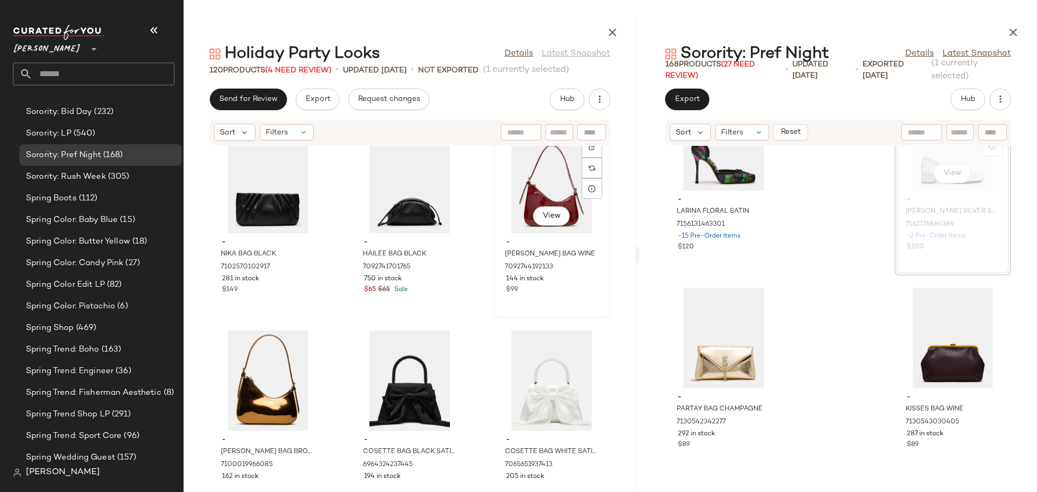
click at [524, 192] on div "View" at bounding box center [551, 183] width 109 height 100
click at [258, 362] on div "View" at bounding box center [267, 380] width 109 height 100
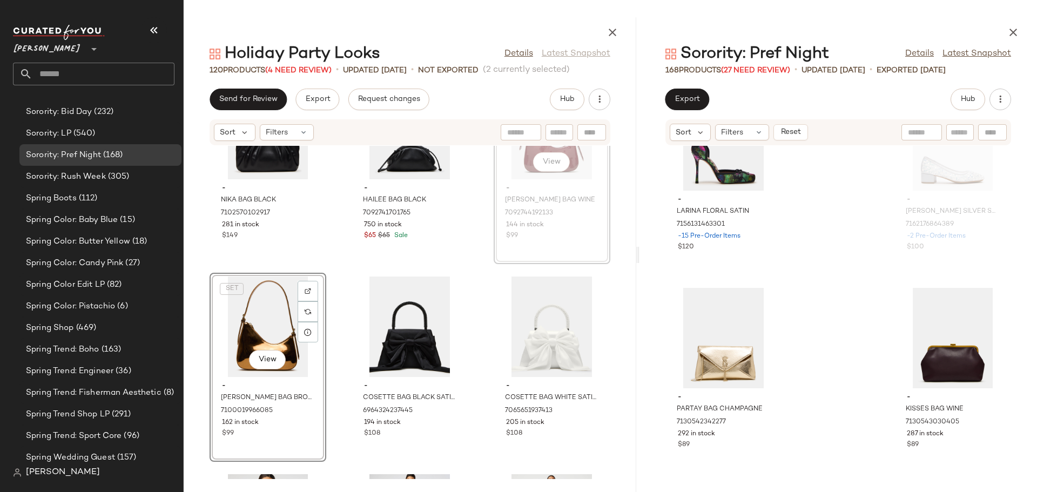
scroll to position [6205, 0]
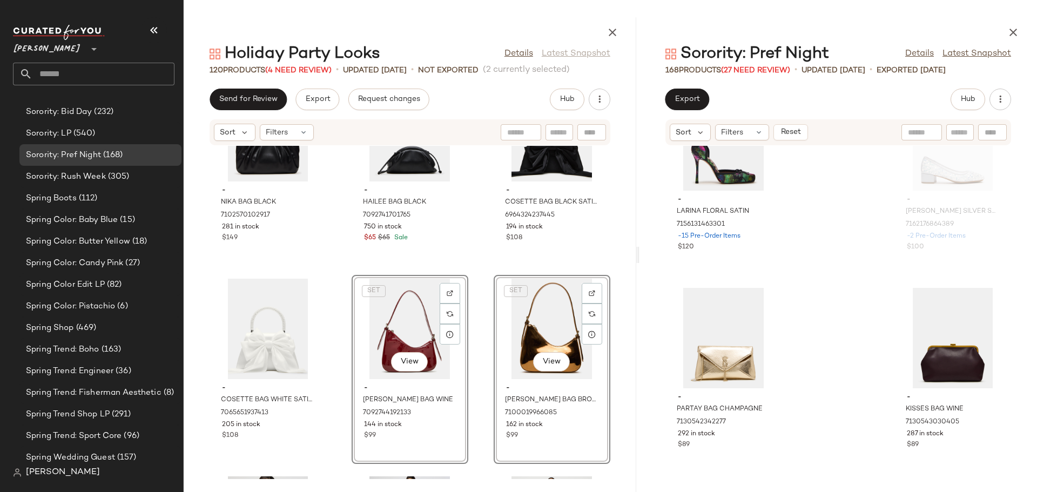
click at [334, 328] on div "- NIKA BAG BLACK 7102570102917 281 in stock $149 - HAILEE BAG BLACK 70927417017…" at bounding box center [410, 312] width 452 height 333
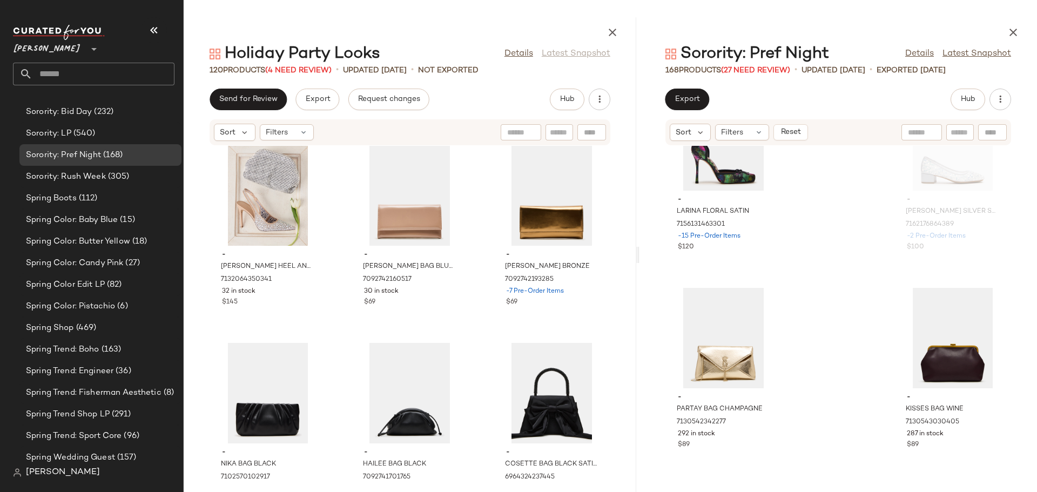
scroll to position [5935, 0]
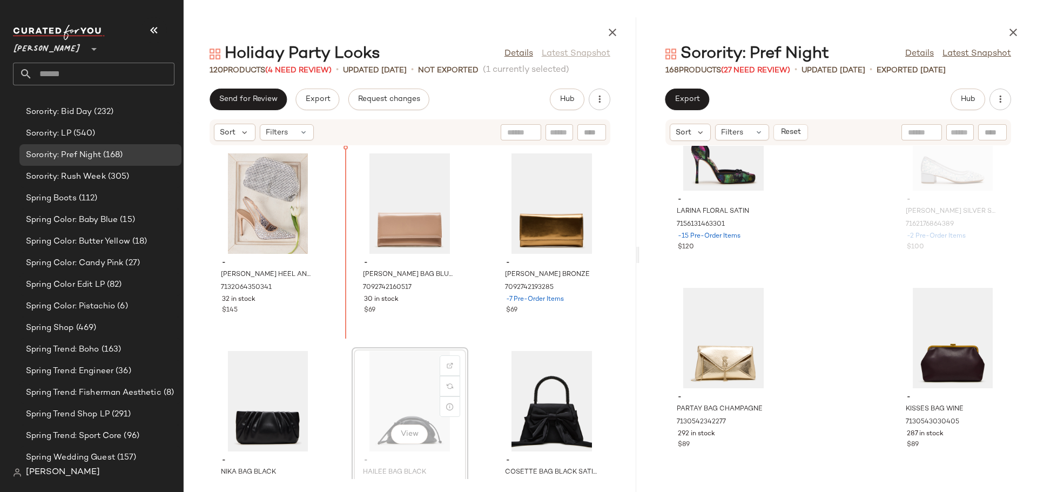
scroll to position [5936, 0]
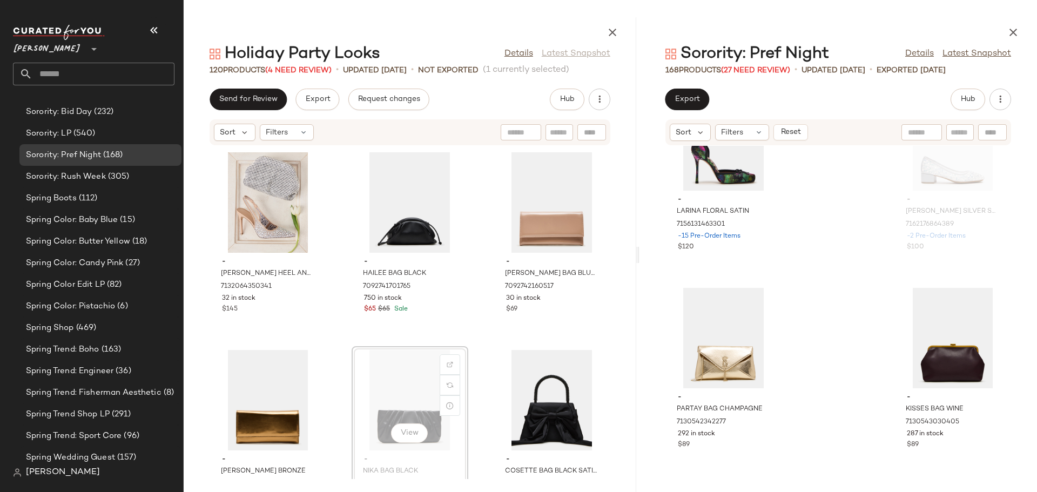
scroll to position [5938, 0]
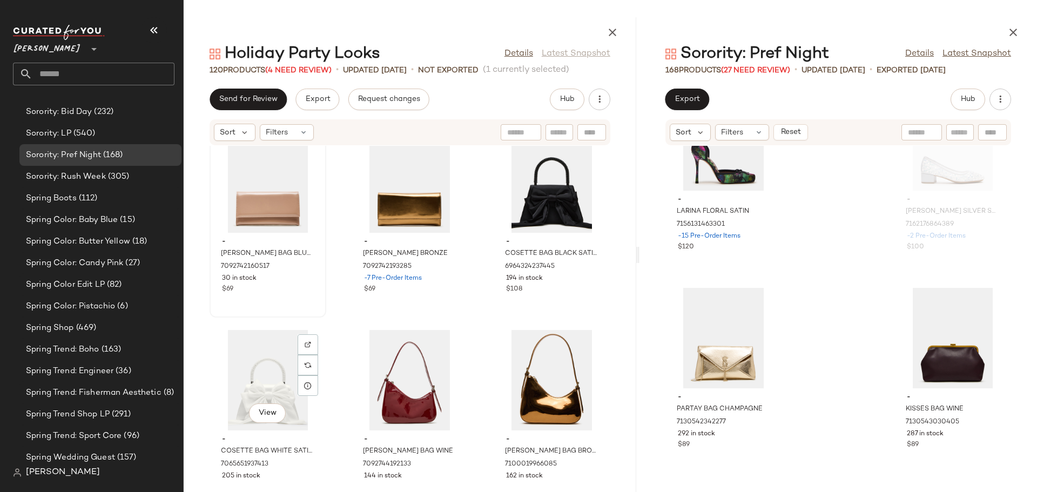
scroll to position [6100, 0]
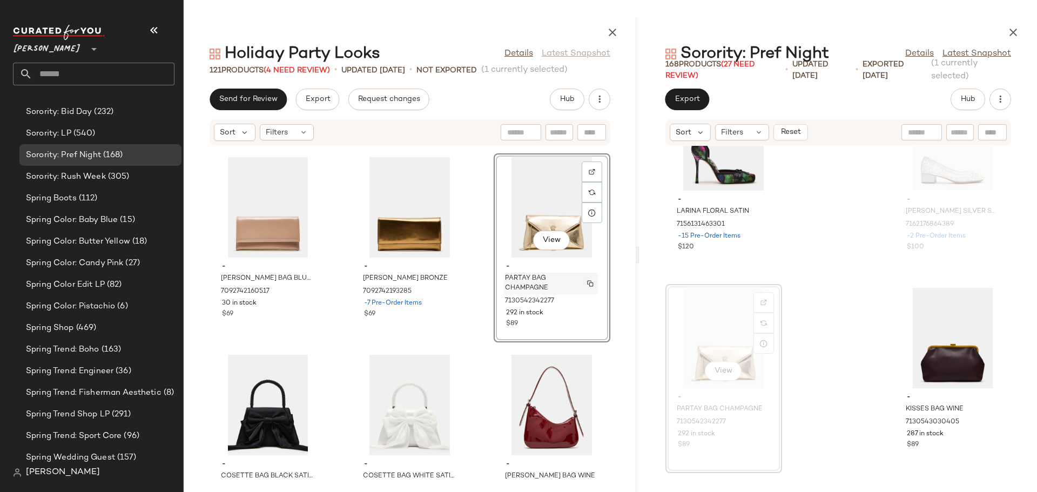
scroll to position [6154, 0]
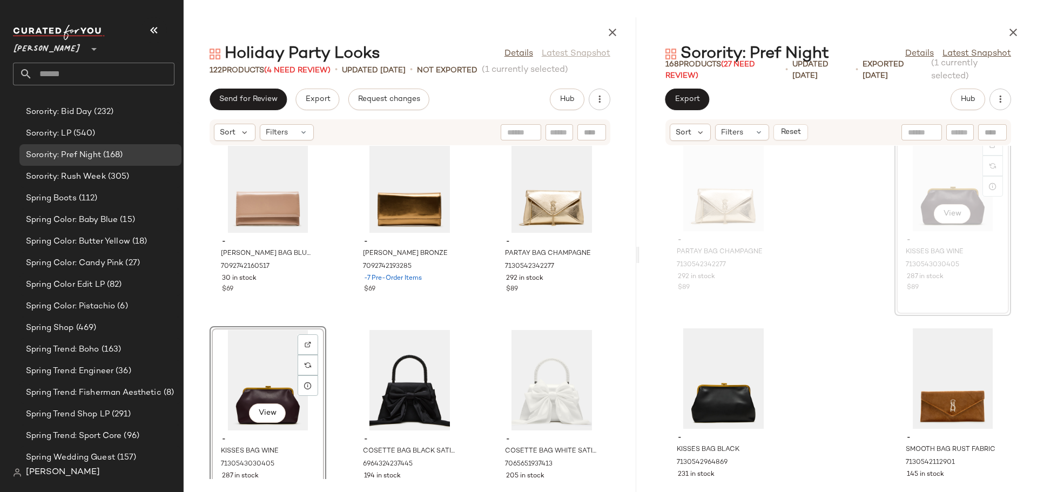
scroll to position [15448, 0]
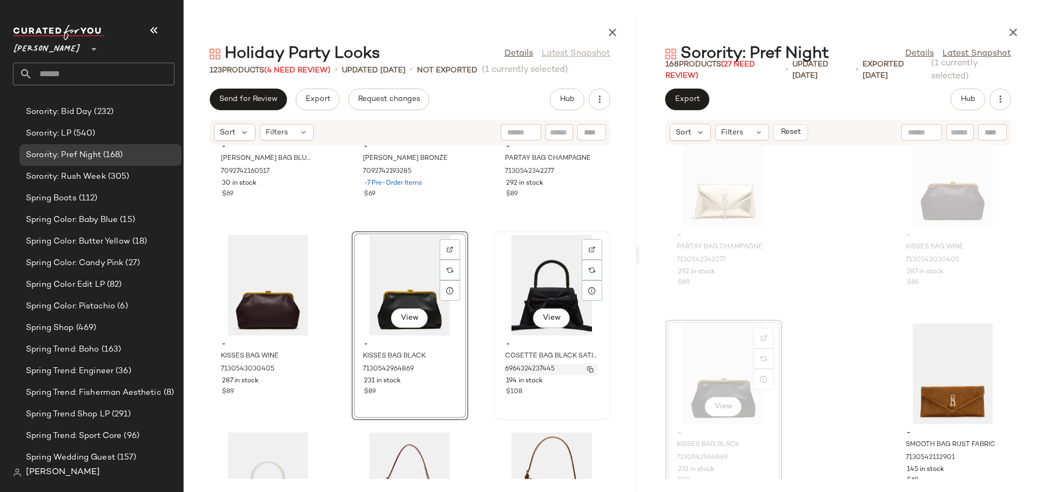
scroll to position [6087, 0]
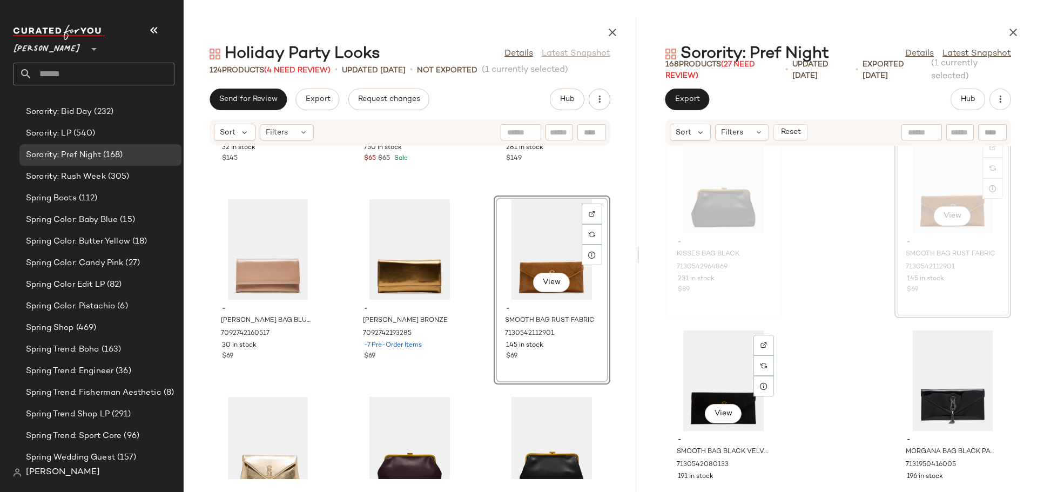
scroll to position [15664, 0]
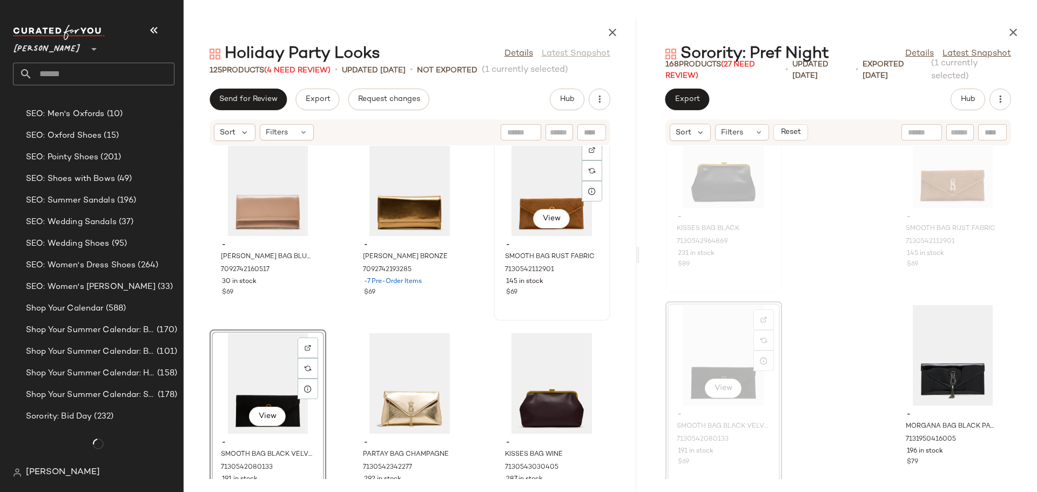
scroll to position [6195, 0]
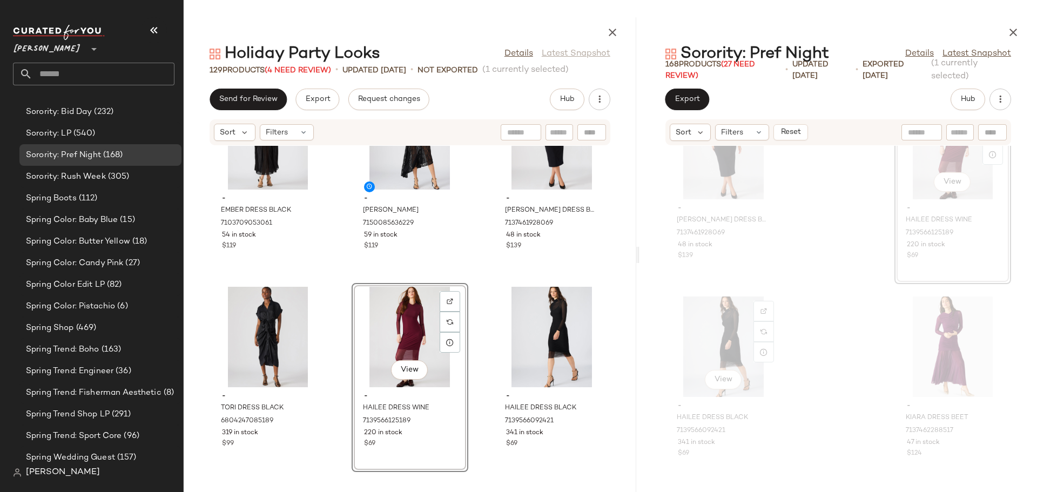
scroll to position [16268, 0]
click at [1012, 31] on icon "button" at bounding box center [1012, 32] width 13 height 13
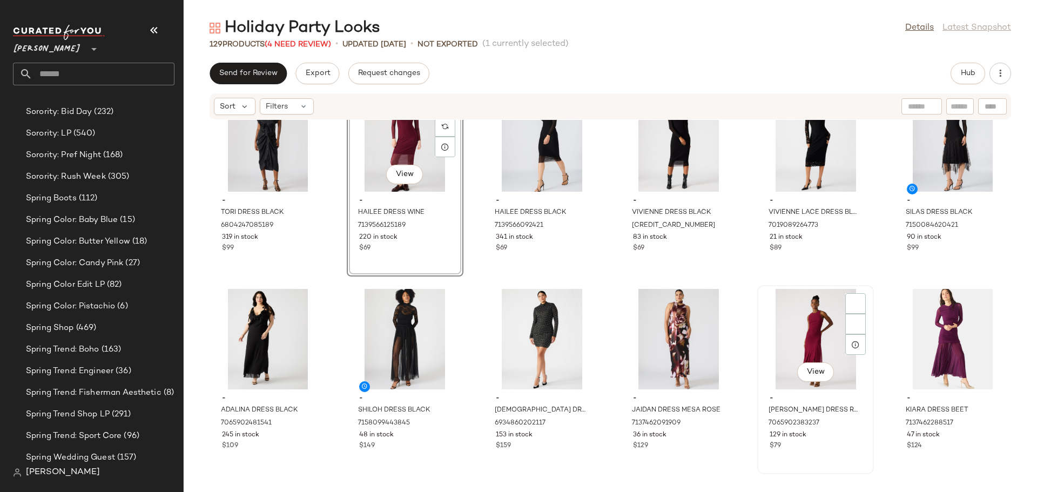
scroll to position [3801, 0]
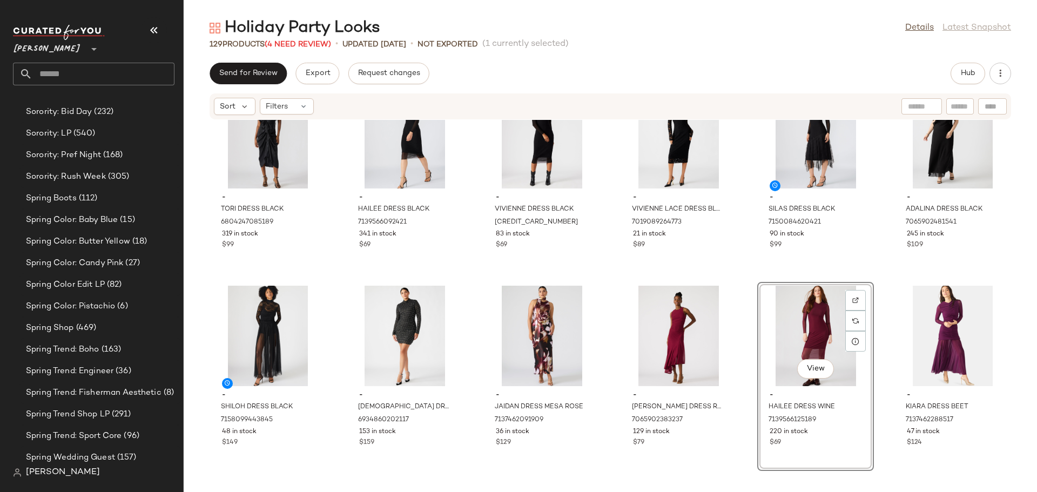
click at [739, 425] on div "- TORI DRESS BLACK 6804247085189 319 in stock $99 - HAILEE DRESS BLACK 71395660…" at bounding box center [610, 299] width 853 height 359
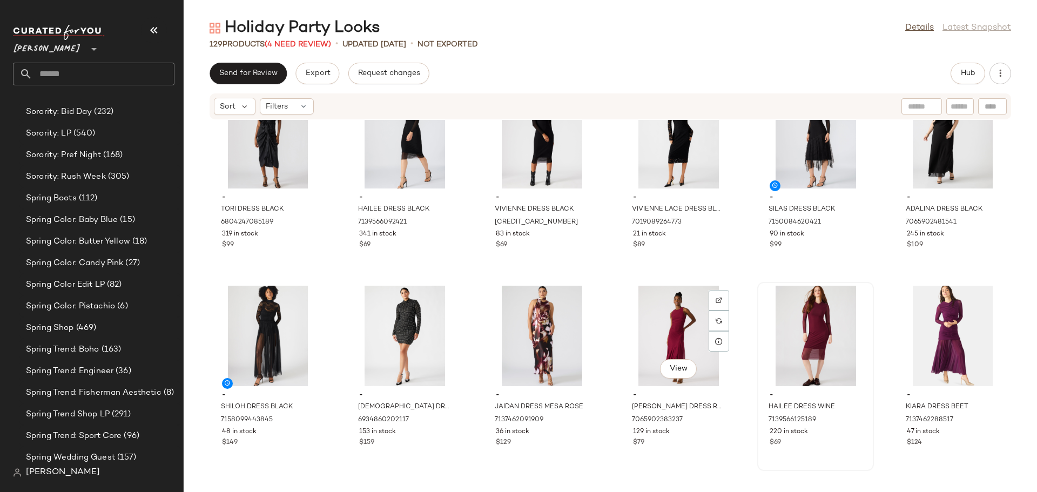
click at [674, 333] on div "View" at bounding box center [678, 336] width 109 height 100
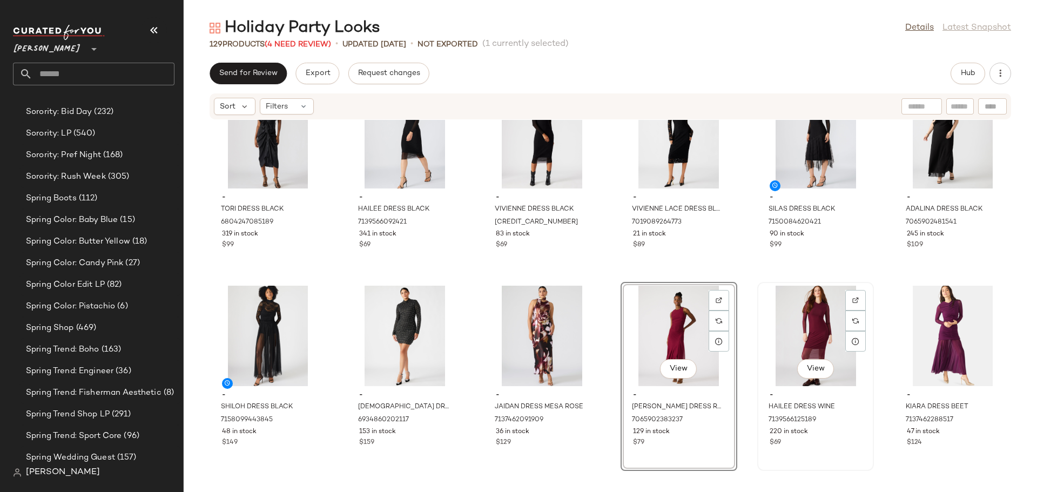
click at [794, 324] on div "View" at bounding box center [815, 336] width 109 height 100
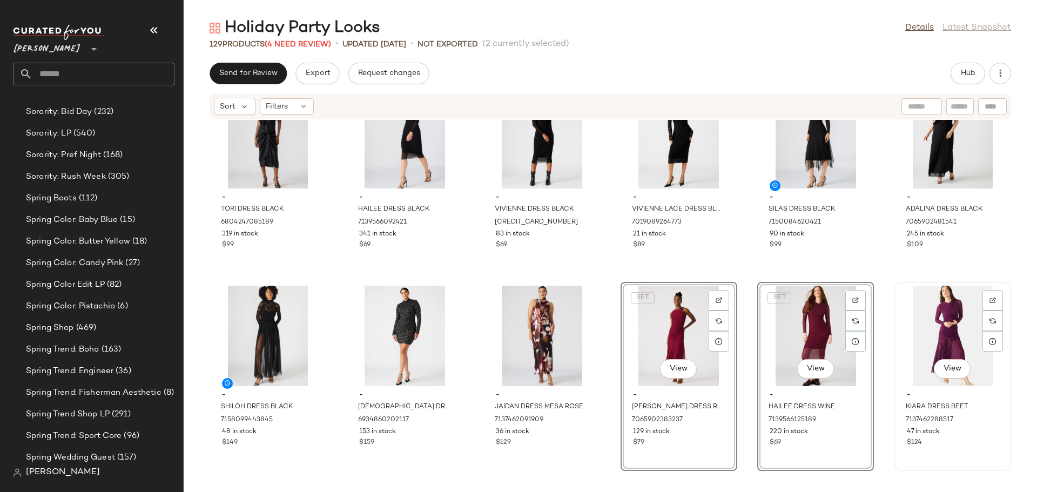
click at [938, 319] on div "View" at bounding box center [952, 336] width 109 height 100
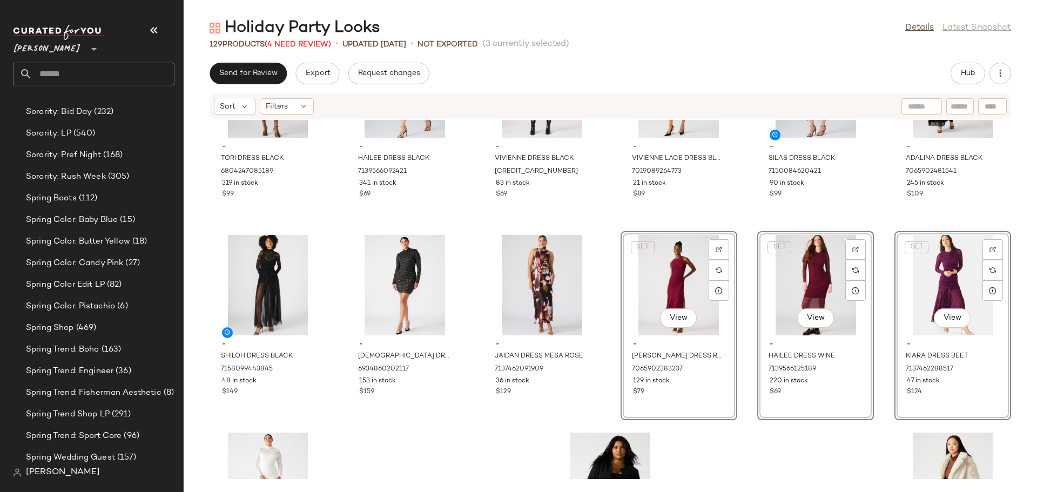
scroll to position [3963, 0]
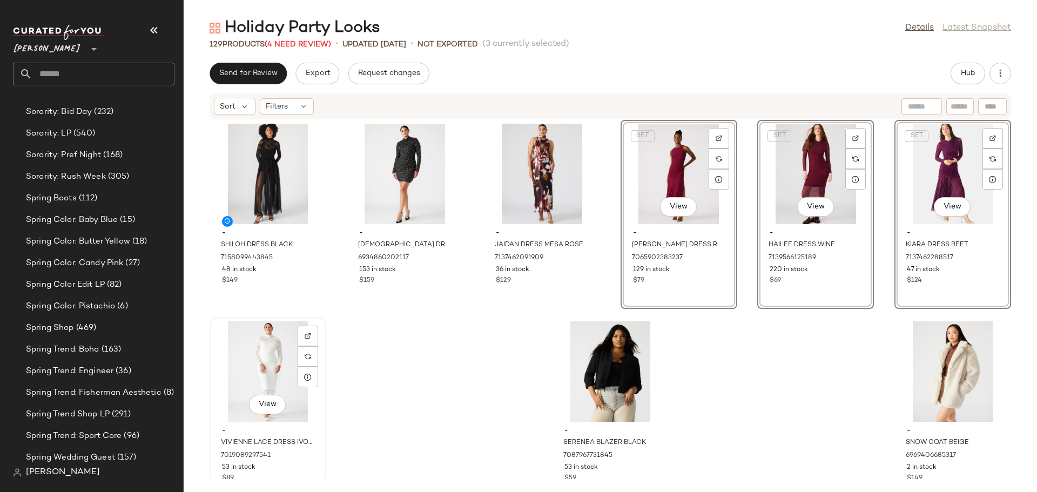
click at [265, 364] on div "View" at bounding box center [267, 371] width 109 height 100
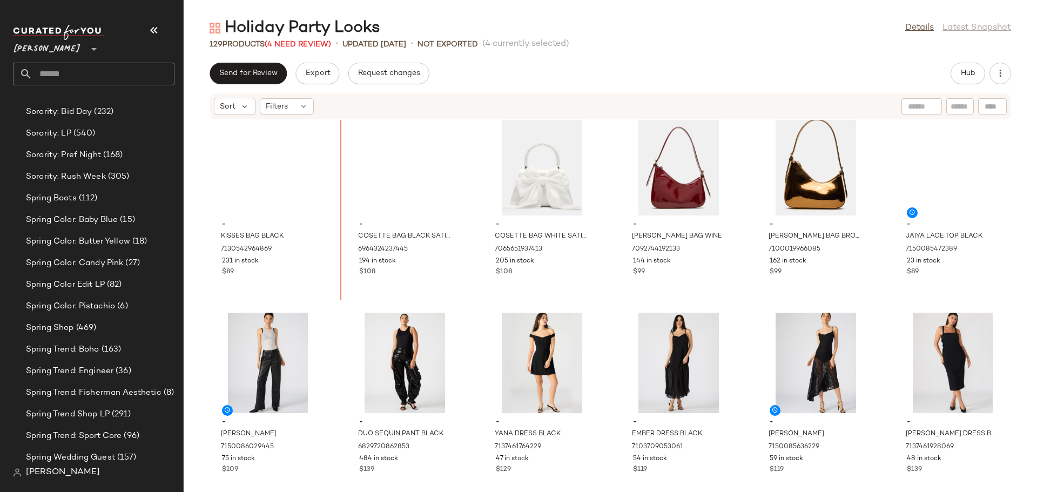
scroll to position [3379, 0]
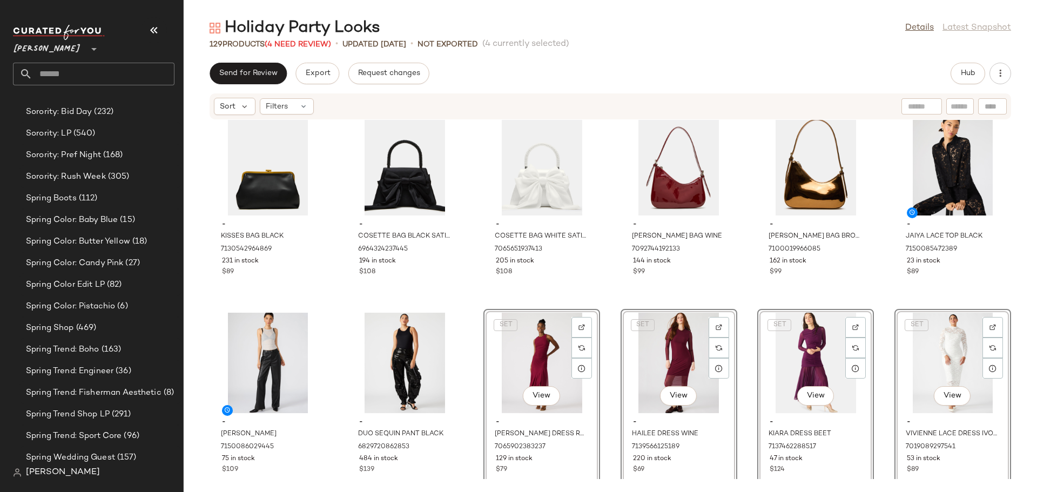
click at [464, 405] on div "- KISSES BAG BLACK 7130542964869 231 in stock $89 - COSETTE BAG BLACK SATIN 696…" at bounding box center [610, 299] width 853 height 359
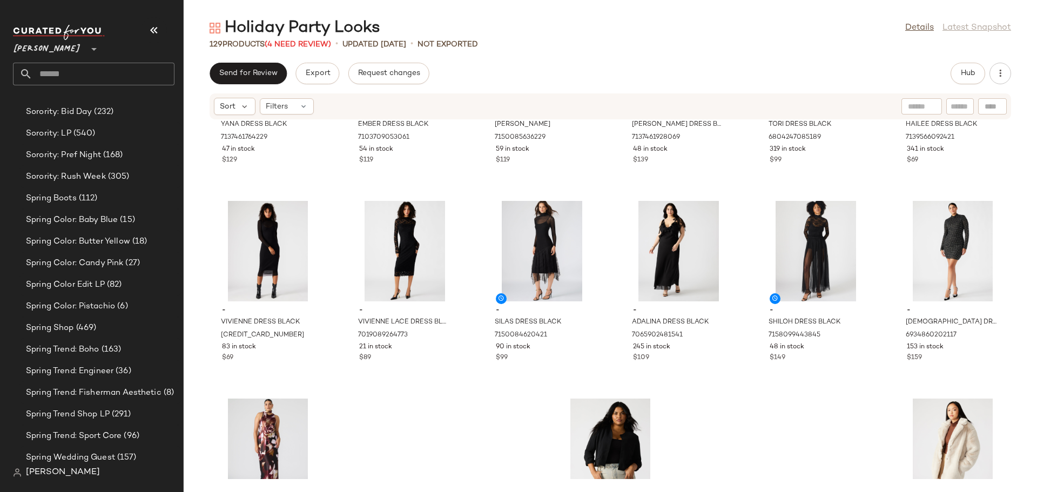
scroll to position [3882, 0]
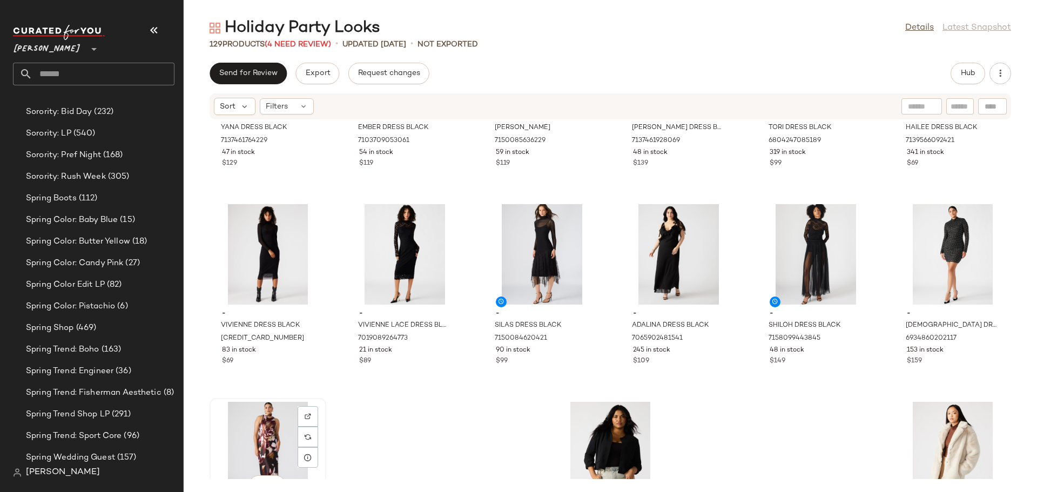
click at [273, 435] on div "View" at bounding box center [267, 452] width 109 height 100
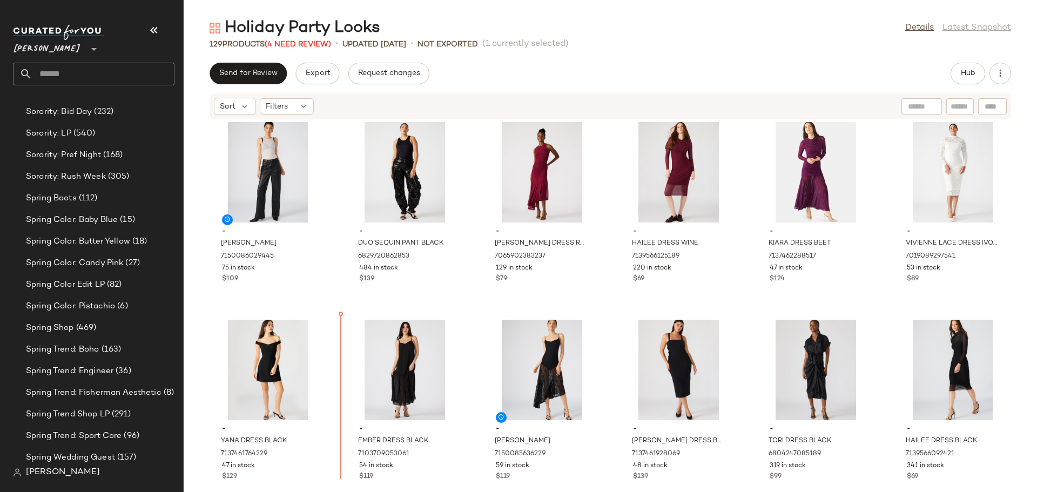
scroll to position [3602, 0]
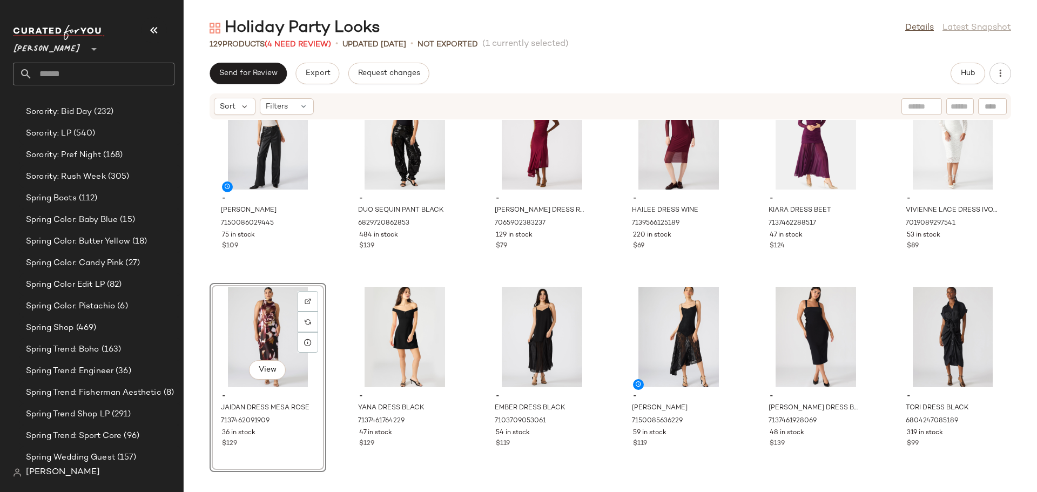
click at [341, 373] on div "- [PERSON_NAME] BLACK 7150086029445 75 in stock $109 - DUO SEQUIN PANT BLACK 68…" at bounding box center [610, 299] width 853 height 359
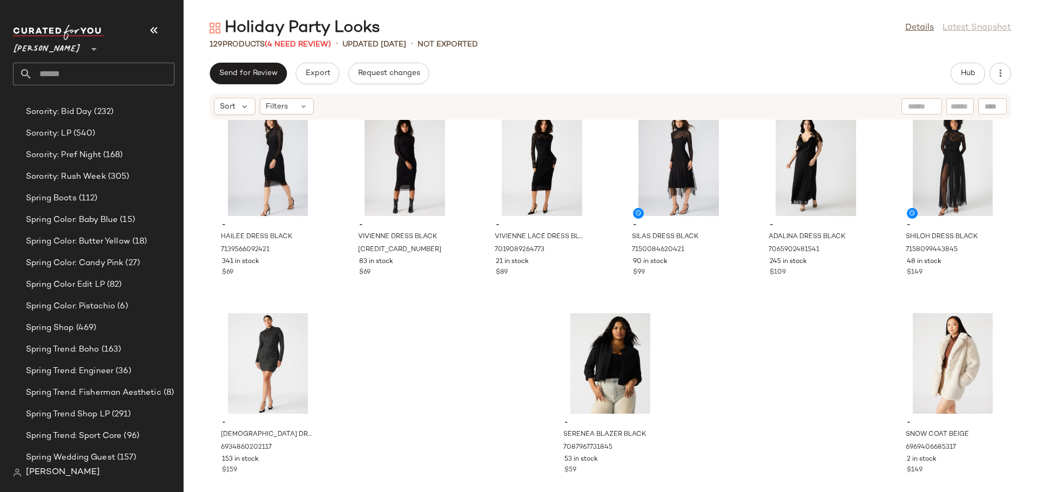
scroll to position [3980, 0]
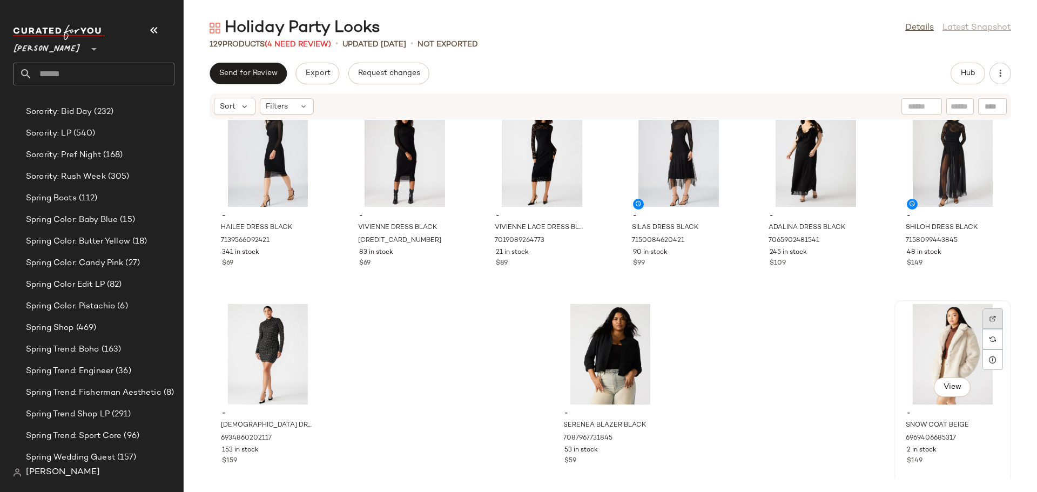
click at [989, 317] on img at bounding box center [992, 318] width 6 height 6
click at [960, 75] on span "Hub" at bounding box center [967, 73] width 15 height 9
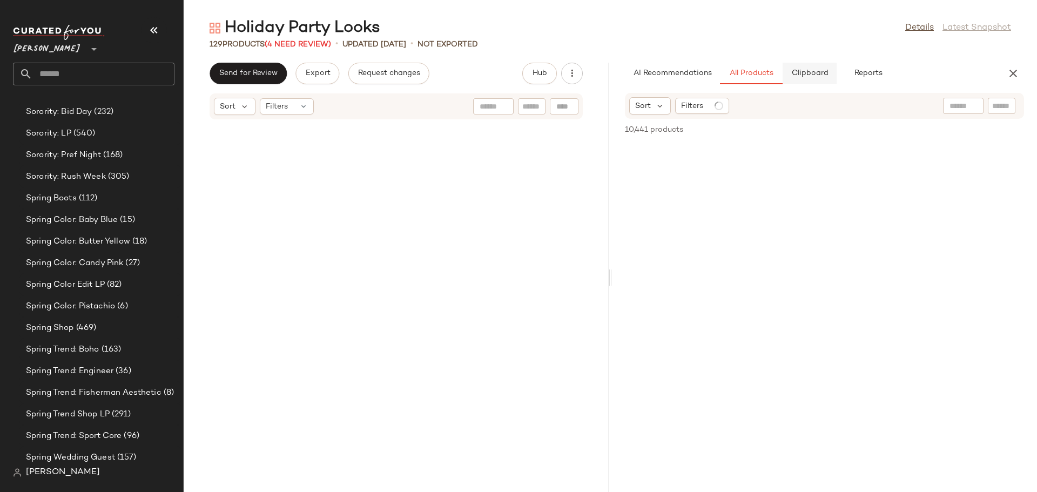
scroll to position [11856, 0]
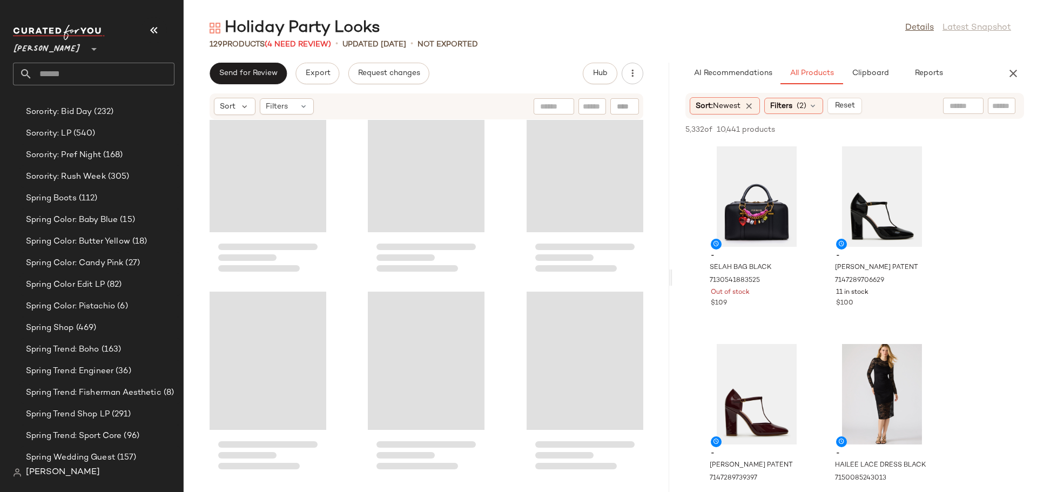
drag, startPoint x: 610, startPoint y: 279, endPoint x: 673, endPoint y: 279, distance: 62.6
click at [673, 279] on div "Holiday Party Looks Details Latest Snapshot 129 Products (4 Need Review) • upda…" at bounding box center [610, 254] width 853 height 475
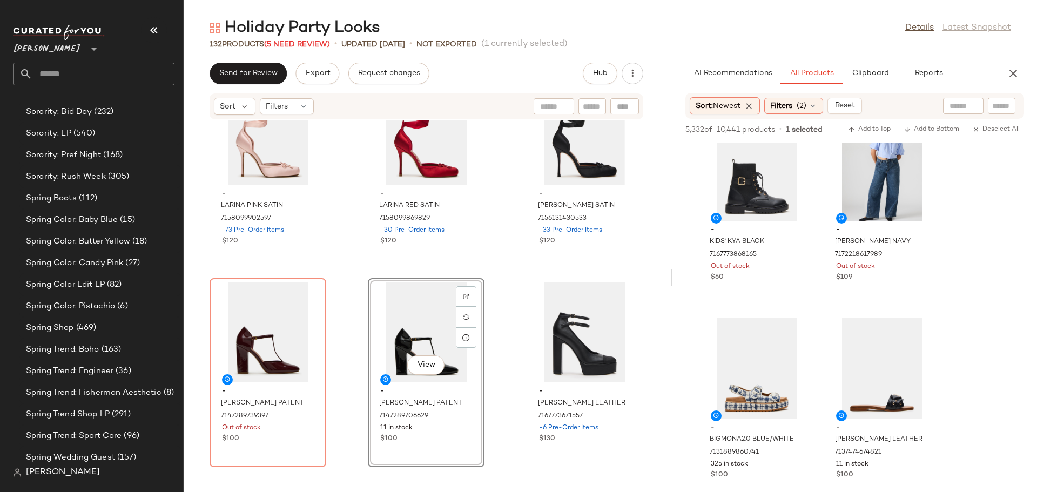
scroll to position [432, 0]
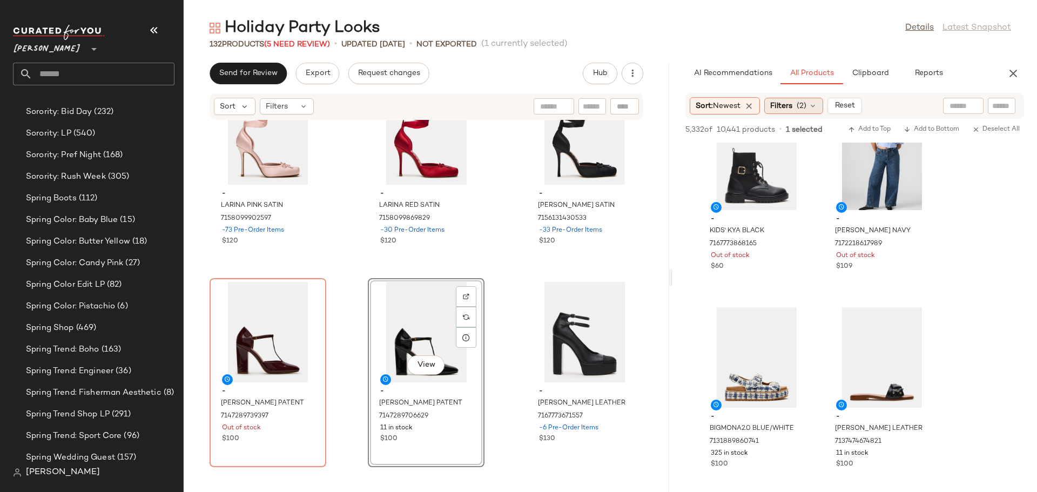
click at [814, 102] on icon at bounding box center [812, 106] width 9 height 9
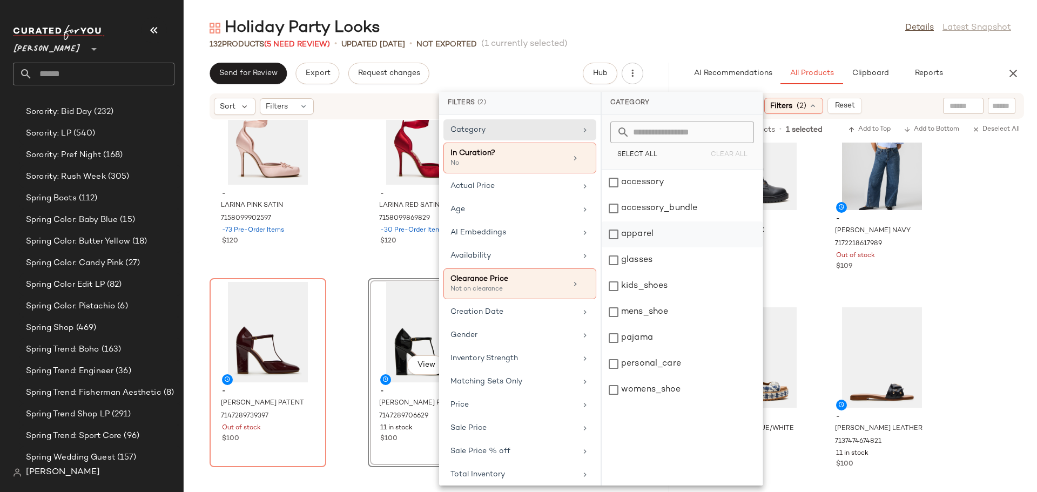
click at [607, 247] on div "apparel" at bounding box center [681, 260] width 161 height 26
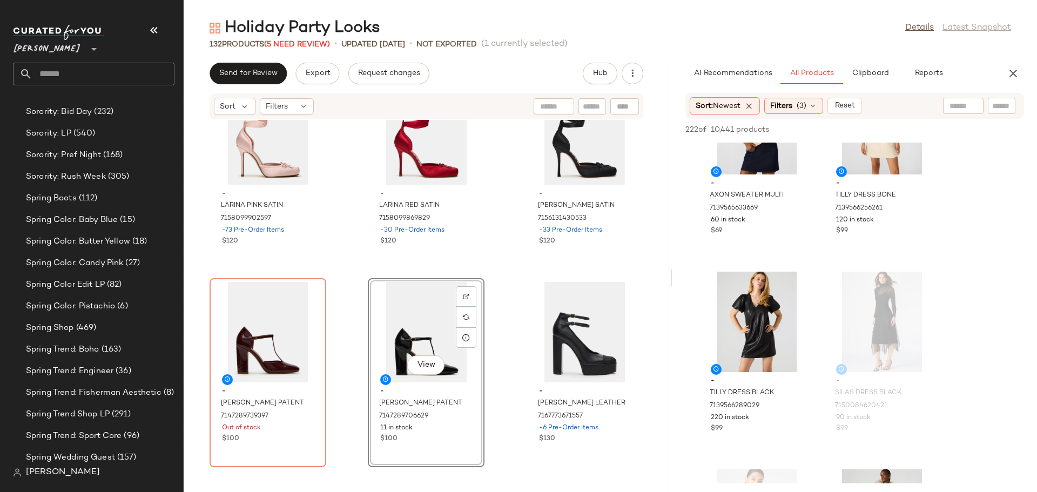
scroll to position [324, 0]
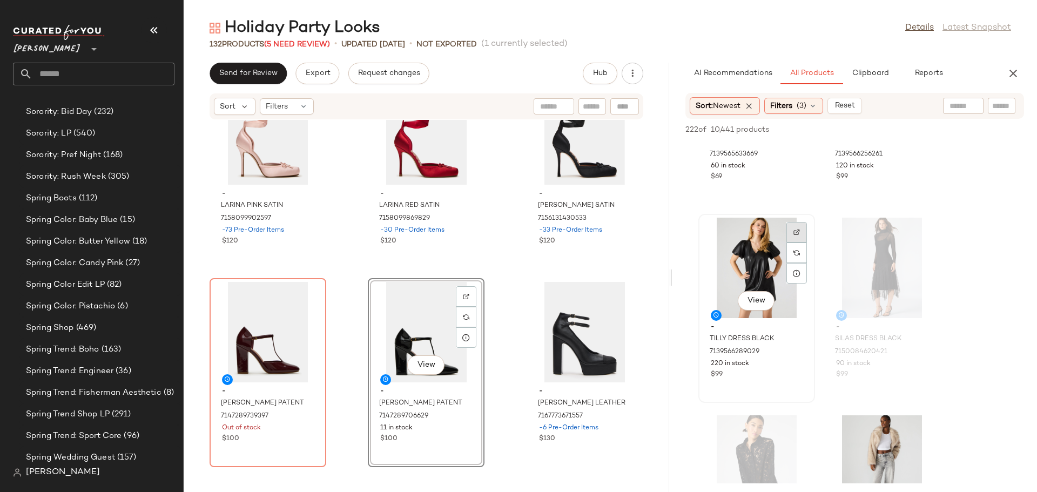
click at [794, 232] on img at bounding box center [796, 232] width 6 height 6
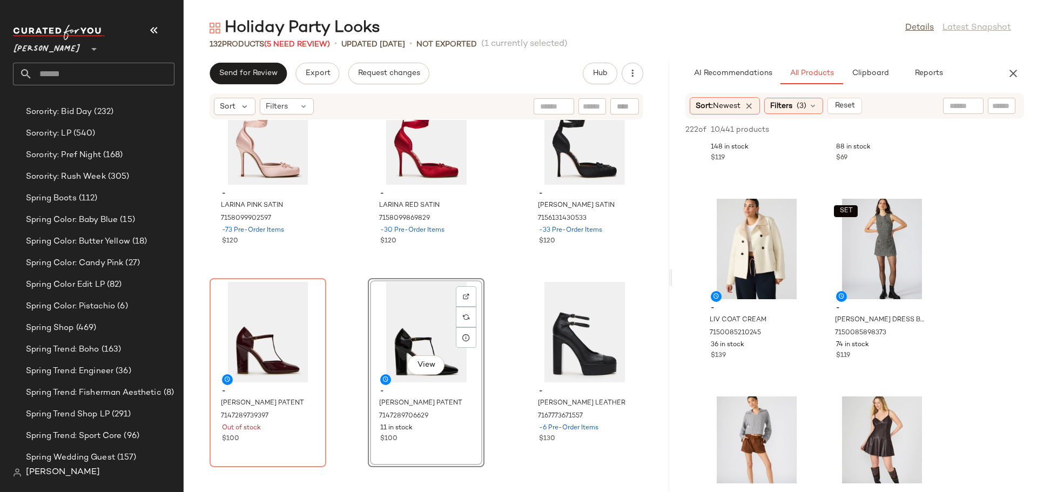
scroll to position [1350, 0]
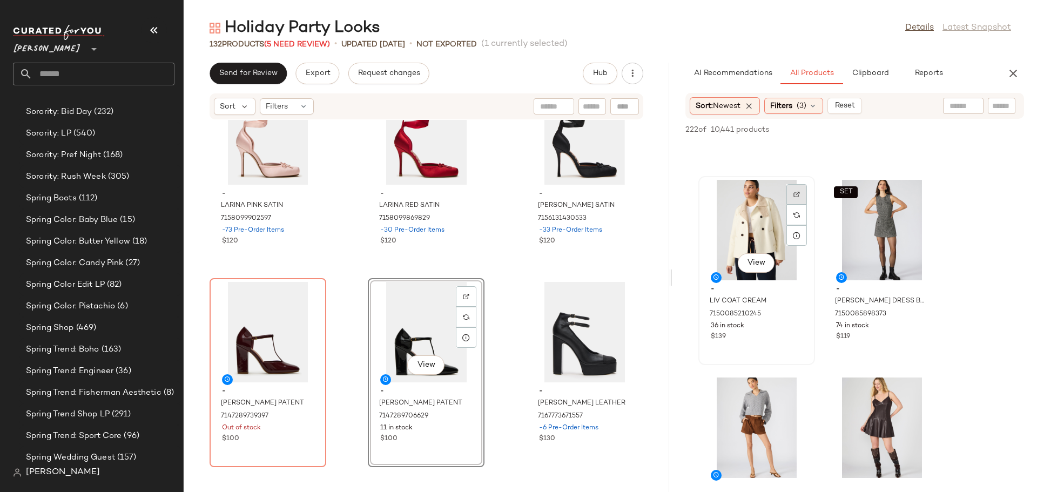
click at [796, 193] on img at bounding box center [796, 194] width 6 height 6
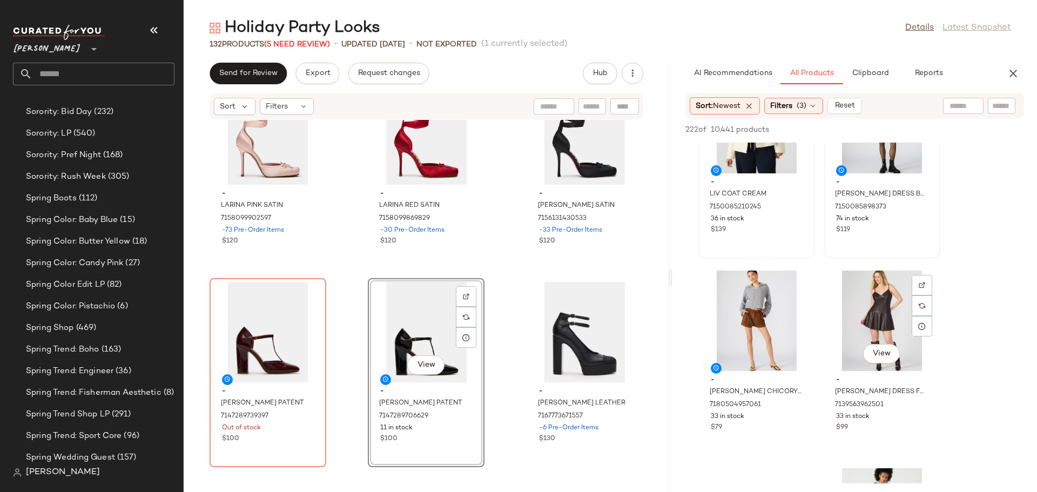
scroll to position [1458, 0]
click at [923, 286] on img at bounding box center [921, 284] width 6 height 6
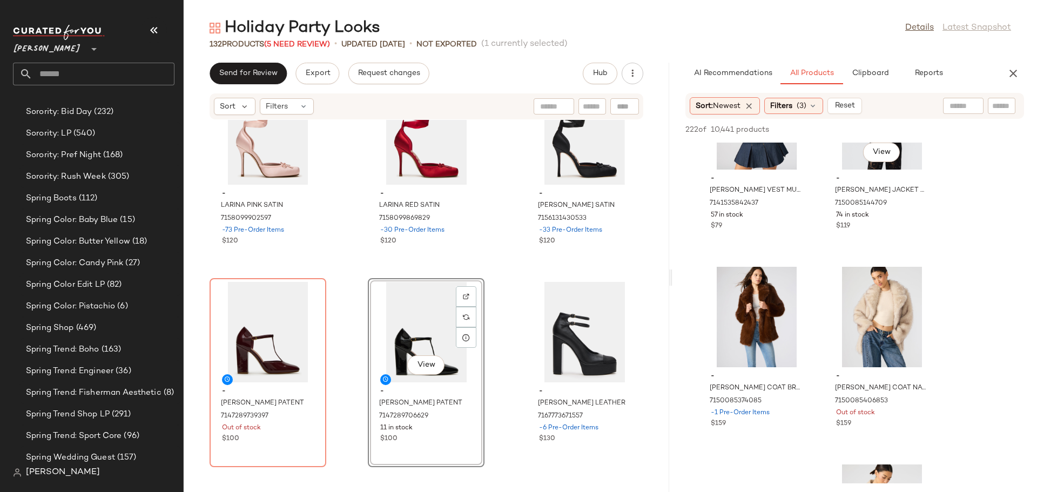
scroll to position [3239, 0]
click at [925, 291] on div at bounding box center [921, 301] width 21 height 21
click at [800, 291] on div at bounding box center [796, 301] width 21 height 21
click at [798, 282] on img at bounding box center [796, 281] width 6 height 6
click at [879, 348] on span "View" at bounding box center [881, 349] width 18 height 9
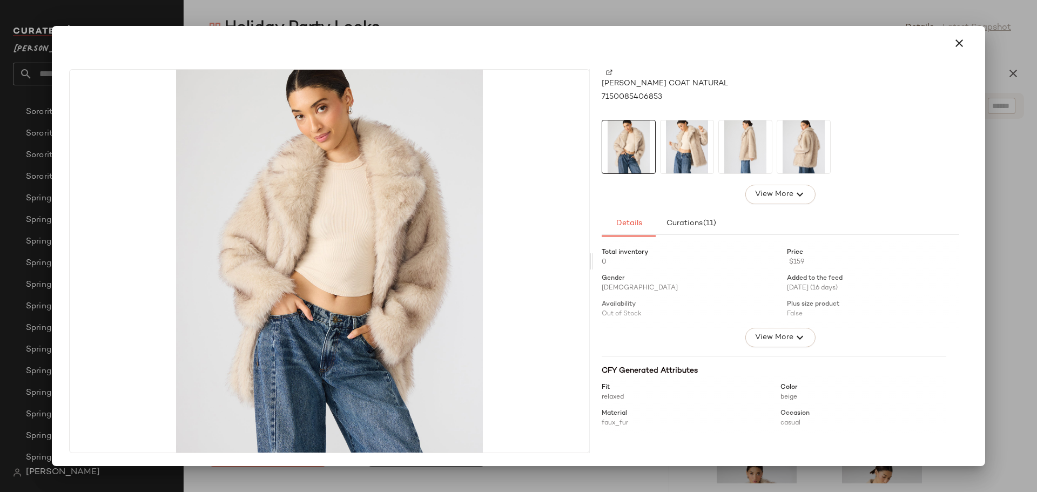
click at [808, 141] on img at bounding box center [803, 146] width 53 height 53
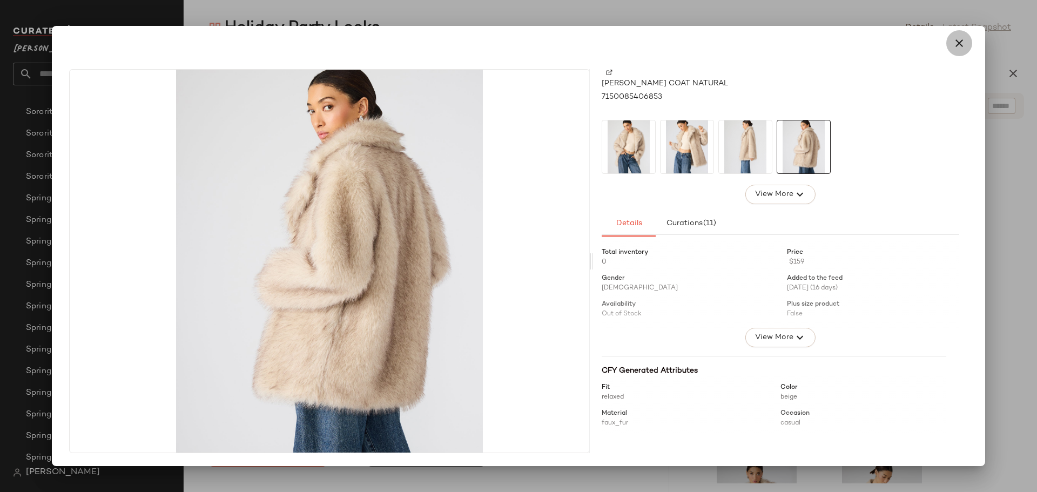
click at [959, 39] on icon "button" at bounding box center [958, 43] width 13 height 13
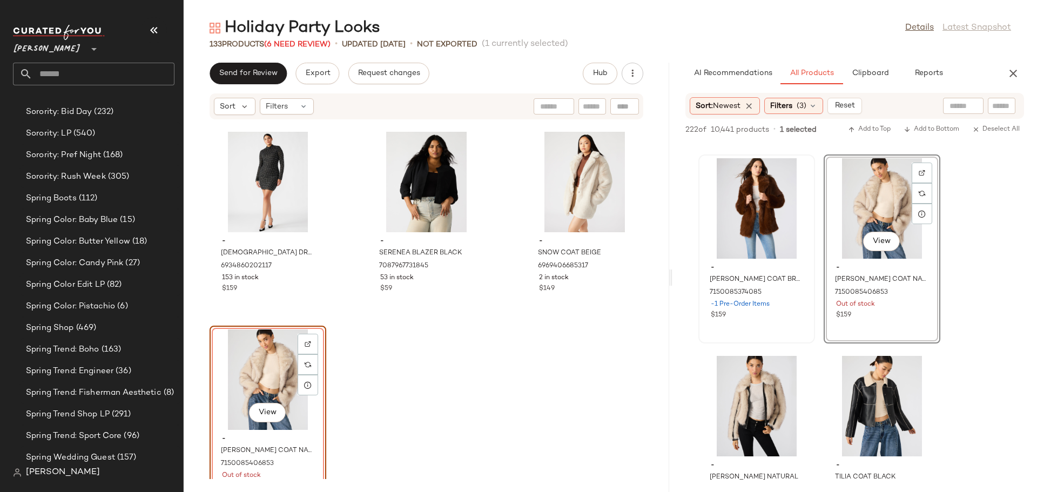
scroll to position [3401, 0]
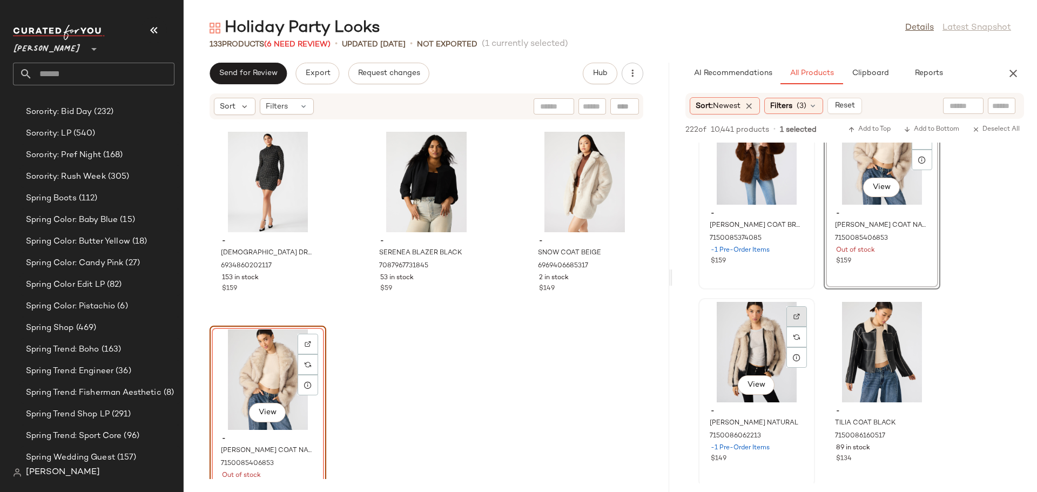
click at [797, 318] on img at bounding box center [796, 316] width 6 height 6
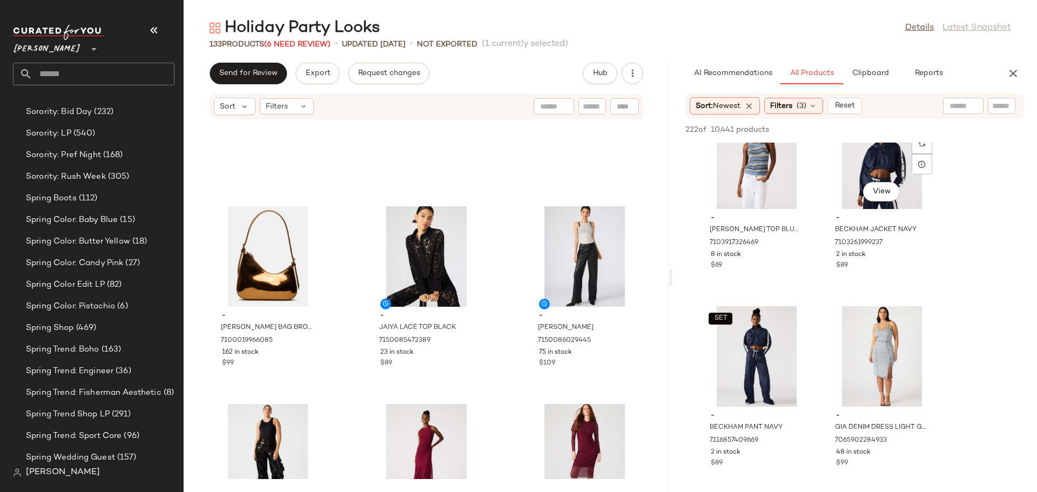
scroll to position [13914, 0]
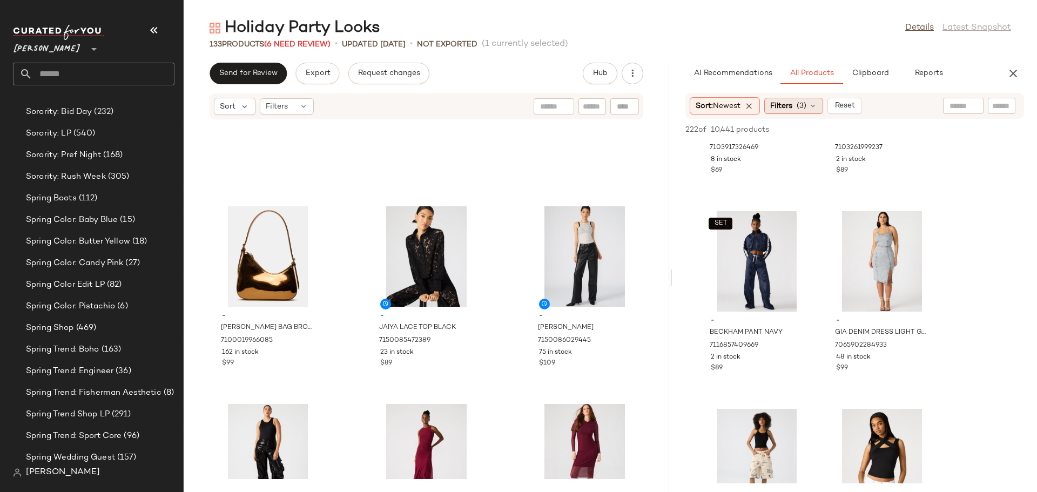
click at [813, 102] on icon at bounding box center [812, 106] width 9 height 9
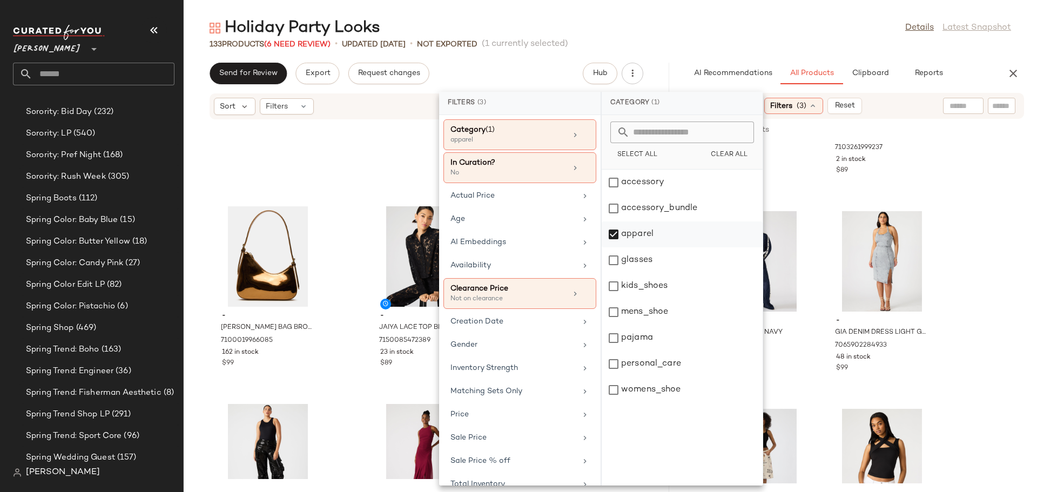
click at [614, 247] on div "apparel" at bounding box center [681, 260] width 161 height 26
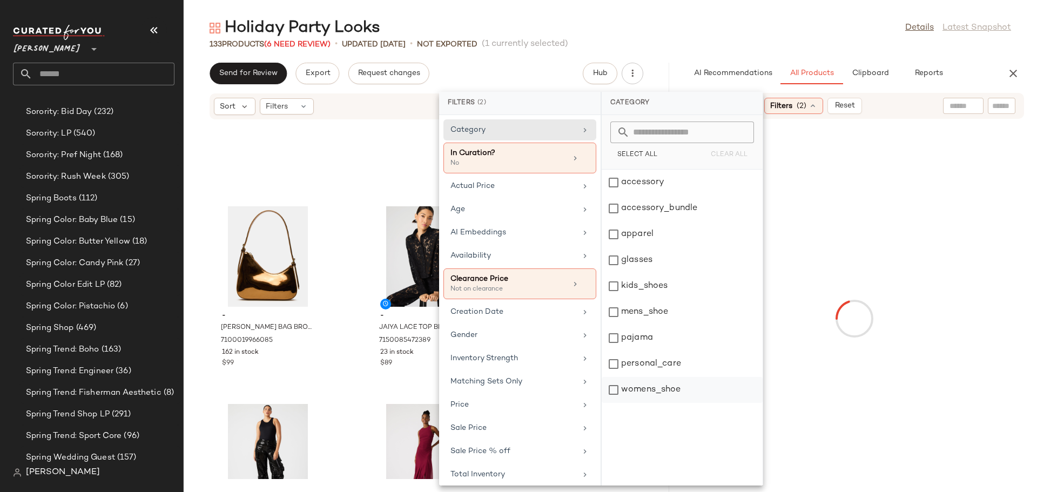
click at [614, 389] on div "womens_shoe" at bounding box center [681, 390] width 161 height 26
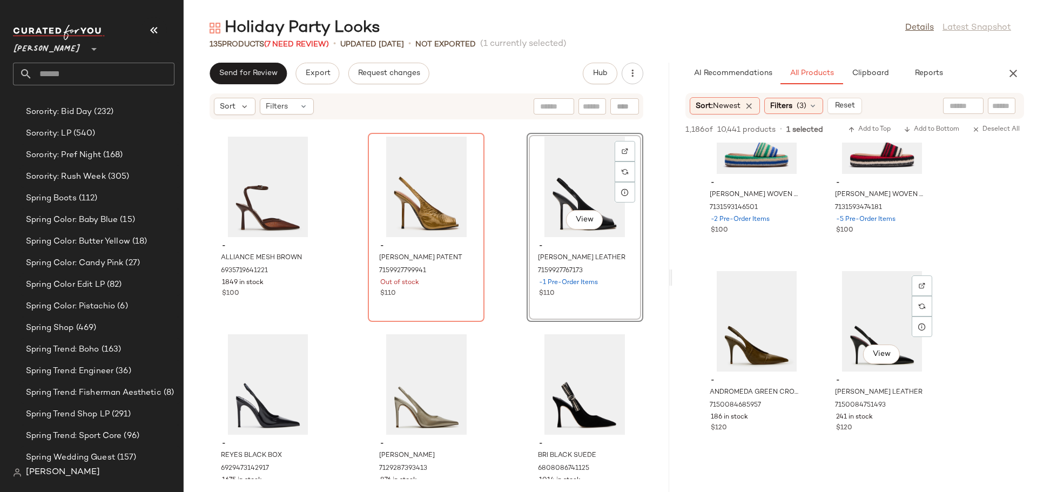
scroll to position [5237, 0]
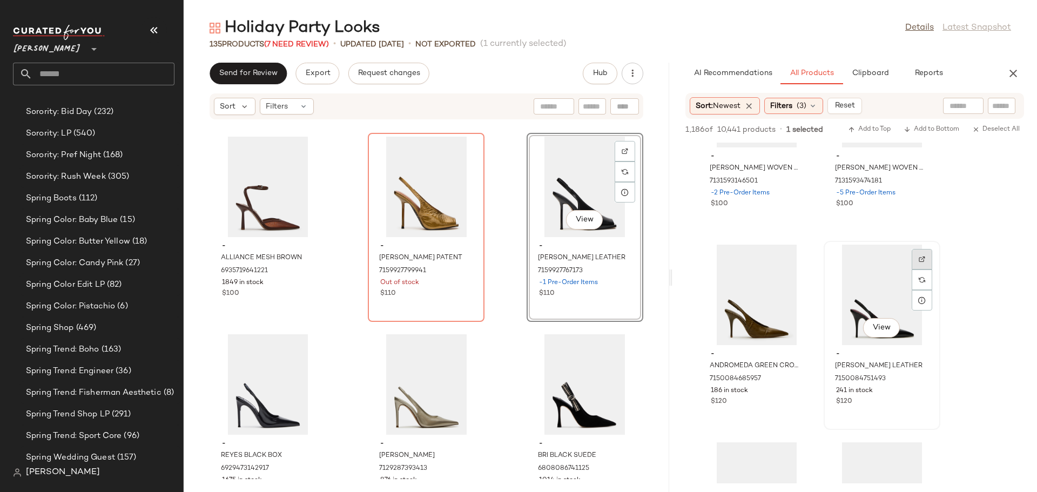
click at [922, 258] on img at bounding box center [921, 259] width 6 height 6
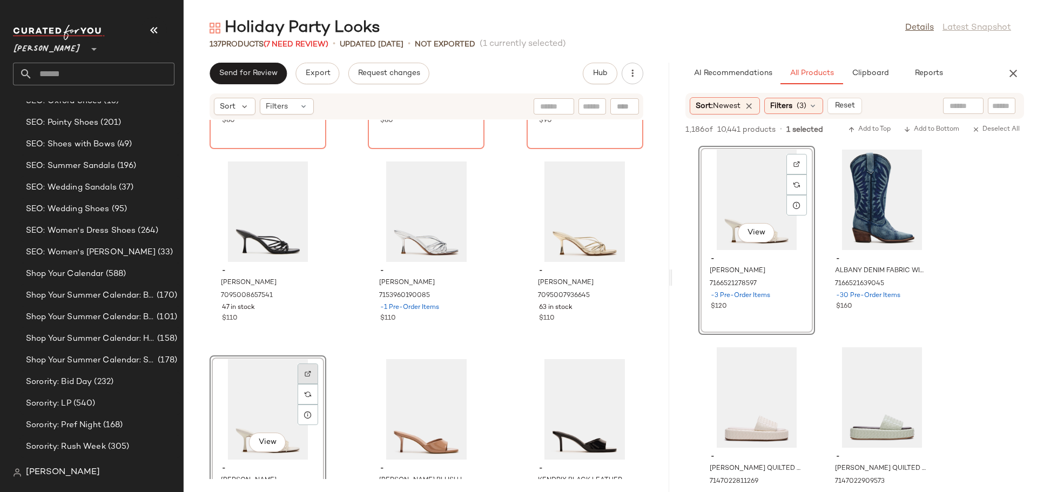
scroll to position [5464, 0]
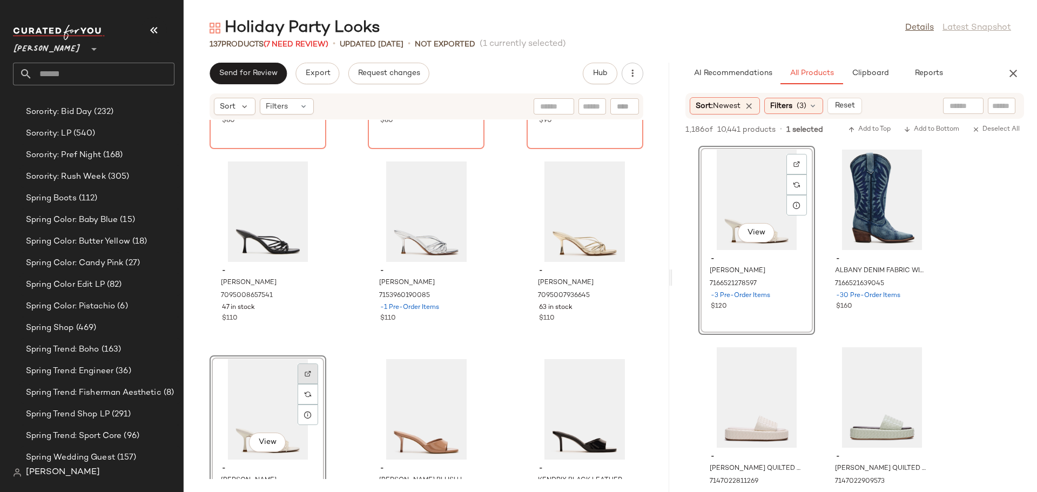
click at [308, 371] on img at bounding box center [308, 373] width 6 height 6
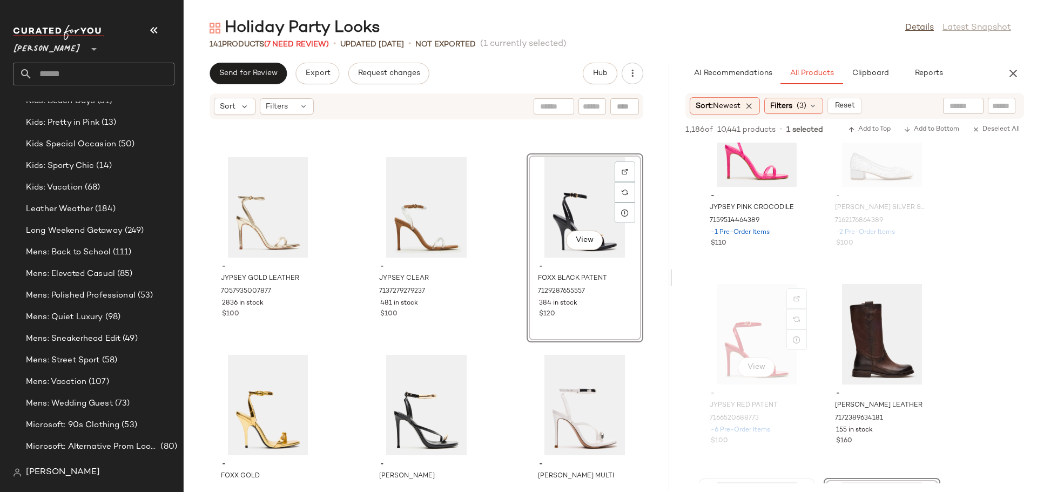
scroll to position [3035, 0]
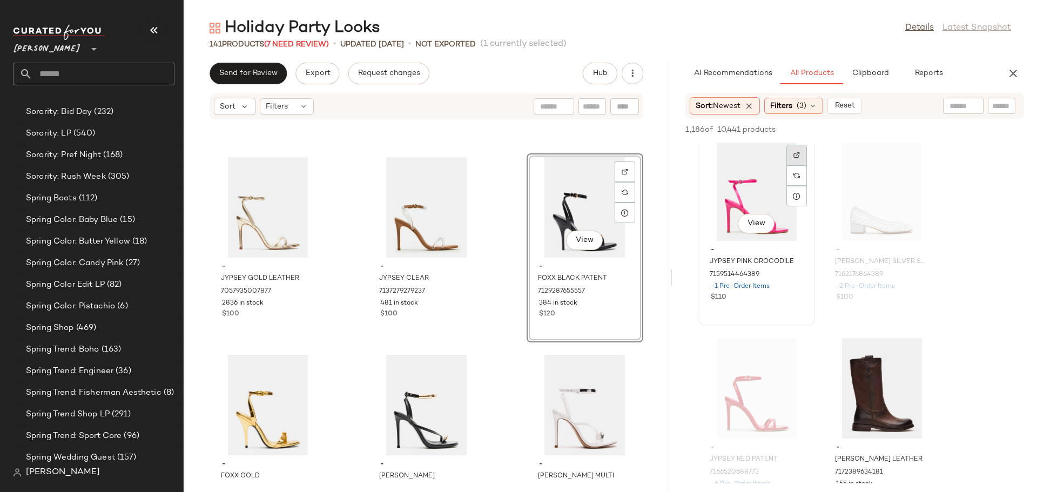
click at [795, 158] on img at bounding box center [796, 155] width 6 height 6
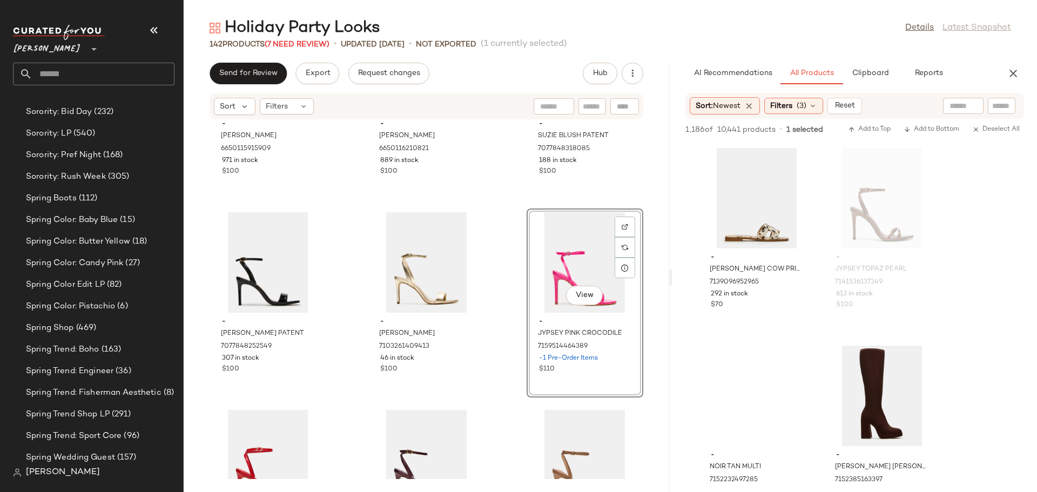
scroll to position [23886, 0]
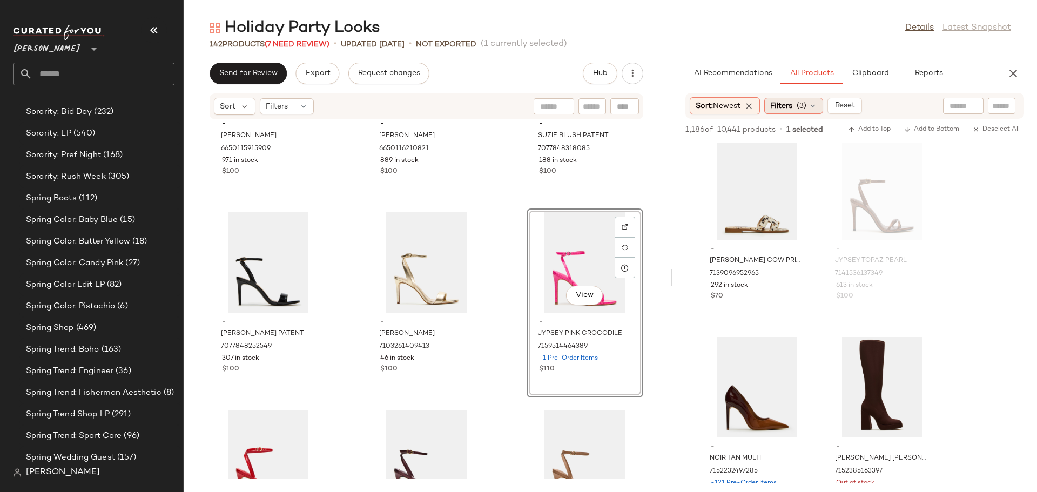
click at [817, 99] on div "Filters (3)" at bounding box center [793, 106] width 59 height 16
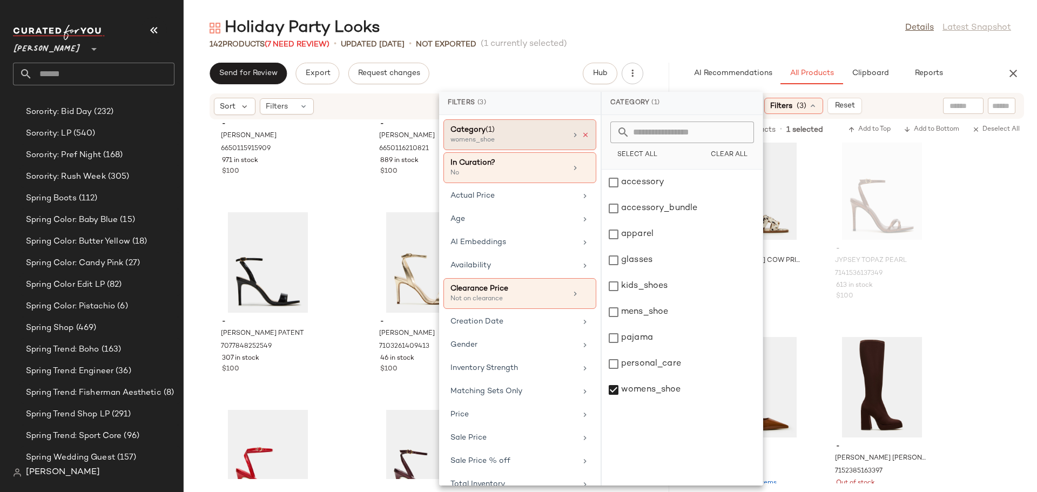
click at [581, 134] on icon at bounding box center [585, 135] width 8 height 8
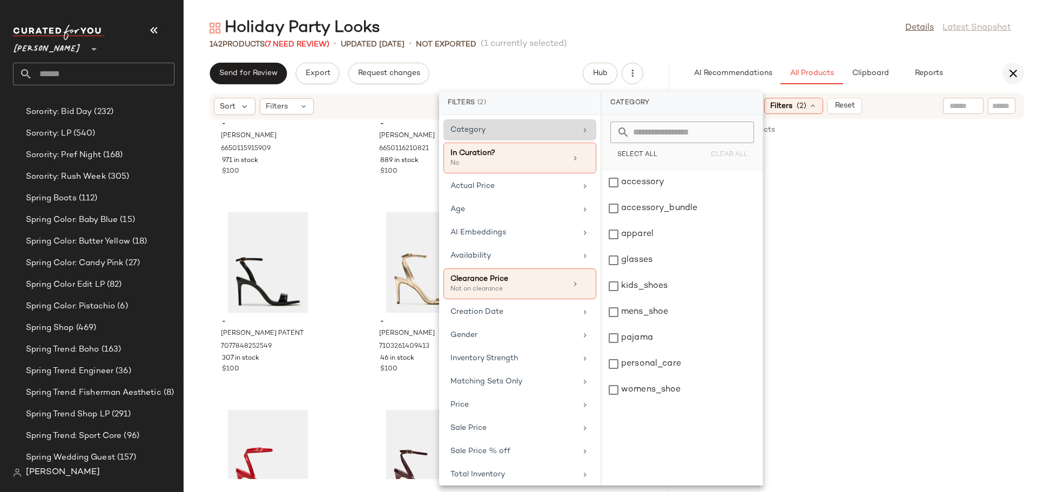
click at [1016, 74] on icon "button" at bounding box center [1012, 73] width 13 height 13
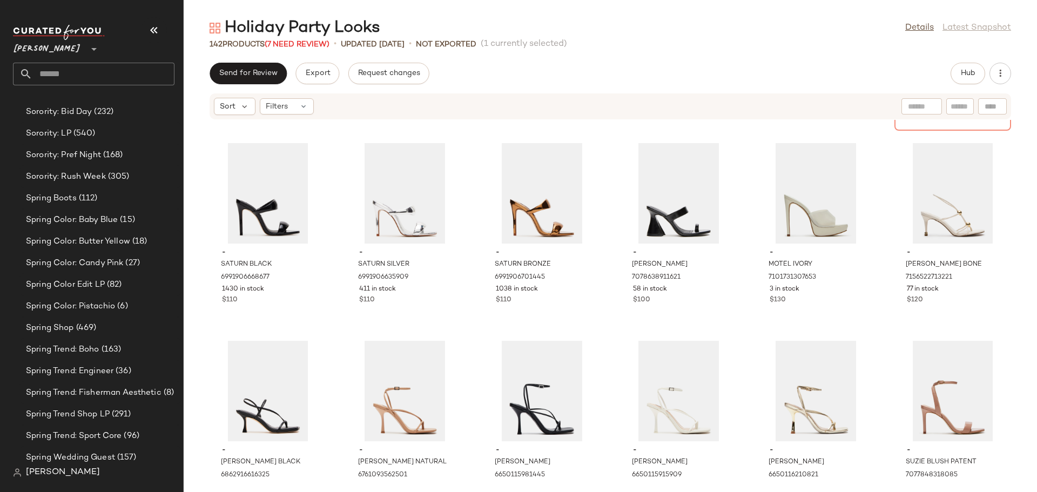
scroll to position [603, 0]
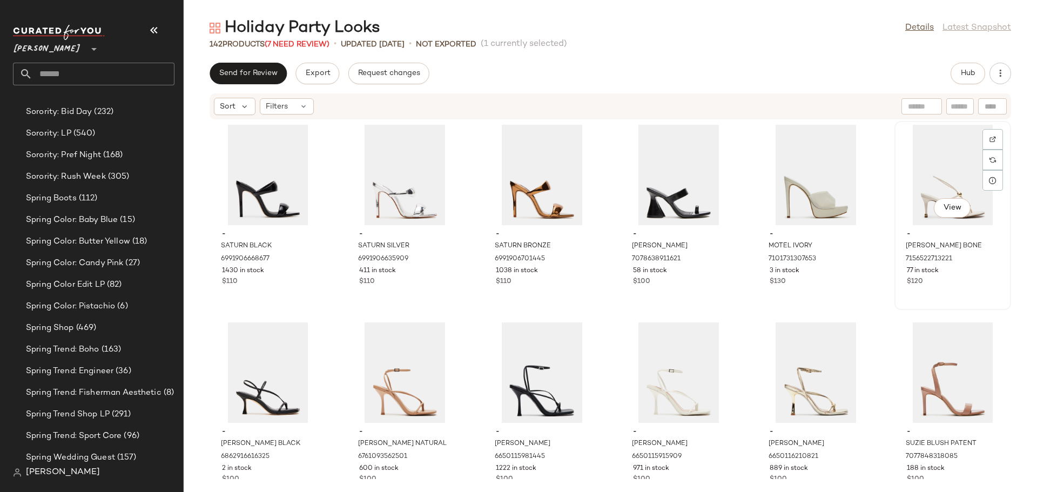
click at [906, 204] on div "View" at bounding box center [952, 175] width 109 height 100
click at [967, 76] on span "Hub" at bounding box center [967, 73] width 15 height 9
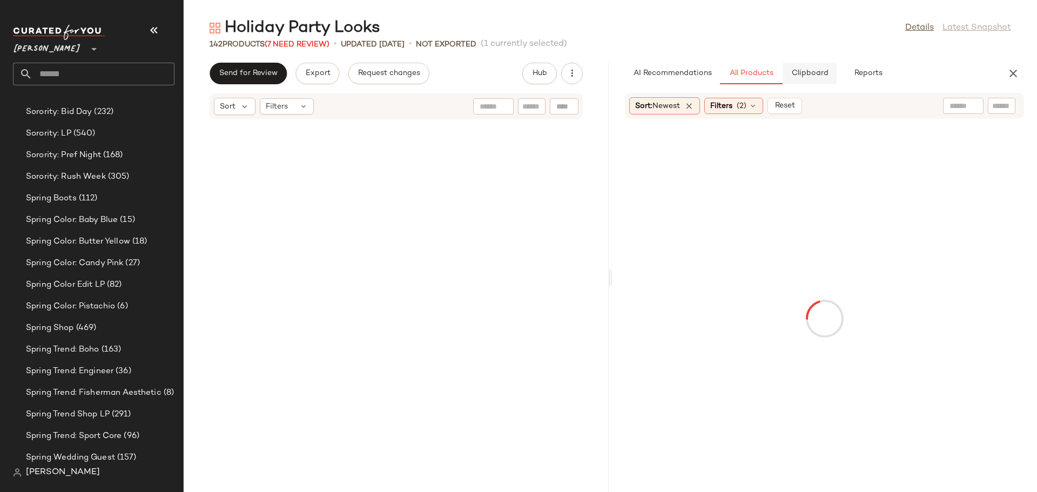
scroll to position [2174, 0]
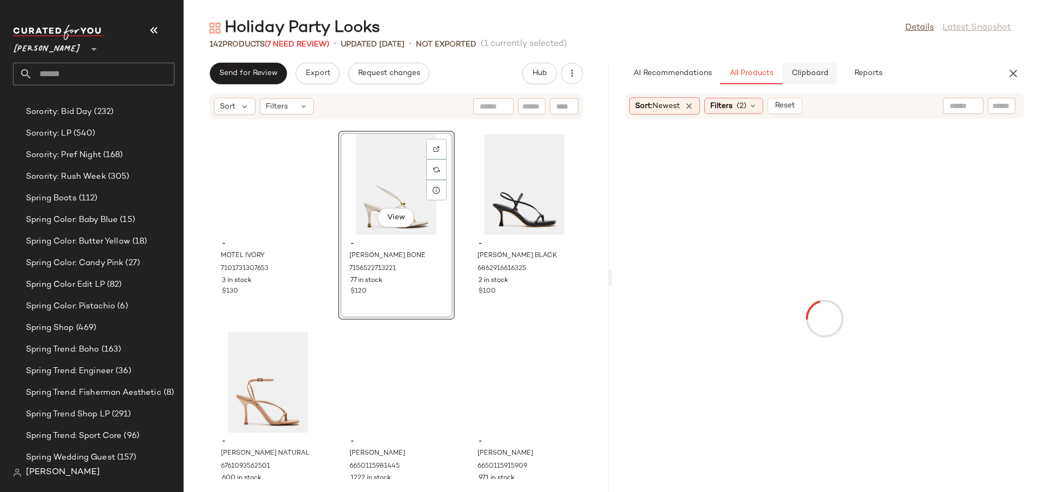
click at [815, 78] on button "Clipboard" at bounding box center [809, 74] width 54 height 22
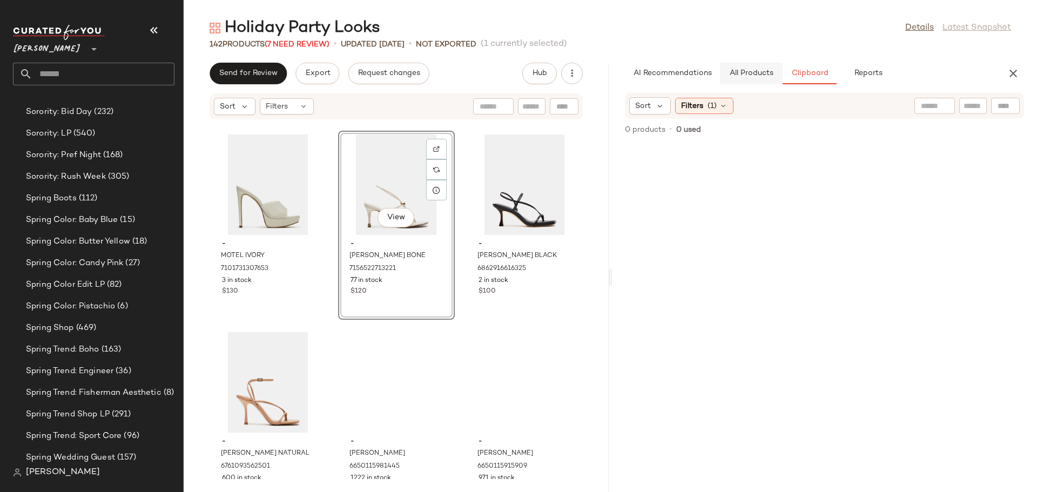
click at [754, 73] on span "All Products" at bounding box center [751, 73] width 44 height 9
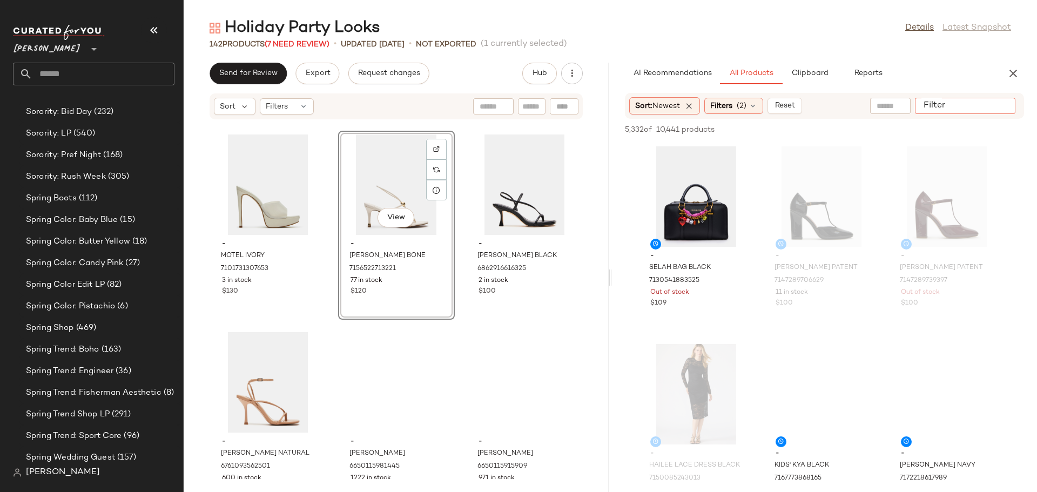
click at [994, 107] on input "Filter" at bounding box center [965, 105] width 92 height 11
type input "*****"
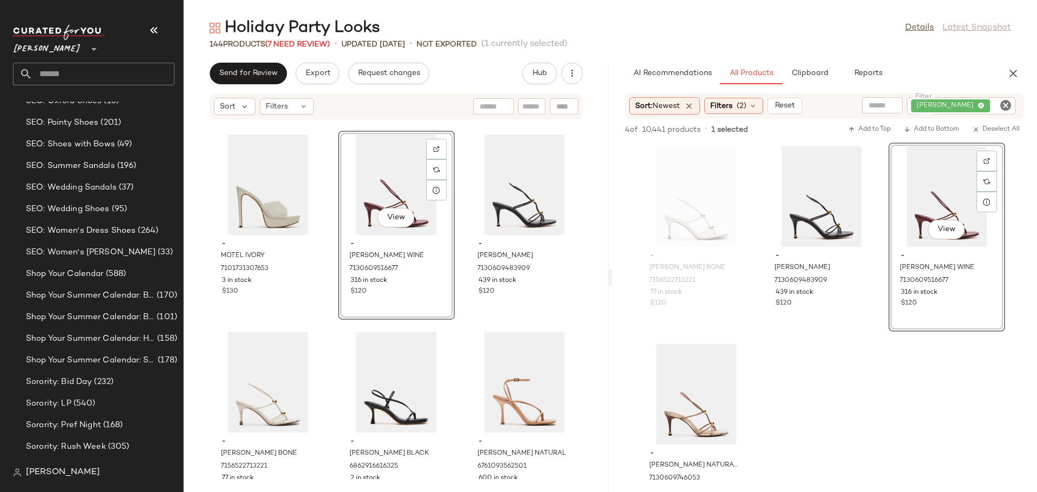
scroll to position [5464, 0]
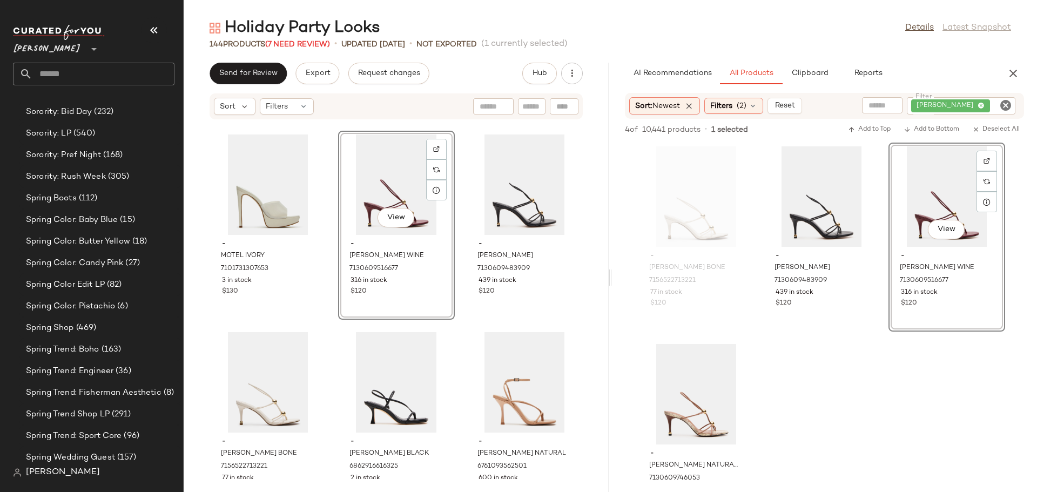
click at [1007, 102] on icon "Clear Filter" at bounding box center [1005, 105] width 13 height 13
click at [1016, 67] on icon "button" at bounding box center [1012, 73] width 13 height 13
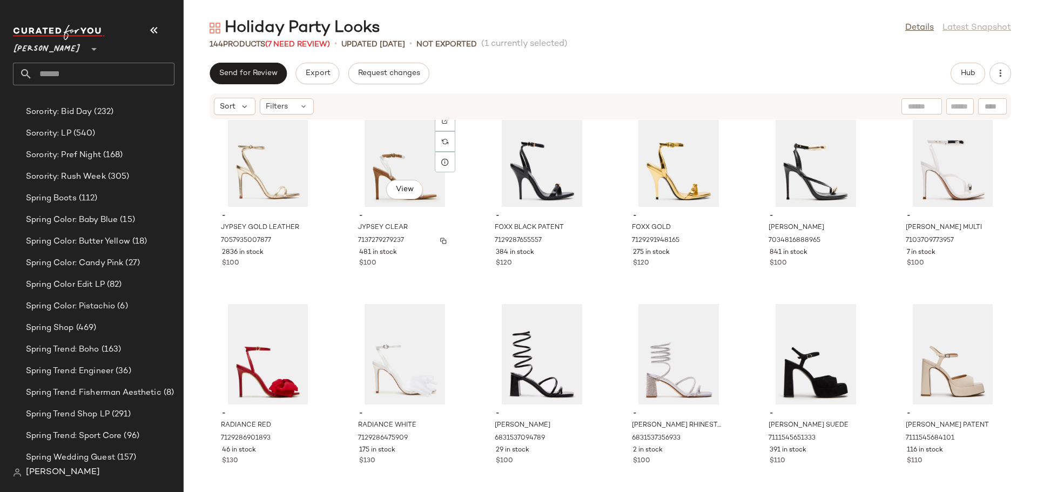
scroll to position [1357, 0]
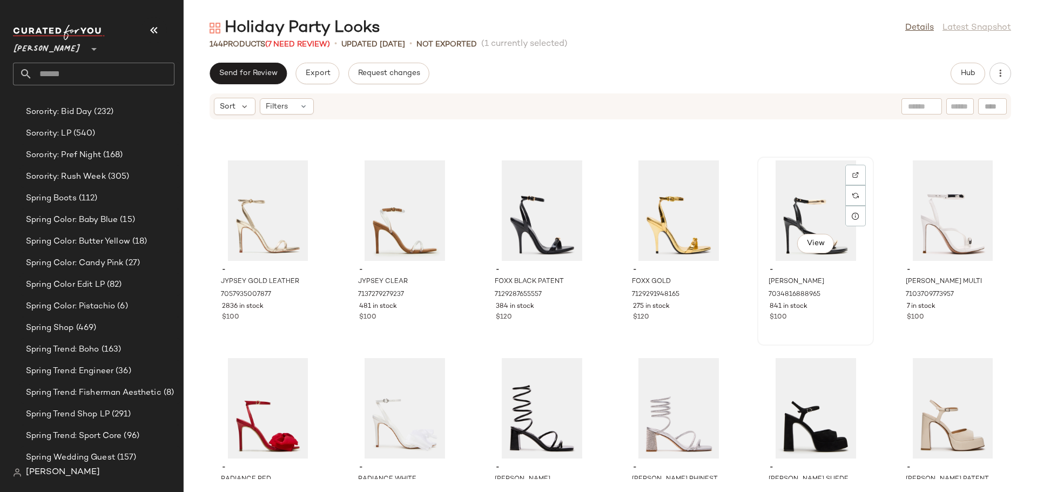
click at [774, 218] on div "View" at bounding box center [815, 210] width 109 height 100
click at [960, 70] on span "Hub" at bounding box center [967, 73] width 15 height 9
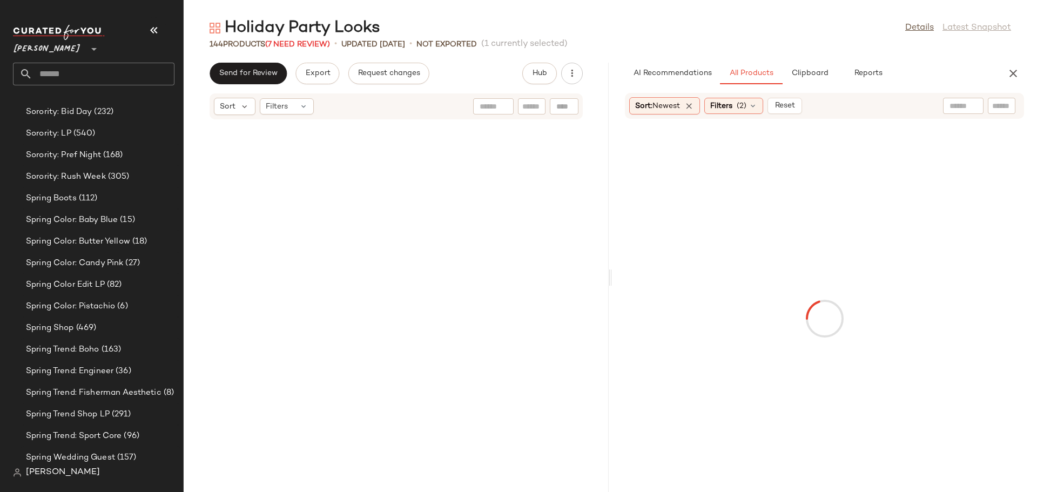
scroll to position [4545, 0]
click at [998, 104] on input "text" at bounding box center [1001, 105] width 19 height 11
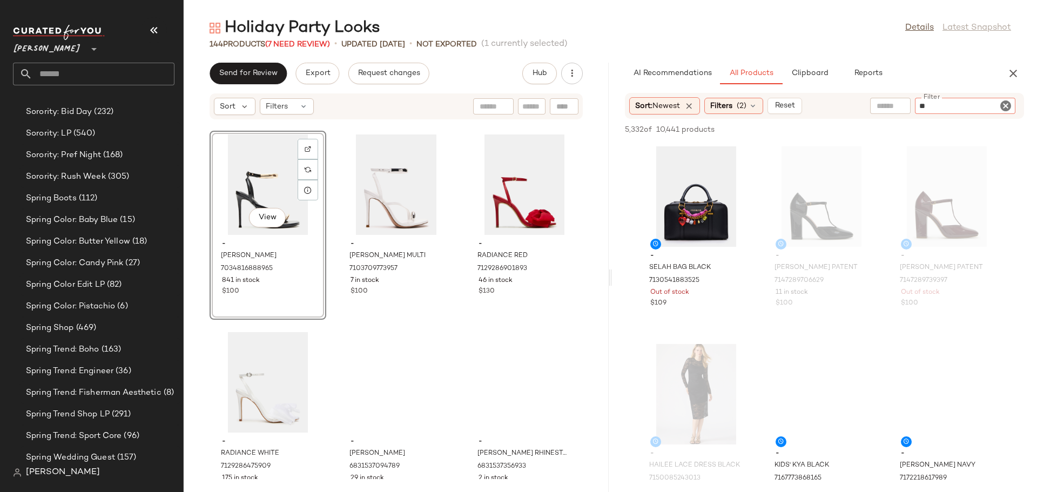
type input "***"
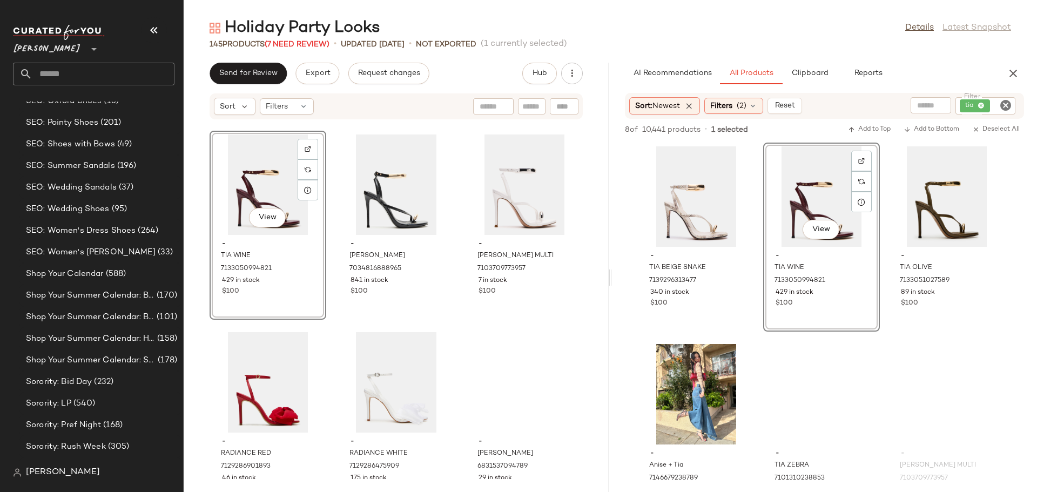
scroll to position [5464, 0]
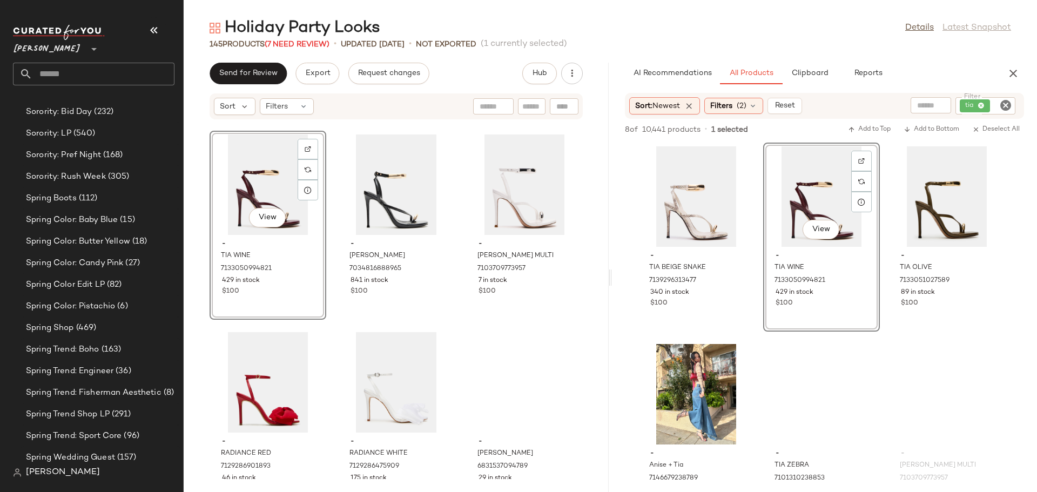
click at [1005, 103] on icon "Clear Filter" at bounding box center [1005, 105] width 13 height 13
click at [1012, 73] on icon "button" at bounding box center [1012, 73] width 13 height 13
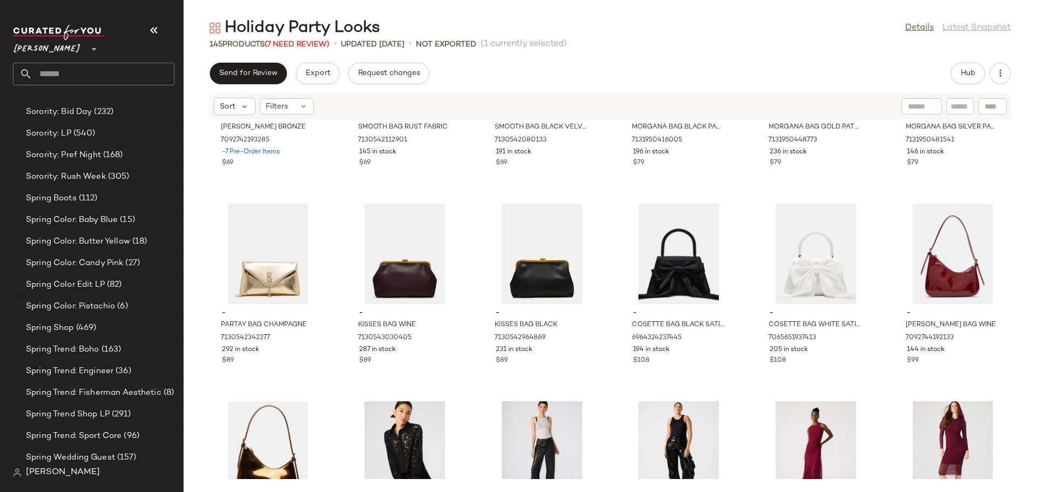
scroll to position [3705, 0]
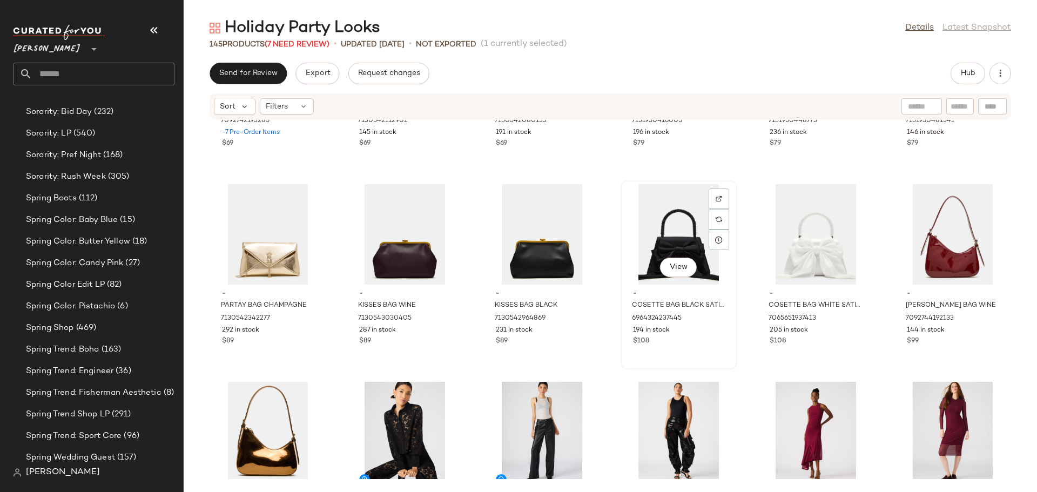
click at [650, 243] on div "View" at bounding box center [678, 234] width 109 height 100
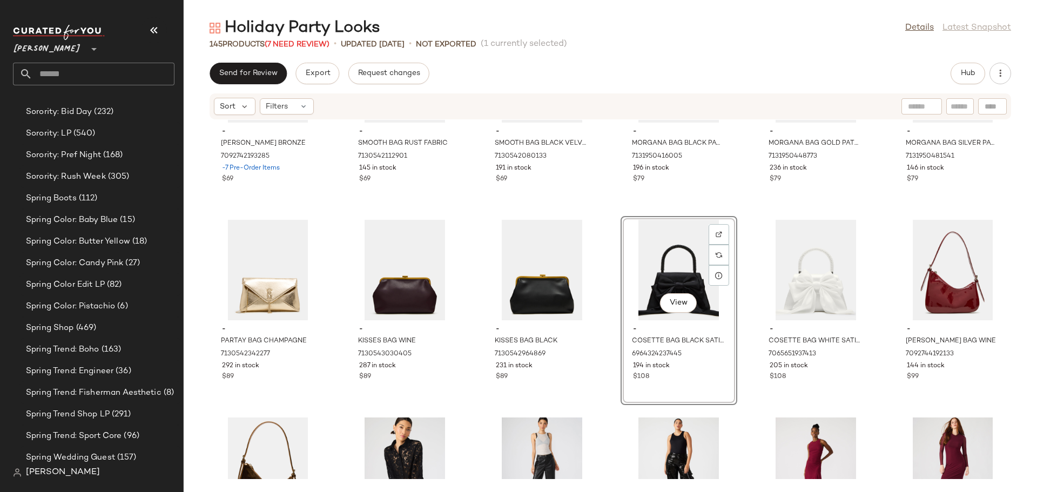
scroll to position [3651, 0]
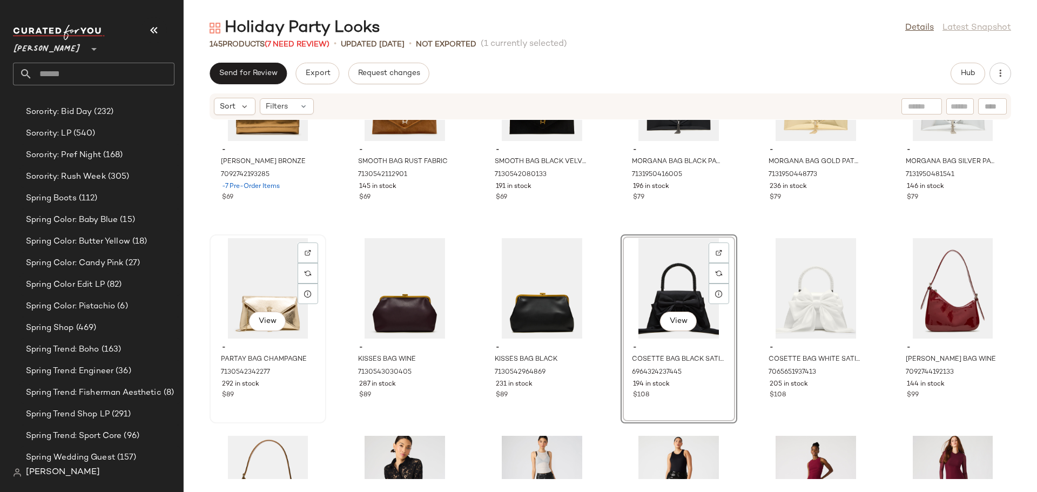
click at [245, 290] on div "View" at bounding box center [267, 288] width 109 height 100
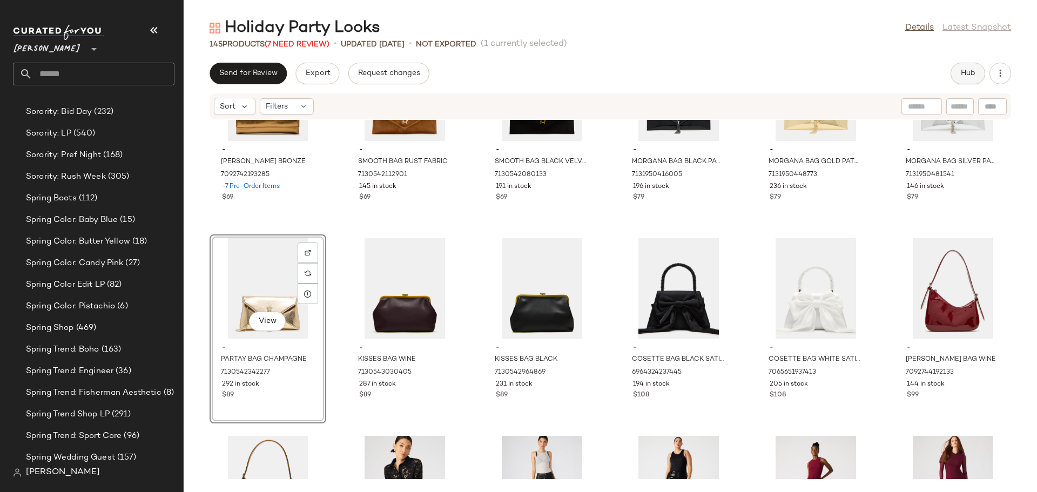
click at [955, 73] on button "Hub" at bounding box center [967, 74] width 35 height 22
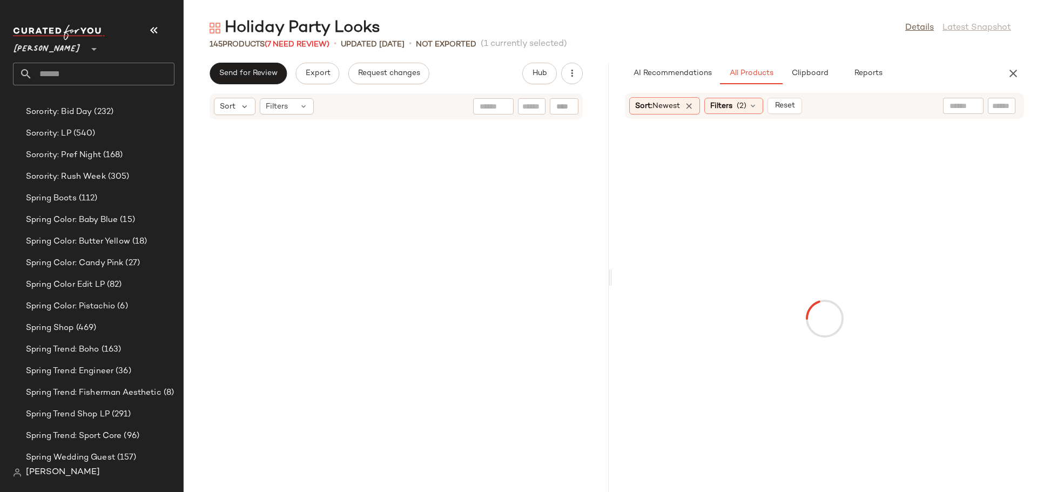
scroll to position [11263, 0]
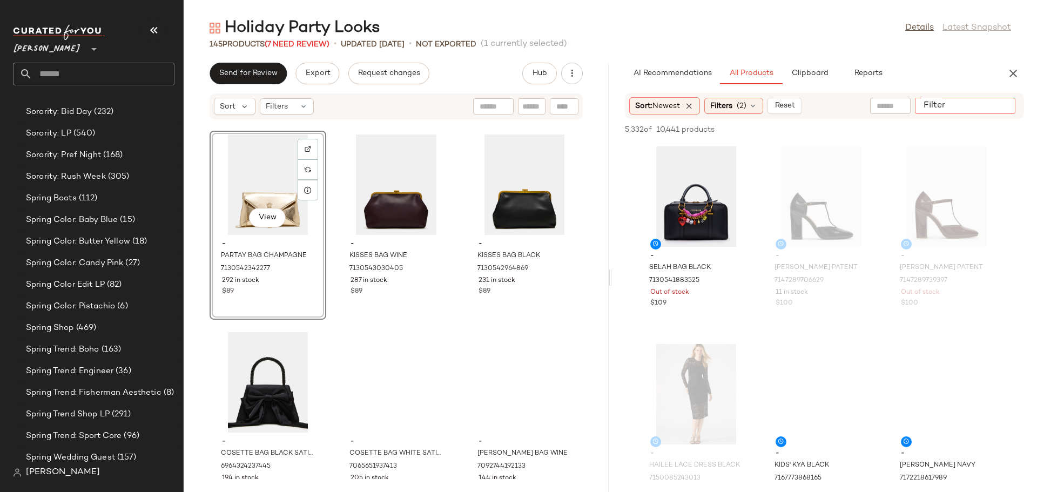
click at [995, 104] on input "Filter" at bounding box center [965, 105] width 92 height 11
type input "******"
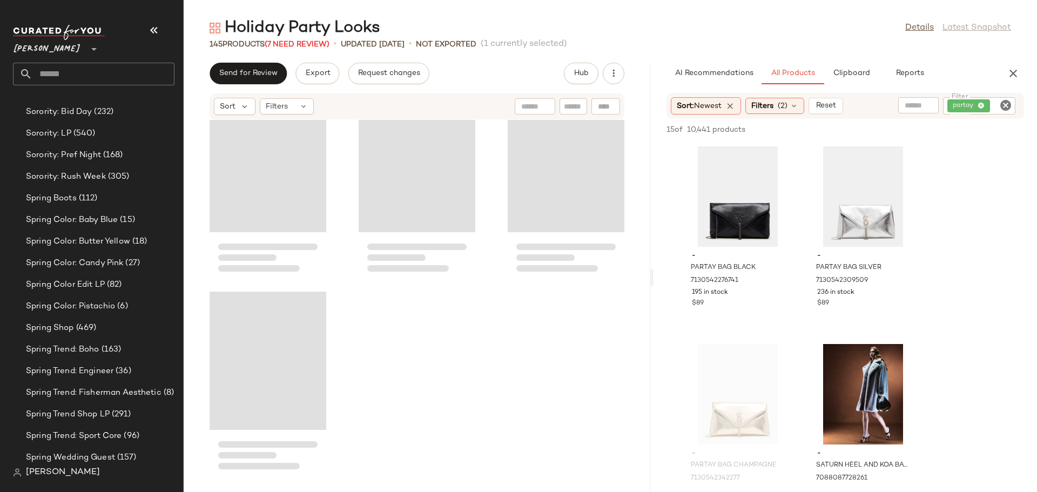
drag, startPoint x: 611, startPoint y: 280, endPoint x: 655, endPoint y: 280, distance: 43.7
click at [655, 280] on div "Holiday Party Looks Details Latest Snapshot 145 Products (7 Need Review) • upda…" at bounding box center [610, 254] width 853 height 475
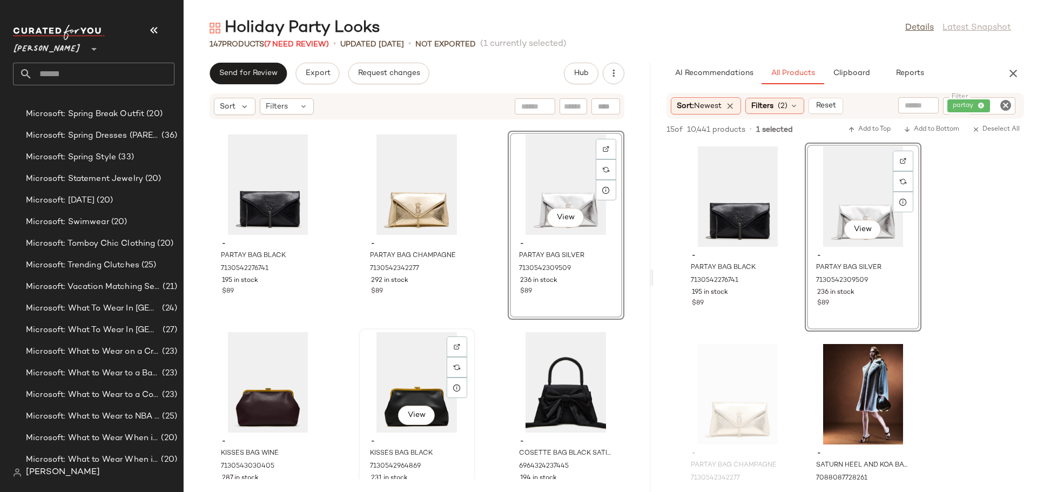
scroll to position [5464, 0]
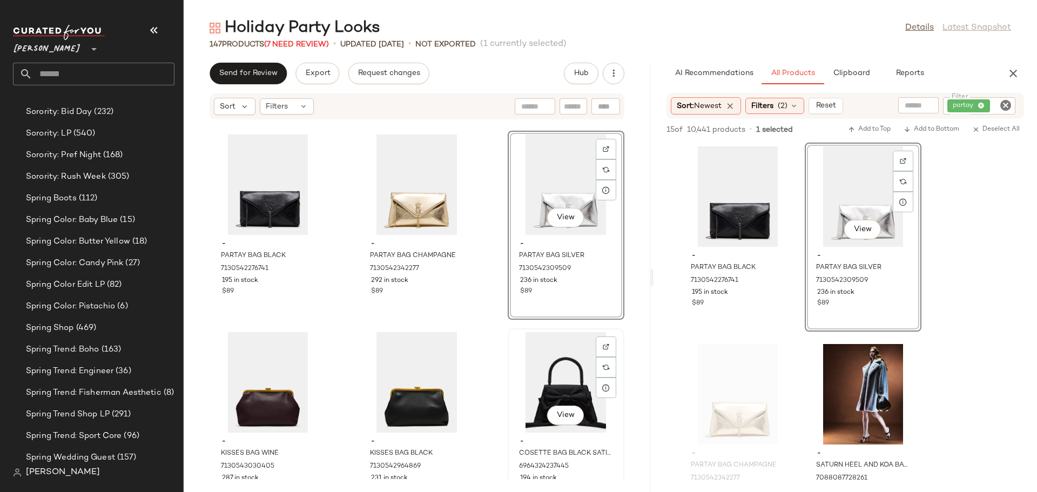
click at [517, 382] on div "View" at bounding box center [565, 382] width 109 height 100
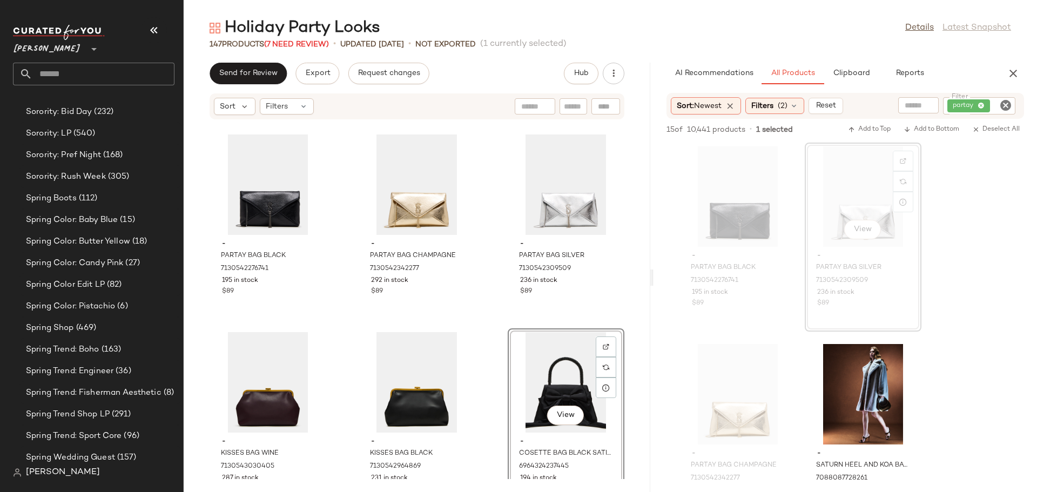
click at [1007, 106] on icon "Clear Filter" at bounding box center [1005, 105] width 13 height 13
click at [991, 105] on input "Filter" at bounding box center [965, 105] width 92 height 11
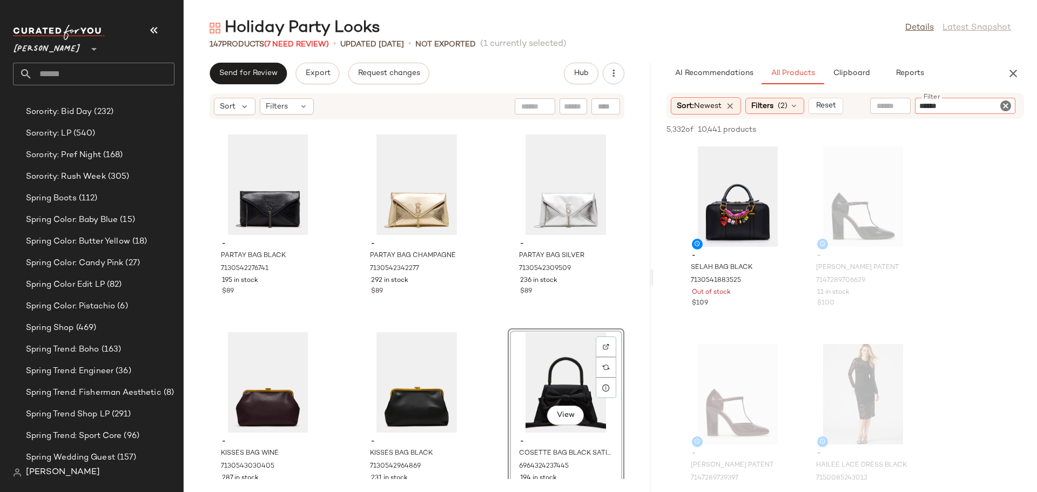
type input "*******"
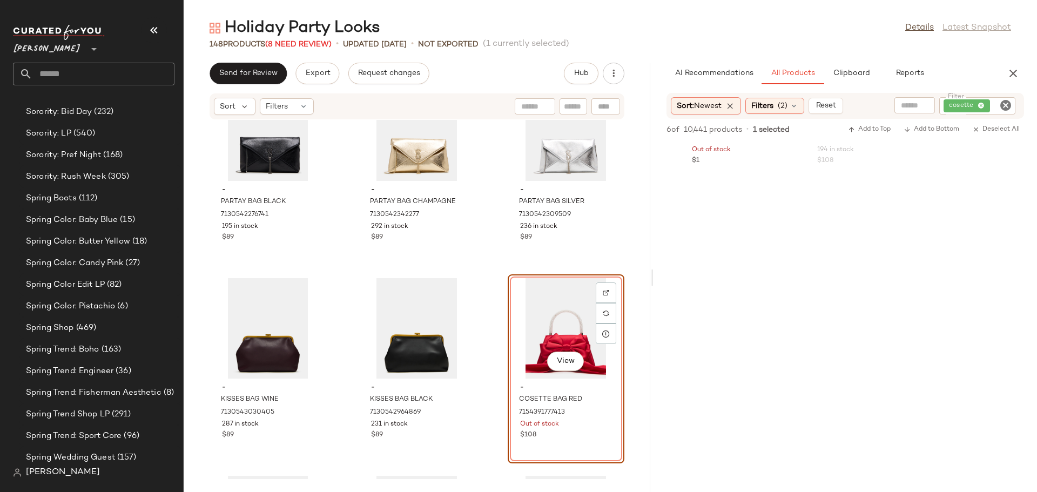
scroll to position [540, 0]
click at [545, 314] on div "View" at bounding box center [565, 328] width 109 height 100
click at [1003, 103] on icon "Clear Filter" at bounding box center [1005, 105] width 13 height 13
click at [1015, 72] on icon "button" at bounding box center [1012, 73] width 13 height 13
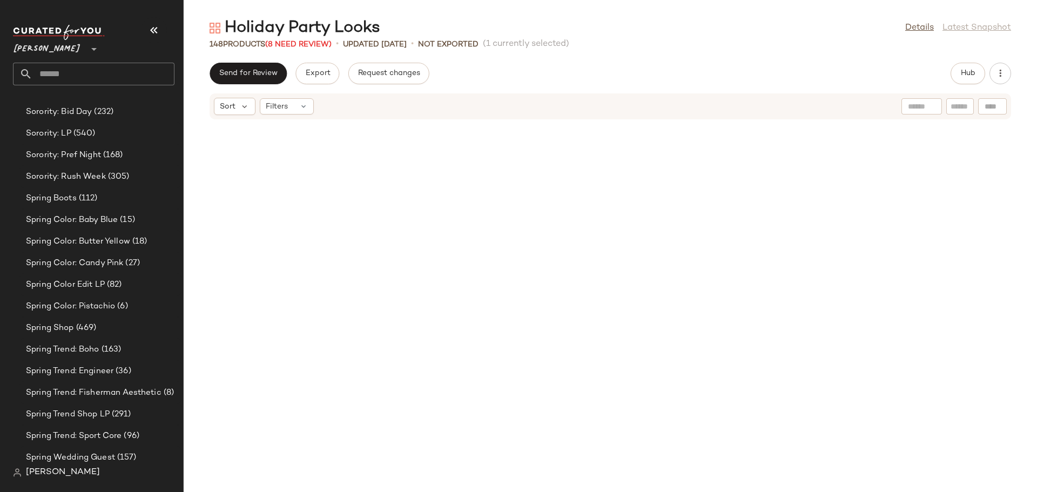
scroll to position [3754, 0]
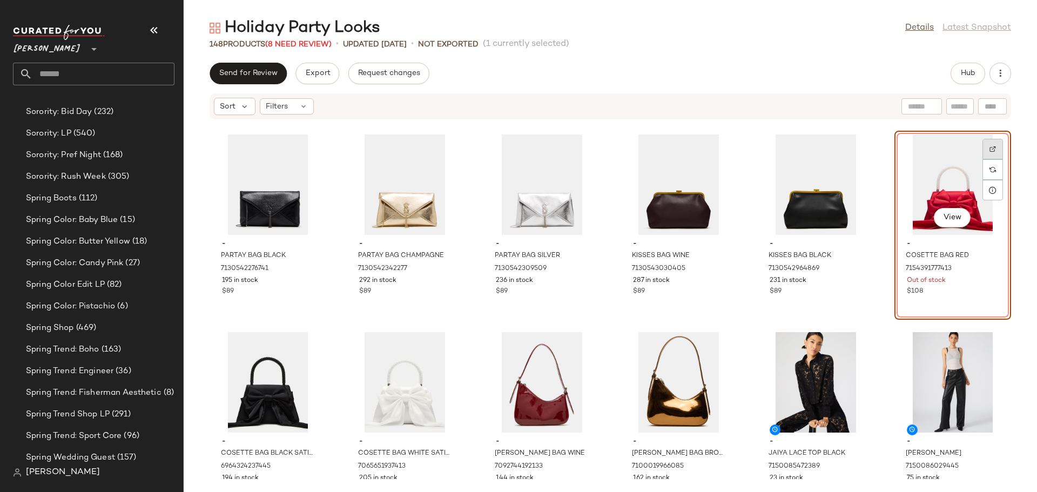
click at [989, 149] on img at bounding box center [992, 149] width 6 height 6
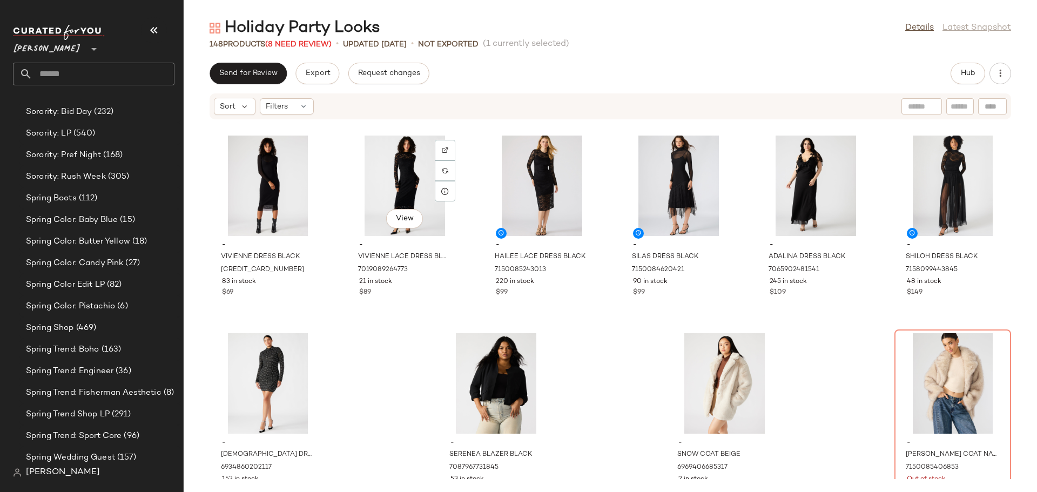
scroll to position [4583, 0]
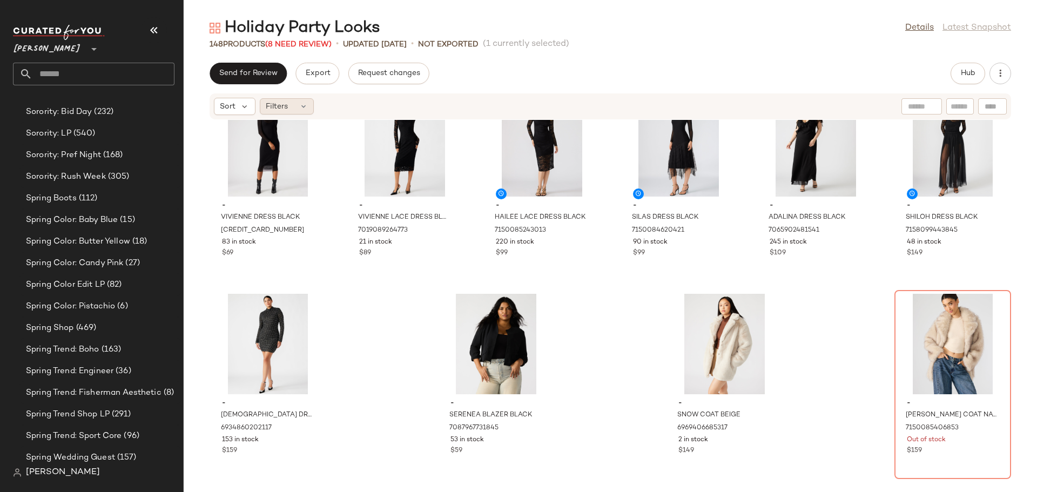
click at [302, 100] on div "Filters" at bounding box center [287, 106] width 54 height 16
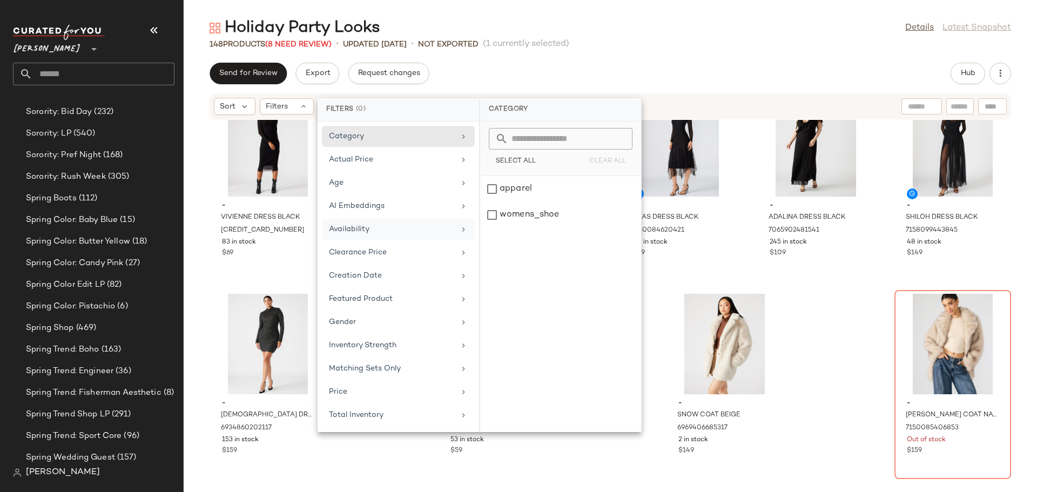
click at [339, 225] on div "Availability" at bounding box center [392, 229] width 126 height 11
click at [490, 228] on div "out_of_stock" at bounding box center [560, 241] width 161 height 26
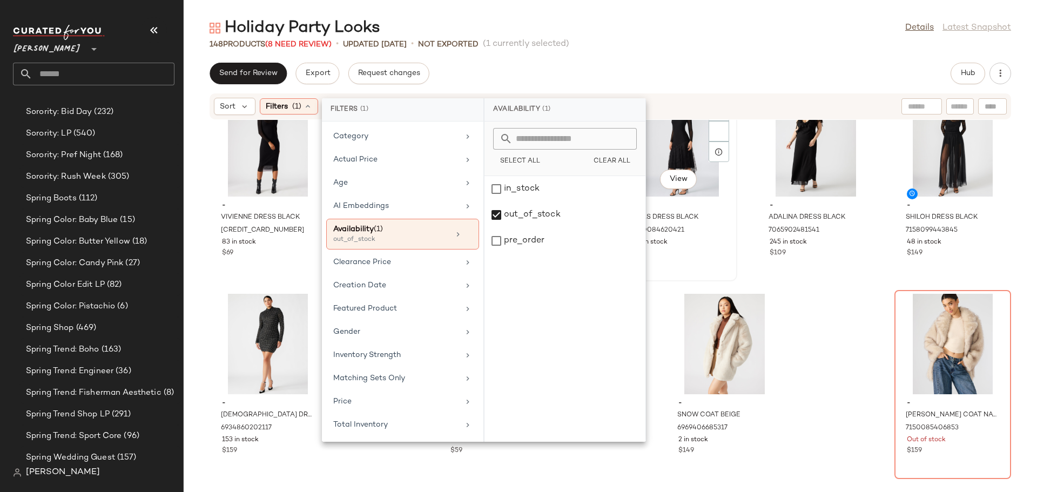
click at [654, 260] on div "View - [PERSON_NAME] DRESS BLACK 7150084620421 90 in stock $99" at bounding box center [678, 186] width 114 height 187
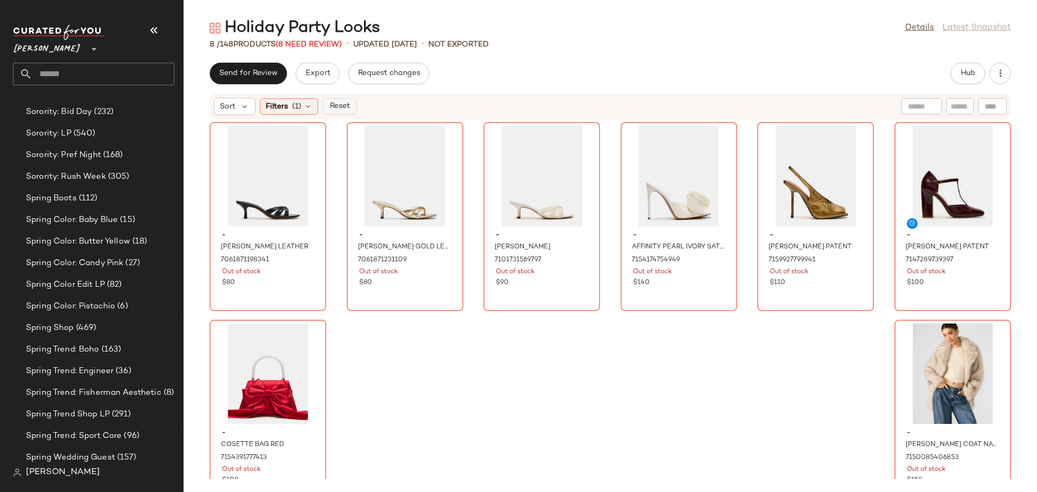
click at [335, 105] on span "Reset" at bounding box center [339, 106] width 21 height 9
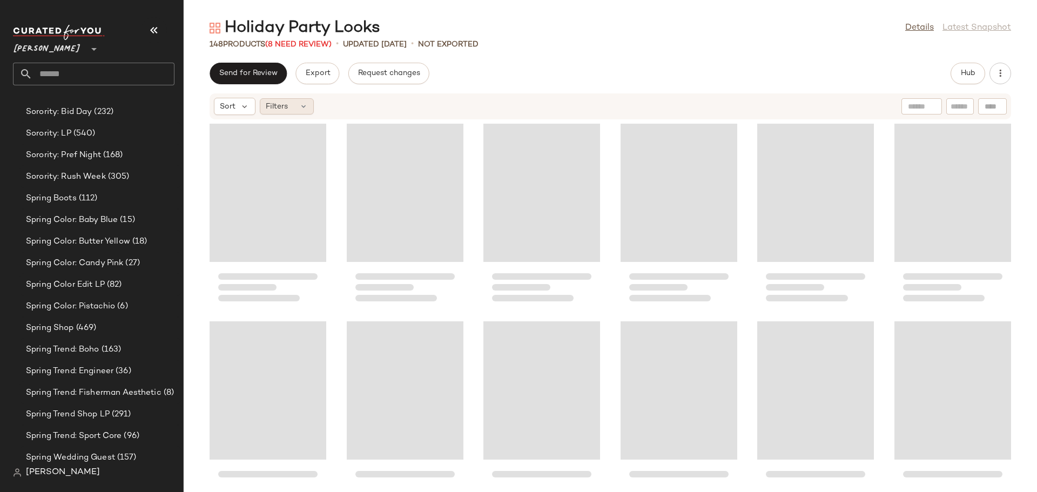
click at [298, 105] on div "Filters" at bounding box center [287, 106] width 54 height 16
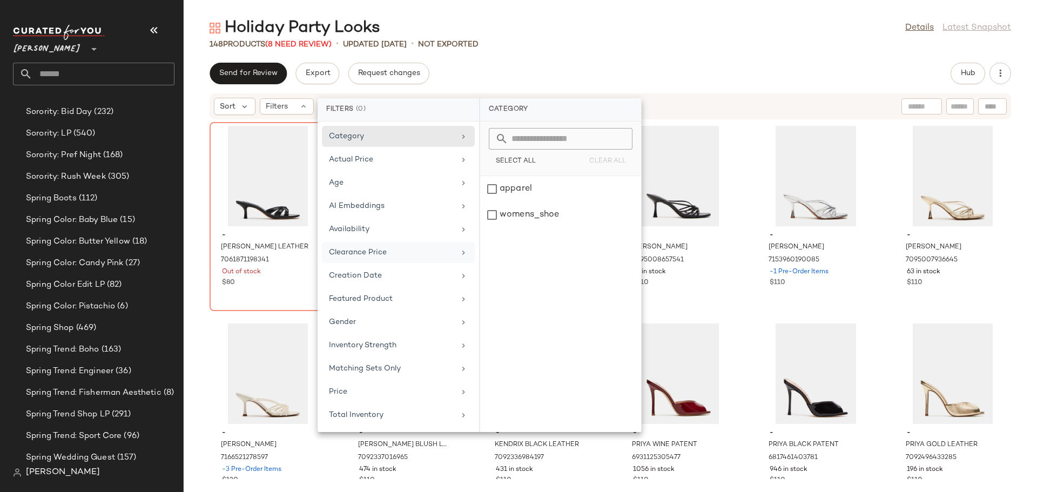
click at [351, 247] on div "Clearance Price" at bounding box center [392, 252] width 126 height 11
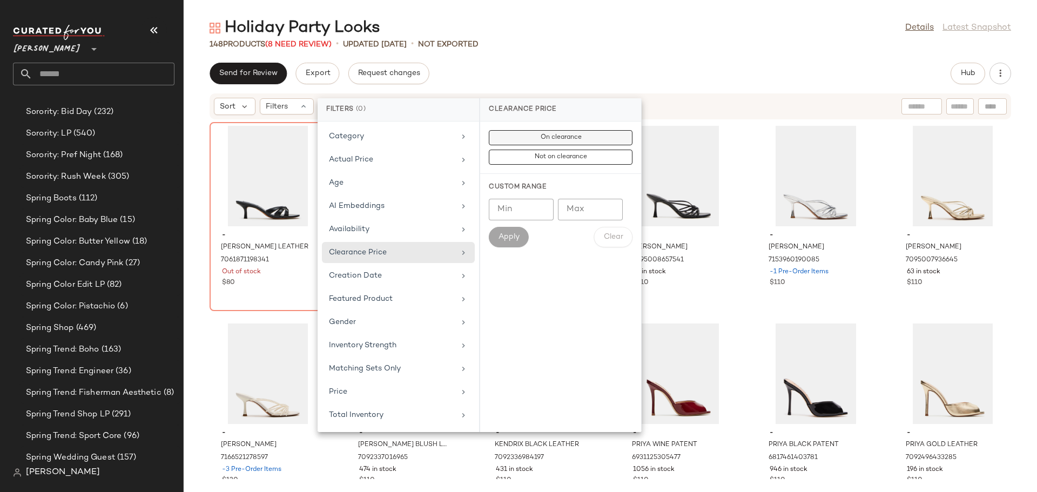
click at [547, 138] on span "On clearance" at bounding box center [560, 138] width 42 height 8
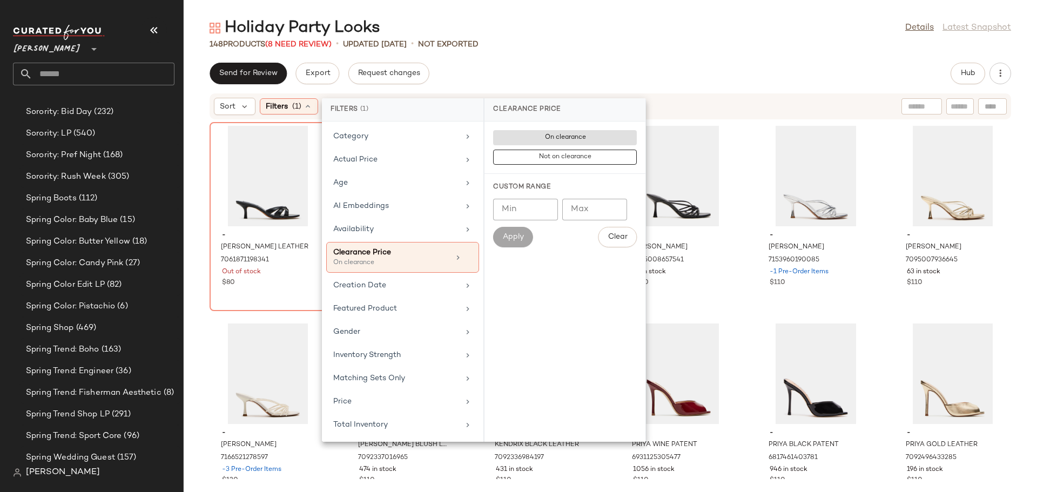
click at [546, 49] on div "148 Products (8 Need Review) • updated [DATE] • Not Exported" at bounding box center [610, 44] width 853 height 11
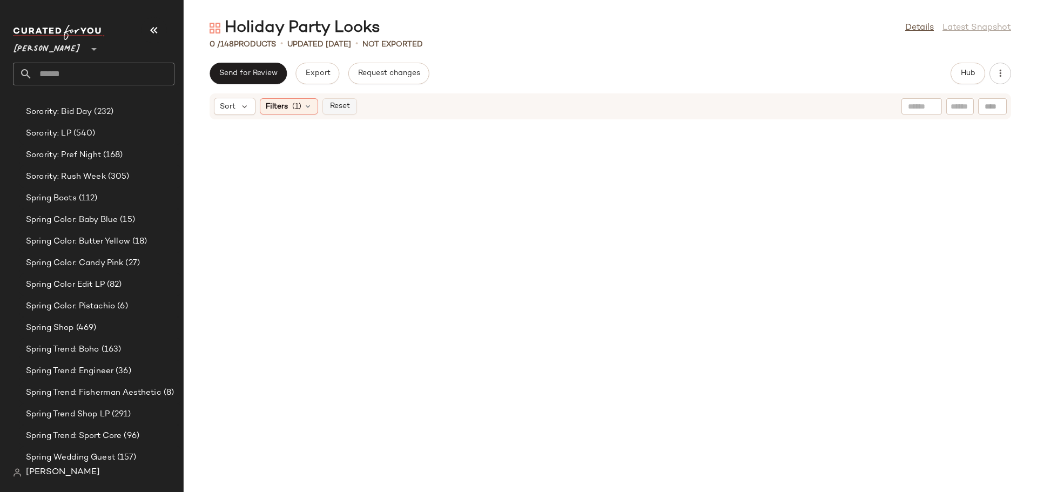
click at [328, 112] on button "Reset" at bounding box center [339, 106] width 35 height 16
